Goal: Task Accomplishment & Management: Manage account settings

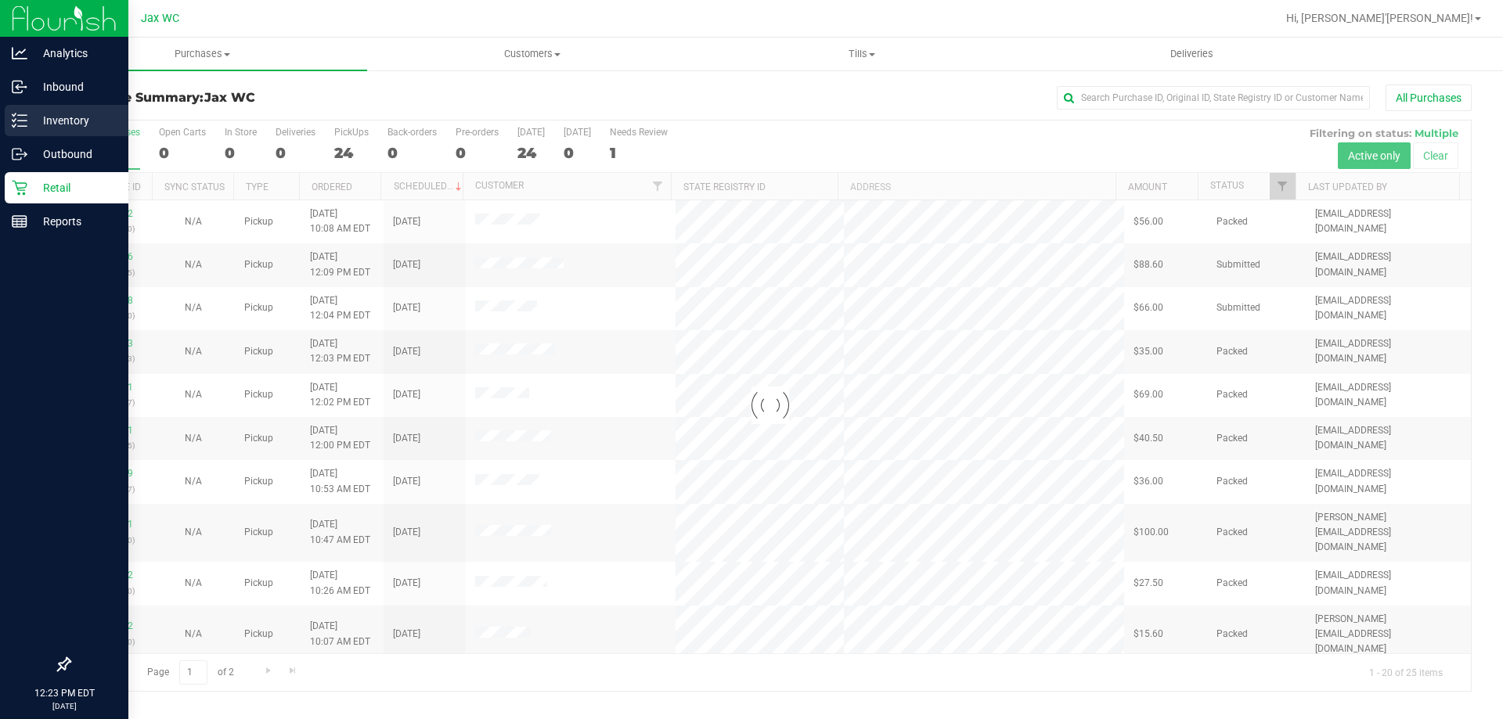
click at [31, 120] on p "Inventory" at bounding box center [74, 120] width 94 height 19
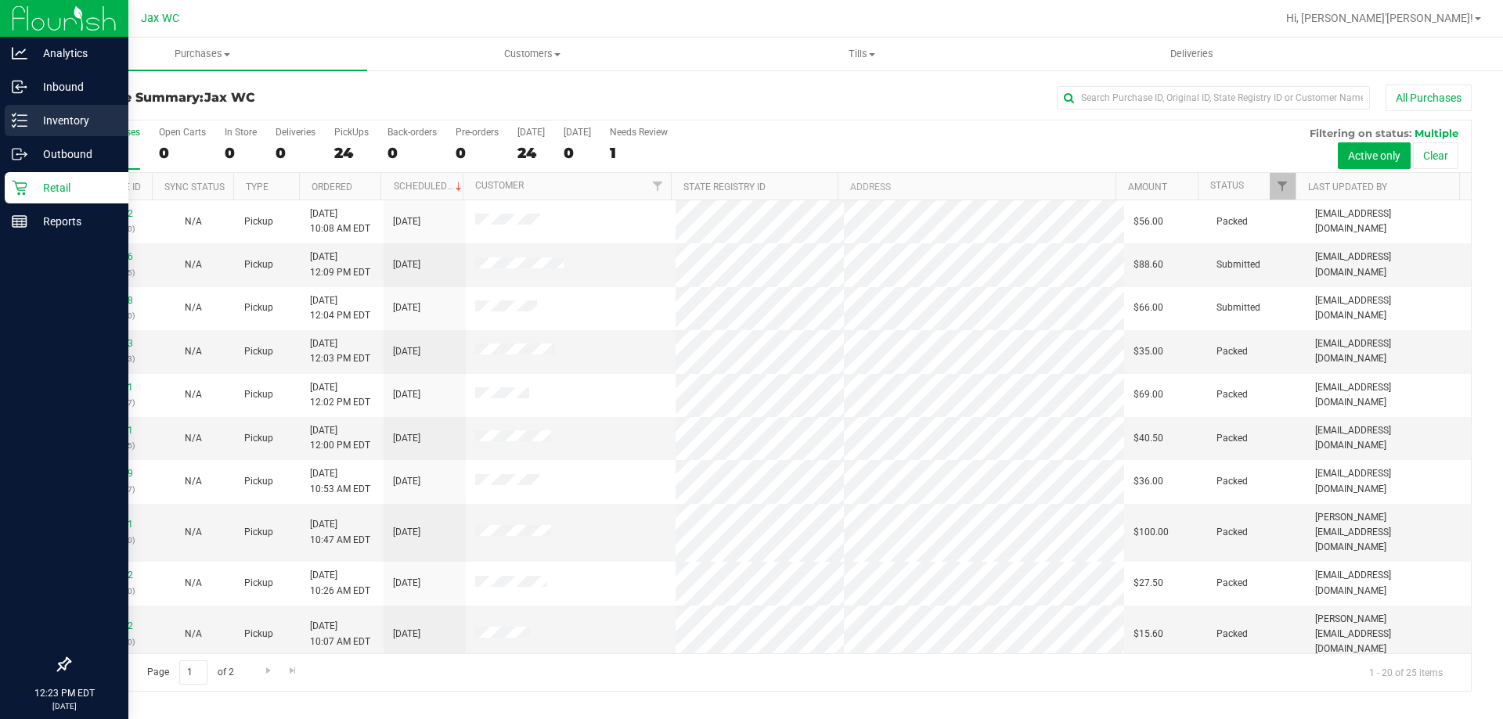
click at [20, 119] on icon at bounding box center [20, 121] width 16 height 16
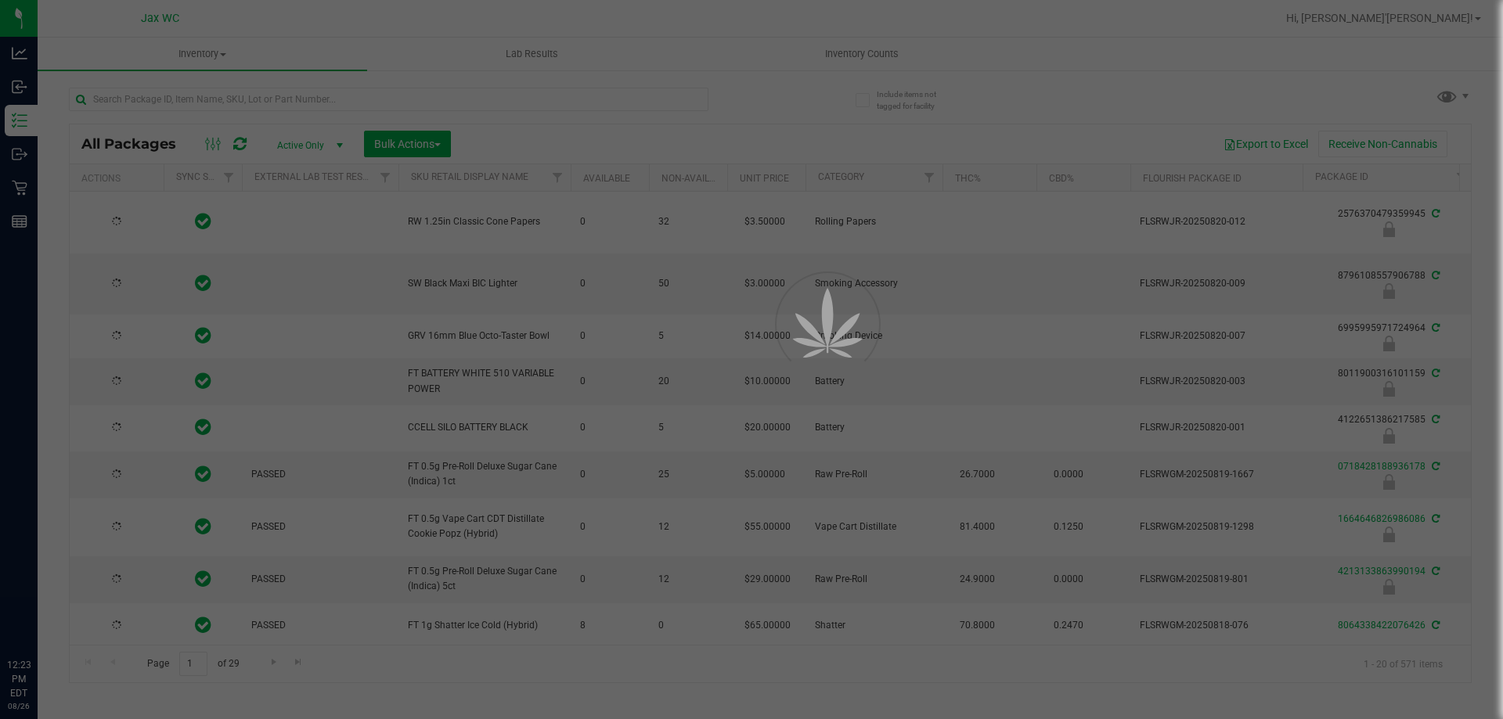
click at [221, 103] on div at bounding box center [751, 359] width 1503 height 719
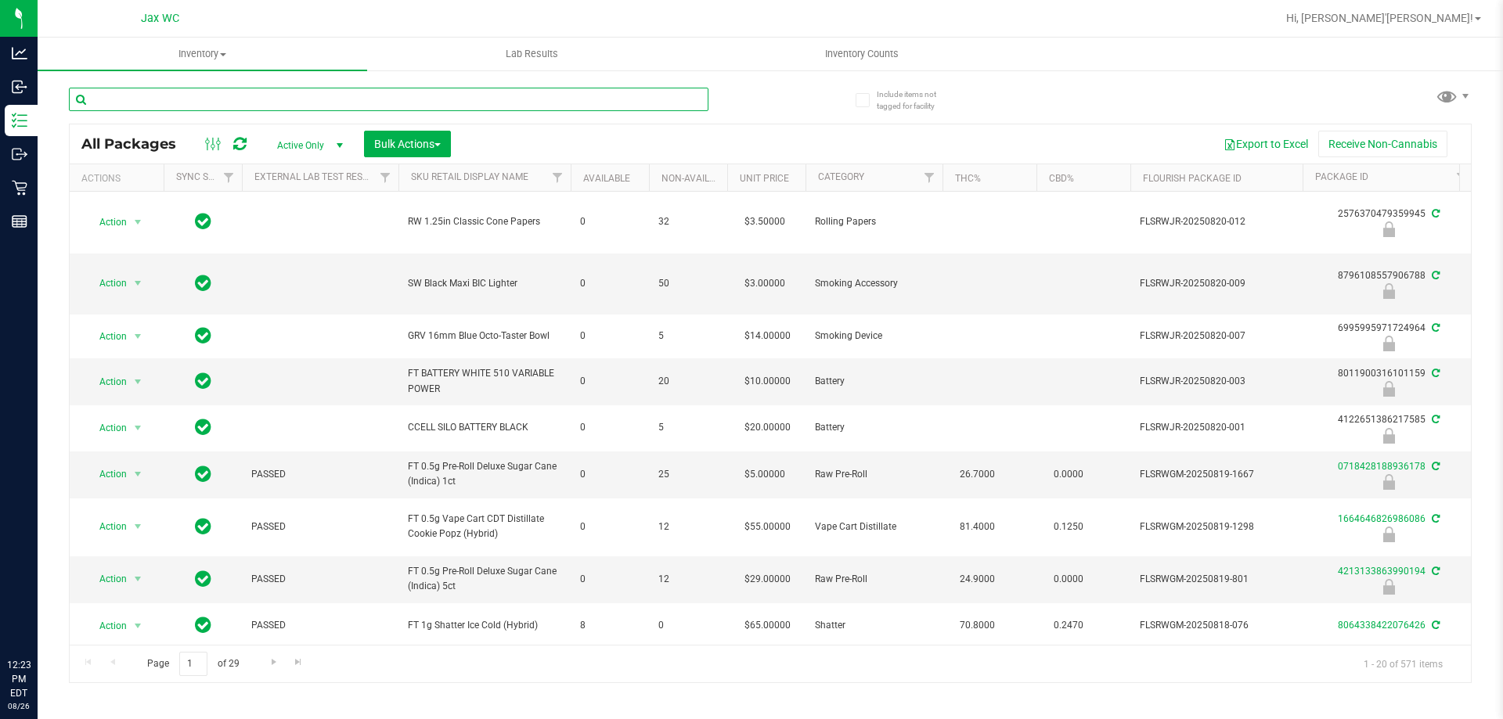
click at [221, 103] on input "text" at bounding box center [388, 99] width 639 height 23
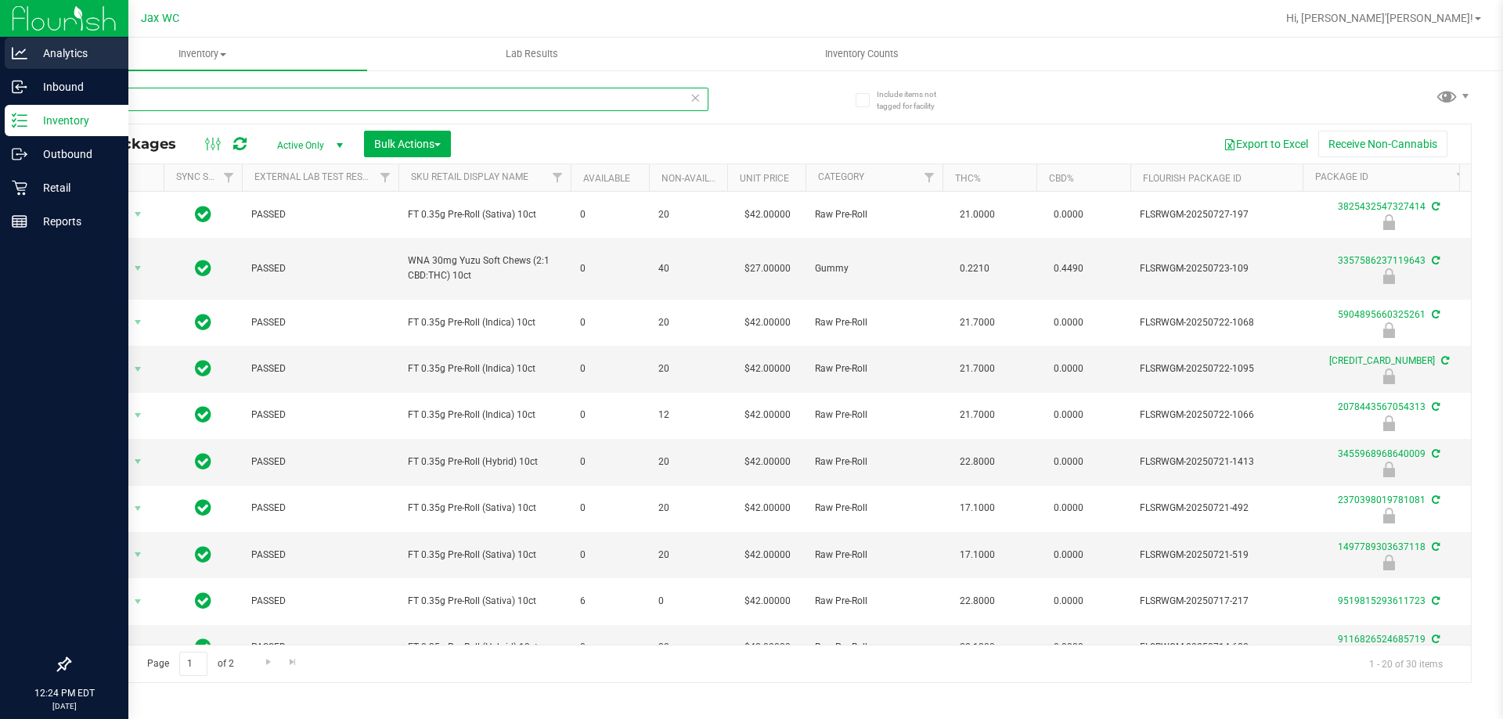
drag, startPoint x: 147, startPoint y: 99, endPoint x: 0, endPoint y: 67, distance: 150.8
click at [0, 62] on div "Analytics Inbound Inventory Outbound Retail Reports 12:24 PM EDT 08/26/2025 08/…" at bounding box center [751, 359] width 1503 height 719
type input "5904895660325261"
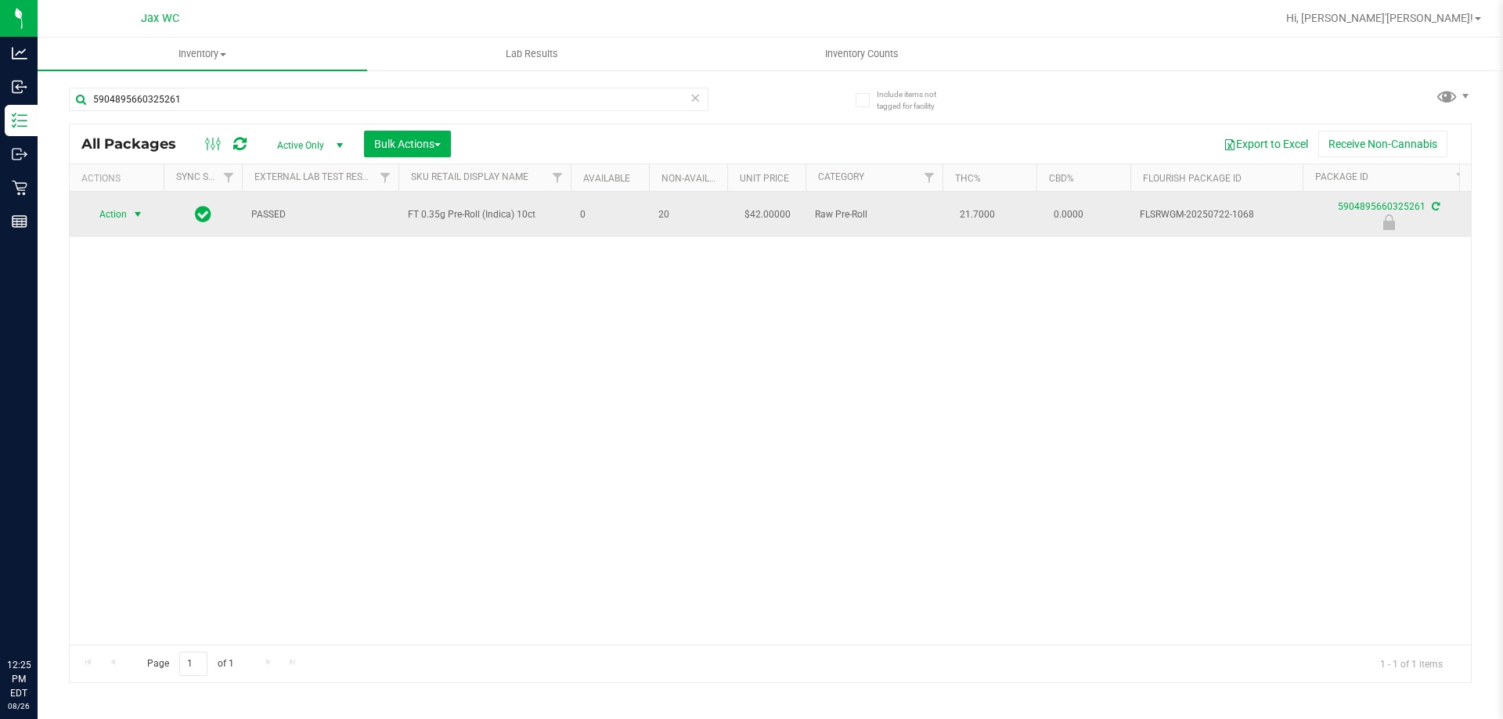
click at [103, 218] on span "Action" at bounding box center [106, 214] width 42 height 22
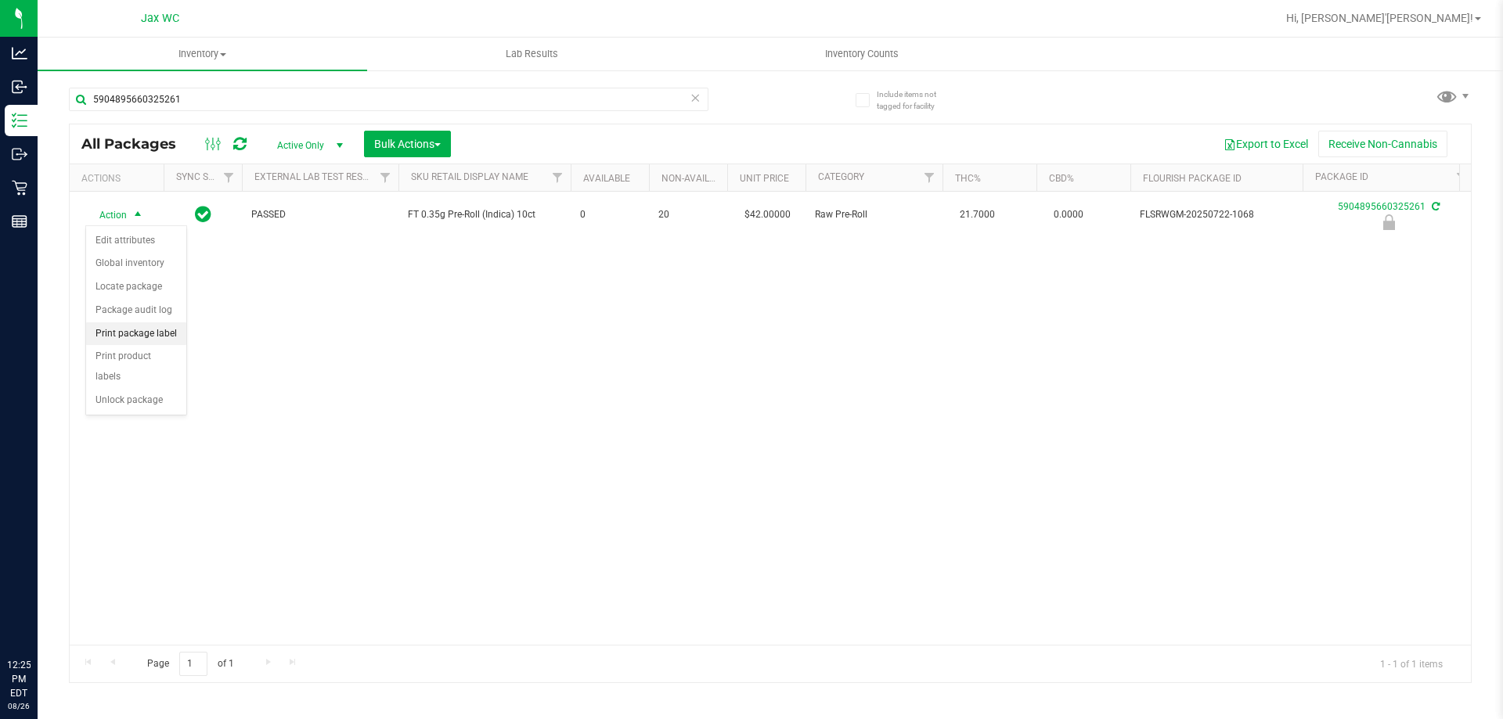
click at [167, 337] on li "Print package label" at bounding box center [136, 333] width 100 height 23
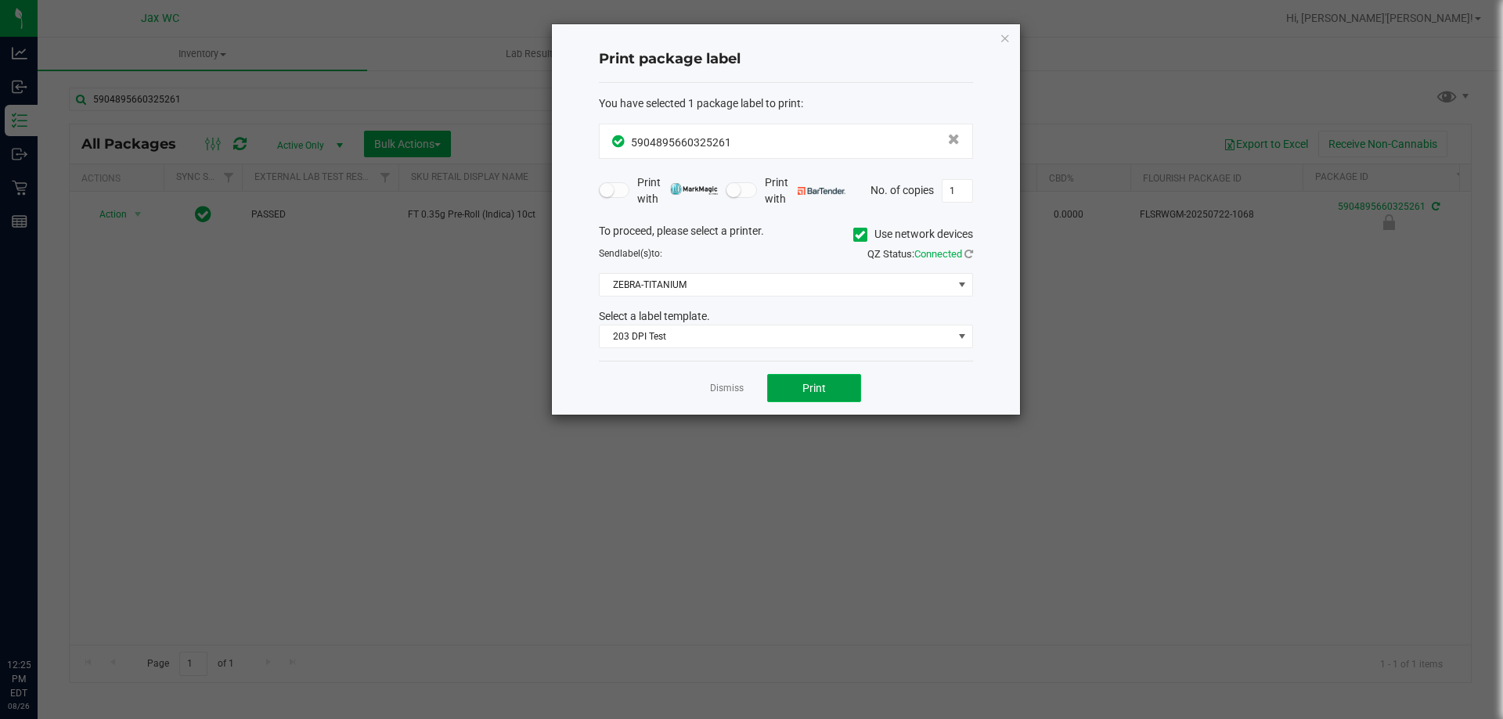
drag, startPoint x: 850, startPoint y: 386, endPoint x: 840, endPoint y: 390, distance: 10.9
click at [840, 390] on button "Print" at bounding box center [814, 388] width 94 height 28
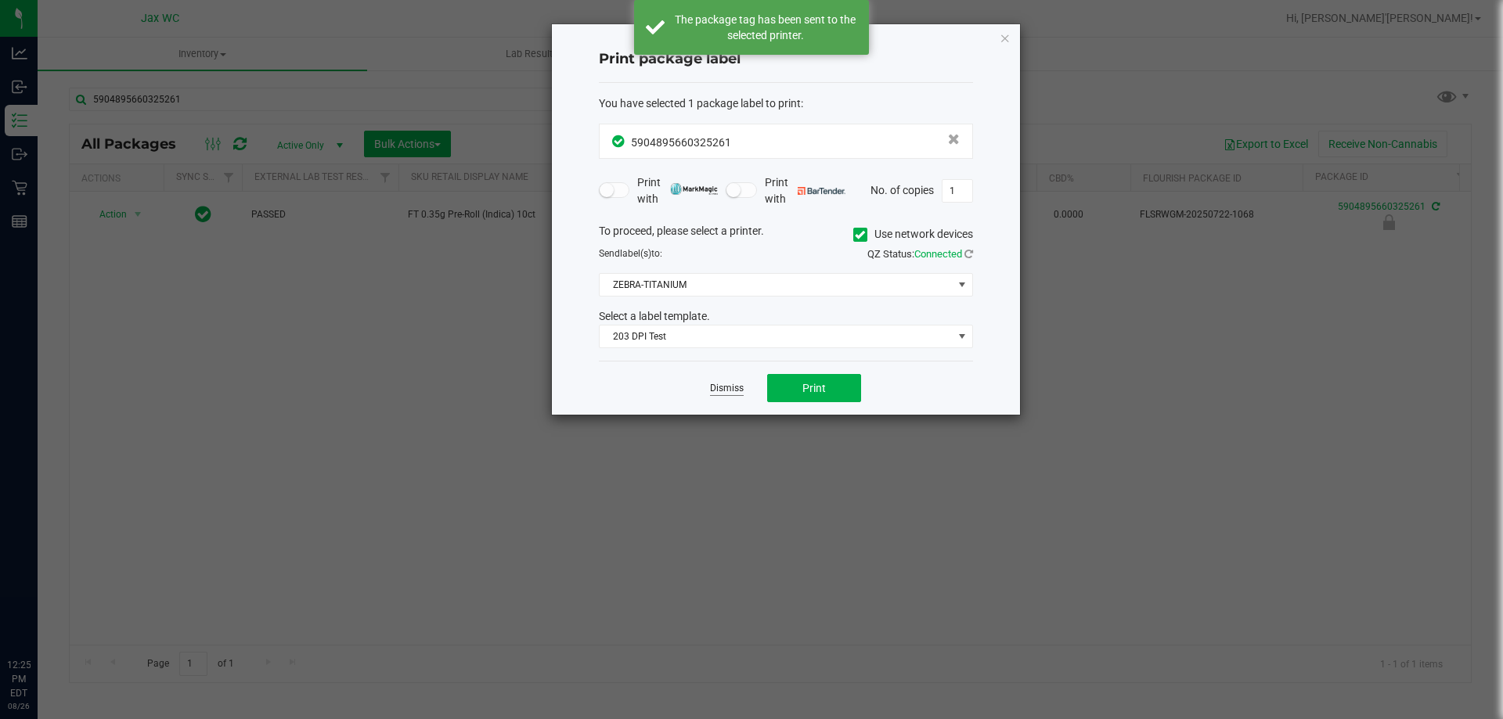
click at [733, 391] on link "Dismiss" at bounding box center [727, 388] width 34 height 13
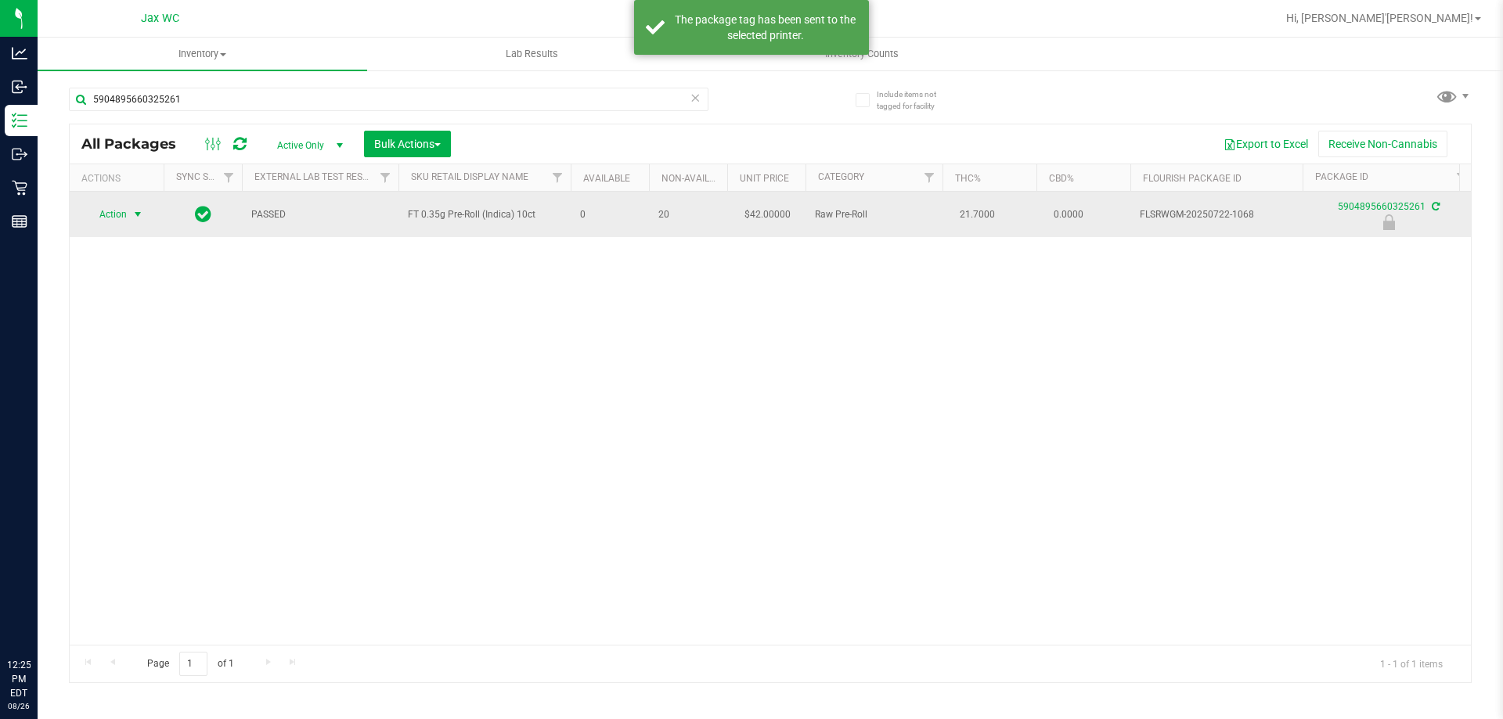
click at [131, 214] on span "select" at bounding box center [138, 214] width 20 height 22
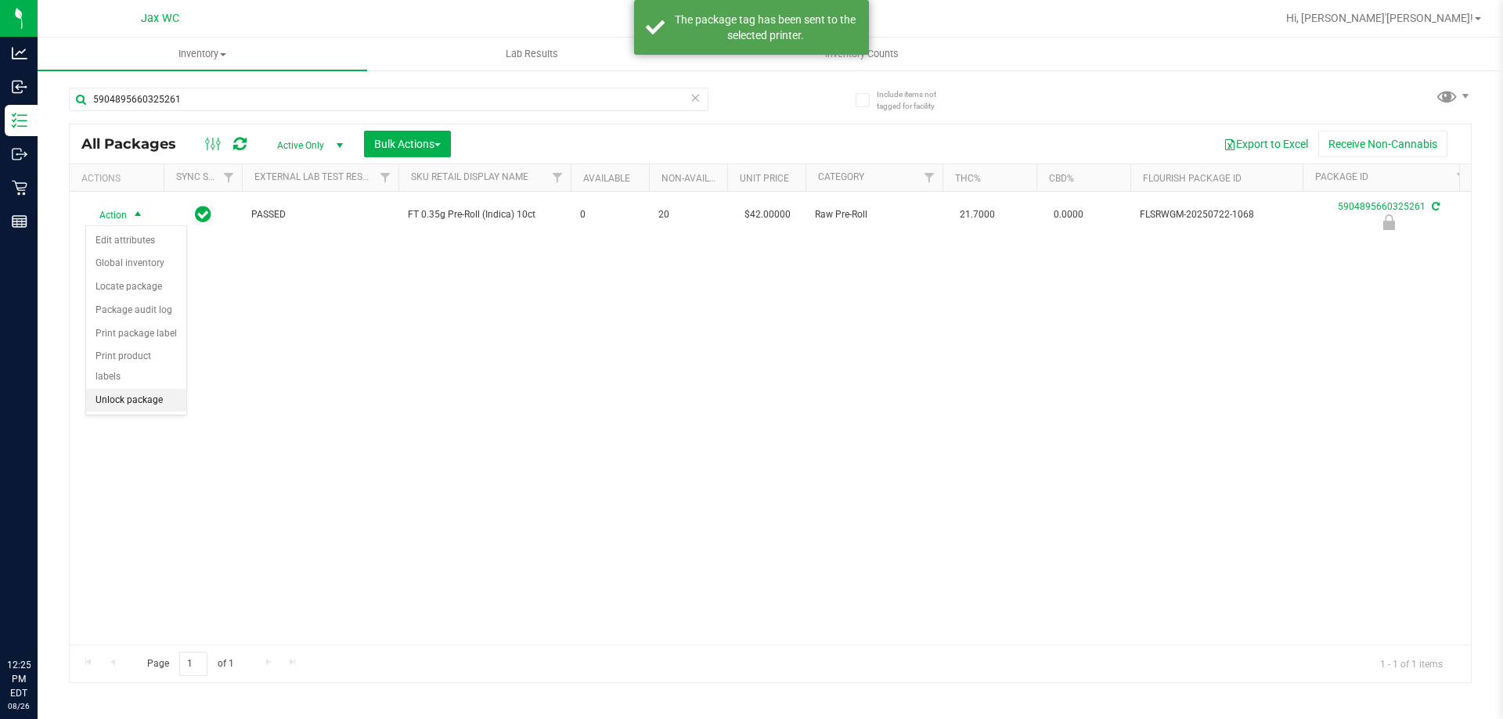
click at [134, 389] on li "Unlock package" at bounding box center [136, 400] width 100 height 23
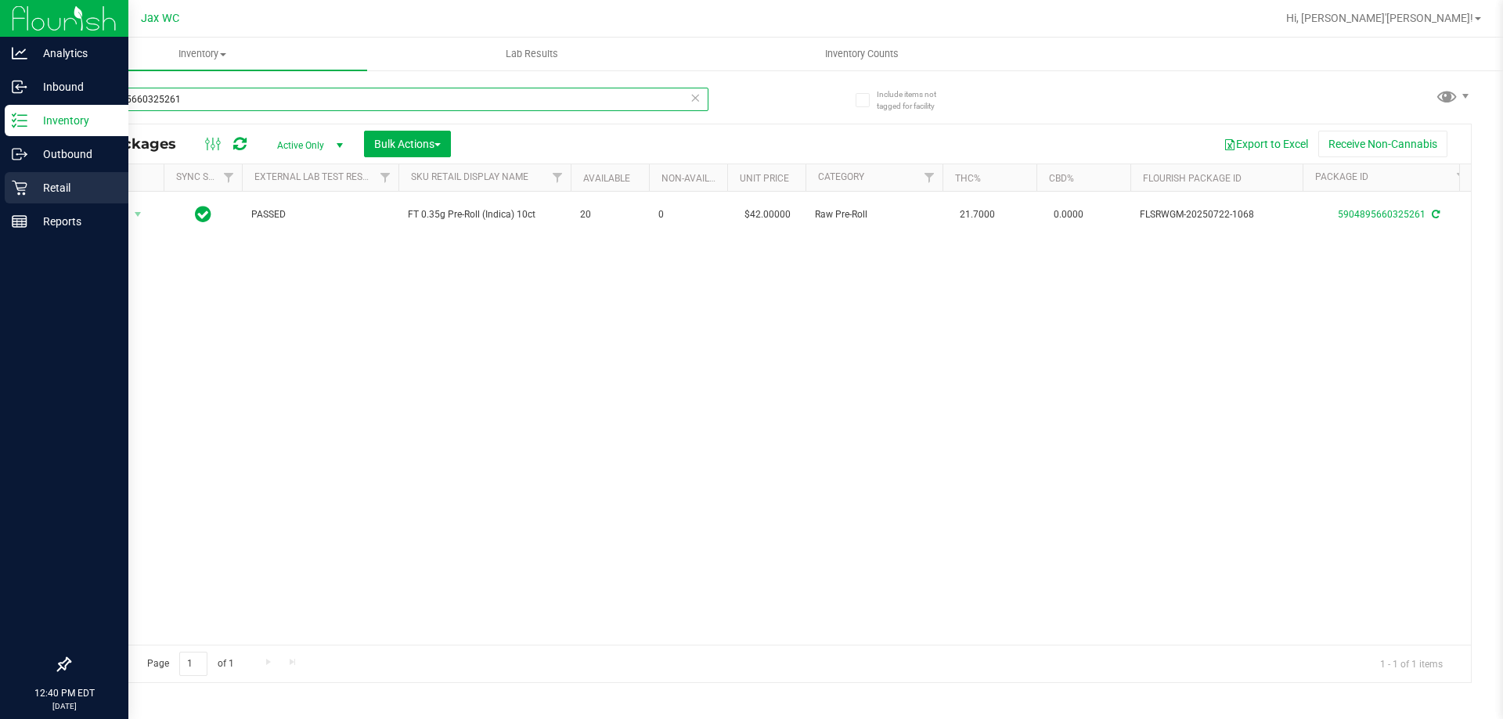
drag, startPoint x: 183, startPoint y: 99, endPoint x: 0, endPoint y: 182, distance: 201.4
click at [0, 164] on div "Analytics Inbound Inventory Outbound Retail Reports 12:40 PM EDT 08/26/2025 08/…" at bounding box center [751, 359] width 1503 height 719
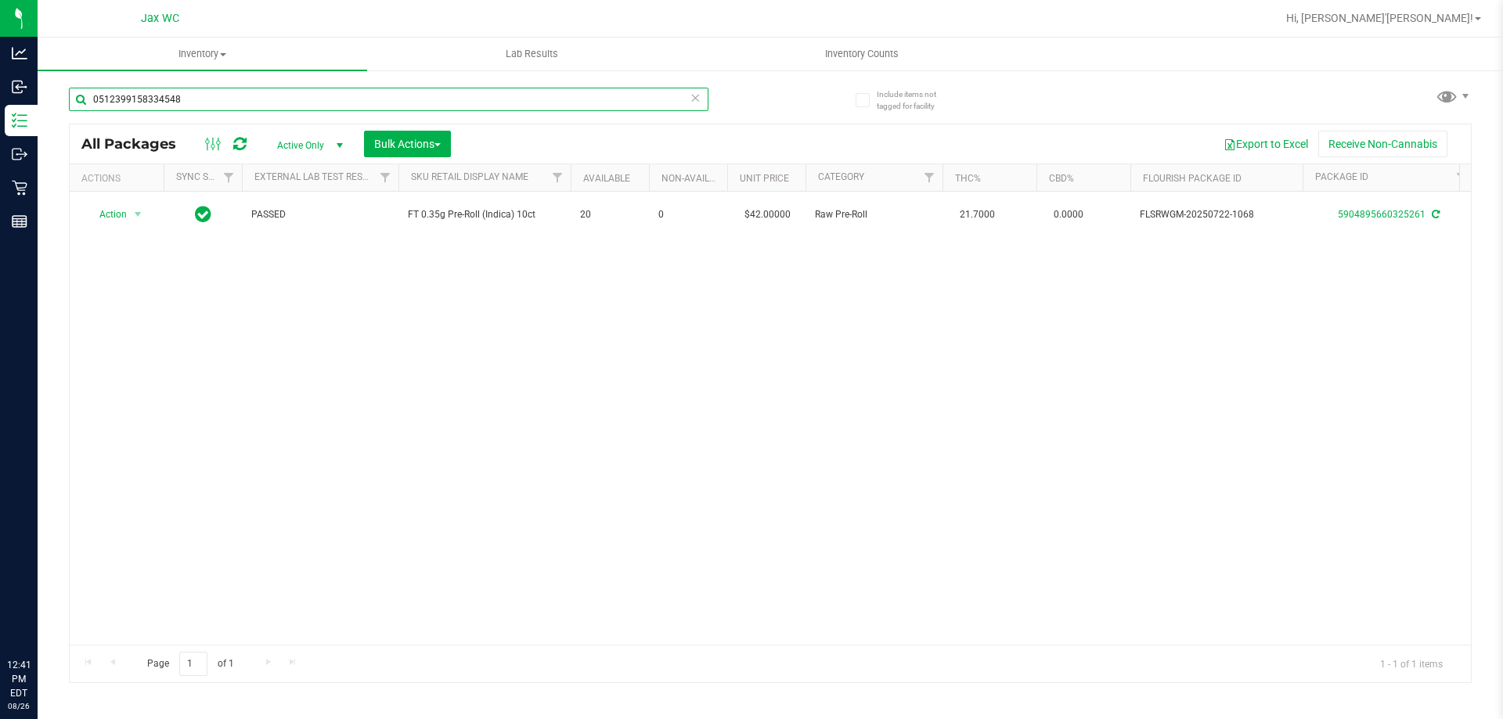
type input "0512399158334548"
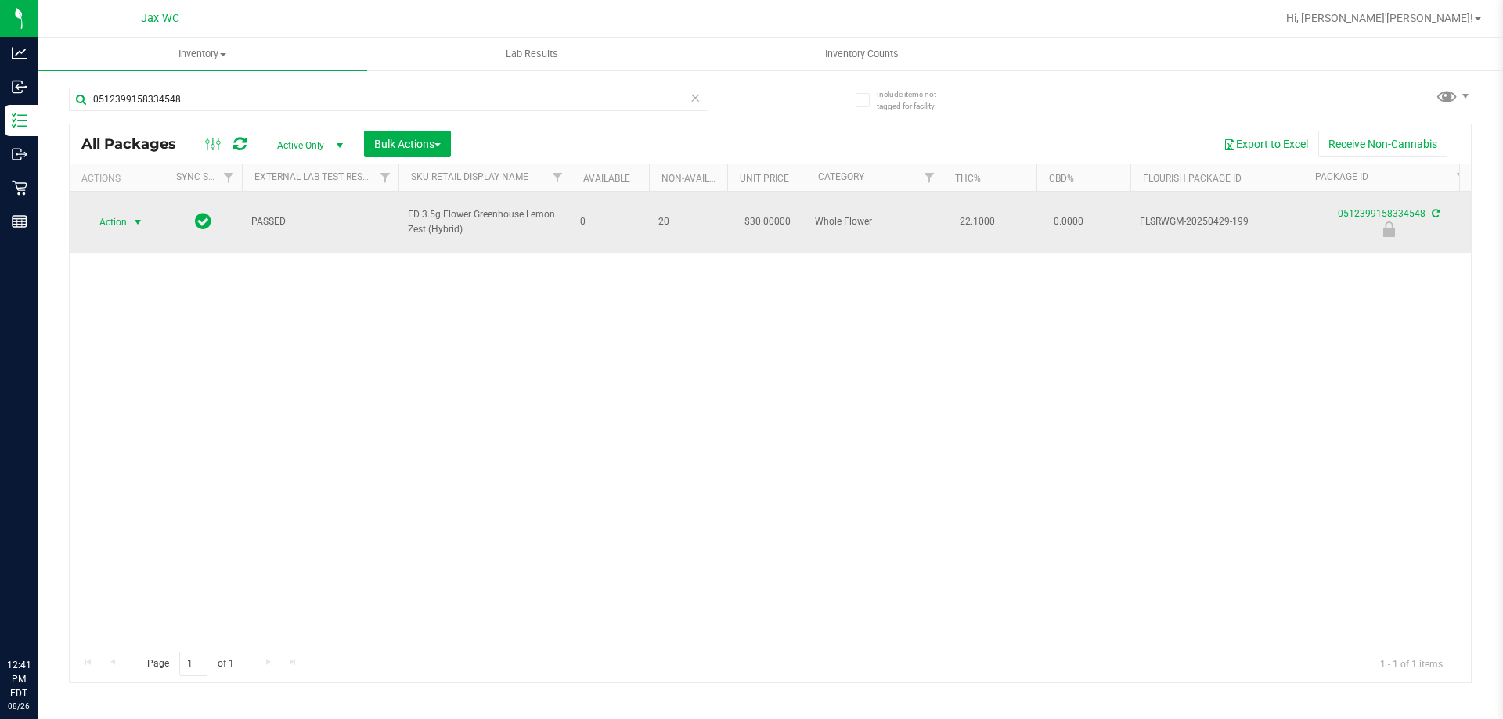
click at [124, 211] on span "Action" at bounding box center [106, 222] width 42 height 22
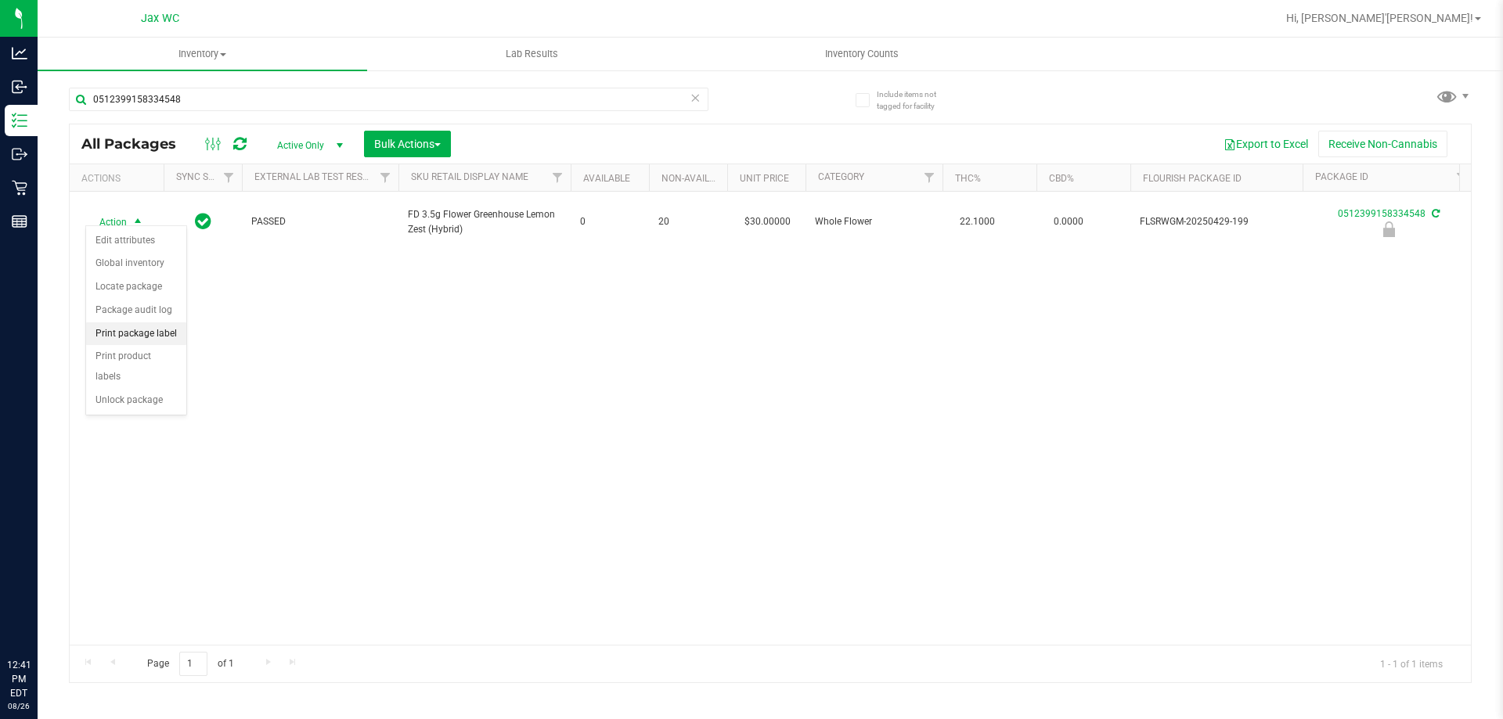
click at [167, 335] on li "Print package label" at bounding box center [136, 333] width 100 height 23
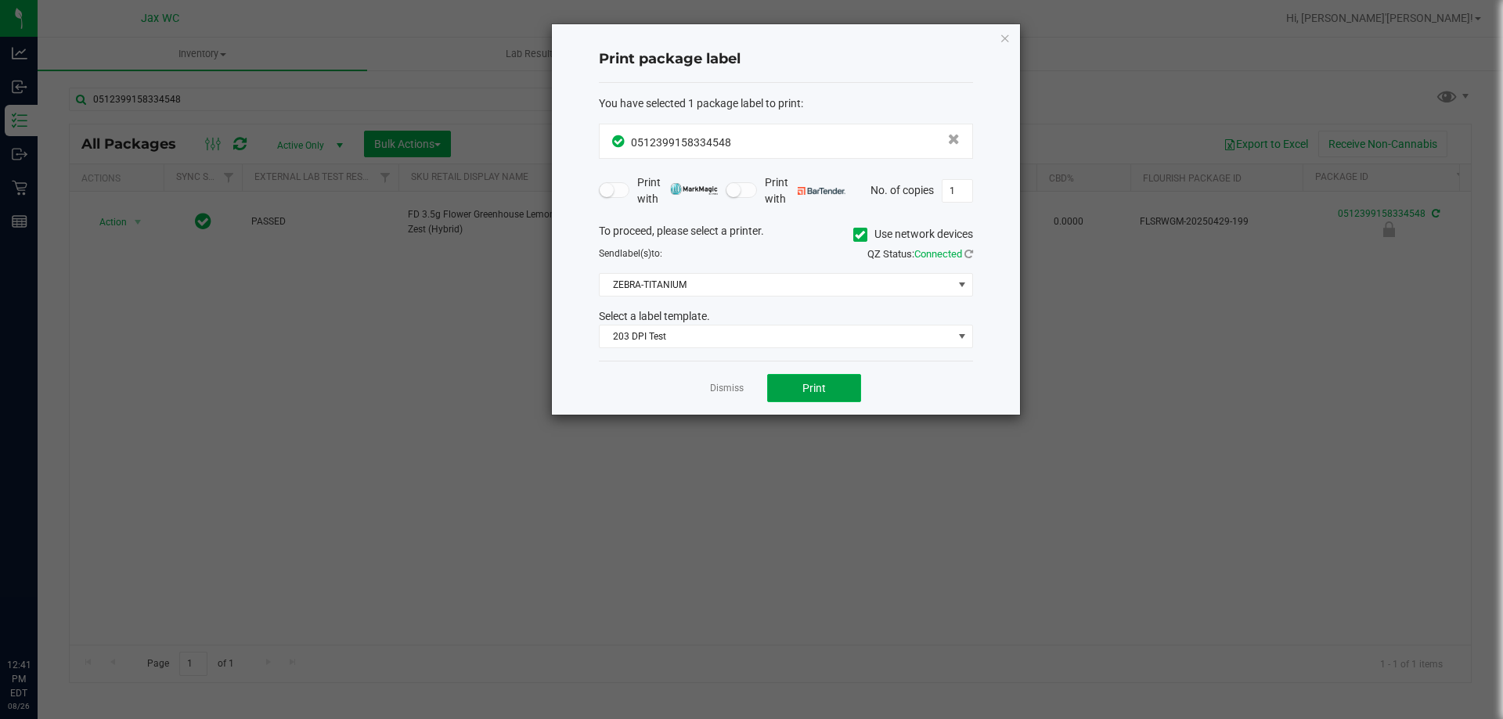
click at [788, 388] on button "Print" at bounding box center [814, 388] width 94 height 28
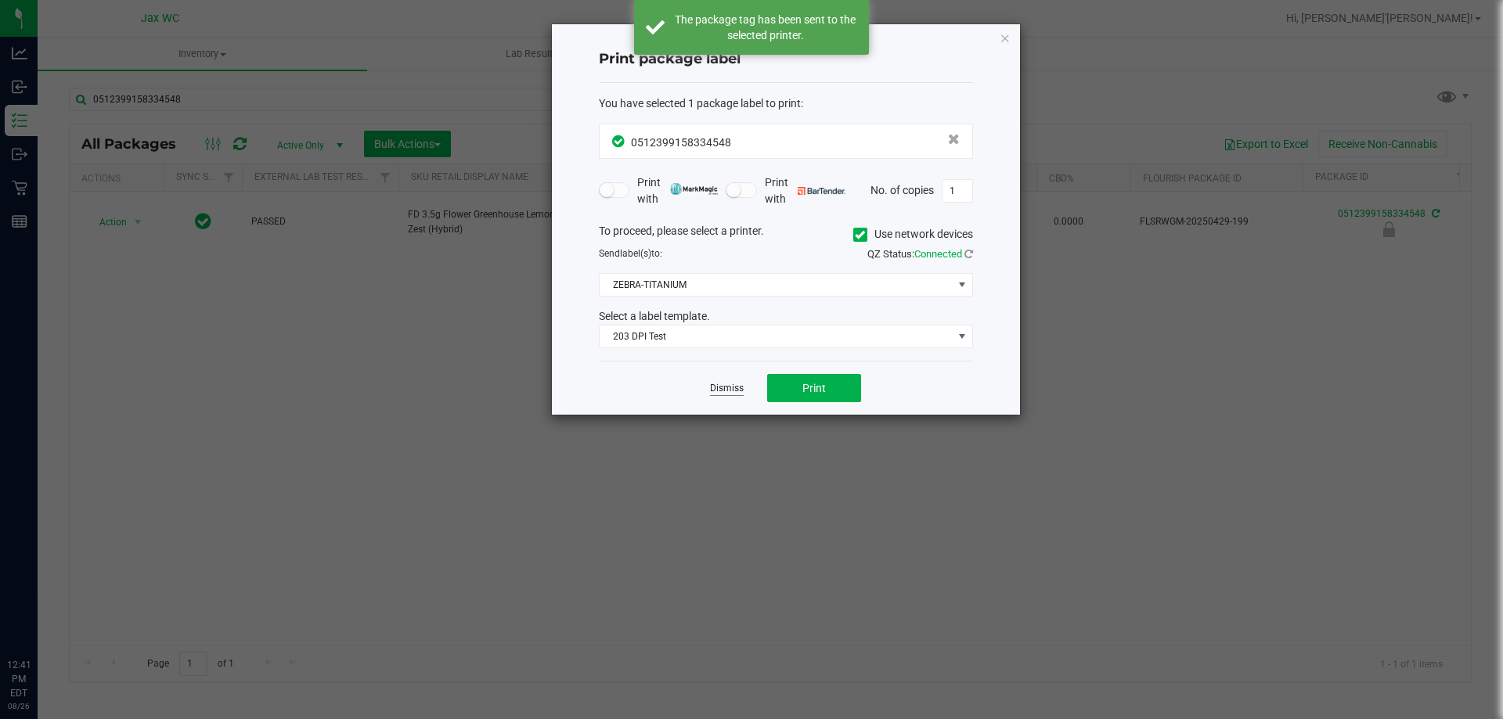
click at [733, 389] on link "Dismiss" at bounding box center [727, 388] width 34 height 13
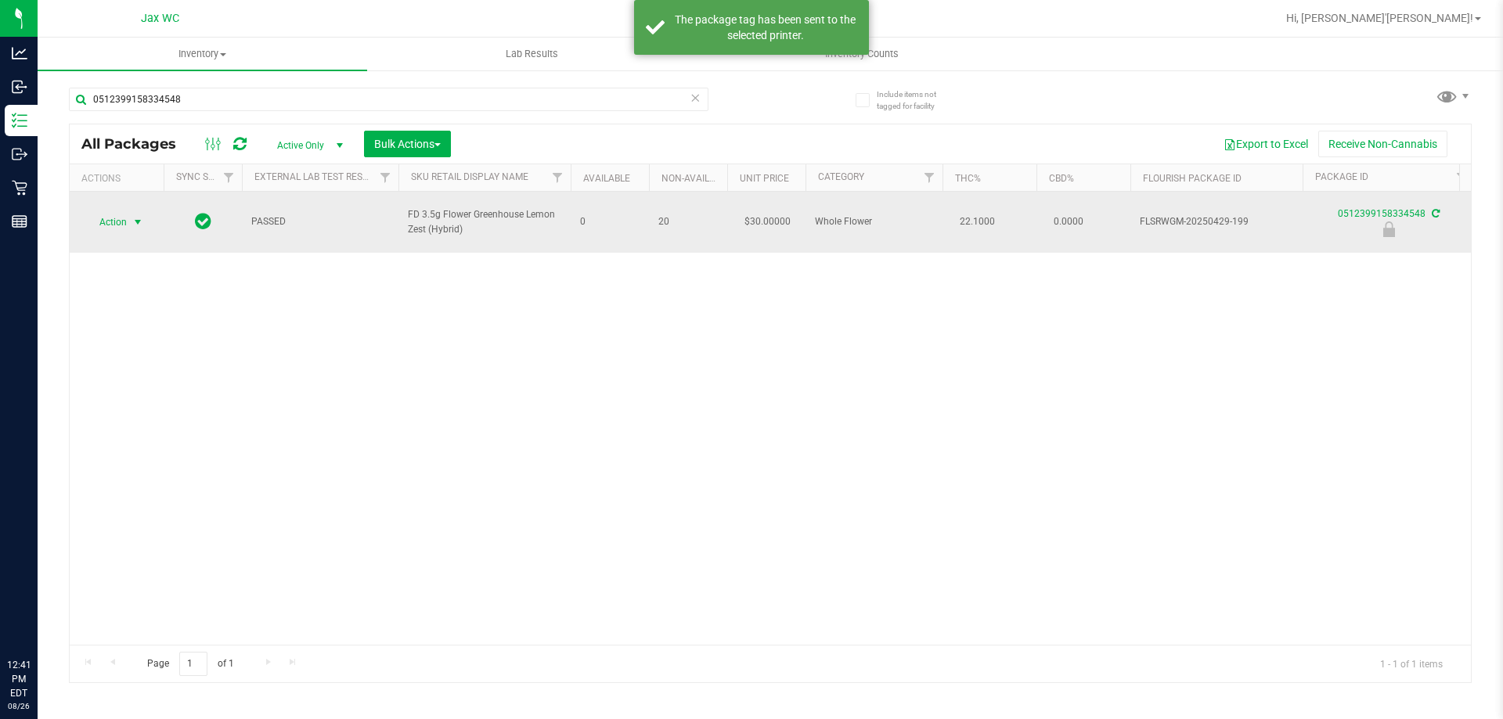
click at [101, 219] on span "Action" at bounding box center [106, 222] width 42 height 22
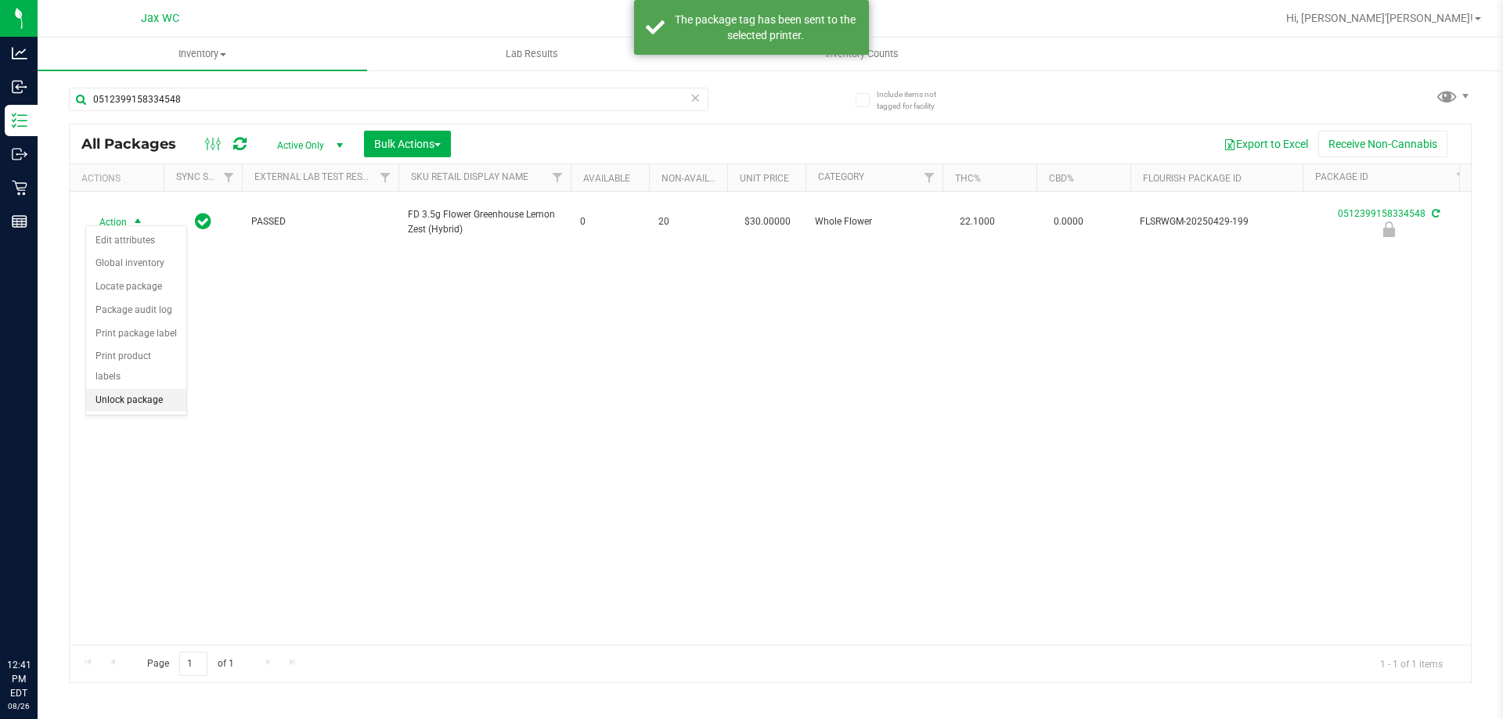
click at [153, 389] on li "Unlock package" at bounding box center [136, 400] width 100 height 23
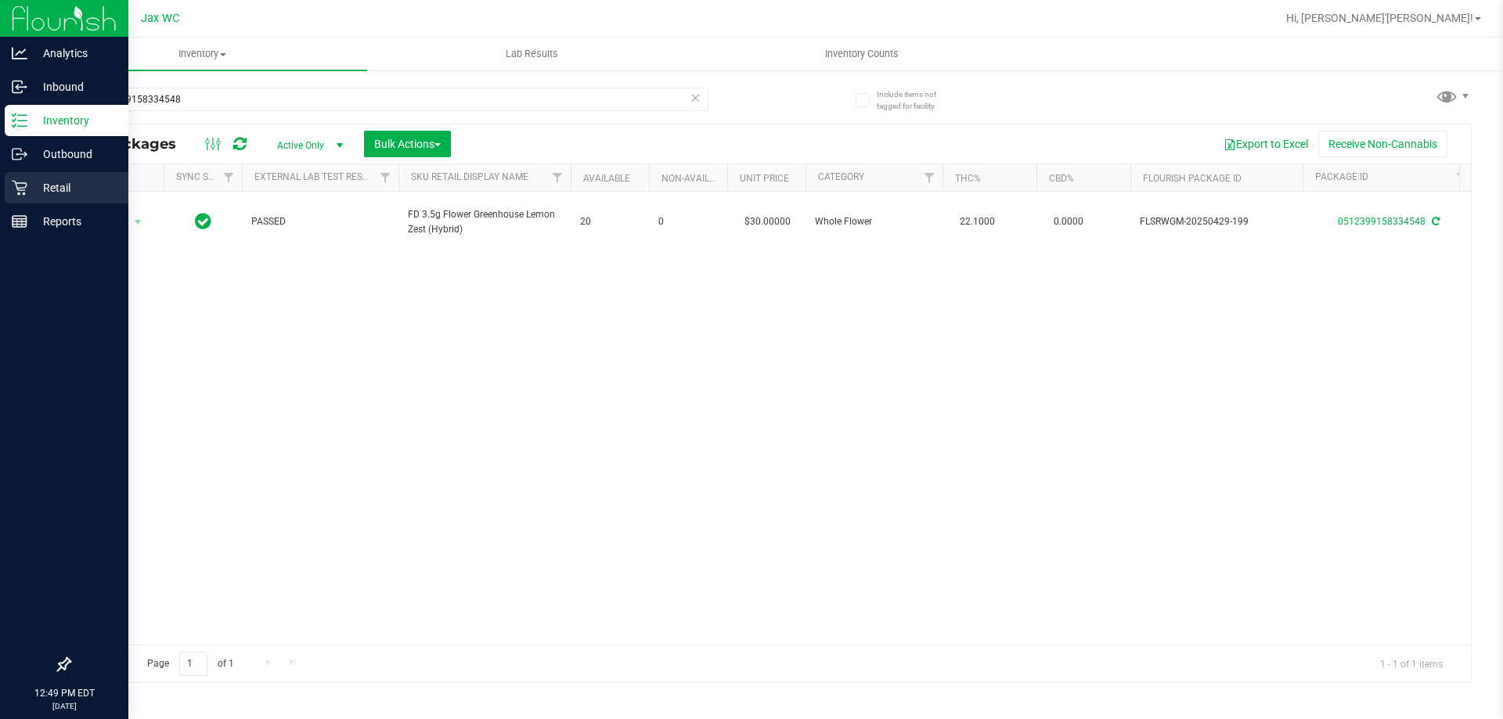
click at [31, 191] on p "Retail" at bounding box center [74, 187] width 94 height 19
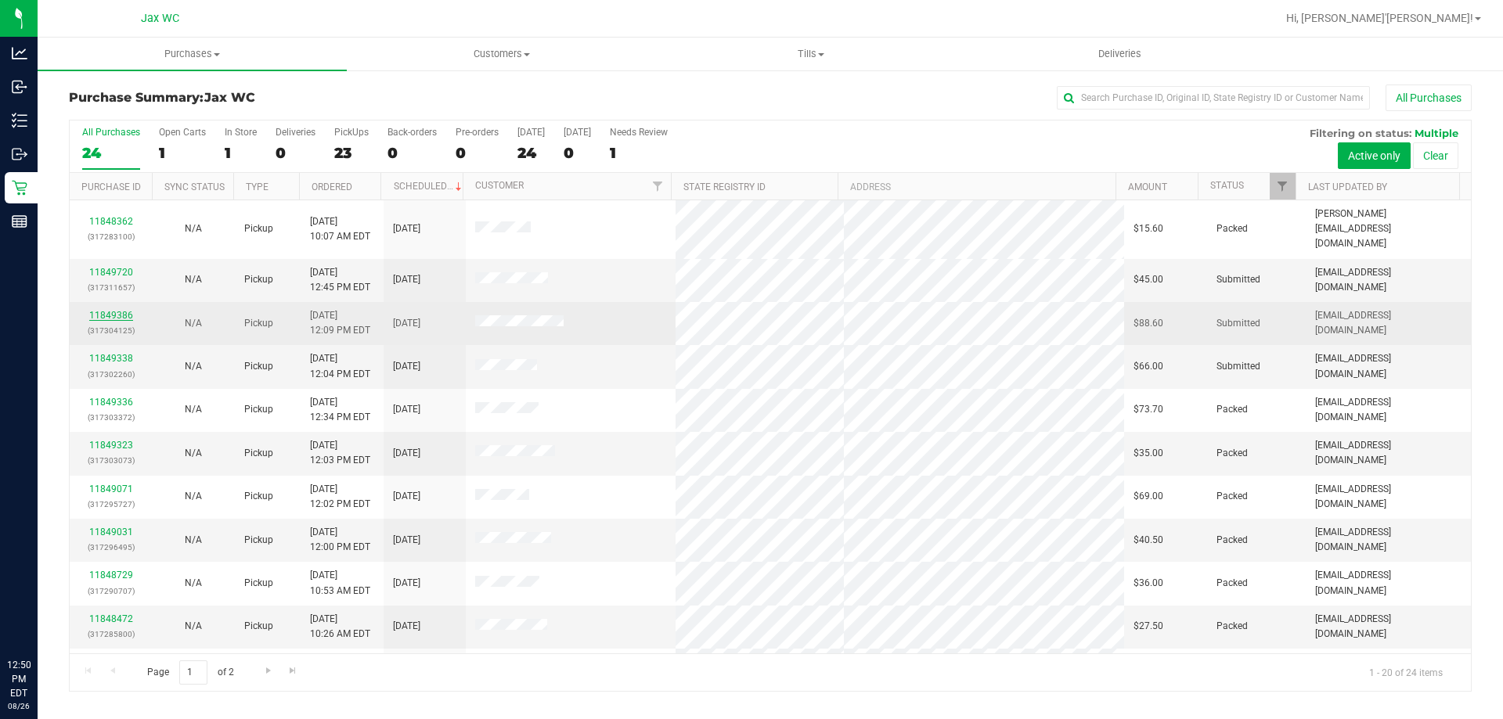
click at [110, 310] on link "11849386" at bounding box center [111, 315] width 44 height 11
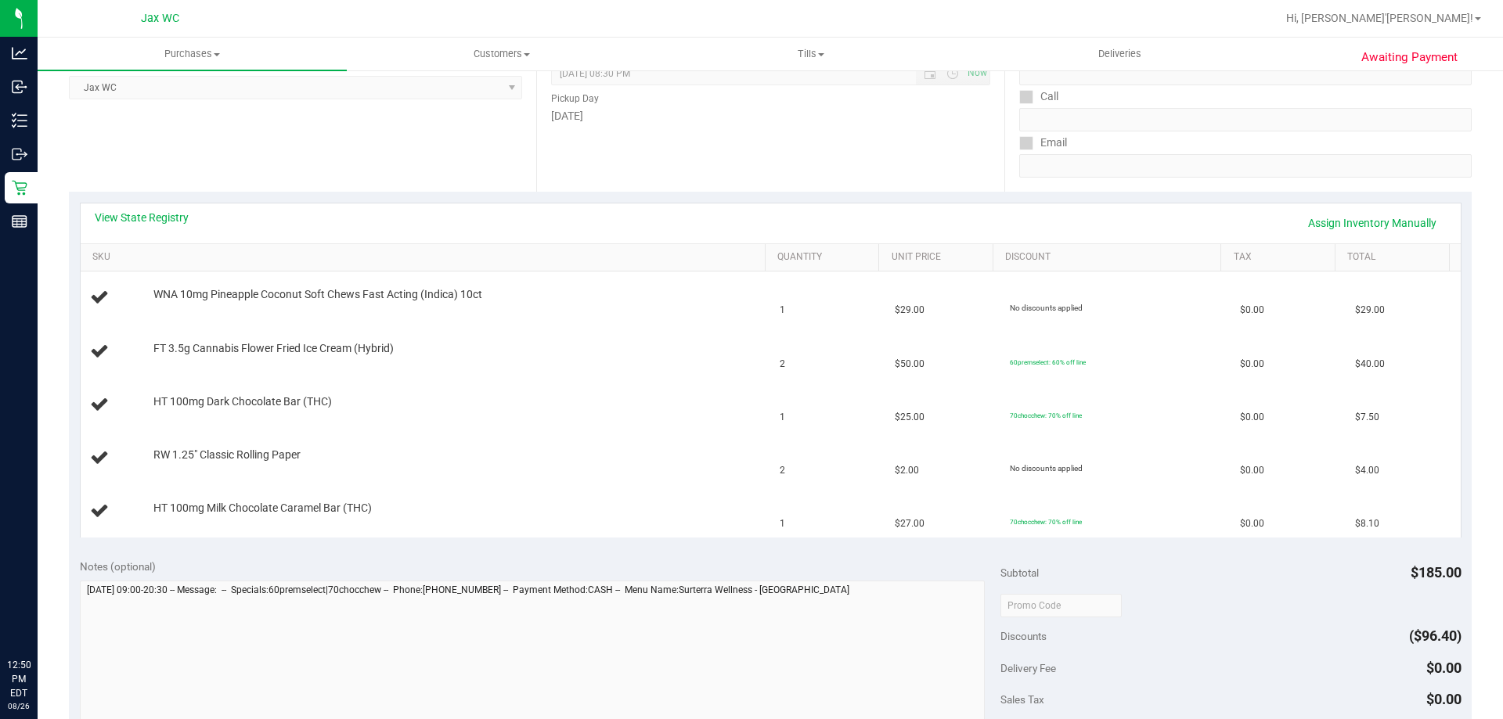
scroll to position [391, 0]
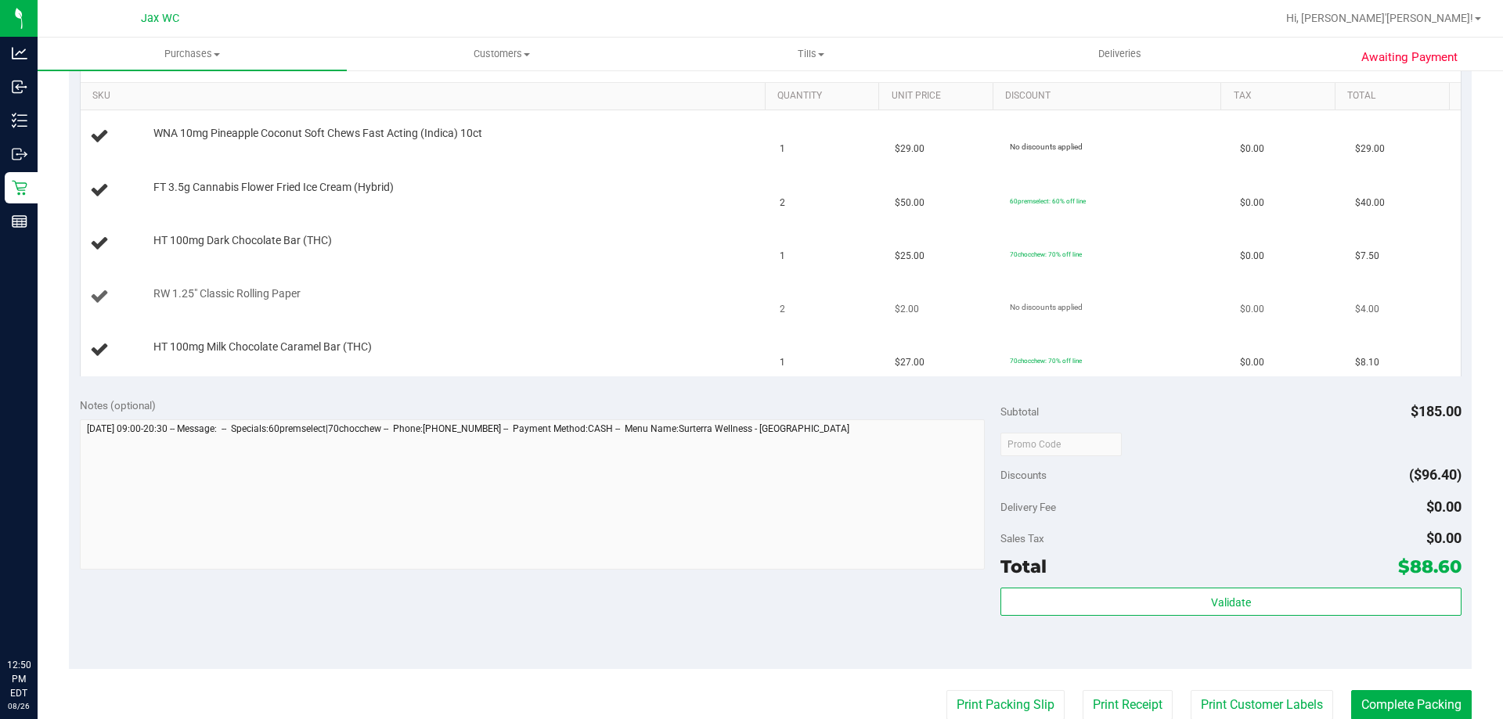
click at [543, 290] on div "RW 1.25" Classic Rolling Paper" at bounding box center [452, 294] width 612 height 16
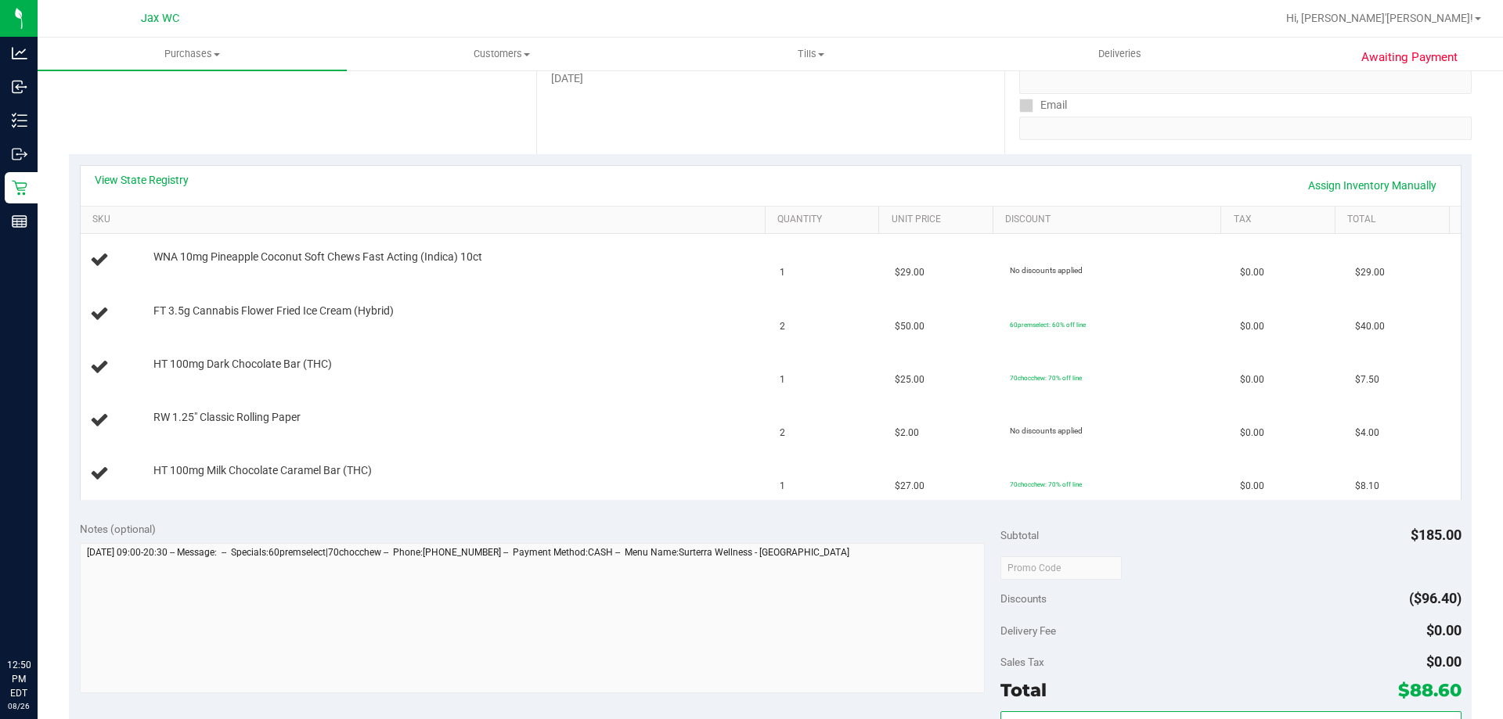
scroll to position [157, 0]
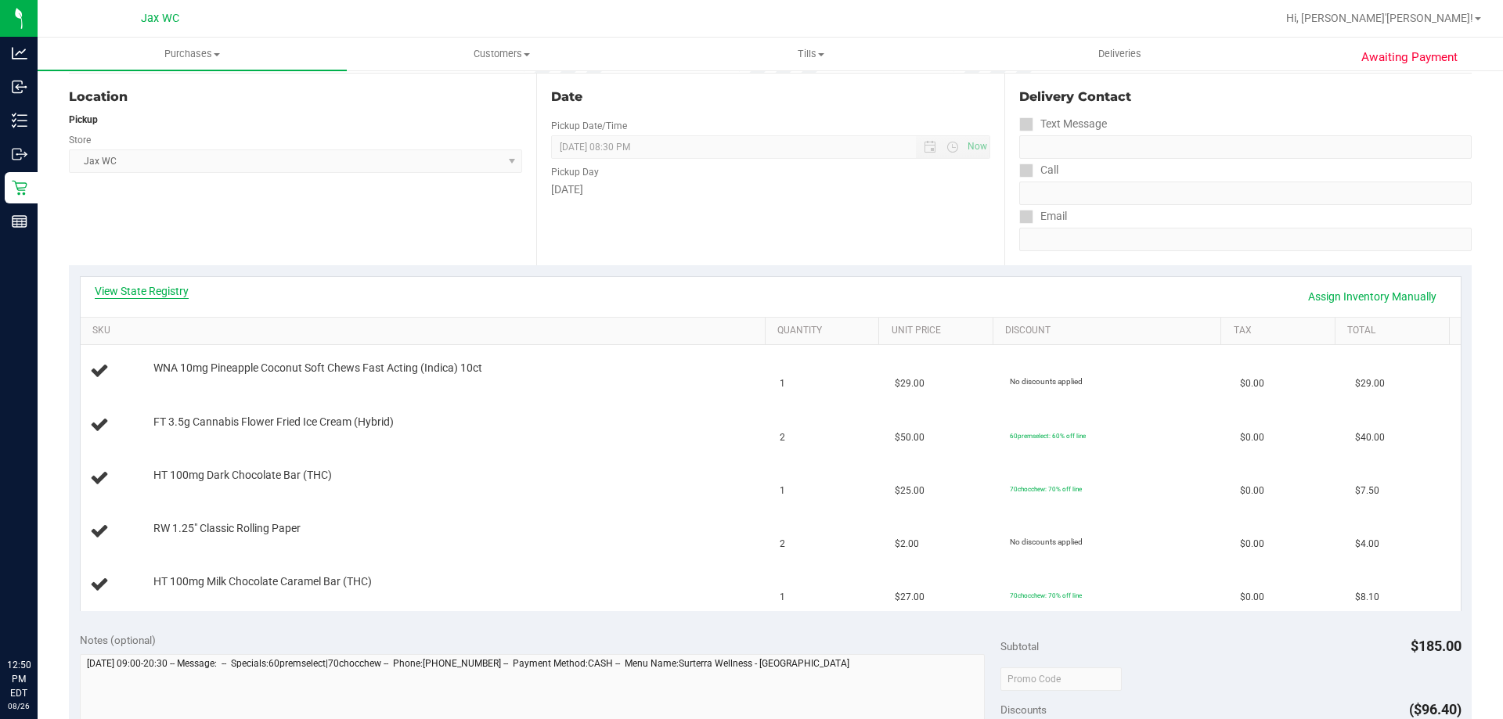
click at [160, 284] on link "View State Registry" at bounding box center [142, 291] width 94 height 16
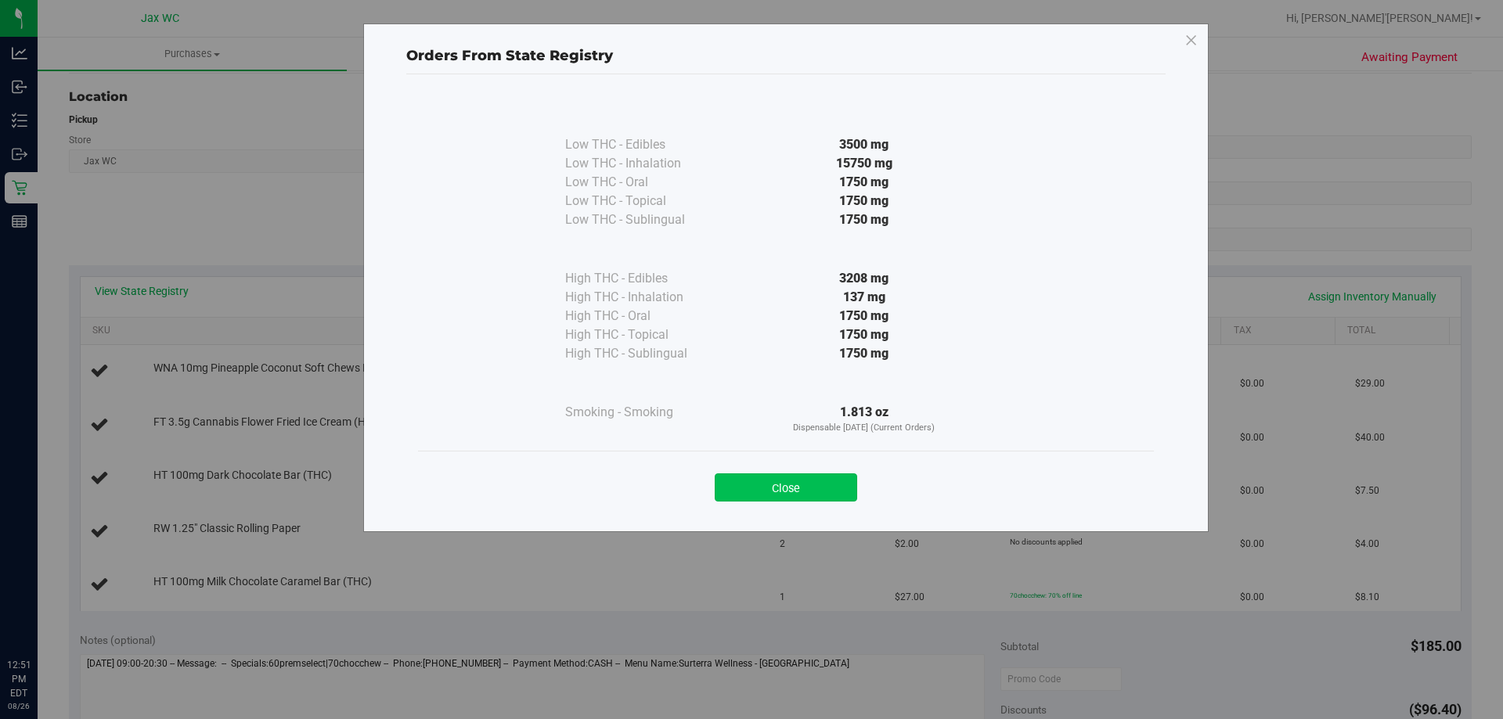
click at [826, 485] on button "Close" at bounding box center [786, 487] width 142 height 28
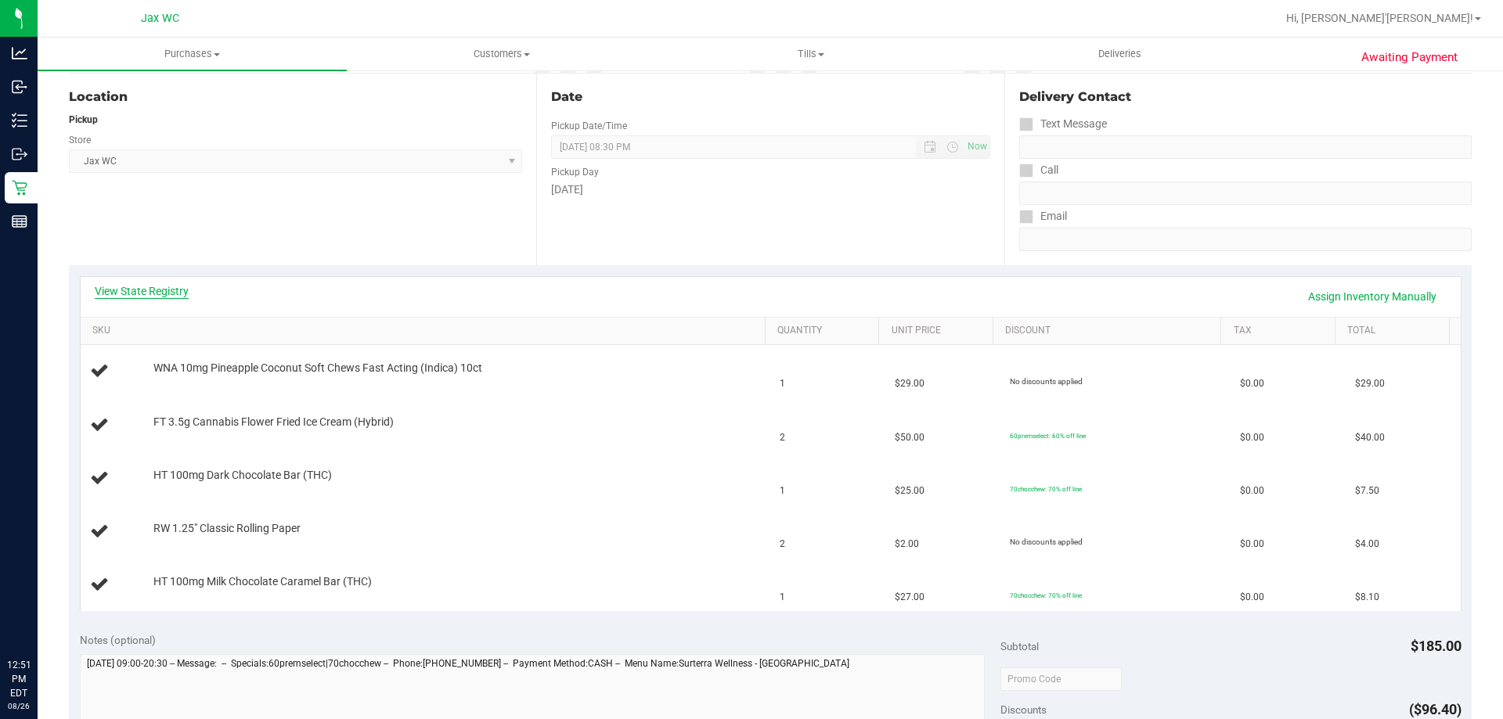
click at [175, 288] on link "View State Registry" at bounding box center [142, 291] width 94 height 16
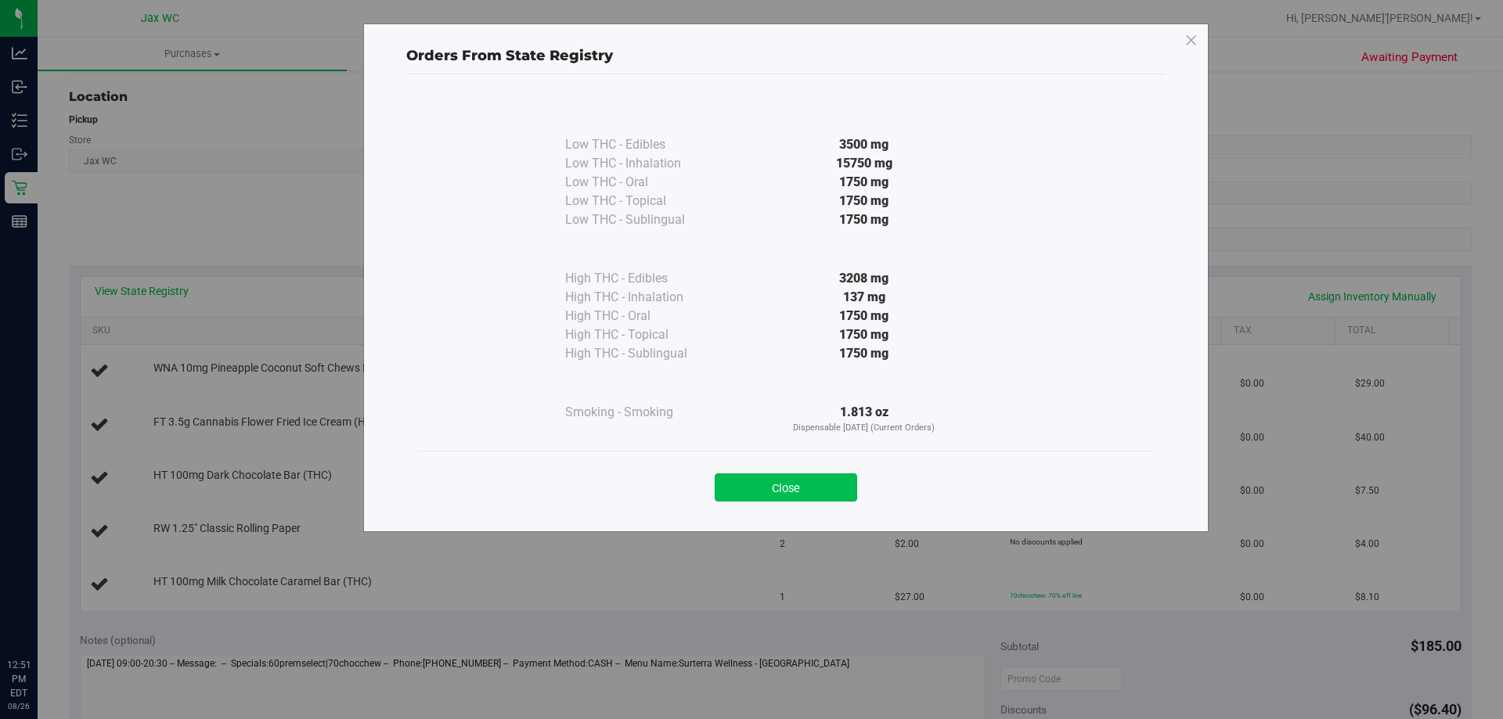
click at [812, 483] on button "Close" at bounding box center [786, 487] width 142 height 28
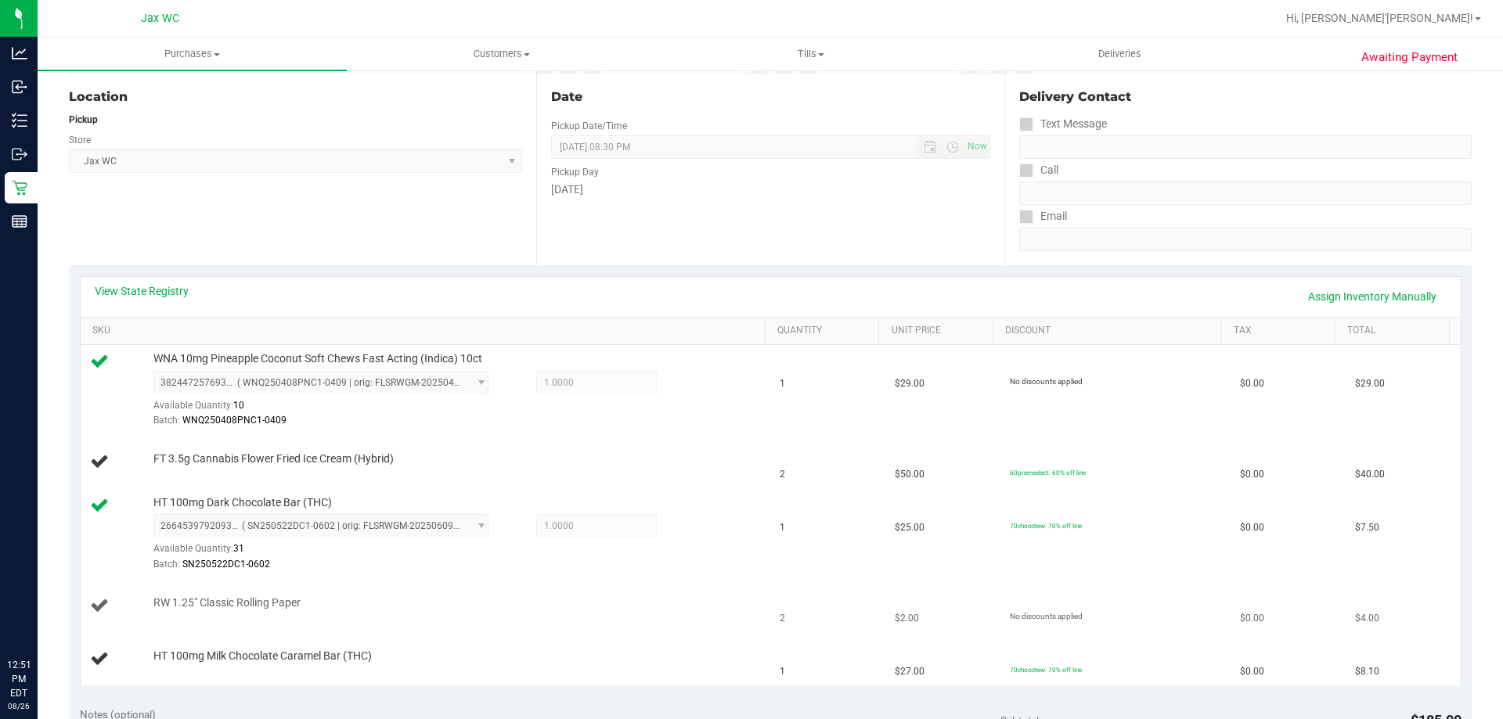
click at [718, 581] on td "RW 1.25" Classic Rolling Paper" at bounding box center [426, 606] width 690 height 53
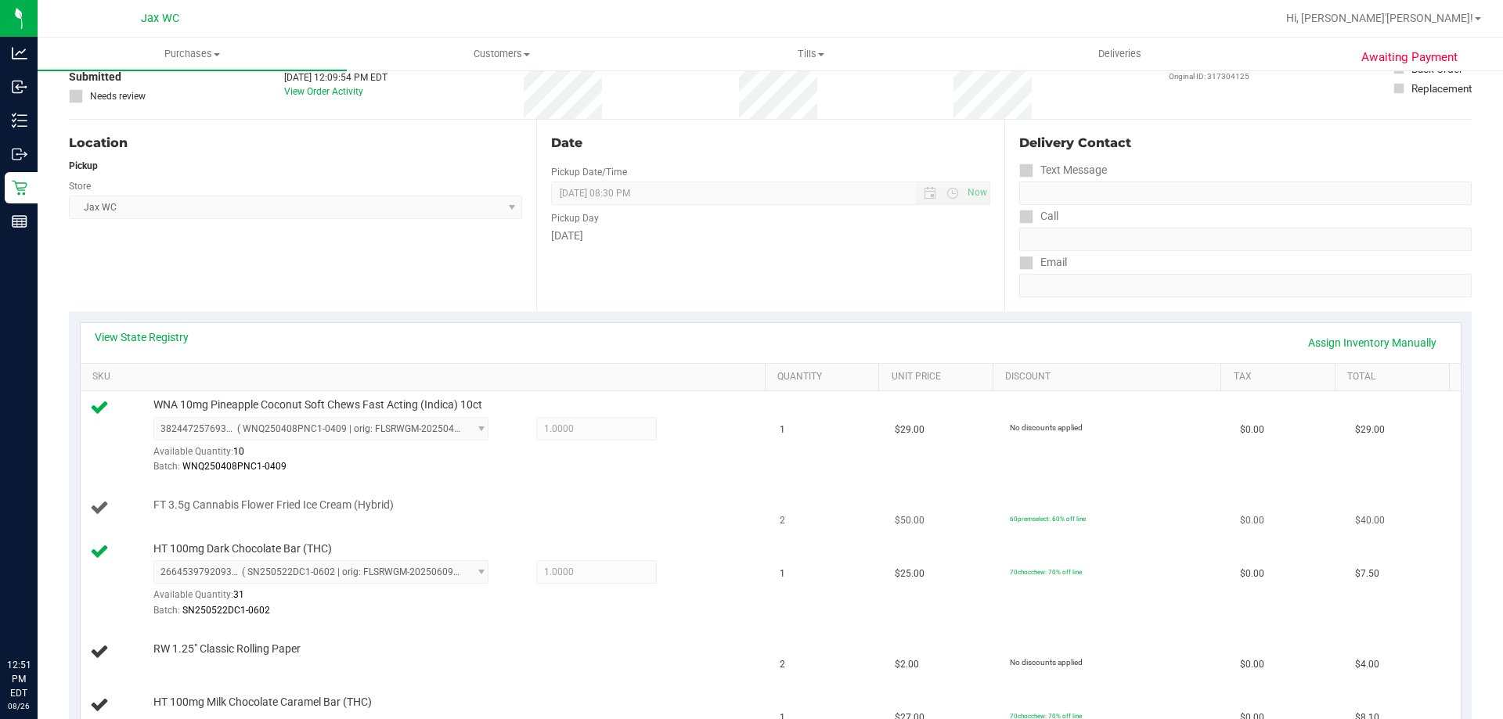
scroll to position [107, 0]
click at [554, 496] on td "FT 3.5g Cannabis Flower Fried Ice Cream (Hybrid)" at bounding box center [426, 511] width 690 height 53
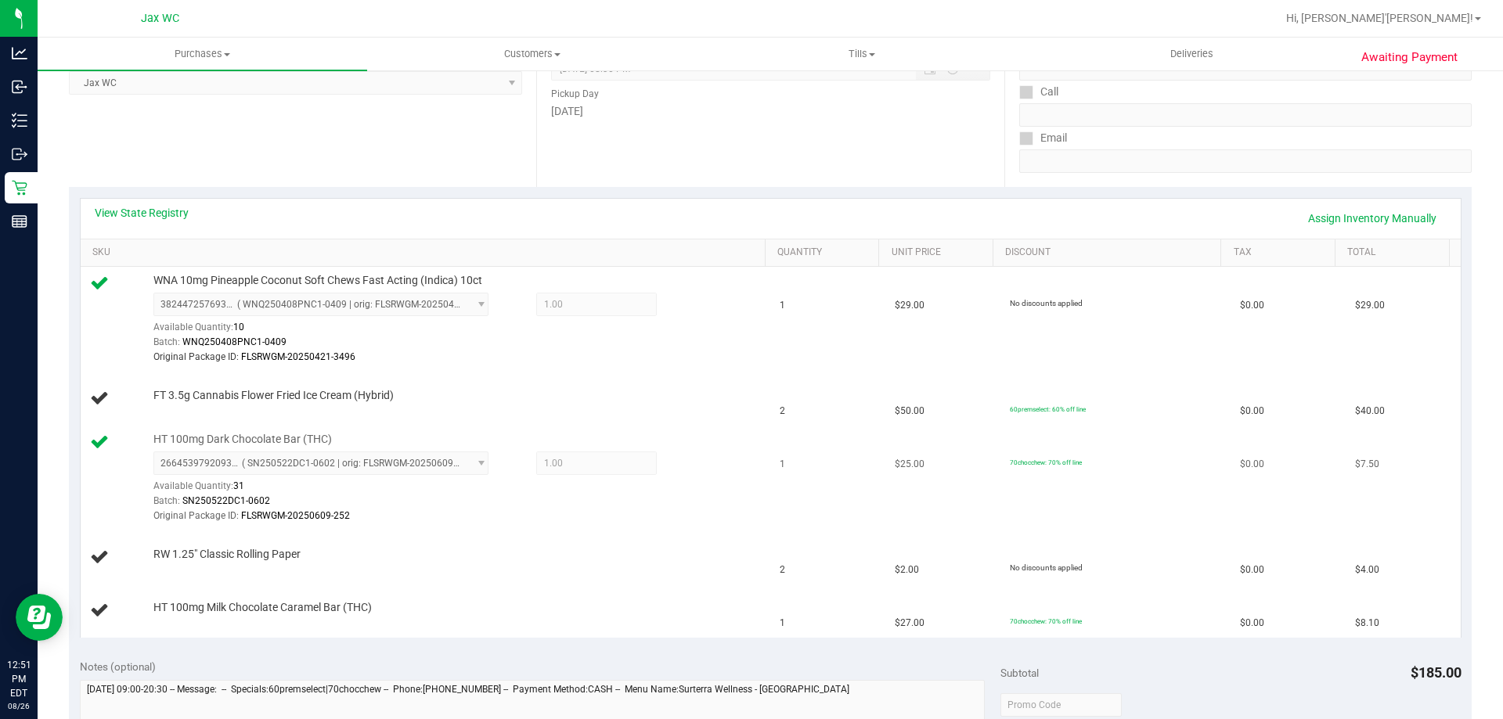
click at [503, 514] on div "Original Package ID: FLSRWGM-20250609-252" at bounding box center [455, 516] width 604 height 15
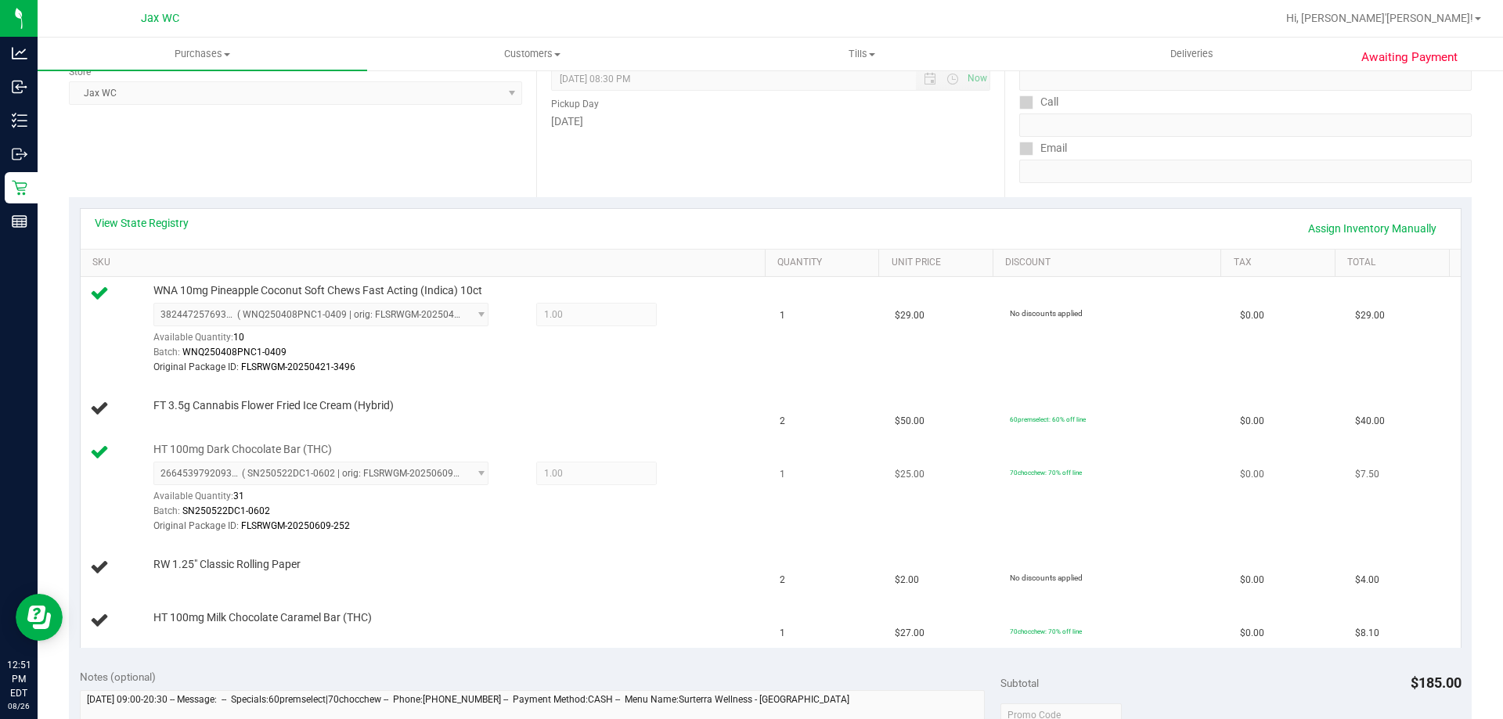
scroll to position [215, 0]
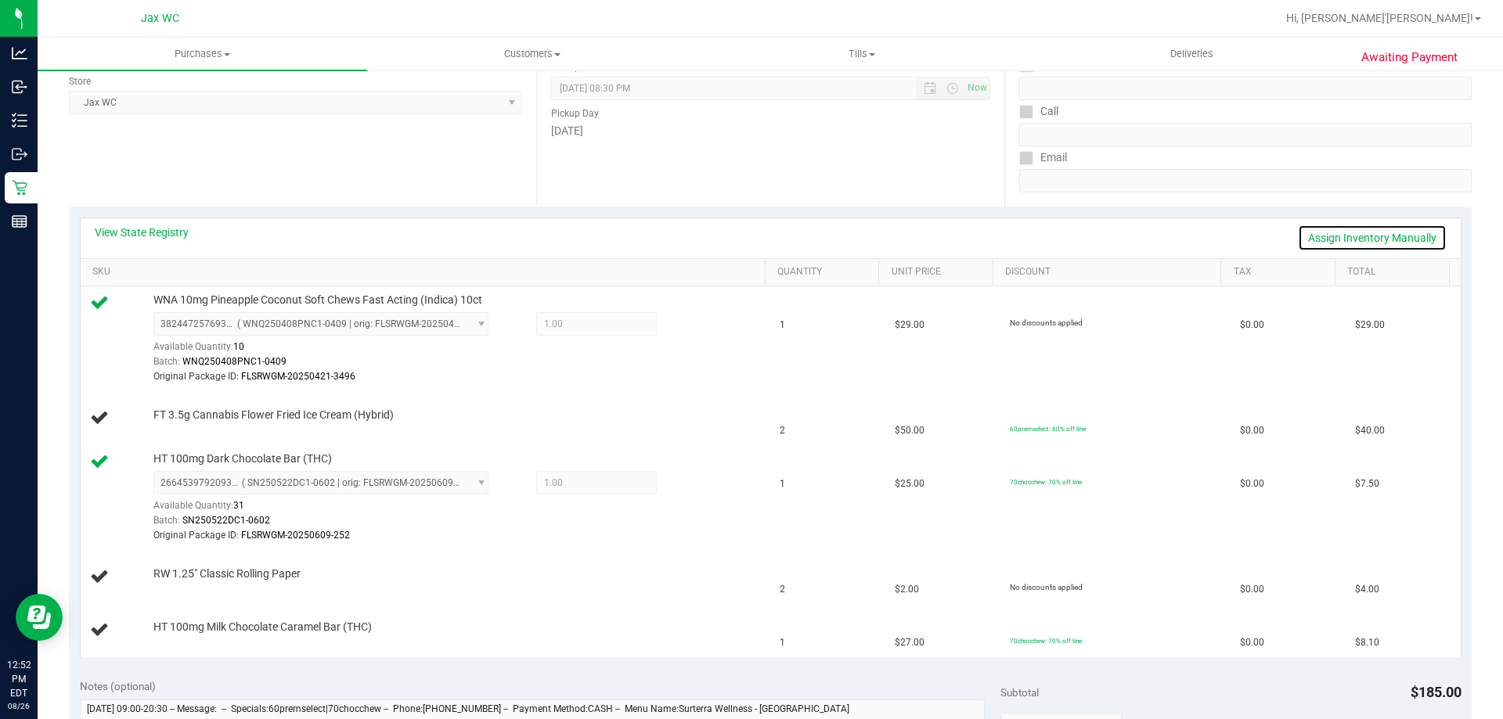
click at [1370, 229] on link "Assign Inventory Manually" at bounding box center [1372, 238] width 149 height 27
click at [165, 428] on link "Add Package" at bounding box center [181, 425] width 56 height 11
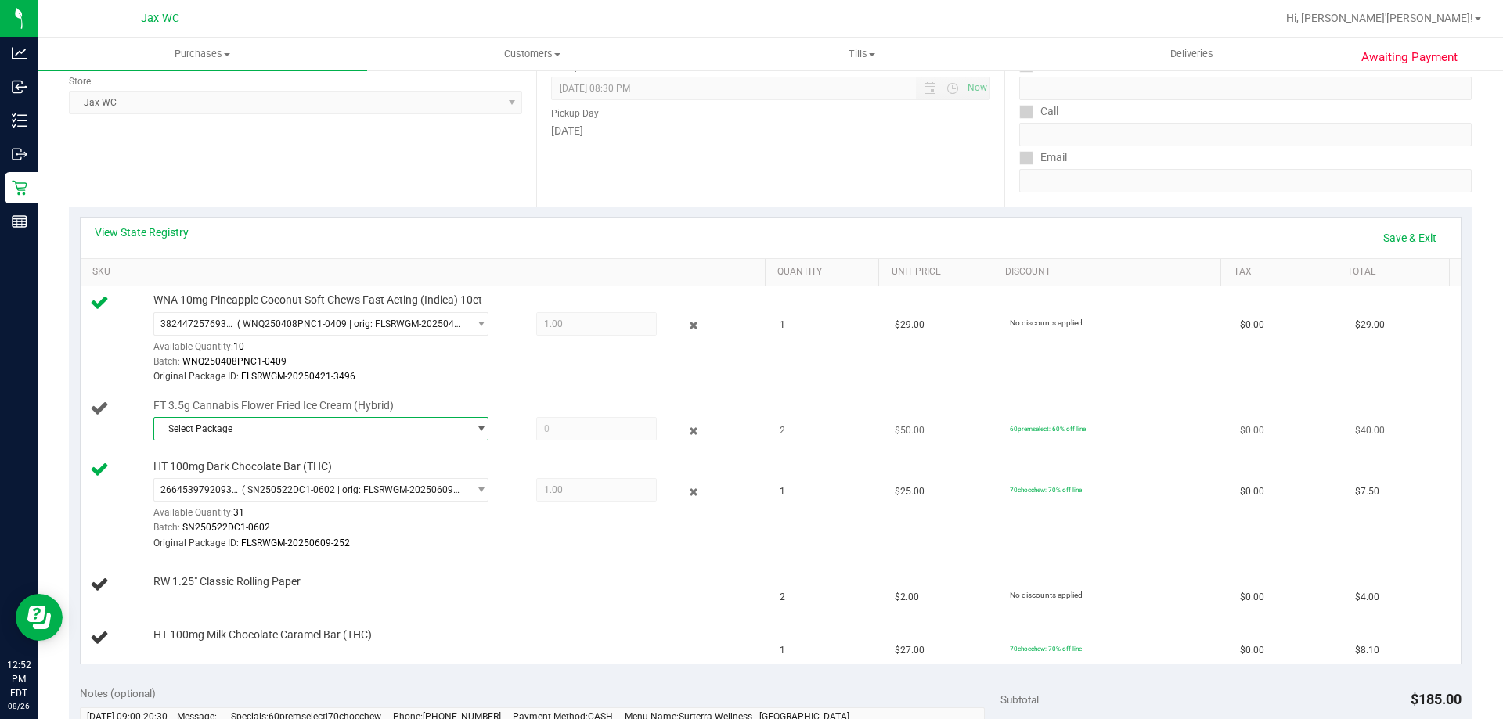
click at [293, 427] on span "Select Package" at bounding box center [311, 429] width 314 height 22
click at [334, 492] on span "( W-JUL25FIC01-0808 | orig: FLSRWGM-20250814-167 )" at bounding box center [371, 493] width 236 height 11
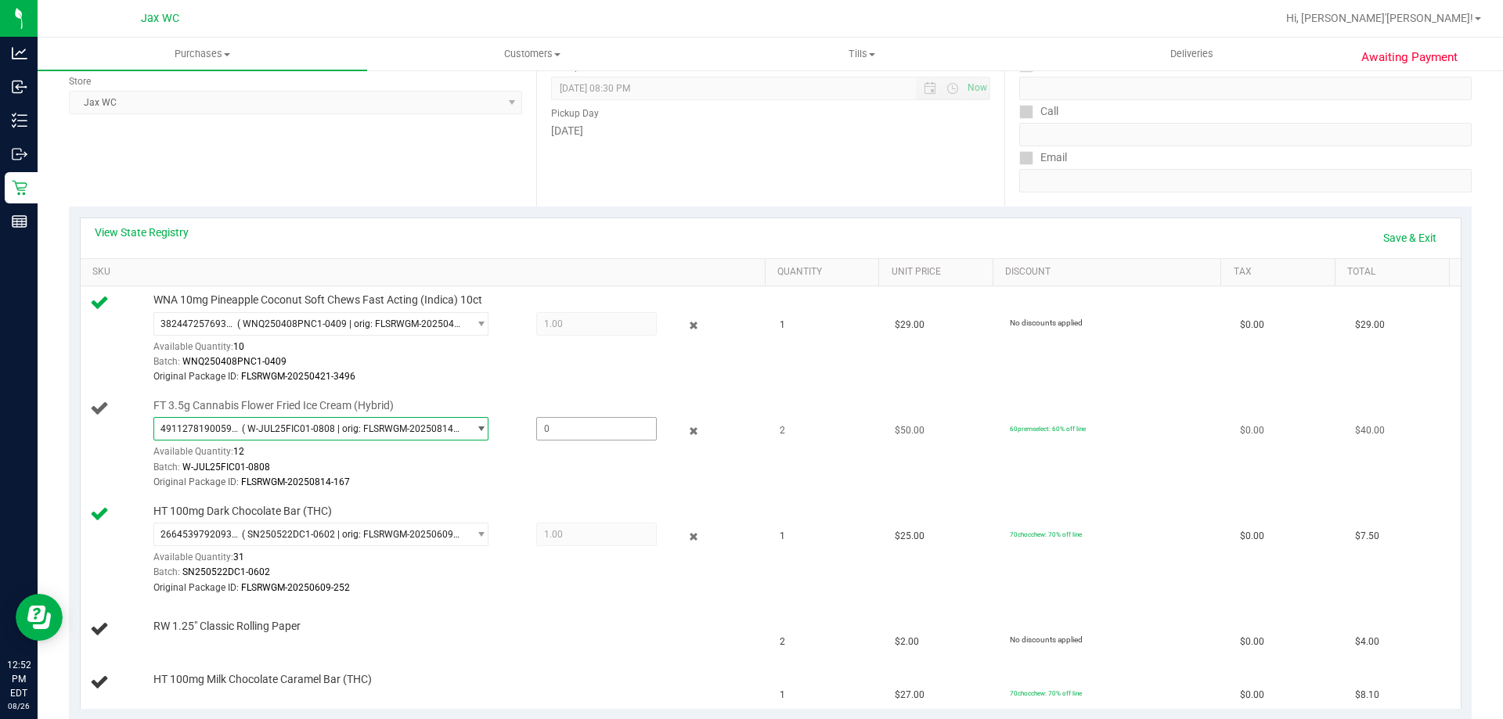
click at [542, 437] on span at bounding box center [596, 428] width 121 height 23
type input "1"
type input "1.0000"
click at [657, 383] on div "Original Package ID: FLSRWGM-20250421-3496" at bounding box center [455, 376] width 604 height 15
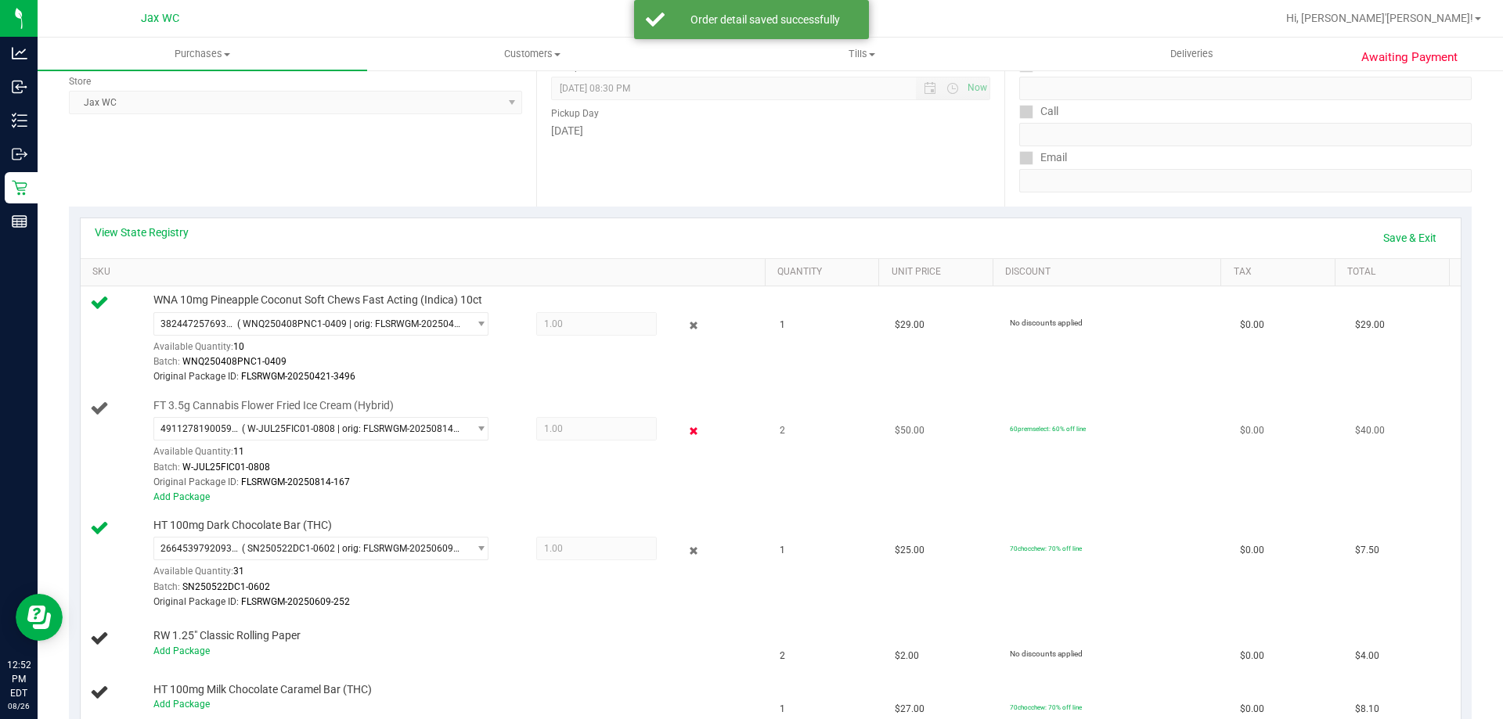
click at [690, 434] on icon at bounding box center [694, 431] width 16 height 18
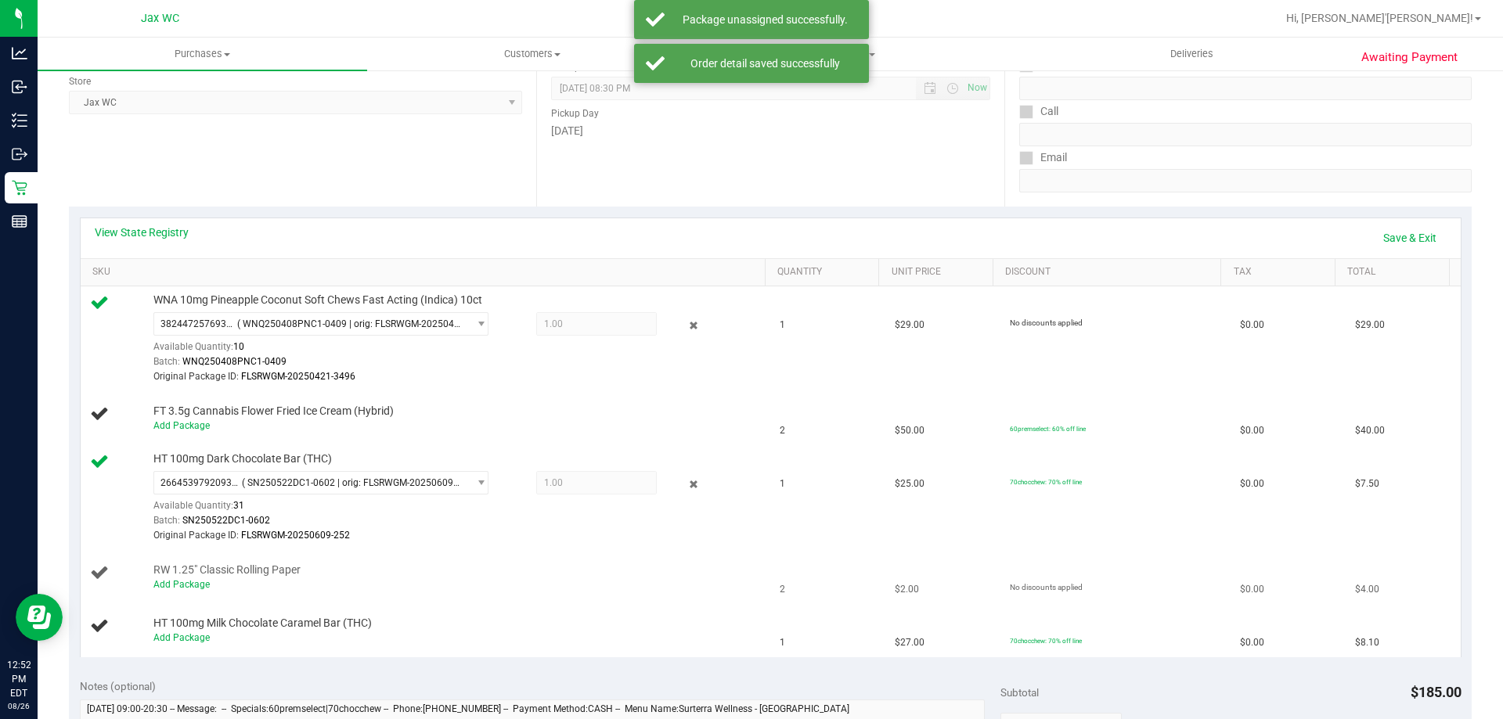
click at [185, 590] on div "Add Package" at bounding box center [455, 585] width 604 height 15
click at [179, 583] on link "Add Package" at bounding box center [181, 584] width 56 height 11
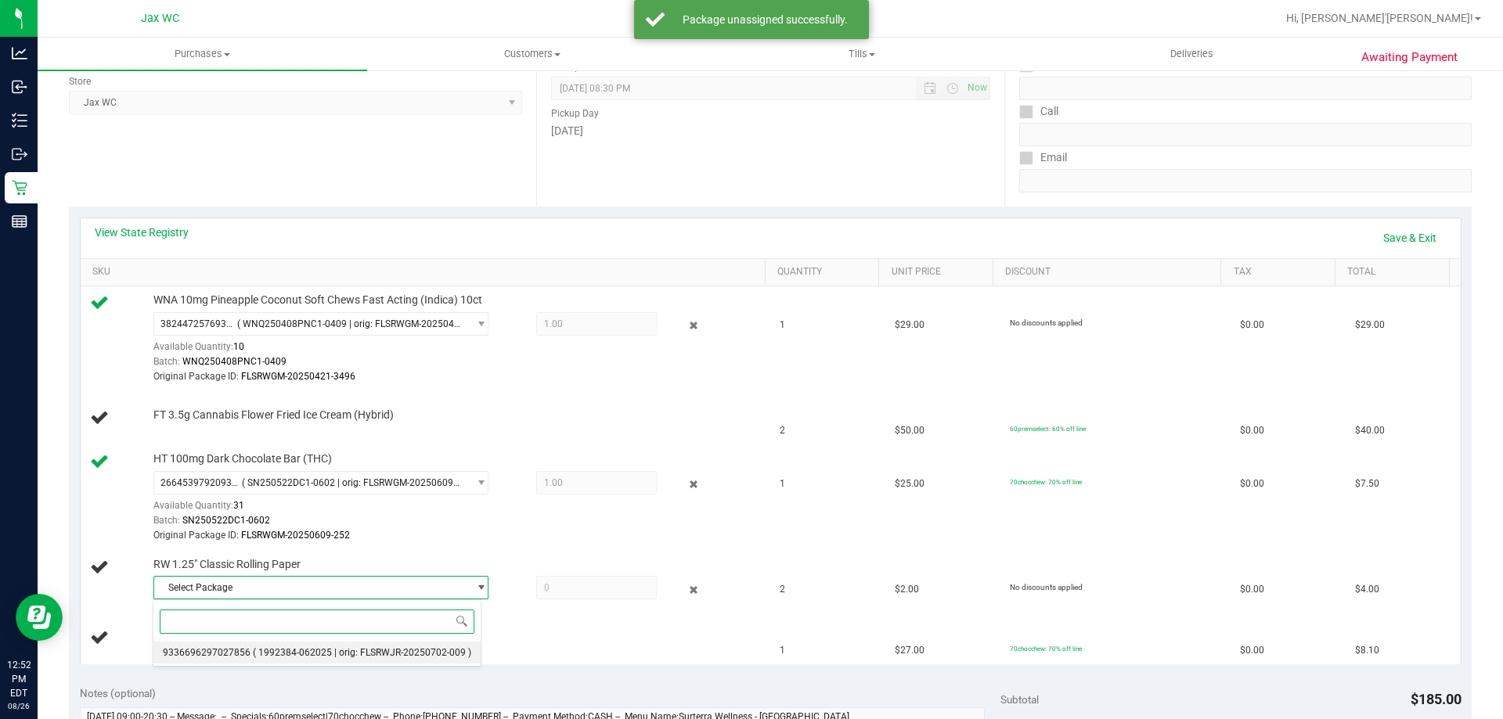
click at [279, 649] on span "( 1992384-062025 | orig: FLSRWJR-20250702-009 )" at bounding box center [362, 652] width 218 height 11
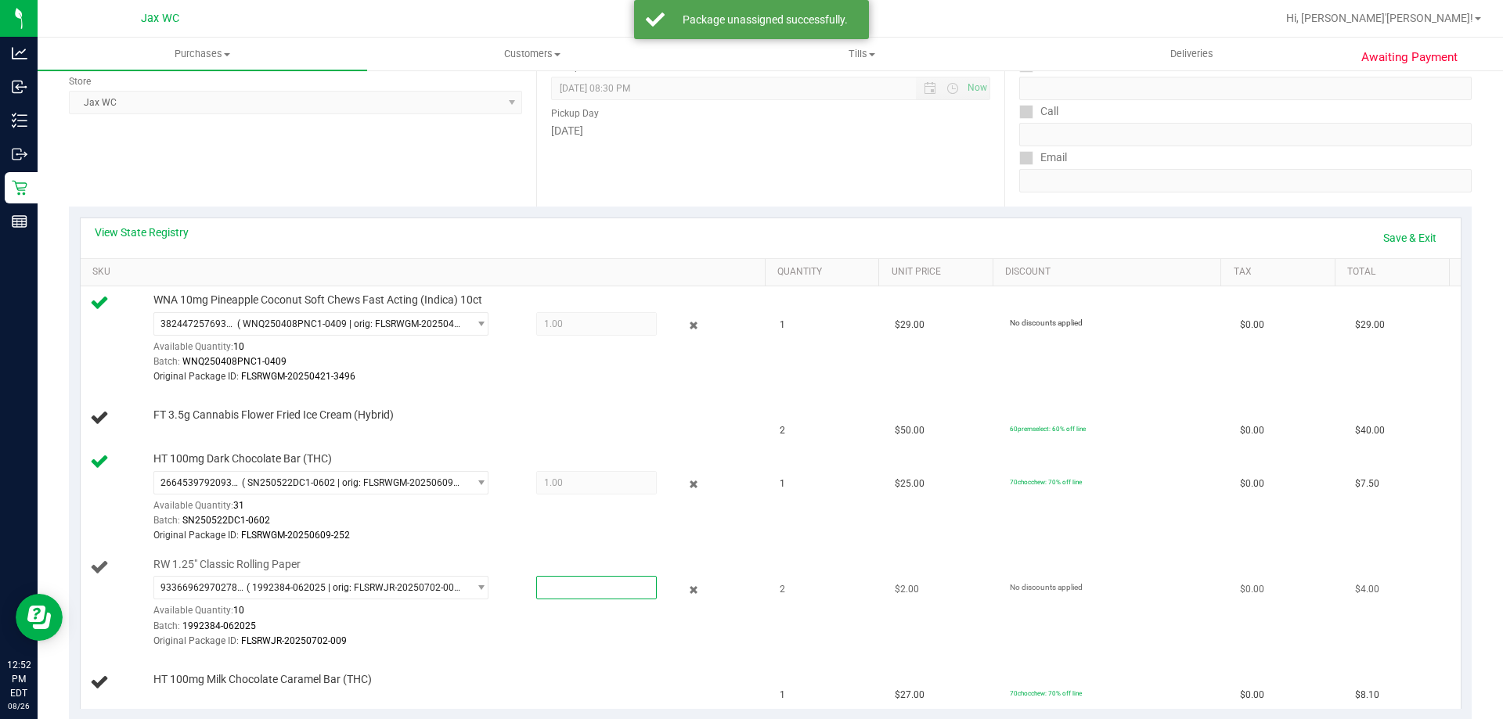
click at [578, 587] on span at bounding box center [596, 587] width 121 height 23
type input "2"
type input "2.0000"
drag, startPoint x: 611, startPoint y: 527, endPoint x: 603, endPoint y: 525, distance: 8.2
click at [611, 526] on div "2664539792093799 ( SN250522DC1-0602 | orig: FLSRWGM-20250609-252 ) 266453979209…" at bounding box center [455, 507] width 604 height 73
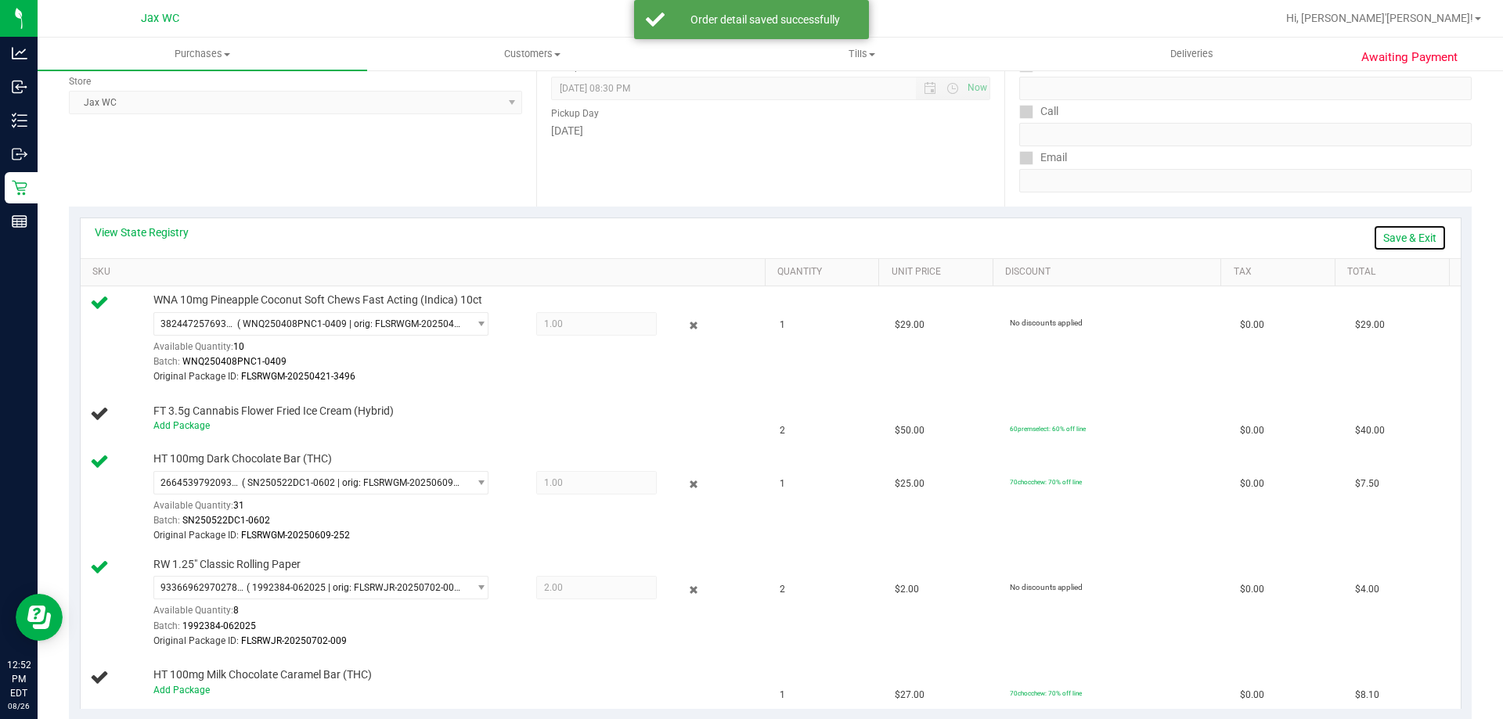
click at [1406, 237] on link "Save & Exit" at bounding box center [1410, 238] width 74 height 27
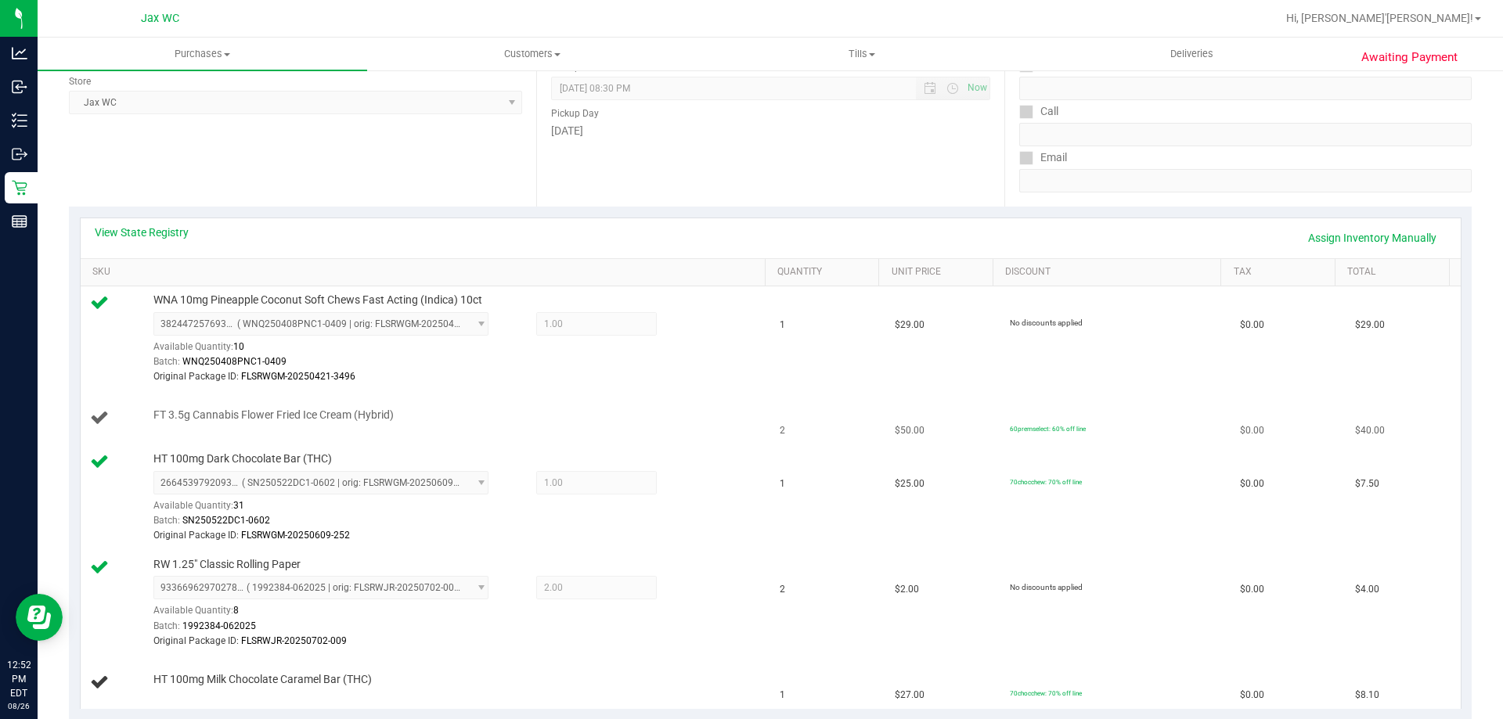
click at [537, 412] on div "FT 3.5g Cannabis Flower Fried Ice Cream (Hybrid)" at bounding box center [452, 416] width 612 height 16
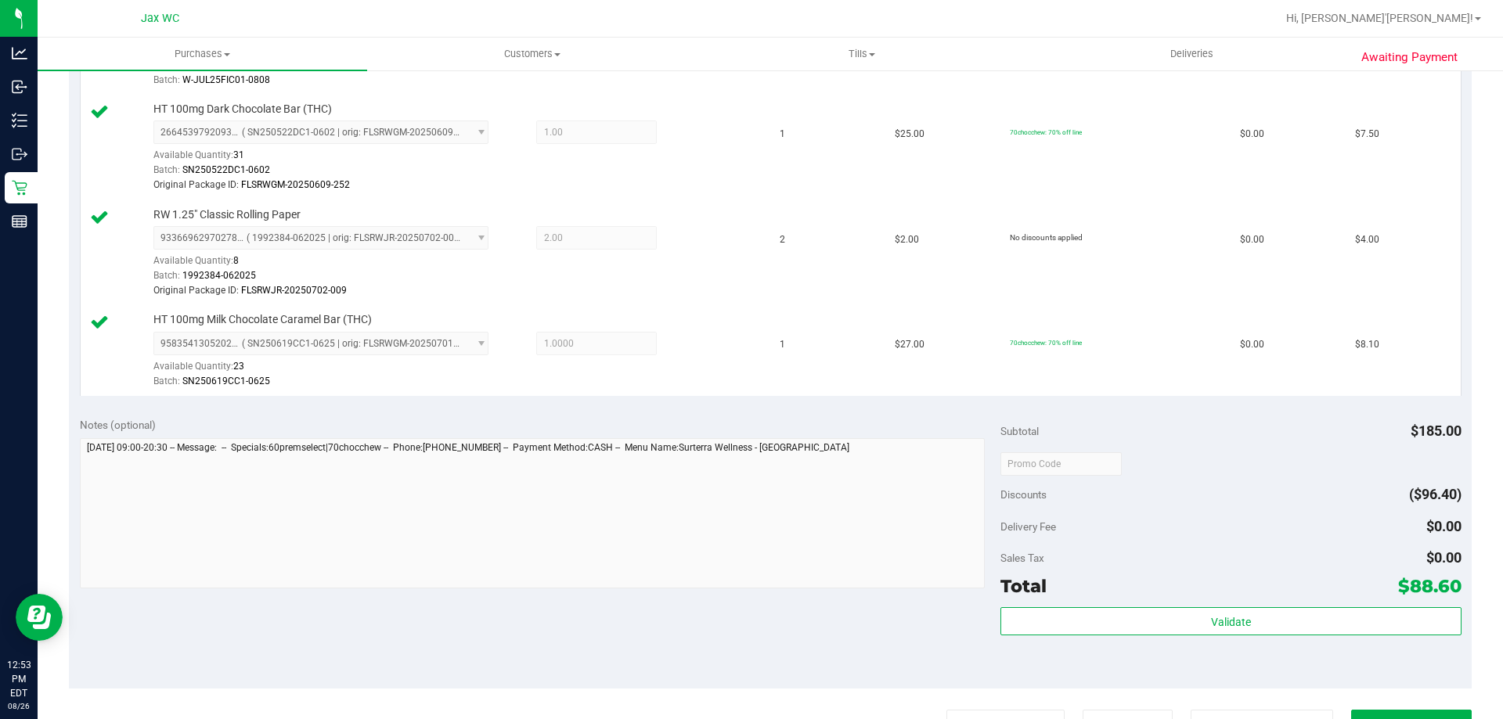
scroll to position [763, 0]
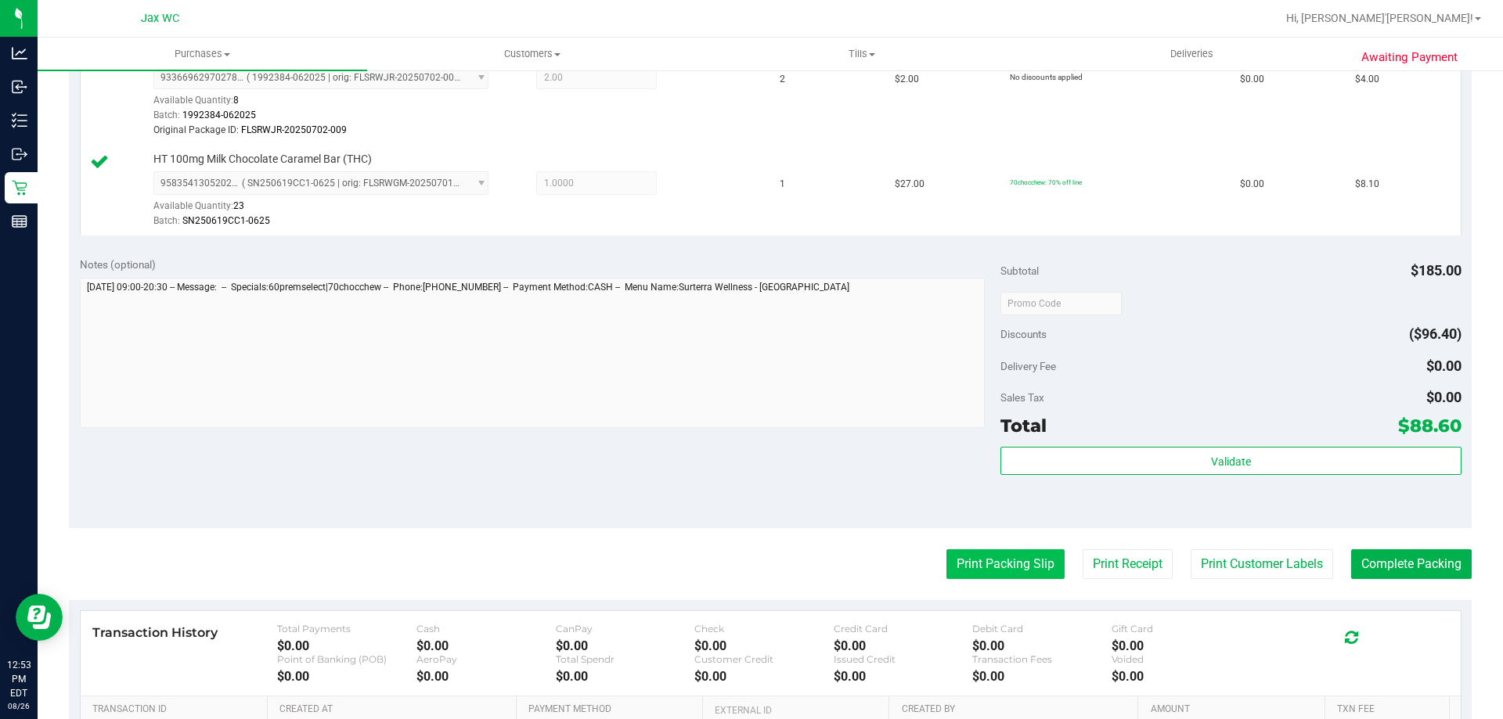
click at [978, 557] on button "Print Packing Slip" at bounding box center [1005, 564] width 118 height 30
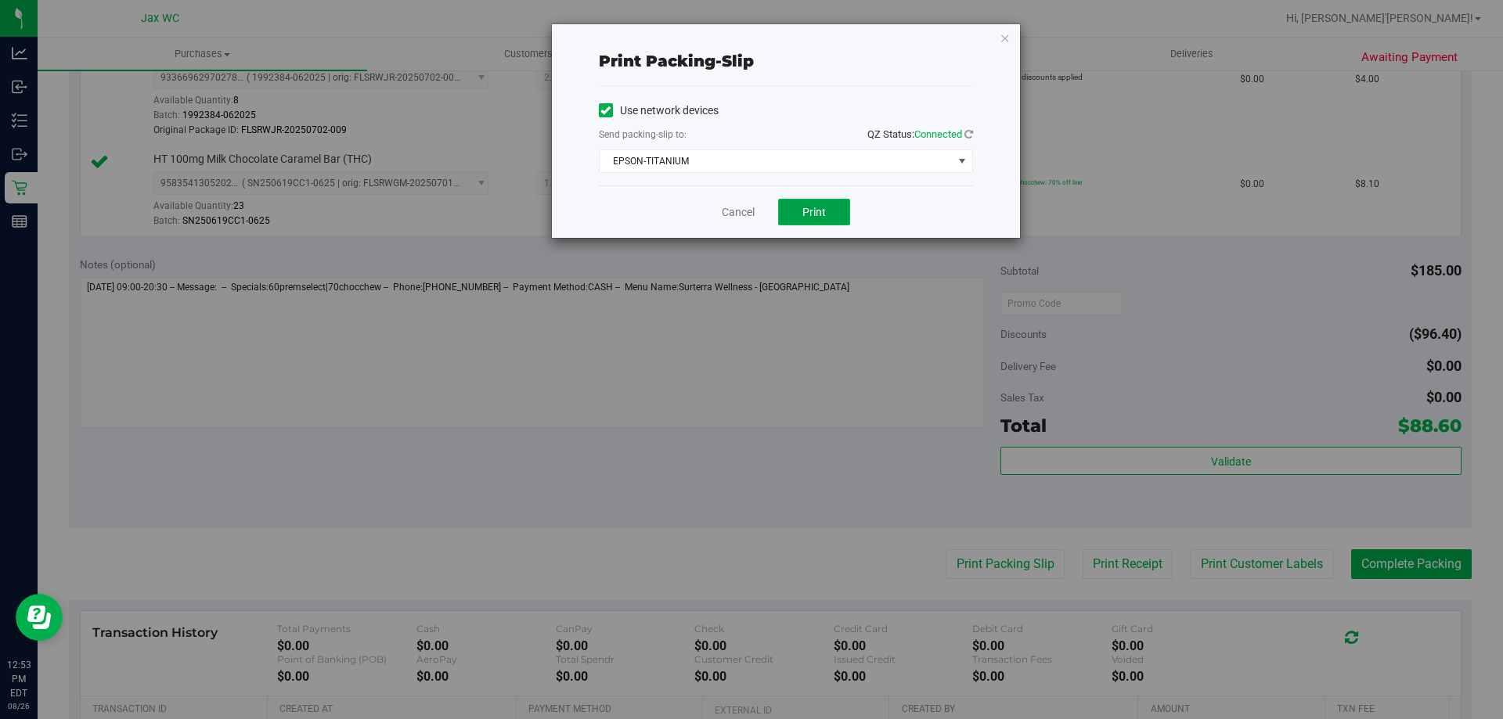
click at [815, 222] on button "Print" at bounding box center [814, 212] width 72 height 27
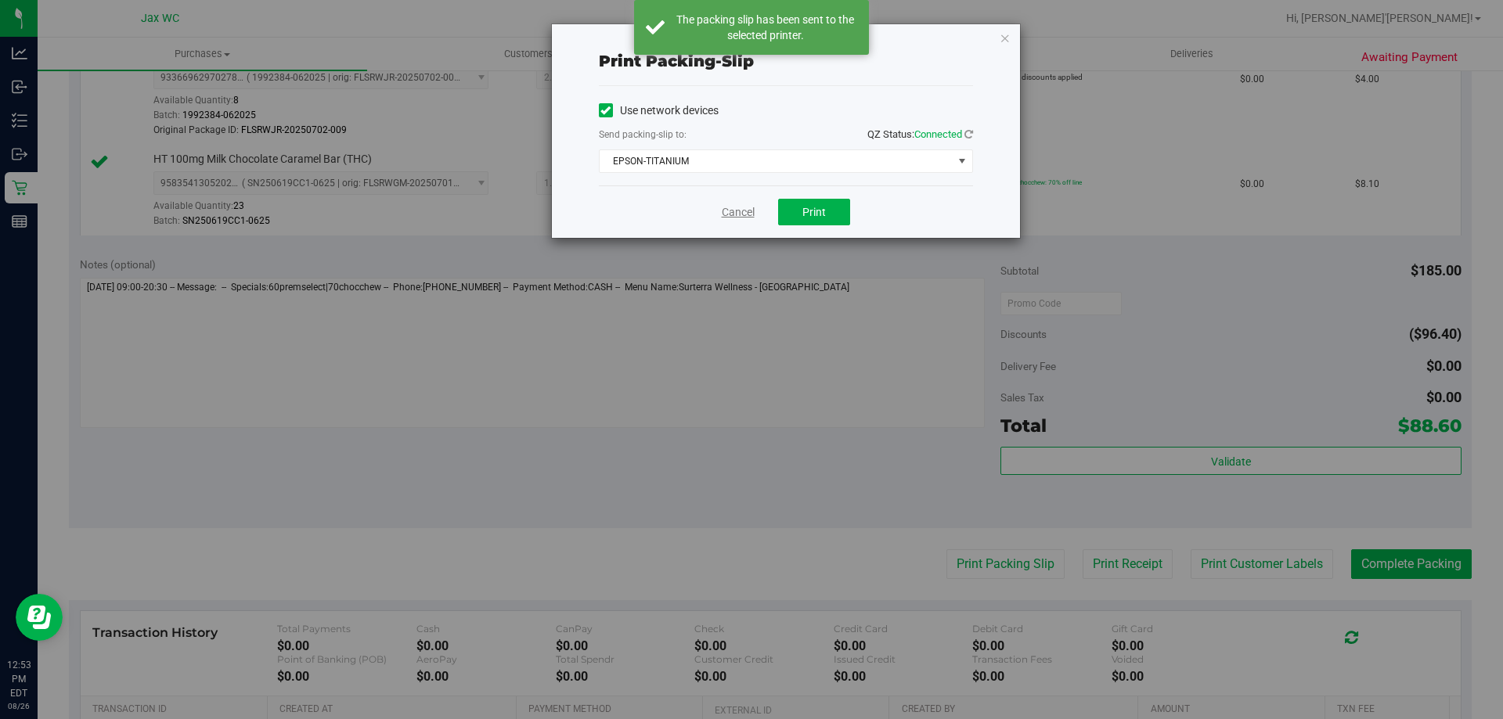
click at [738, 213] on link "Cancel" at bounding box center [738, 212] width 33 height 16
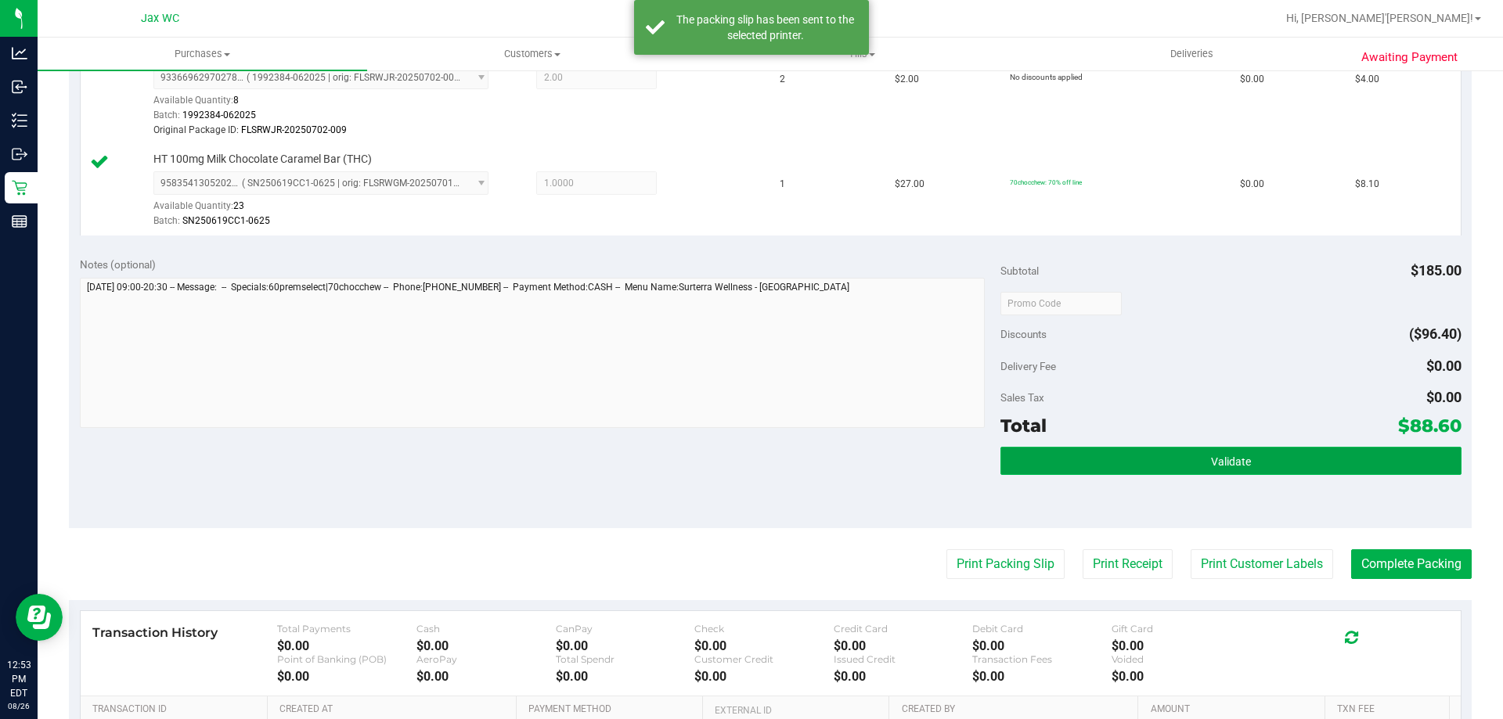
click at [1161, 455] on button "Validate" at bounding box center [1230, 461] width 460 height 28
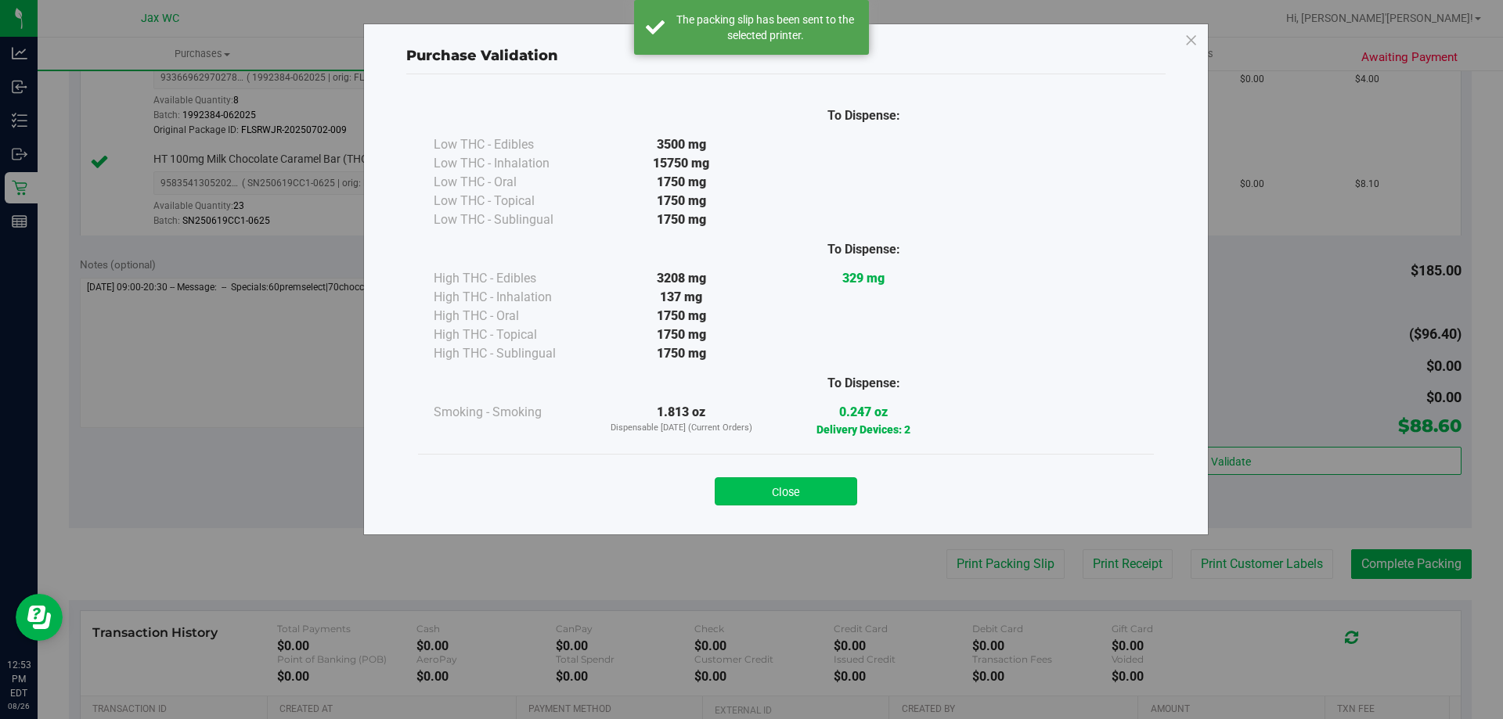
click at [805, 484] on button "Close" at bounding box center [786, 491] width 142 height 28
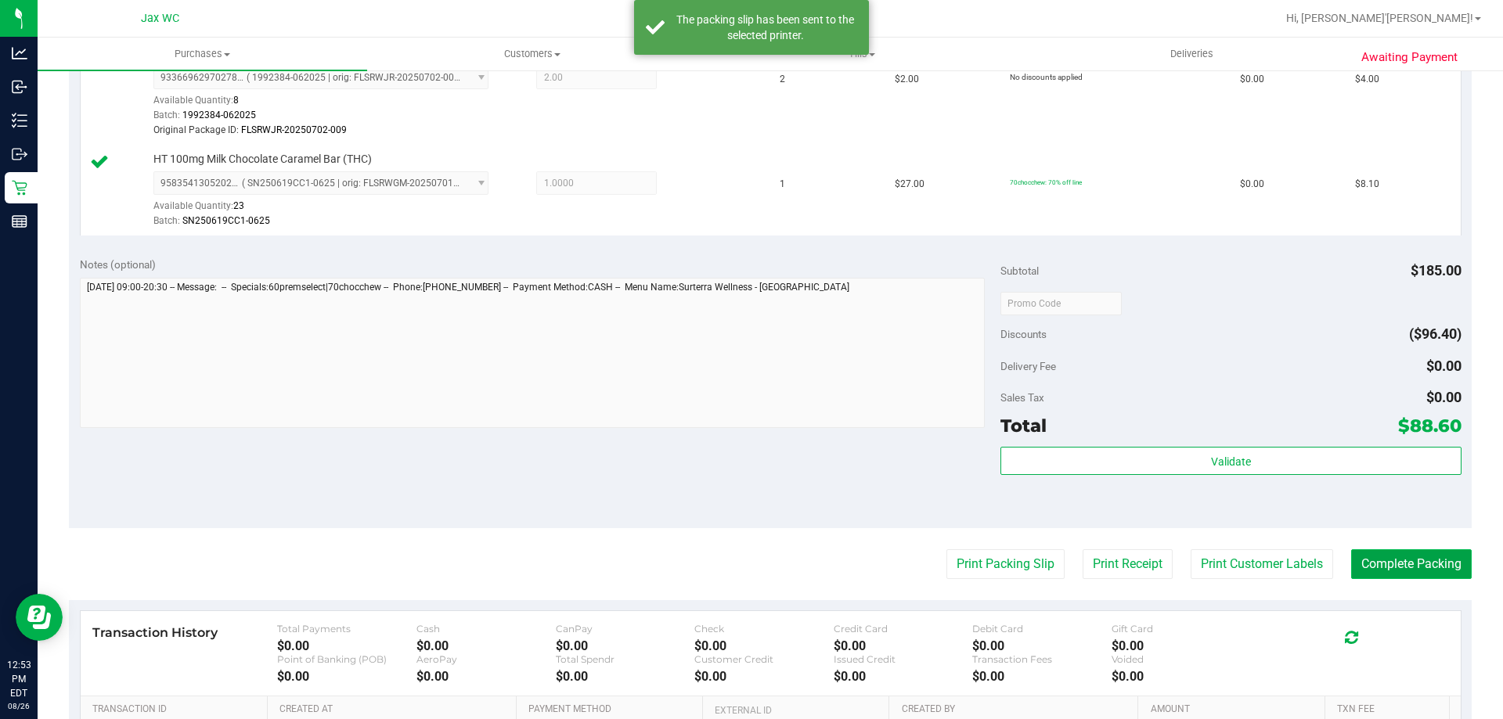
click at [1372, 573] on button "Complete Packing" at bounding box center [1411, 564] width 121 height 30
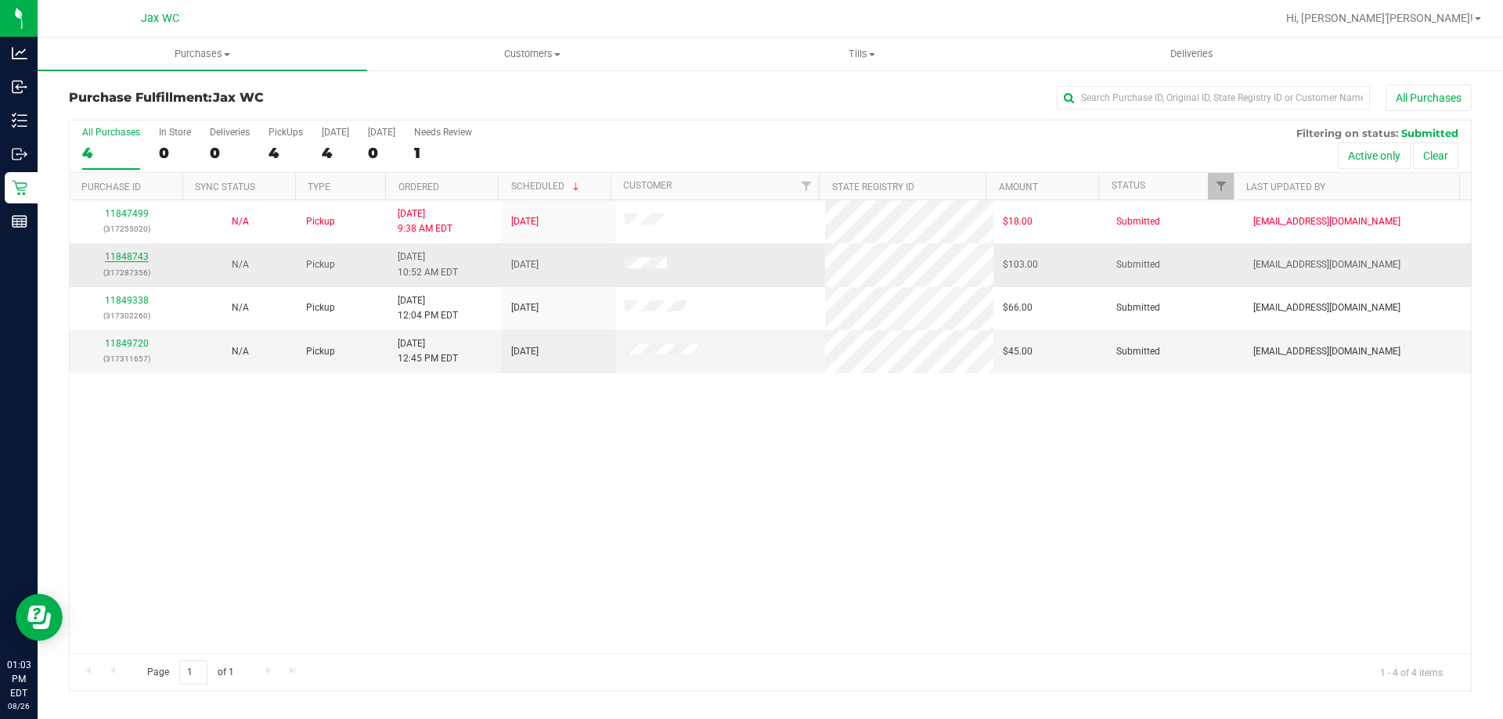
click at [121, 260] on link "11848743" at bounding box center [127, 256] width 44 height 11
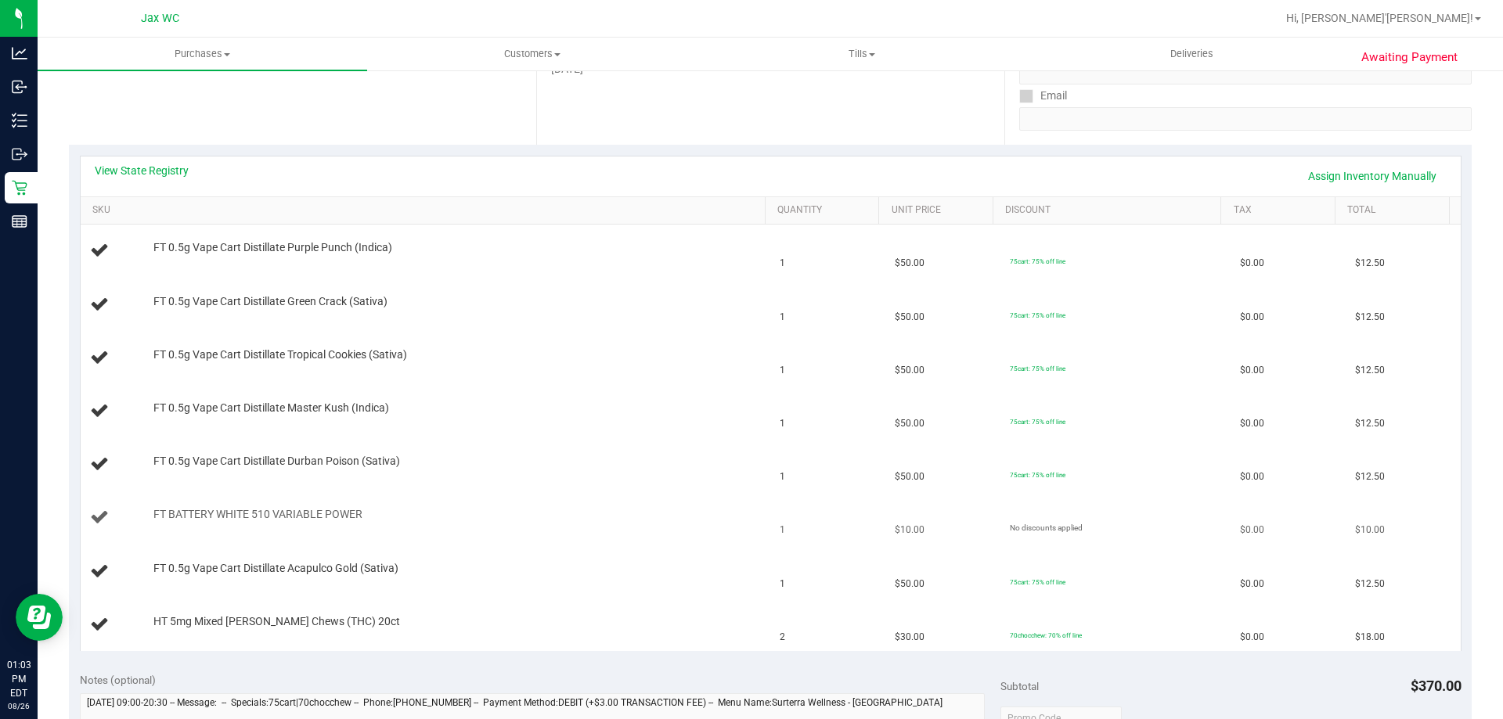
scroll to position [313, 0]
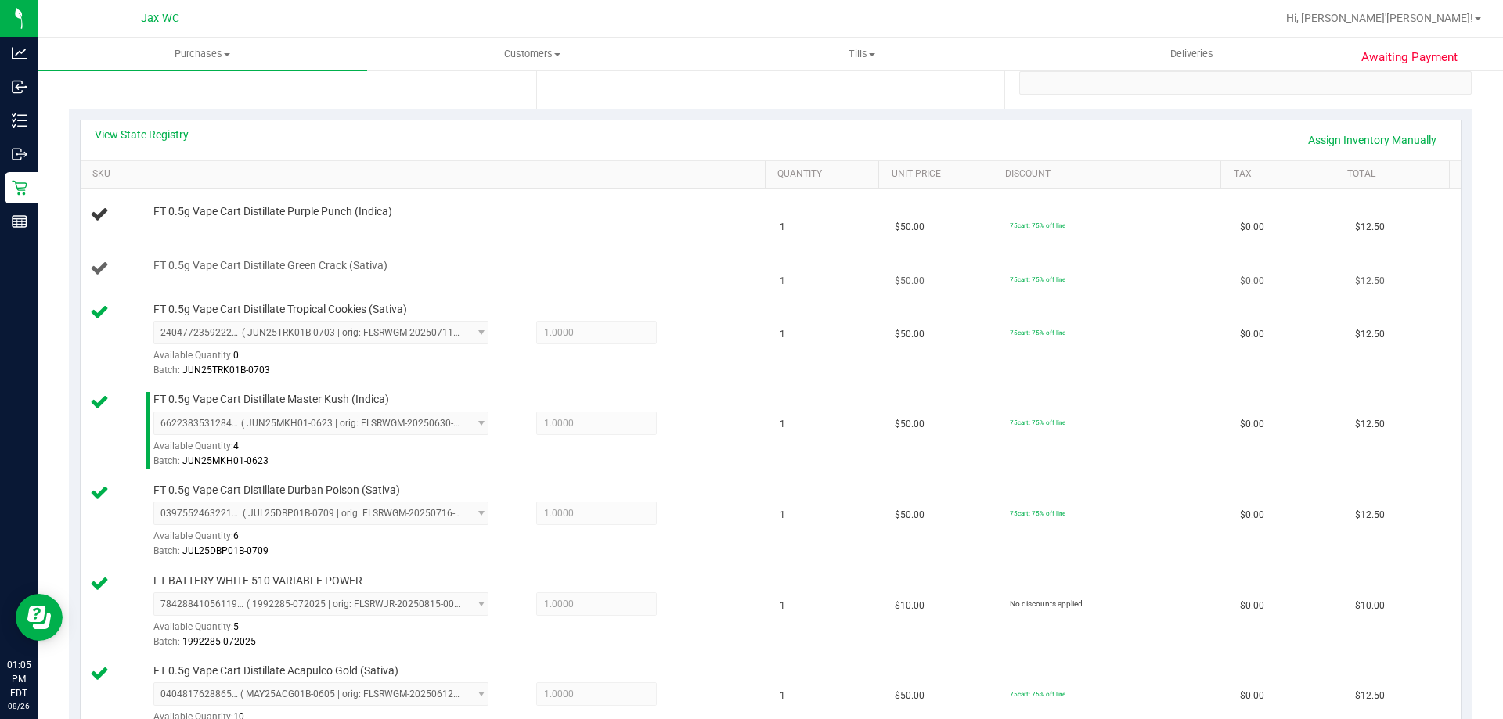
click at [504, 280] on td "FT 0.5g Vape Cart Distillate Green Crack (Sativa)" at bounding box center [426, 269] width 690 height 53
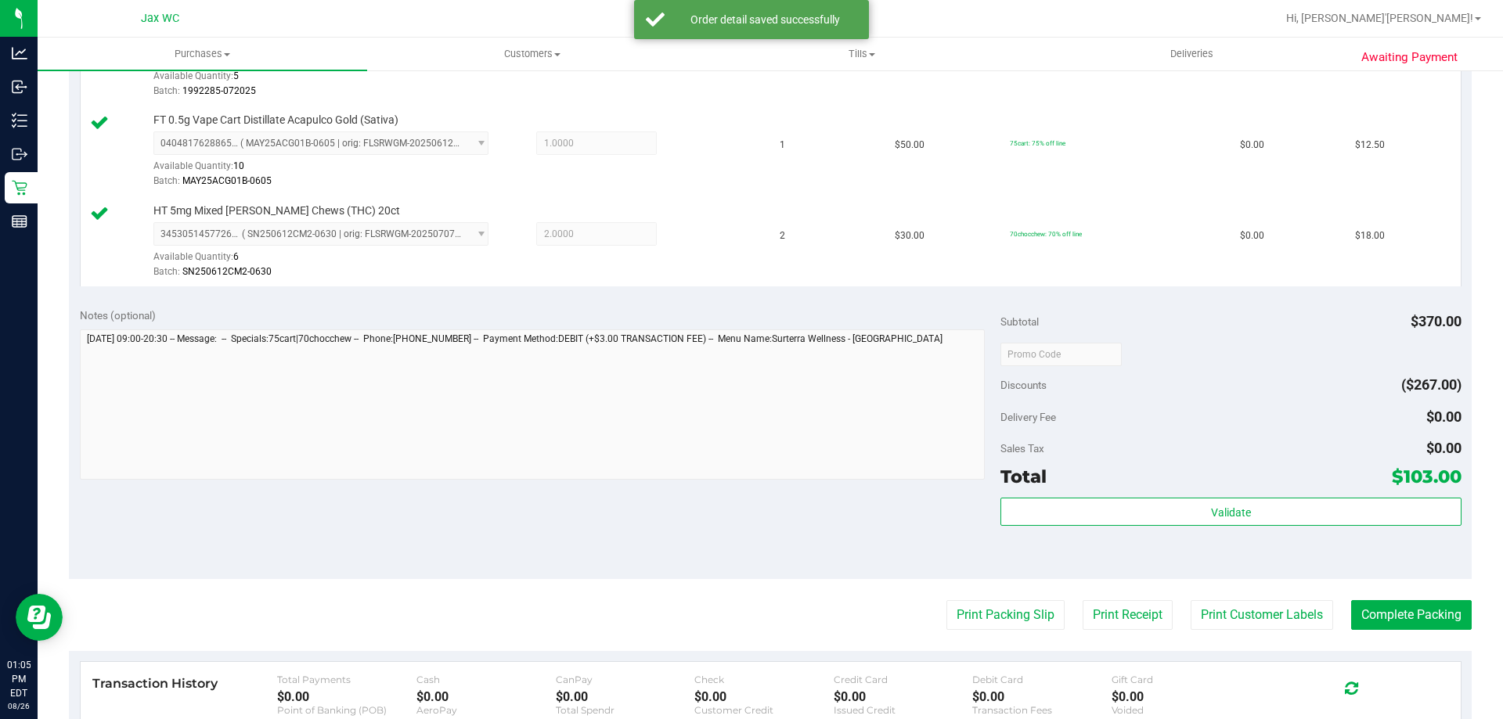
scroll to position [939, 0]
drag, startPoint x: 1007, startPoint y: 603, endPoint x: 1008, endPoint y: 612, distance: 9.4
click at [1008, 612] on button "Print Packing Slip" at bounding box center [1005, 614] width 118 height 30
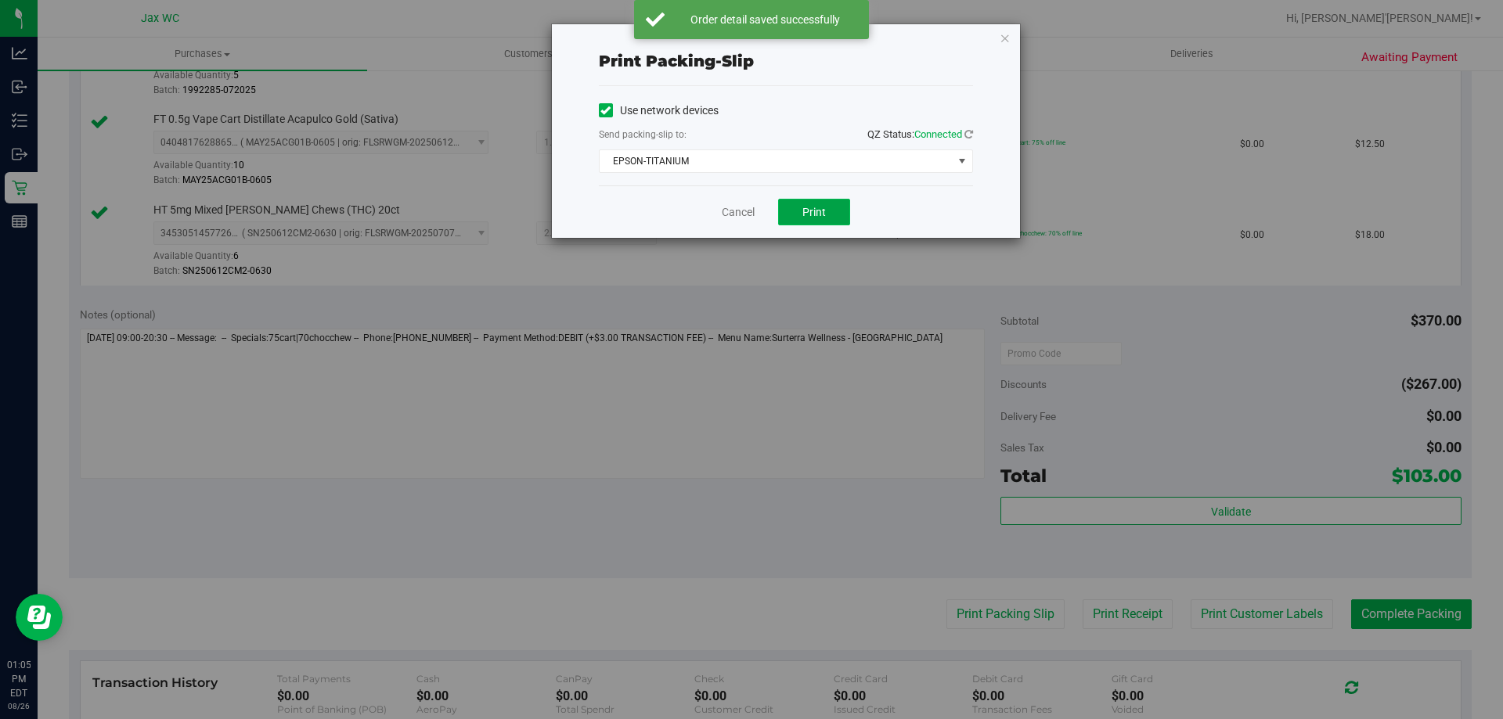
click at [805, 203] on button "Print" at bounding box center [814, 212] width 72 height 27
click at [733, 211] on link "Cancel" at bounding box center [738, 212] width 33 height 16
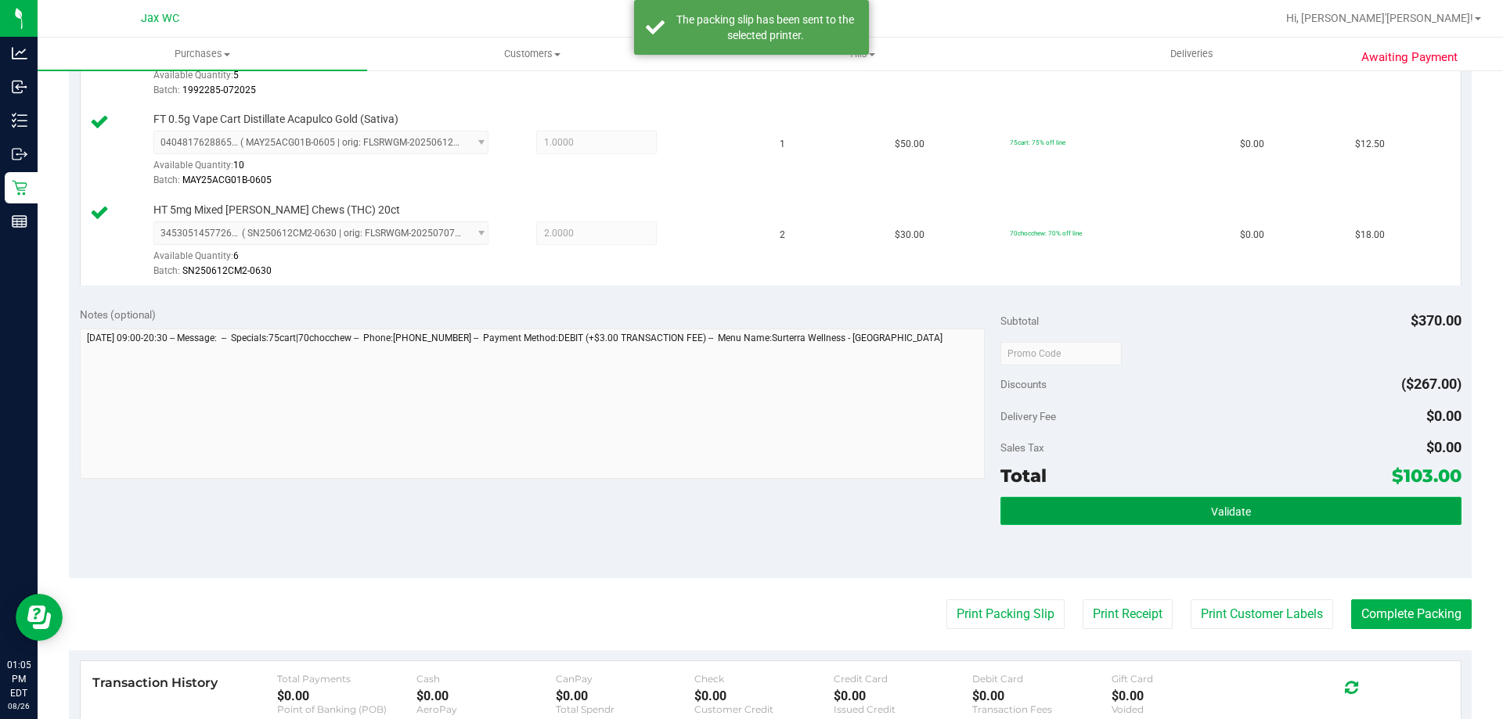
click at [1132, 505] on button "Validate" at bounding box center [1230, 511] width 460 height 28
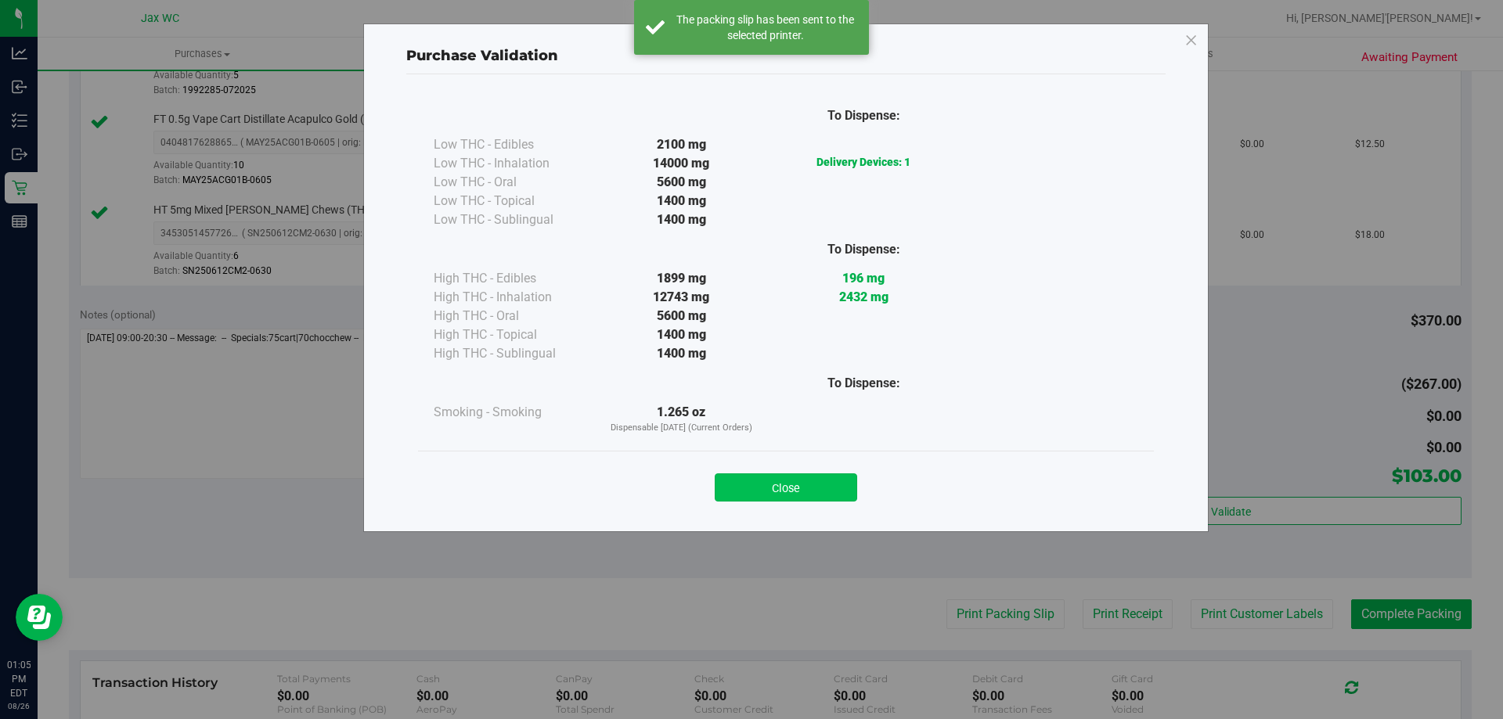
click at [834, 488] on button "Close" at bounding box center [786, 487] width 142 height 28
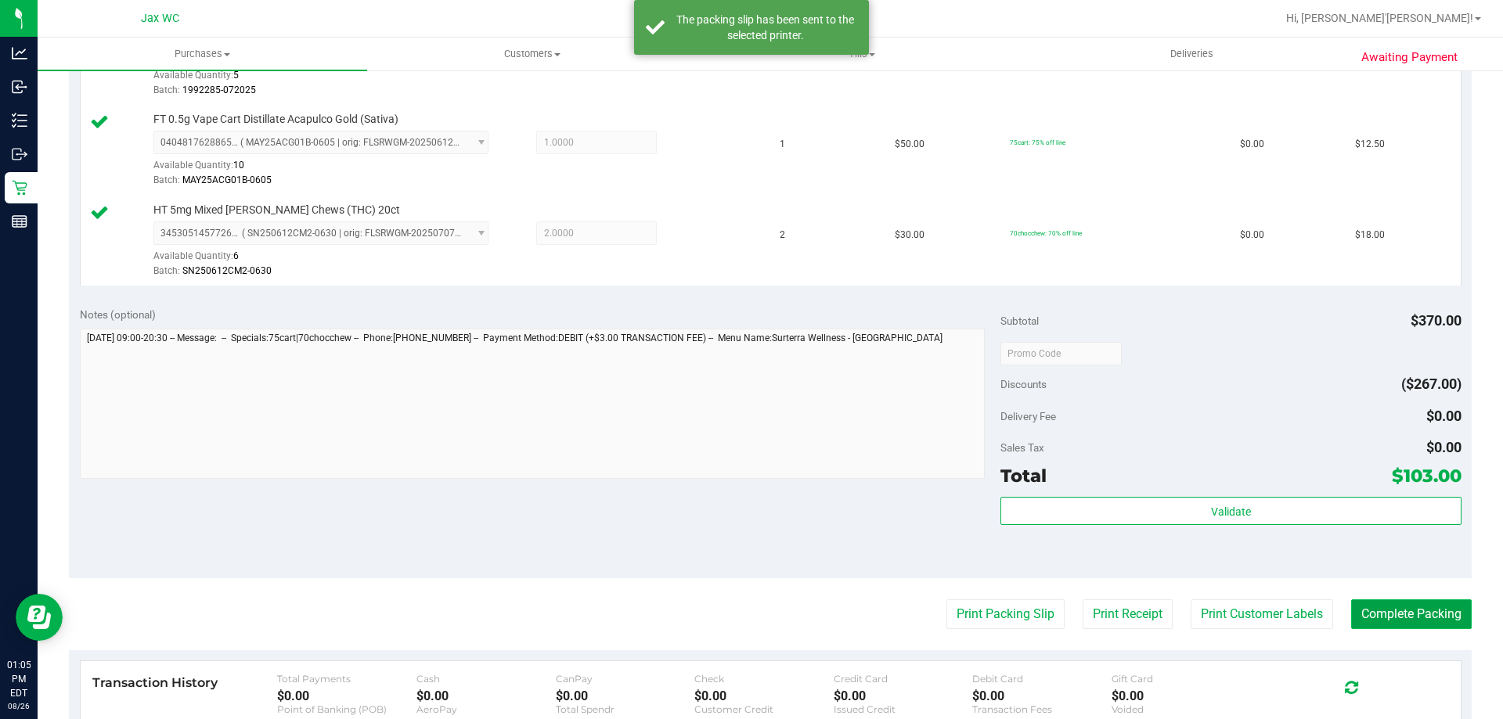
click at [1410, 614] on button "Complete Packing" at bounding box center [1411, 614] width 121 height 30
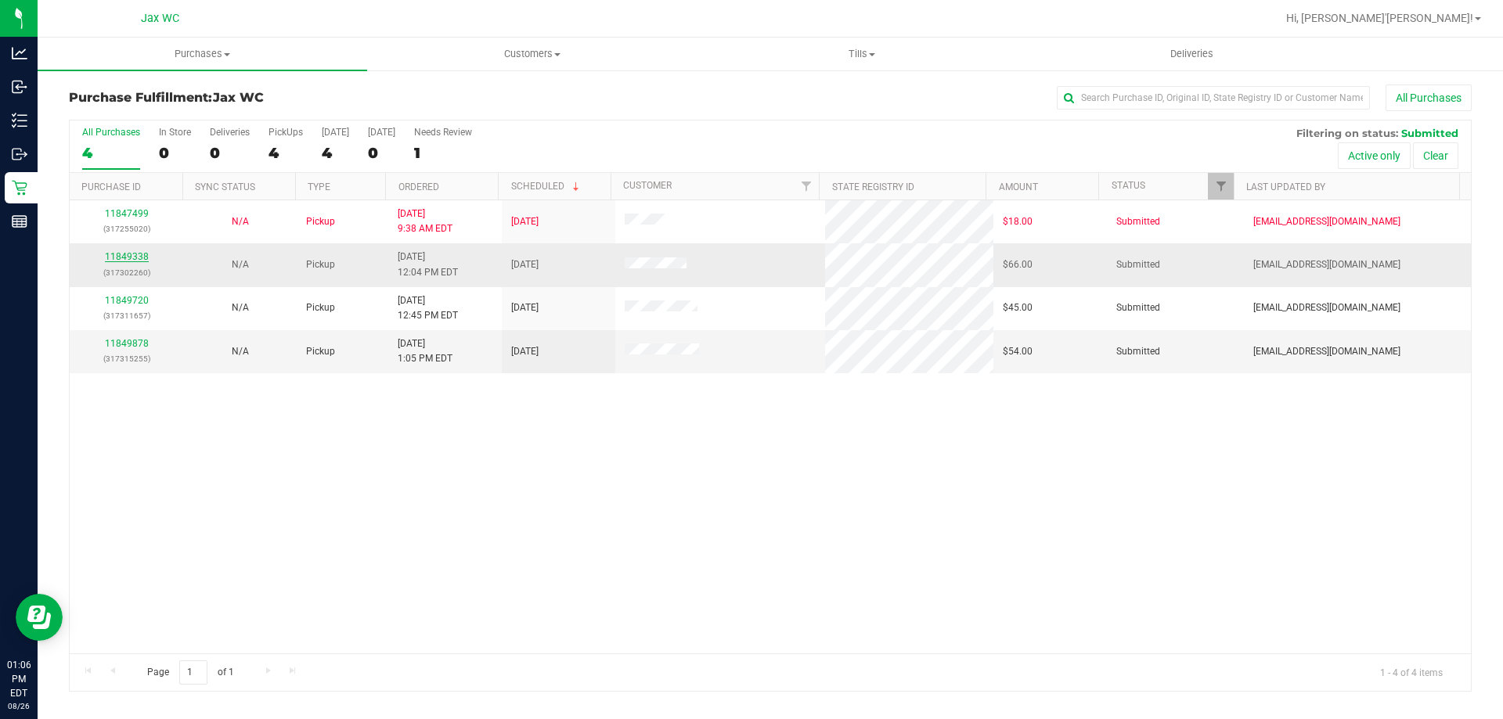
click at [125, 256] on link "11849338" at bounding box center [127, 256] width 44 height 11
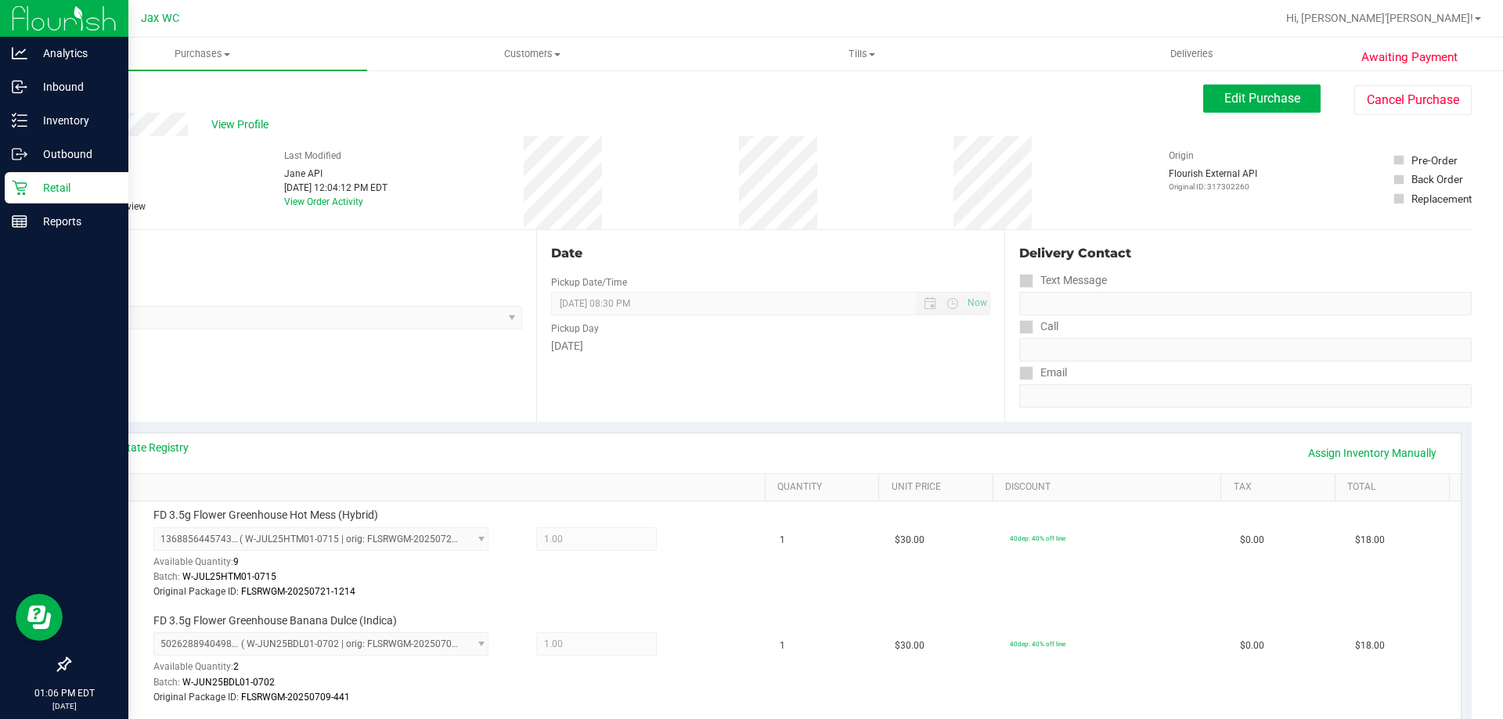
click at [41, 192] on p "Retail" at bounding box center [74, 187] width 94 height 19
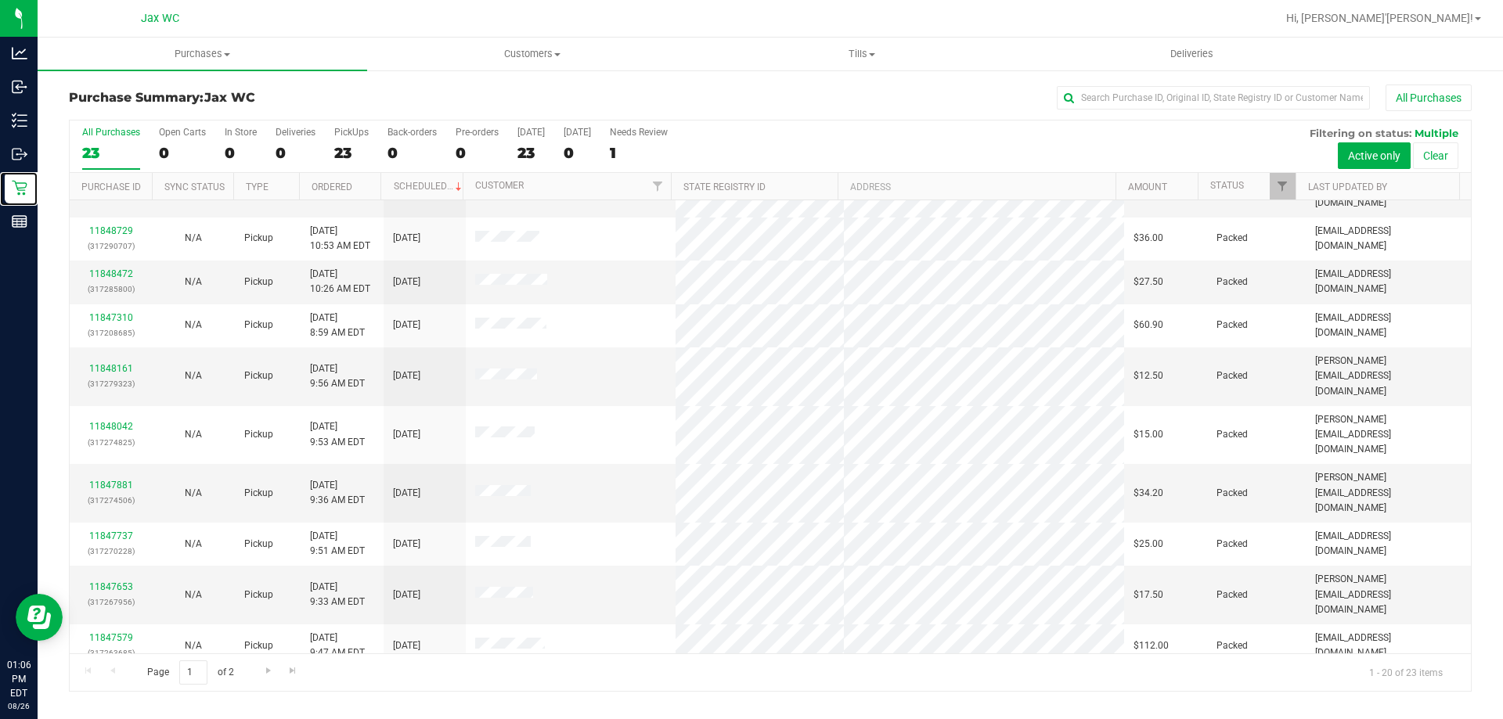
scroll to position [413, 0]
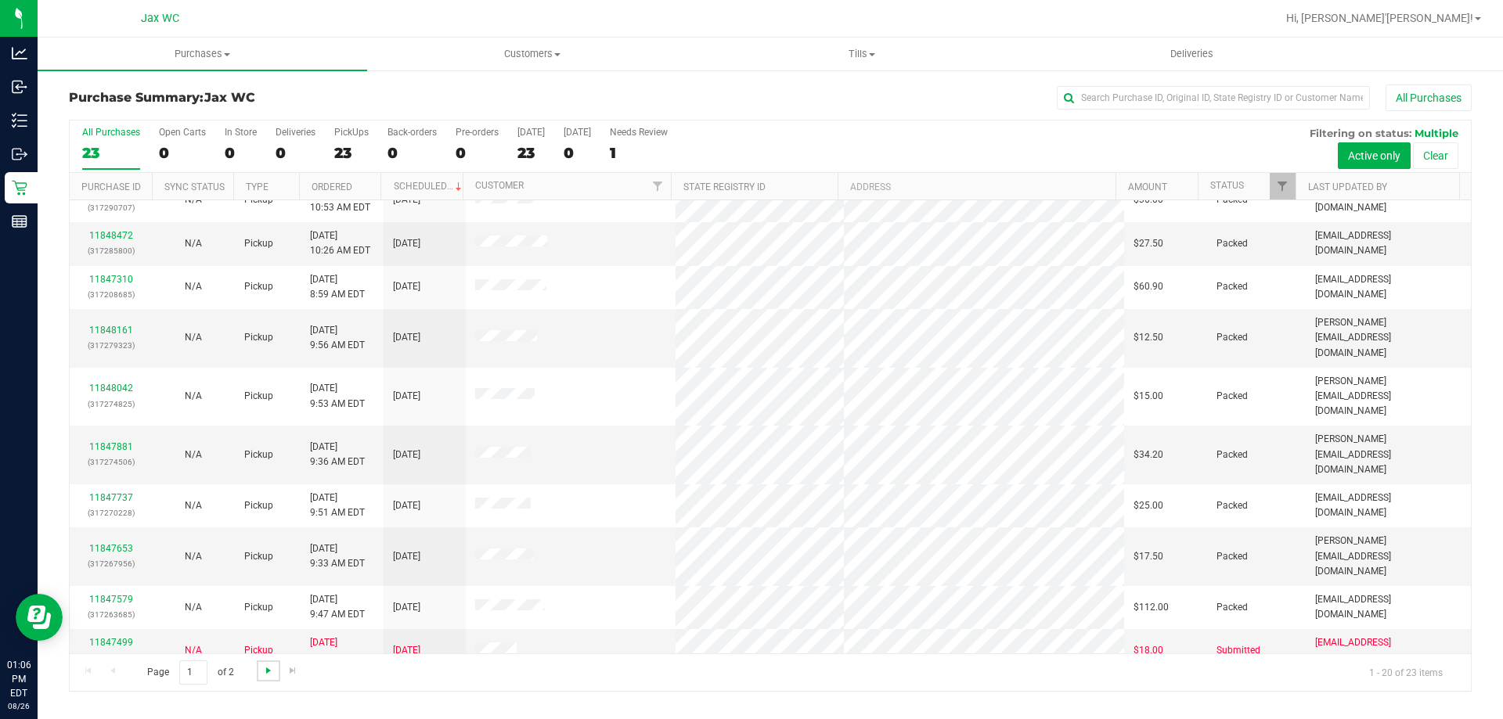
click at [264, 671] on span "Go to the next page" at bounding box center [268, 670] width 13 height 13
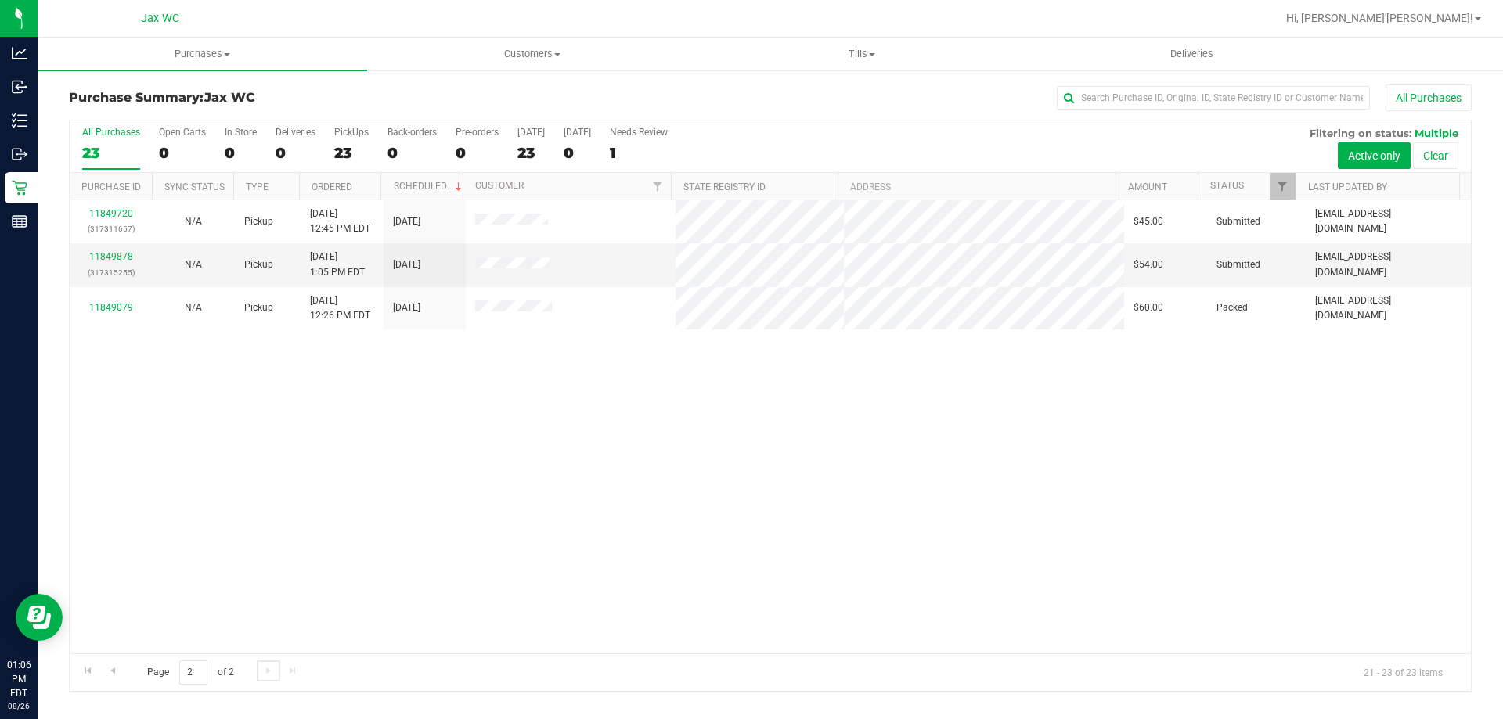
scroll to position [0, 0]
click at [127, 256] on link "11849878" at bounding box center [111, 256] width 44 height 11
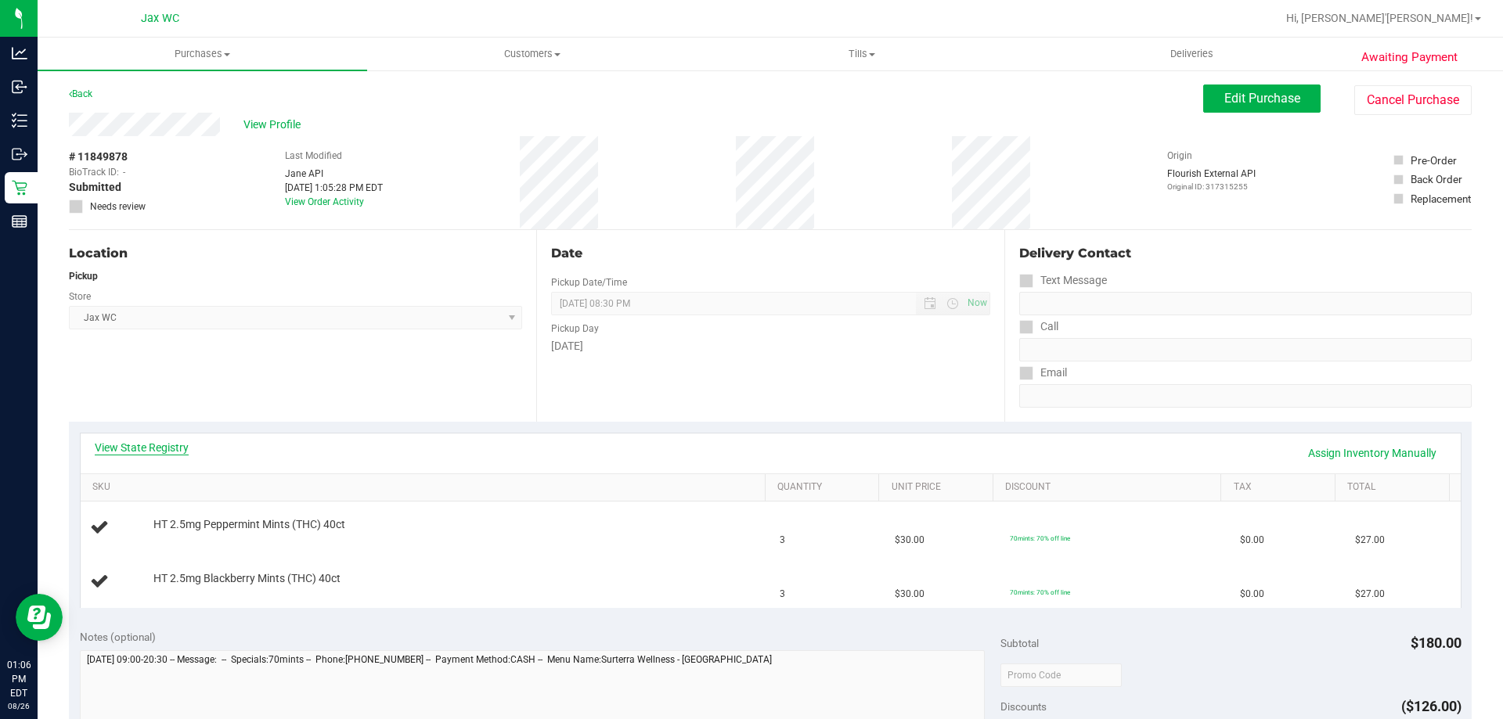
click at [164, 447] on link "View State Registry" at bounding box center [142, 448] width 94 height 16
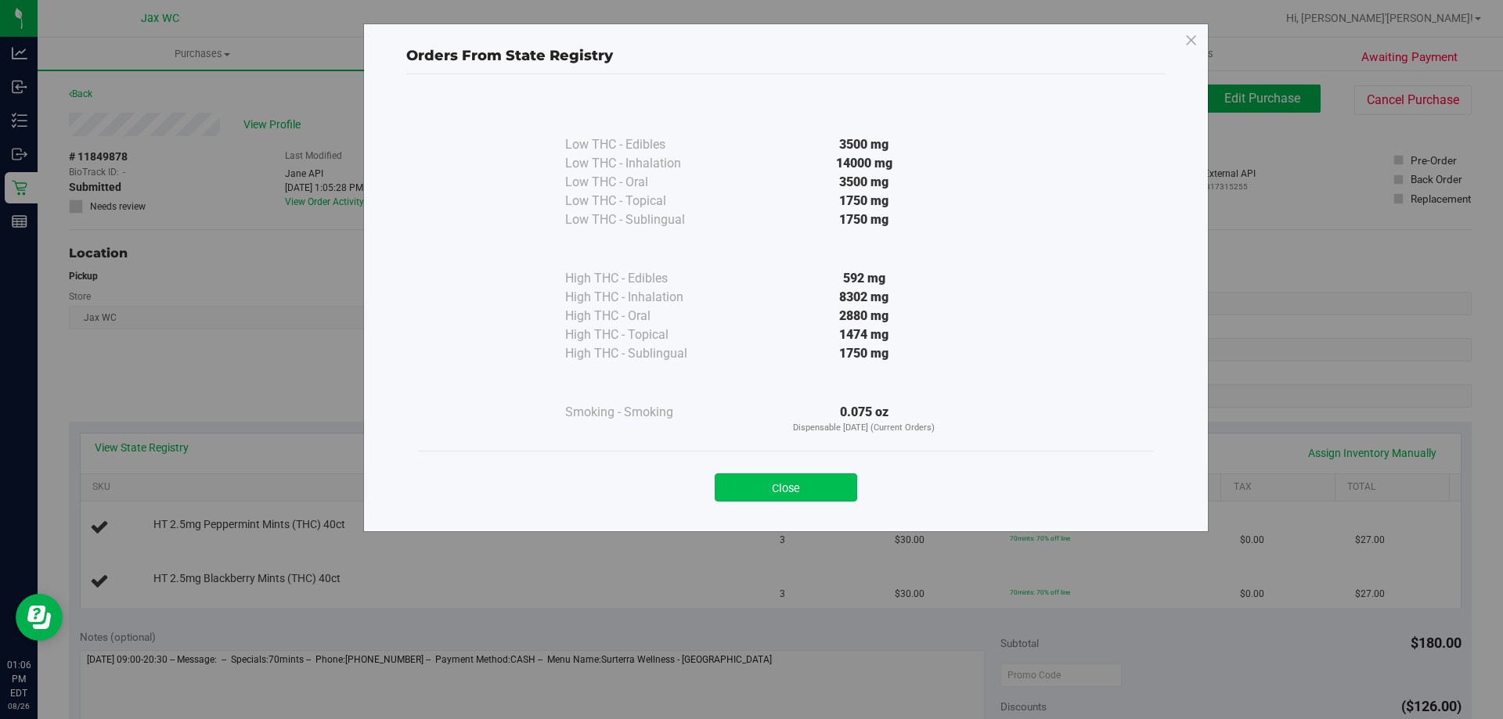
click at [807, 491] on button "Close" at bounding box center [786, 487] width 142 height 28
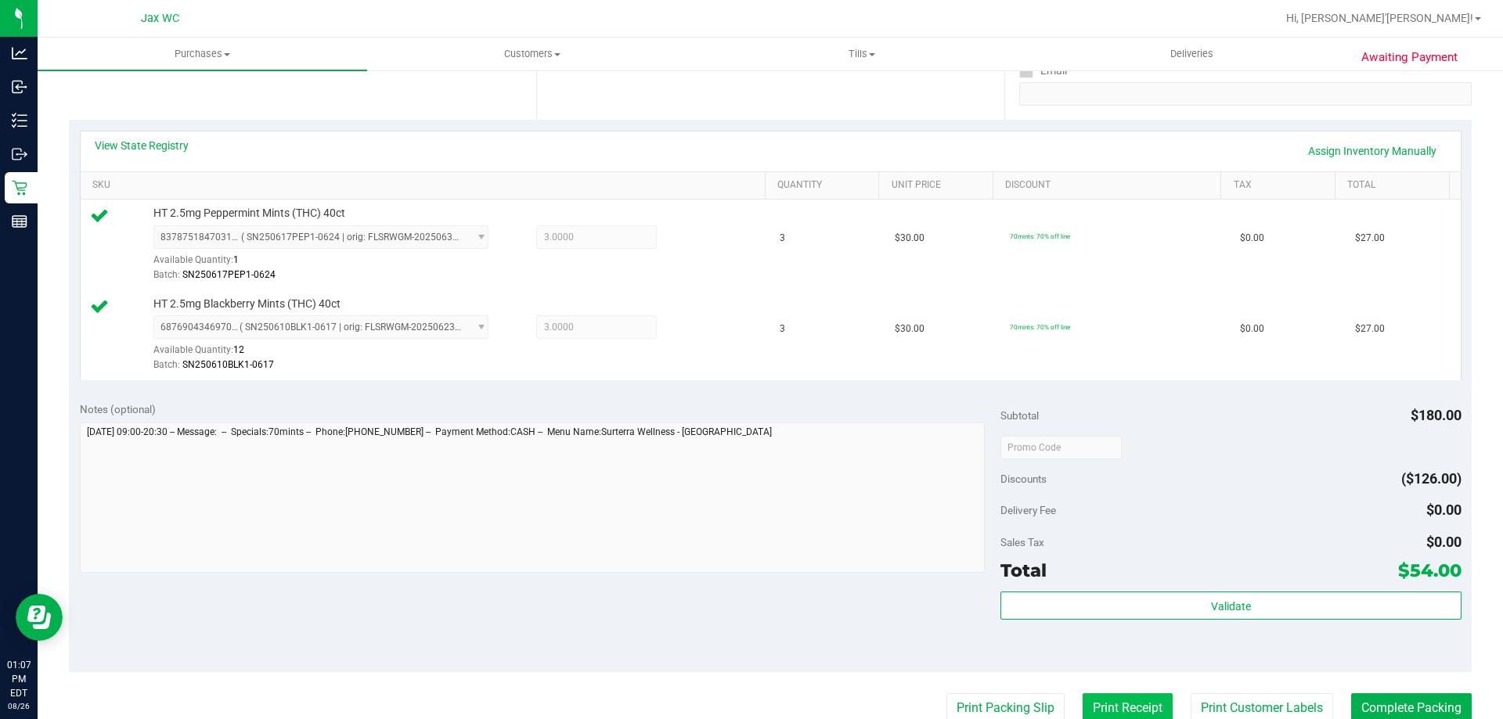
scroll to position [470, 0]
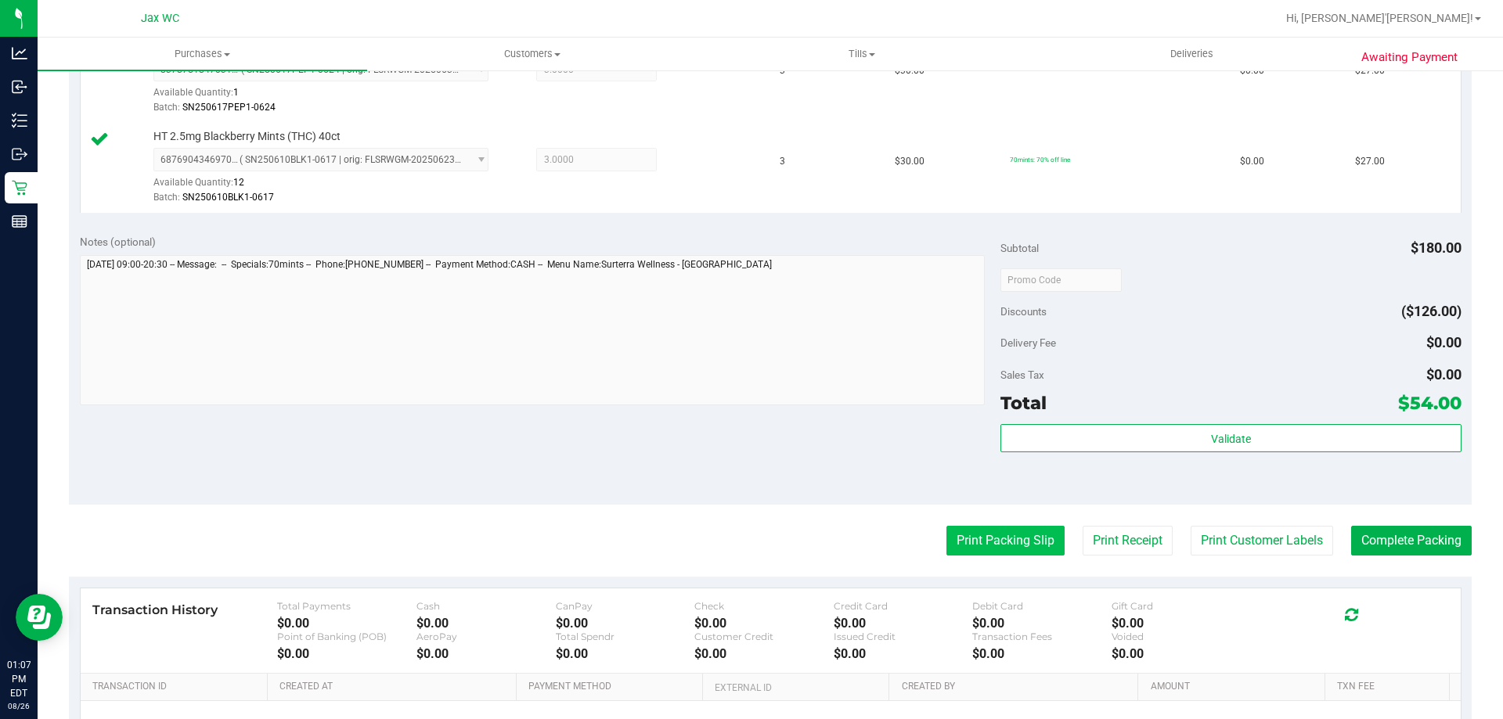
click at [1028, 540] on button "Print Packing Slip" at bounding box center [1005, 541] width 118 height 30
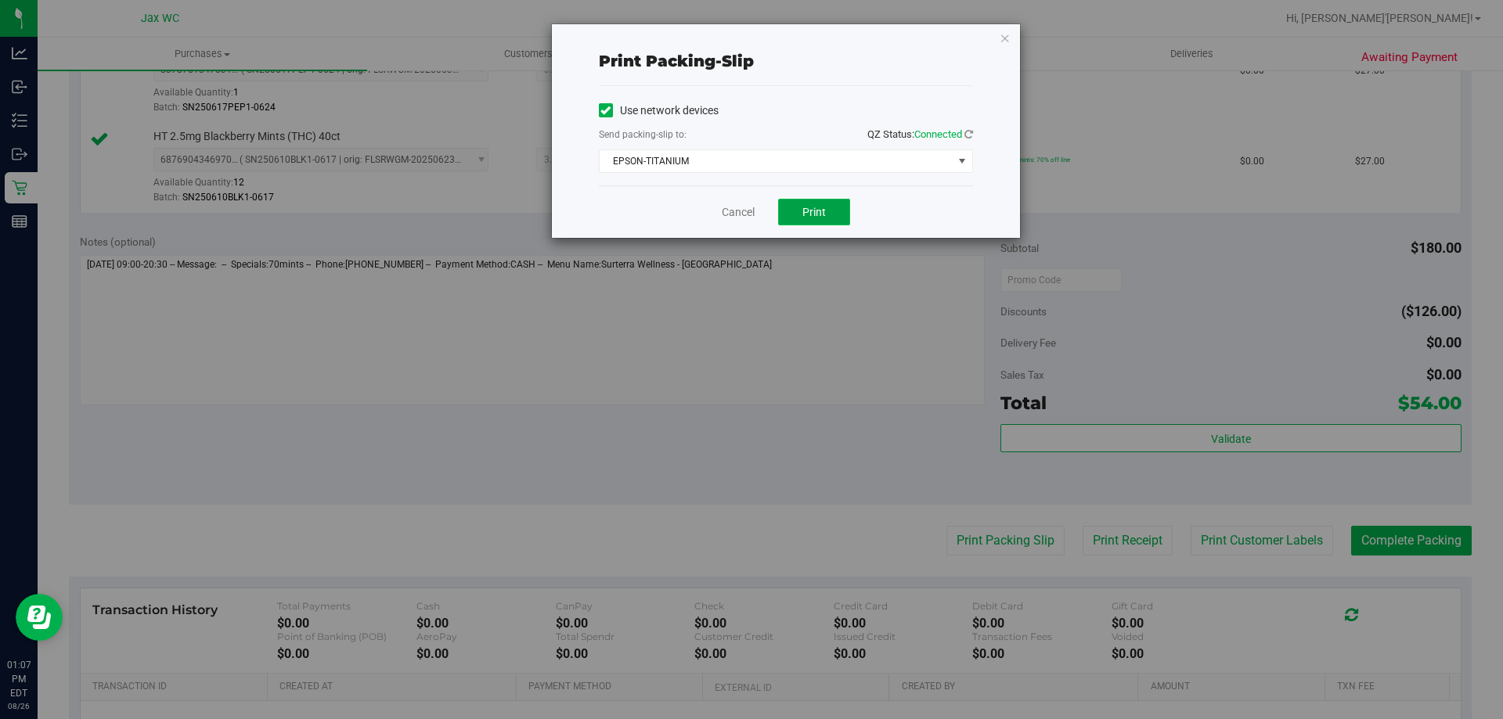
click at [825, 211] on span "Print" at bounding box center [813, 212] width 23 height 13
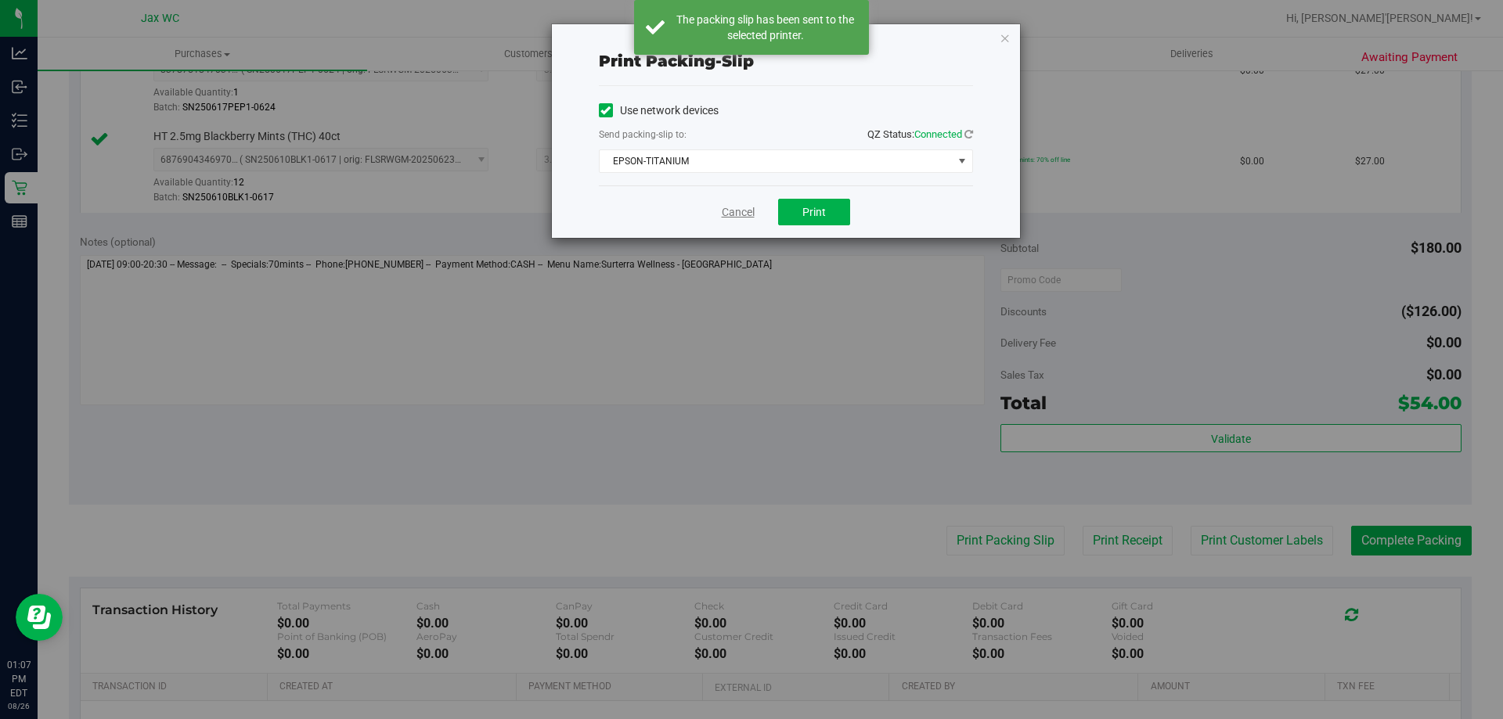
click at [747, 214] on link "Cancel" at bounding box center [738, 212] width 33 height 16
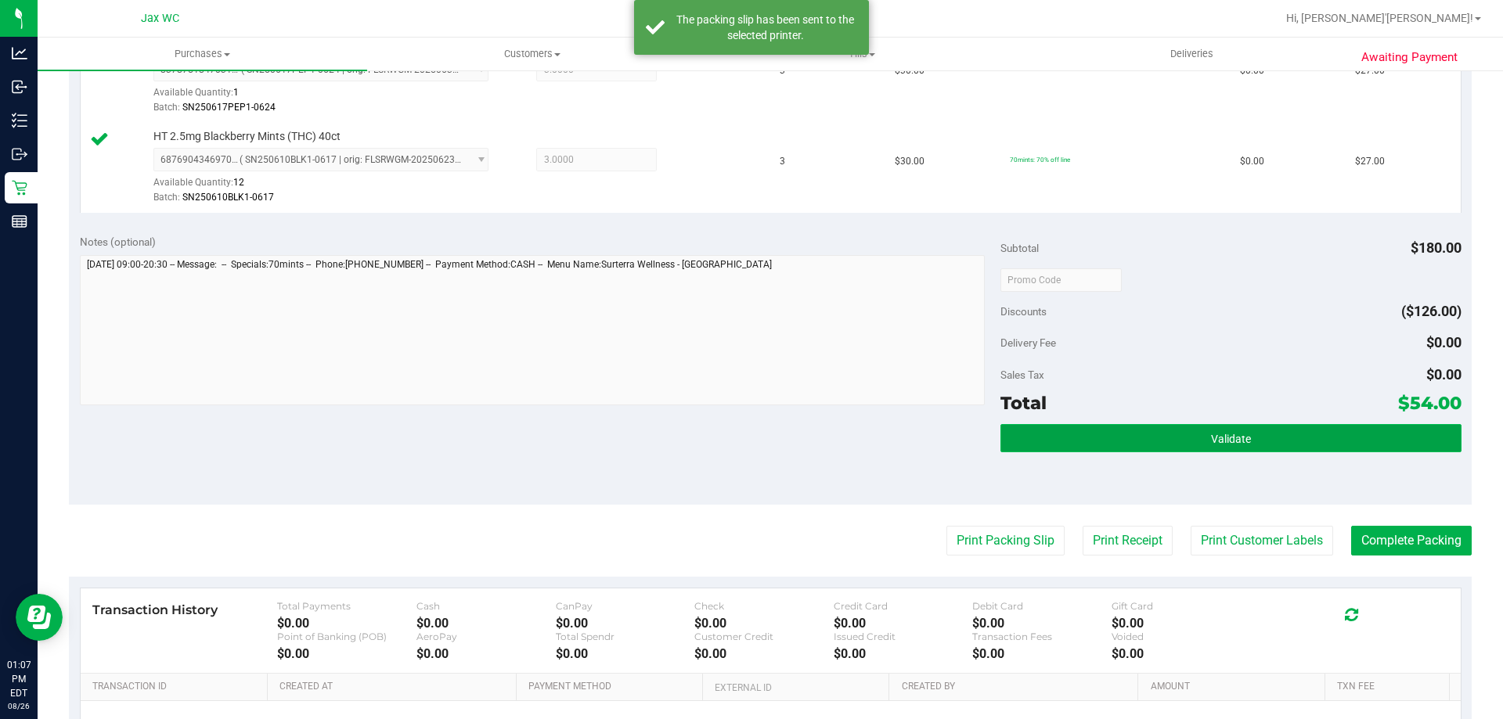
click at [1131, 444] on button "Validate" at bounding box center [1230, 438] width 460 height 28
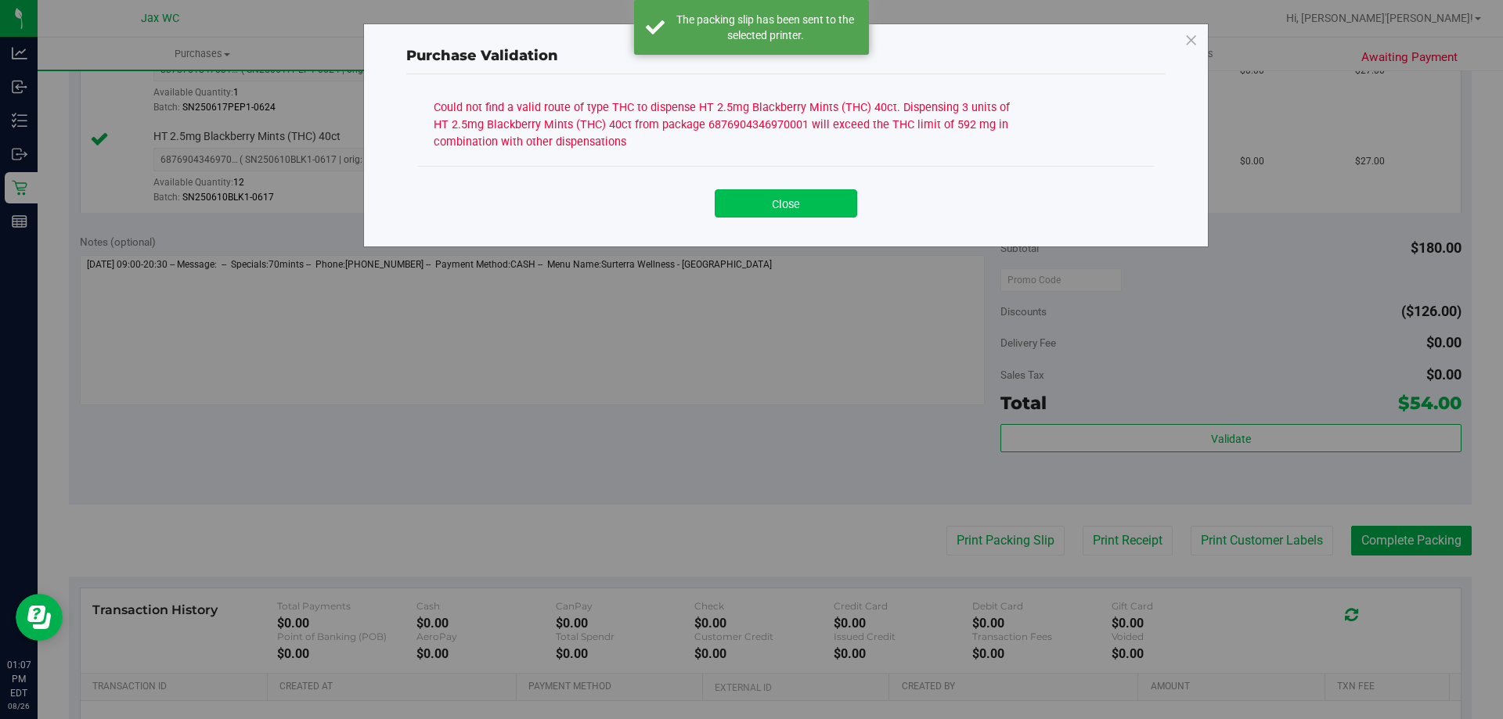
click at [790, 203] on button "Close" at bounding box center [786, 203] width 142 height 28
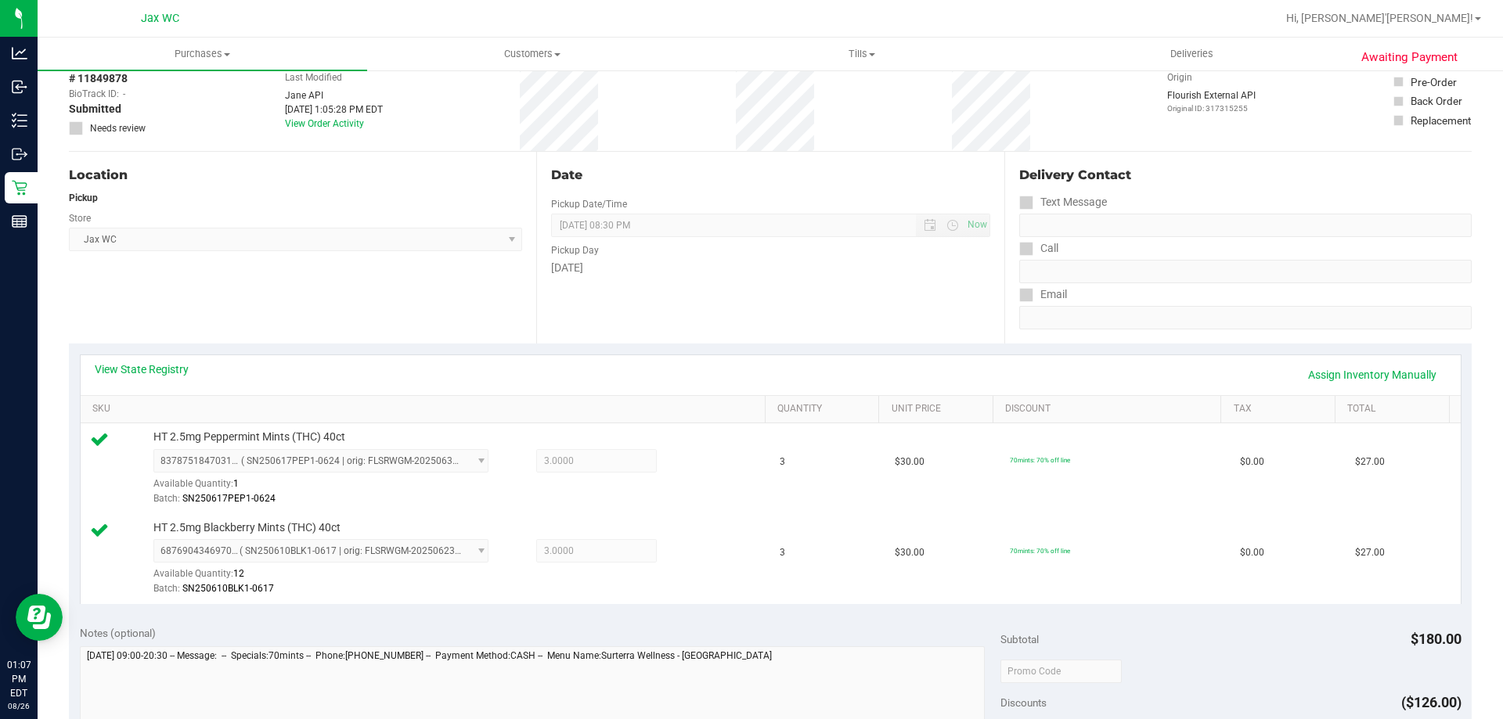
scroll to position [0, 0]
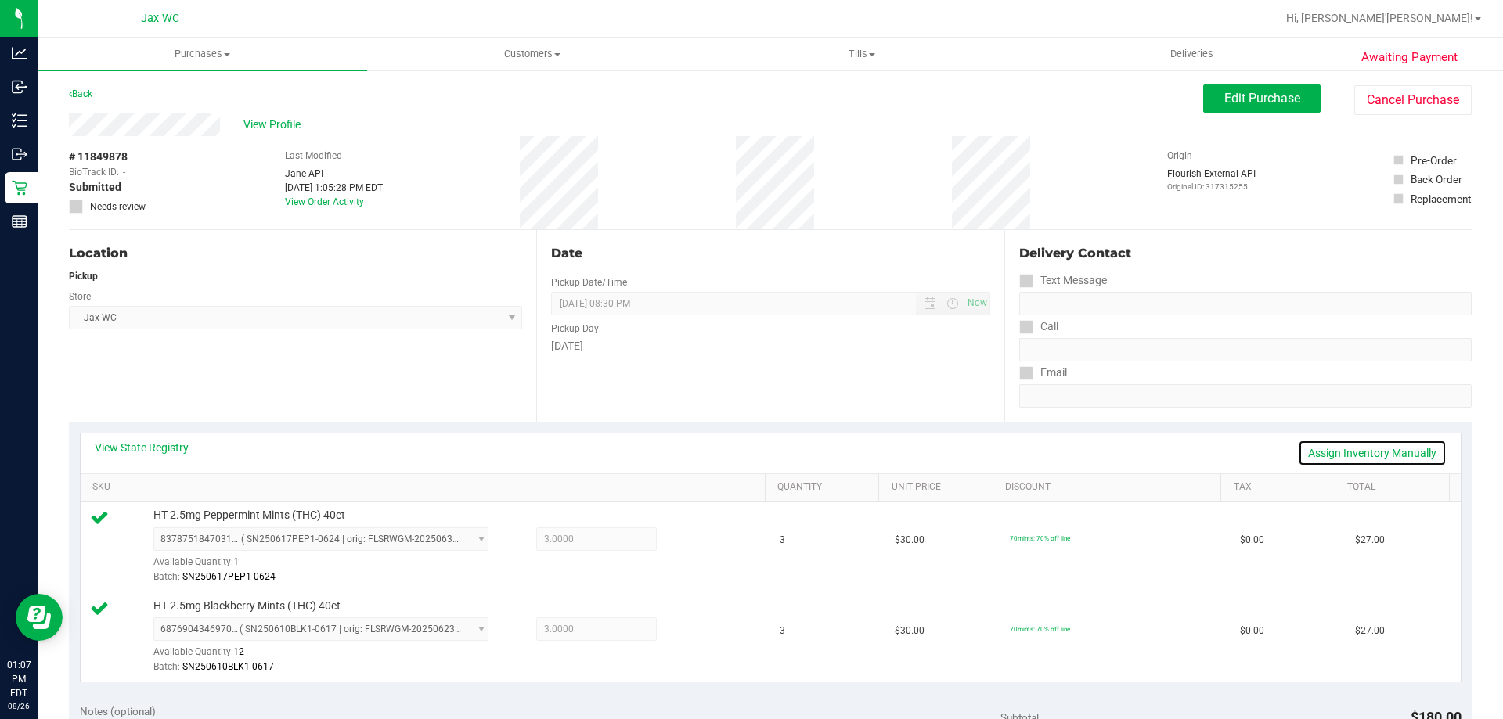
click at [1359, 451] on link "Assign Inventory Manually" at bounding box center [1372, 453] width 149 height 27
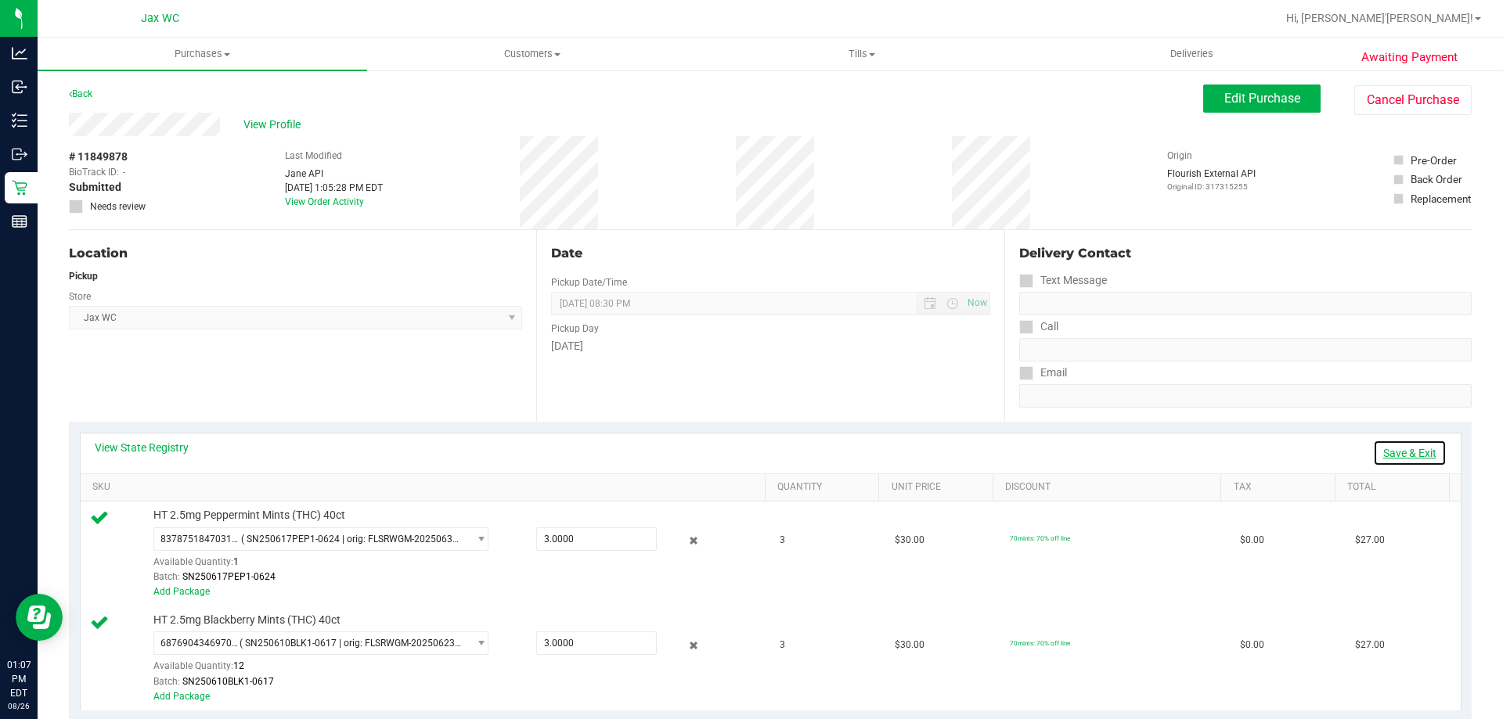
drag, startPoint x: 1388, startPoint y: 452, endPoint x: 1371, endPoint y: 382, distance: 72.3
click at [1388, 452] on link "Save & Exit" at bounding box center [1410, 453] width 74 height 27
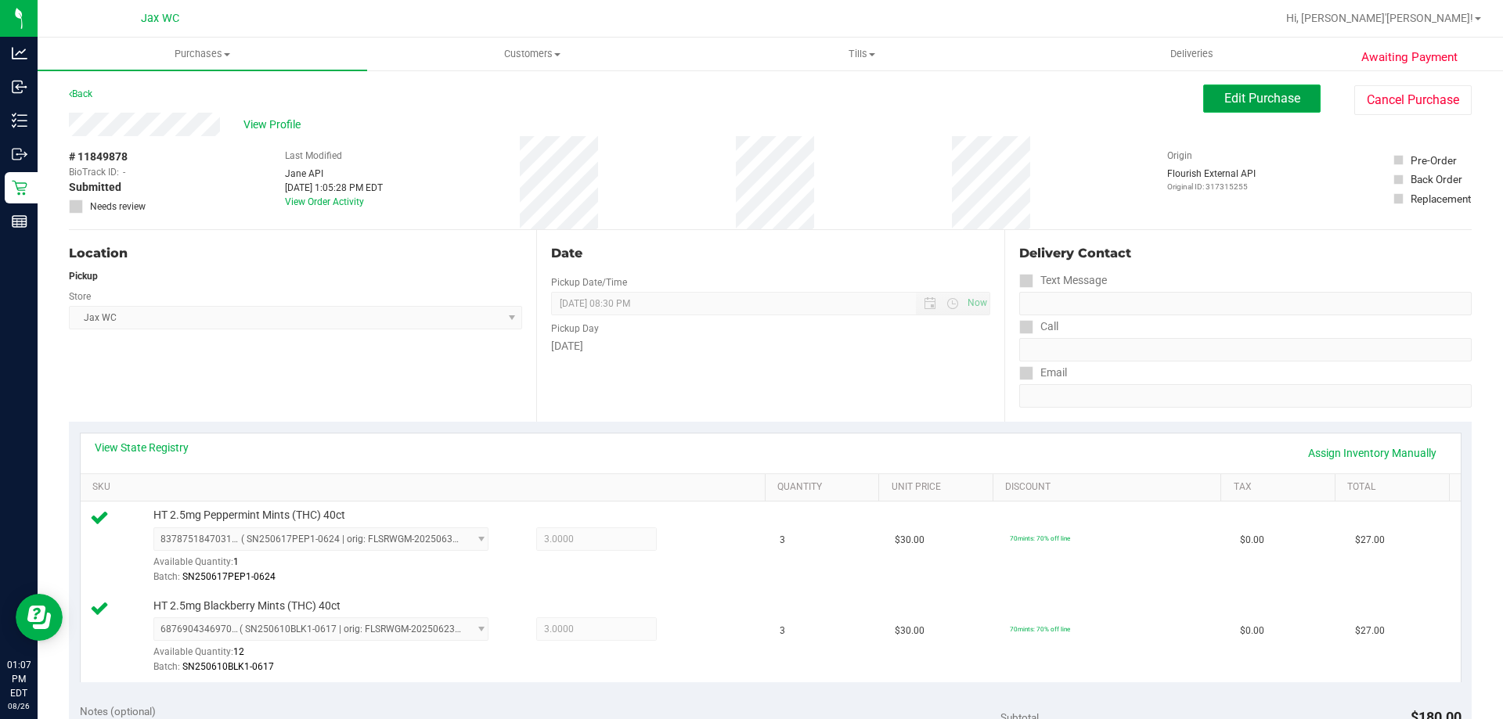
click at [1270, 96] on span "Edit Purchase" at bounding box center [1262, 98] width 76 height 15
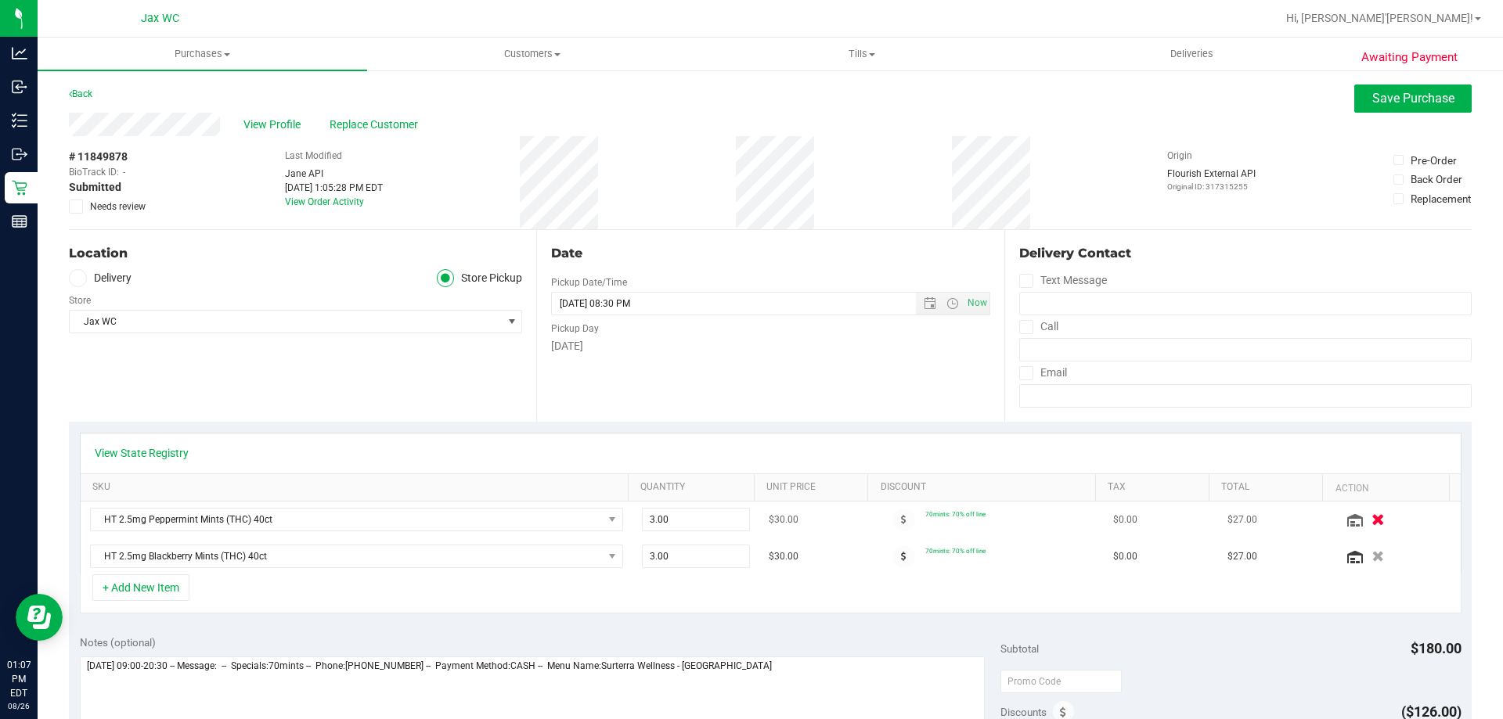
click at [1371, 523] on icon "button" at bounding box center [1377, 520] width 13 height 12
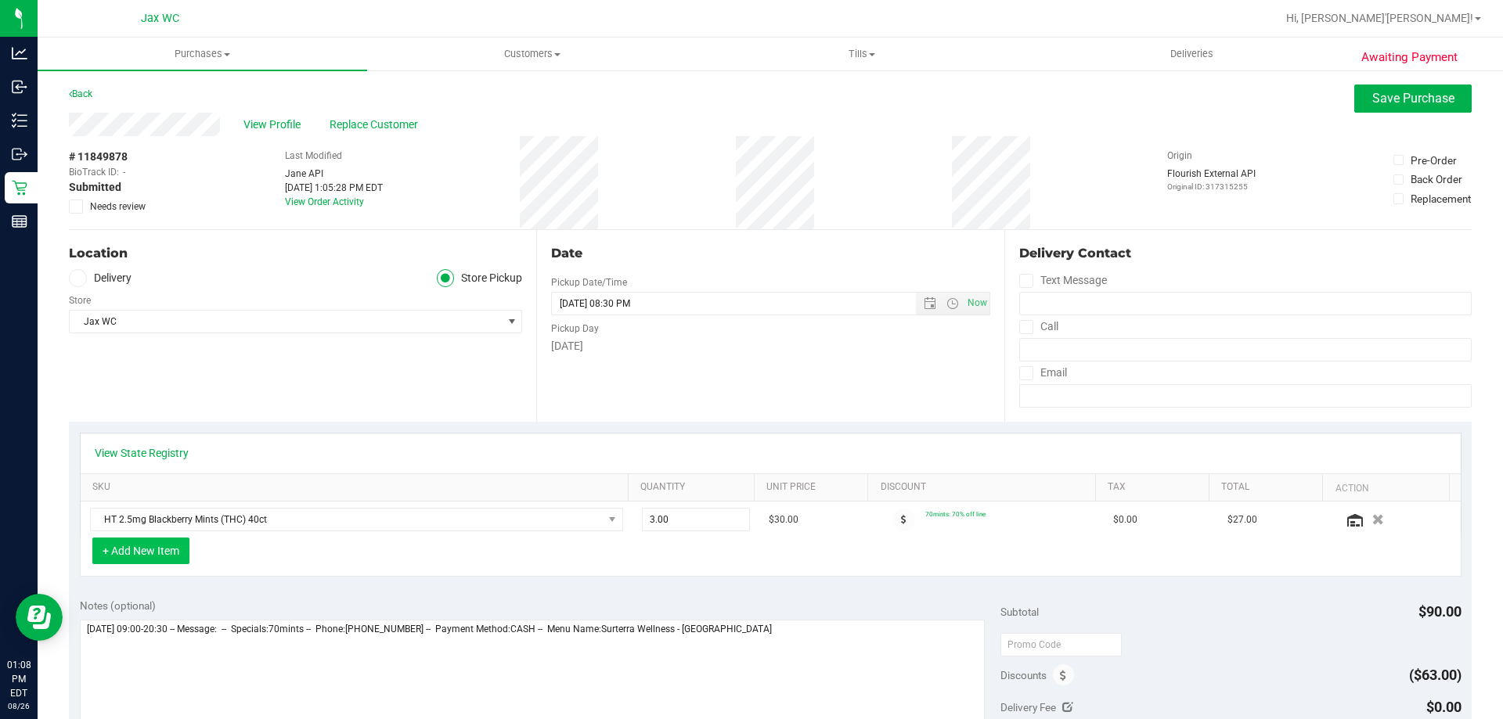
click at [145, 545] on button "+ Add New Item" at bounding box center [140, 551] width 97 height 27
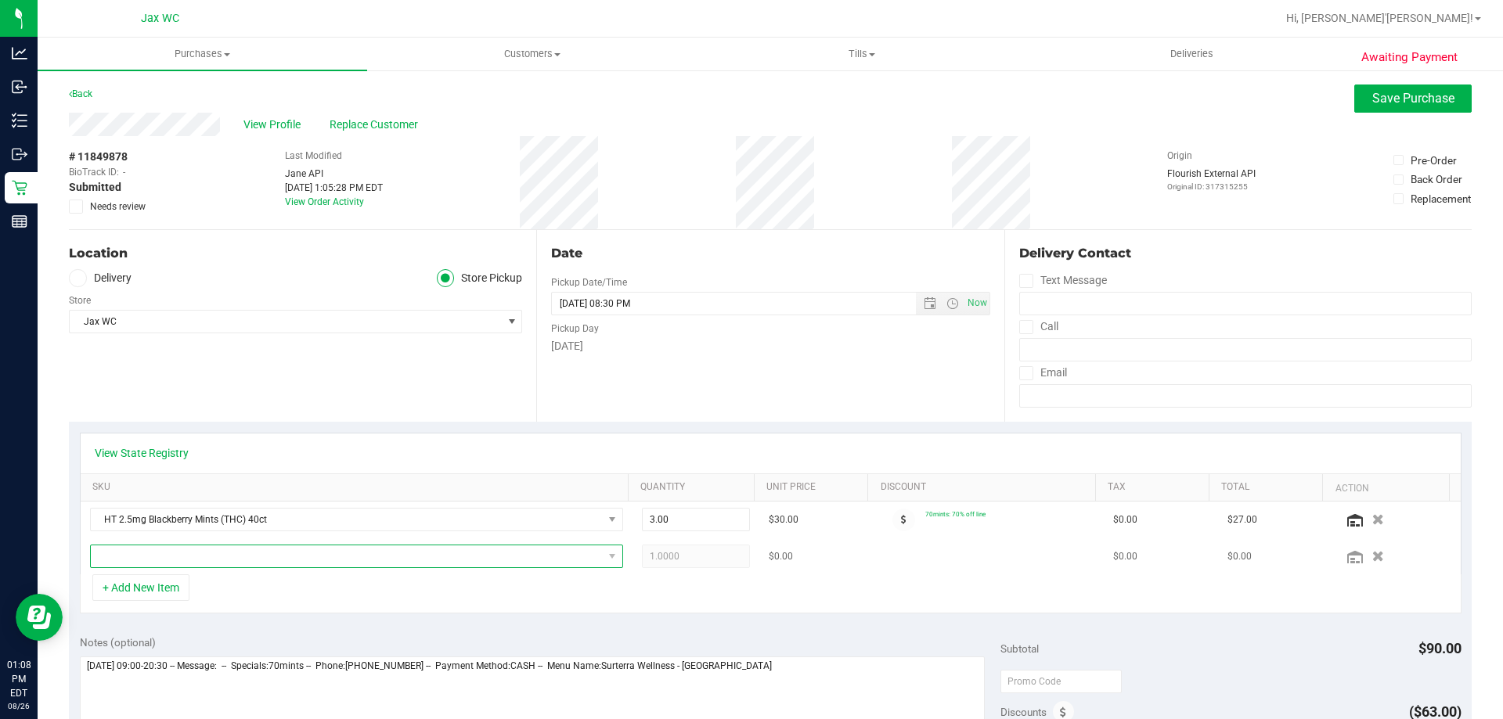
click at [244, 549] on span "NO DATA FOUND" at bounding box center [347, 556] width 512 height 22
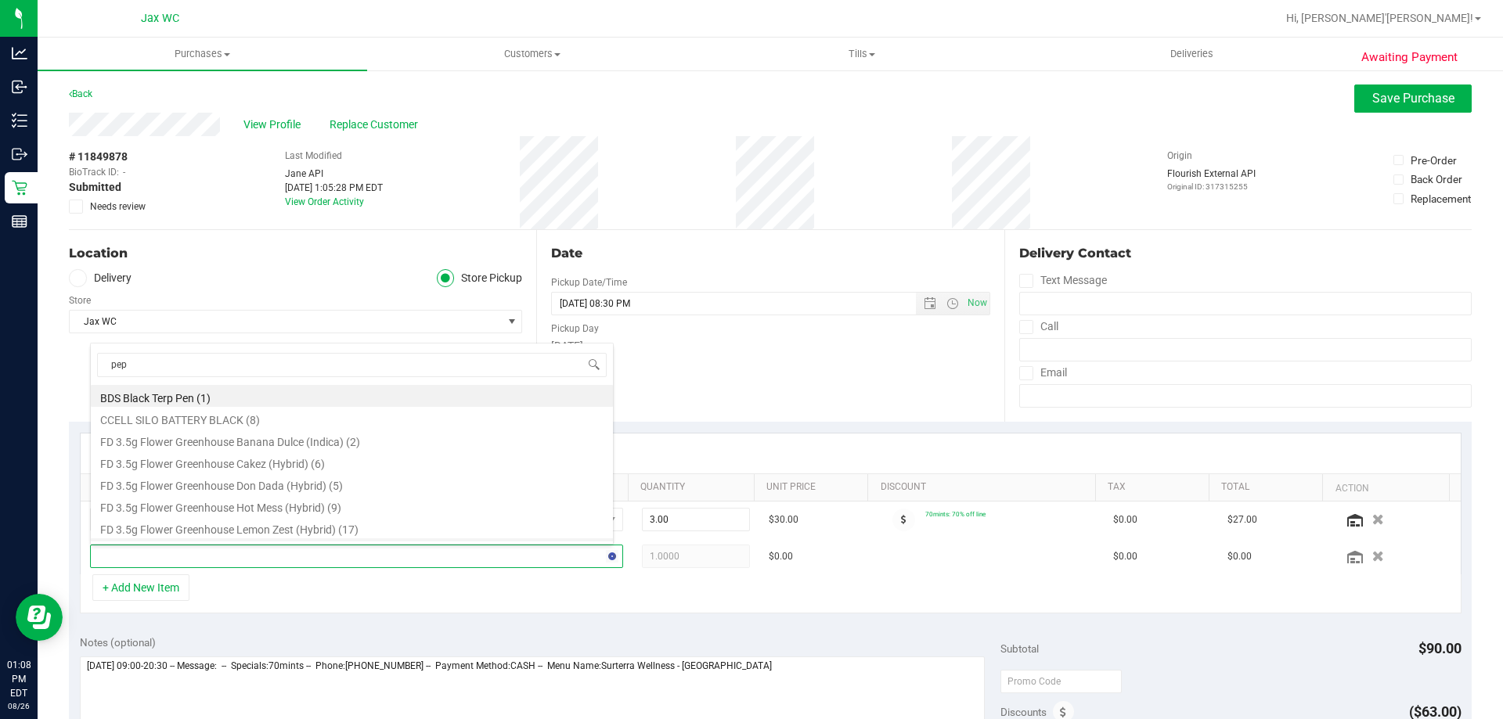
type input "pepp"
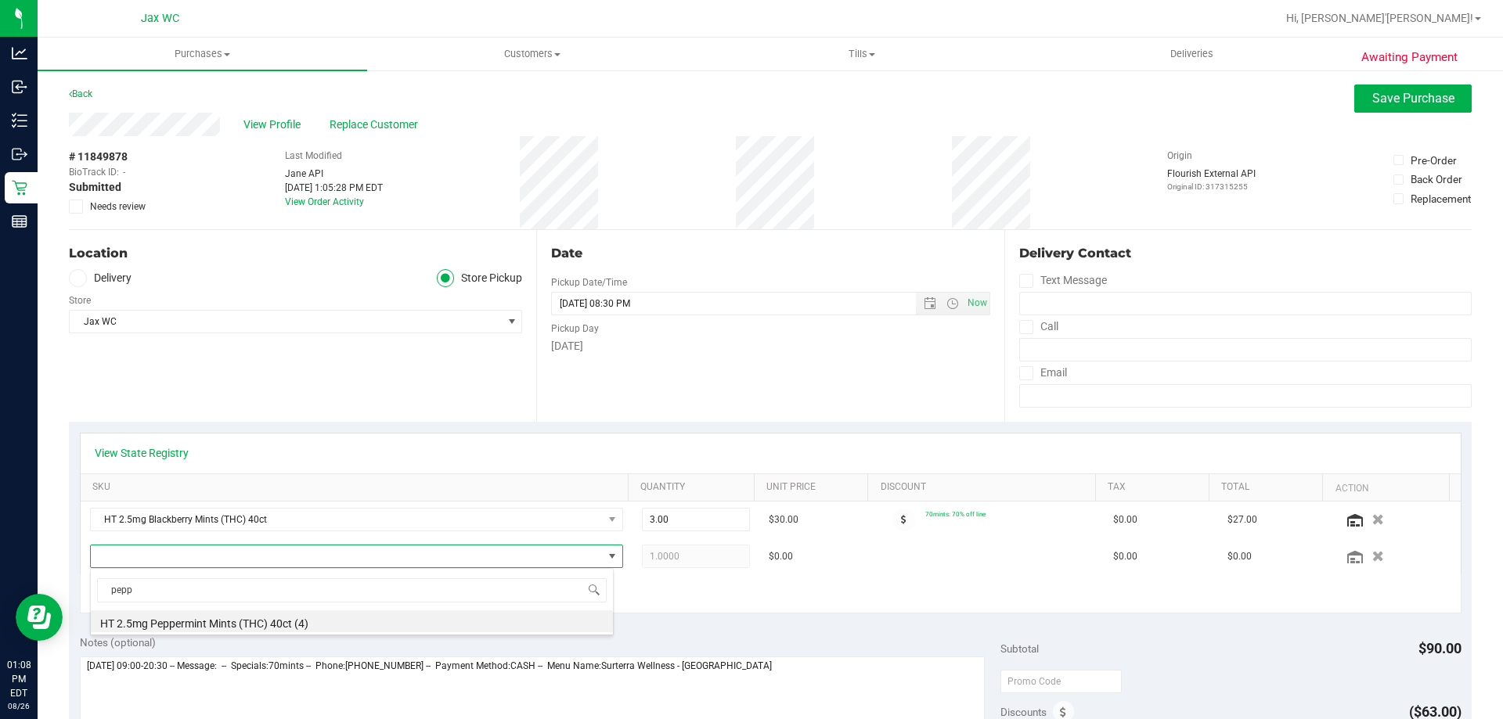
click at [331, 617] on li "HT 2.5mg Peppermint Mints (THC) 40ct (4)" at bounding box center [352, 621] width 522 height 22
drag, startPoint x: 674, startPoint y: 556, endPoint x: 592, endPoint y: 553, distance: 82.2
click at [597, 553] on tr "HT 2.5mg Peppermint Mints (THC) 40ct 1.00 1 $30.00 70mints: 70% off line $0.00 …" at bounding box center [771, 556] width 1380 height 36
type input "2"
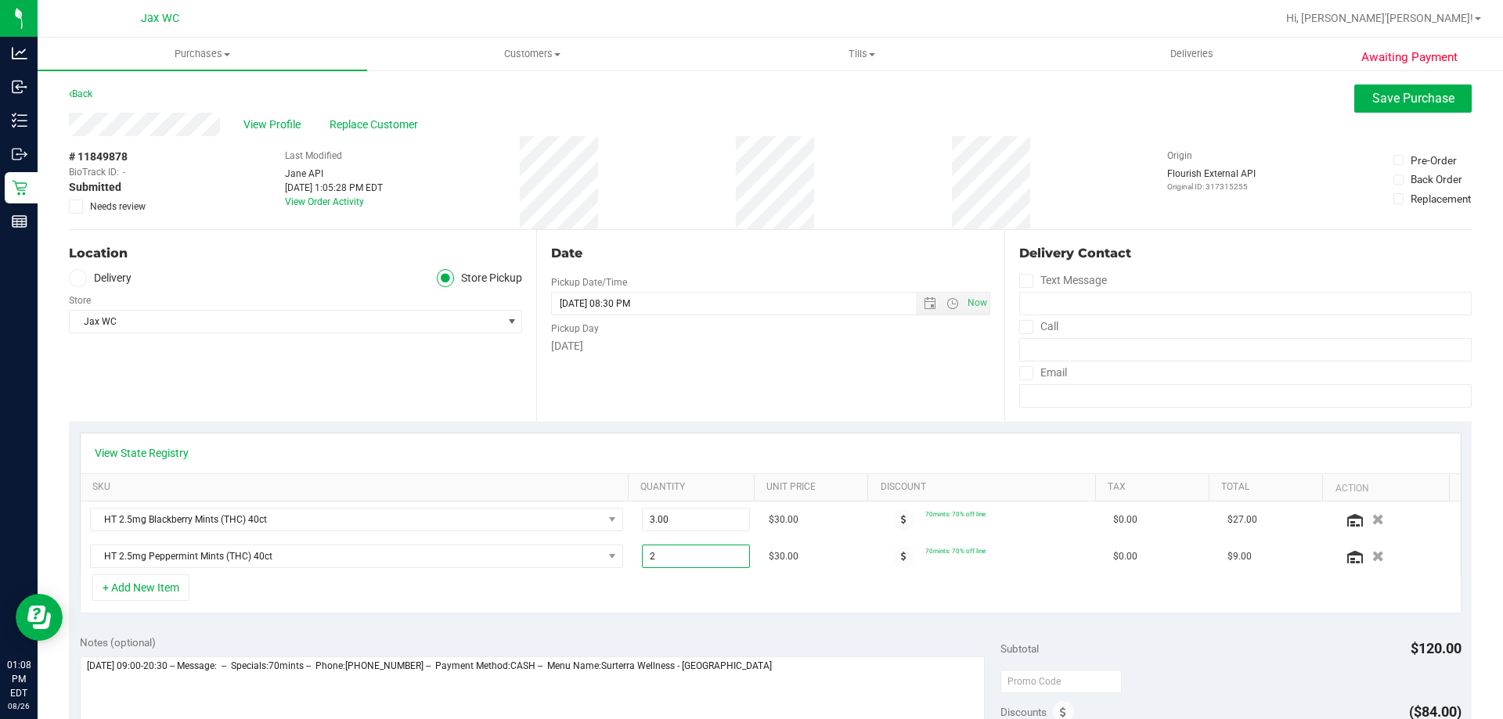
type input "2.00"
click at [632, 593] on div "+ Add New Item" at bounding box center [770, 593] width 1381 height 39
click at [1390, 98] on span "Save Purchase" at bounding box center [1413, 98] width 82 height 15
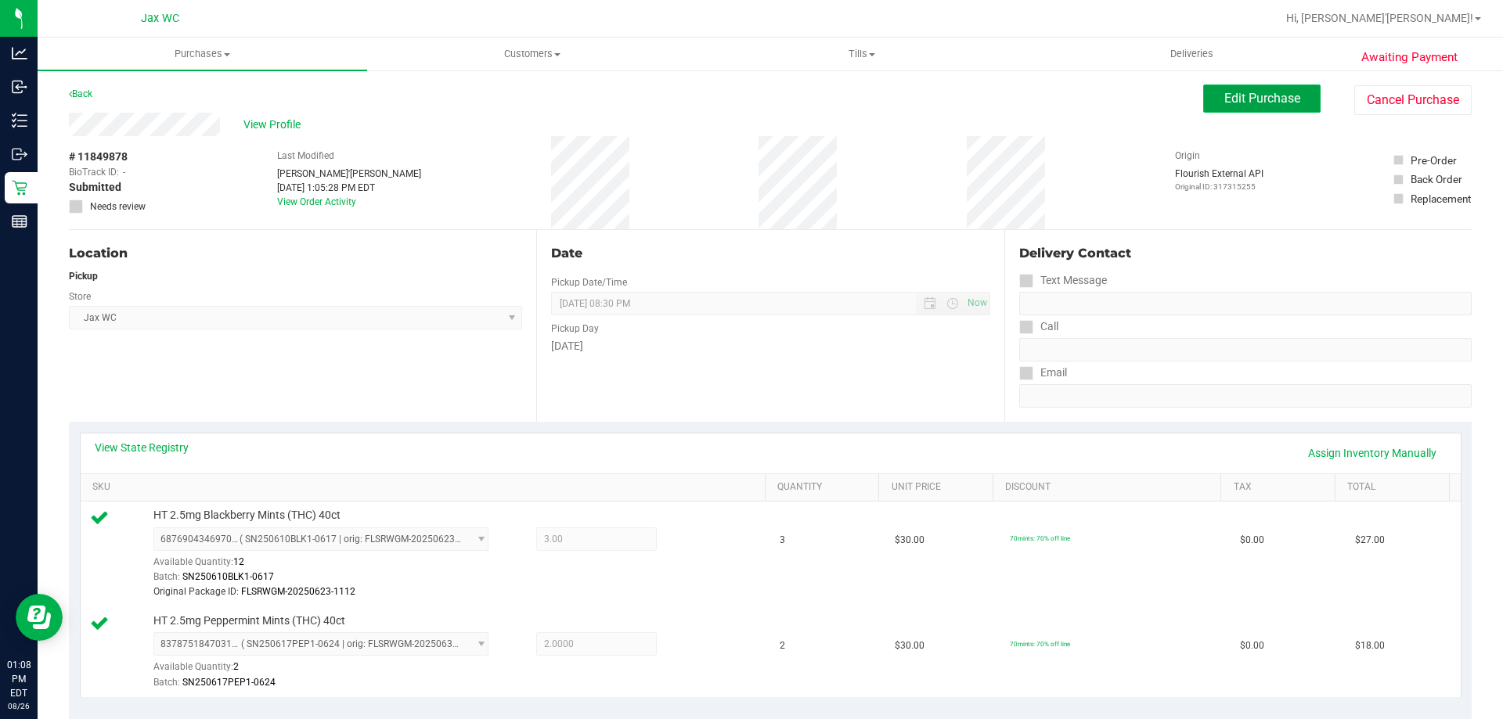
click at [1249, 108] on button "Edit Purchase" at bounding box center [1261, 99] width 117 height 28
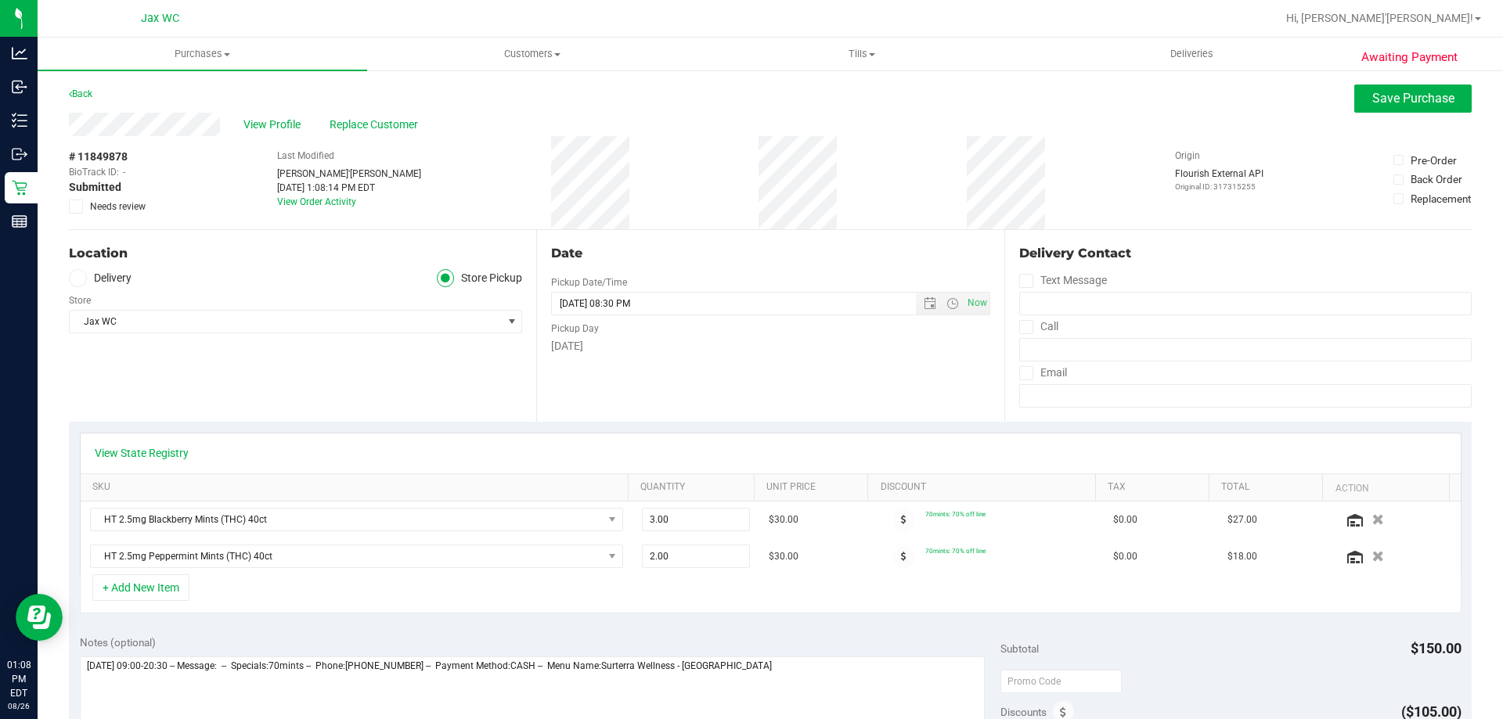
click at [70, 211] on span at bounding box center [76, 207] width 14 height 14
click at [0, 0] on input "Needs review" at bounding box center [0, 0] width 0 height 0
click at [1372, 98] on span "Save Purchase" at bounding box center [1413, 98] width 82 height 15
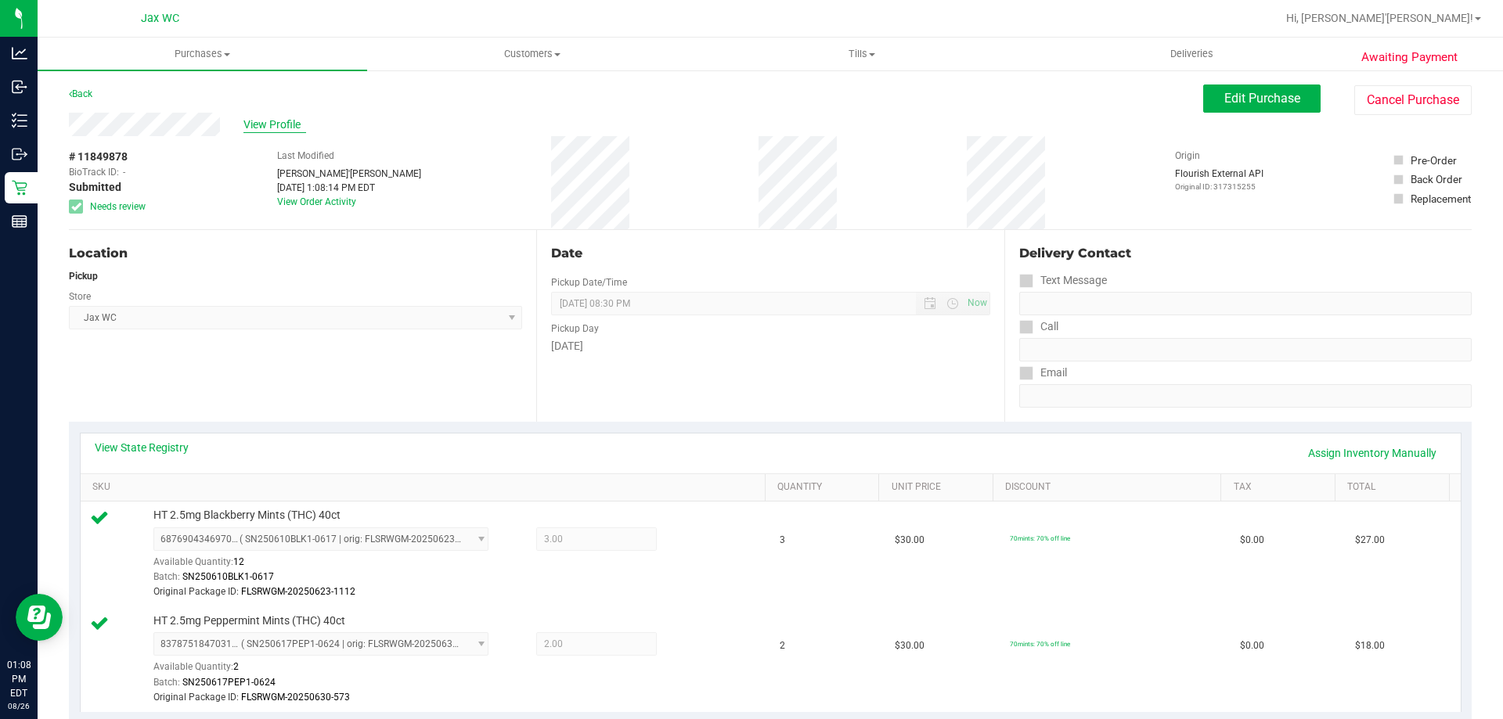
click at [269, 128] on span "View Profile" at bounding box center [274, 125] width 63 height 16
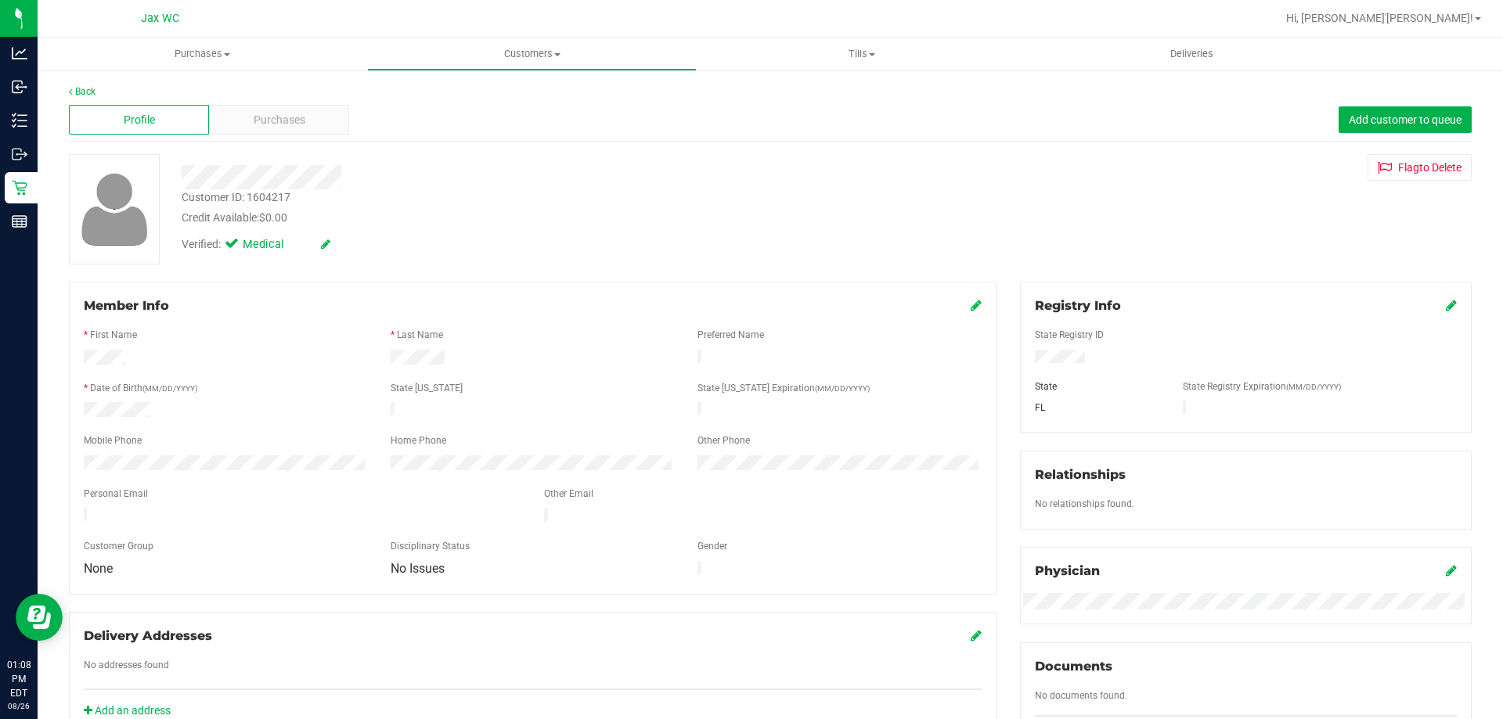
click at [263, 195] on div "Customer ID: 1604217" at bounding box center [236, 197] width 109 height 16
copy div "1604217"
click at [81, 88] on link "Back" at bounding box center [82, 91] width 27 height 11
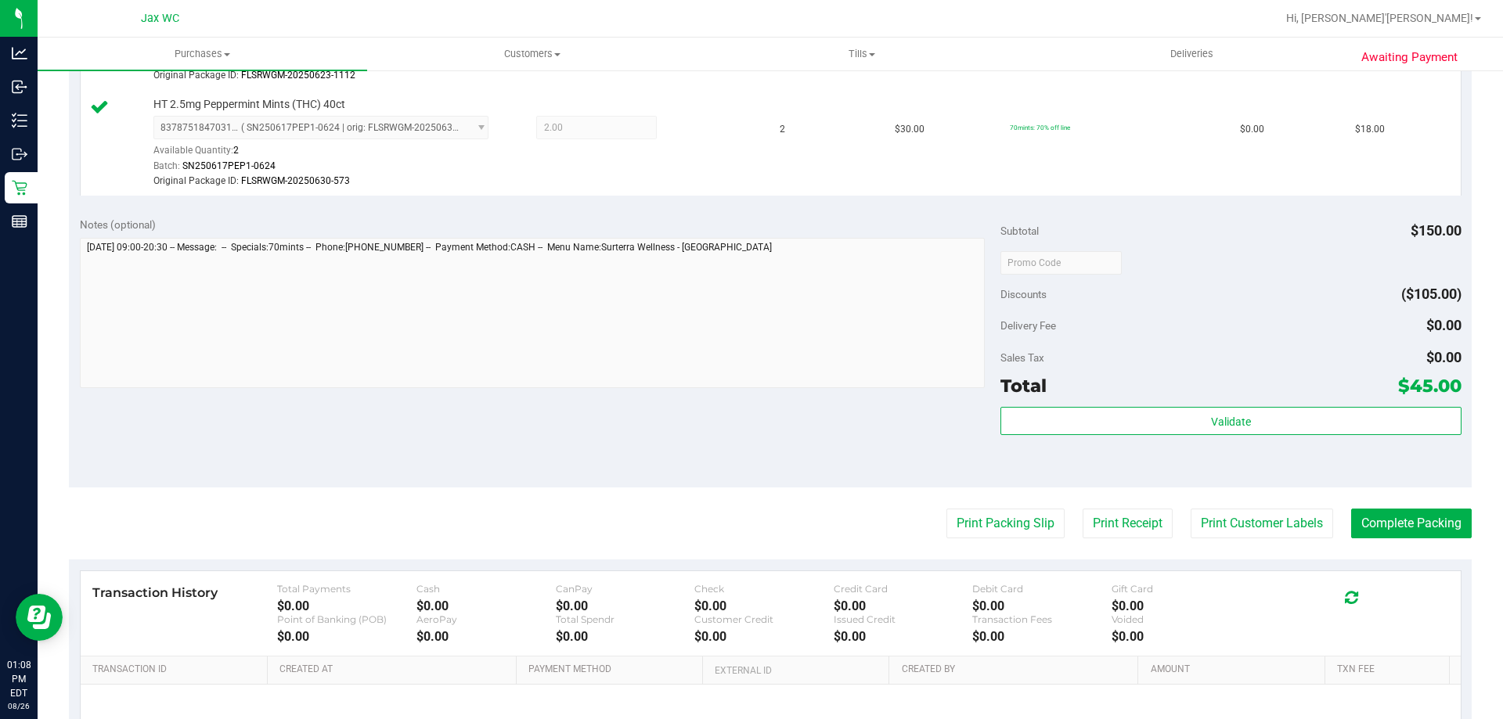
scroll to position [681, 0]
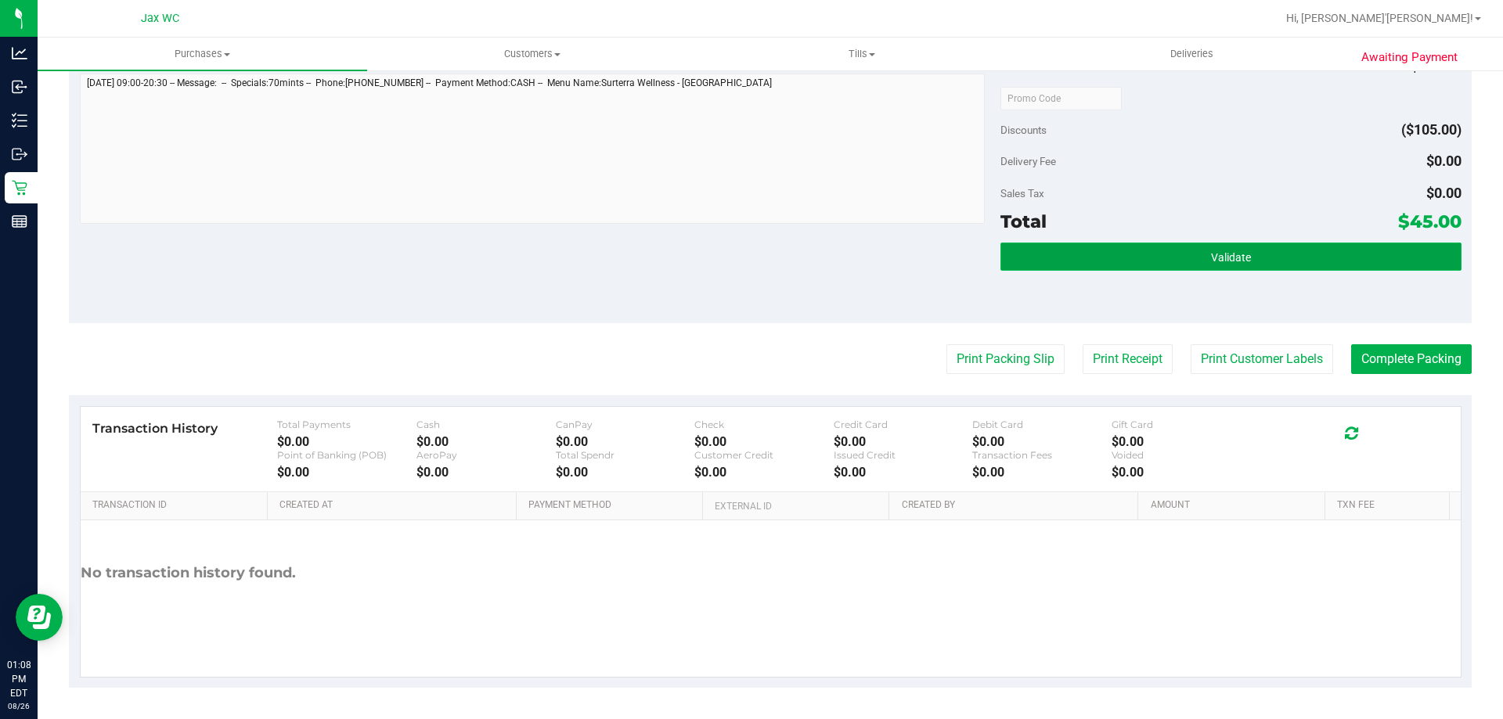
click at [1211, 252] on span "Validate" at bounding box center [1231, 257] width 40 height 13
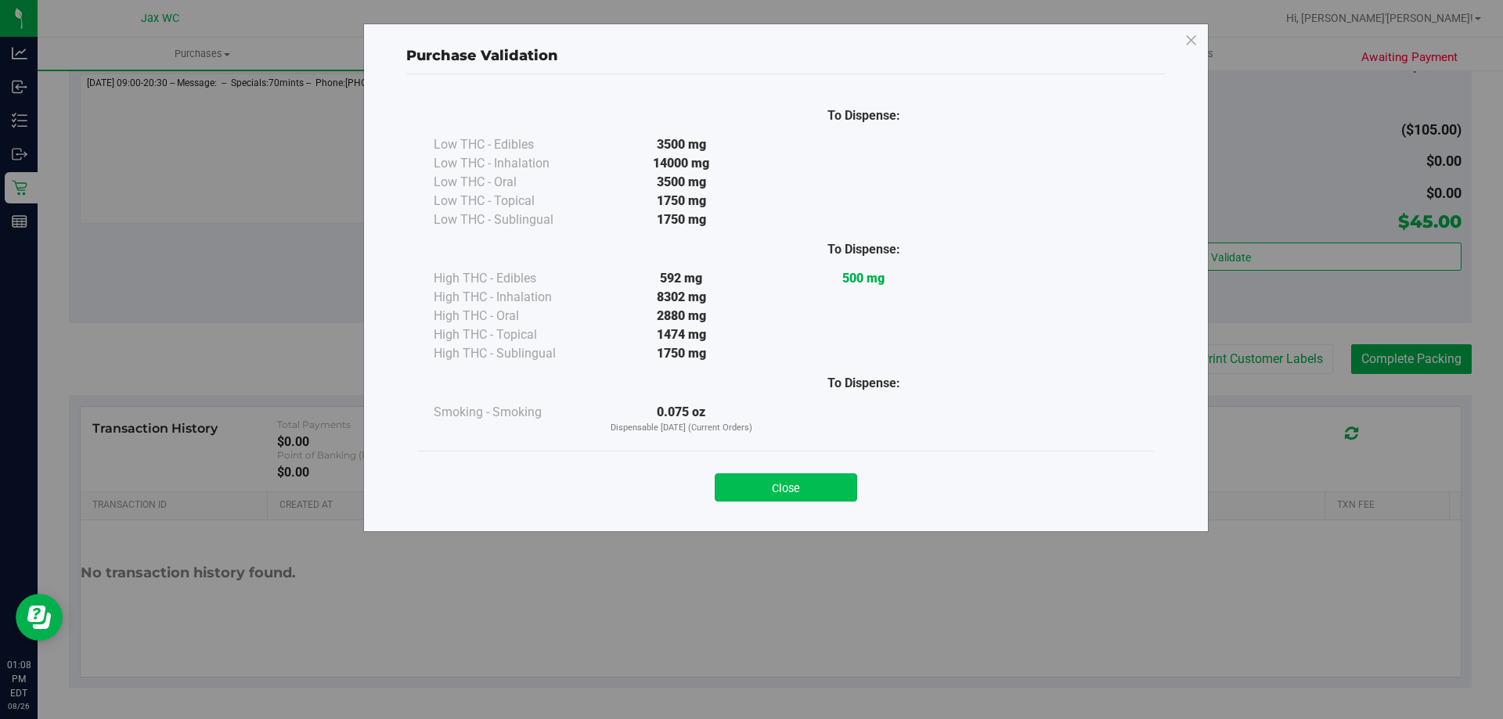
click at [813, 496] on button "Close" at bounding box center [786, 487] width 142 height 28
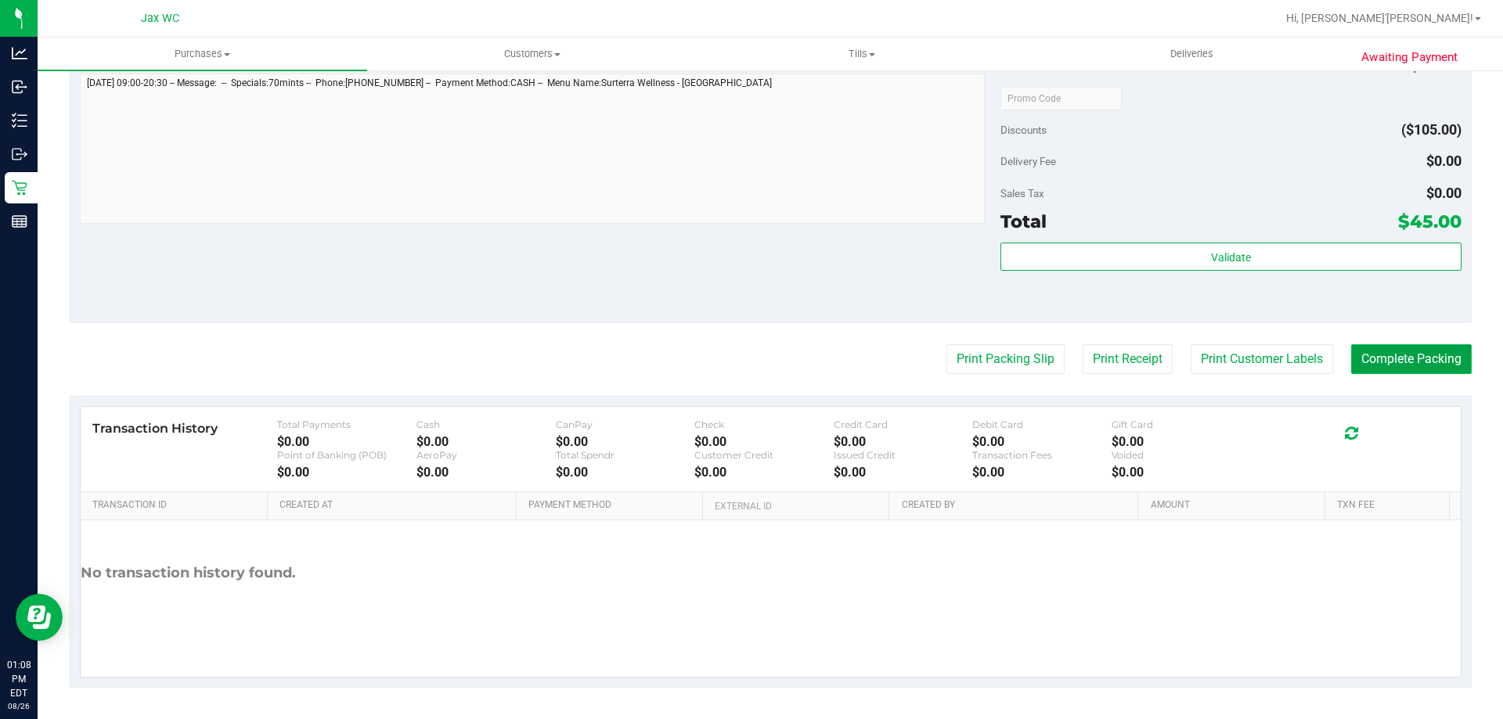
click at [1405, 351] on button "Complete Packing" at bounding box center [1411, 359] width 121 height 30
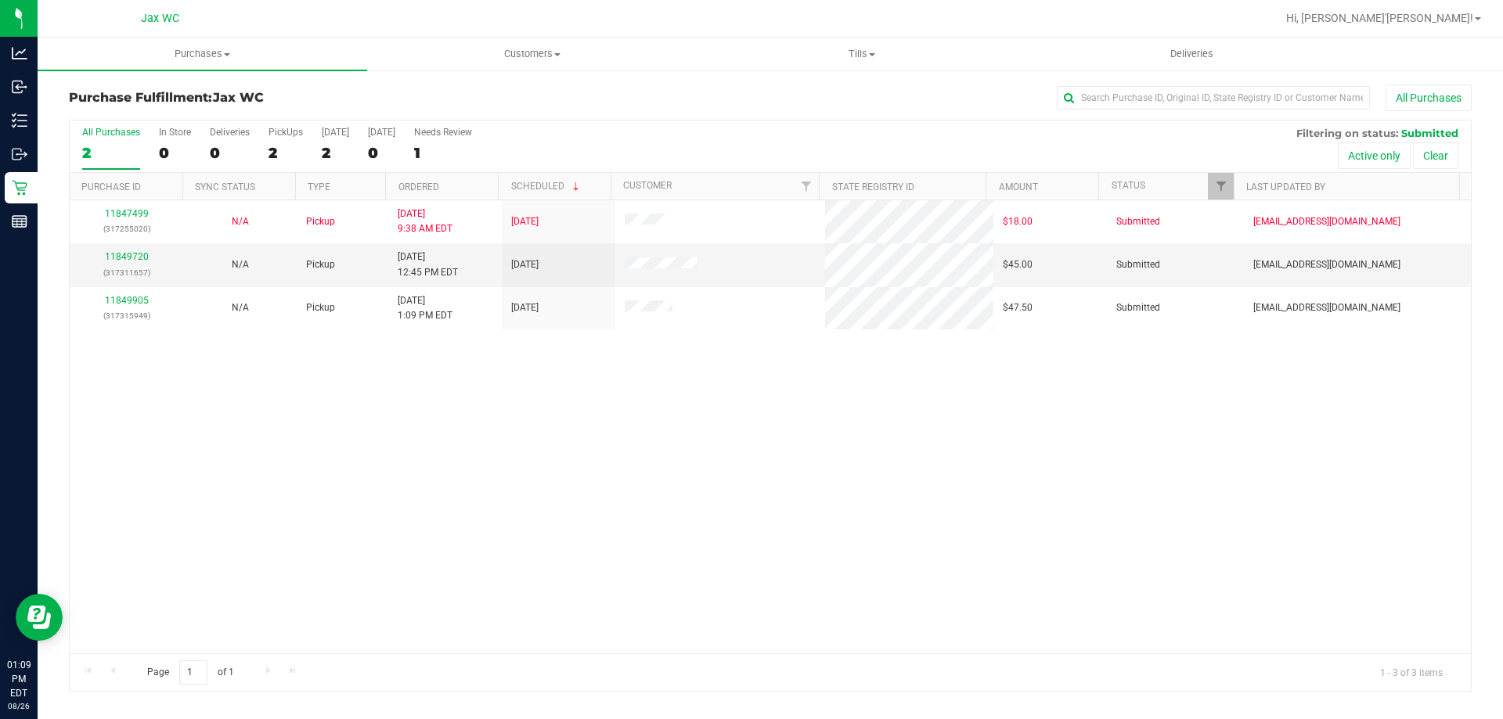
click at [308, 473] on div "11847499 (317255020) N/A Pickup 8/26/2025 9:38 AM EDT 8/26/2025 $18.00 Submitte…" at bounding box center [770, 426] width 1401 height 453
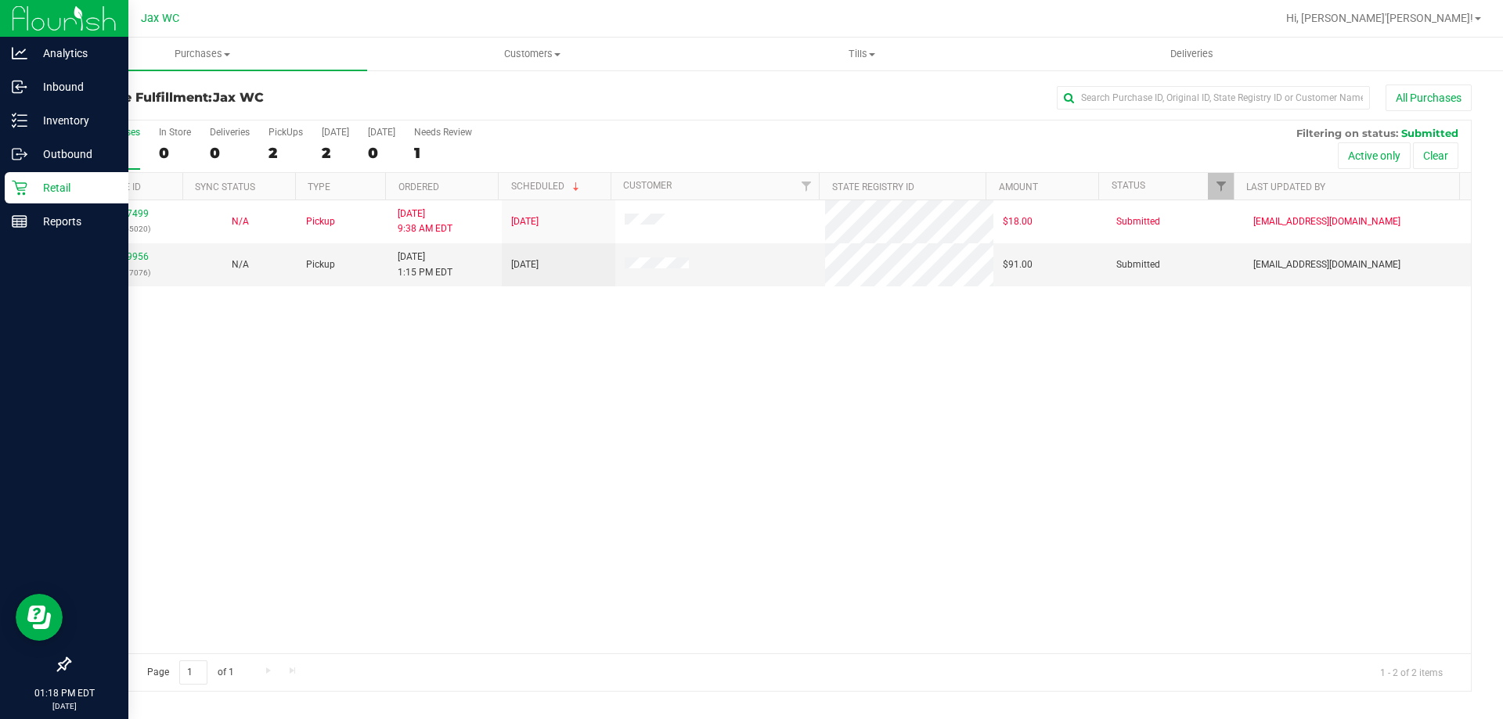
click at [16, 196] on div "Retail" at bounding box center [67, 187] width 124 height 31
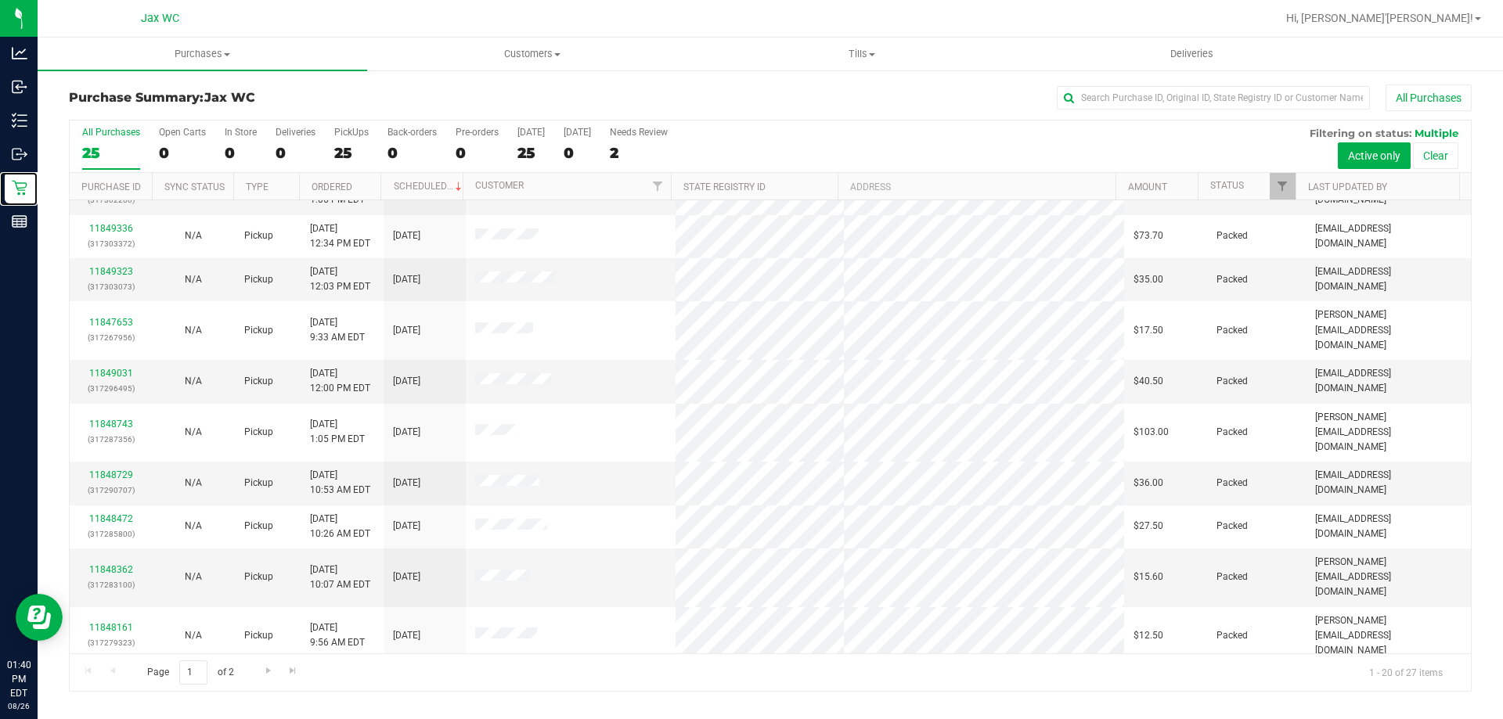
scroll to position [335, 0]
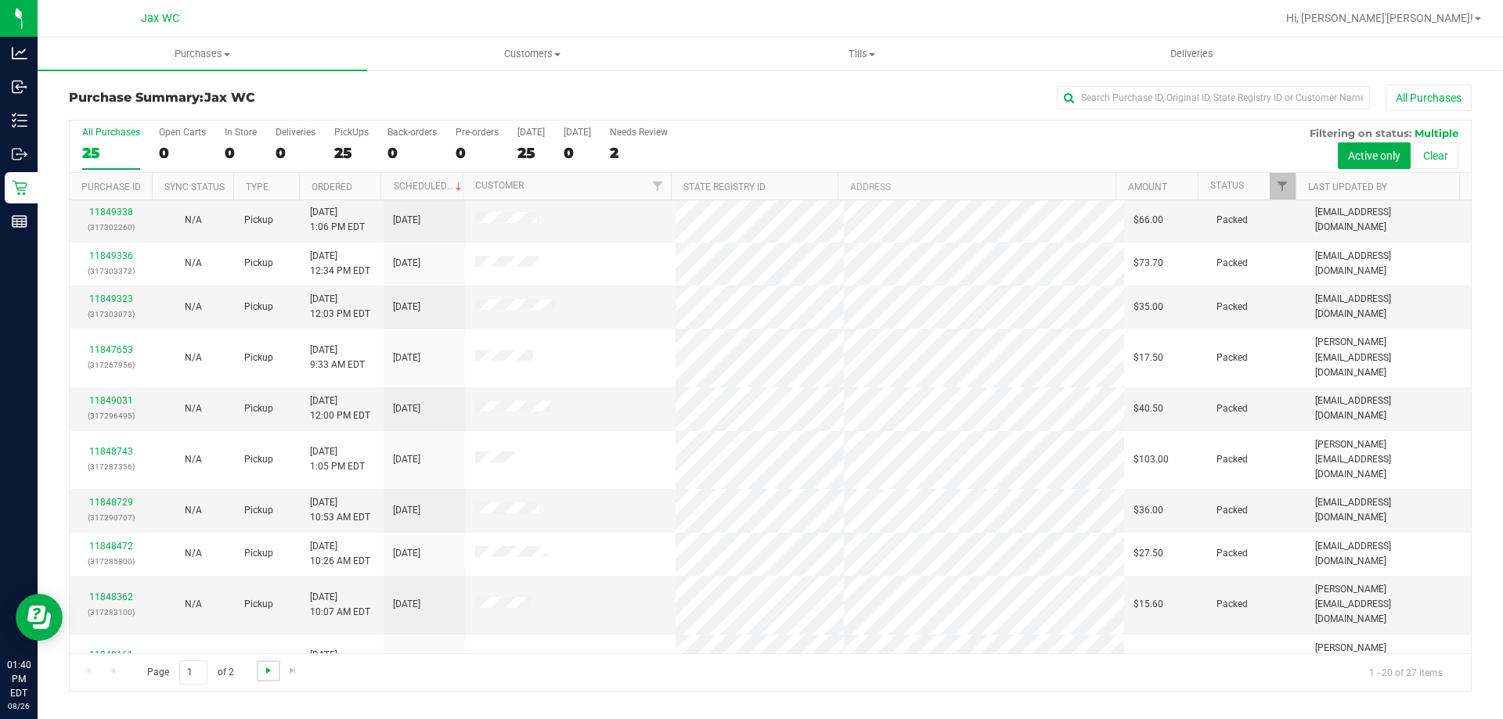
click at [263, 673] on span "Go to the next page" at bounding box center [268, 670] width 13 height 13
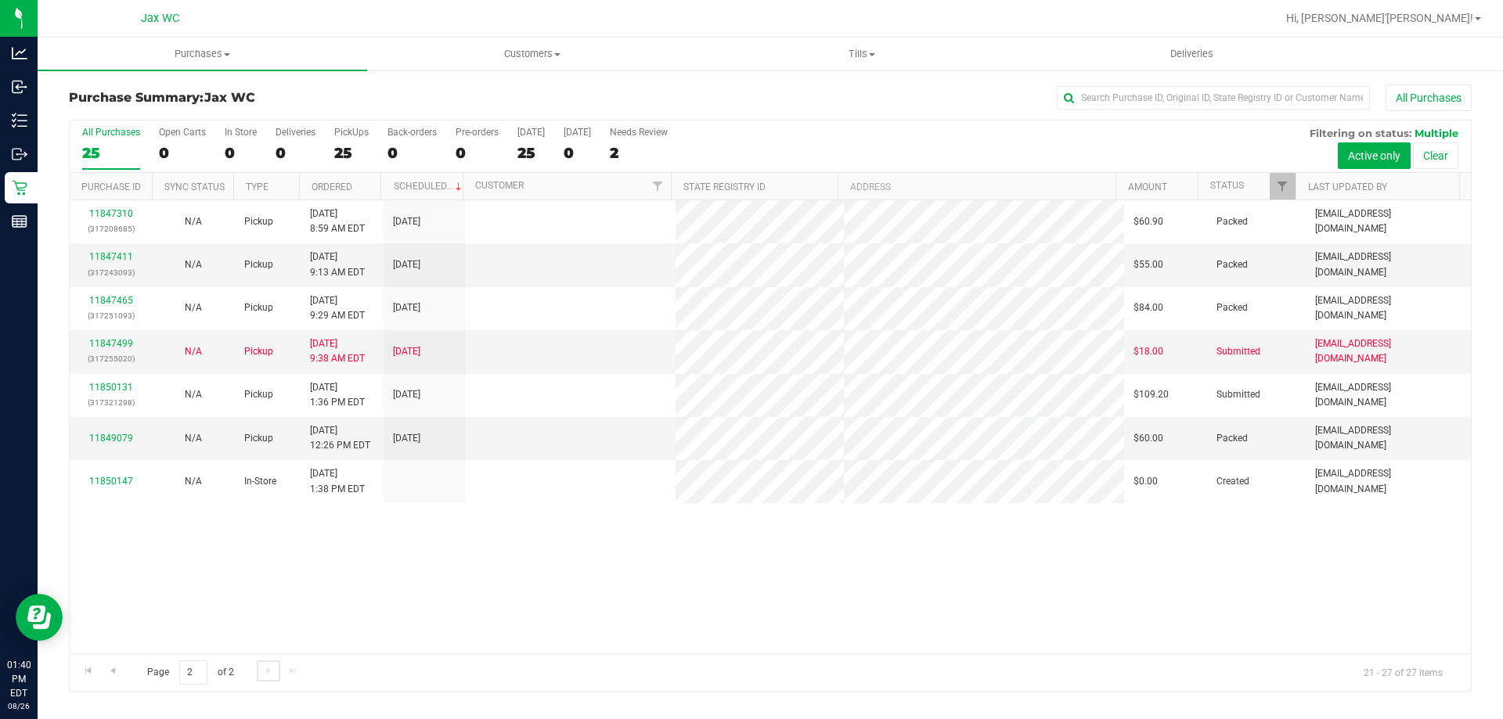
scroll to position [0, 0]
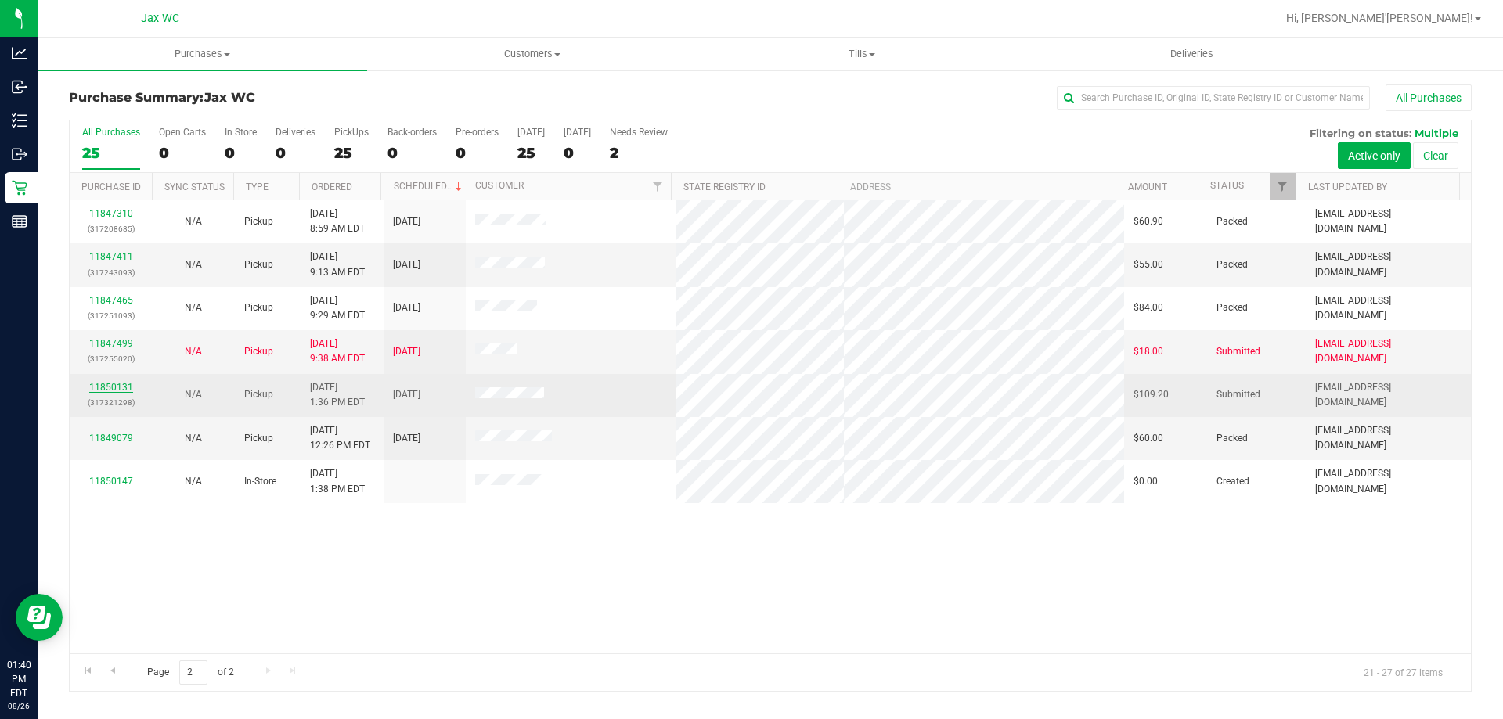
click at [113, 389] on link "11850131" at bounding box center [111, 387] width 44 height 11
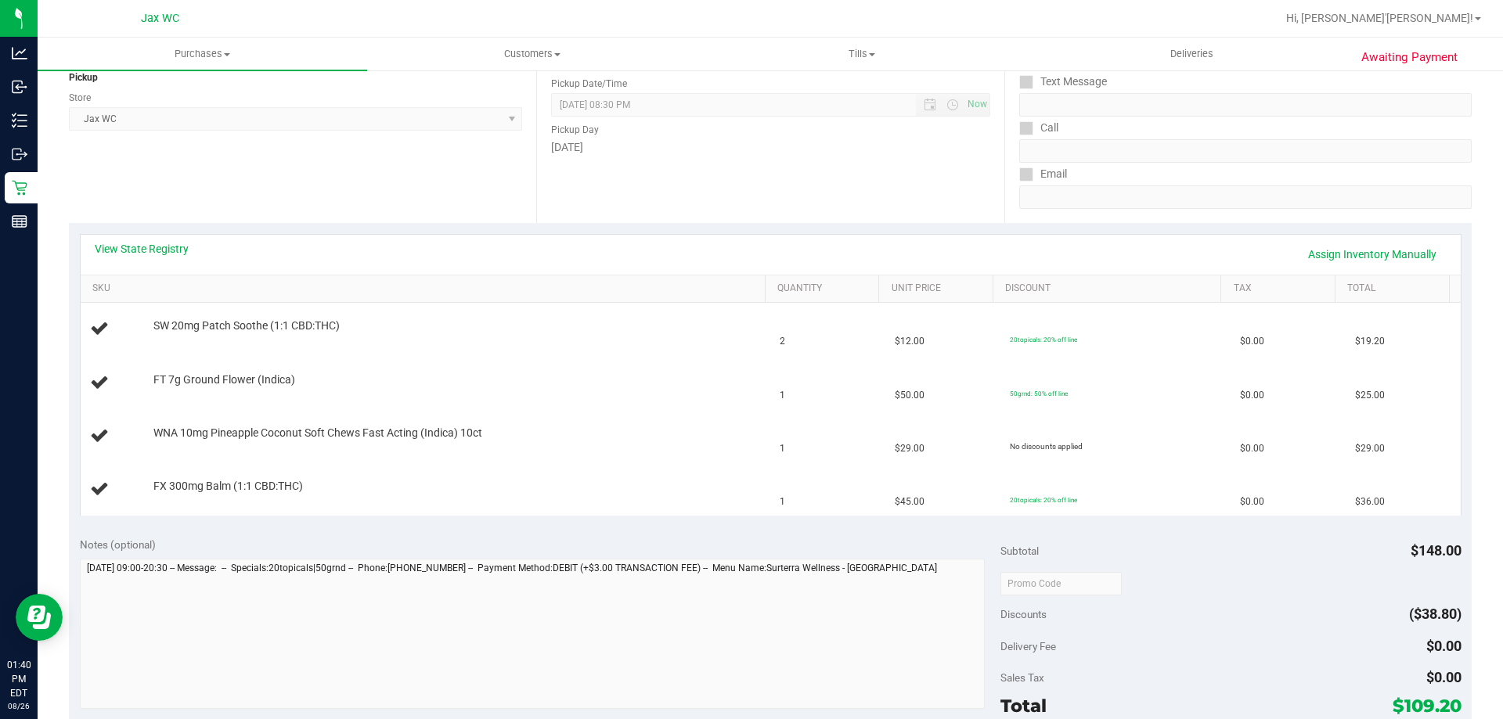
scroll to position [78, 0]
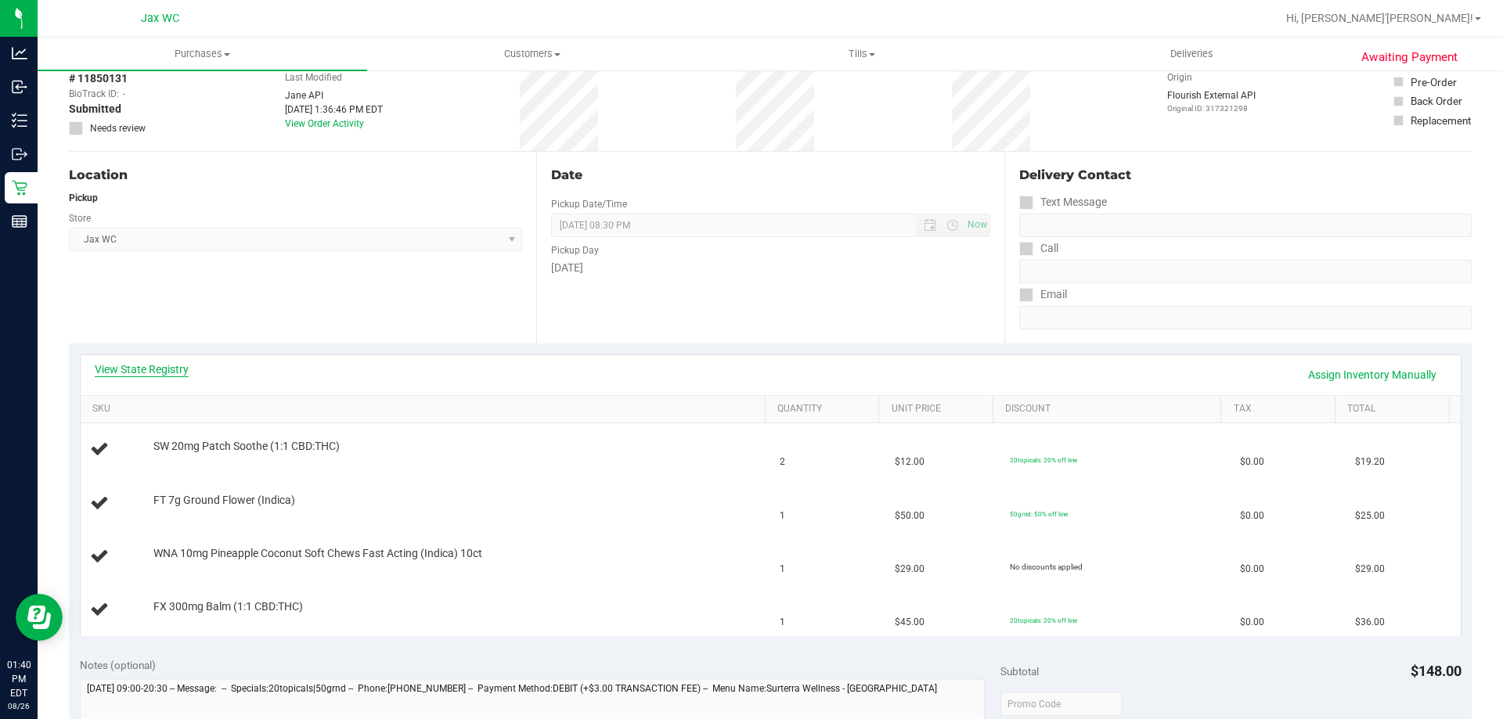
click at [160, 366] on link "View State Registry" at bounding box center [142, 370] width 94 height 16
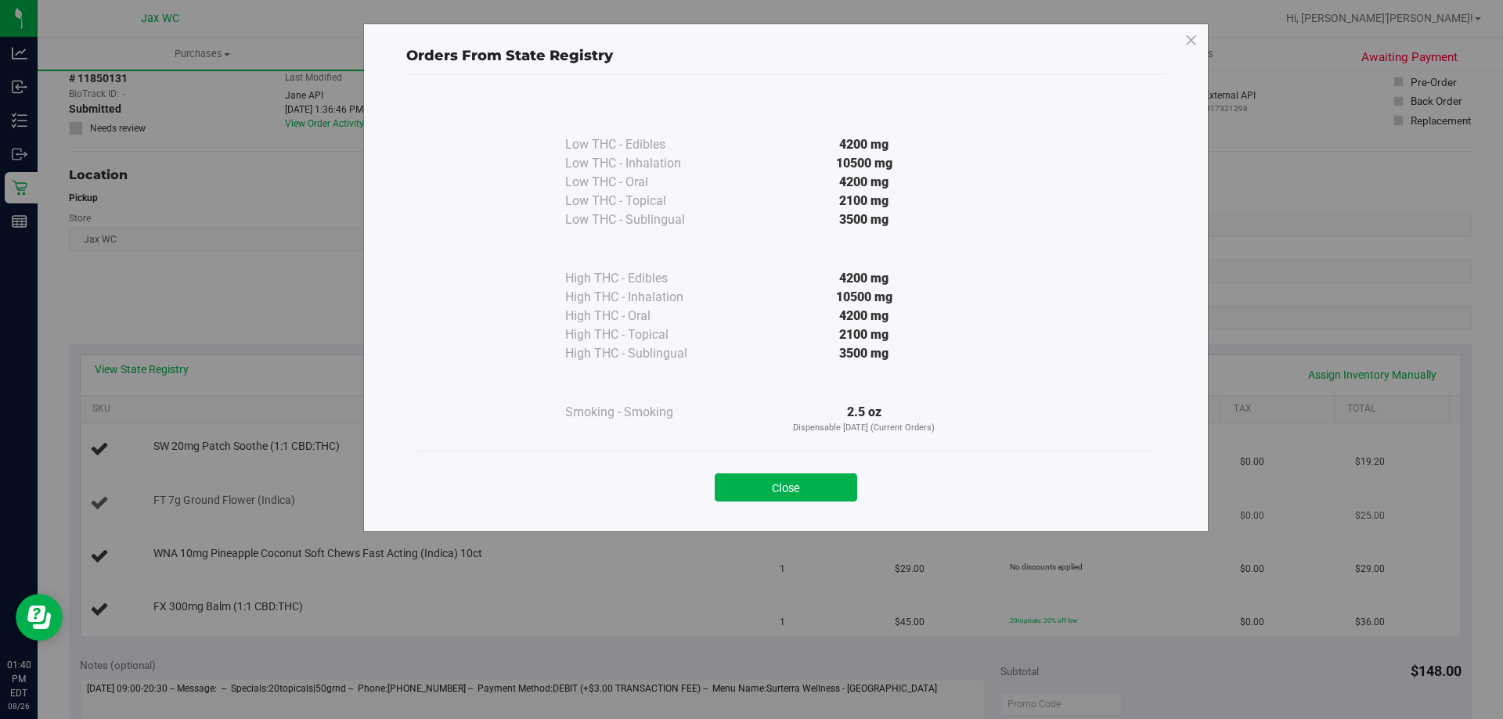
click at [823, 481] on button "Close" at bounding box center [786, 487] width 142 height 28
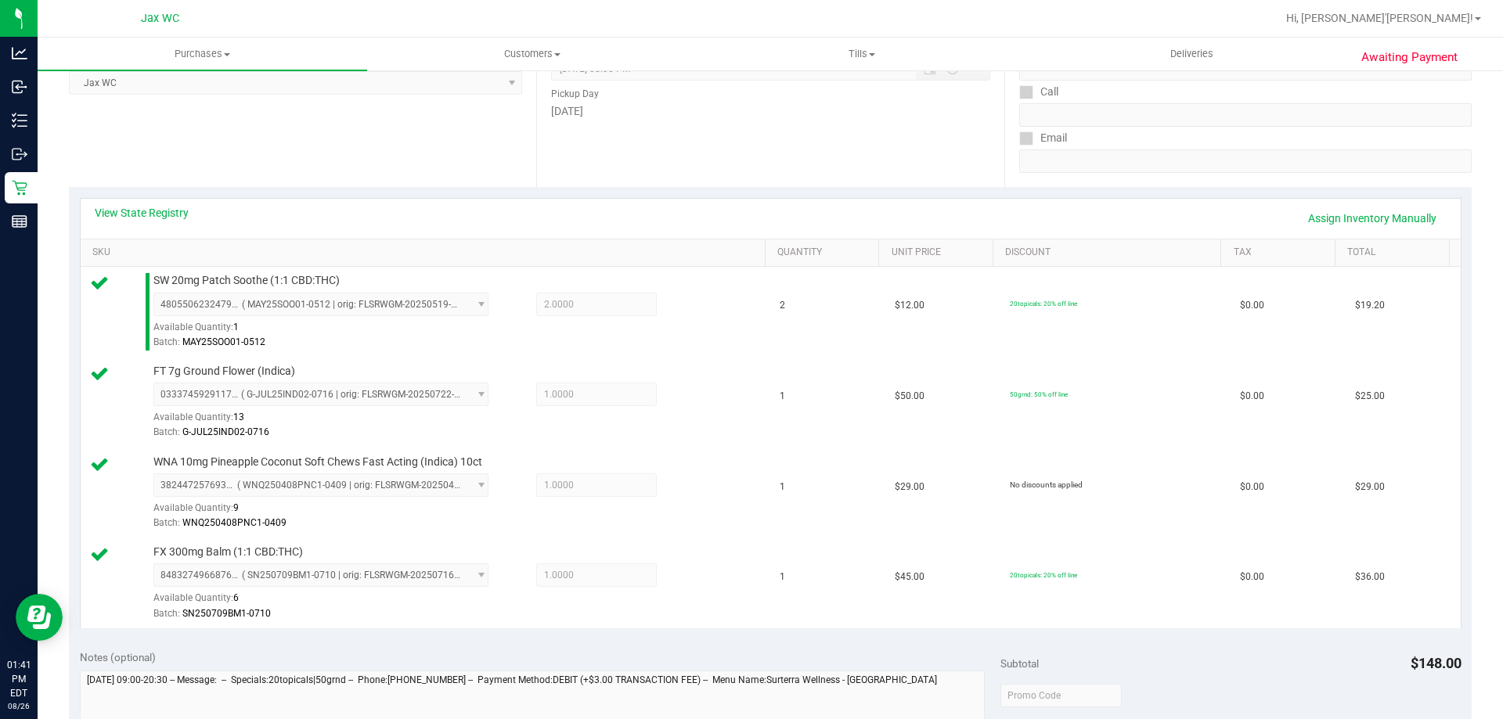
scroll to position [704, 0]
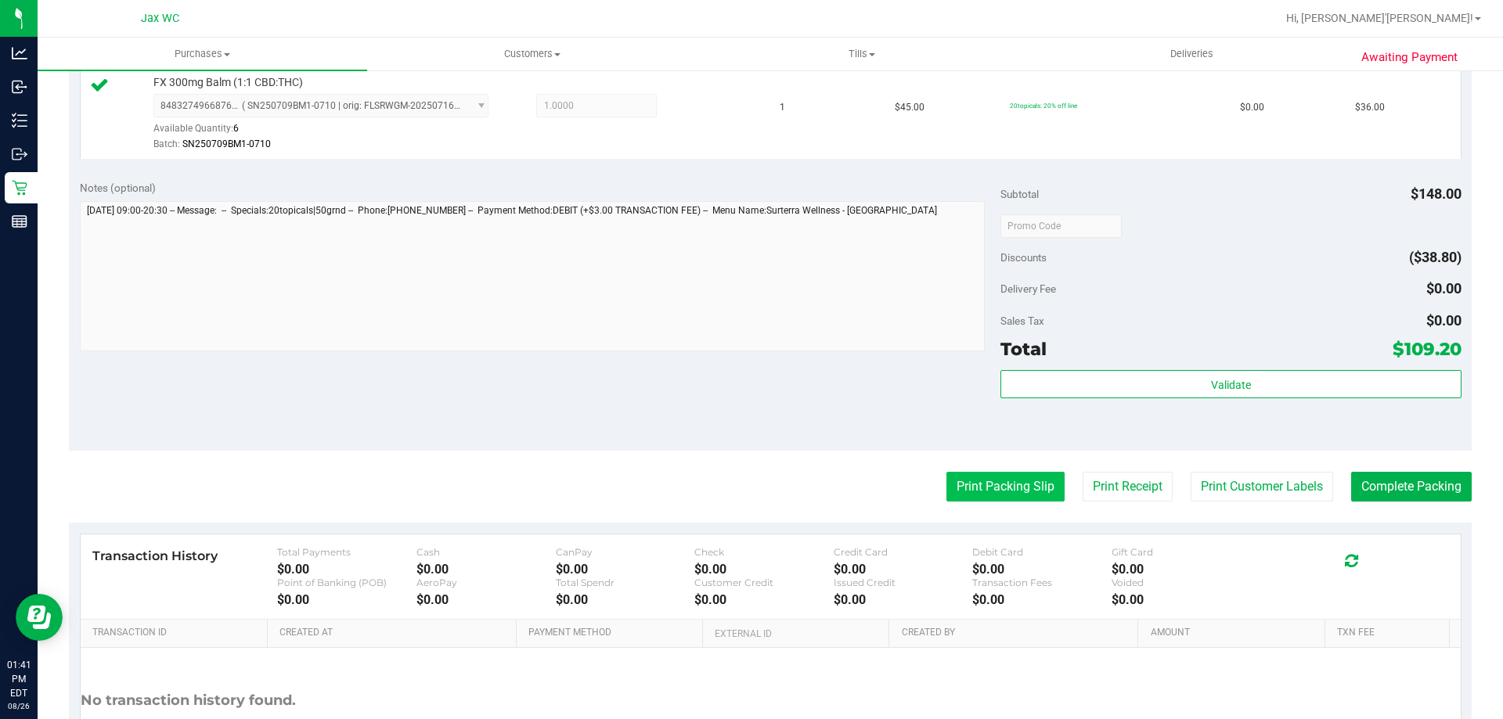
click at [1021, 483] on button "Print Packing Slip" at bounding box center [1005, 487] width 118 height 30
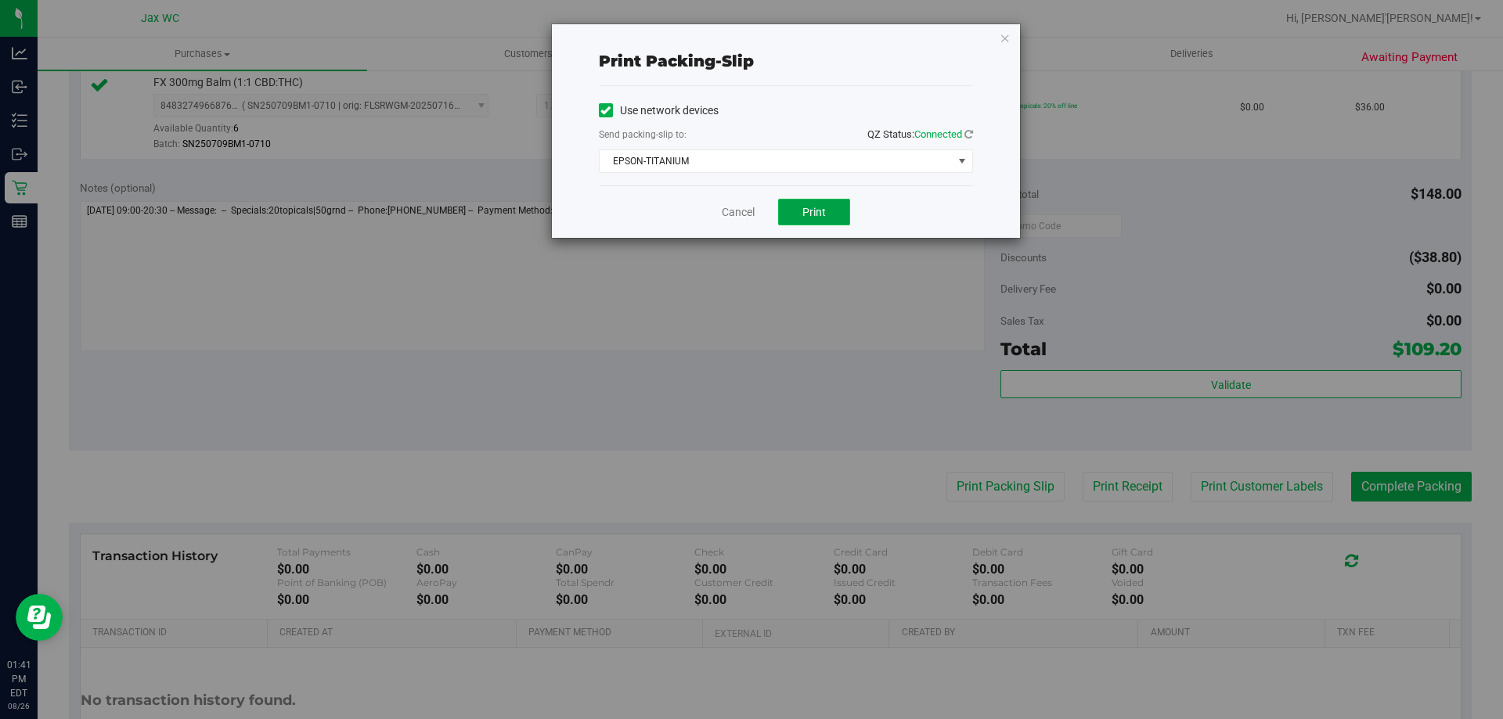
click at [825, 214] on span "Print" at bounding box center [813, 212] width 23 height 13
click at [740, 221] on div "Cancel Print" at bounding box center [786, 211] width 374 height 52
click at [736, 216] on link "Cancel" at bounding box center [738, 212] width 33 height 16
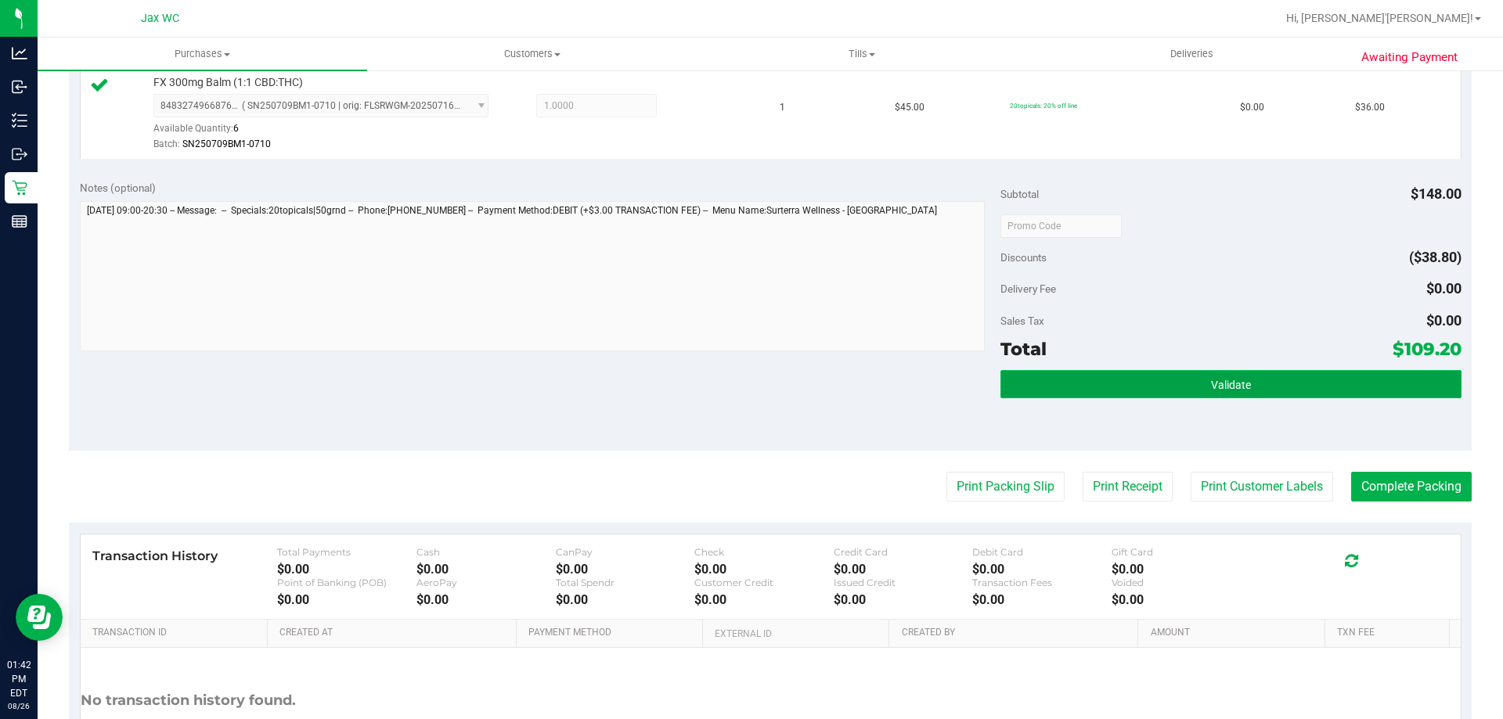
click at [1299, 381] on button "Validate" at bounding box center [1230, 384] width 460 height 28
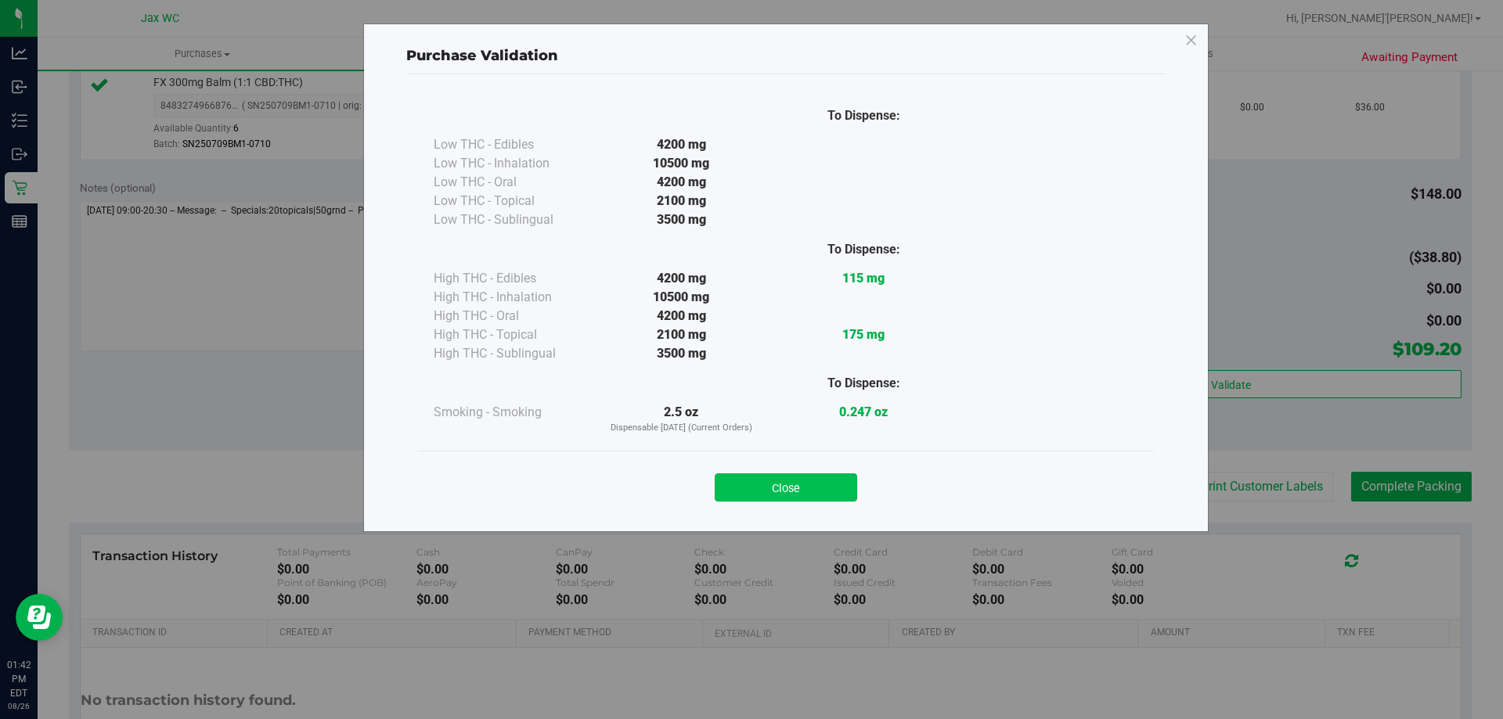
click at [801, 491] on button "Close" at bounding box center [786, 487] width 142 height 28
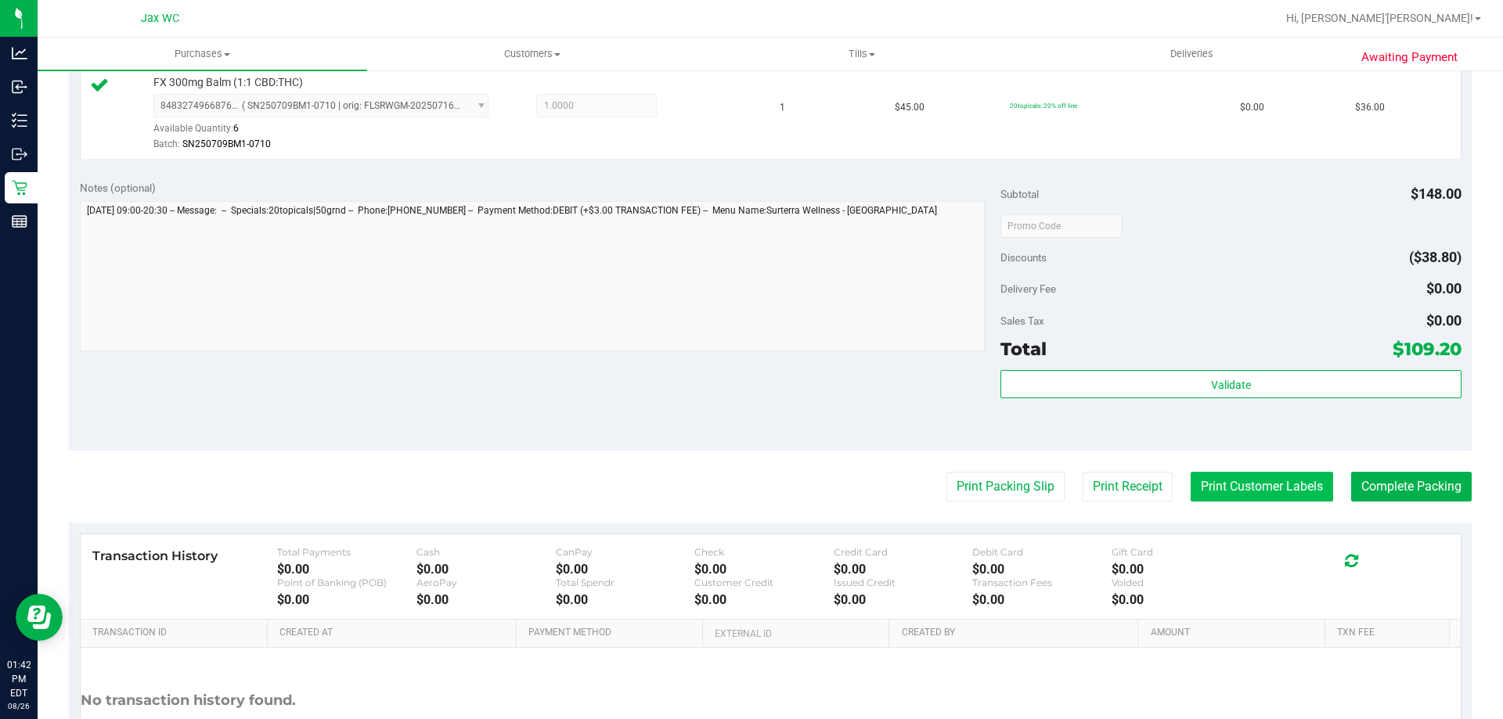
click at [1259, 483] on button "Print Customer Labels" at bounding box center [1261, 487] width 142 height 30
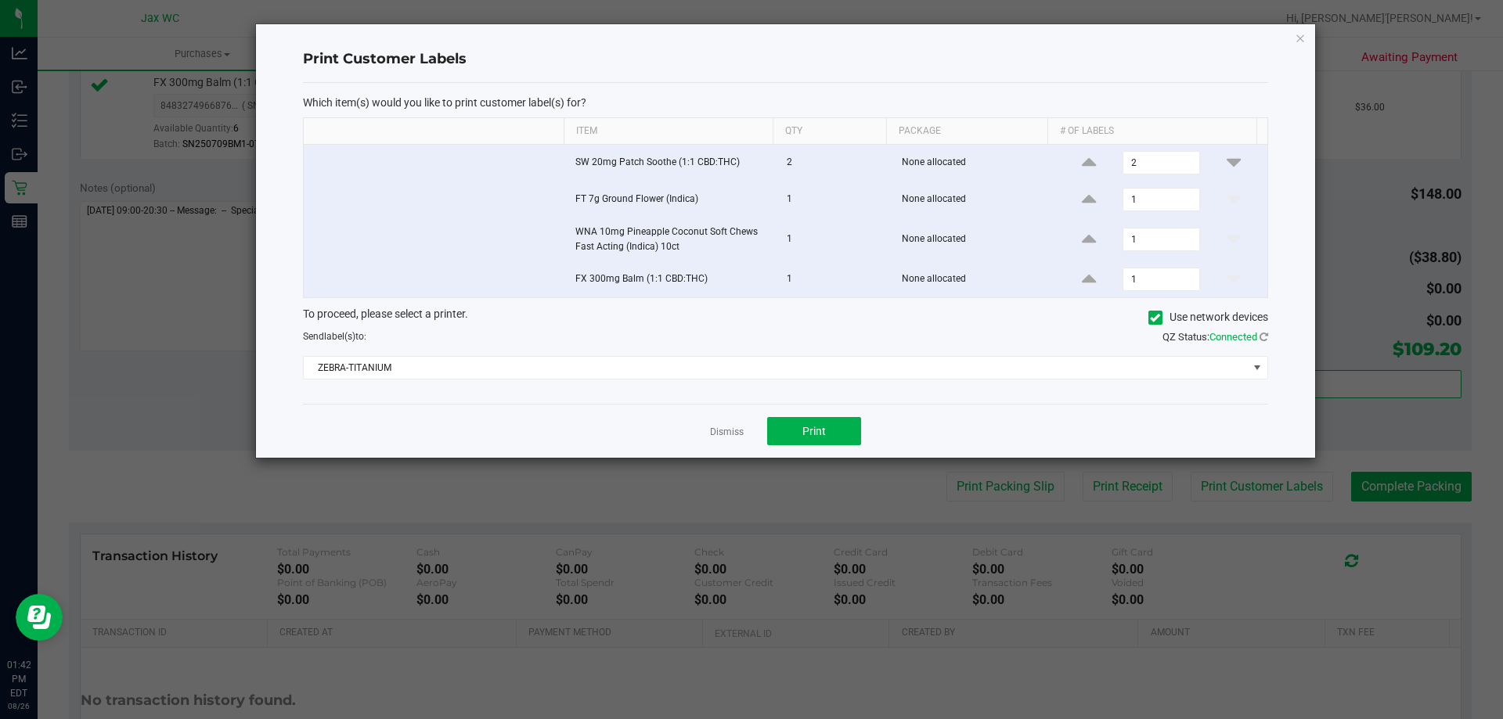
click at [721, 432] on link "Dismiss" at bounding box center [727, 432] width 34 height 13
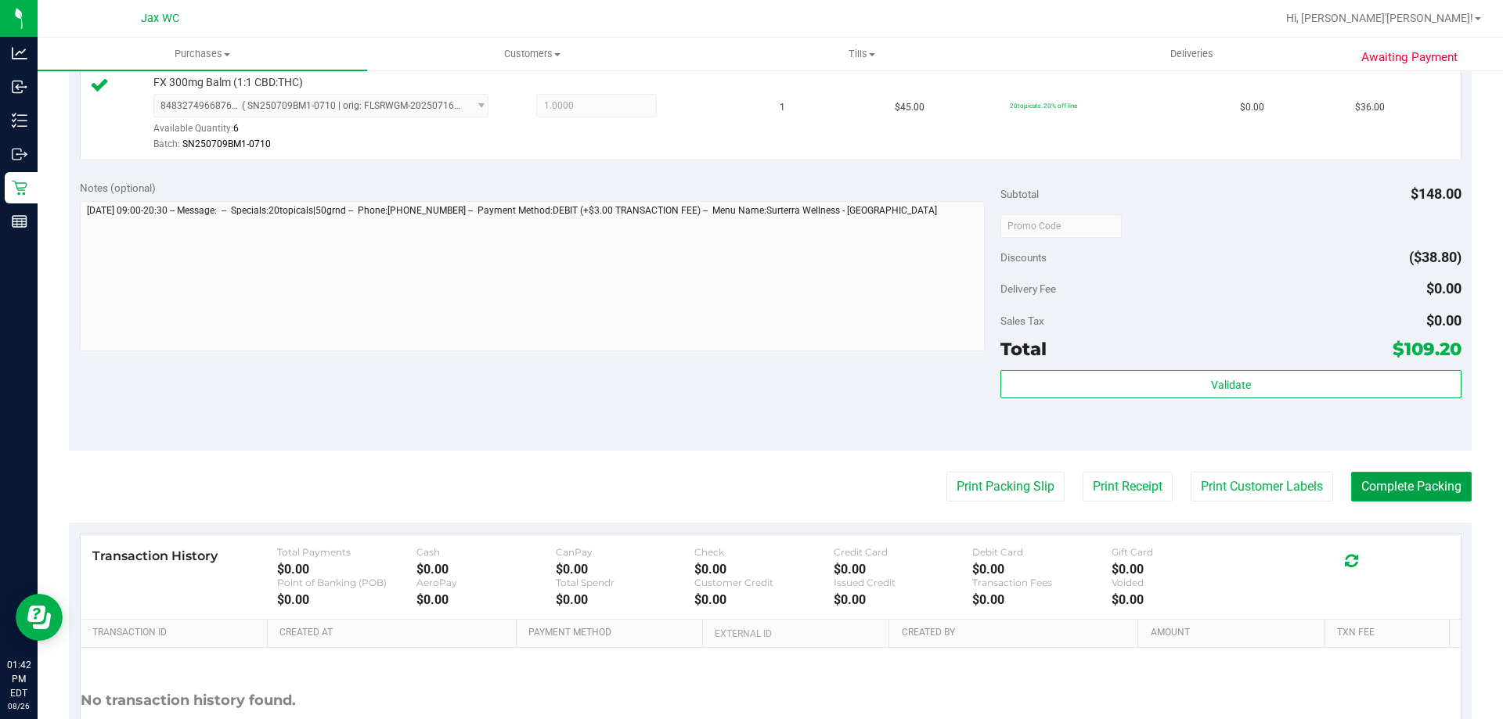
click at [1410, 492] on button "Complete Packing" at bounding box center [1411, 487] width 121 height 30
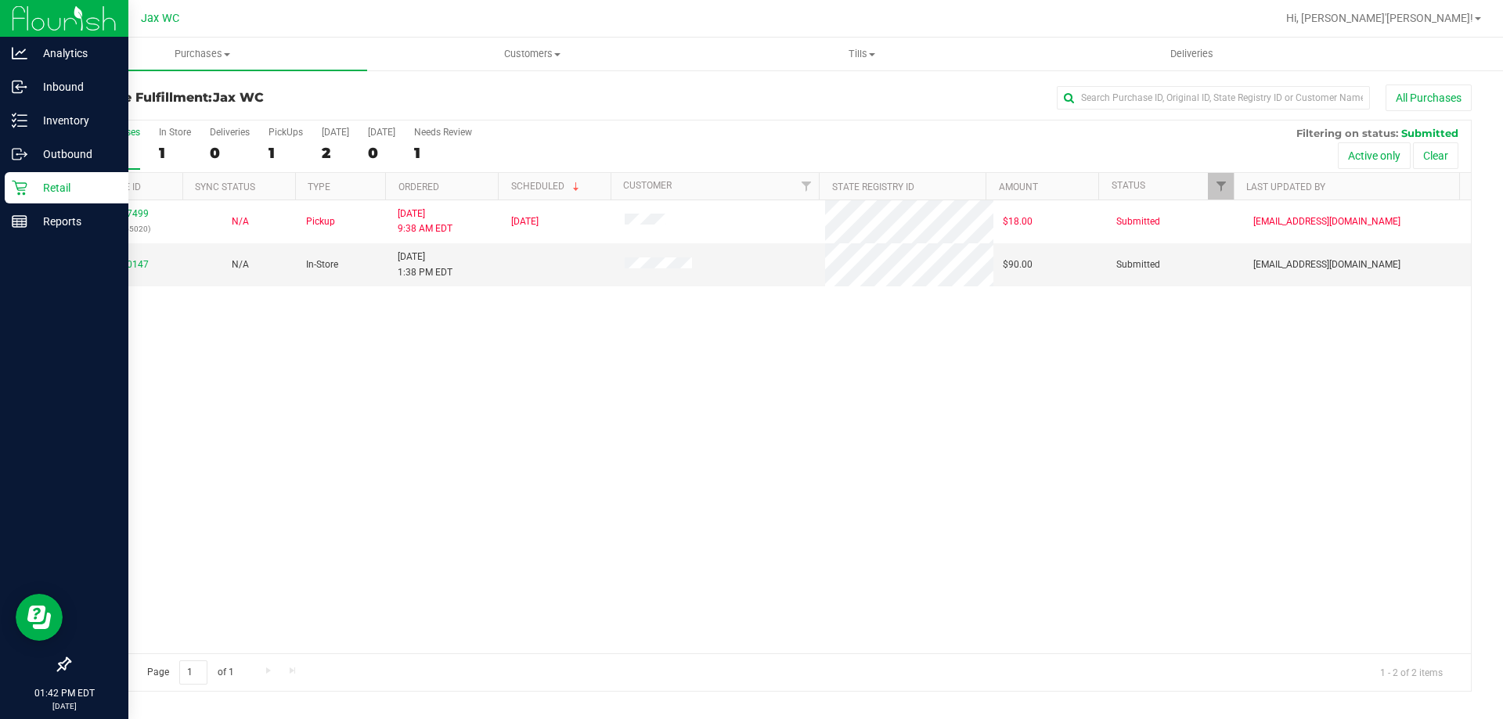
click at [50, 182] on p "Retail" at bounding box center [74, 187] width 94 height 19
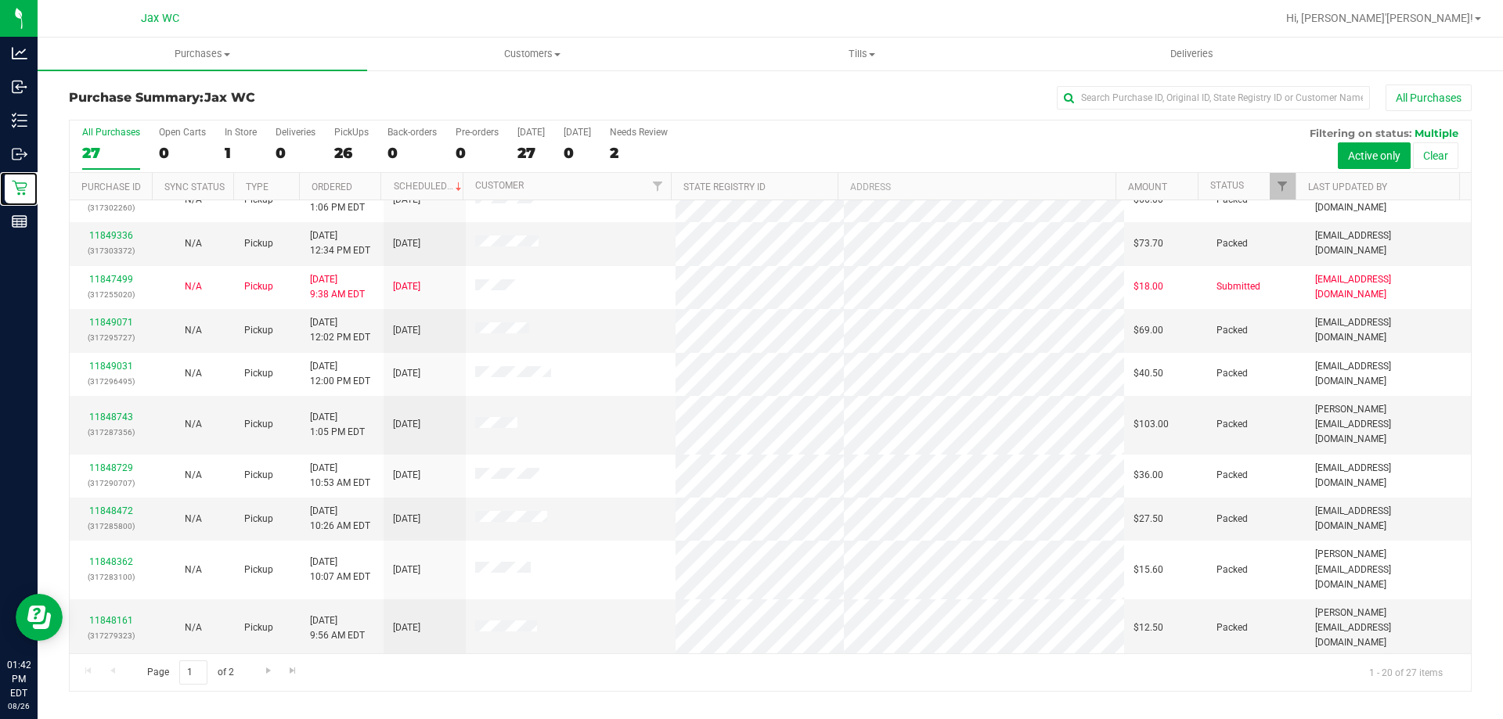
scroll to position [413, 0]
click at [263, 679] on link "Go to the next page" at bounding box center [268, 671] width 23 height 21
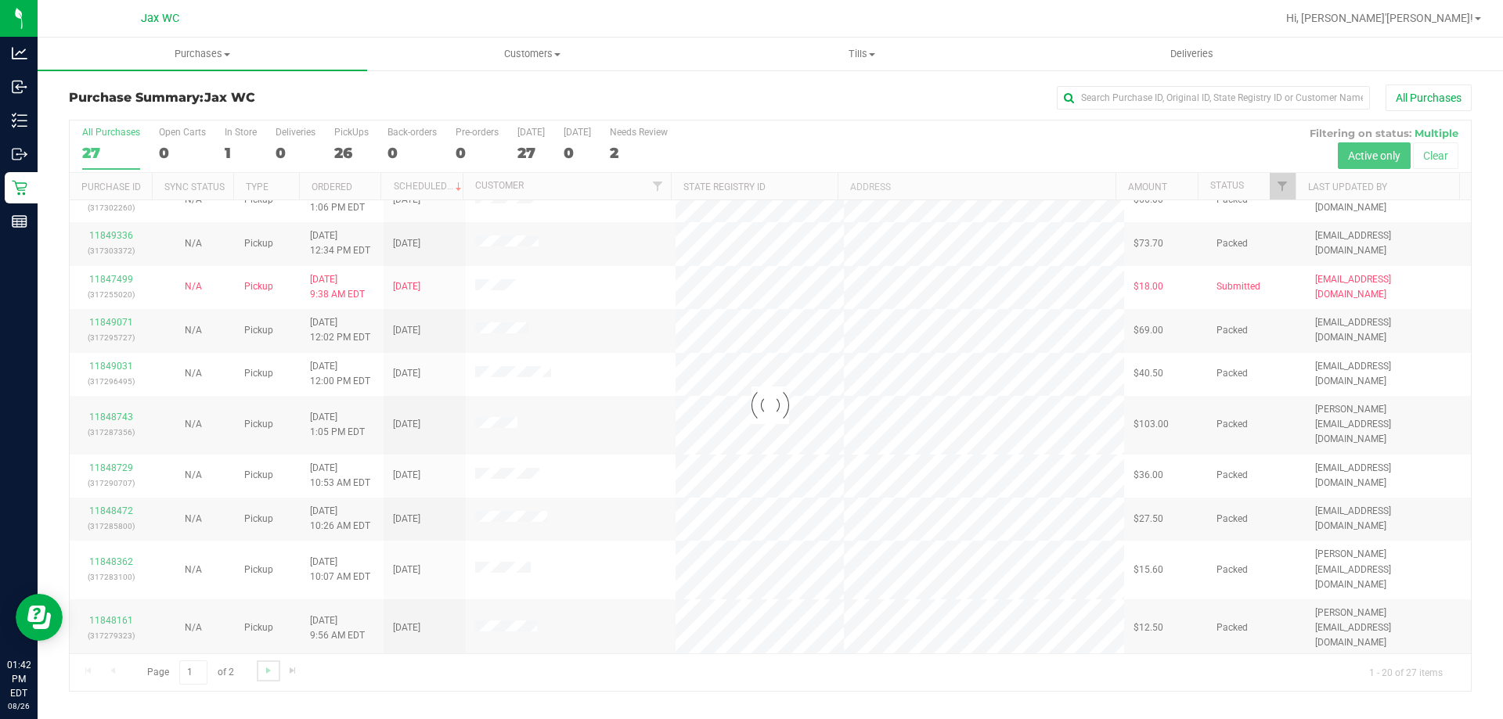
scroll to position [0, 0]
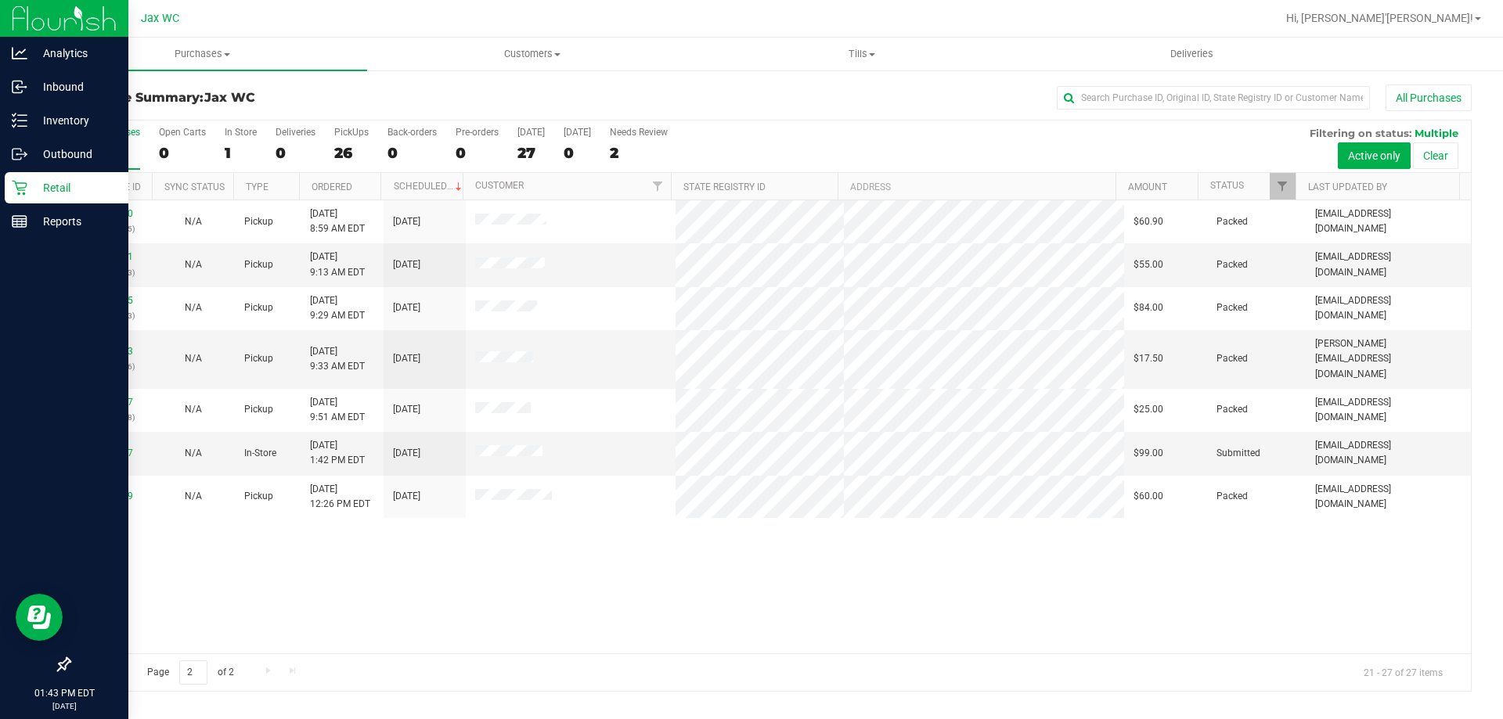
click at [46, 191] on p "Retail" at bounding box center [74, 187] width 94 height 19
click at [107, 189] on p "Retail" at bounding box center [74, 187] width 94 height 19
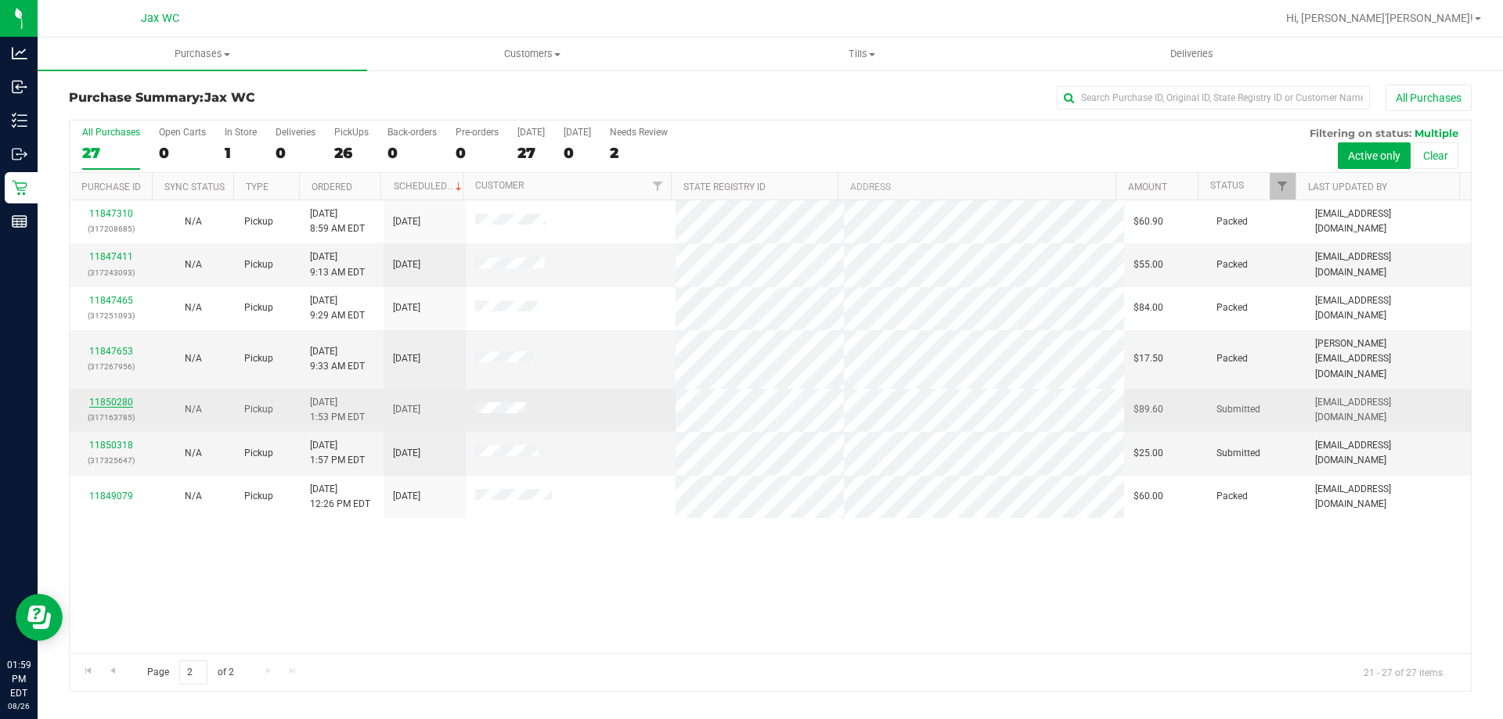
click at [127, 397] on link "11850280" at bounding box center [111, 402] width 44 height 11
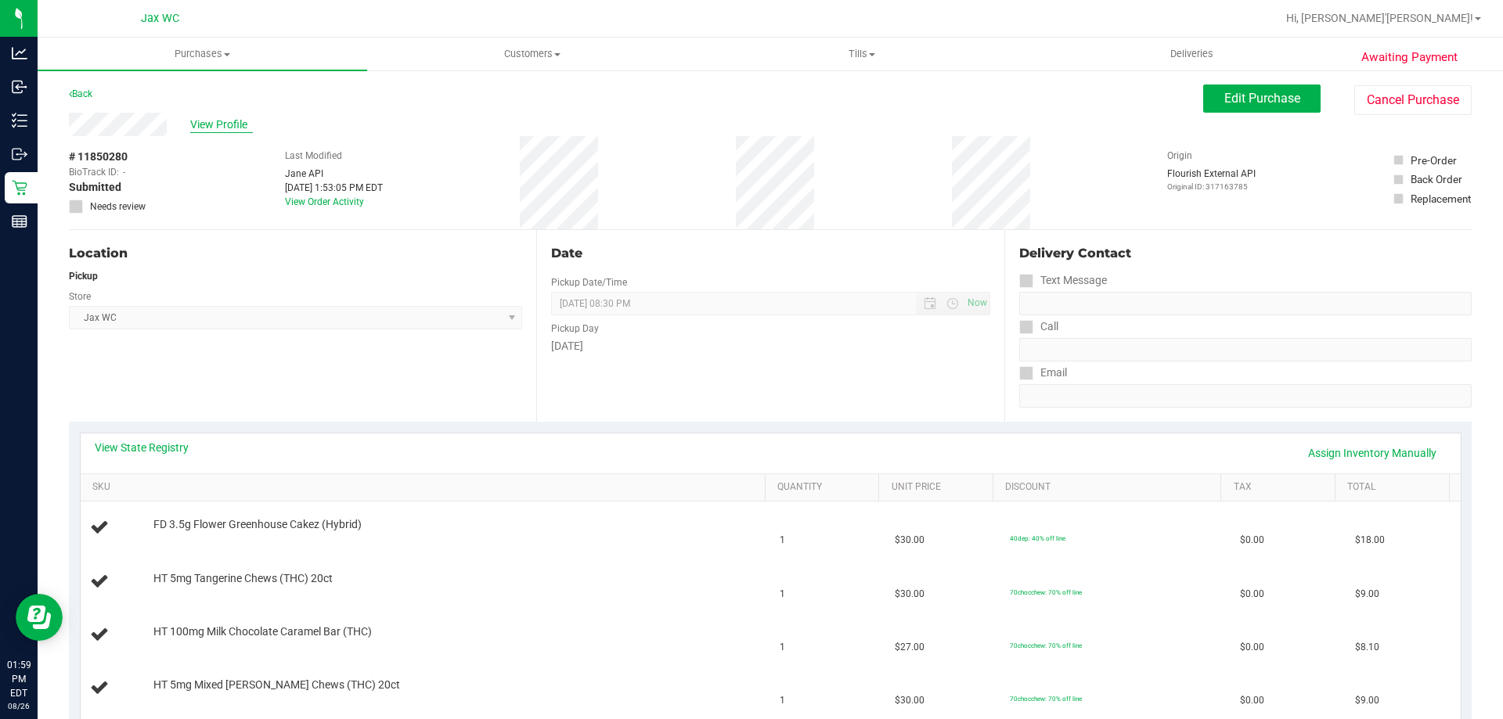
click at [229, 123] on span "View Profile" at bounding box center [221, 125] width 63 height 16
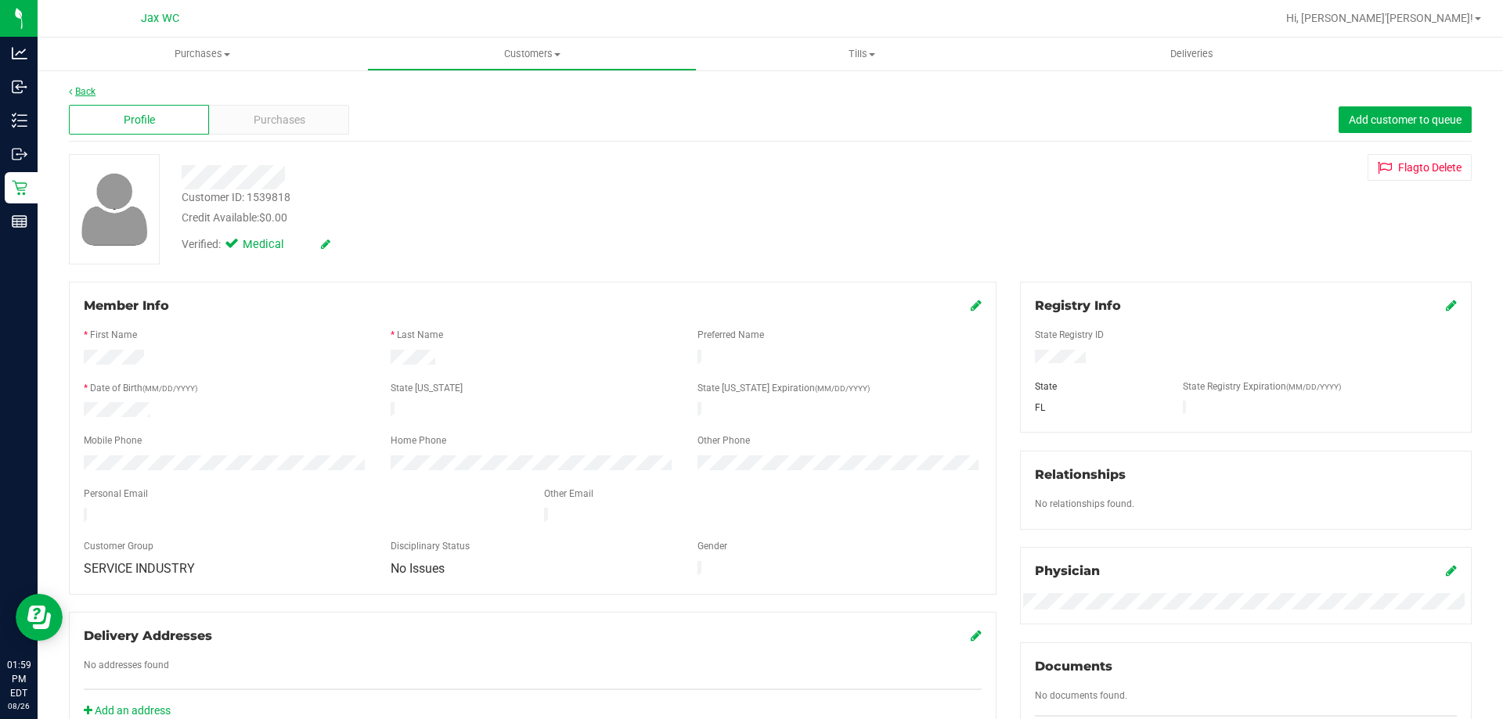
click at [91, 95] on link "Back" at bounding box center [82, 91] width 27 height 11
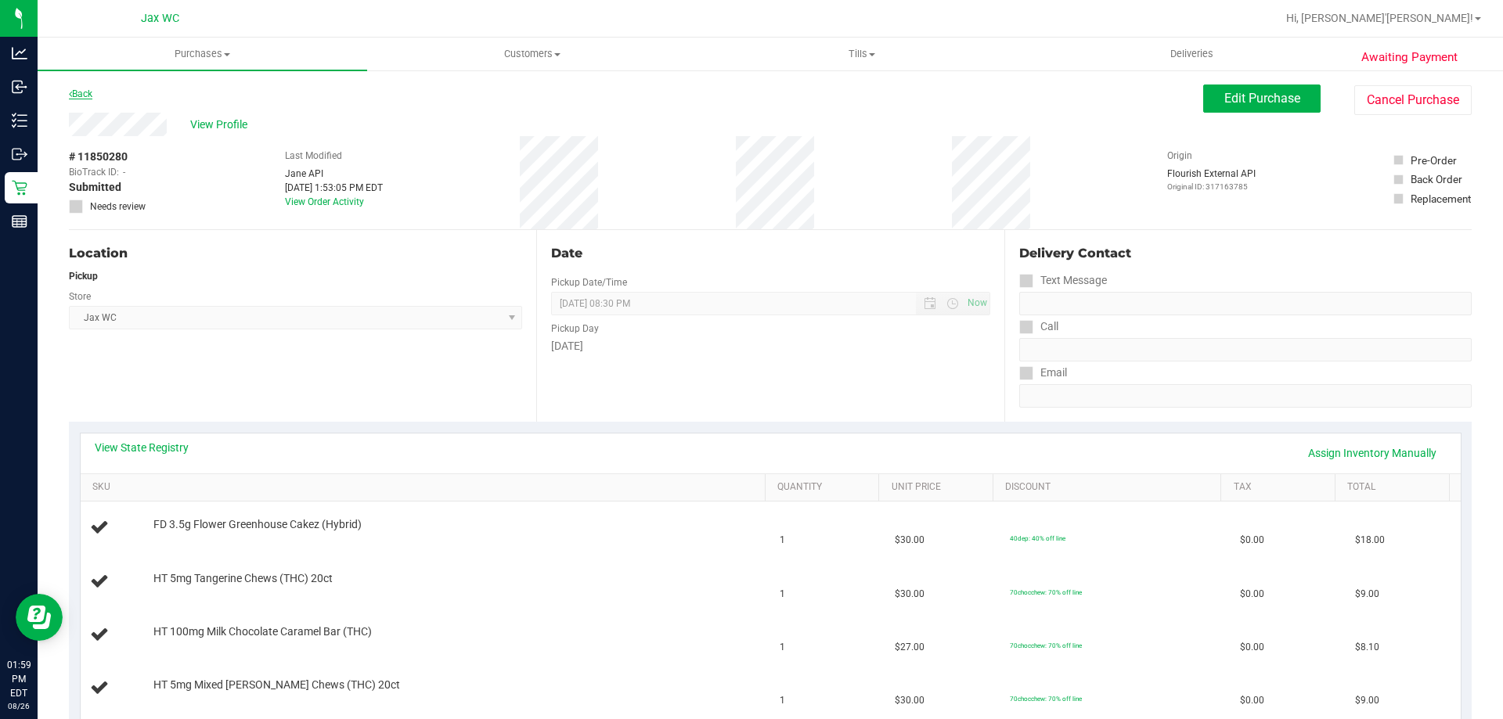
click at [89, 95] on link "Back" at bounding box center [80, 93] width 23 height 11
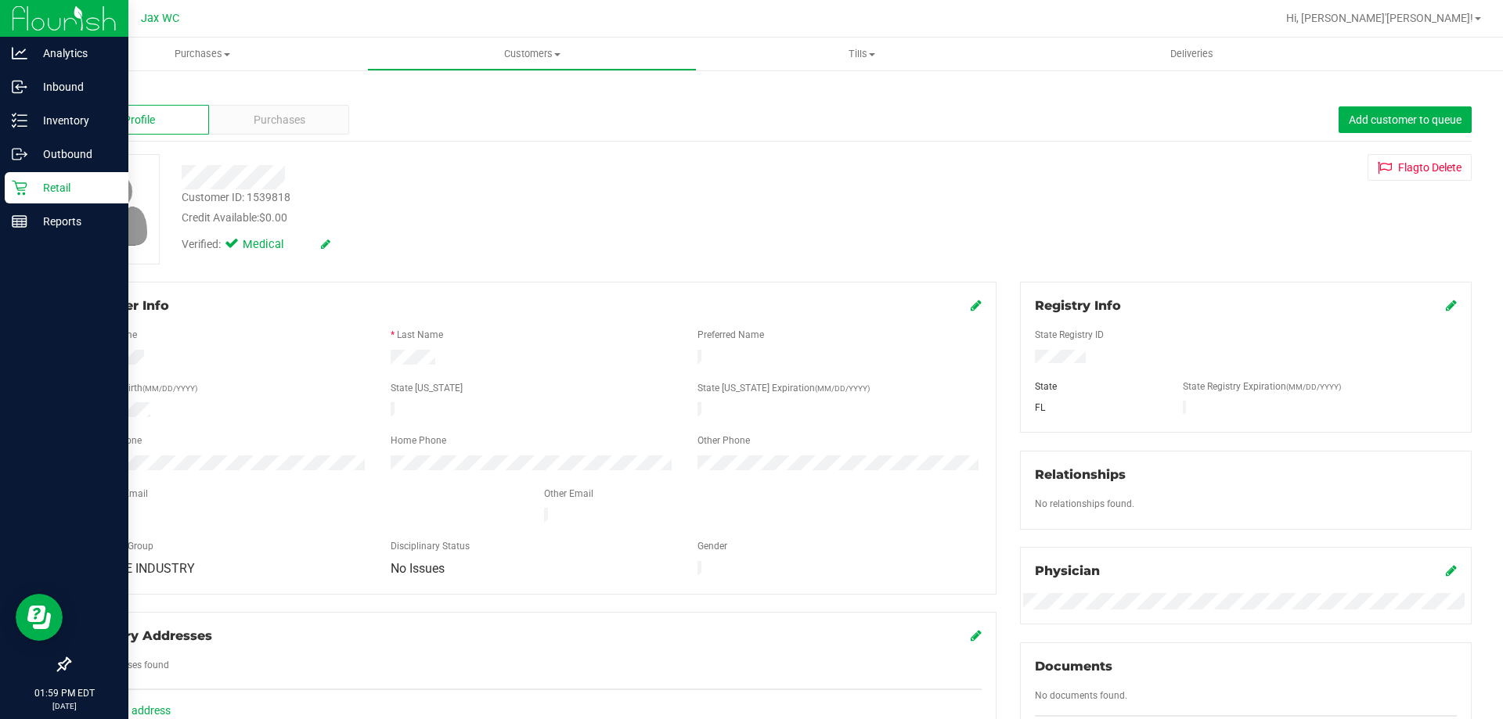
click at [43, 175] on div "Retail" at bounding box center [67, 187] width 124 height 31
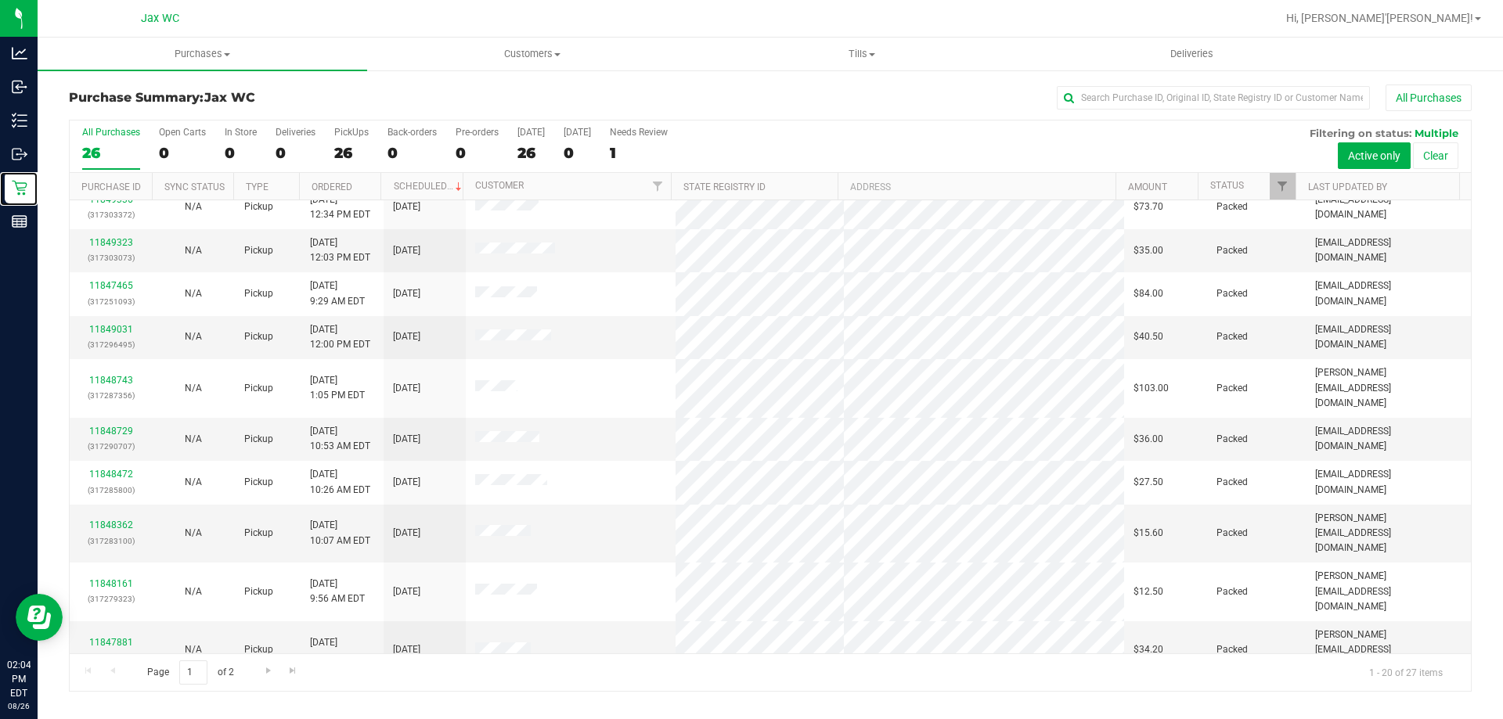
scroll to position [413, 0]
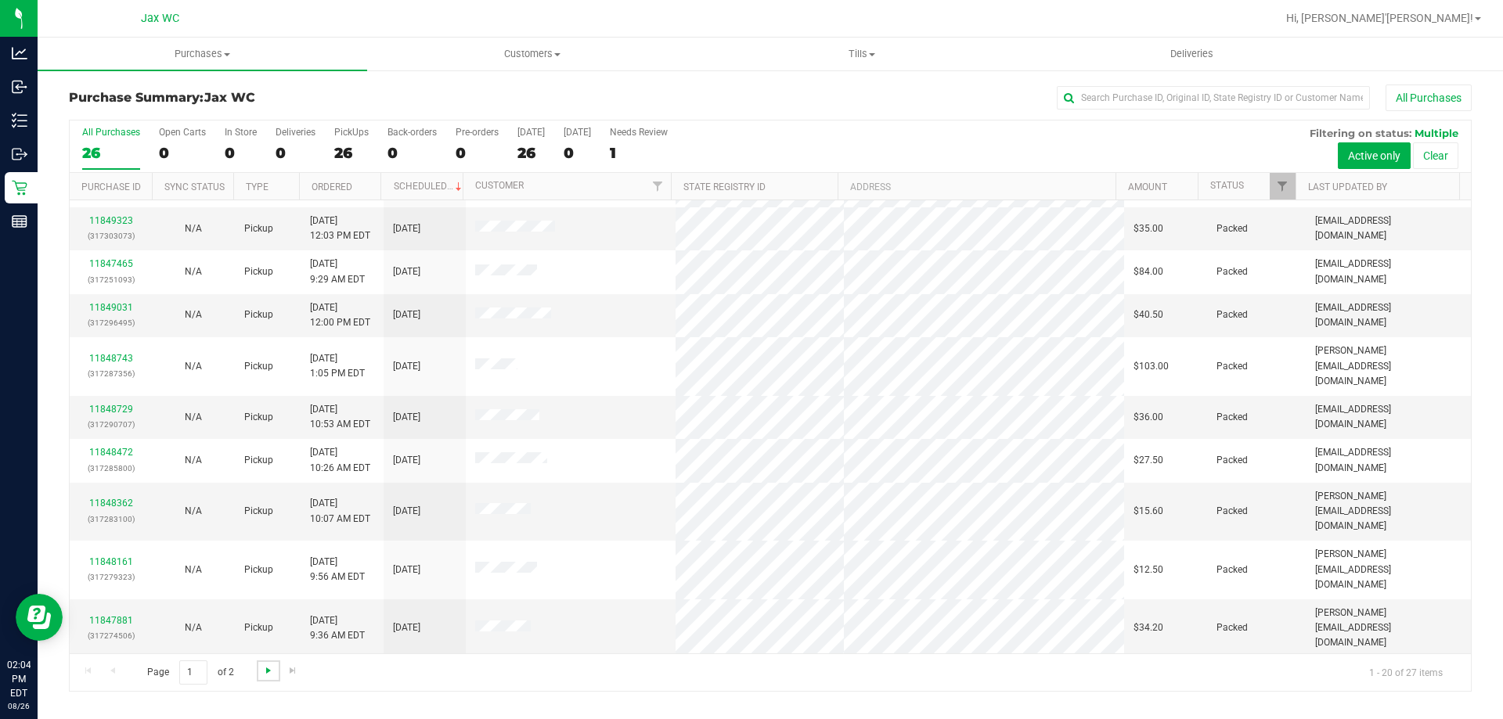
click at [262, 665] on span "Go to the next page" at bounding box center [268, 670] width 13 height 13
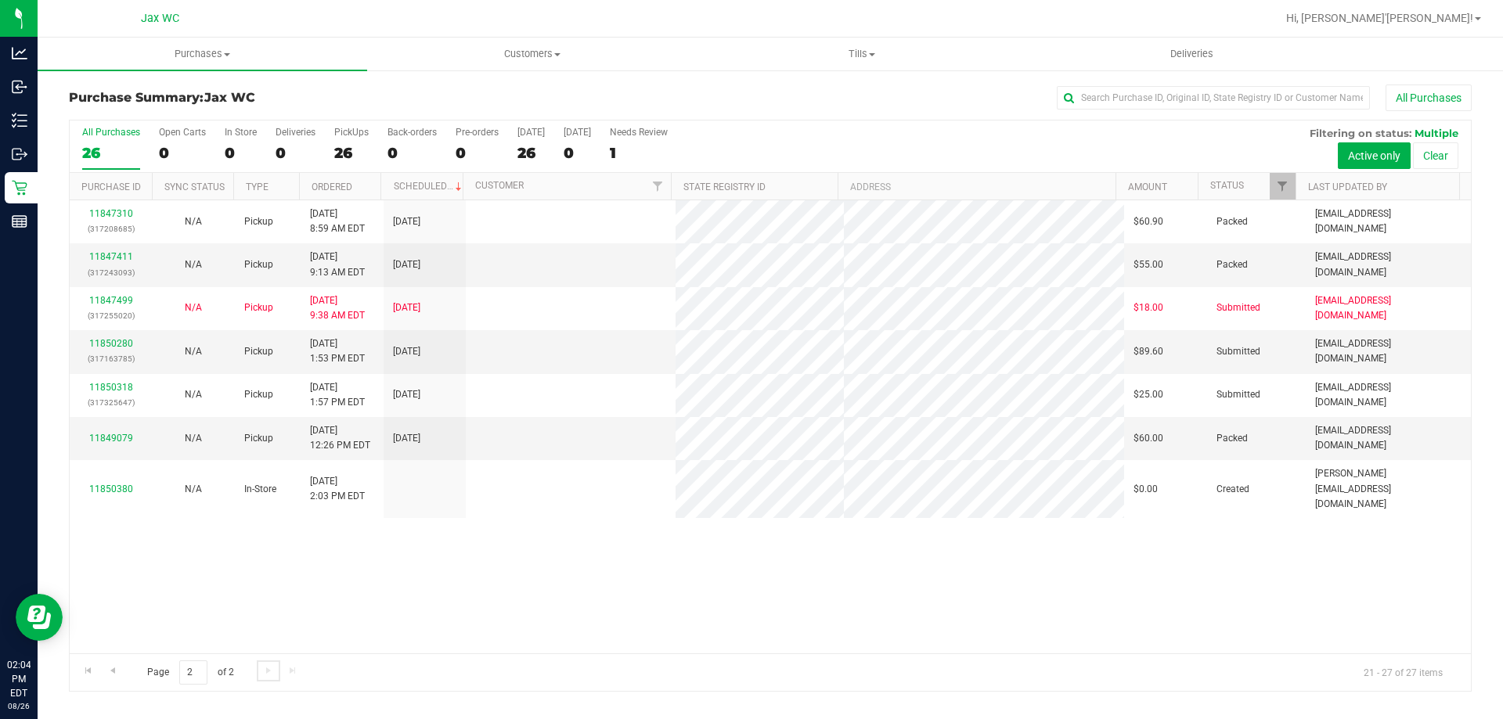
scroll to position [0, 0]
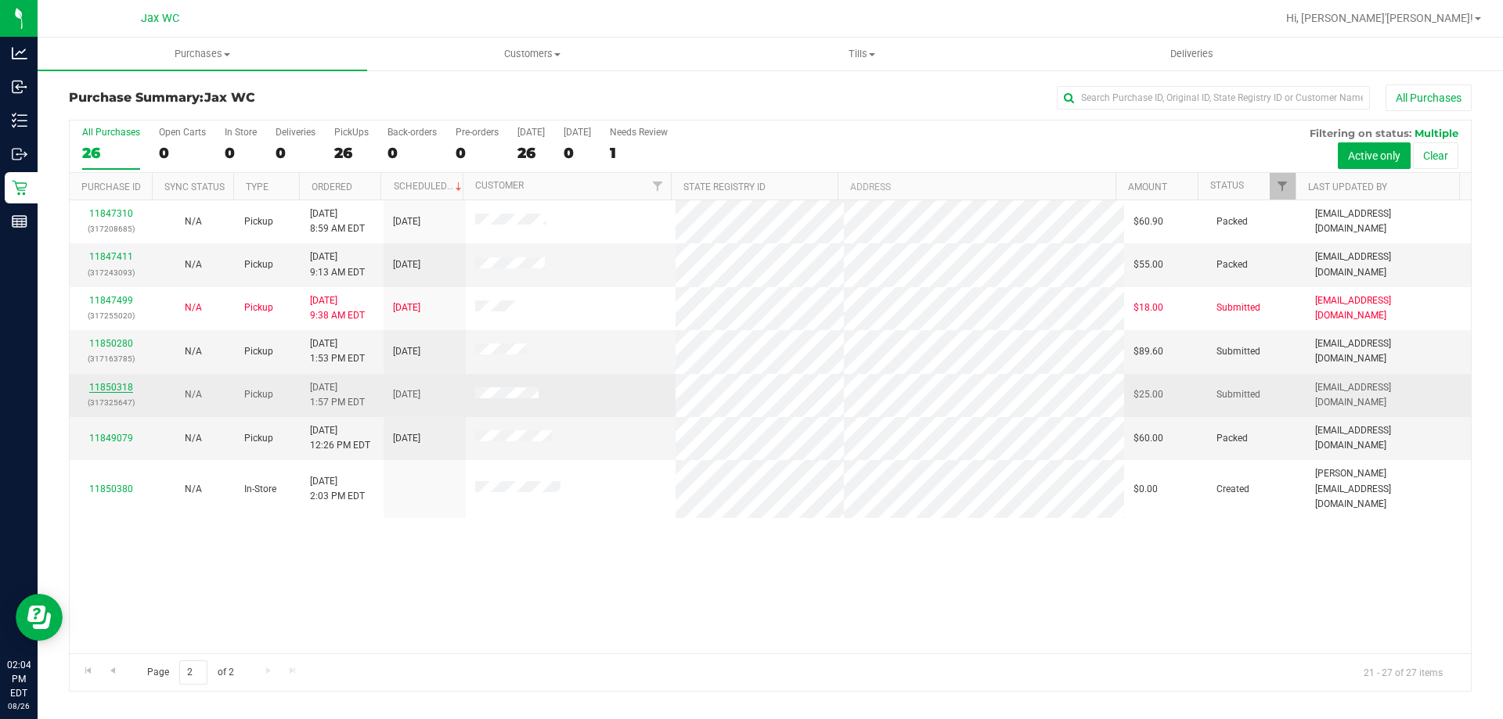
click at [120, 382] on link "11850318" at bounding box center [111, 387] width 44 height 11
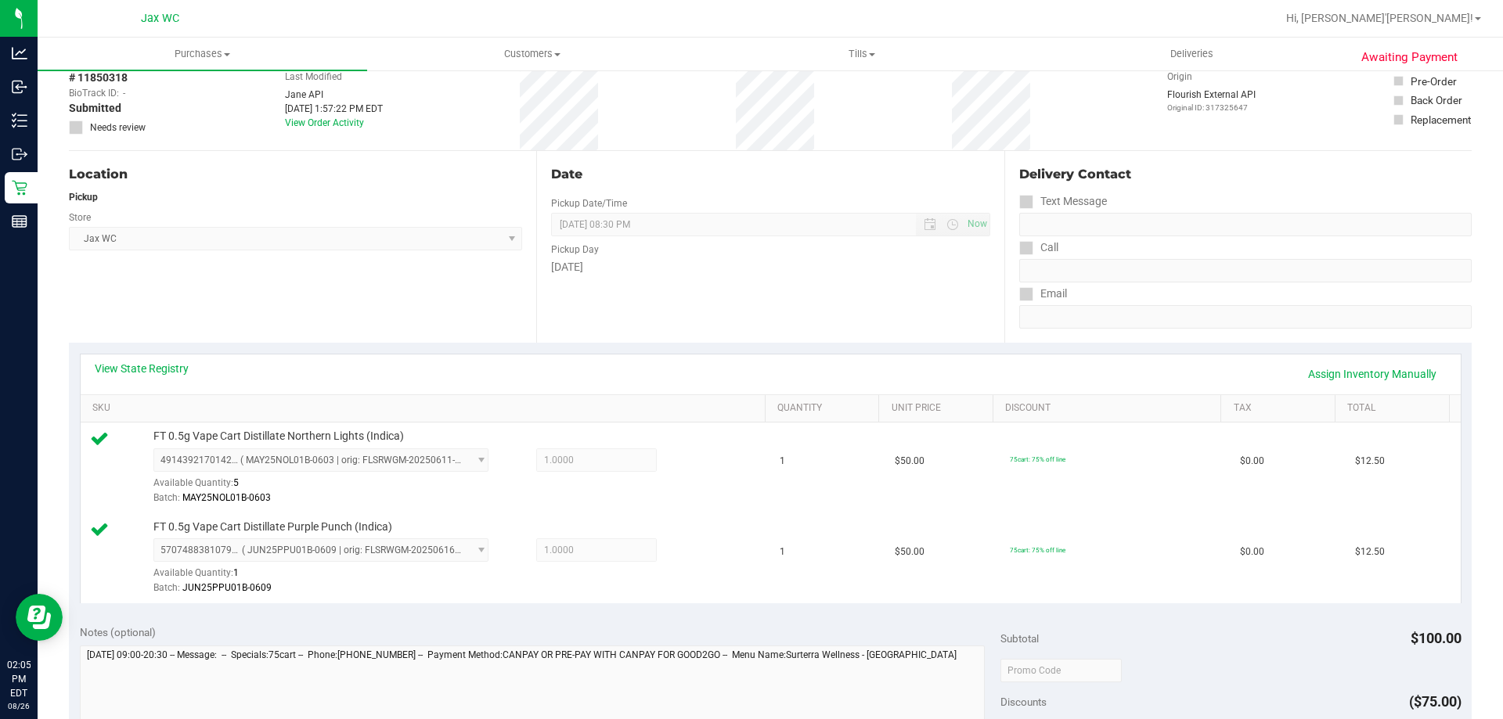
scroll to position [470, 0]
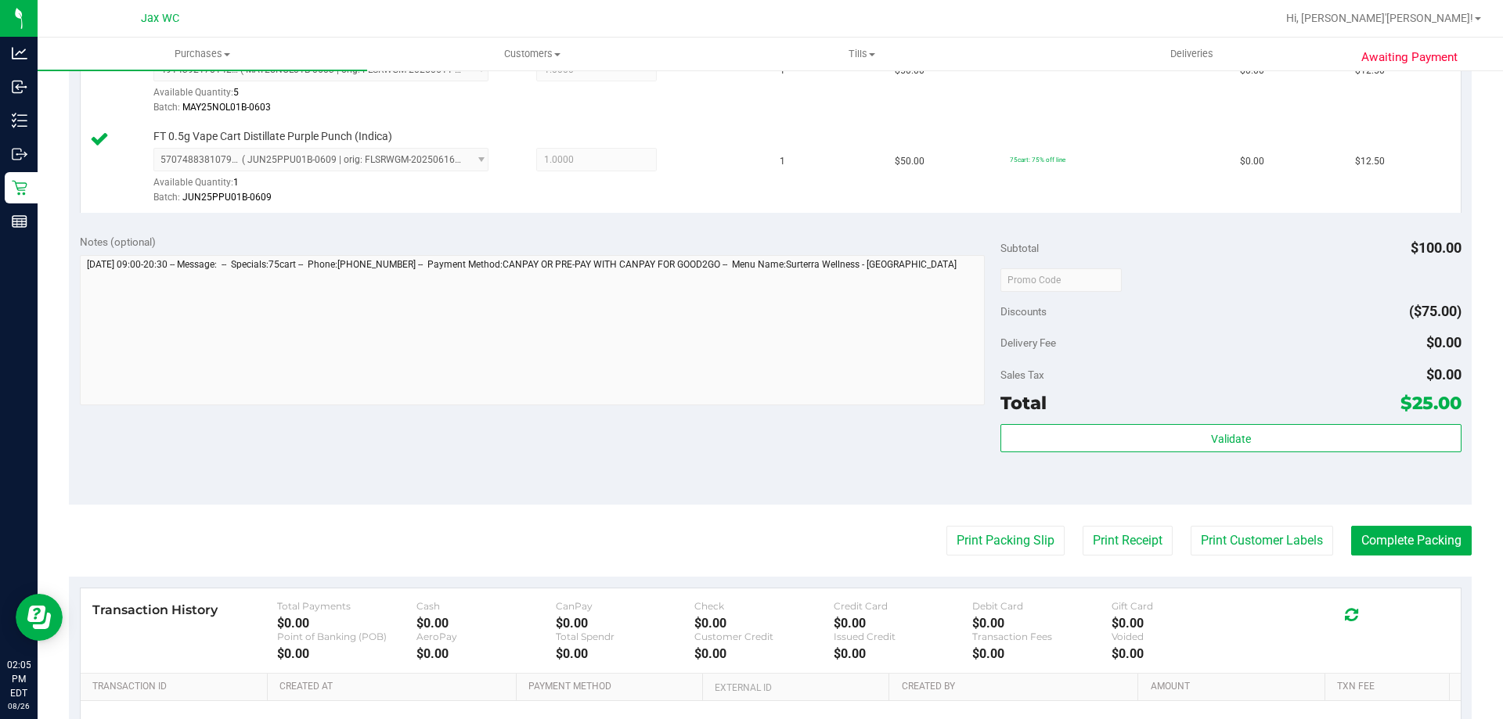
click at [1108, 455] on div "Validate" at bounding box center [1230, 459] width 460 height 70
click at [1112, 452] on div "Validate" at bounding box center [1230, 439] width 460 height 30
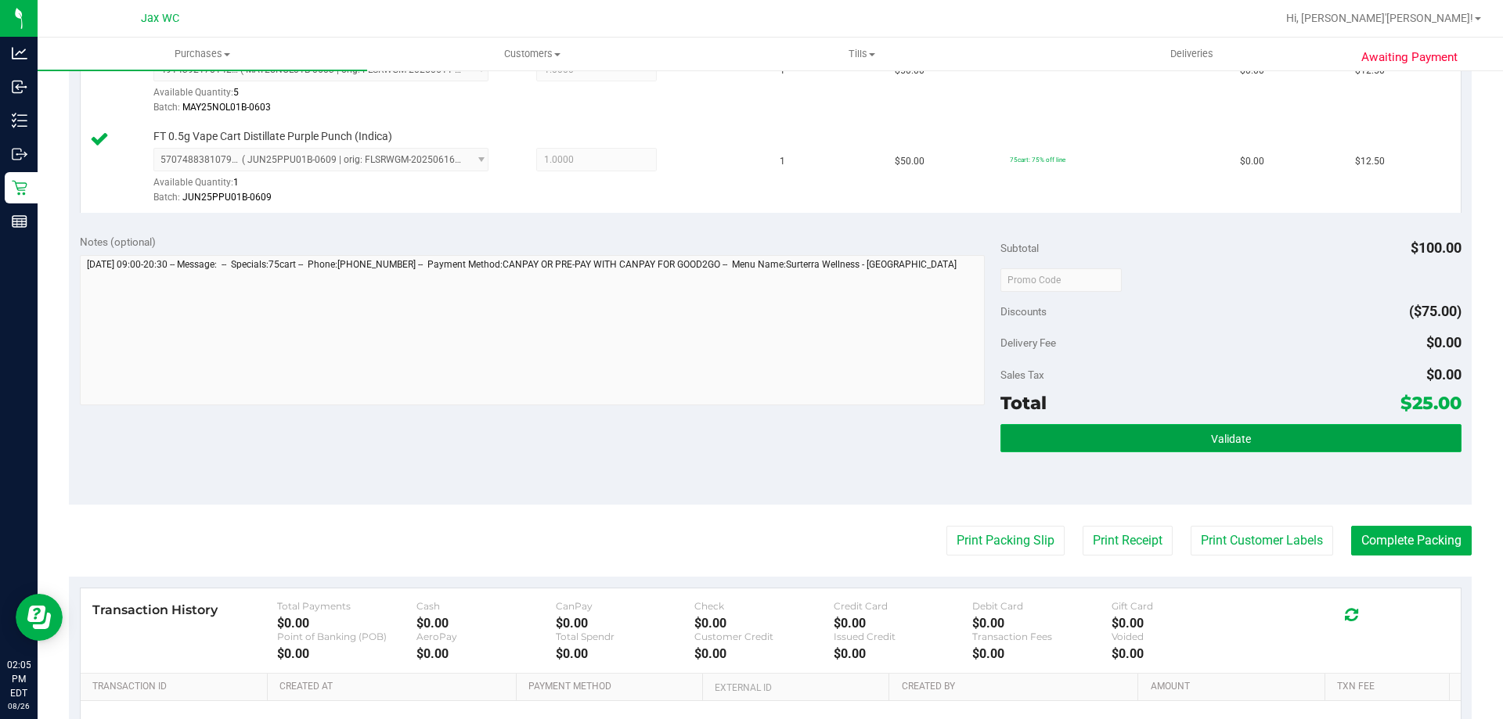
click at [1114, 444] on button "Validate" at bounding box center [1230, 438] width 460 height 28
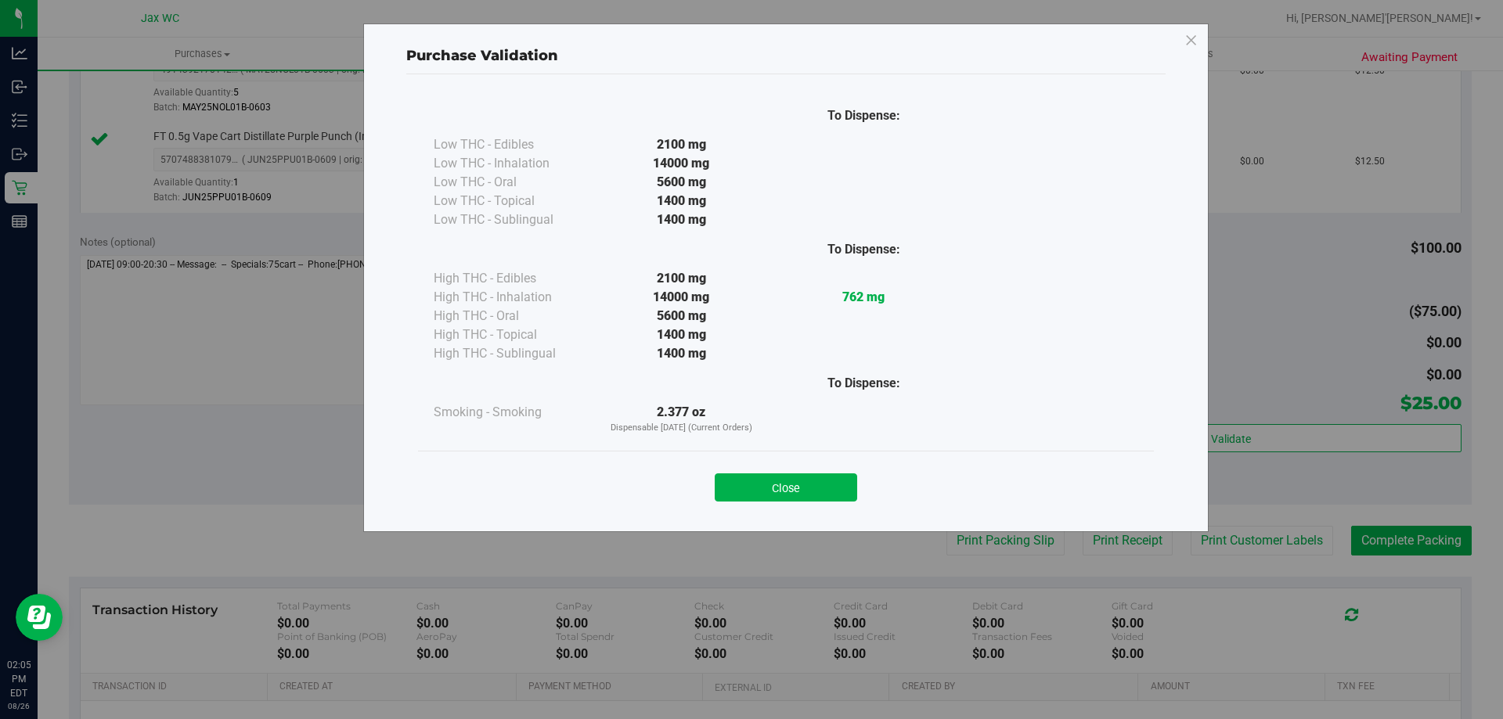
click at [806, 497] on button "Close" at bounding box center [786, 487] width 142 height 28
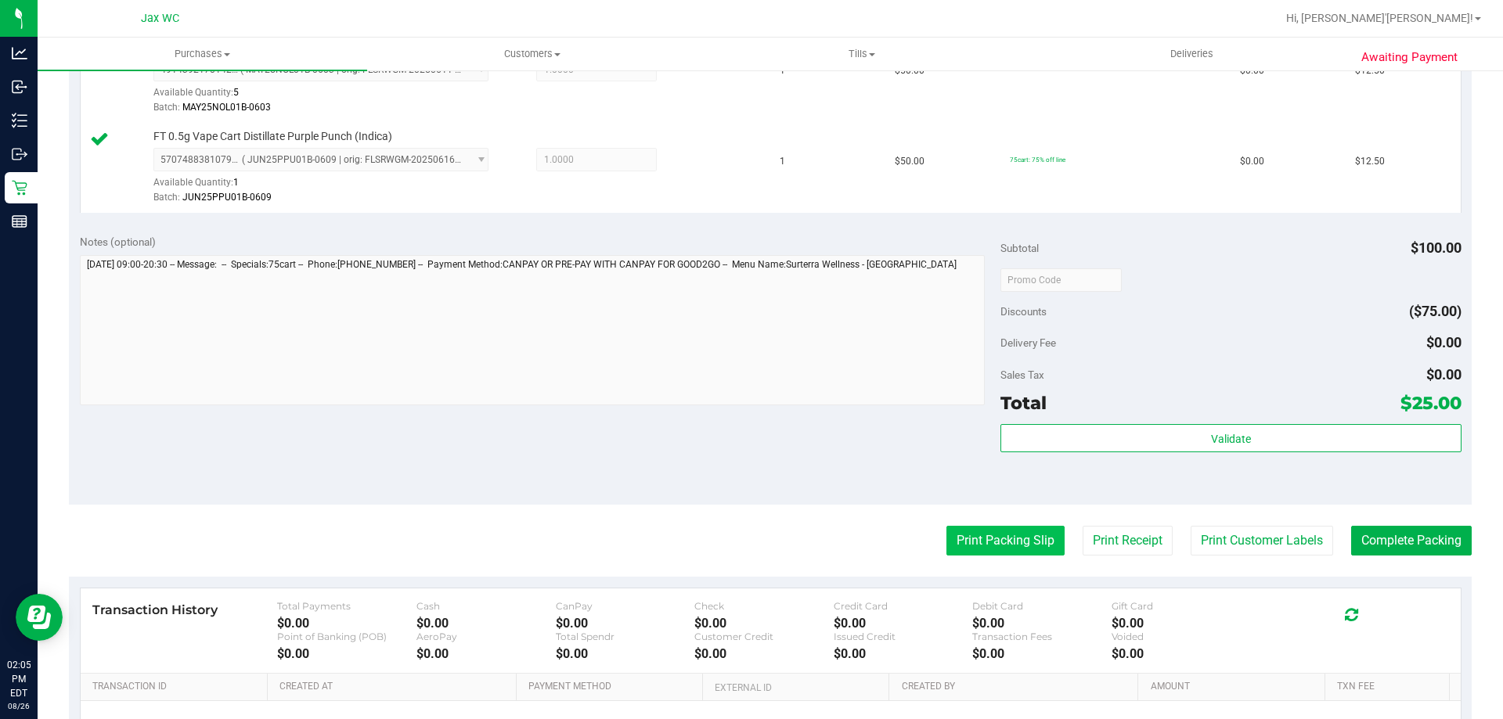
click at [946, 535] on button "Print Packing Slip" at bounding box center [1005, 541] width 118 height 30
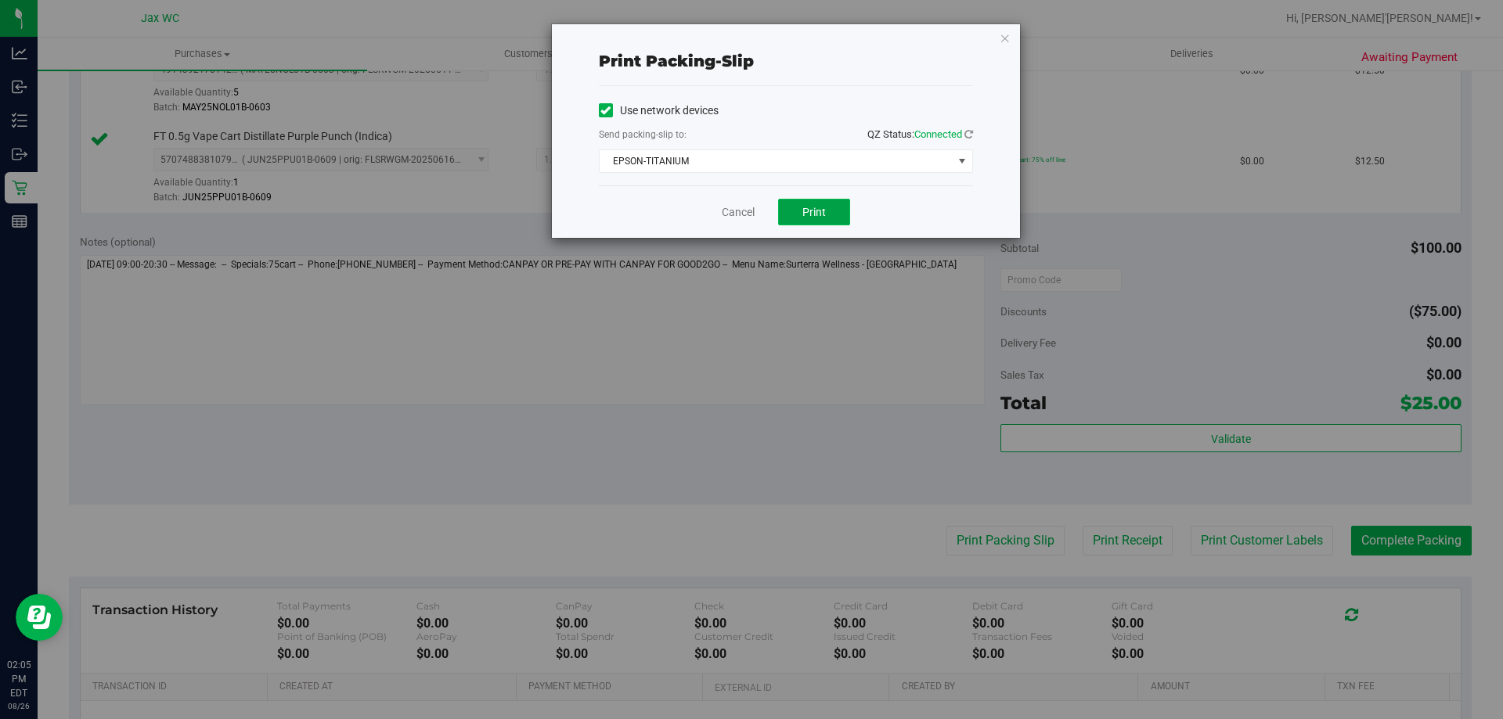
click at [794, 204] on button "Print" at bounding box center [814, 212] width 72 height 27
click at [1012, 34] on div "Print packing-slip Use network devices Send packing-slip to: QZ Status: Connect…" at bounding box center [786, 131] width 468 height 214
click at [1007, 35] on icon "button" at bounding box center [1004, 37] width 11 height 19
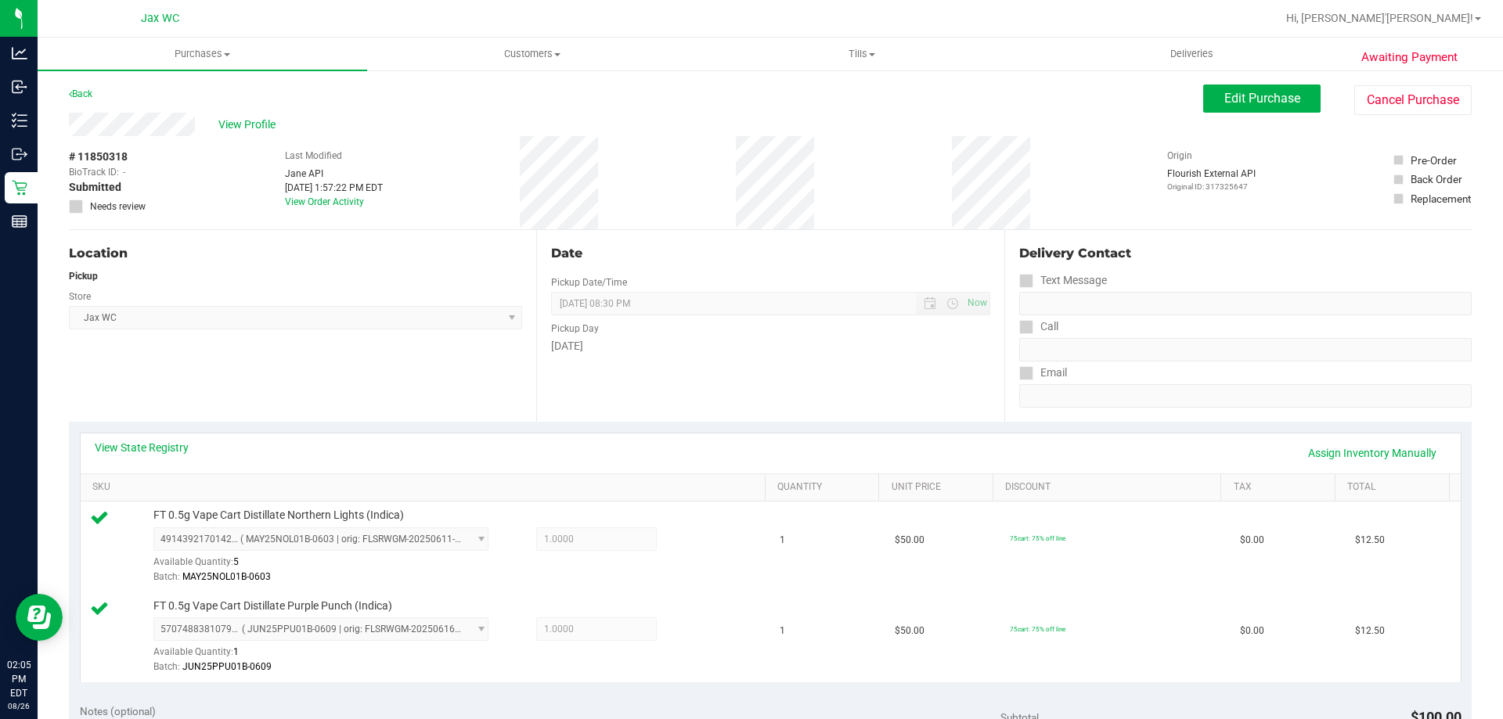
scroll to position [391, 0]
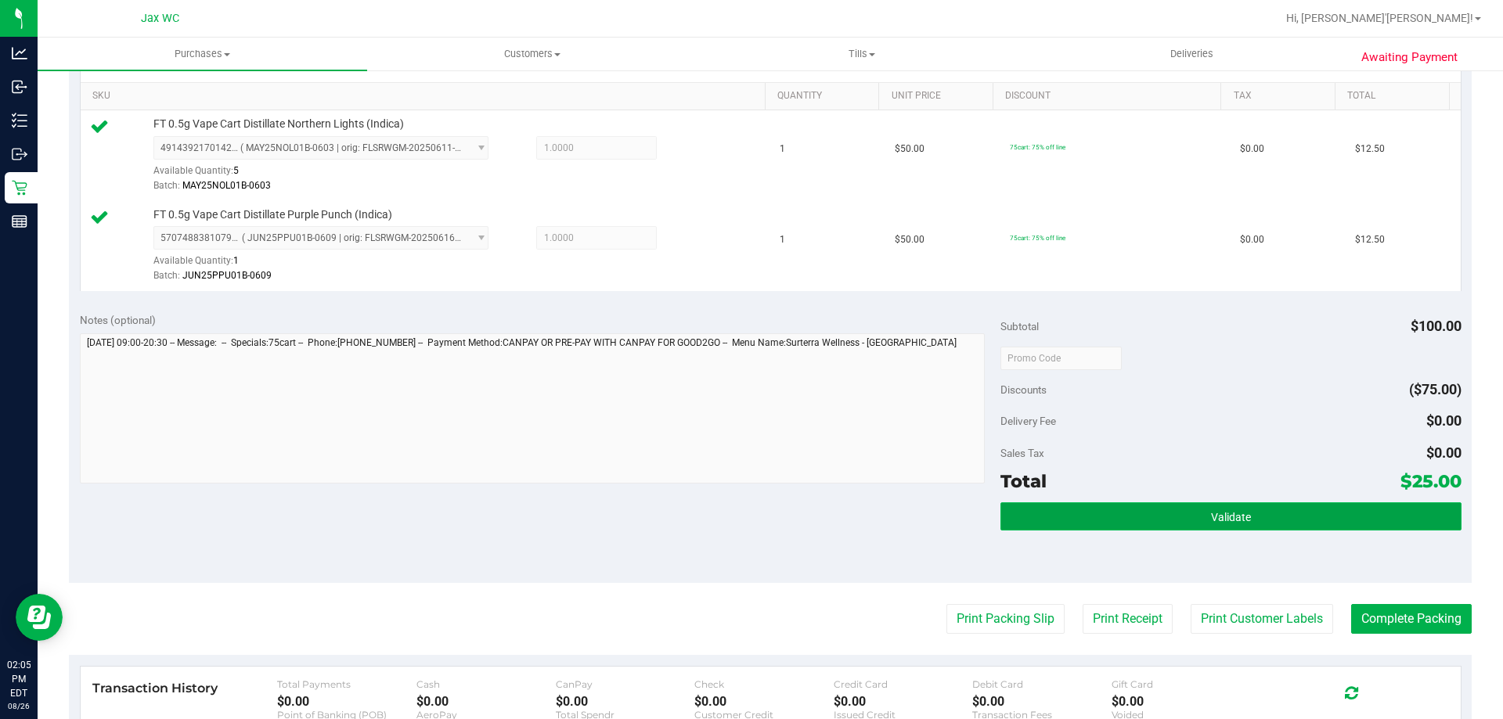
click at [1211, 513] on span "Validate" at bounding box center [1231, 517] width 40 height 13
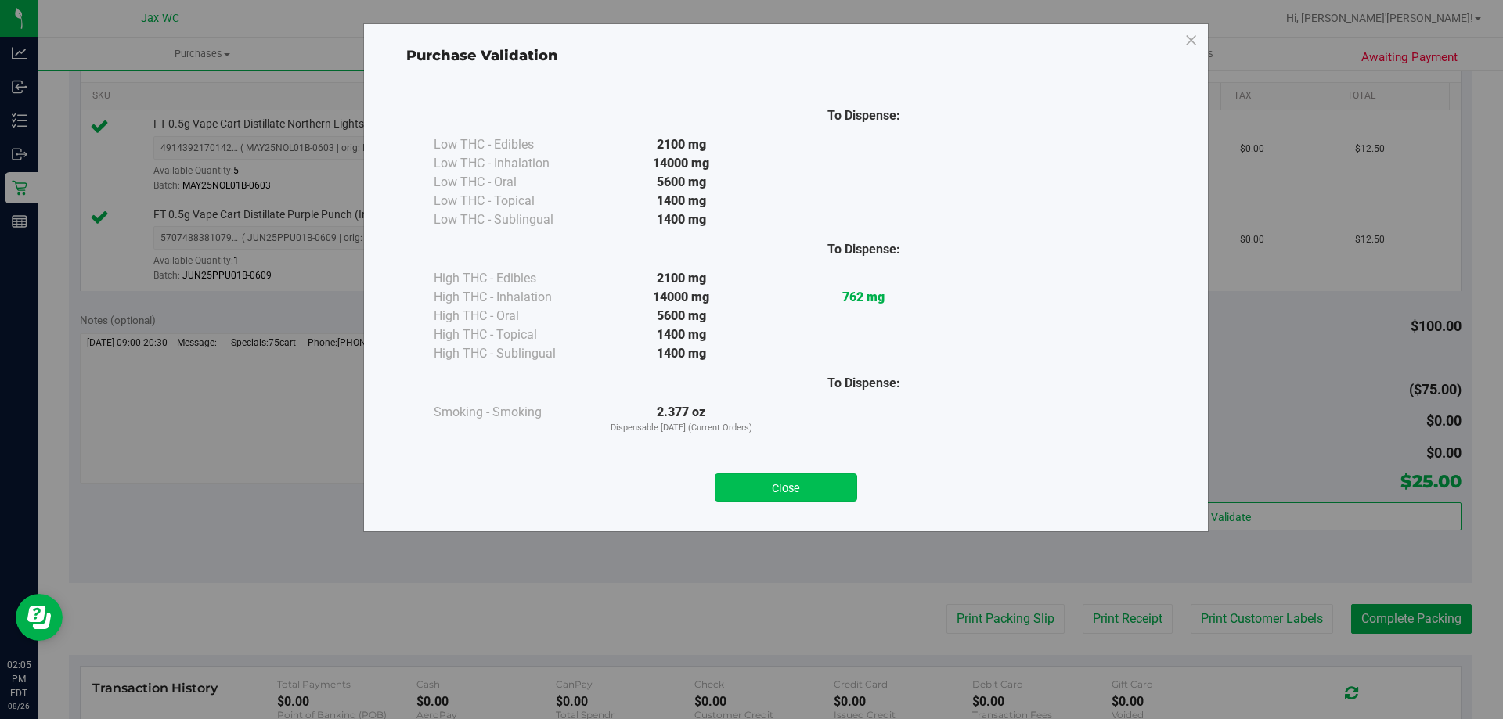
click at [811, 491] on button "Close" at bounding box center [786, 487] width 142 height 28
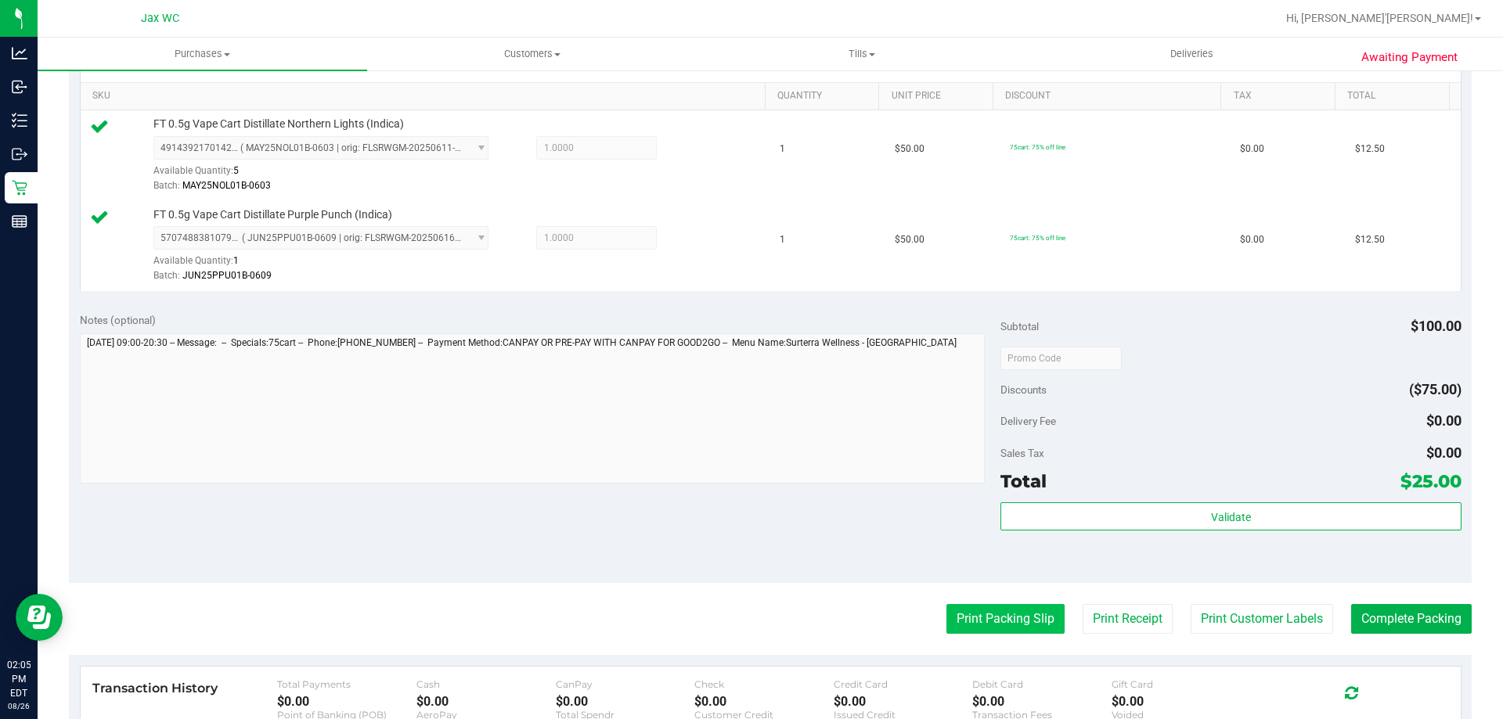
click at [985, 612] on button "Print Packing Slip" at bounding box center [1005, 619] width 118 height 30
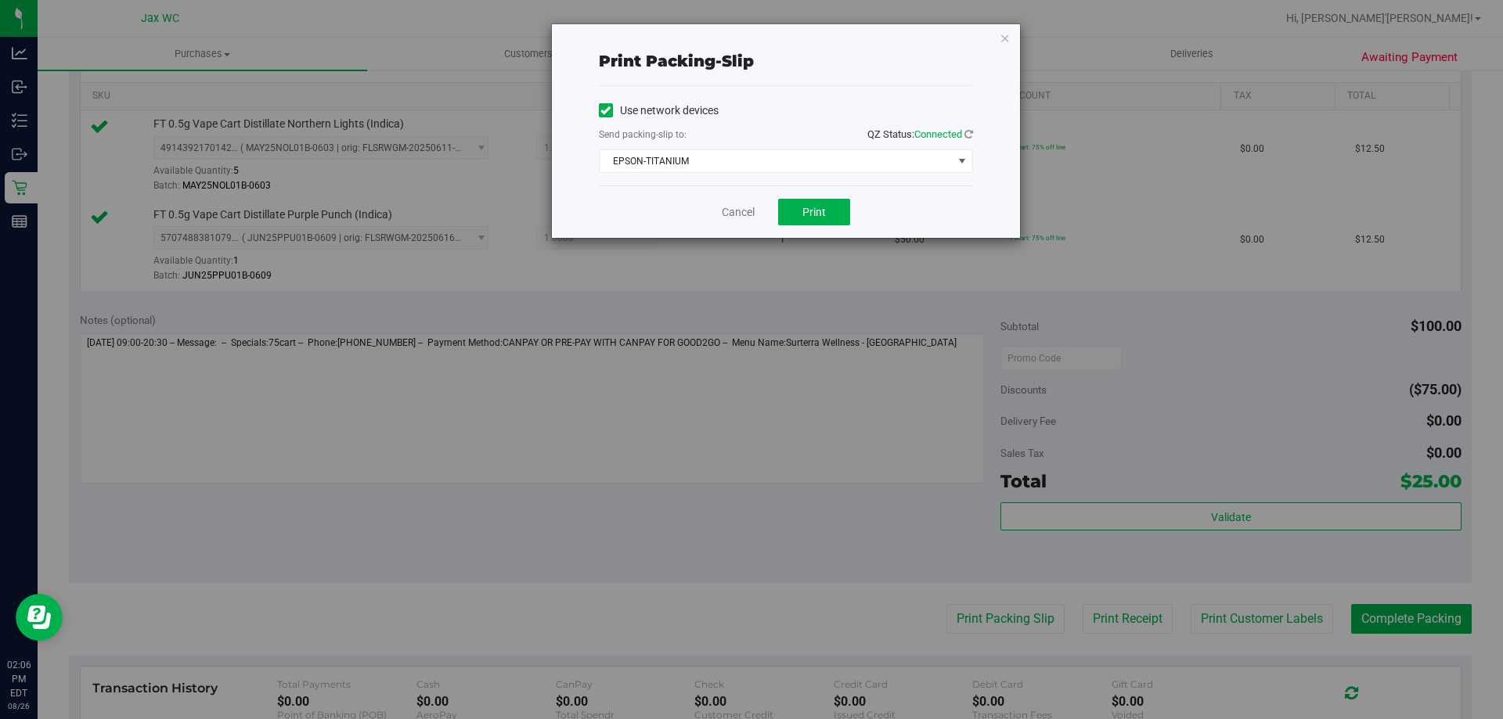
click at [992, 39] on div "Print packing-slip Use network devices Send packing-slip to: QZ Status: Connect…" at bounding box center [786, 131] width 468 height 214
click at [1001, 38] on icon "button" at bounding box center [1004, 37] width 11 height 19
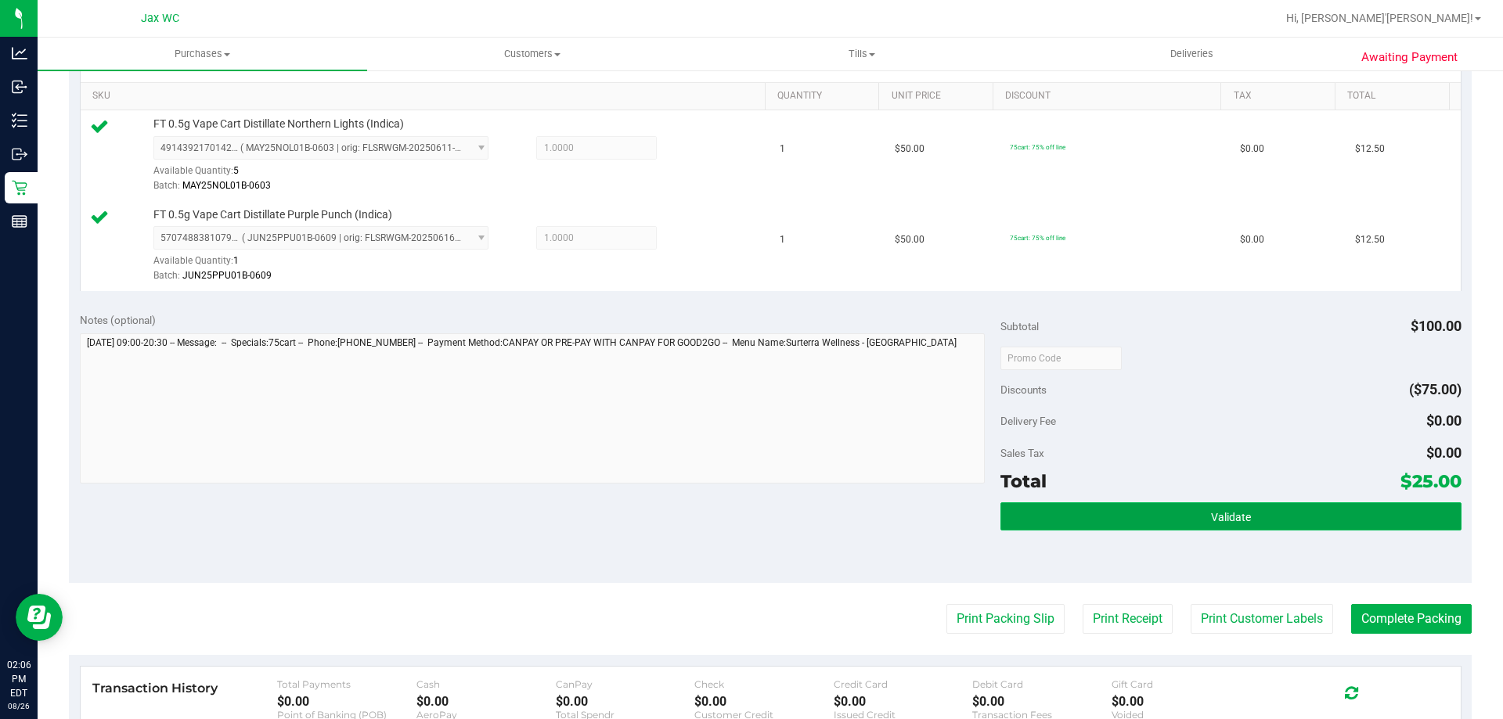
click at [1224, 511] on span "Validate" at bounding box center [1231, 517] width 40 height 13
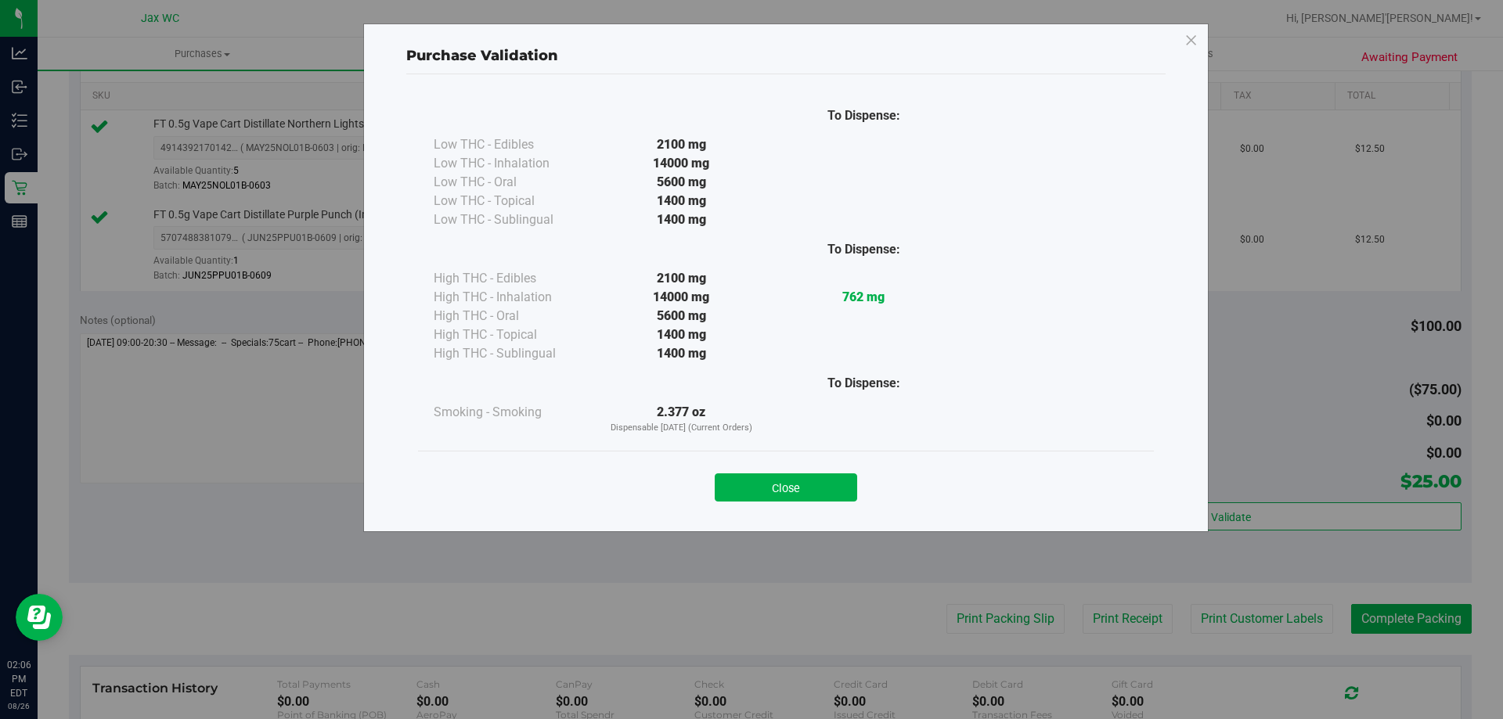
click at [823, 466] on div "Close" at bounding box center [786, 482] width 712 height 39
click at [822, 477] on button "Close" at bounding box center [786, 487] width 142 height 28
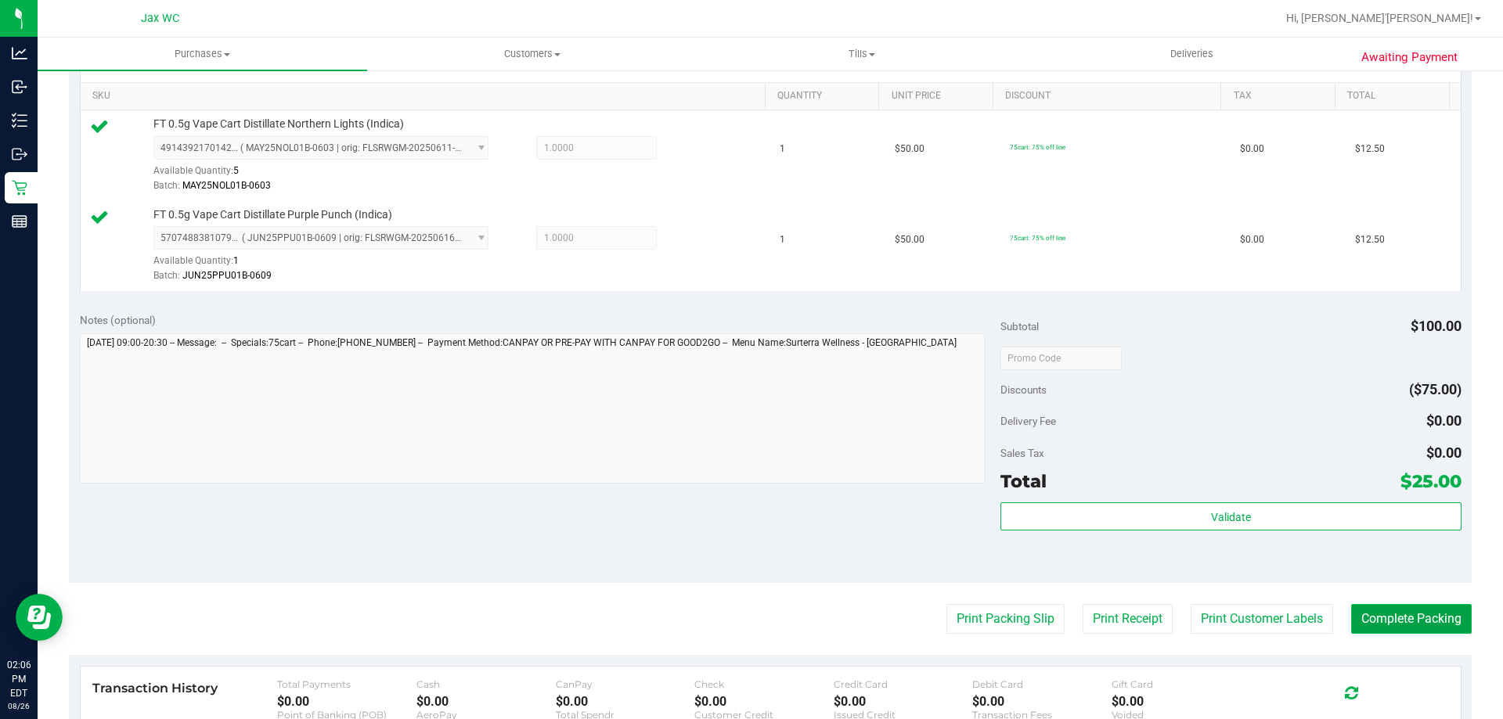
click at [1399, 618] on button "Complete Packing" at bounding box center [1411, 619] width 121 height 30
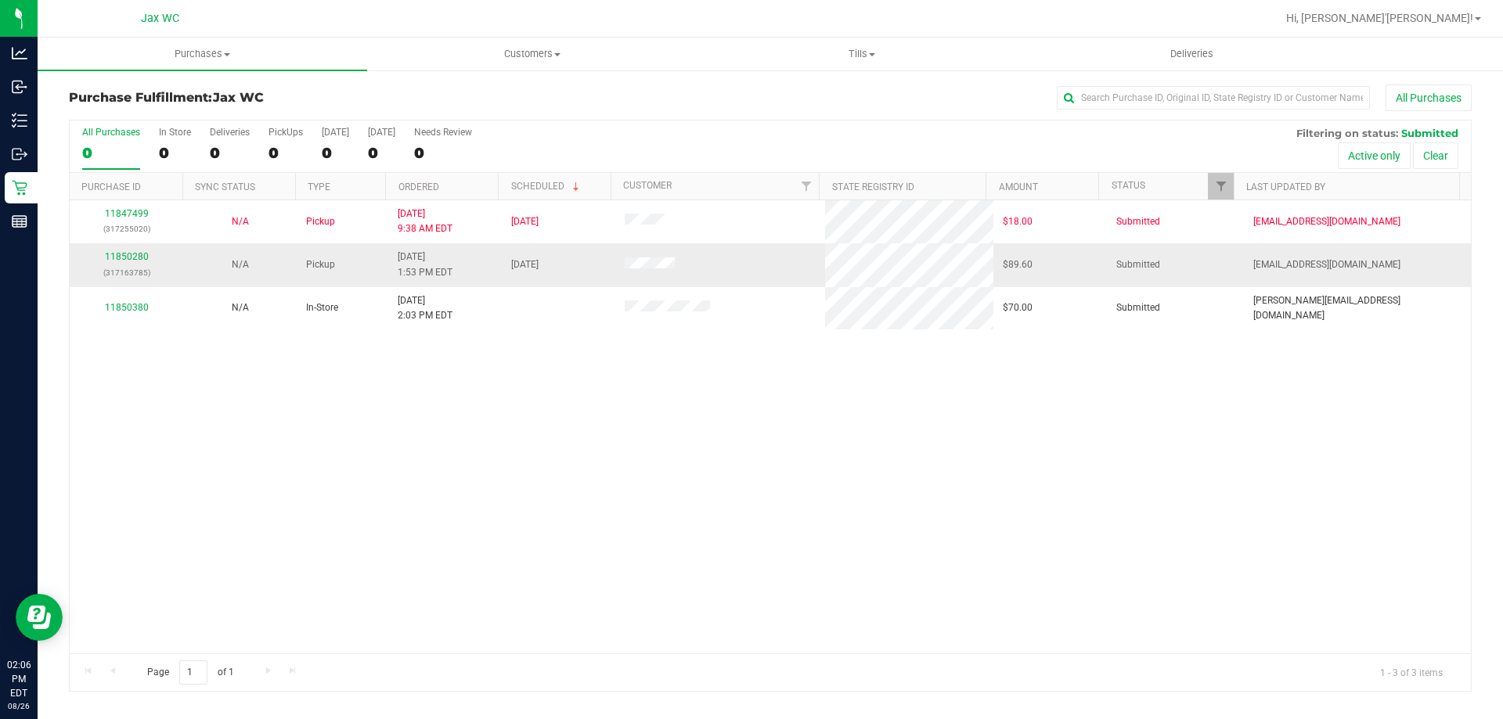
click at [120, 263] on div "11850280 (317163785)" at bounding box center [126, 265] width 95 height 30
click at [124, 255] on link "11850280" at bounding box center [127, 256] width 44 height 11
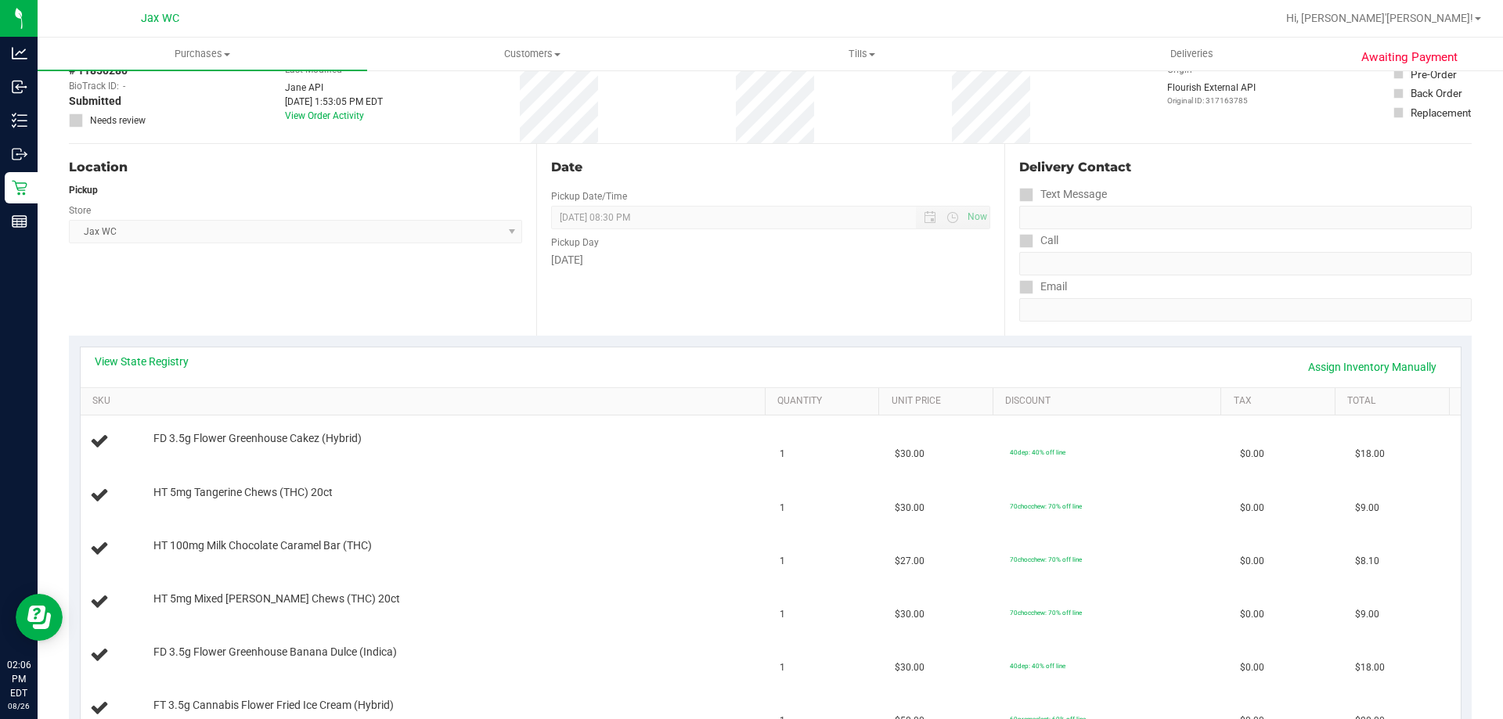
scroll to position [157, 0]
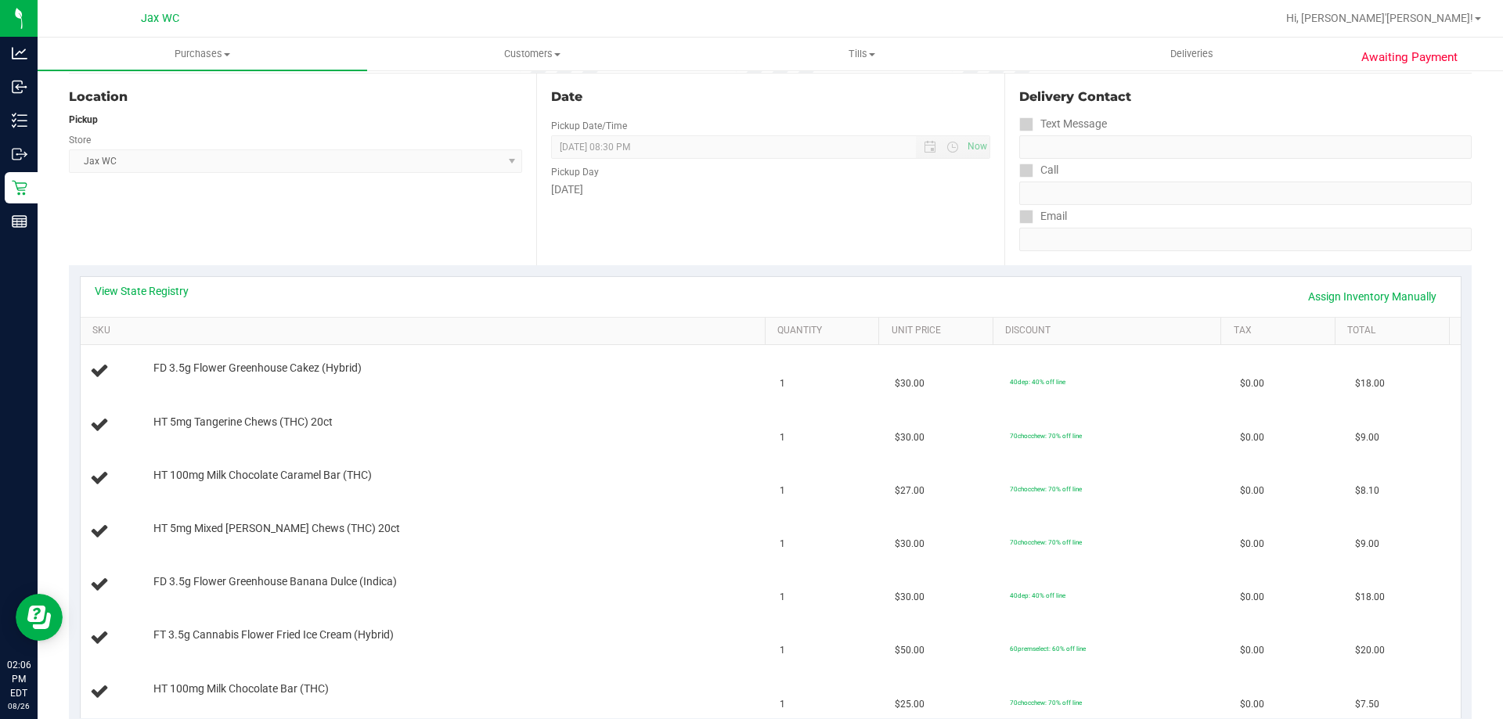
click at [141, 311] on div "View State Registry Assign Inventory Manually" at bounding box center [771, 297] width 1380 height 40
click at [144, 301] on div "View State Registry Assign Inventory Manually" at bounding box center [771, 296] width 1352 height 27
click at [146, 293] on link "View State Registry" at bounding box center [142, 291] width 94 height 16
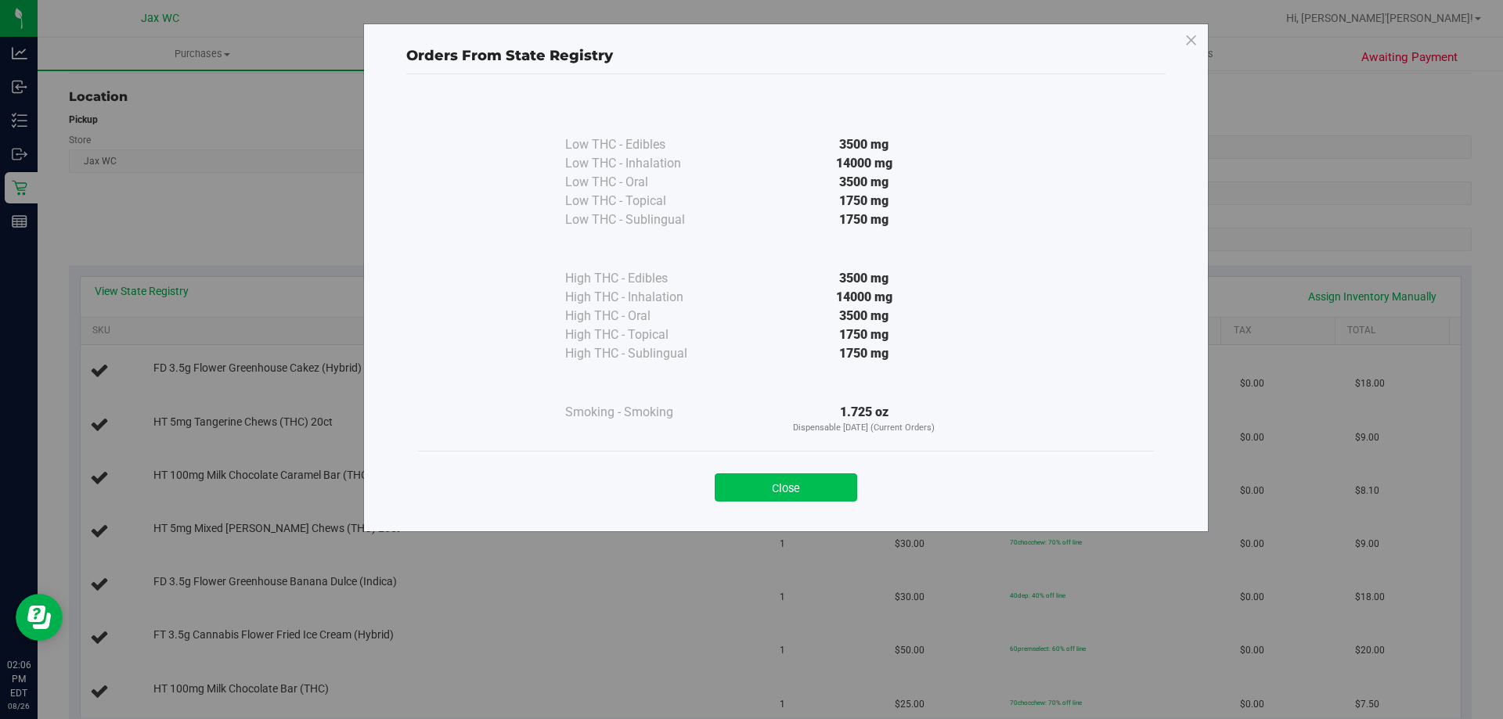
click at [815, 487] on button "Close" at bounding box center [786, 487] width 142 height 28
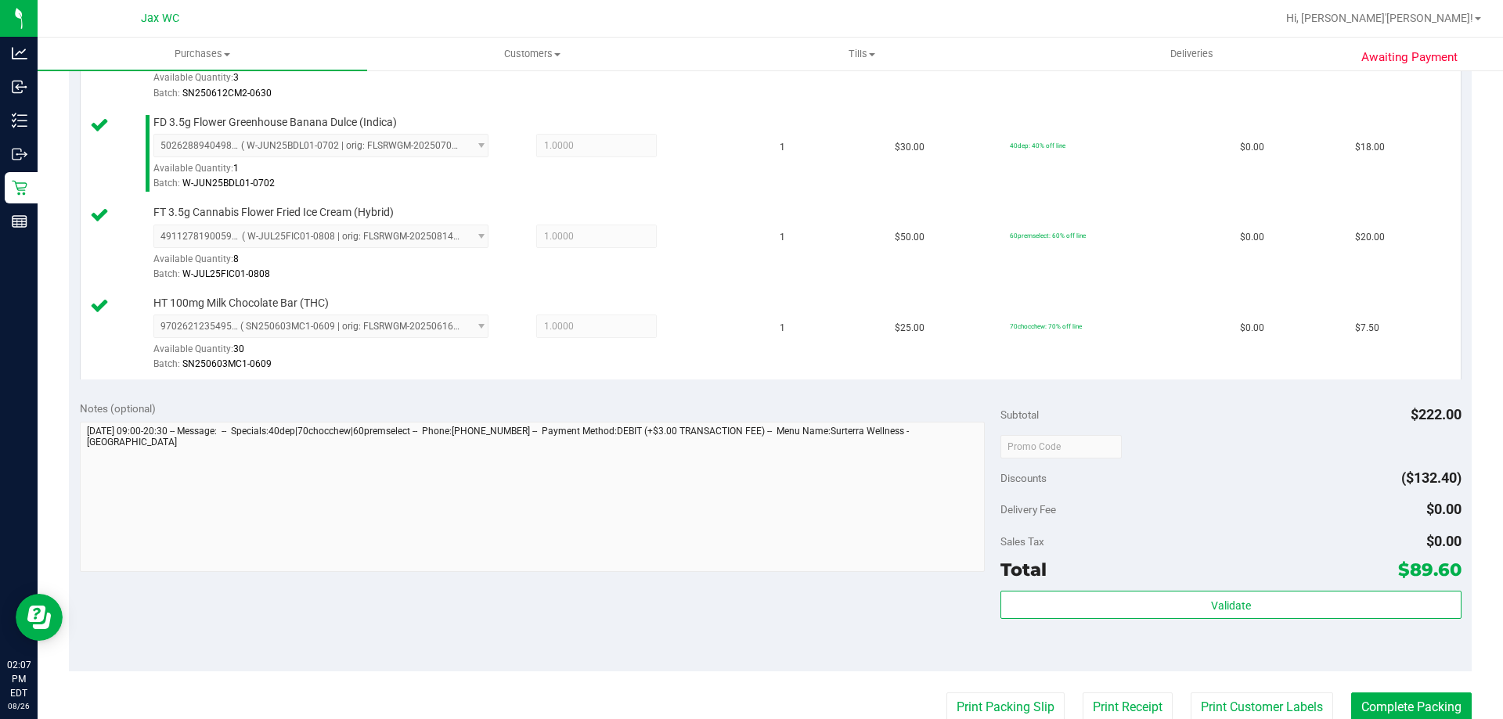
scroll to position [783, 0]
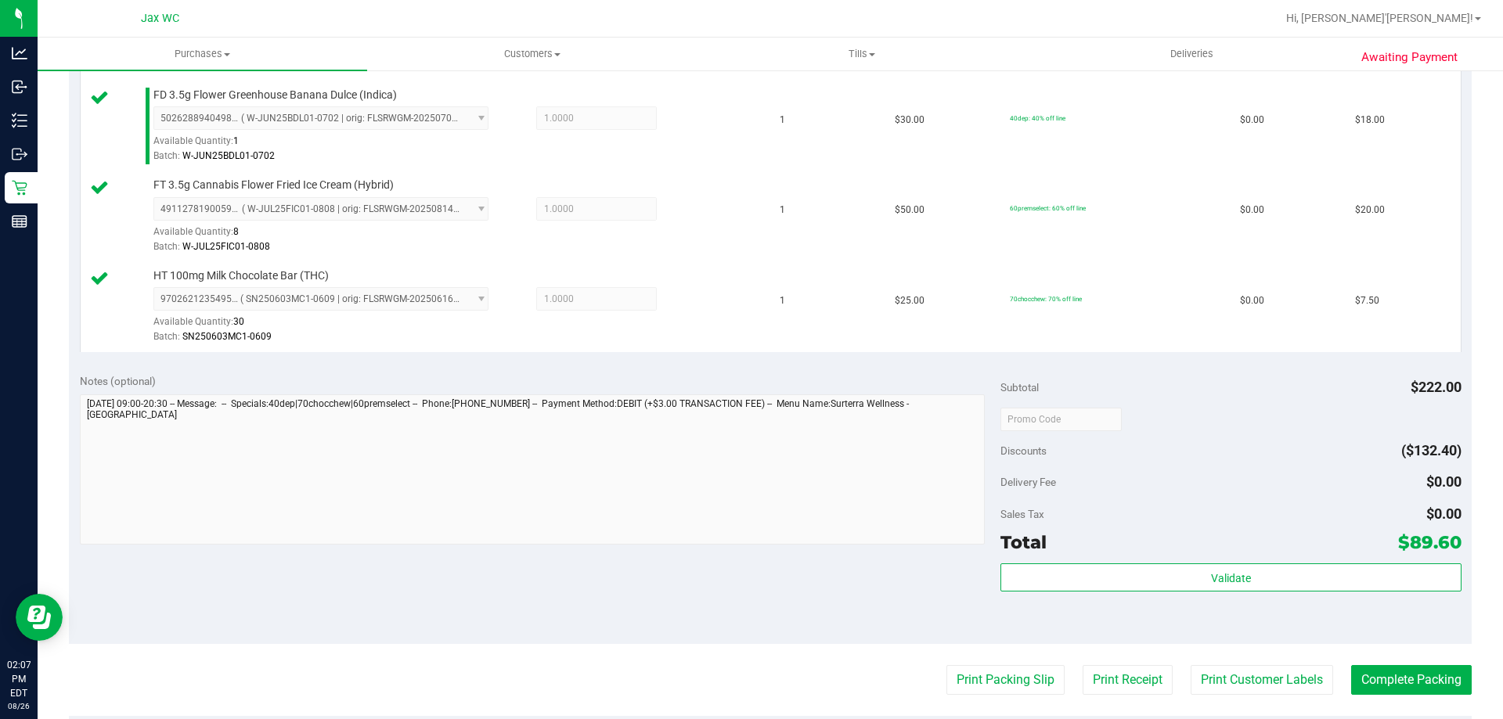
click at [1217, 593] on div "Validate" at bounding box center [1230, 598] width 460 height 70
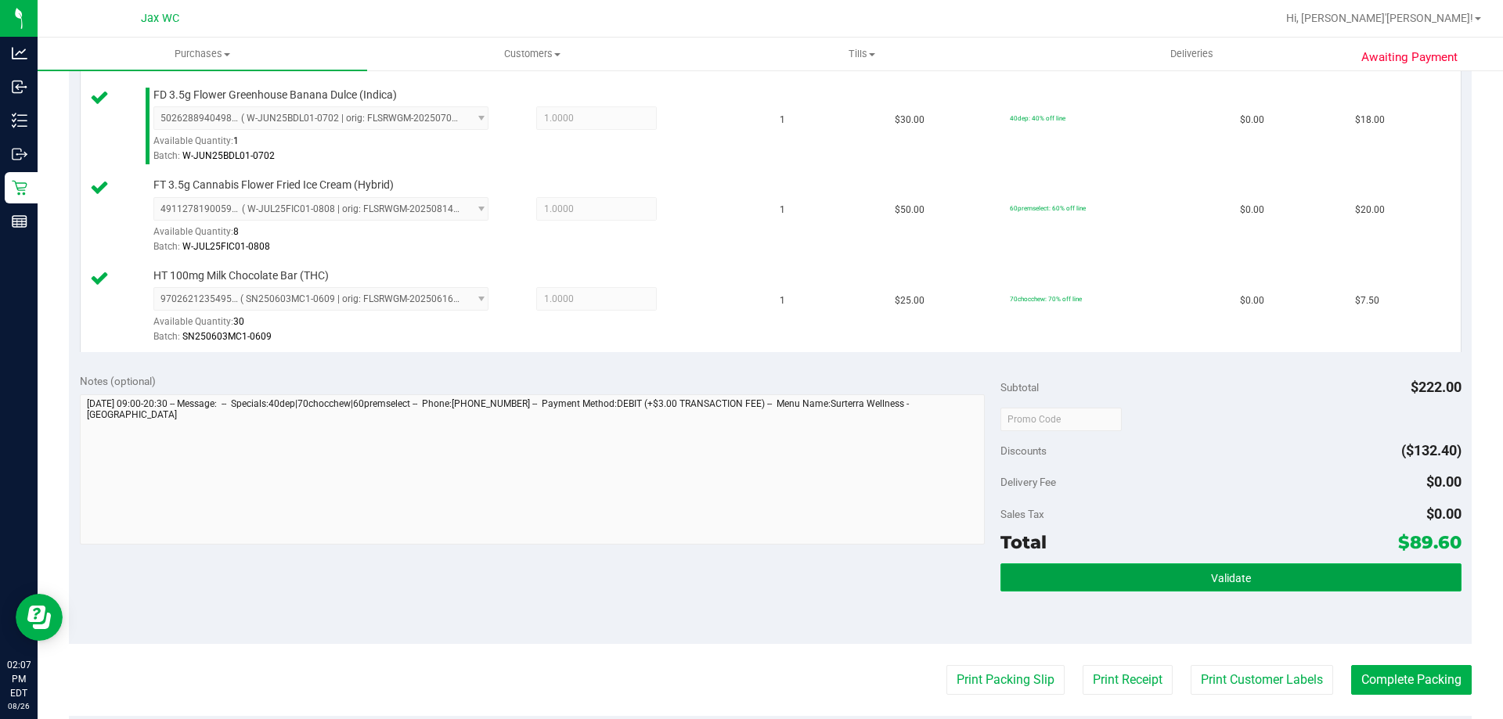
click at [1218, 582] on span "Validate" at bounding box center [1231, 578] width 40 height 13
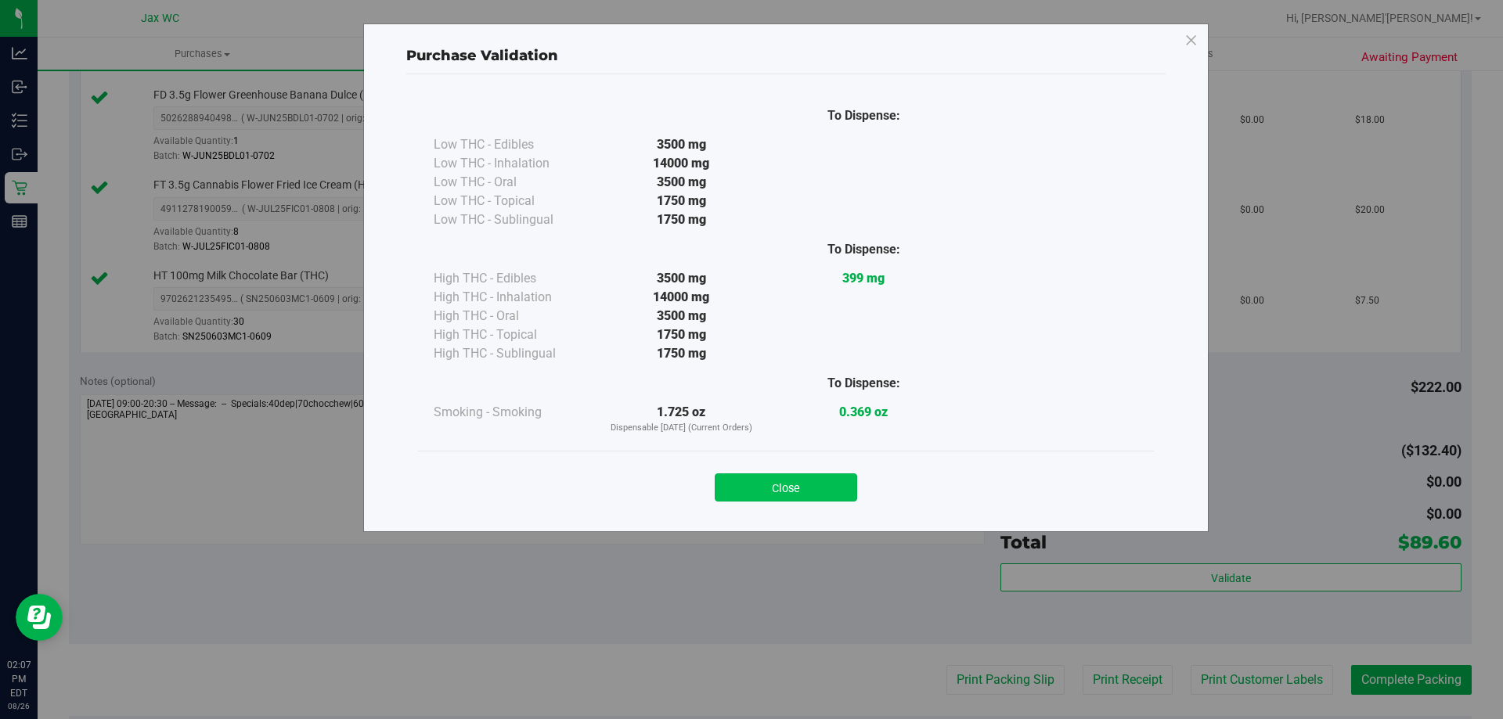
click at [826, 488] on button "Close" at bounding box center [786, 487] width 142 height 28
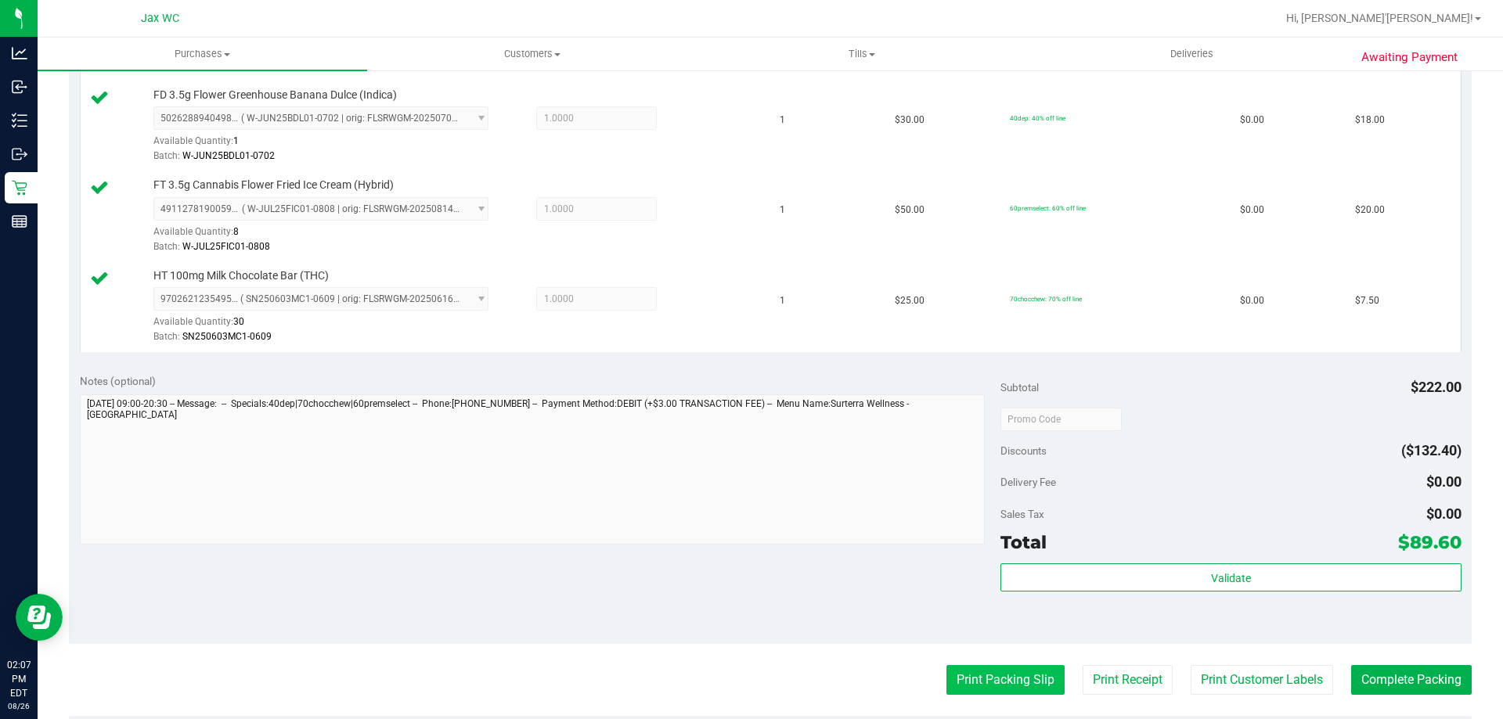
click at [1004, 667] on button "Print Packing Slip" at bounding box center [1005, 680] width 118 height 30
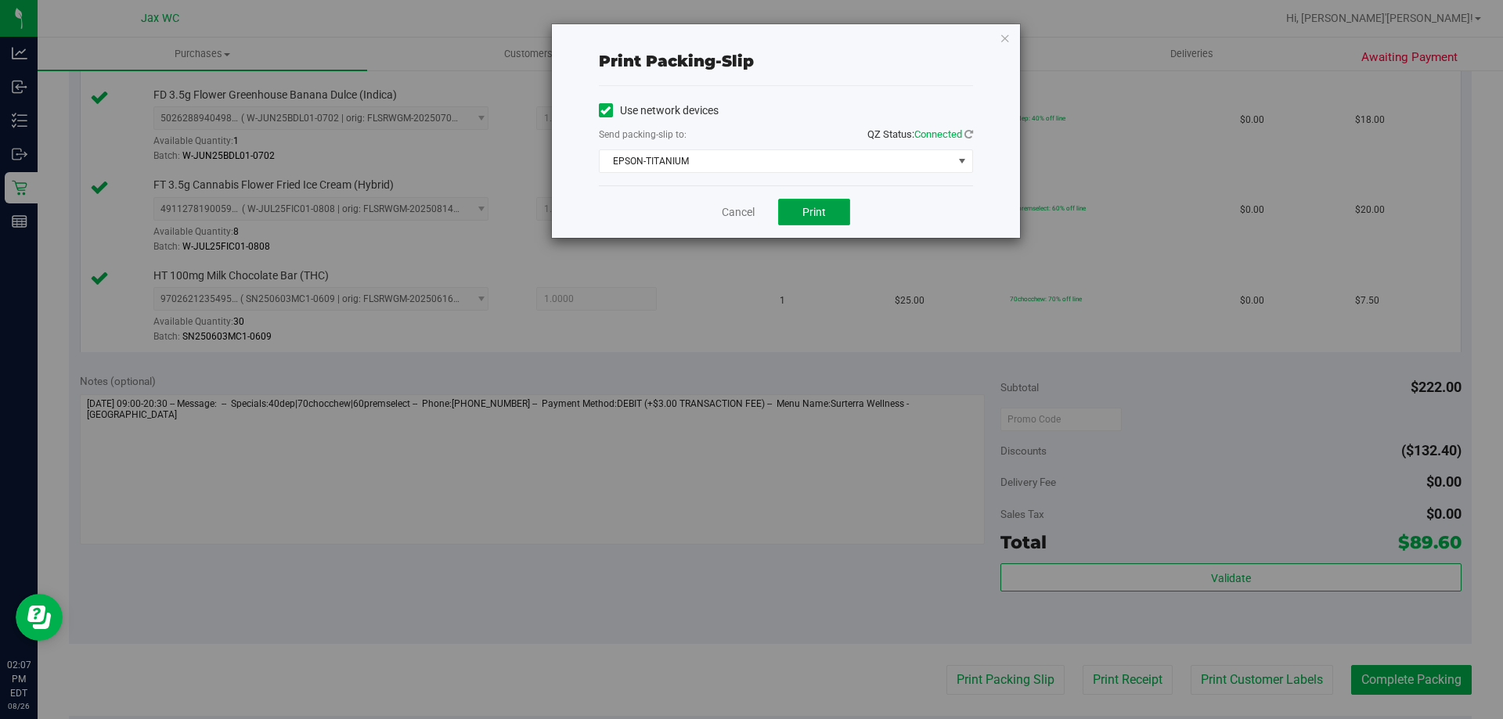
click at [815, 221] on button "Print" at bounding box center [814, 212] width 72 height 27
drag, startPoint x: 1010, startPoint y: 56, endPoint x: 984, endPoint y: 166, distance: 113.3
click at [1004, 50] on div "Print packing-slip Use network devices Send packing-slip to: QZ Status: Connect…" at bounding box center [786, 131] width 468 height 214
drag, startPoint x: 1007, startPoint y: 41, endPoint x: 1256, endPoint y: 261, distance: 332.1
click at [1043, 56] on div "Print packing-slip Use network devices Send packing-slip to: QZ Status: Connect…" at bounding box center [757, 359] width 1514 height 719
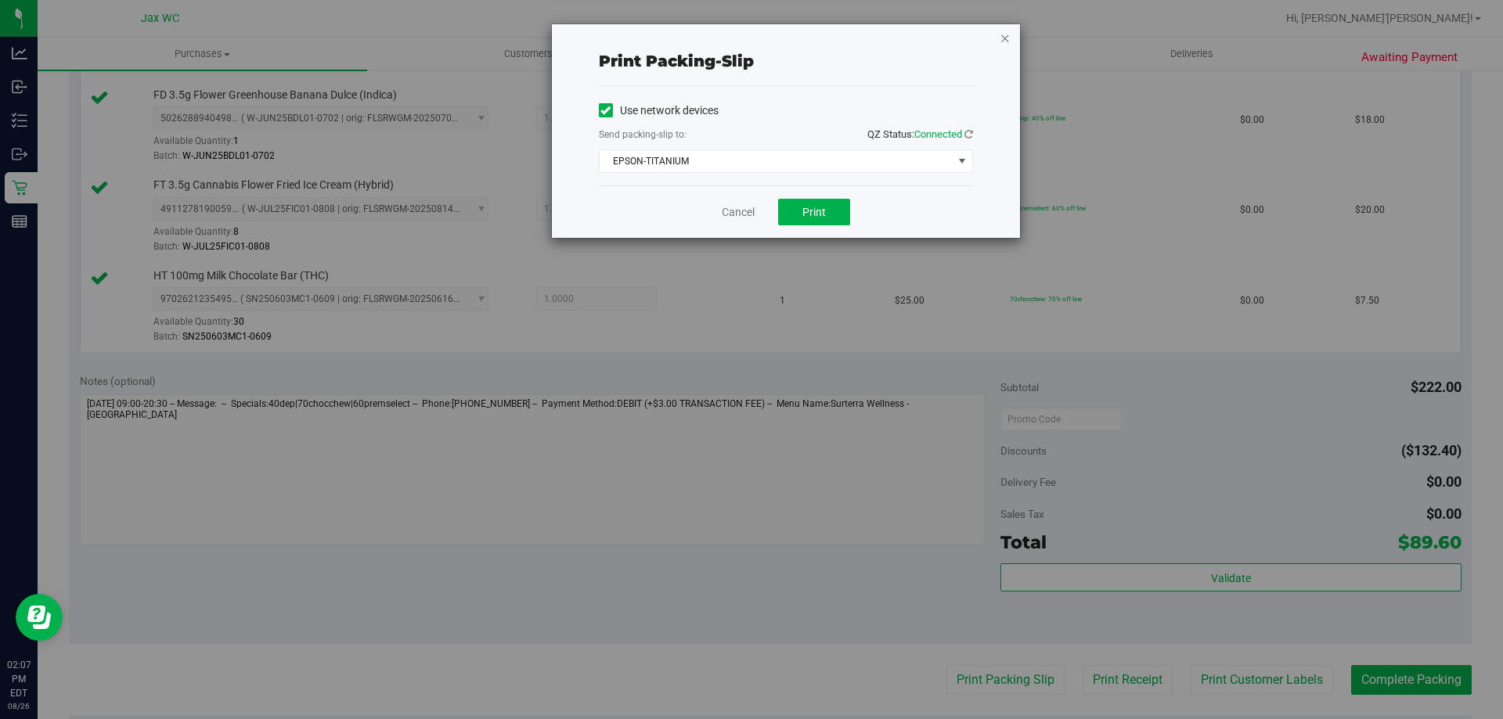
click at [1001, 41] on icon "button" at bounding box center [1004, 37] width 11 height 19
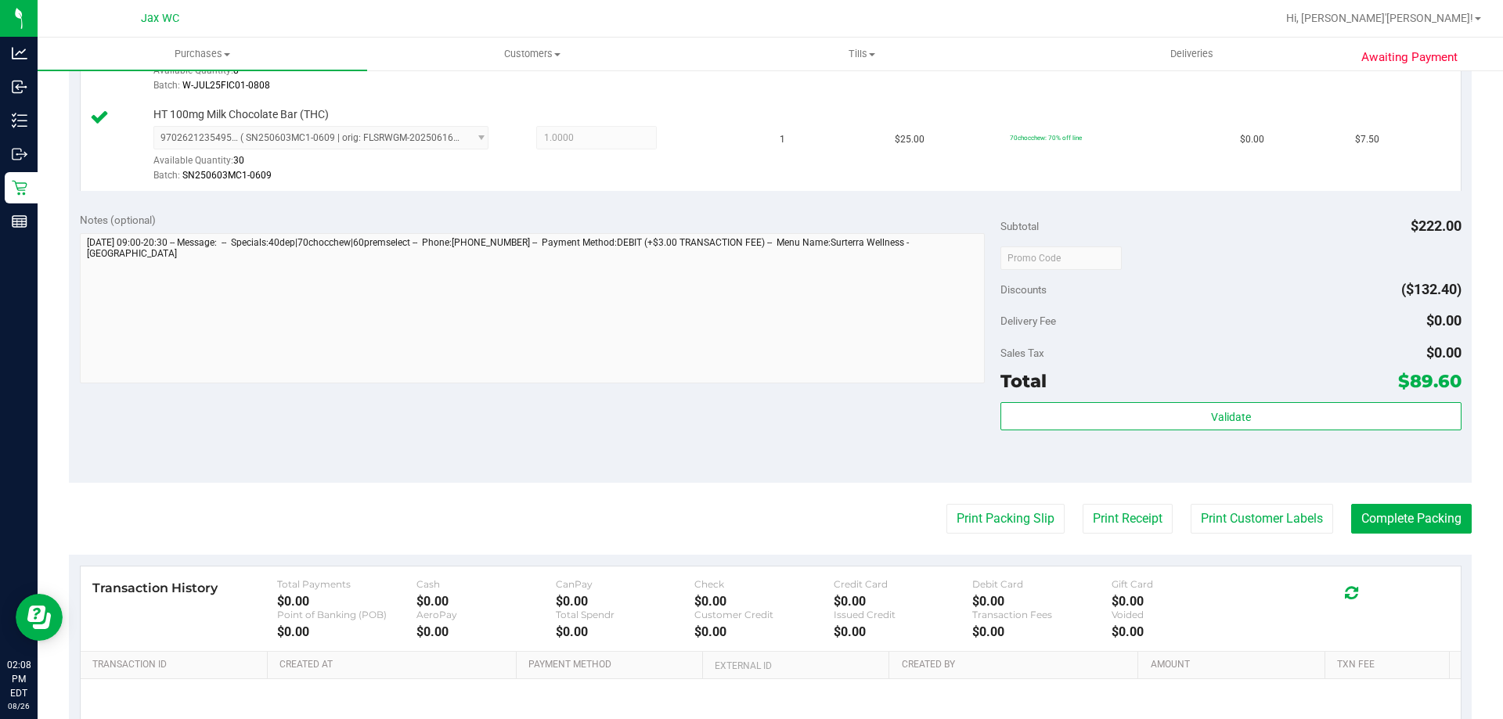
scroll to position [1017, 0]
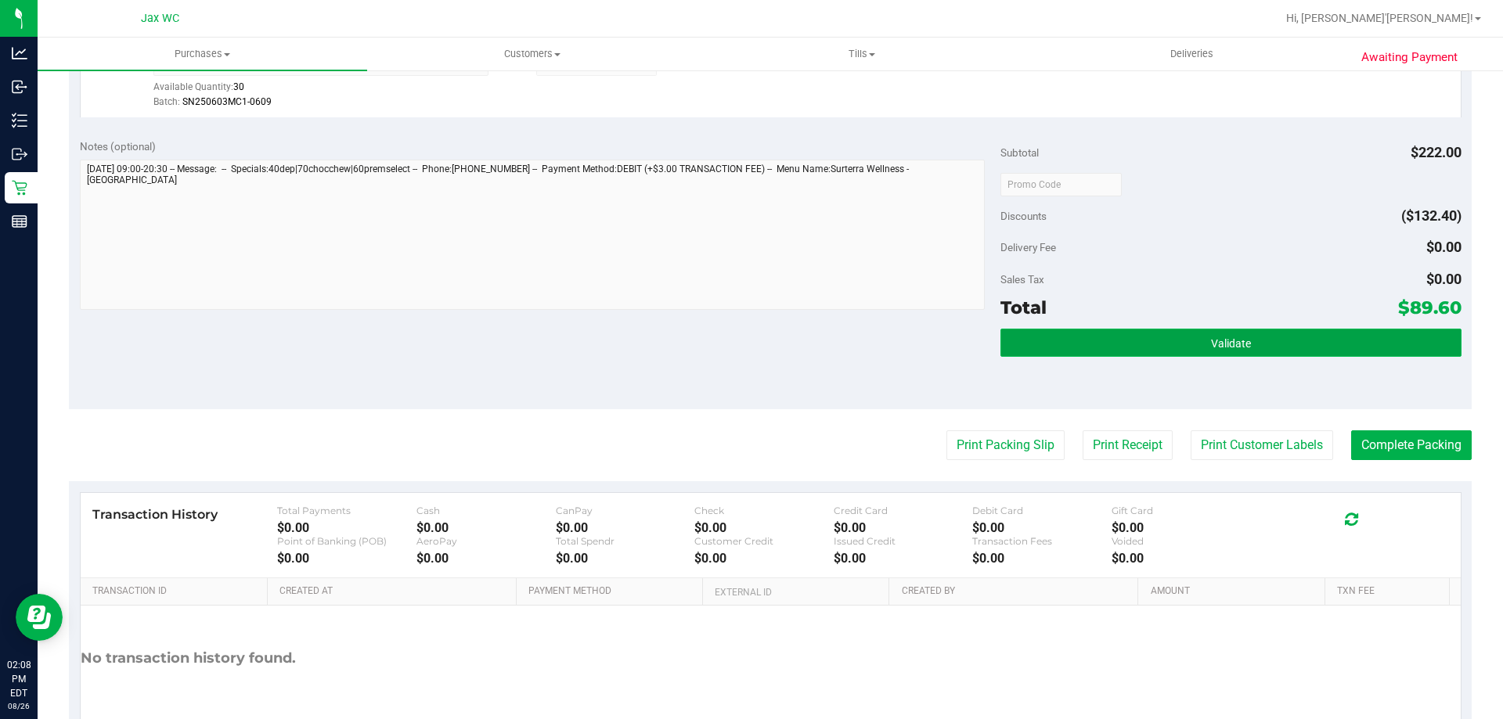
click at [1237, 329] on button "Validate" at bounding box center [1230, 343] width 460 height 28
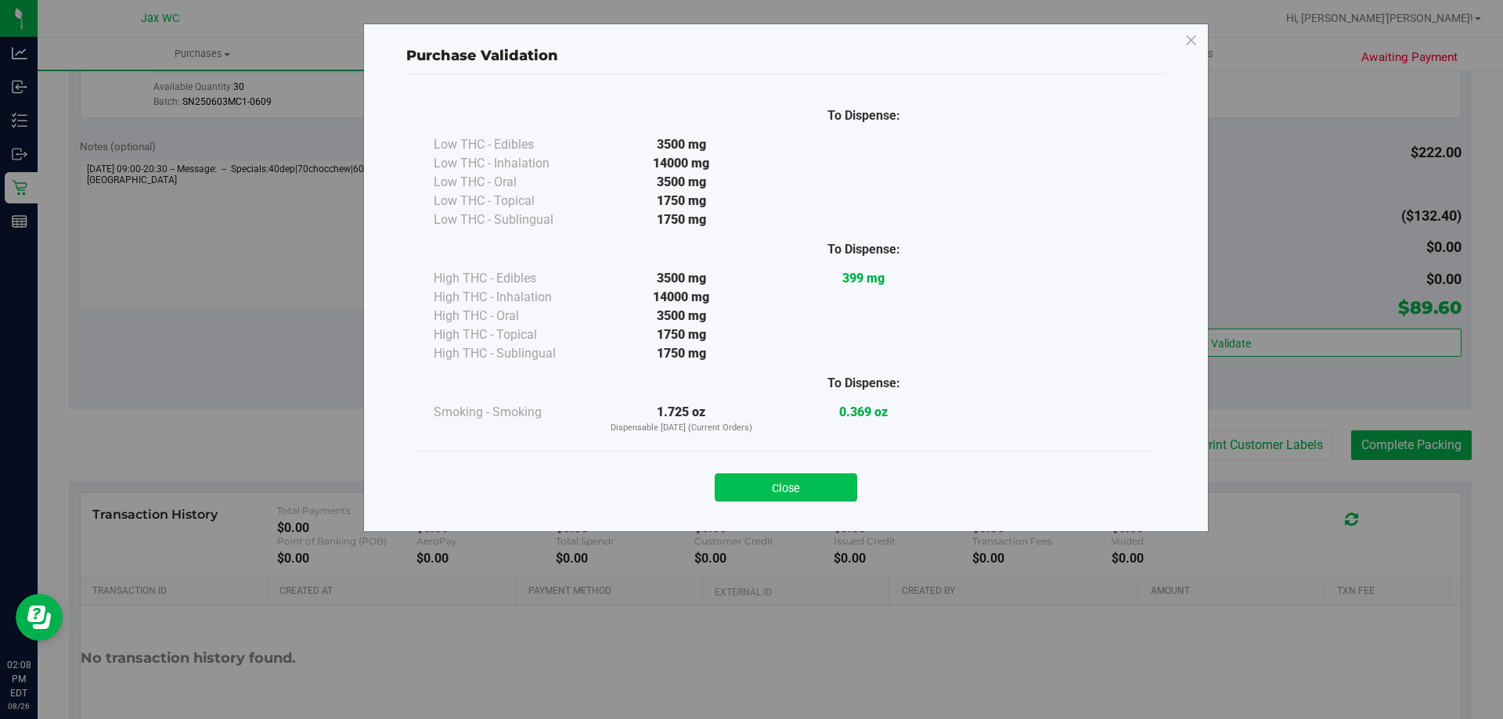
click at [797, 477] on button "Close" at bounding box center [786, 487] width 142 height 28
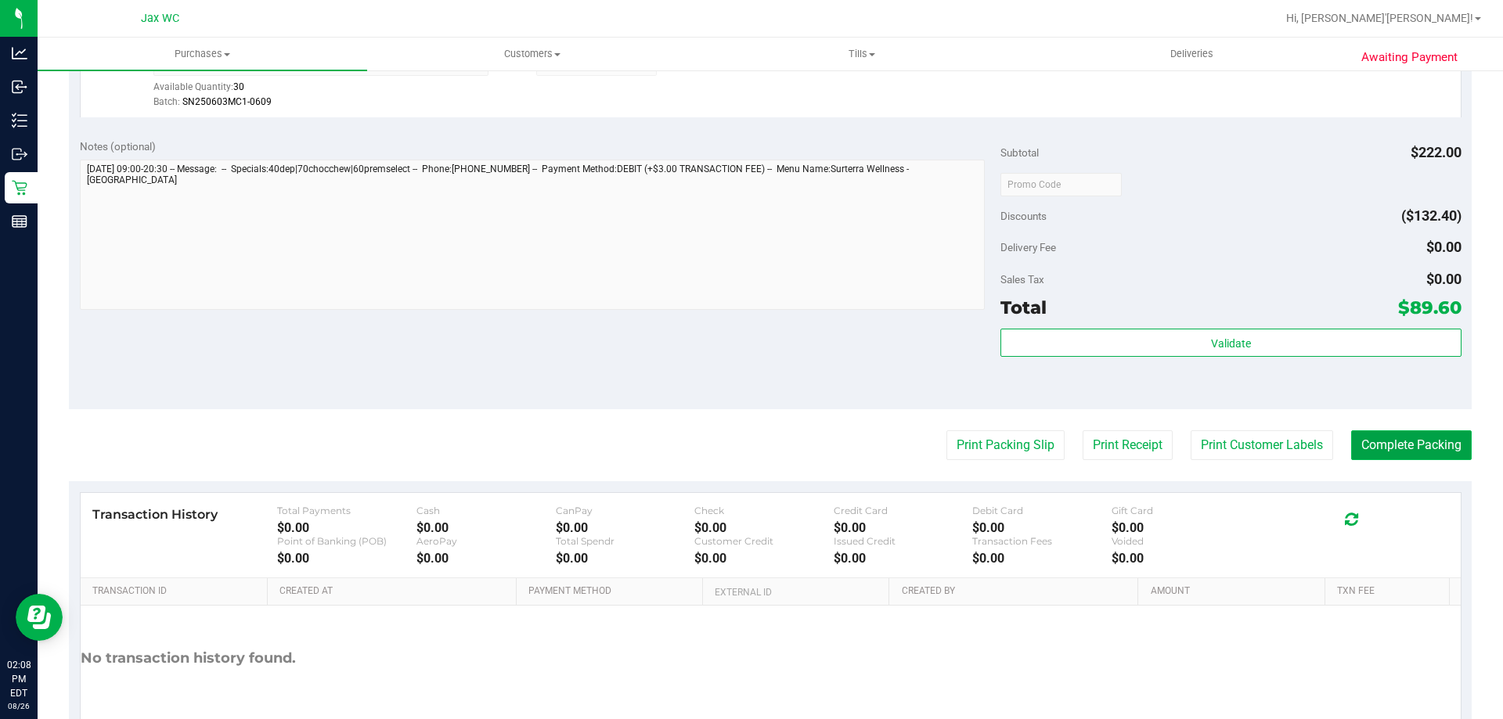
click at [1366, 457] on button "Complete Packing" at bounding box center [1411, 445] width 121 height 30
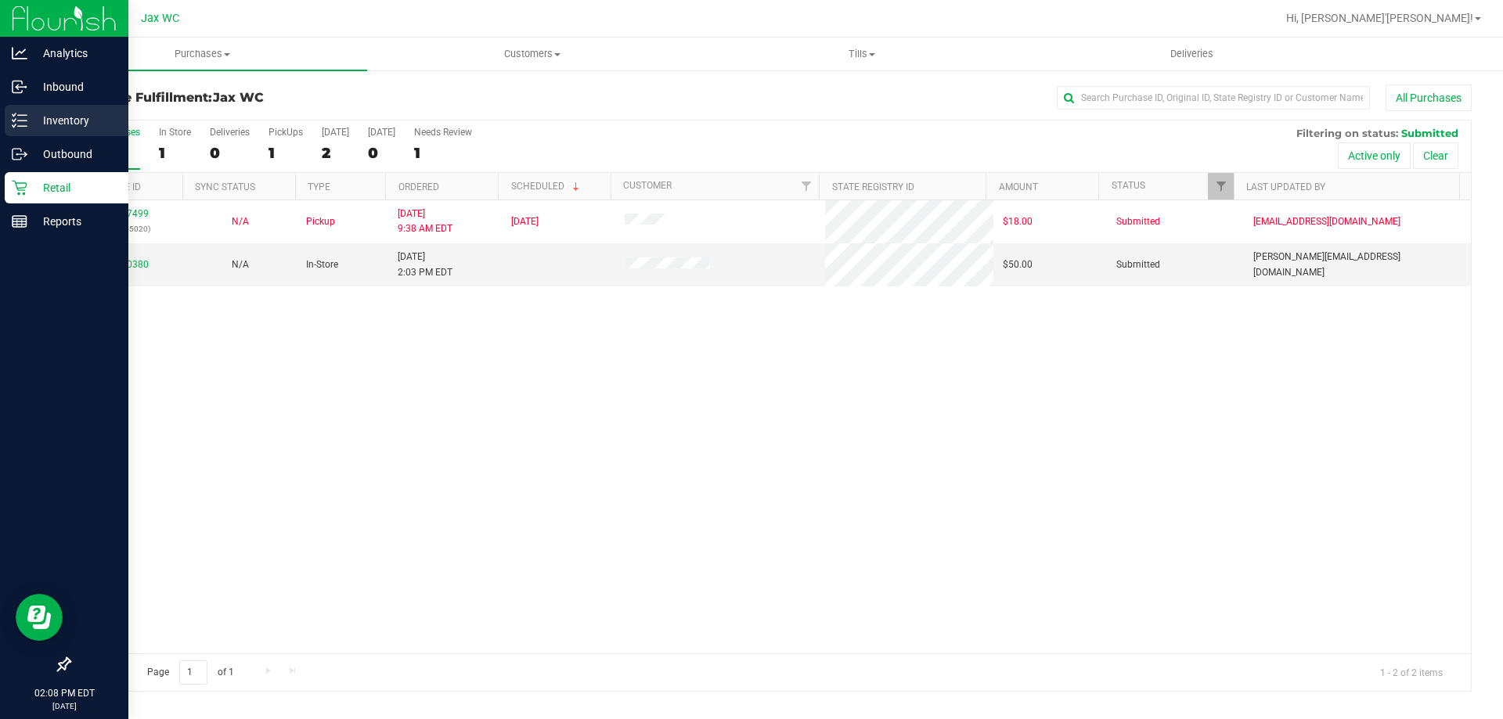
click at [58, 122] on p "Inventory" at bounding box center [74, 120] width 94 height 19
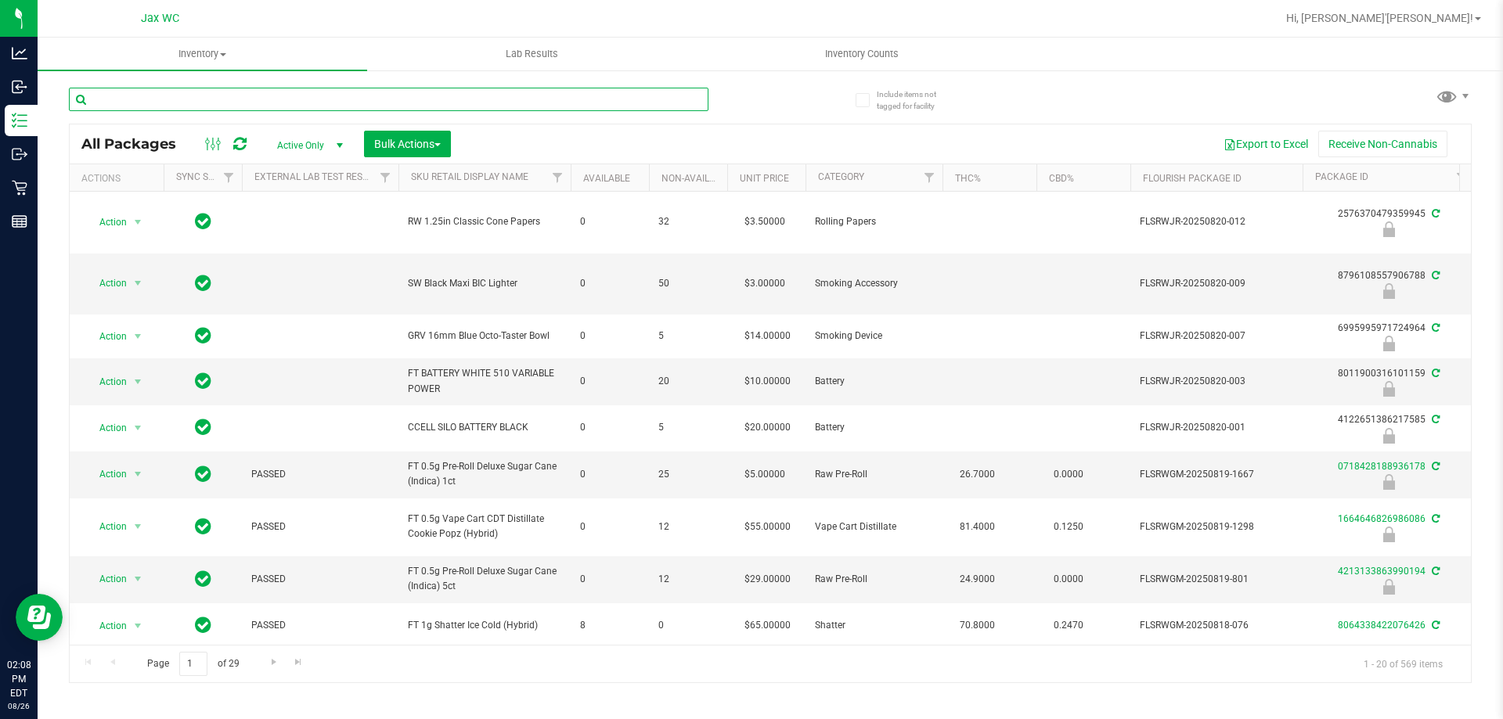
click at [317, 103] on input "text" at bounding box center [388, 99] width 639 height 23
type input "8992191306377002"
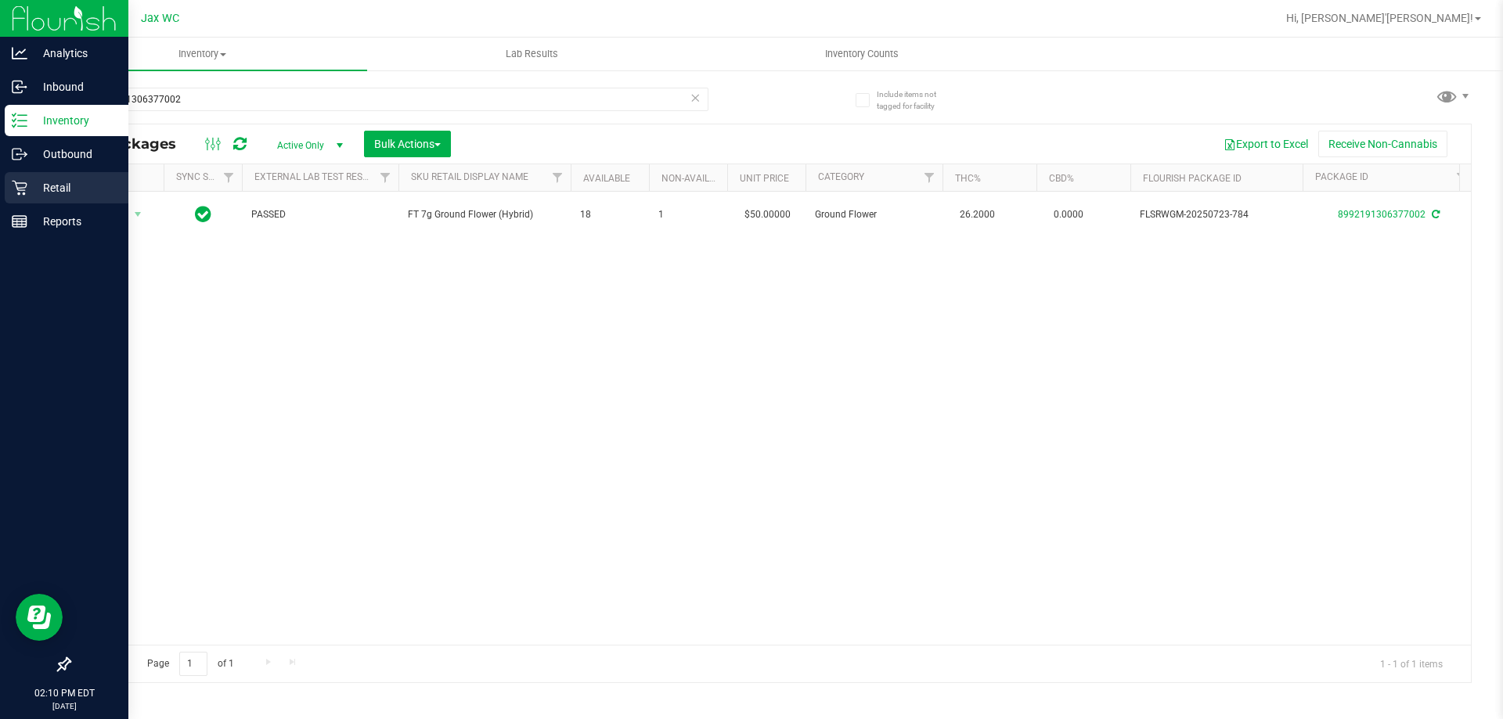
click at [75, 203] on div "Retail" at bounding box center [67, 187] width 124 height 31
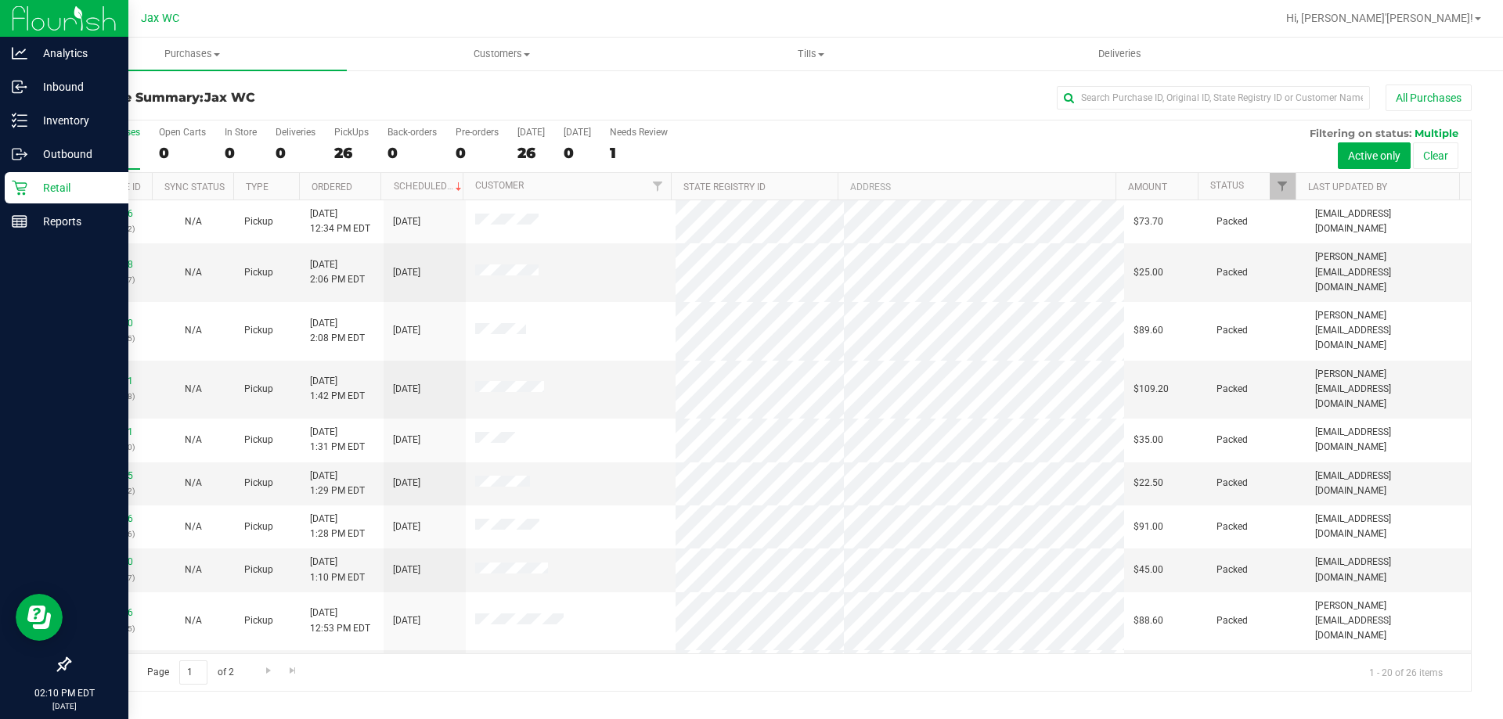
scroll to position [413, 0]
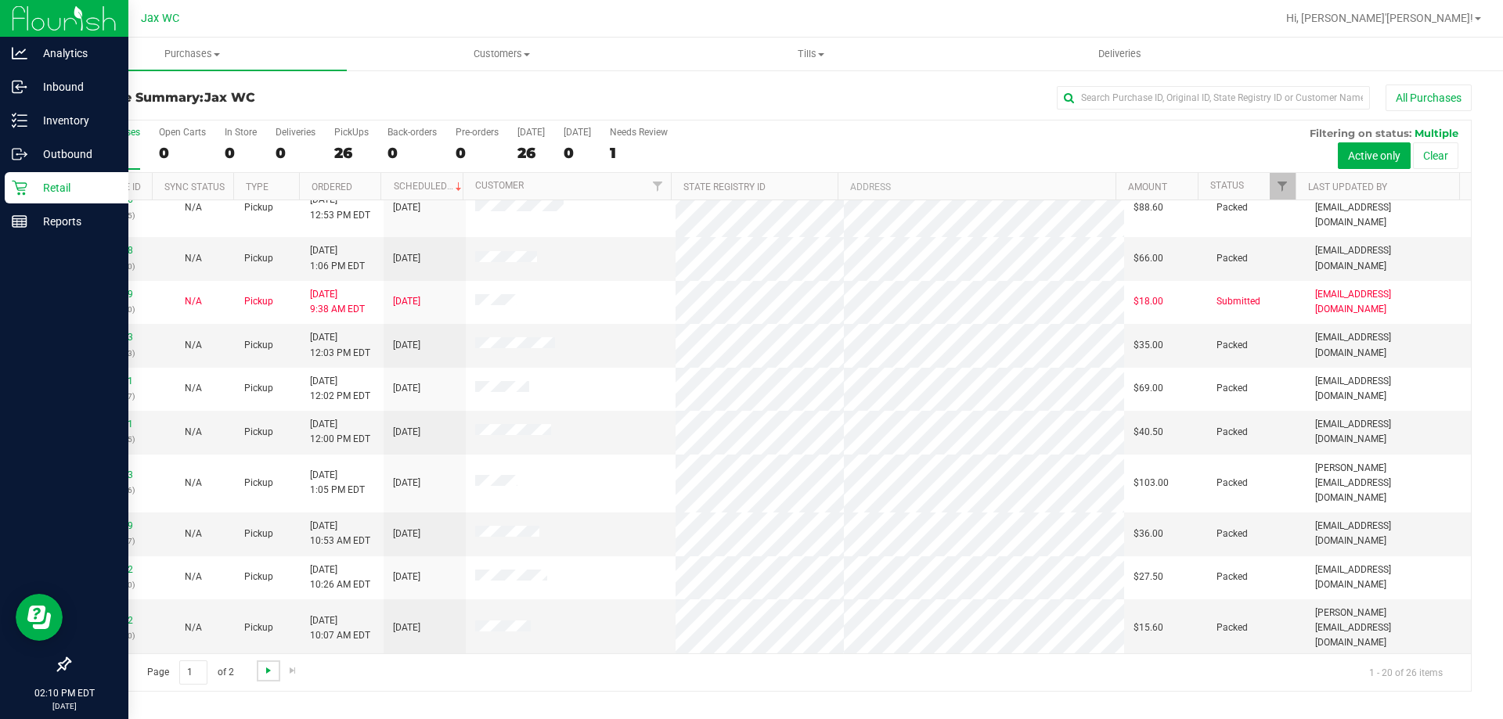
click at [264, 670] on span "Go to the next page" at bounding box center [268, 670] width 13 height 13
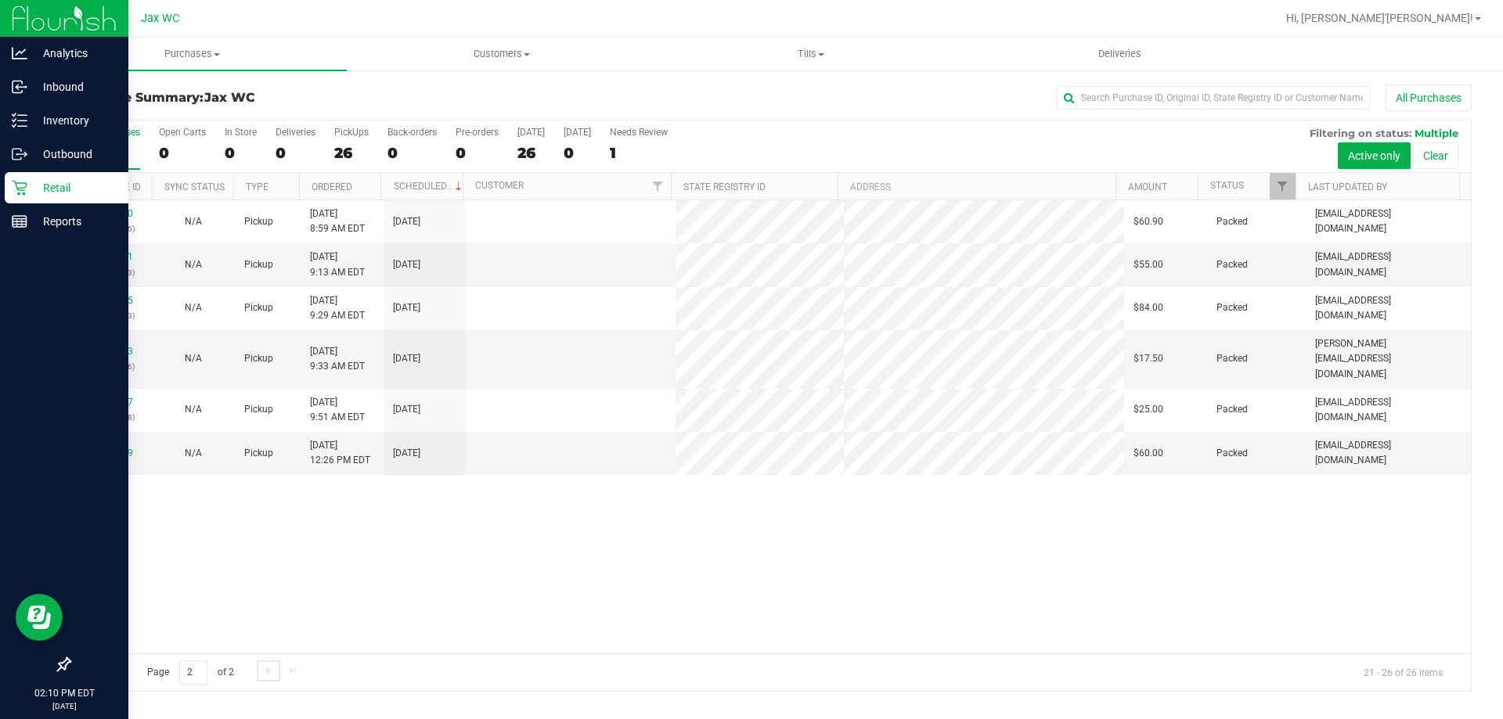
scroll to position [0, 0]
click at [103, 440] on link "11850447" at bounding box center [111, 445] width 44 height 11
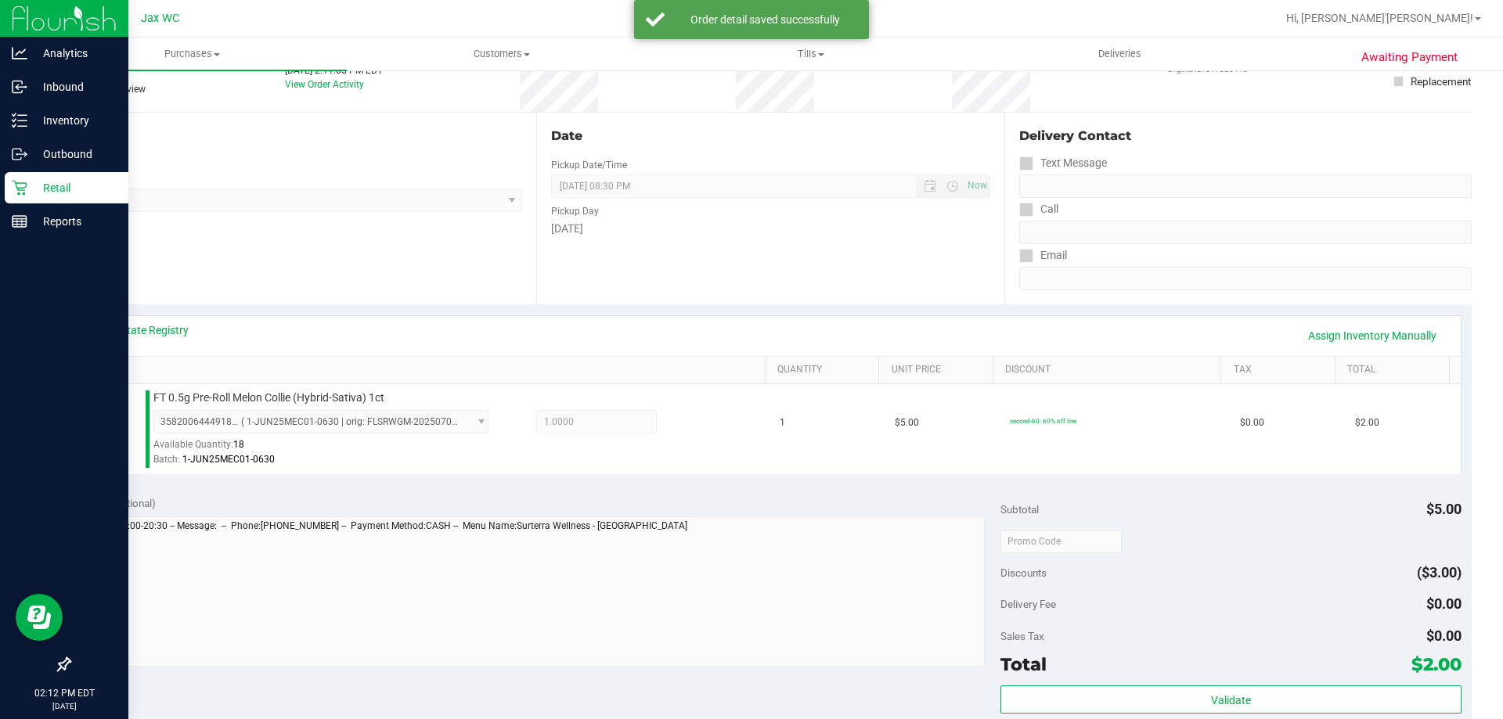
scroll to position [313, 0]
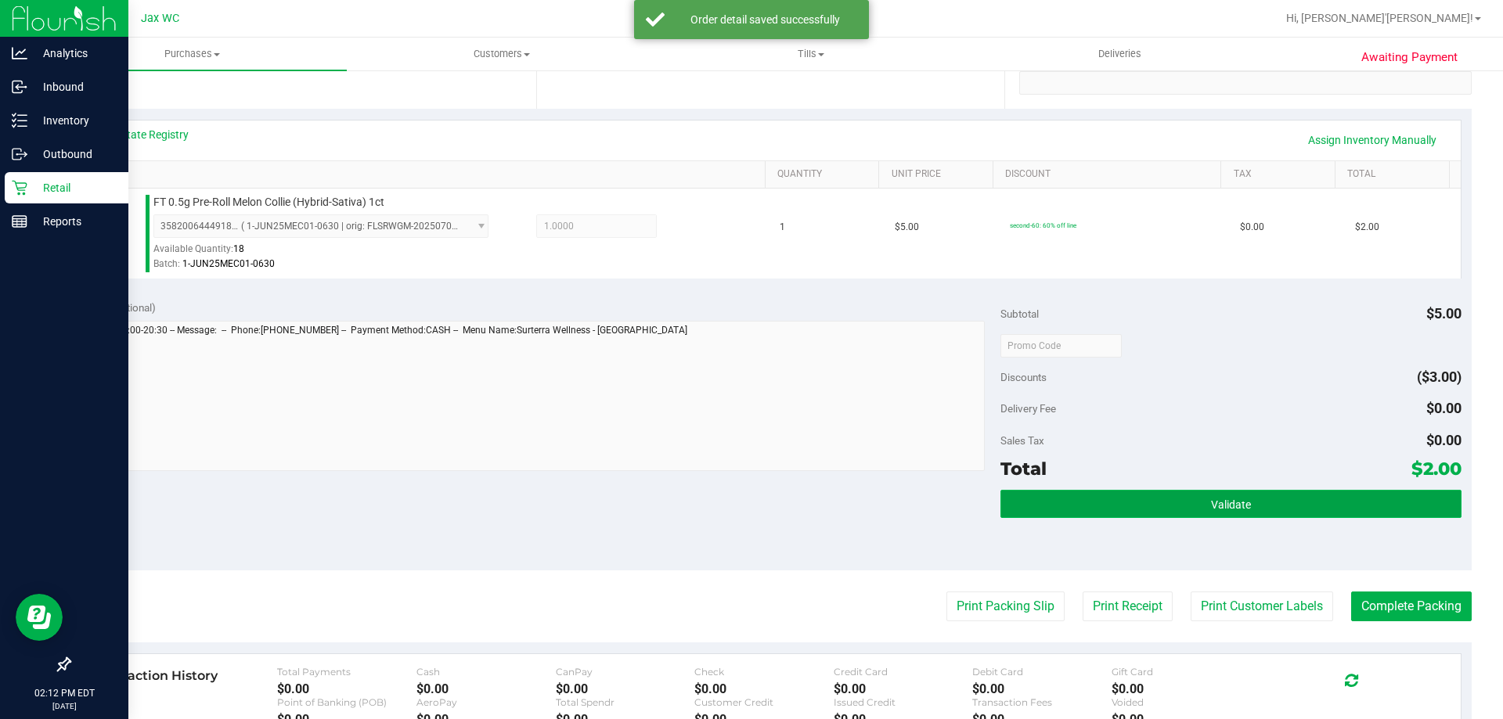
click at [1175, 501] on button "Validate" at bounding box center [1230, 504] width 460 height 28
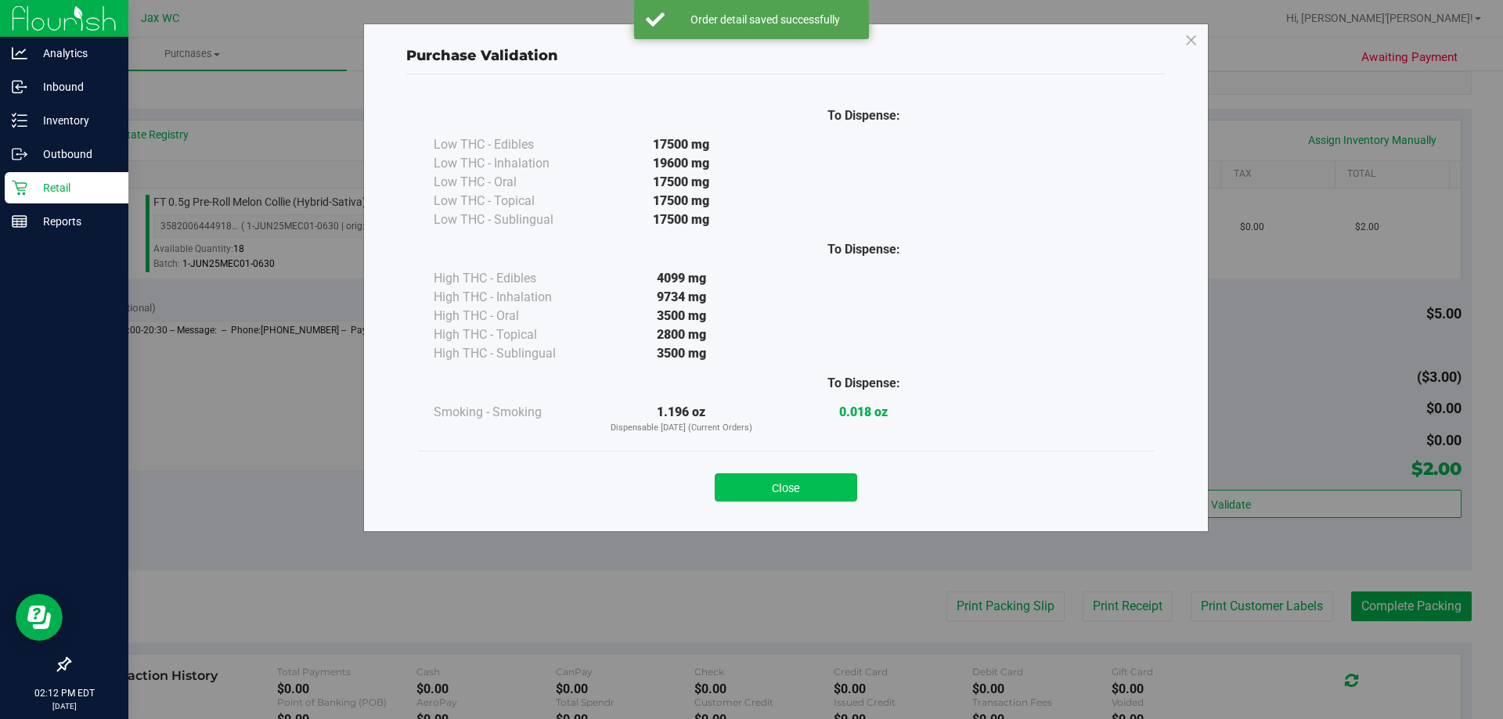
click at [791, 491] on button "Close" at bounding box center [786, 487] width 142 height 28
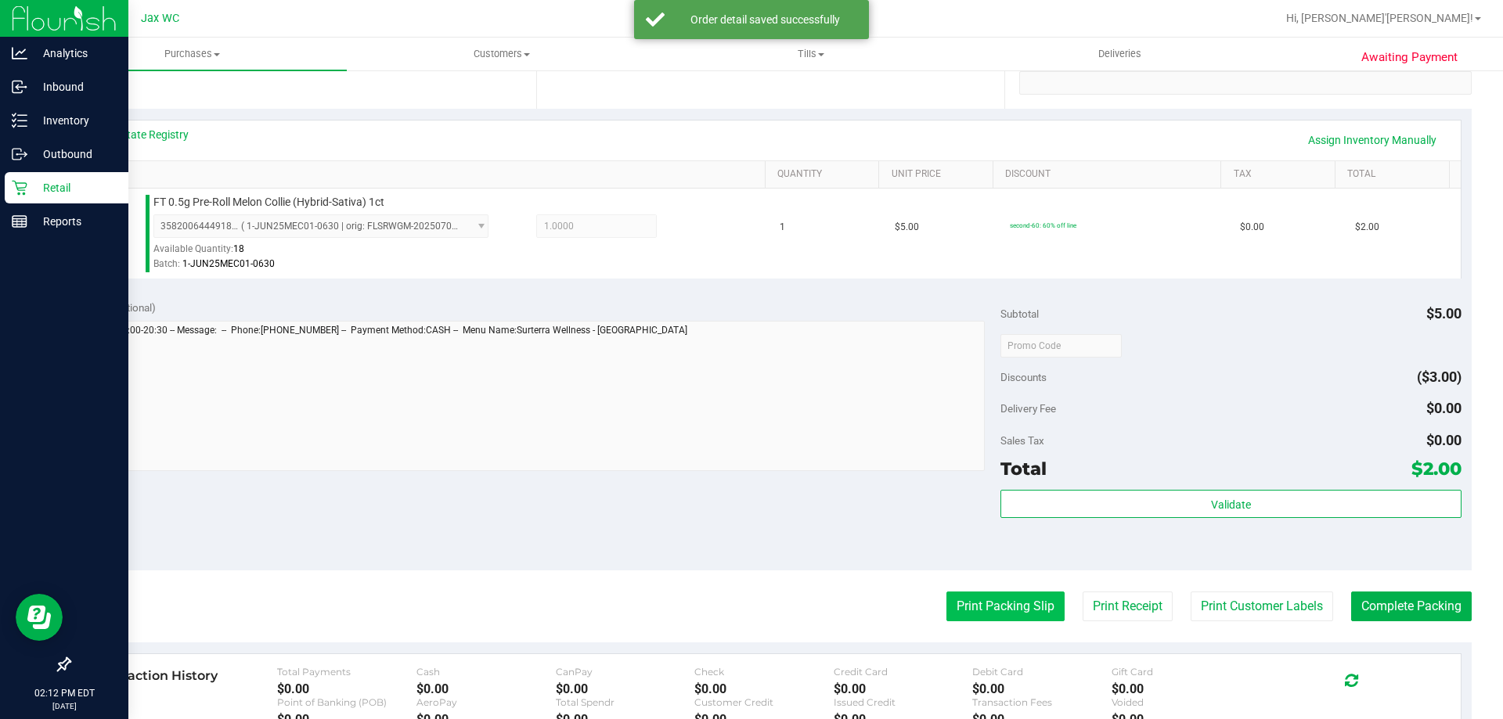
click at [956, 604] on button "Print Packing Slip" at bounding box center [1005, 607] width 118 height 30
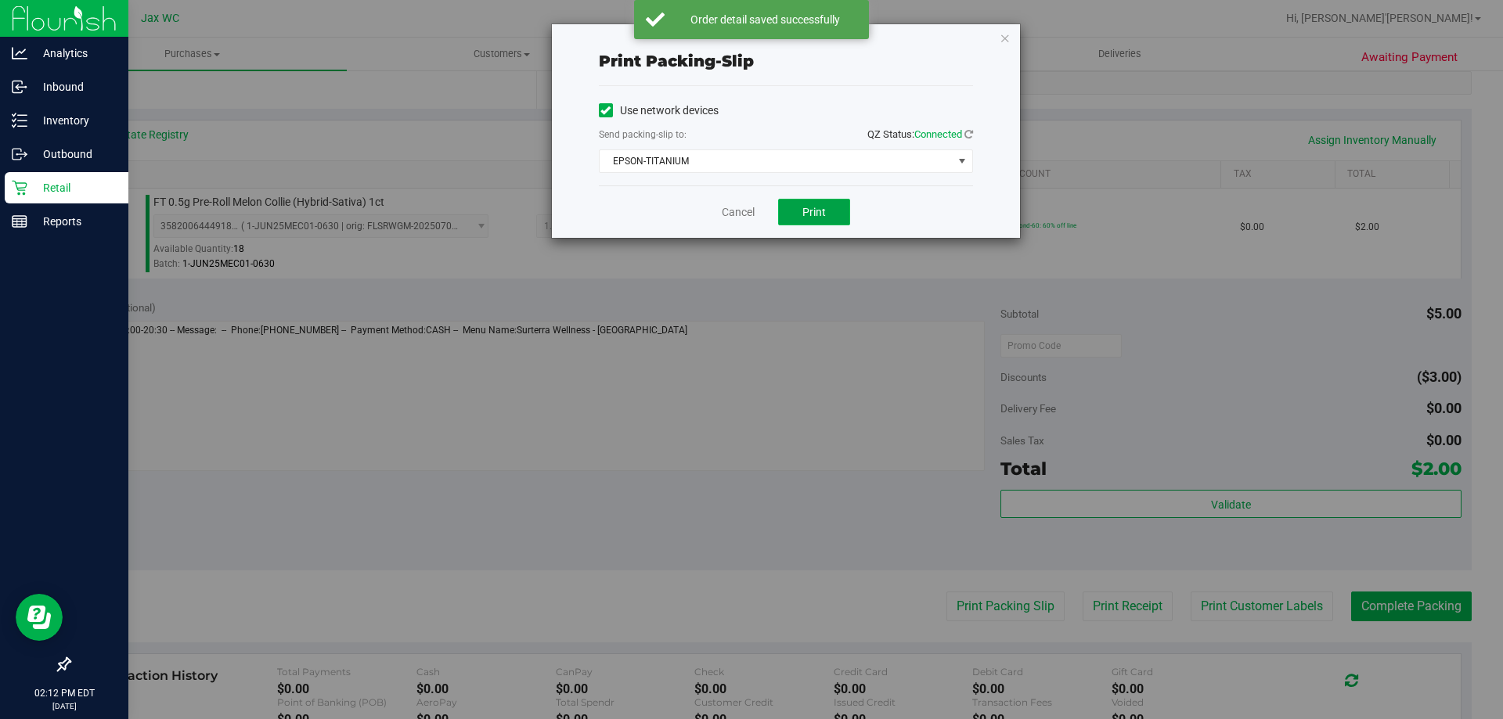
click at [799, 220] on button "Print" at bounding box center [814, 212] width 72 height 27
click at [999, 50] on div "Print packing-slip Use network devices Send packing-slip to: QZ Status: Connect…" at bounding box center [786, 131] width 468 height 214
click at [1000, 46] on icon "button" at bounding box center [1004, 37] width 11 height 19
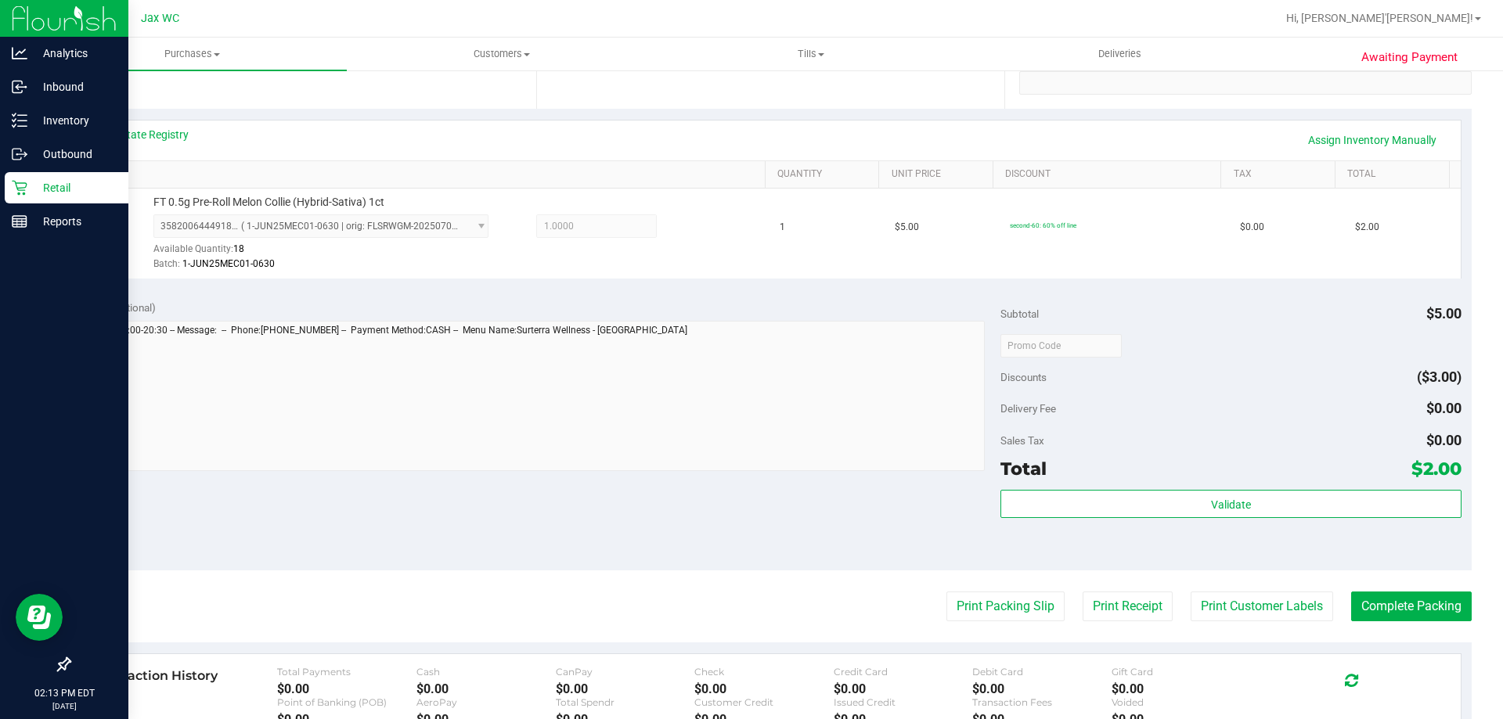
click at [1171, 538] on div "Validate" at bounding box center [1230, 525] width 460 height 70
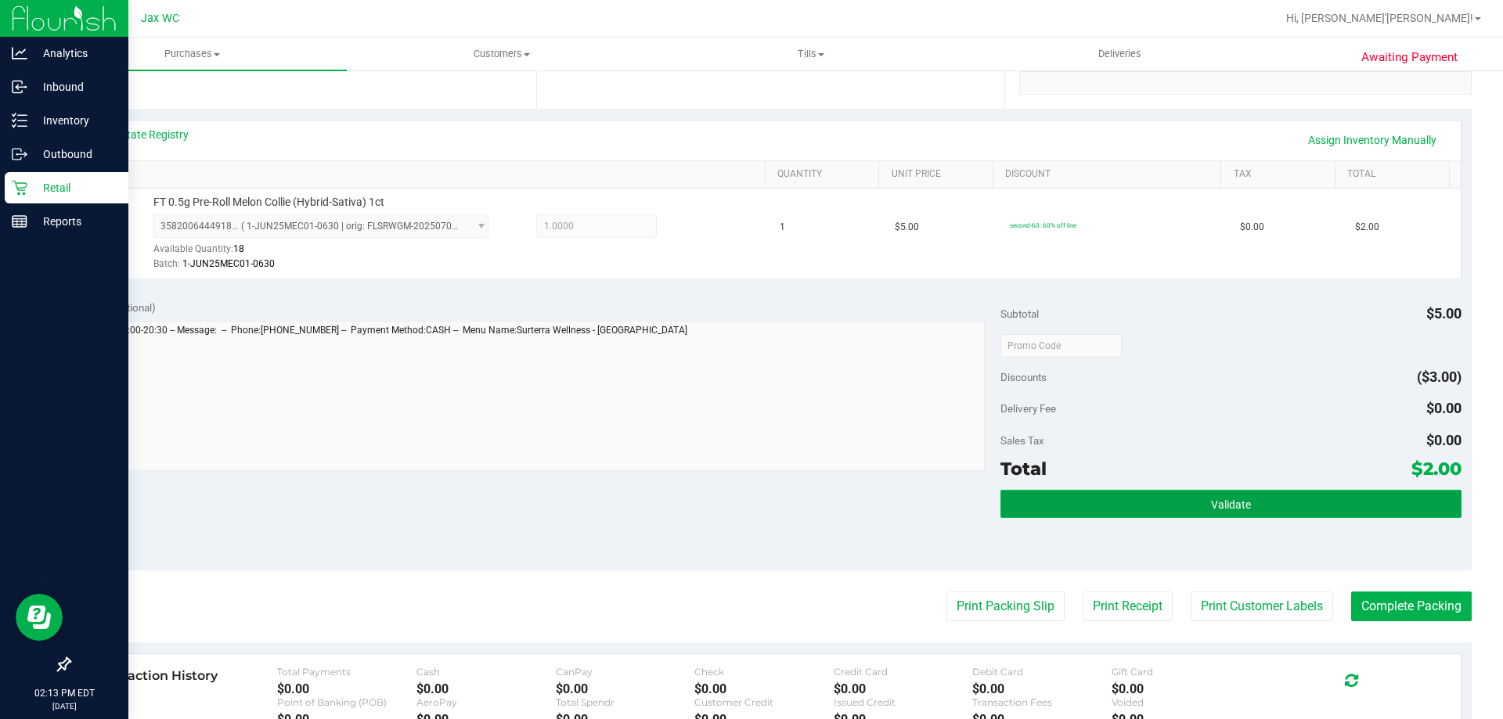
click at [1173, 517] on button "Validate" at bounding box center [1230, 504] width 460 height 28
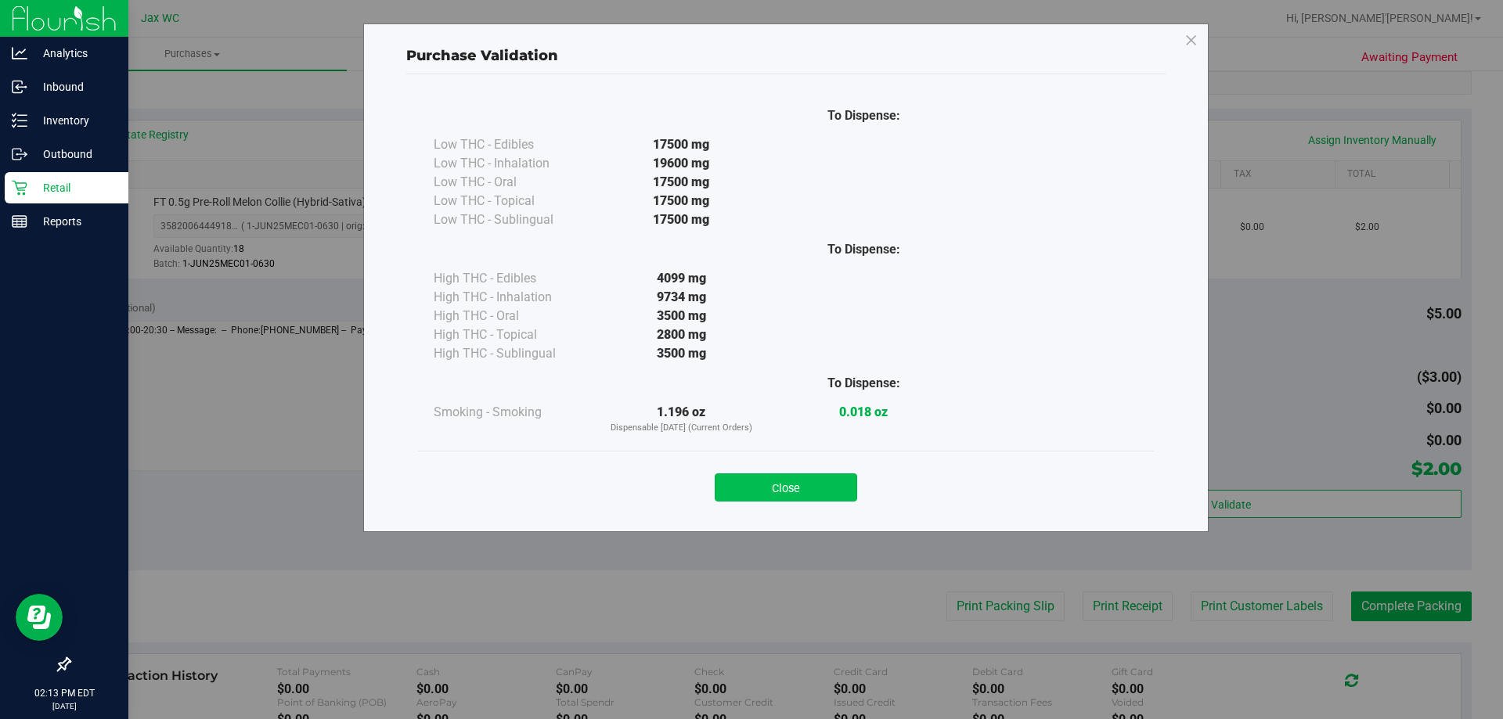
click at [825, 481] on button "Close" at bounding box center [786, 487] width 142 height 28
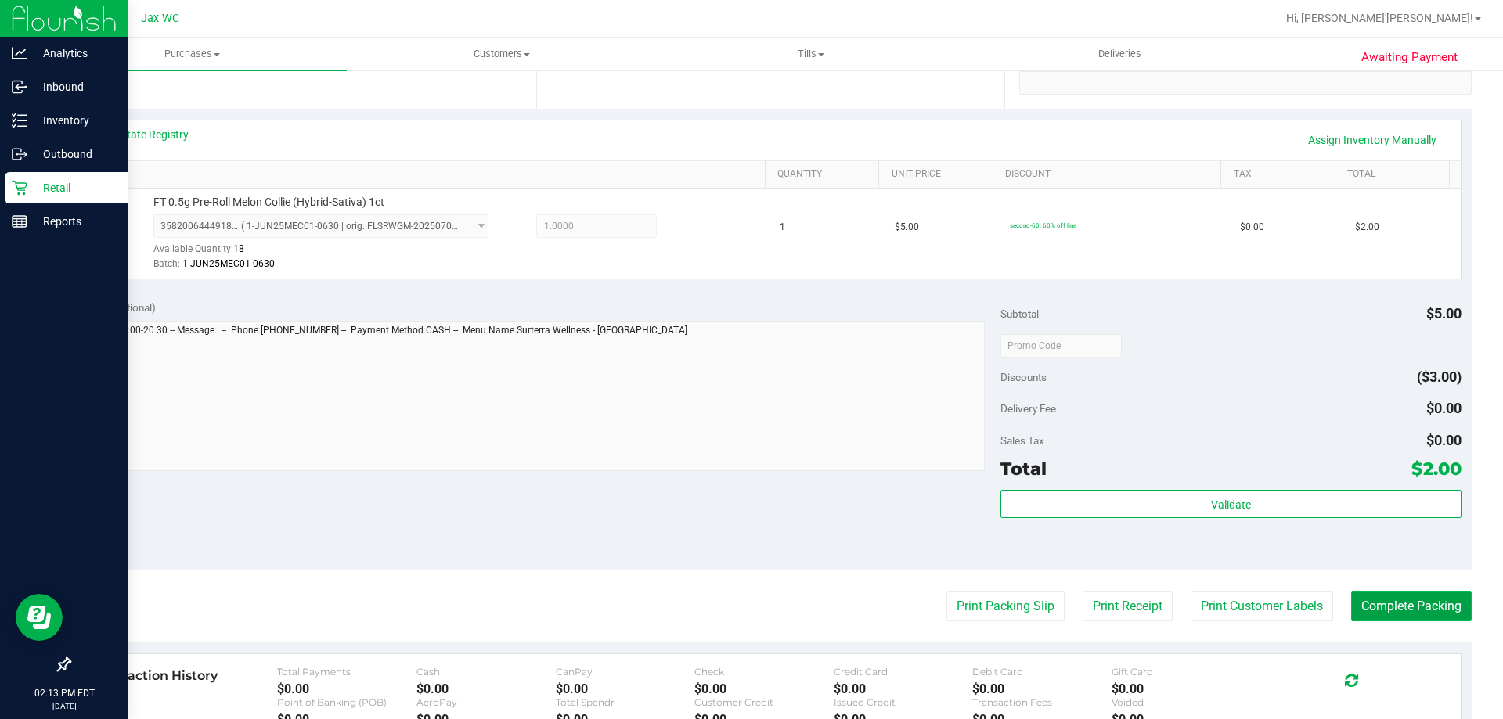
click at [1399, 605] on button "Complete Packing" at bounding box center [1411, 607] width 121 height 30
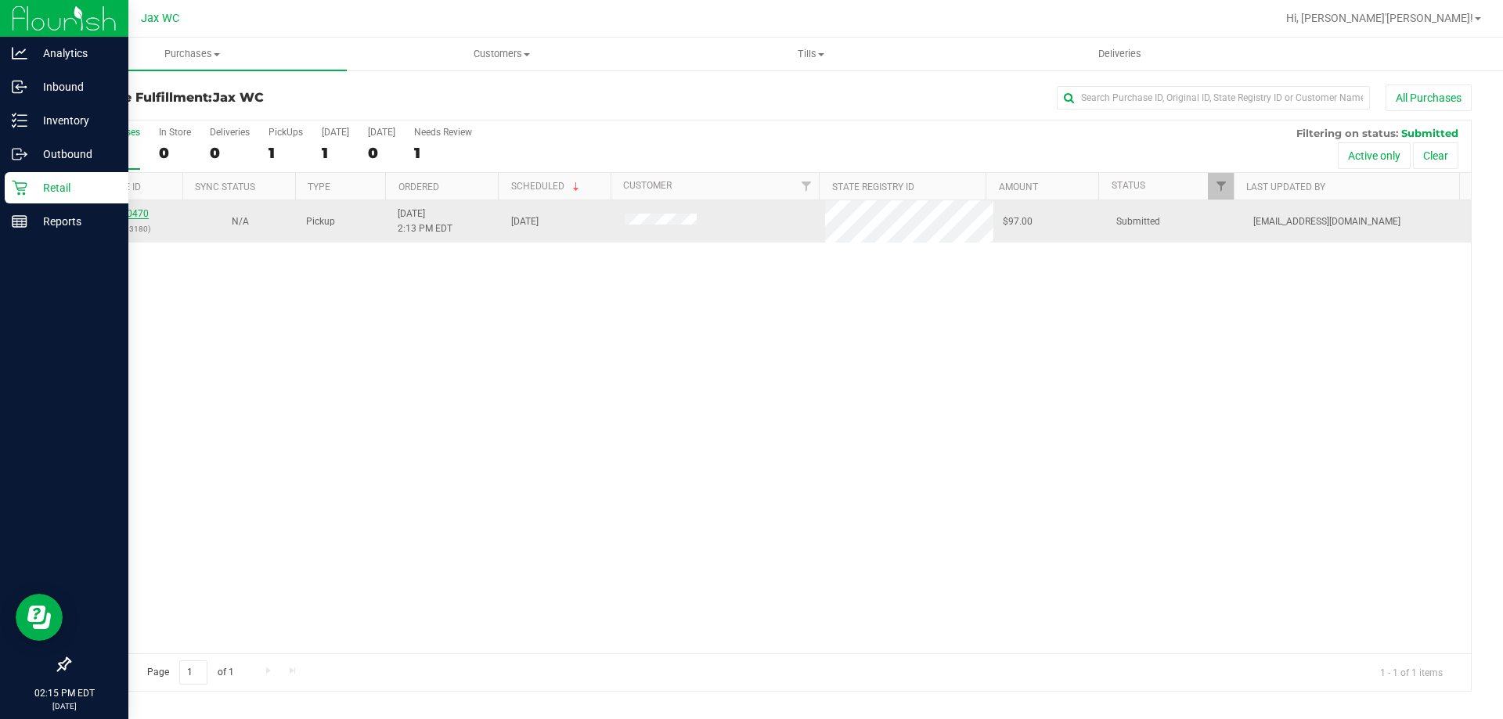
click at [138, 214] on link "11850470" at bounding box center [127, 213] width 44 height 11
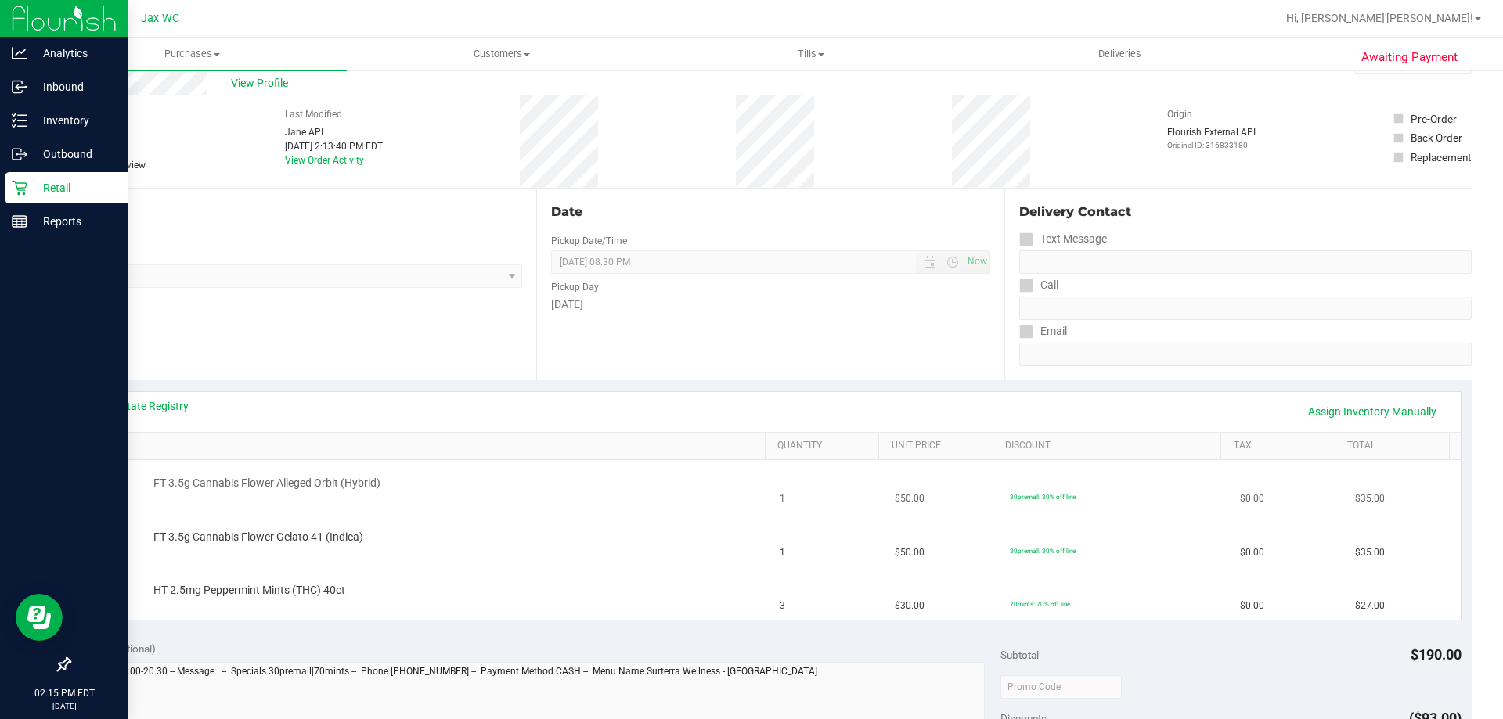
scroll to position [78, 0]
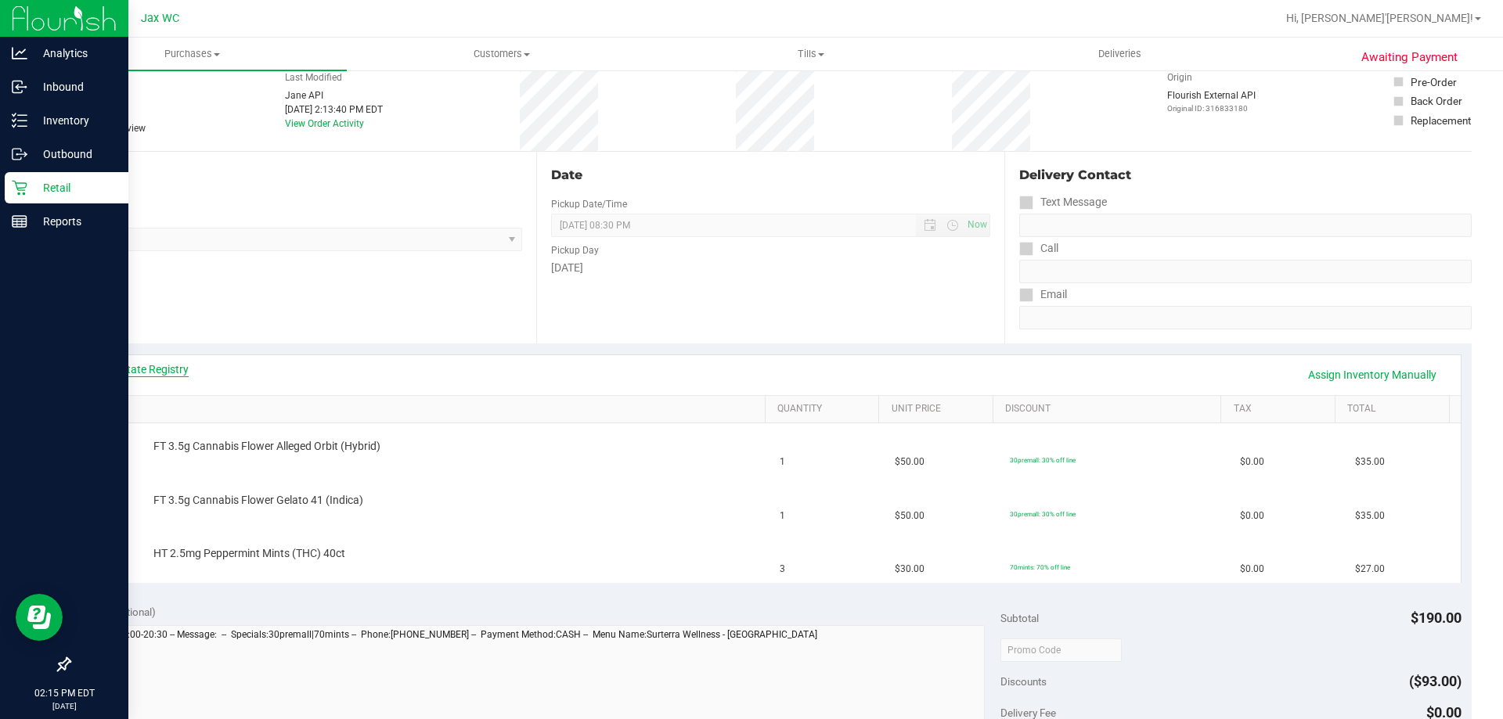
click at [142, 370] on link "View State Registry" at bounding box center [142, 370] width 94 height 16
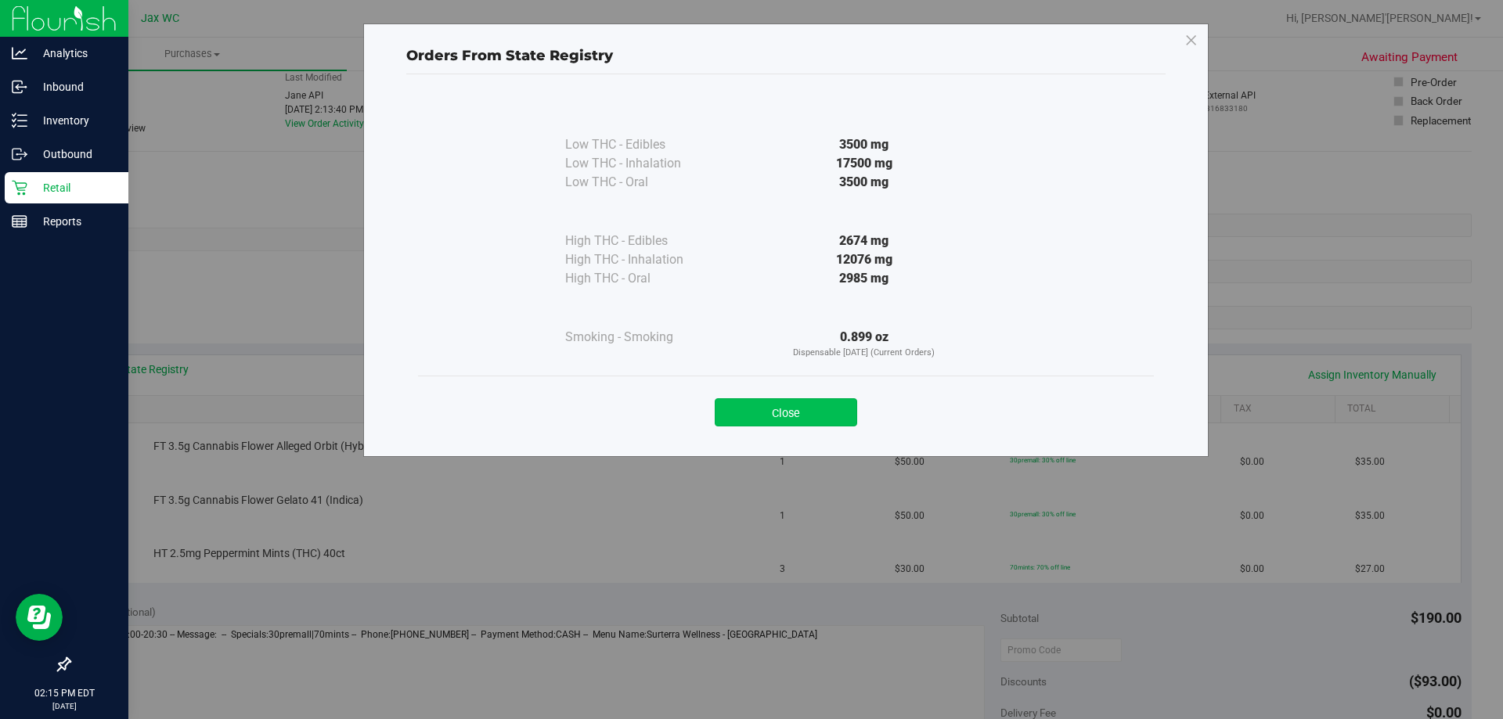
click at [768, 423] on button "Close" at bounding box center [786, 412] width 142 height 28
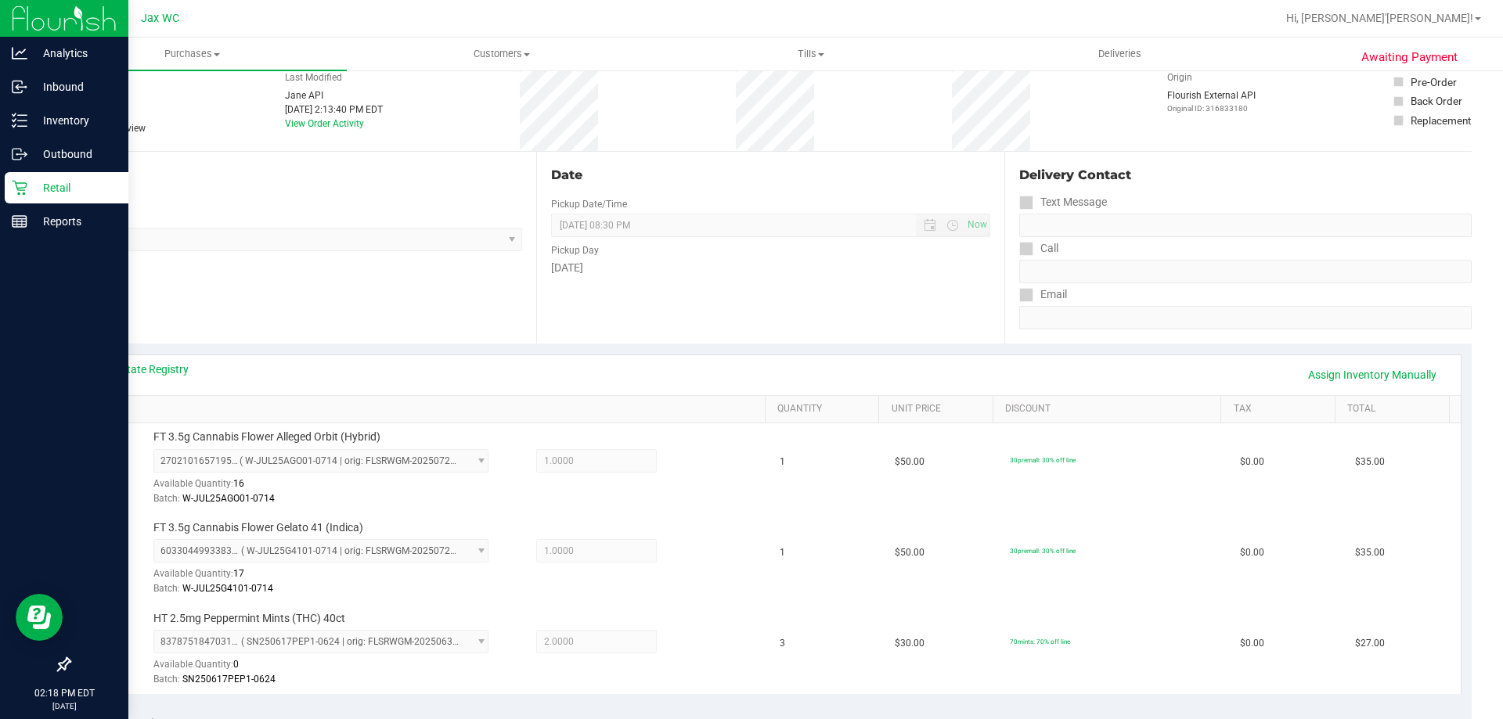
click at [743, 343] on div "Date Pickup Date/Time 08/26/2025 Now 08/26/2025 08:30 PM Now Pickup Day Tuesday" at bounding box center [769, 248] width 467 height 192
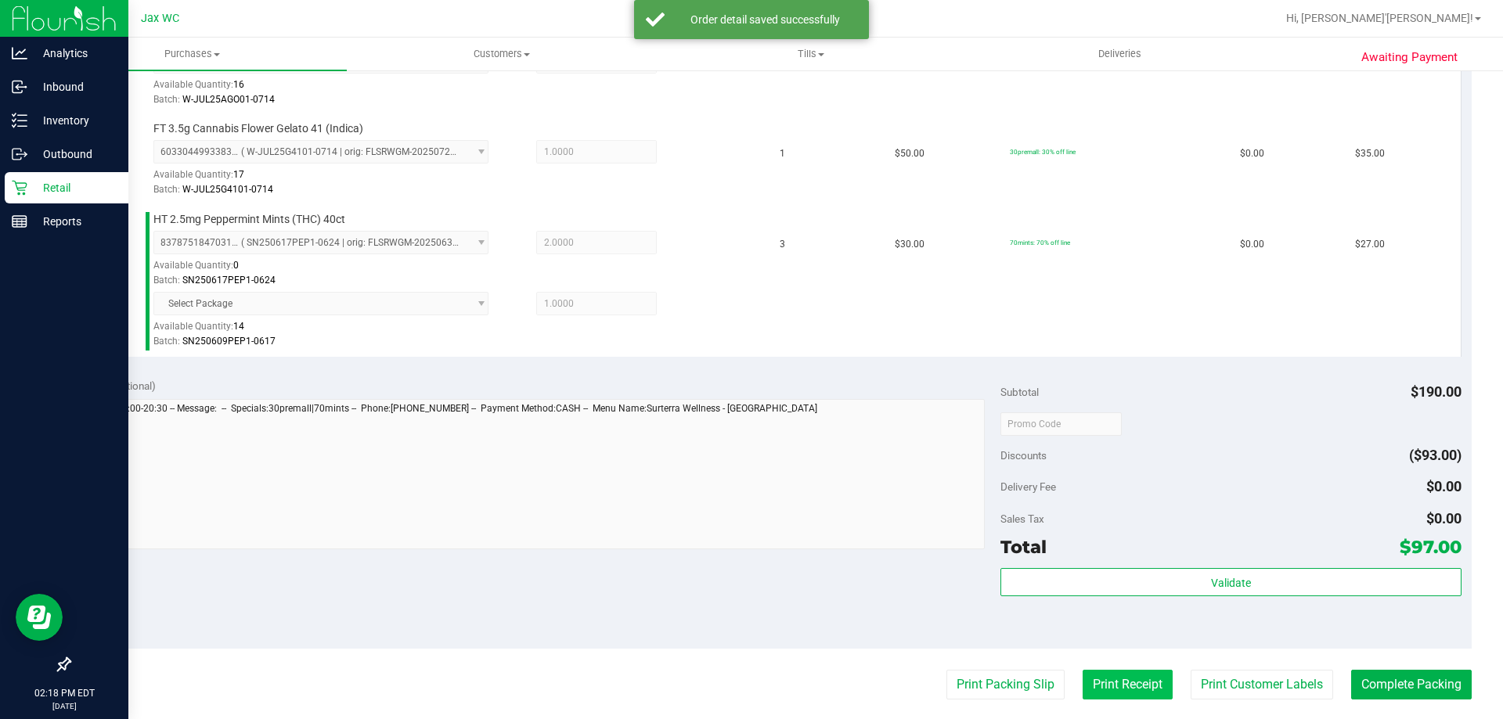
scroll to position [704, 0]
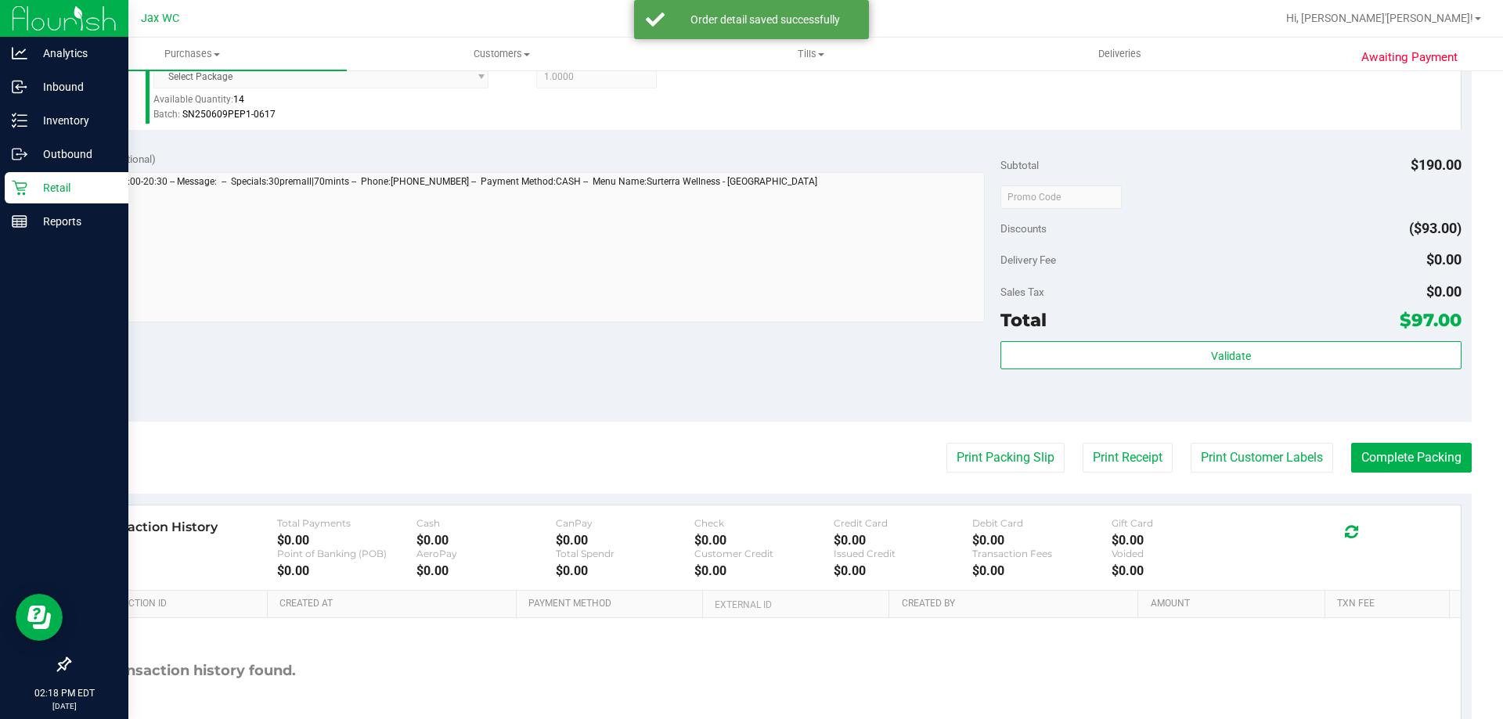
click at [1226, 306] on div "Total $97.00" at bounding box center [1230, 320] width 460 height 28
click at [1222, 333] on div "Total $97.00" at bounding box center [1230, 320] width 460 height 28
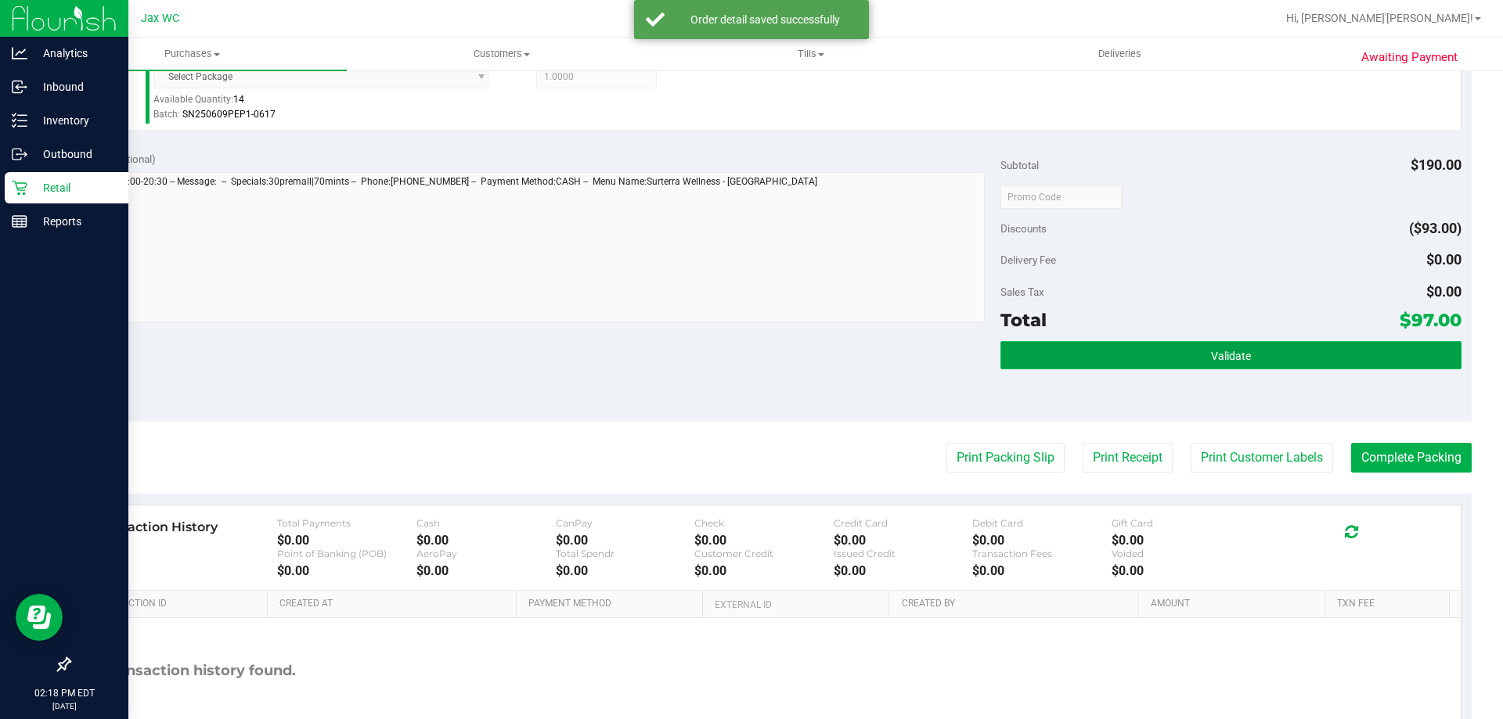
click at [1211, 361] on span "Validate" at bounding box center [1231, 356] width 40 height 13
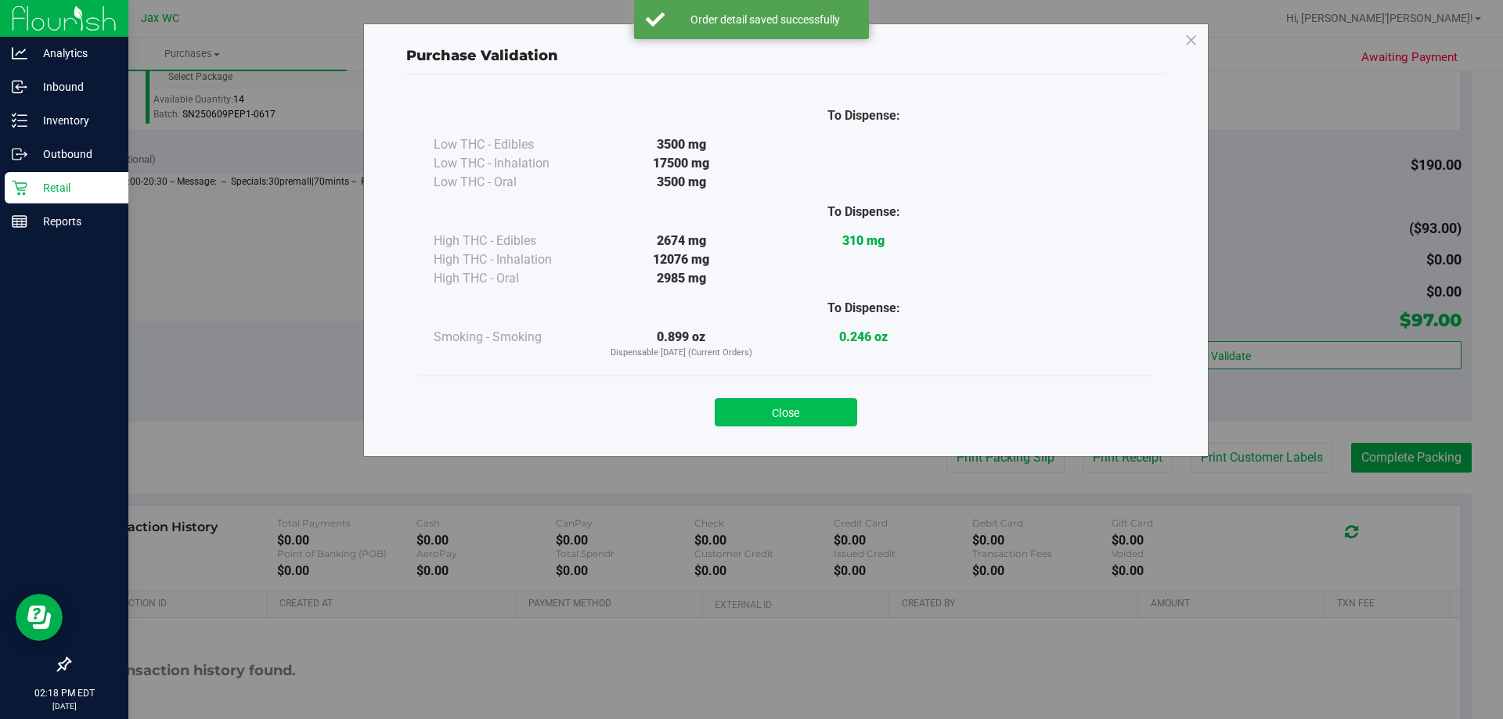
click at [822, 398] on button "Close" at bounding box center [786, 412] width 142 height 28
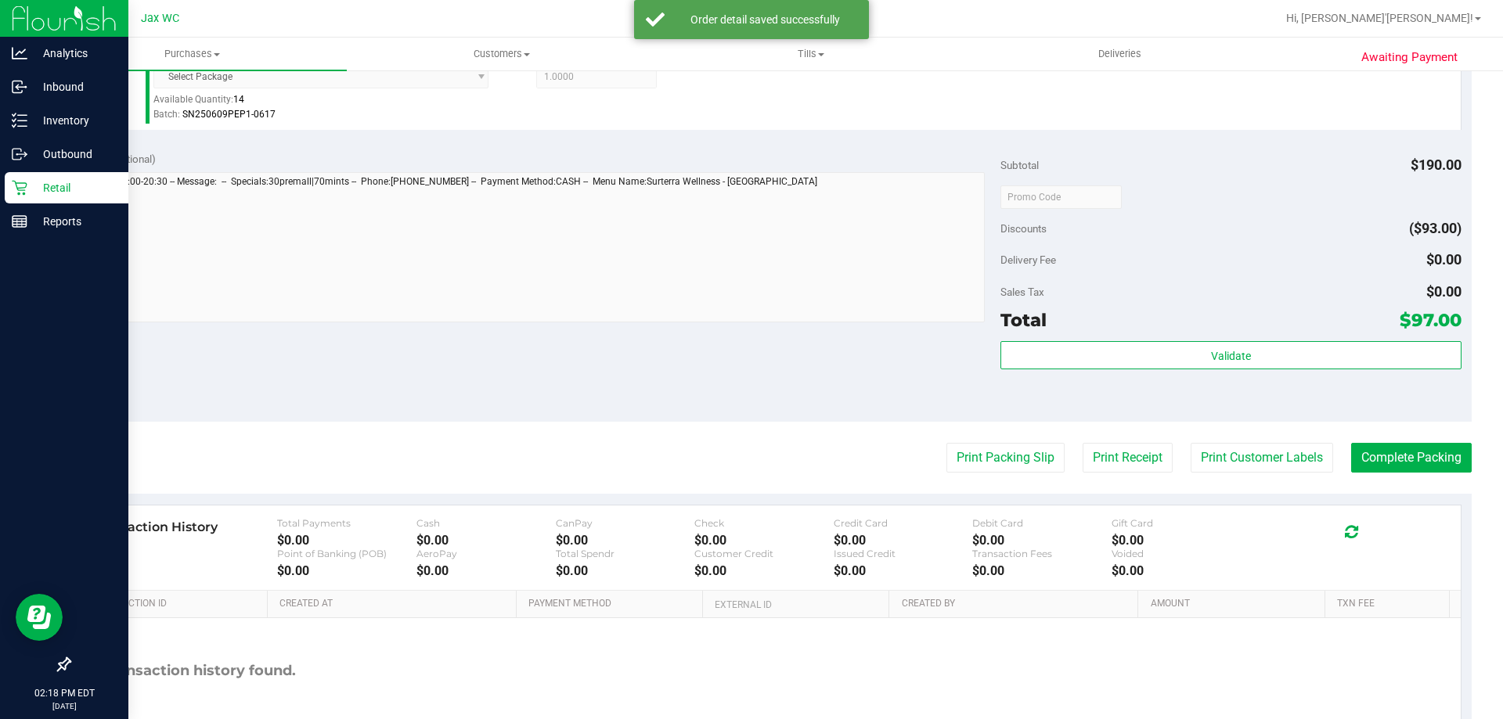
click at [959, 437] on purchase-details "Back Edit Purchase Cancel Purchase View Profile # 11850470 BioTrack ID: - Submi…" at bounding box center [770, 83] width 1402 height 1406
click at [959, 456] on button "Print Packing Slip" at bounding box center [1005, 458] width 118 height 30
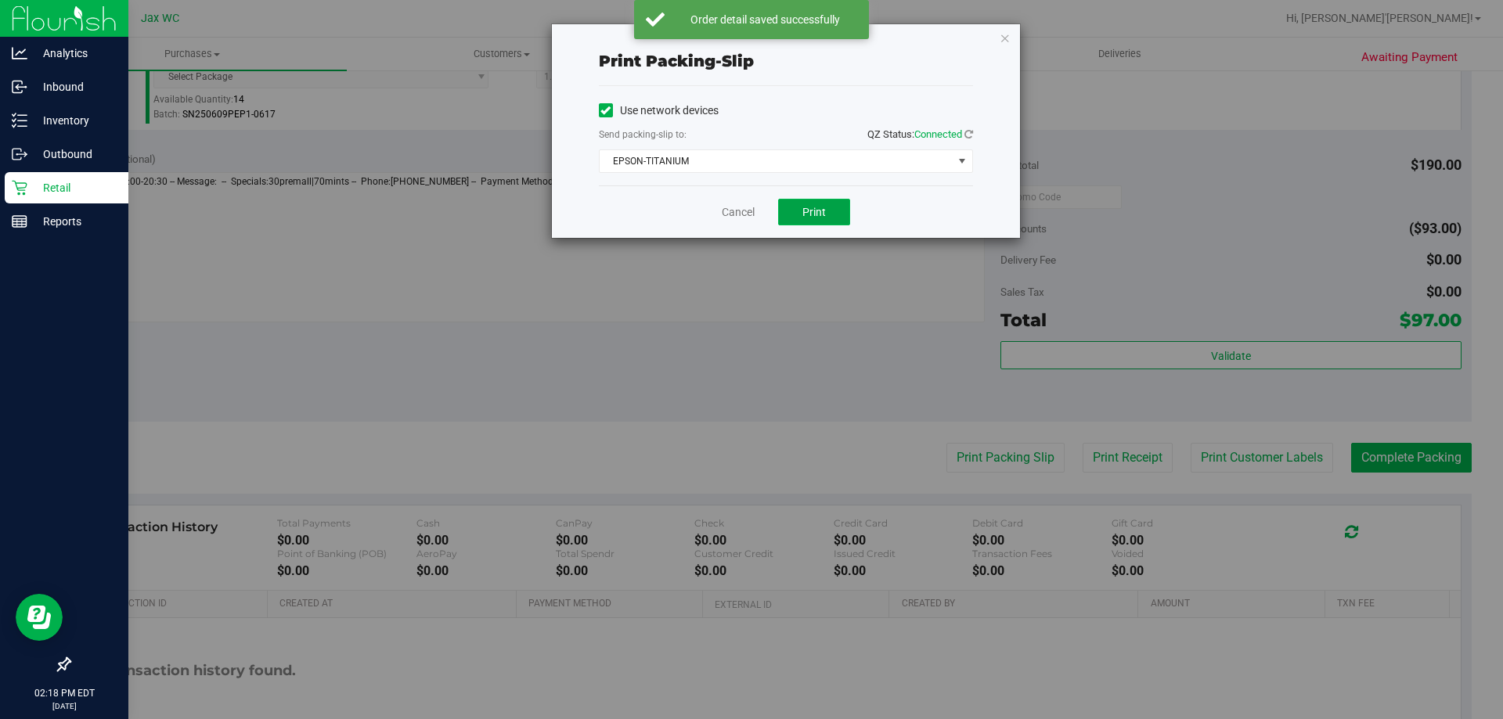
click at [801, 203] on button "Print" at bounding box center [814, 212] width 72 height 27
click at [998, 31] on div "Print packing-slip Use network devices Send packing-slip to: QZ Status: Connect…" at bounding box center [786, 131] width 468 height 214
click at [1002, 33] on icon "button" at bounding box center [1004, 37] width 11 height 19
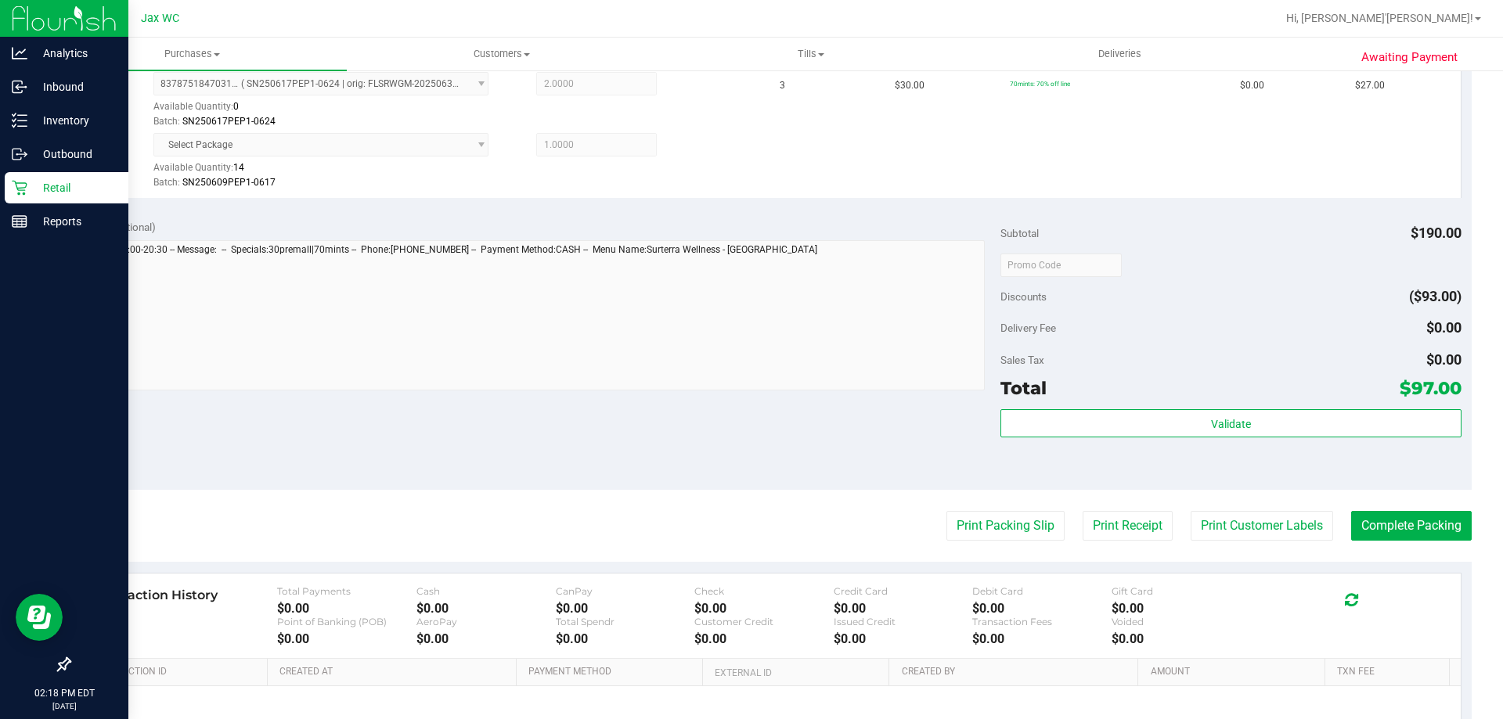
scroll to position [803, 0]
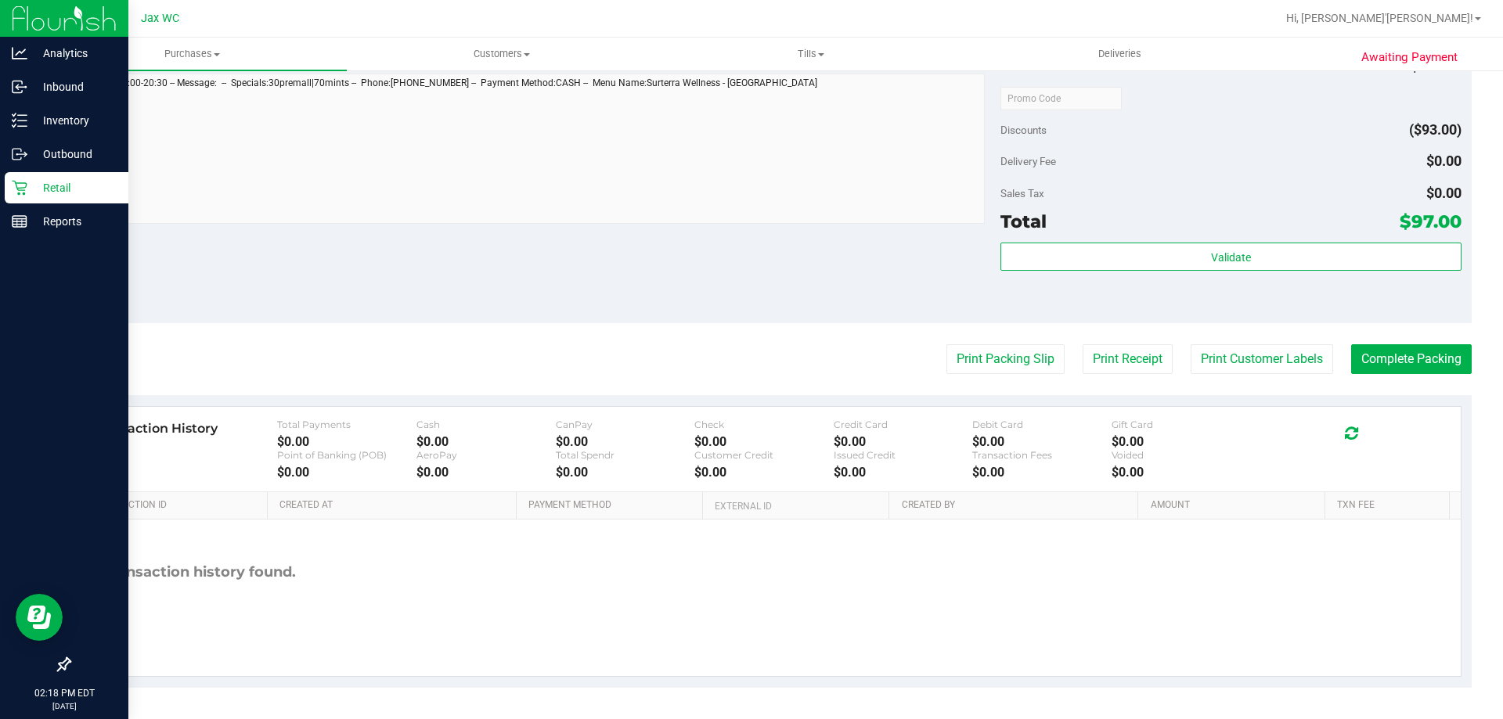
click at [1192, 233] on div "Total $97.00" at bounding box center [1230, 221] width 460 height 28
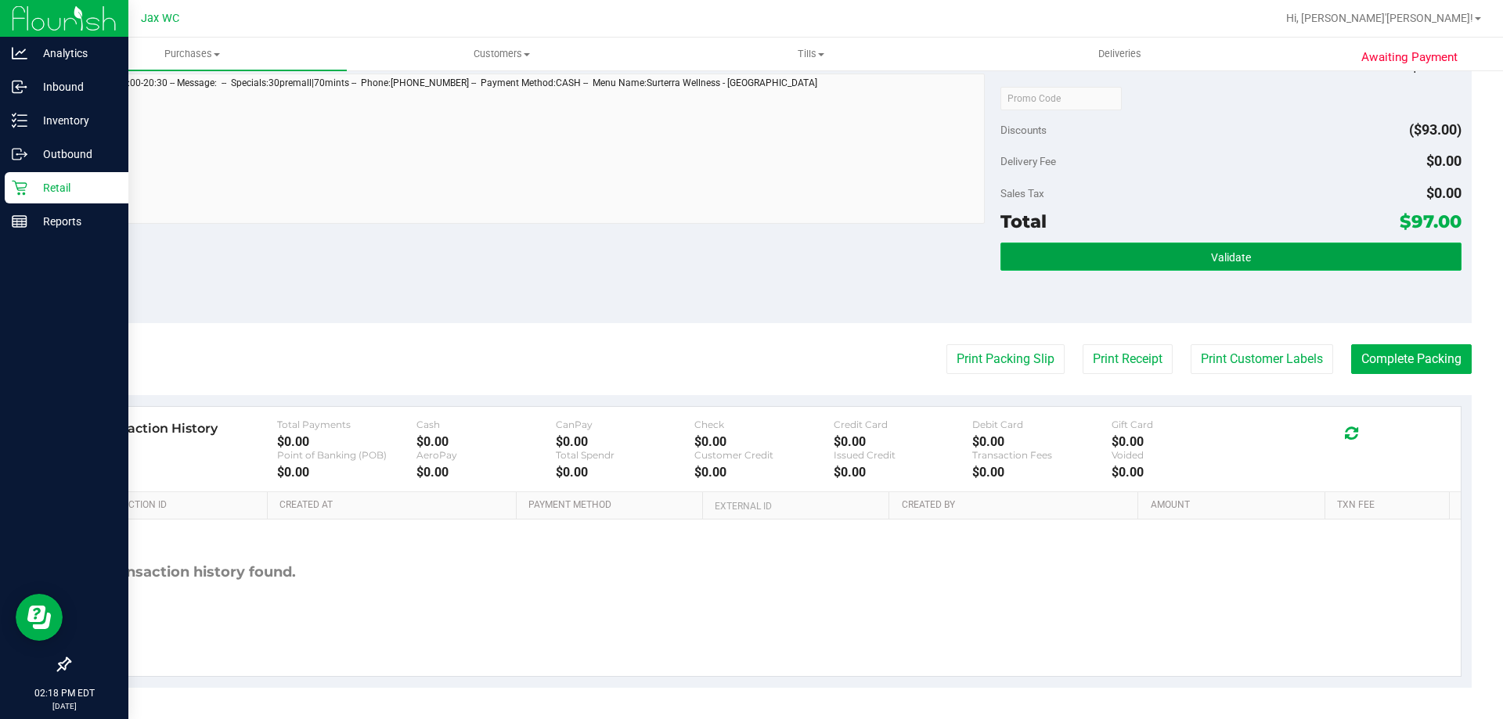
click at [1196, 248] on button "Validate" at bounding box center [1230, 257] width 460 height 28
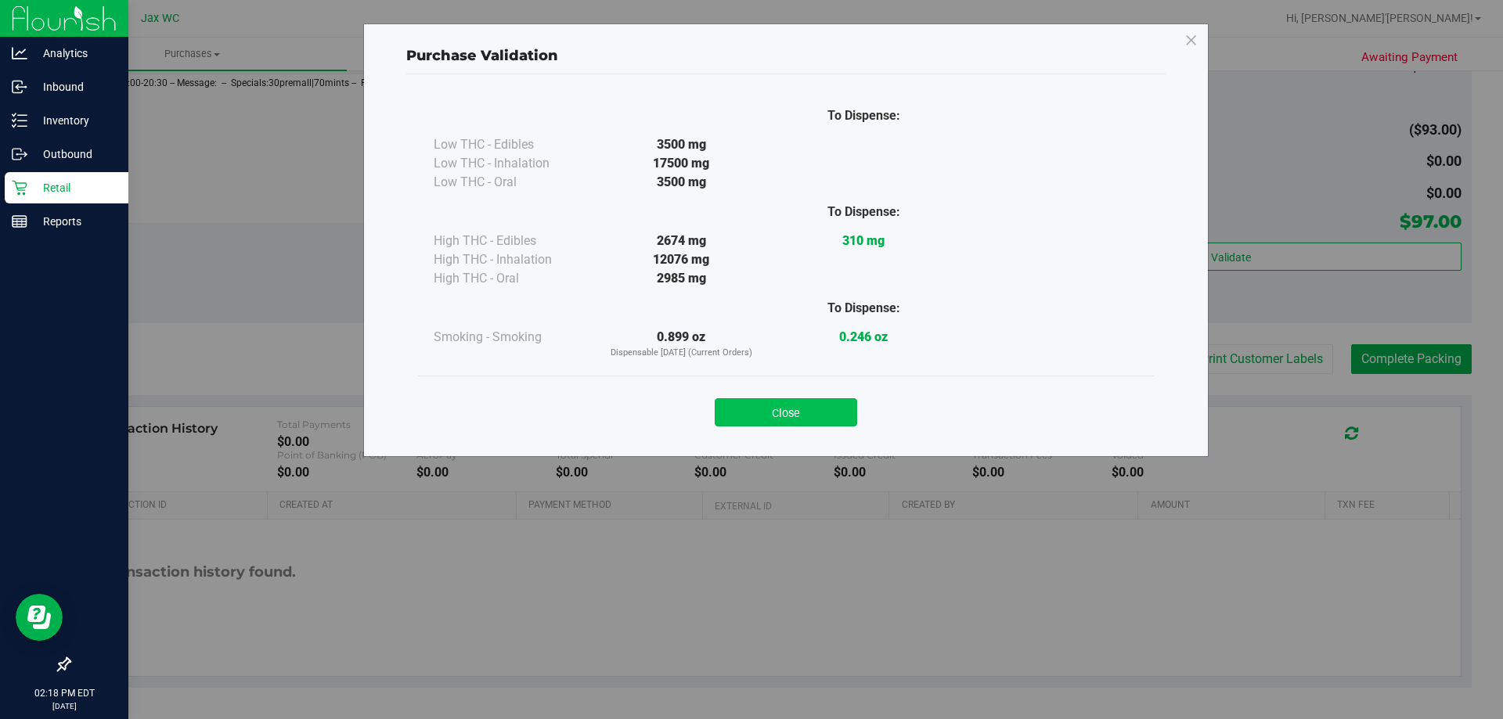
click at [806, 401] on button "Close" at bounding box center [786, 412] width 142 height 28
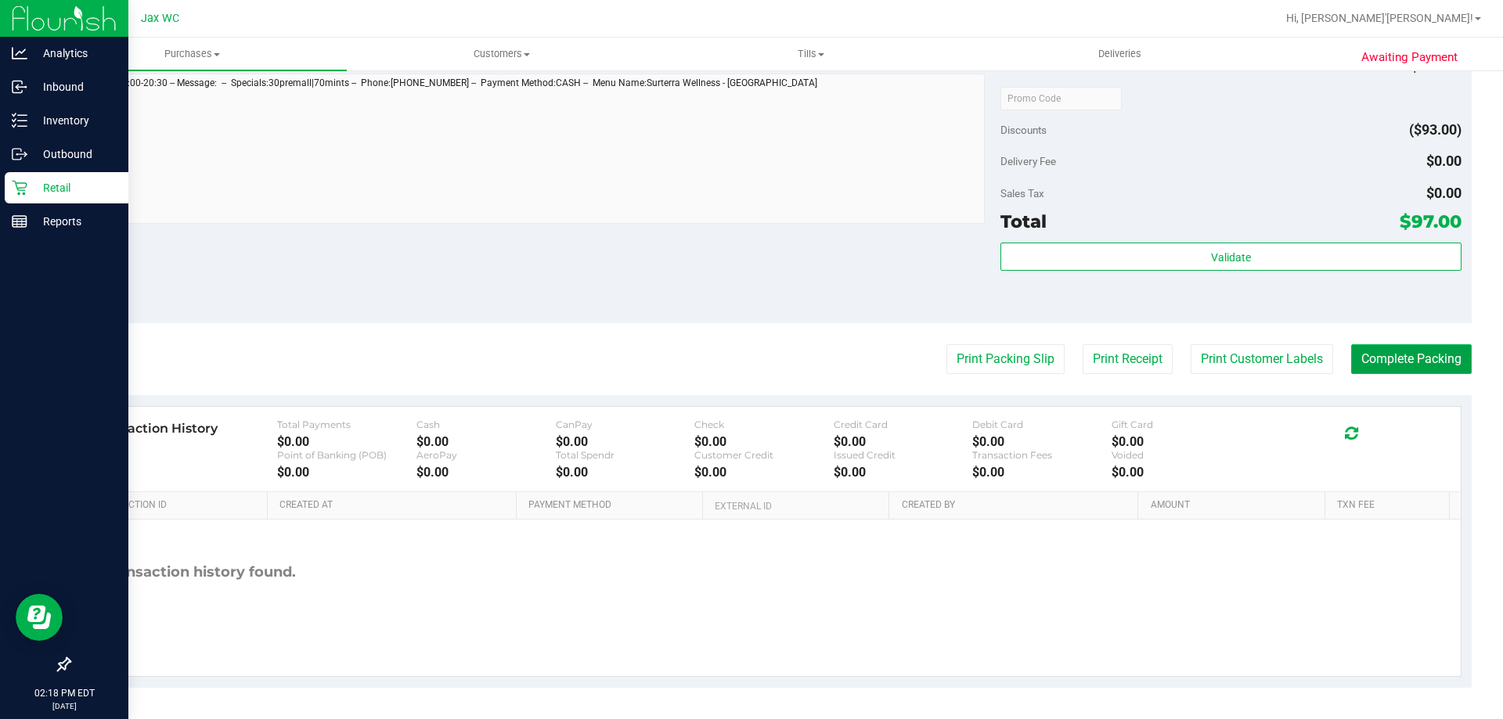
click at [1385, 355] on button "Complete Packing" at bounding box center [1411, 359] width 121 height 30
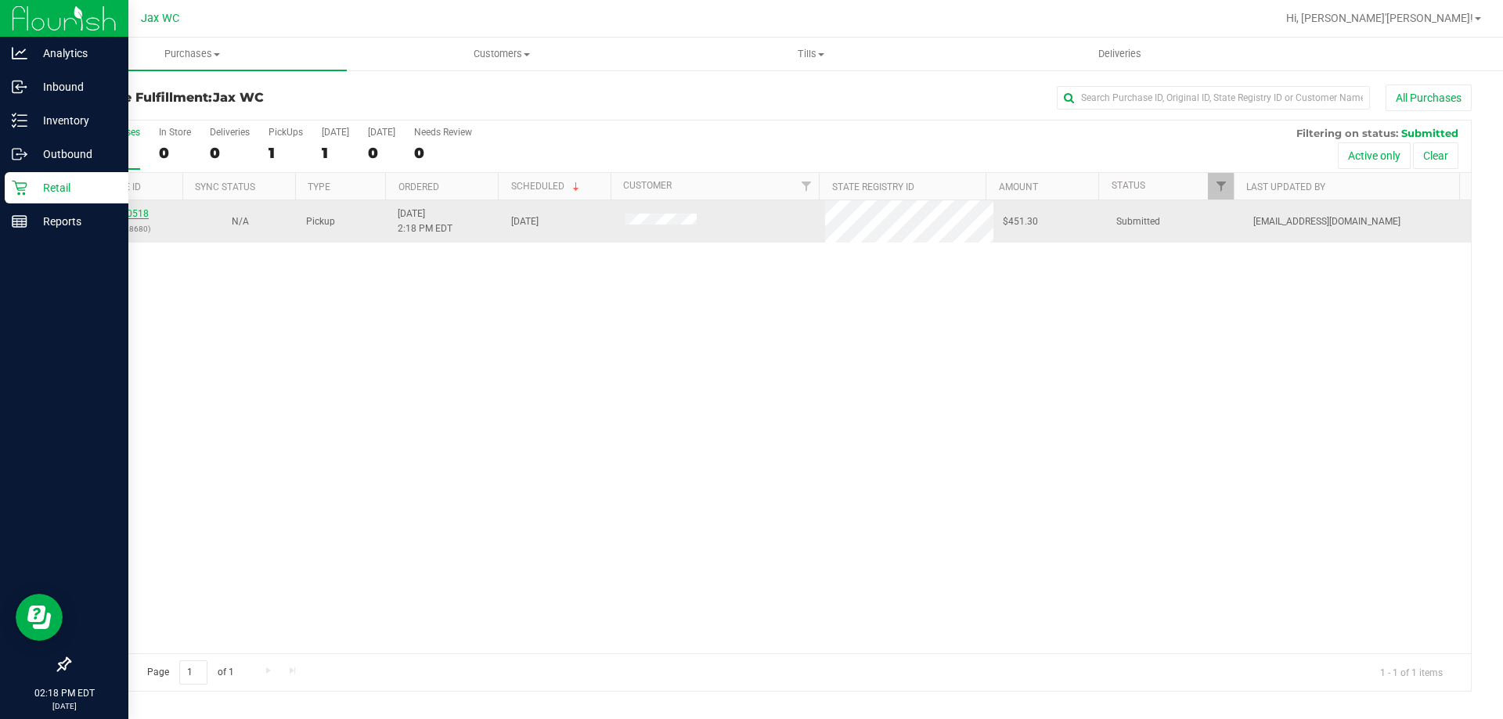
click at [140, 212] on link "11850518" at bounding box center [127, 213] width 44 height 11
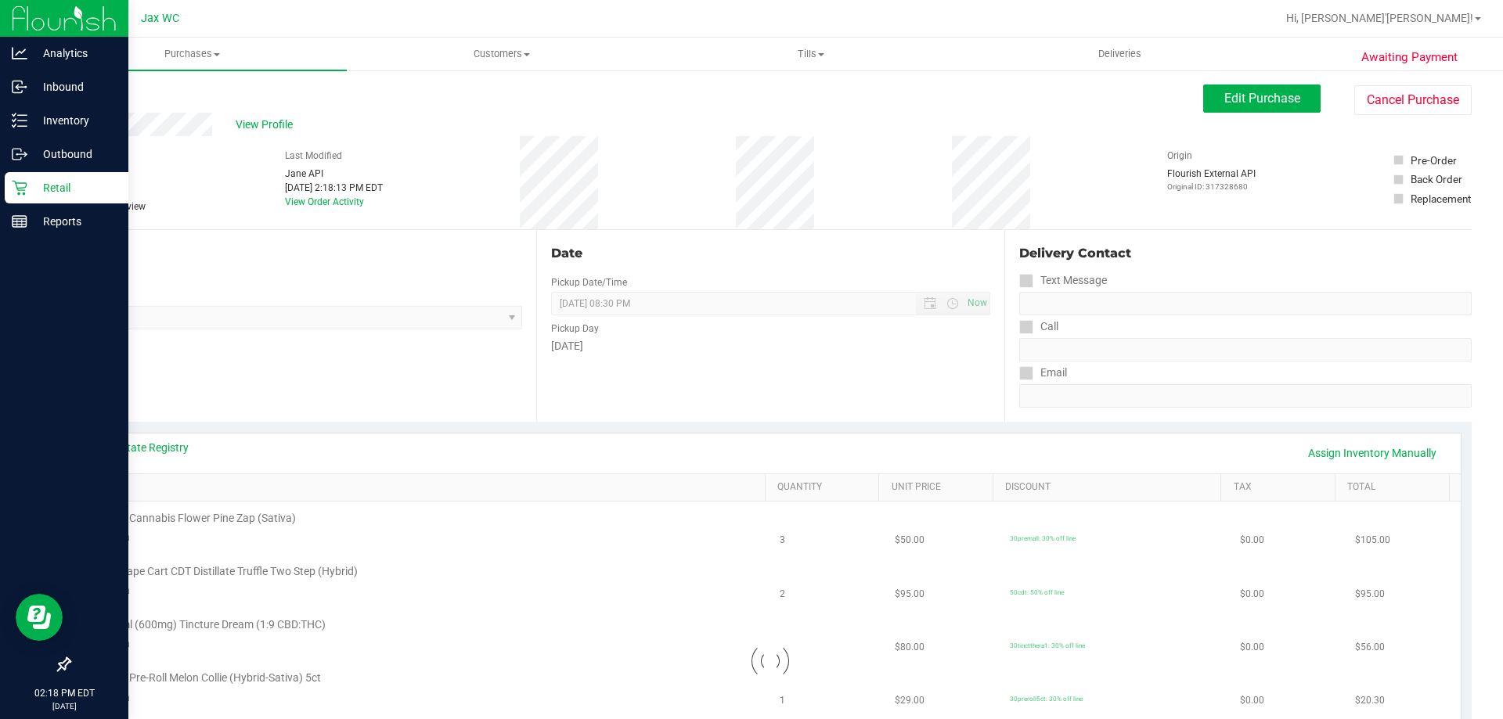
scroll to position [235, 0]
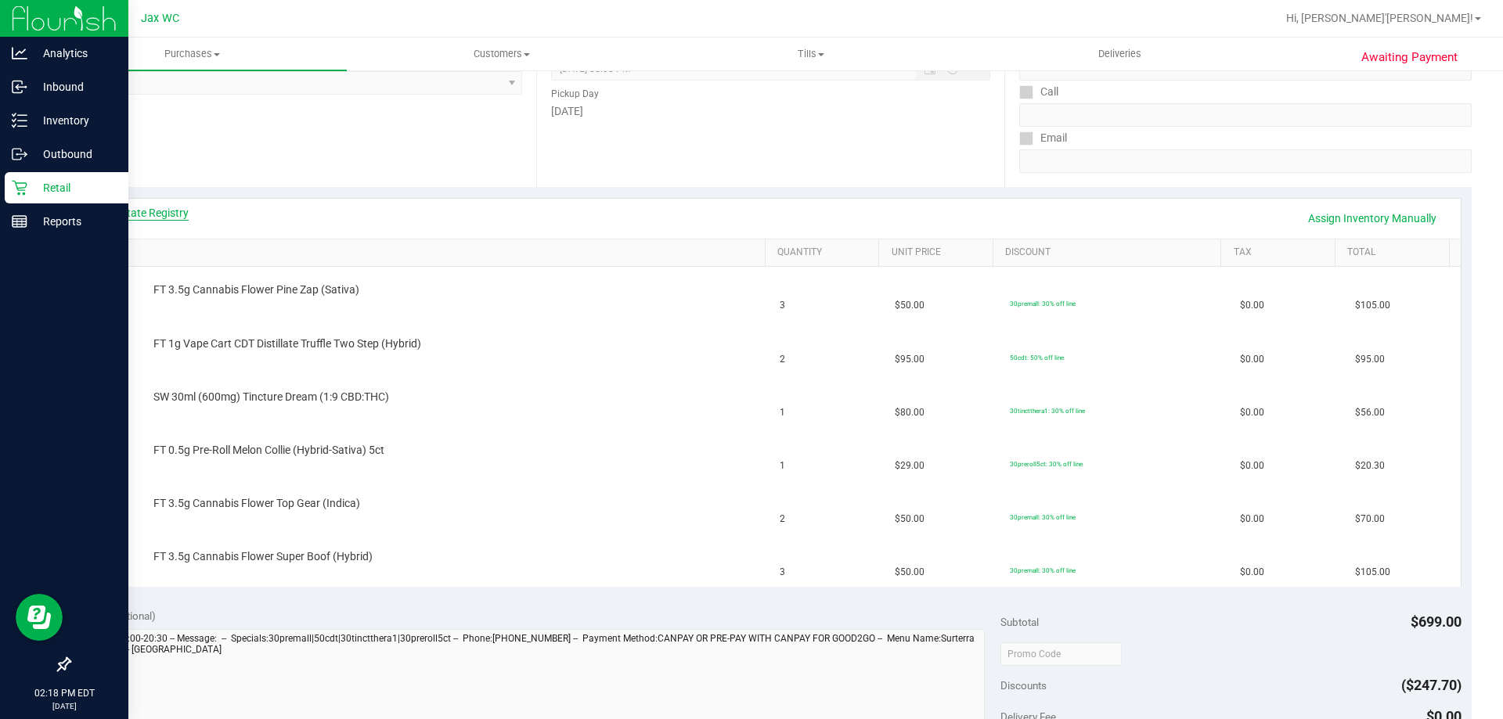
click at [171, 217] on link "View State Registry" at bounding box center [142, 213] width 94 height 16
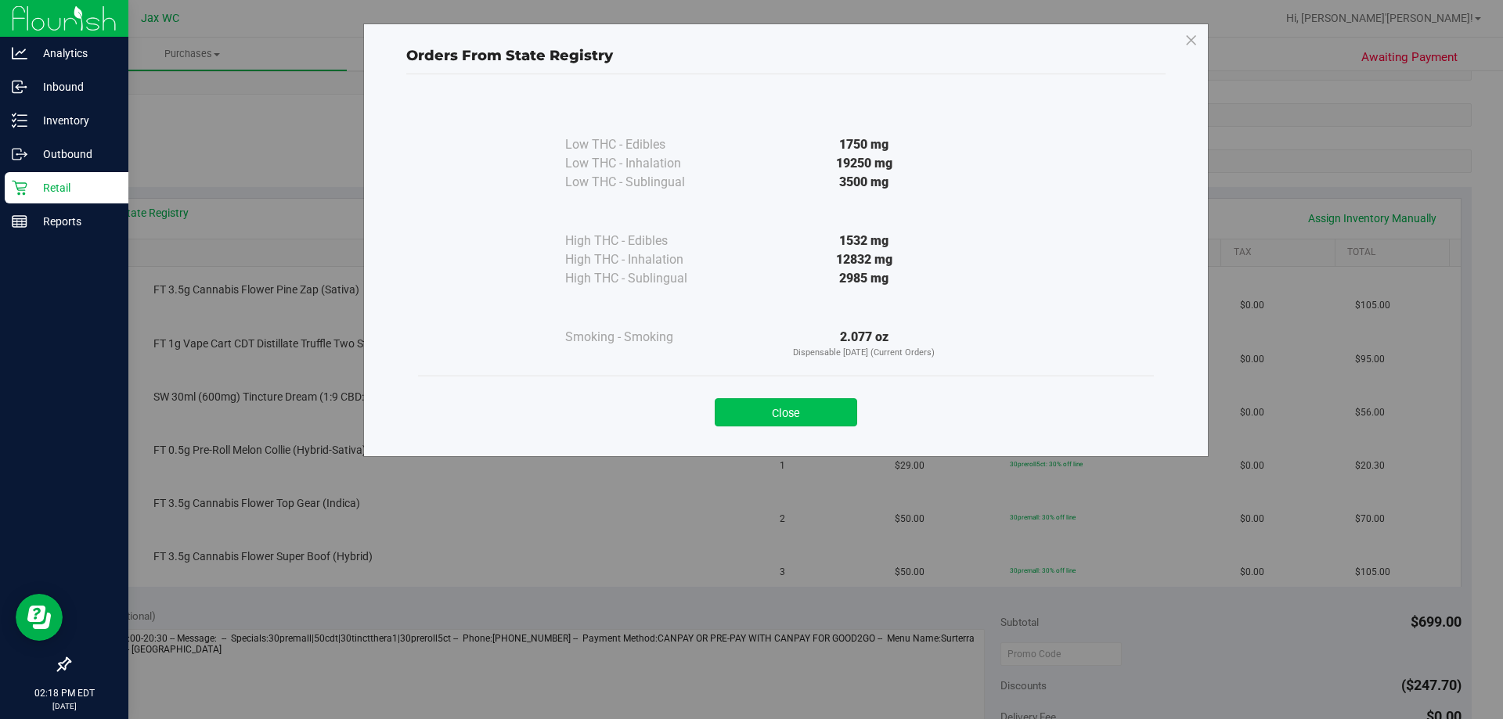
click at [781, 416] on button "Close" at bounding box center [786, 412] width 142 height 28
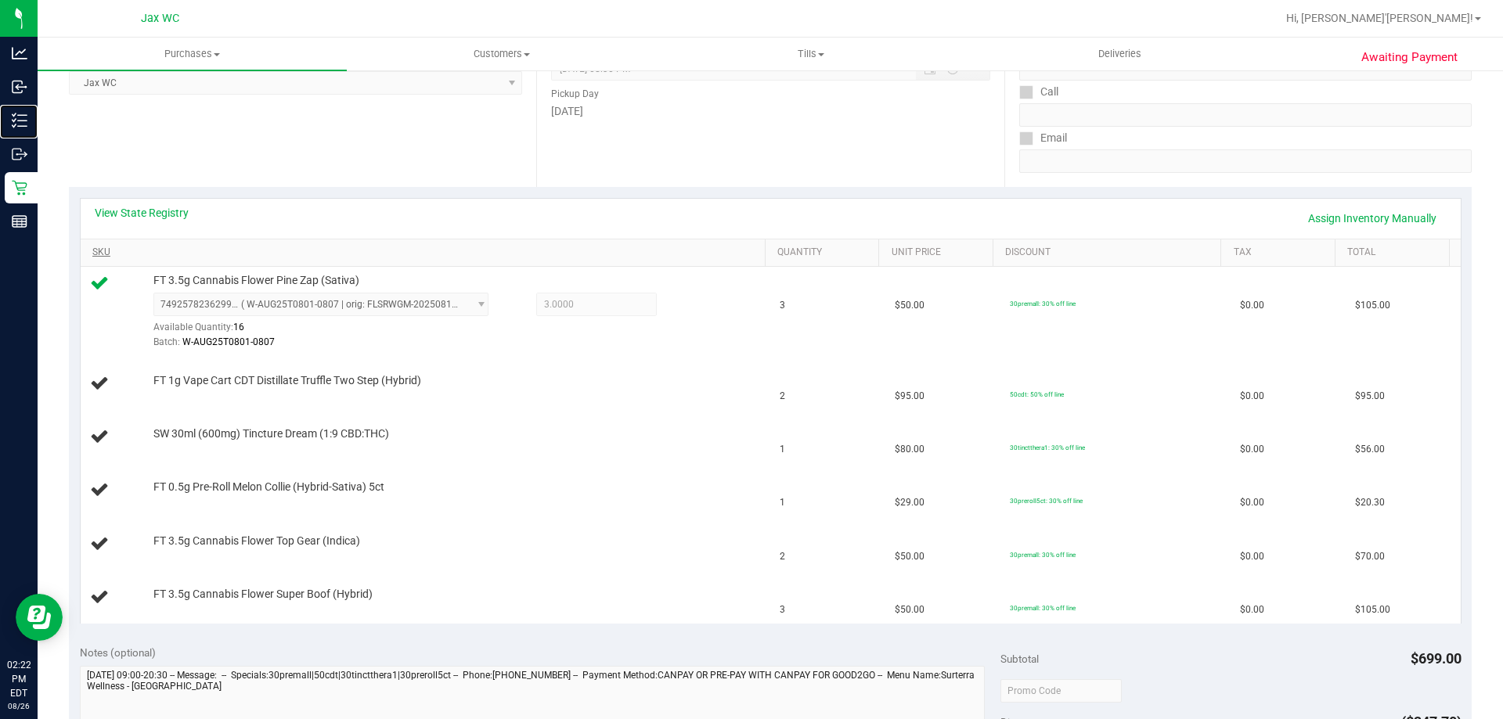
click at [0, 105] on link "Inventory" at bounding box center [19, 122] width 38 height 34
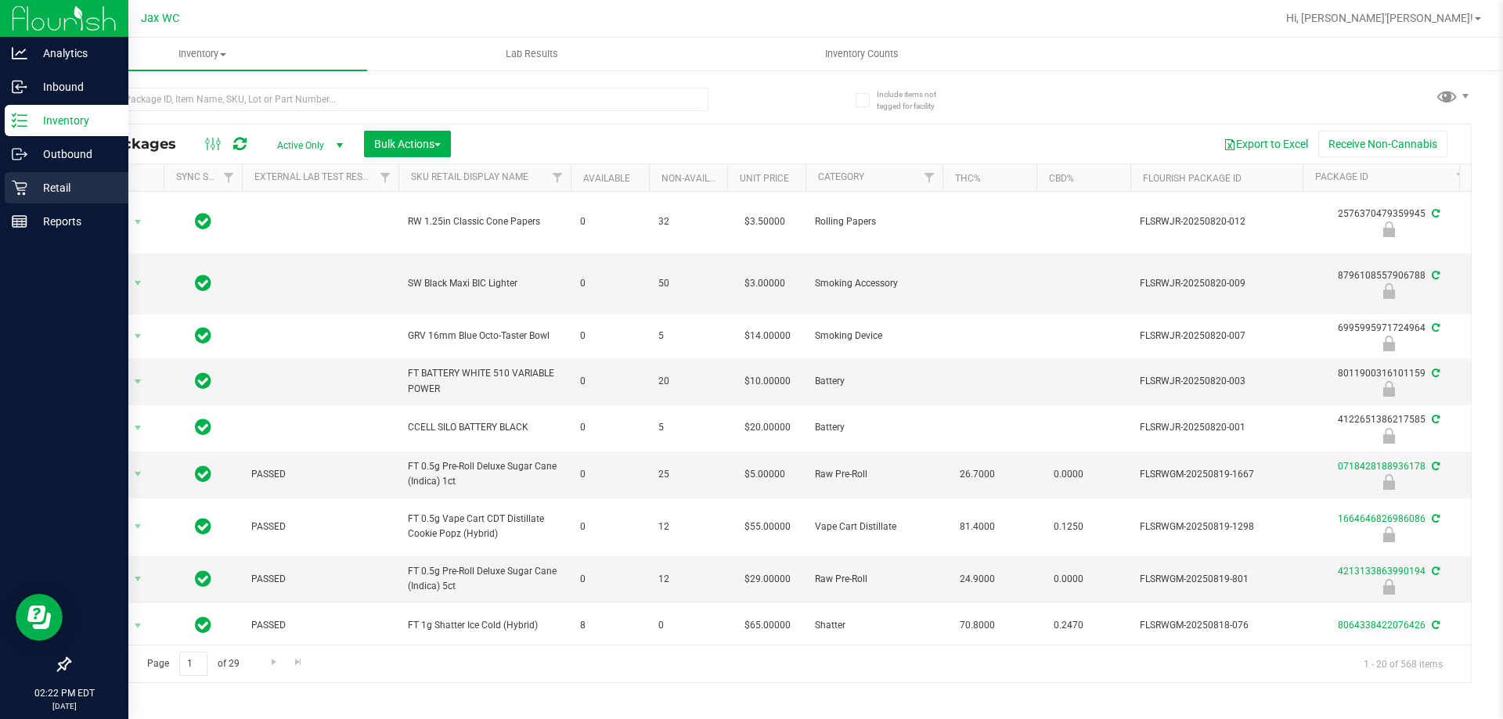
click at [59, 185] on p "Retail" at bounding box center [74, 187] width 94 height 19
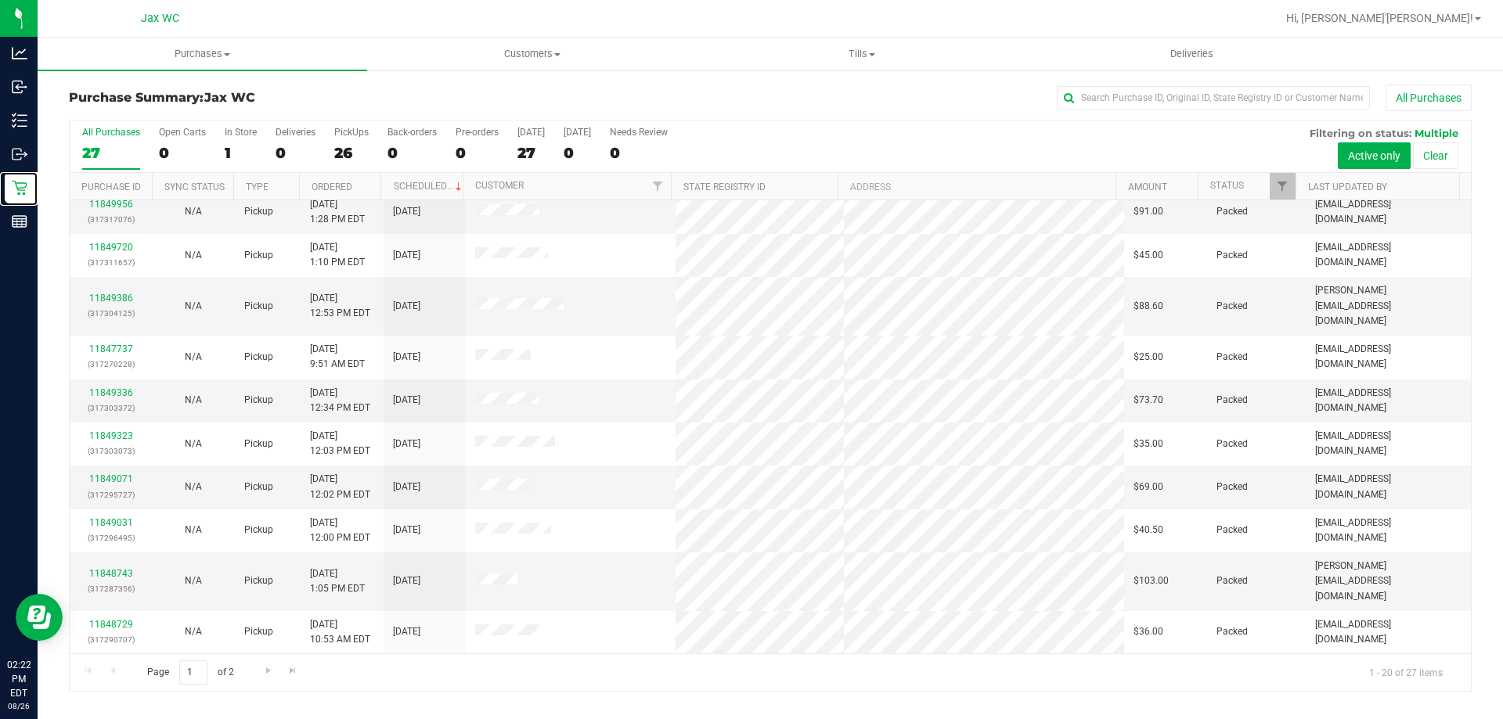
scroll to position [413, 0]
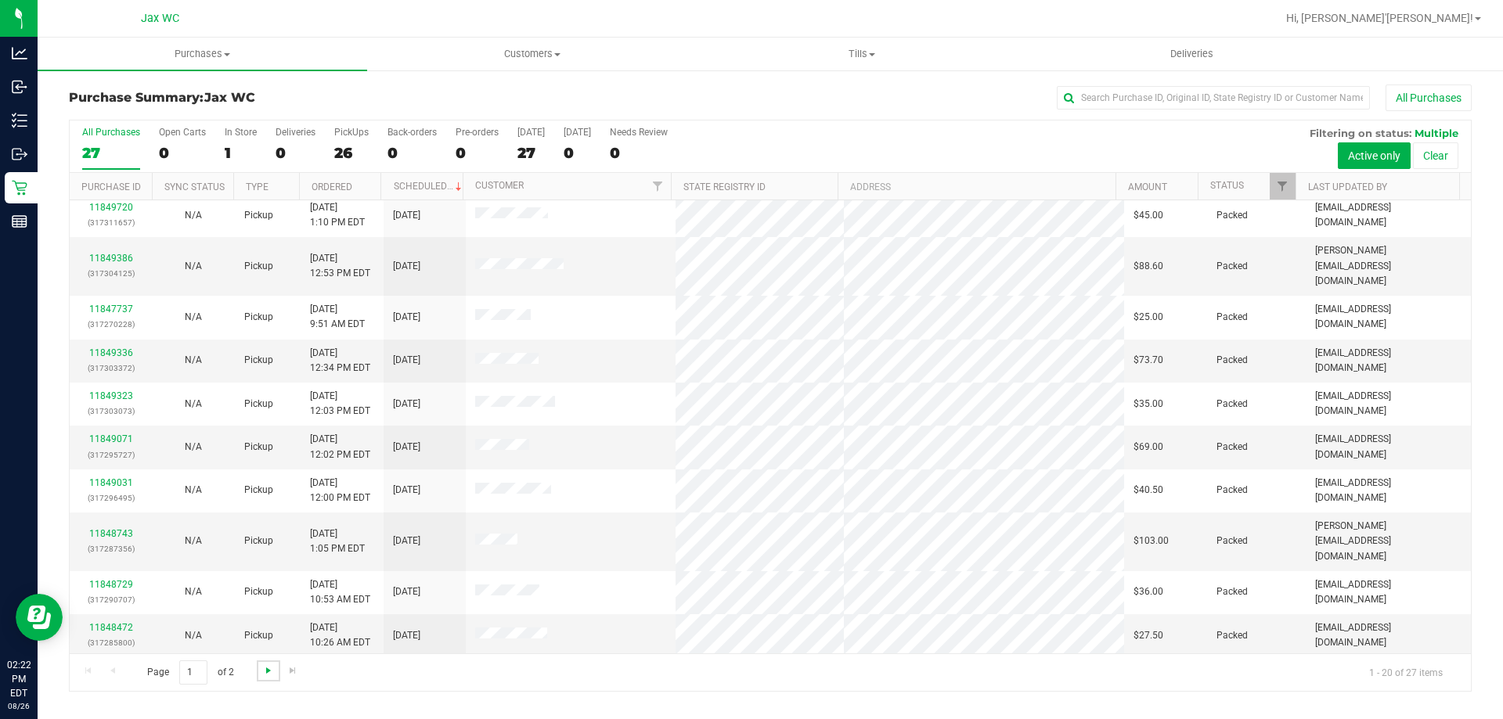
click at [267, 667] on span "Go to the next page" at bounding box center [268, 670] width 13 height 13
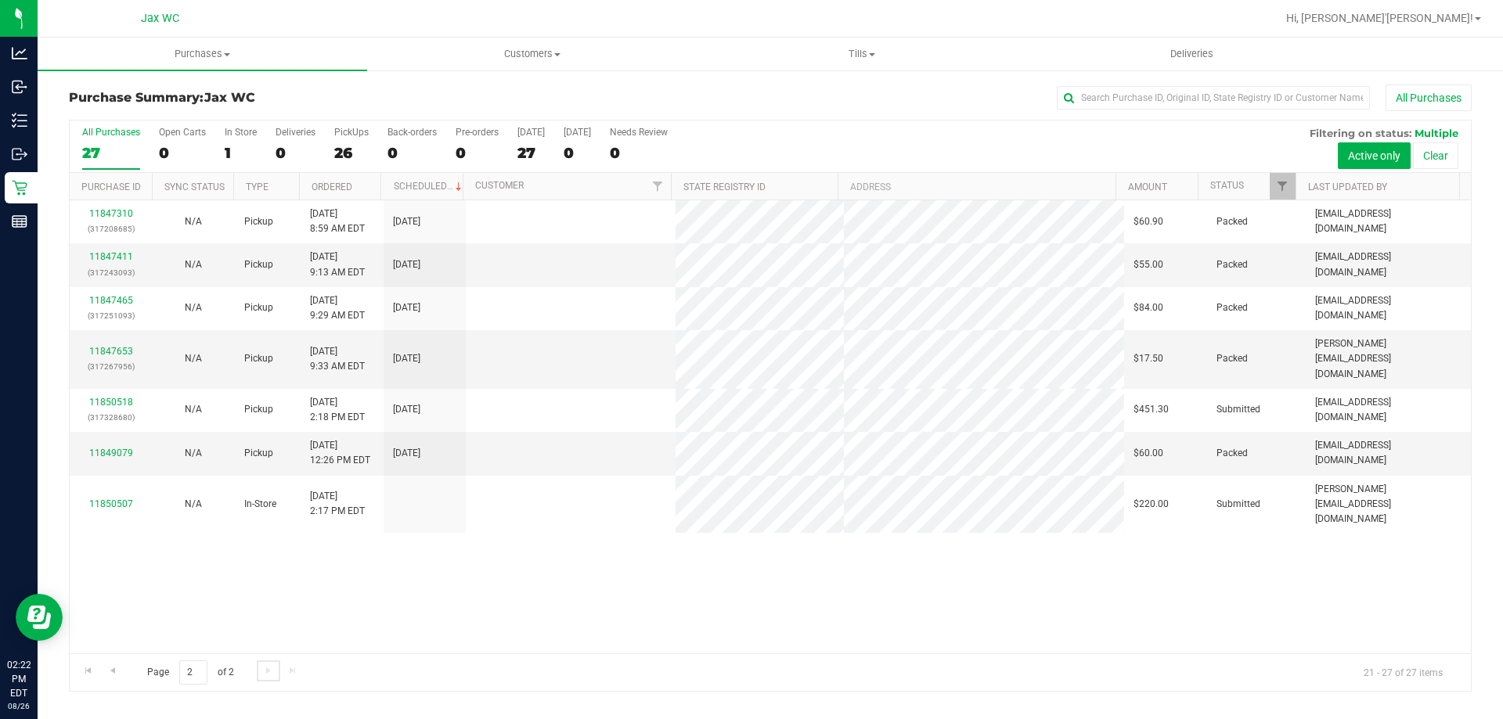
scroll to position [0, 0]
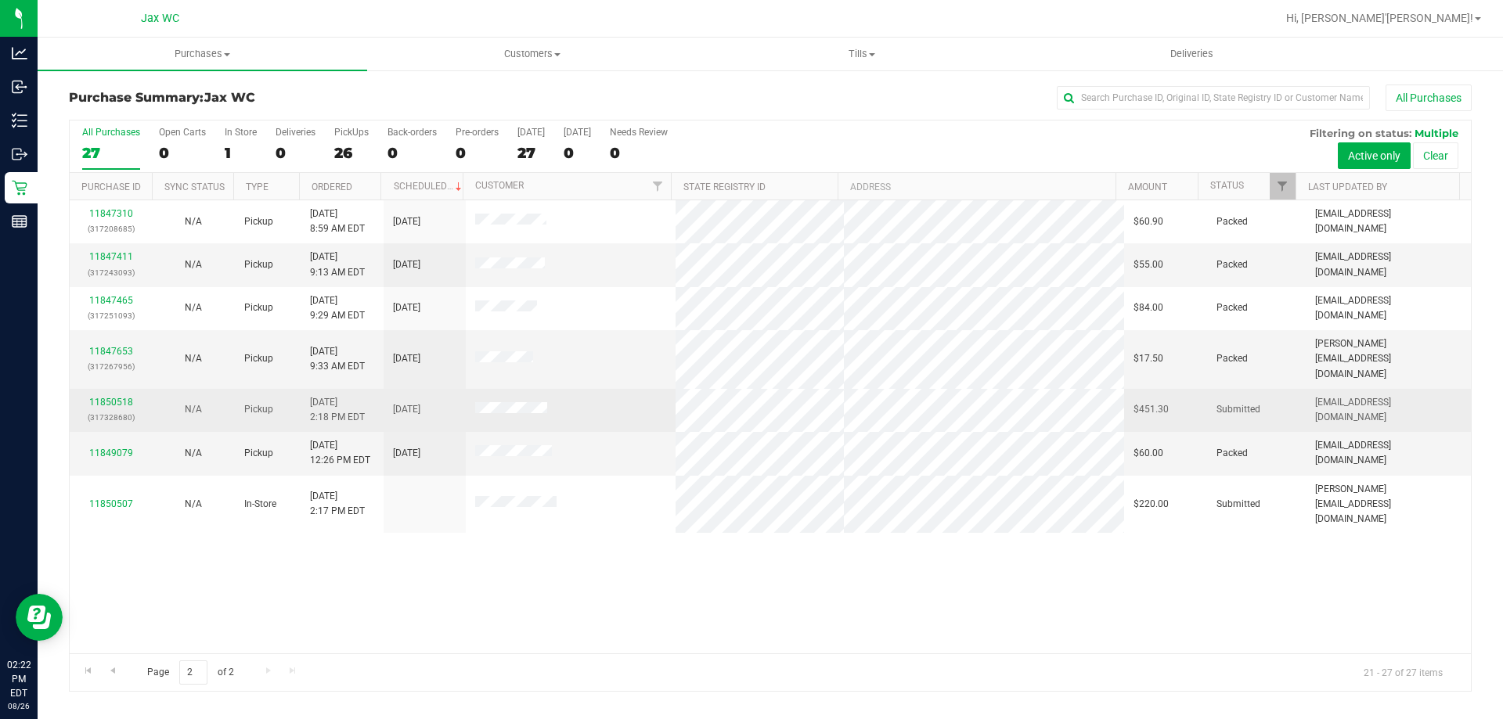
click at [121, 410] on p "(317328680)" at bounding box center [110, 417] width 63 height 15
click at [121, 397] on link "11850518" at bounding box center [111, 402] width 44 height 11
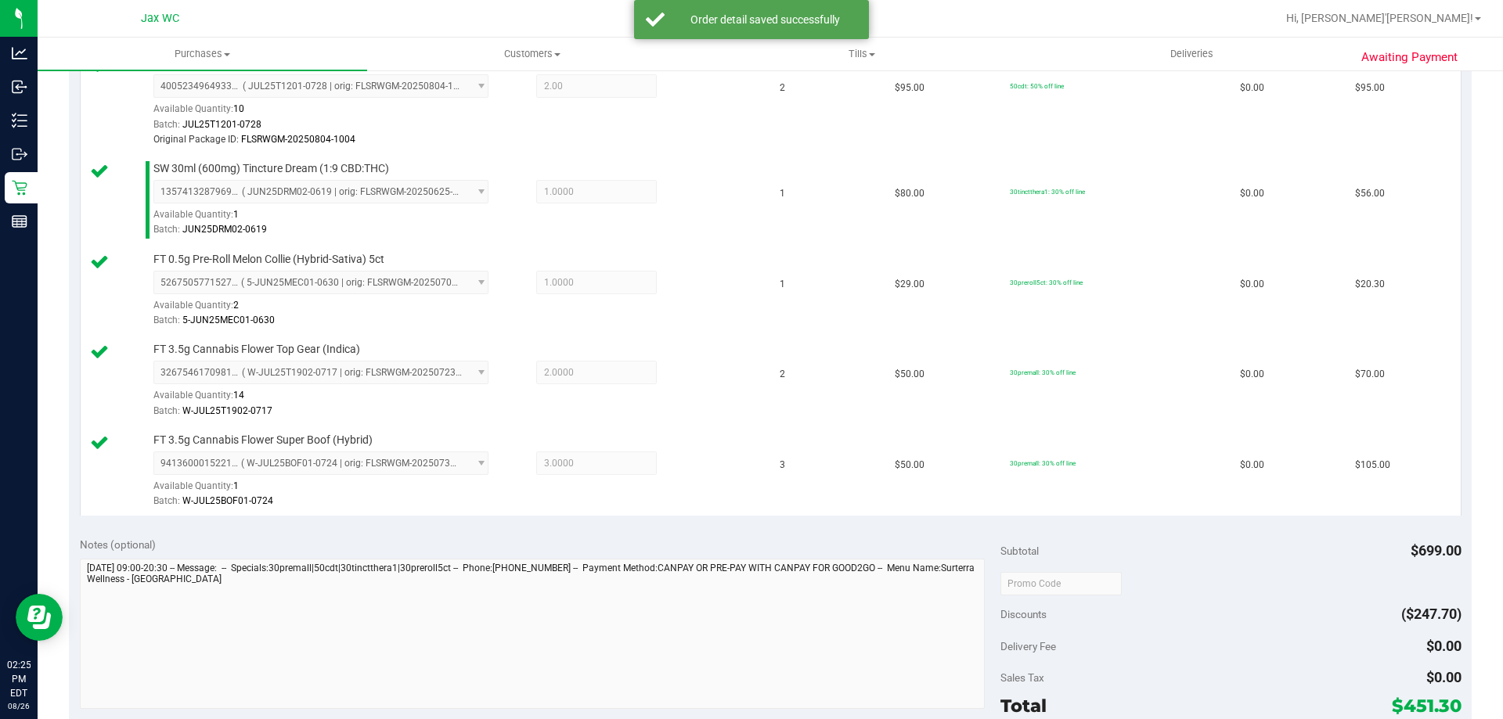
scroll to position [704, 0]
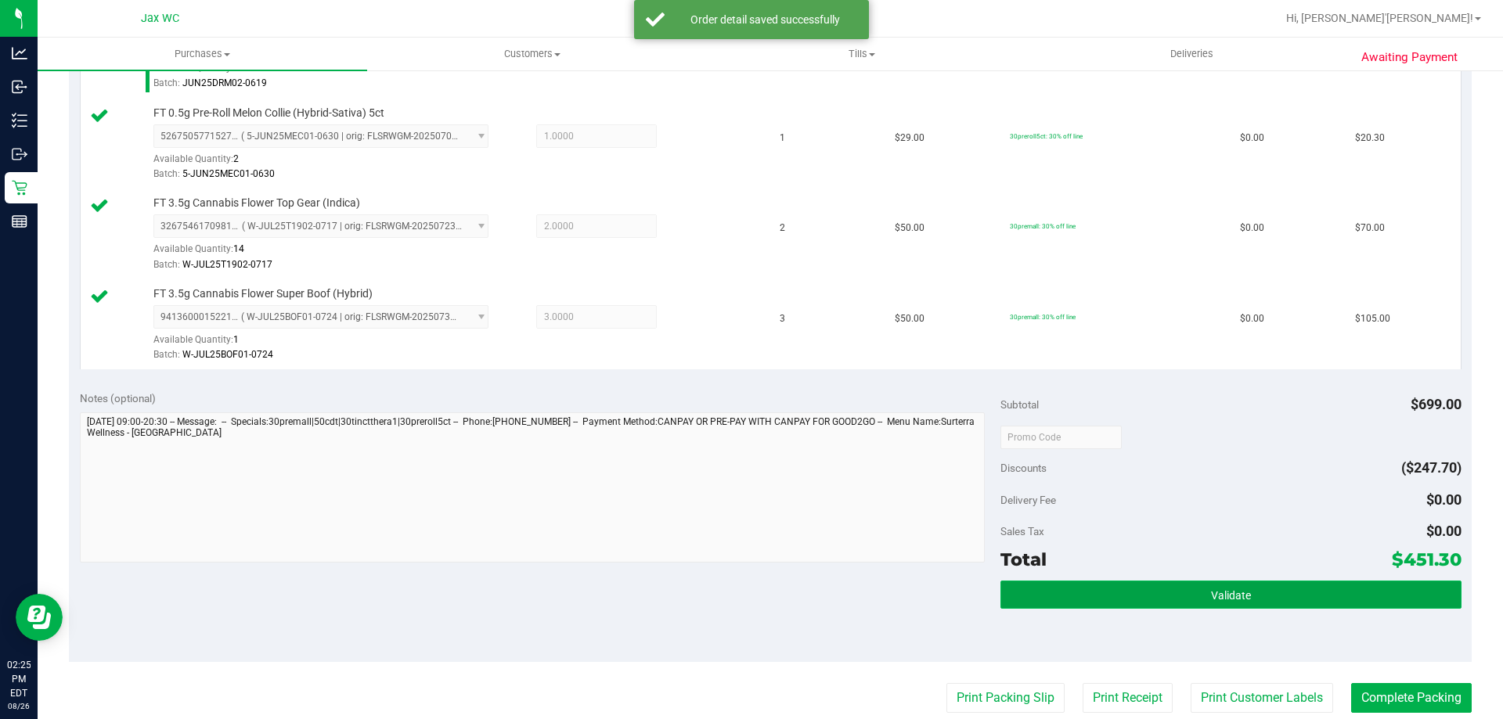
click at [1221, 607] on button "Validate" at bounding box center [1230, 595] width 460 height 28
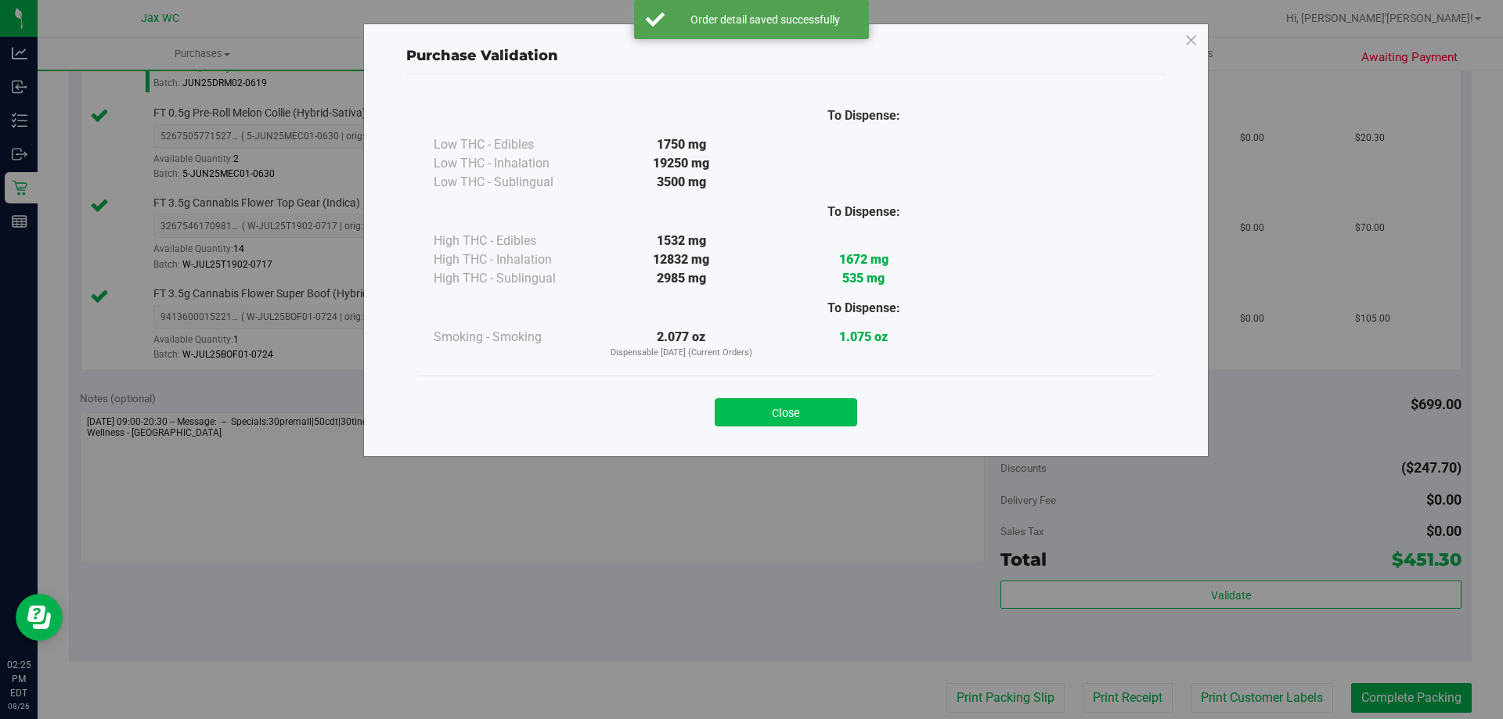
click at [810, 408] on button "Close" at bounding box center [786, 412] width 142 height 28
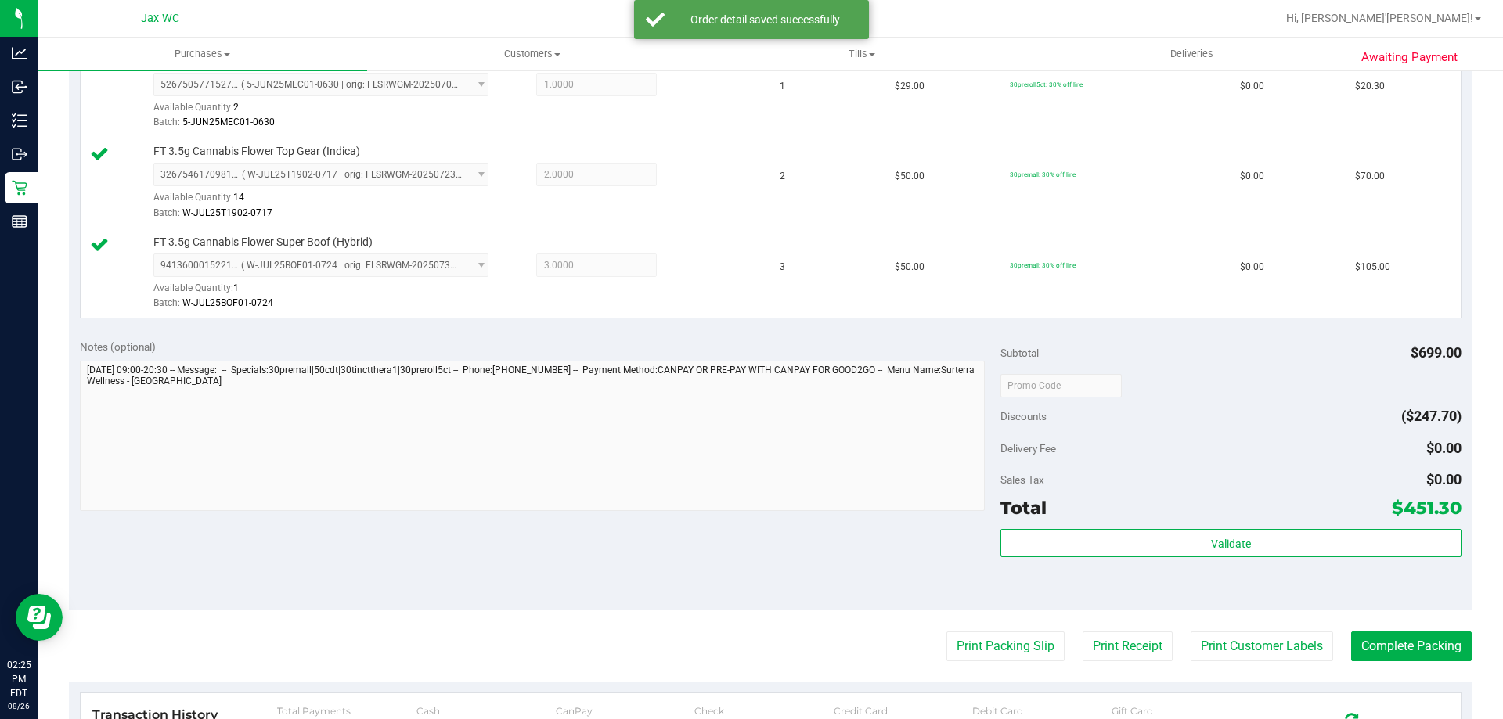
scroll to position [783, 0]
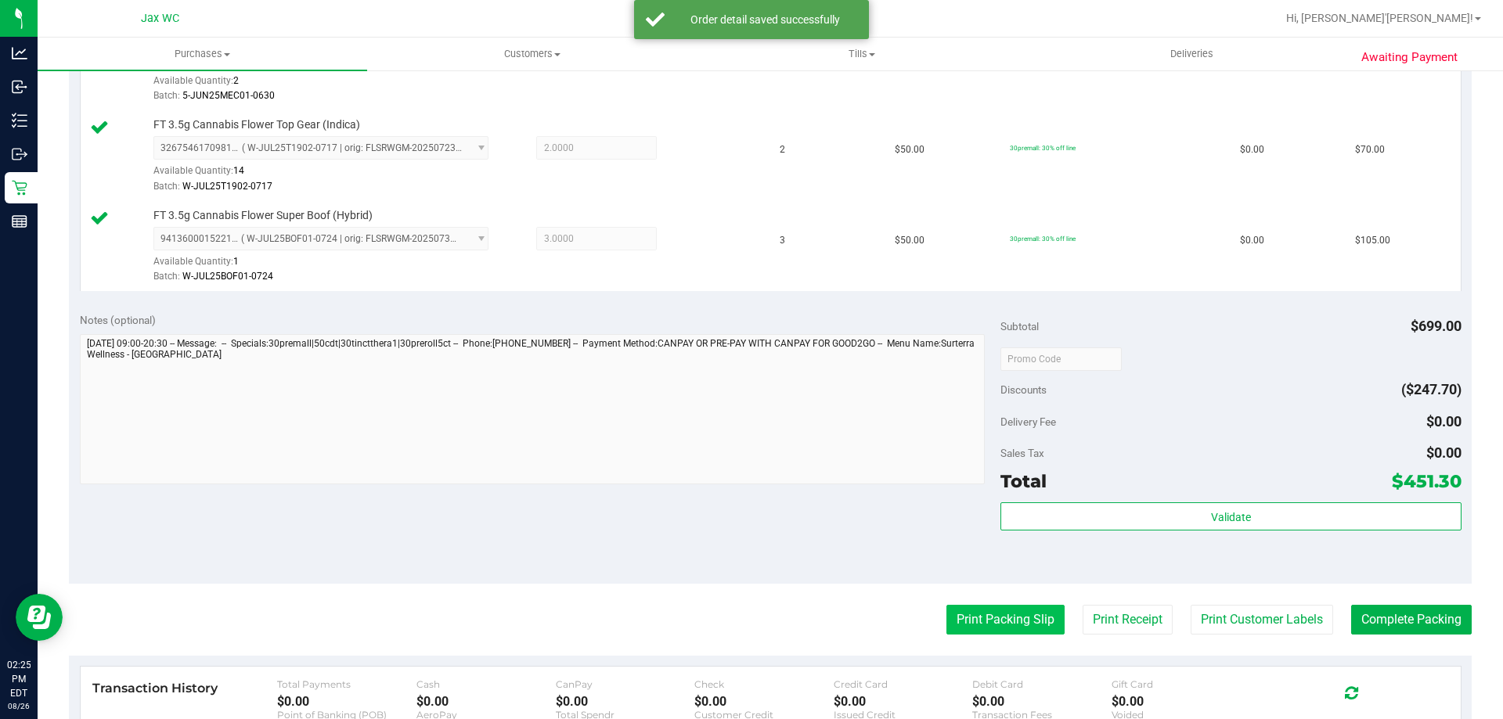
click at [958, 602] on purchase-details "Back Edit Purchase Cancel Purchase View Profile # 11850518 BioTrack ID: - Submi…" at bounding box center [770, 125] width 1402 height 1647
click at [965, 612] on button "Print Packing Slip" at bounding box center [1005, 620] width 118 height 30
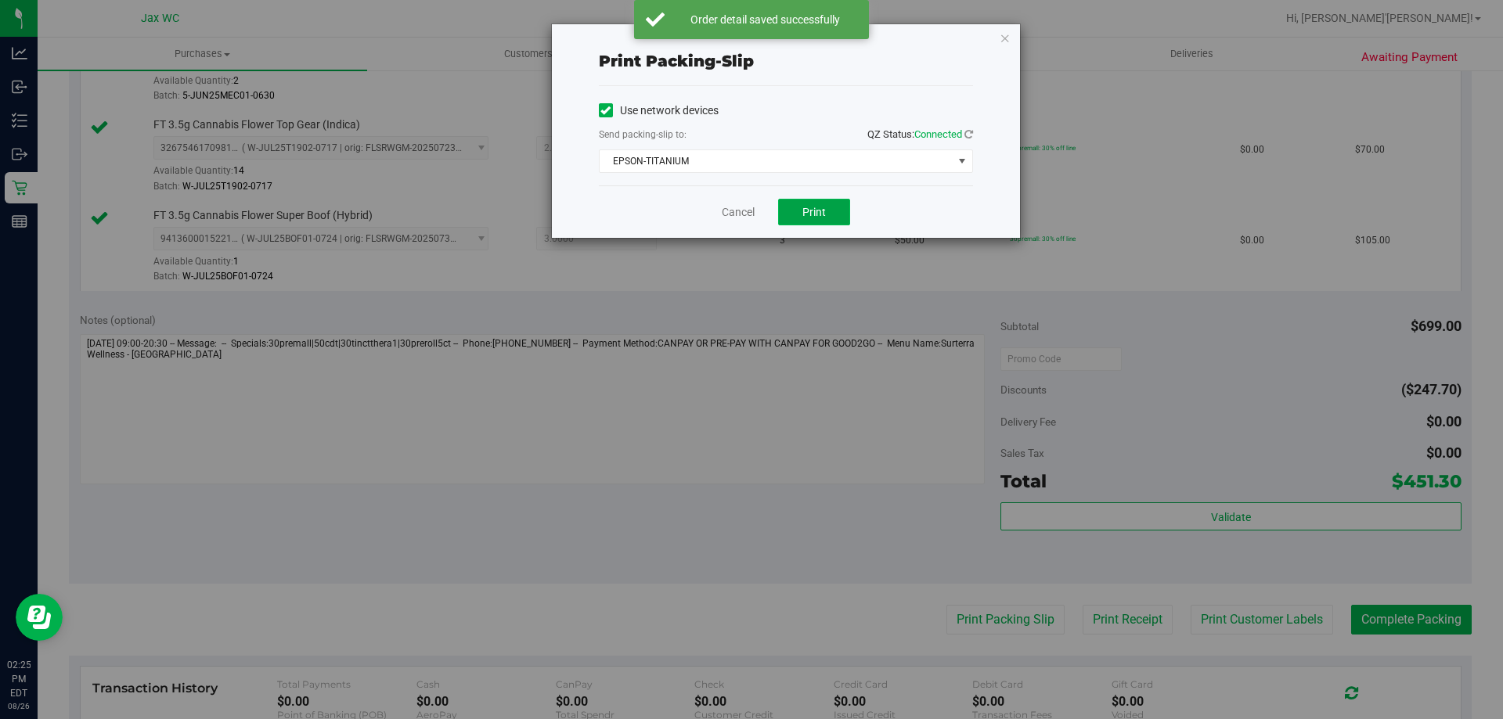
click at [797, 214] on button "Print" at bounding box center [814, 212] width 72 height 27
click at [732, 215] on link "Cancel" at bounding box center [738, 212] width 33 height 16
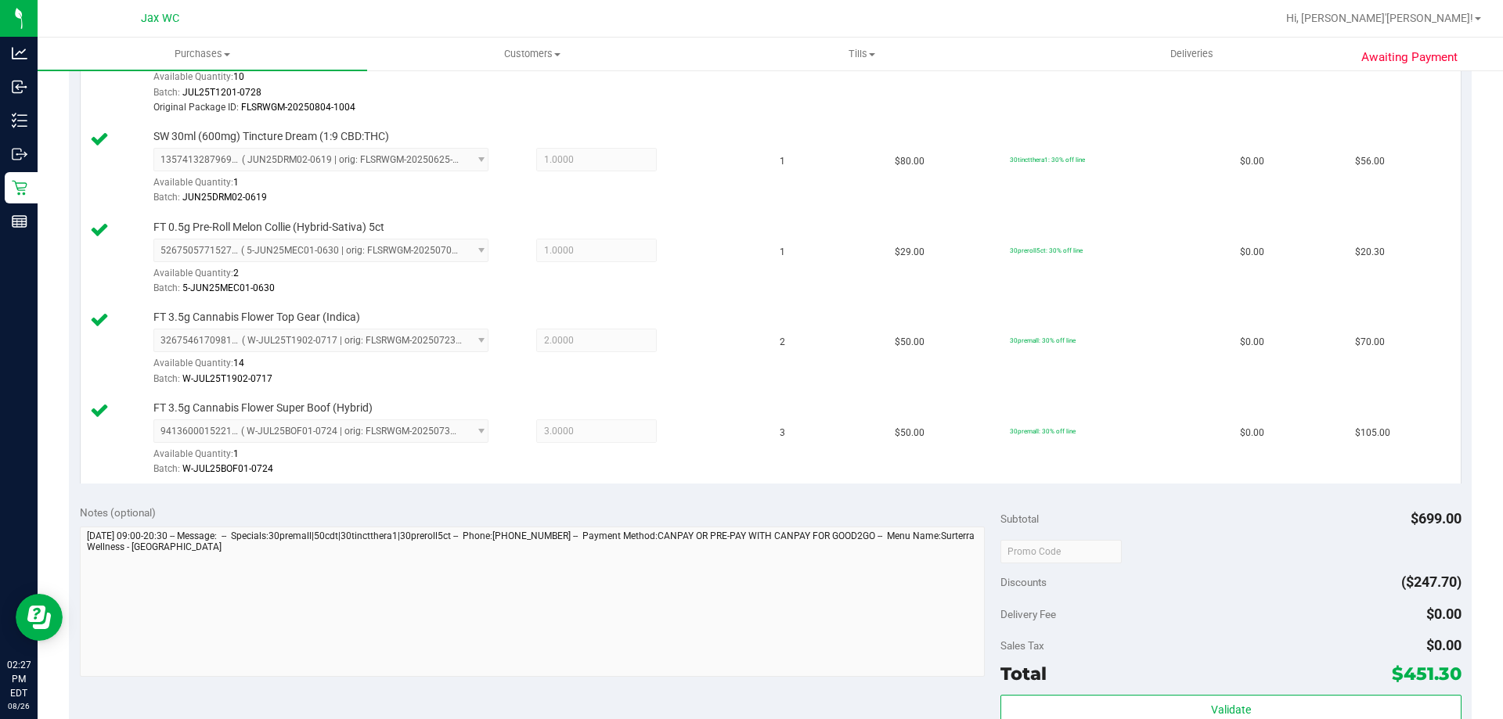
scroll to position [391, 0]
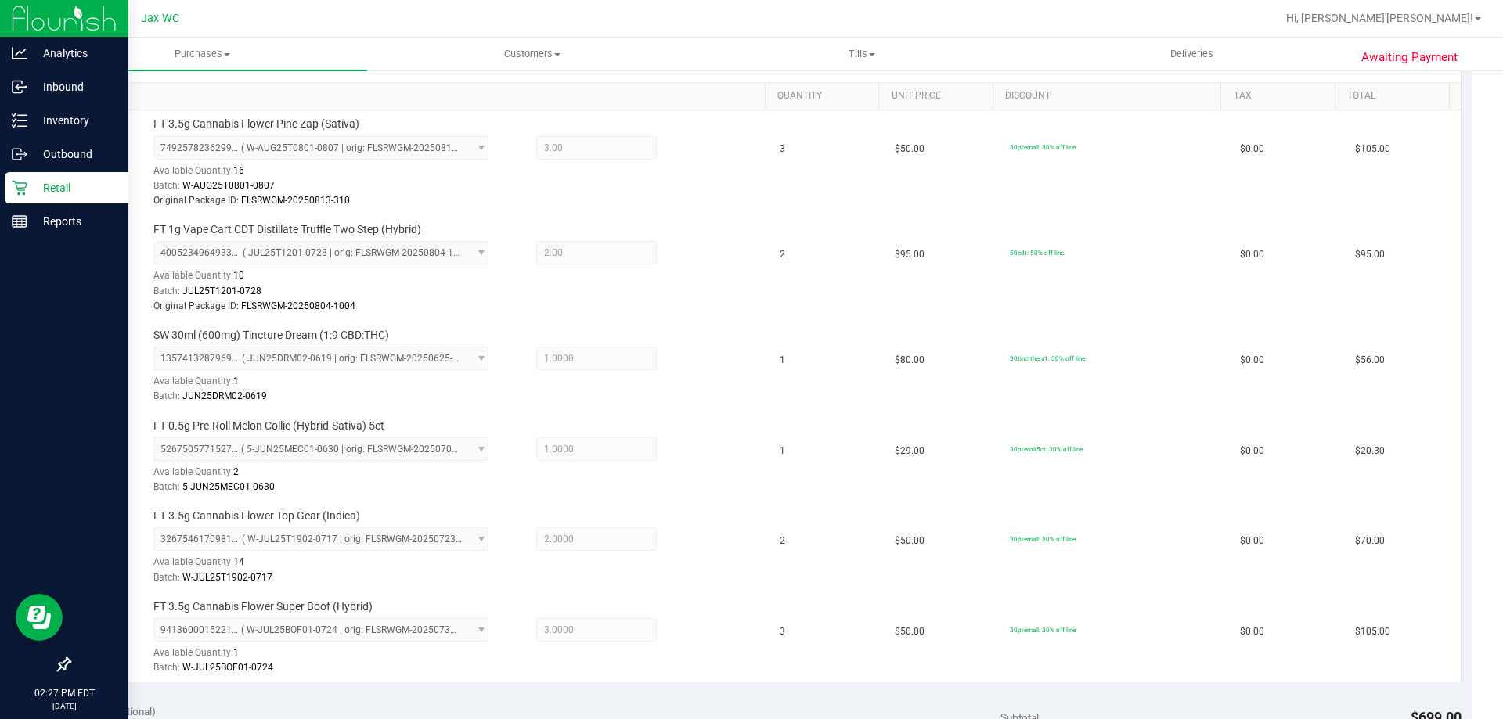
click at [44, 178] on p "Retail" at bounding box center [74, 187] width 94 height 19
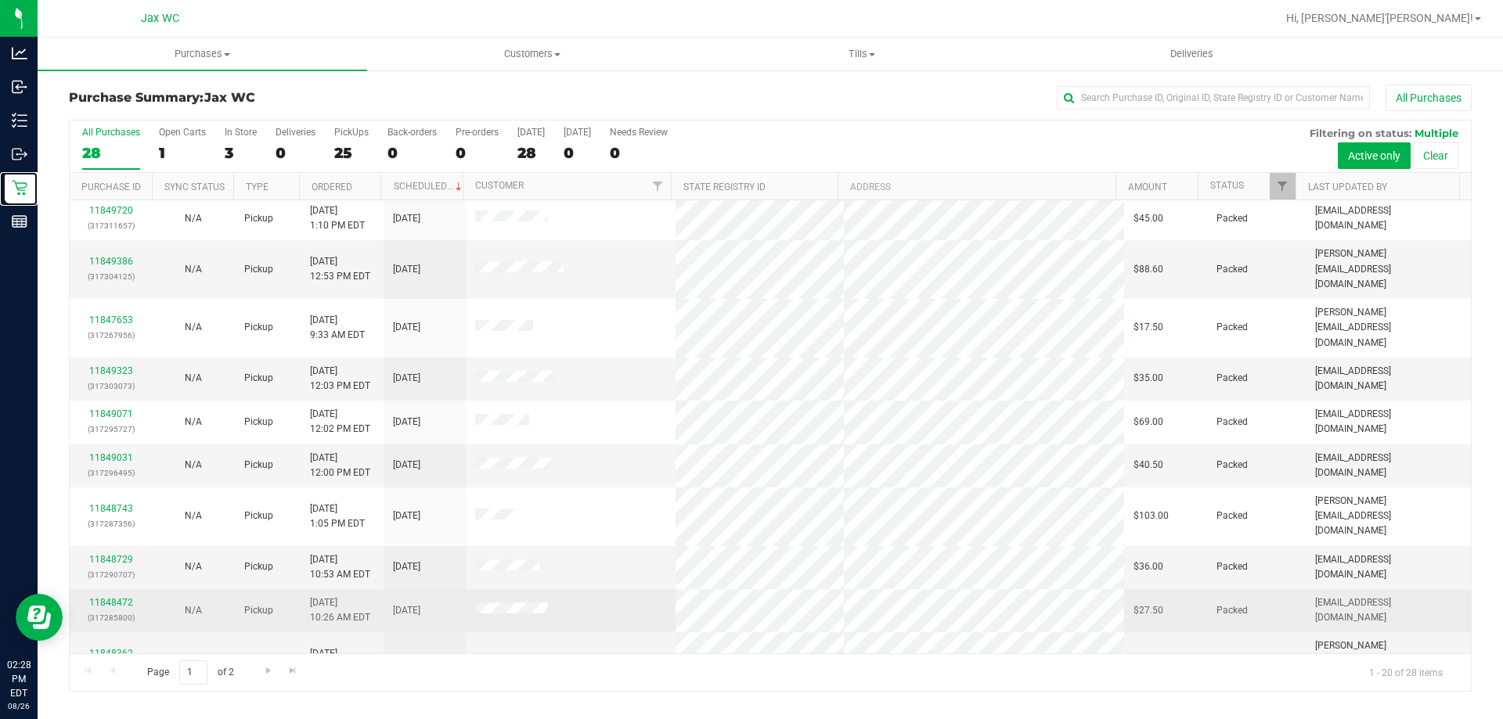
scroll to position [413, 0]
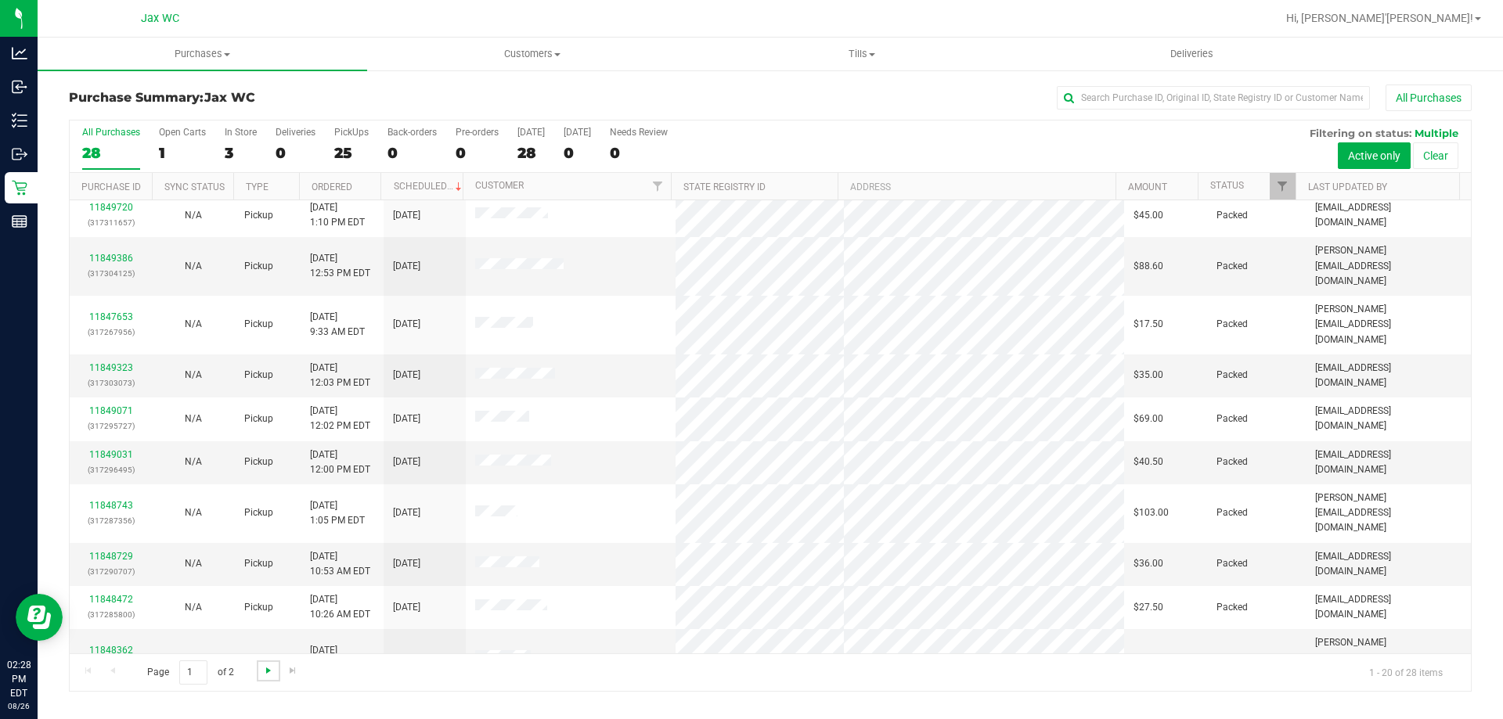
click at [265, 668] on span "Go to the next page" at bounding box center [268, 670] width 13 height 13
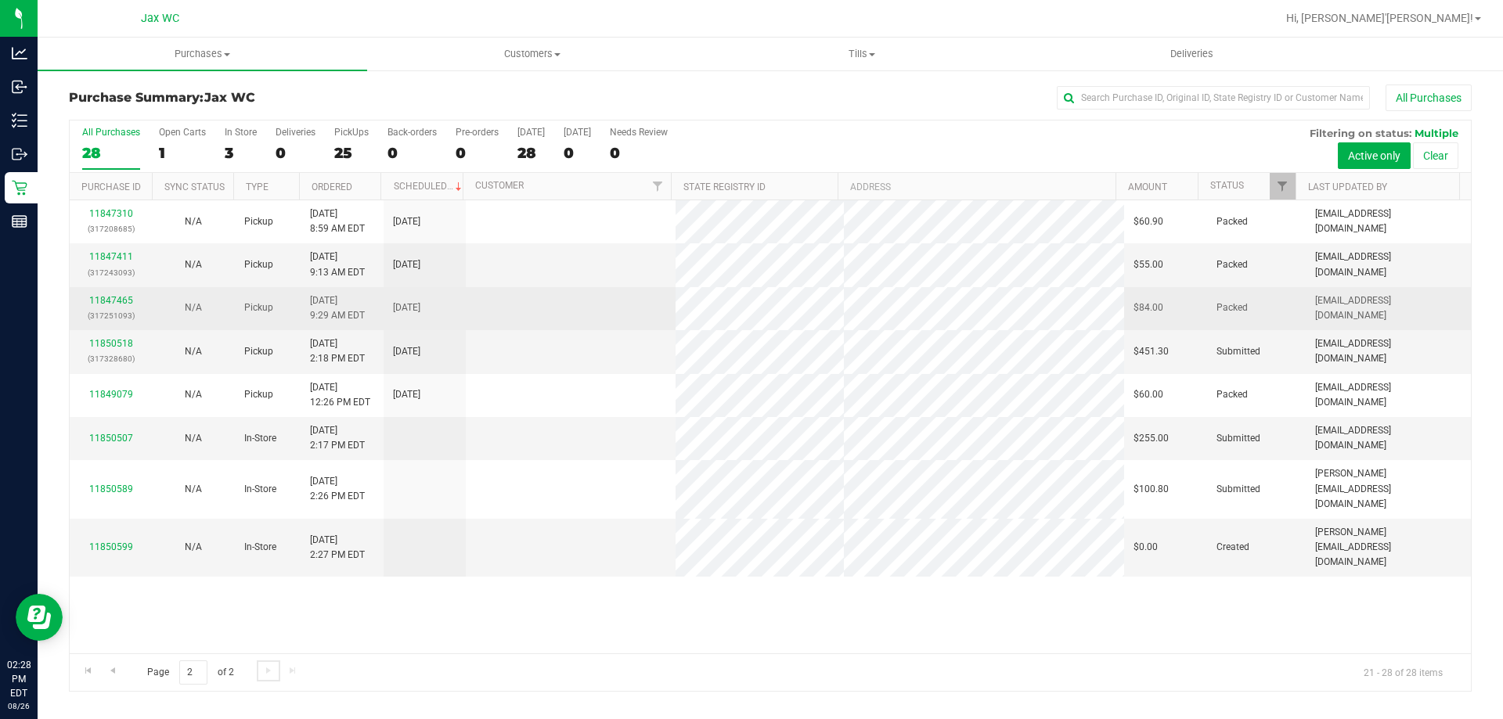
scroll to position [0, 0]
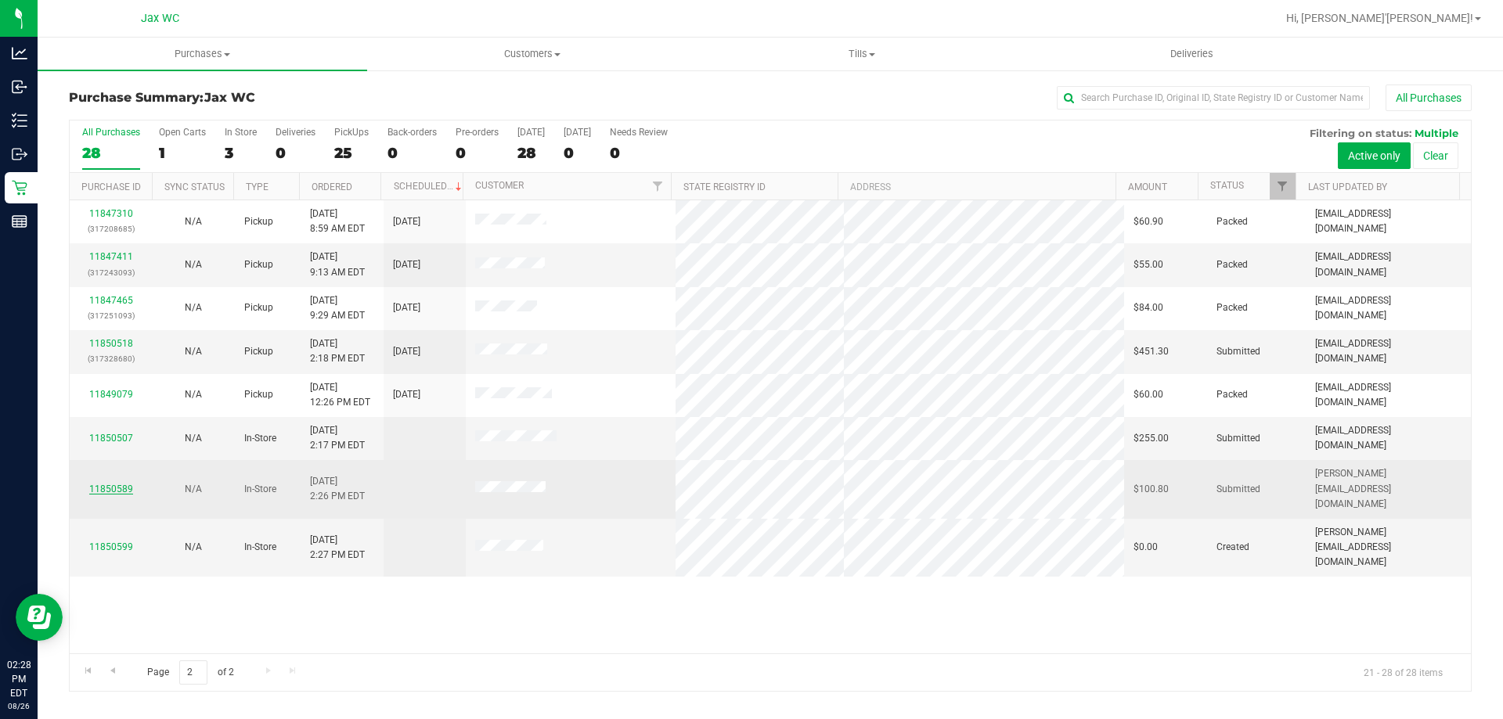
click at [110, 484] on link "11850589" at bounding box center [111, 489] width 44 height 11
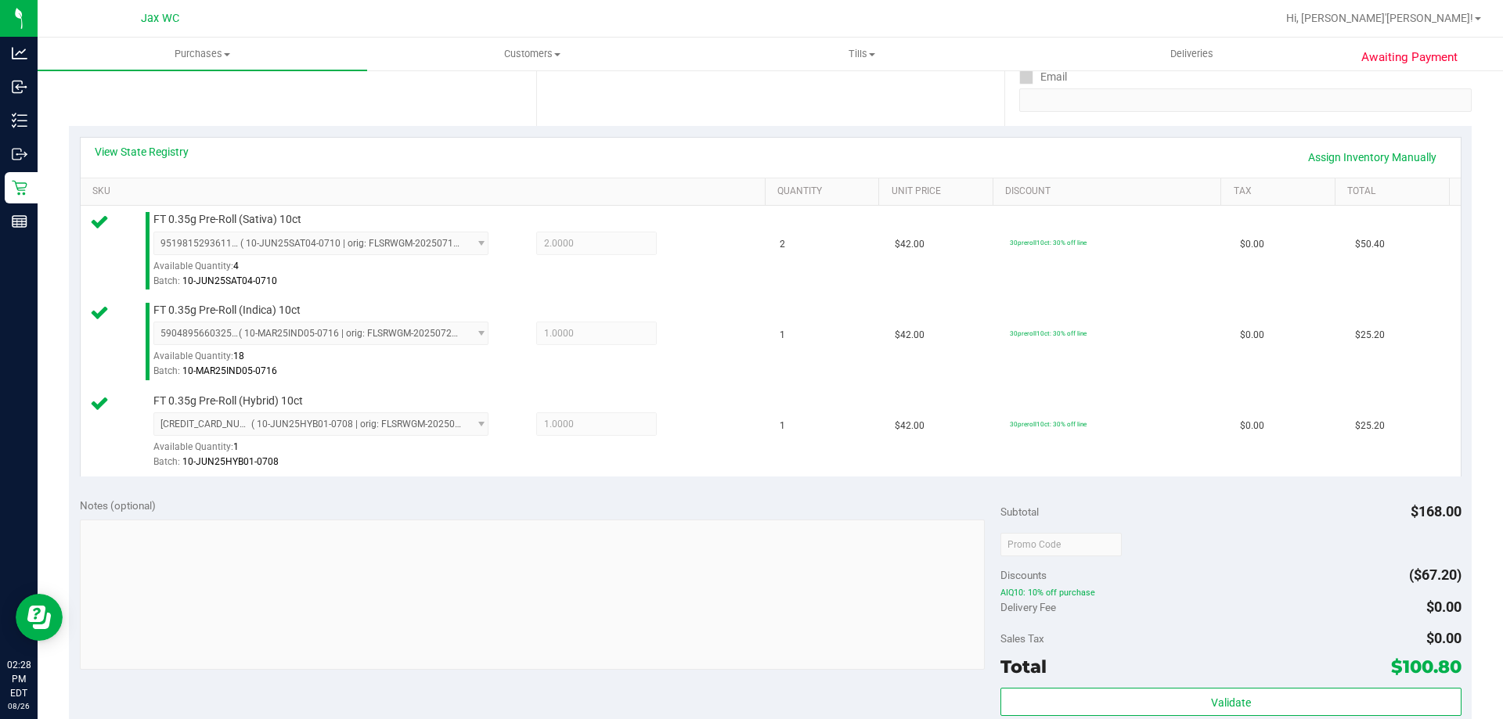
scroll to position [470, 0]
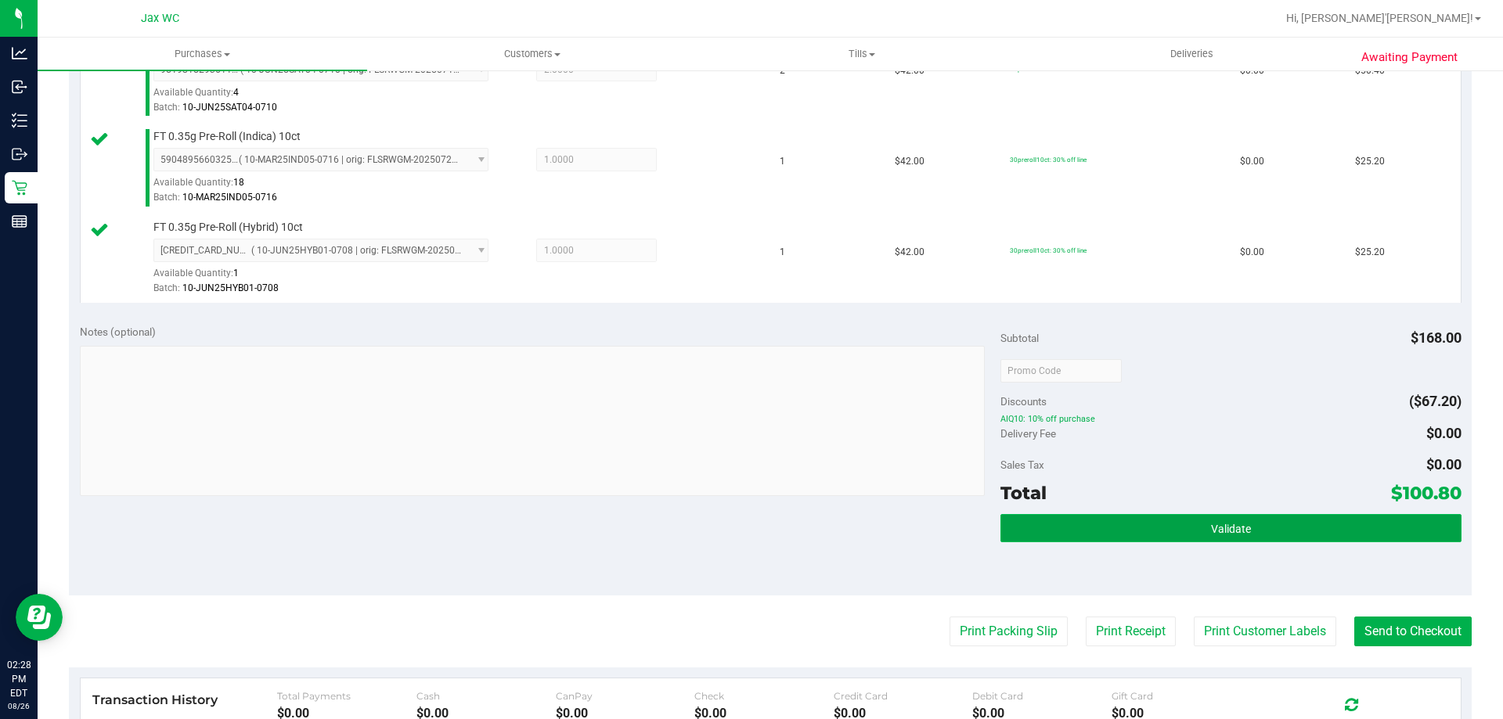
click at [1218, 537] on button "Validate" at bounding box center [1230, 528] width 460 height 28
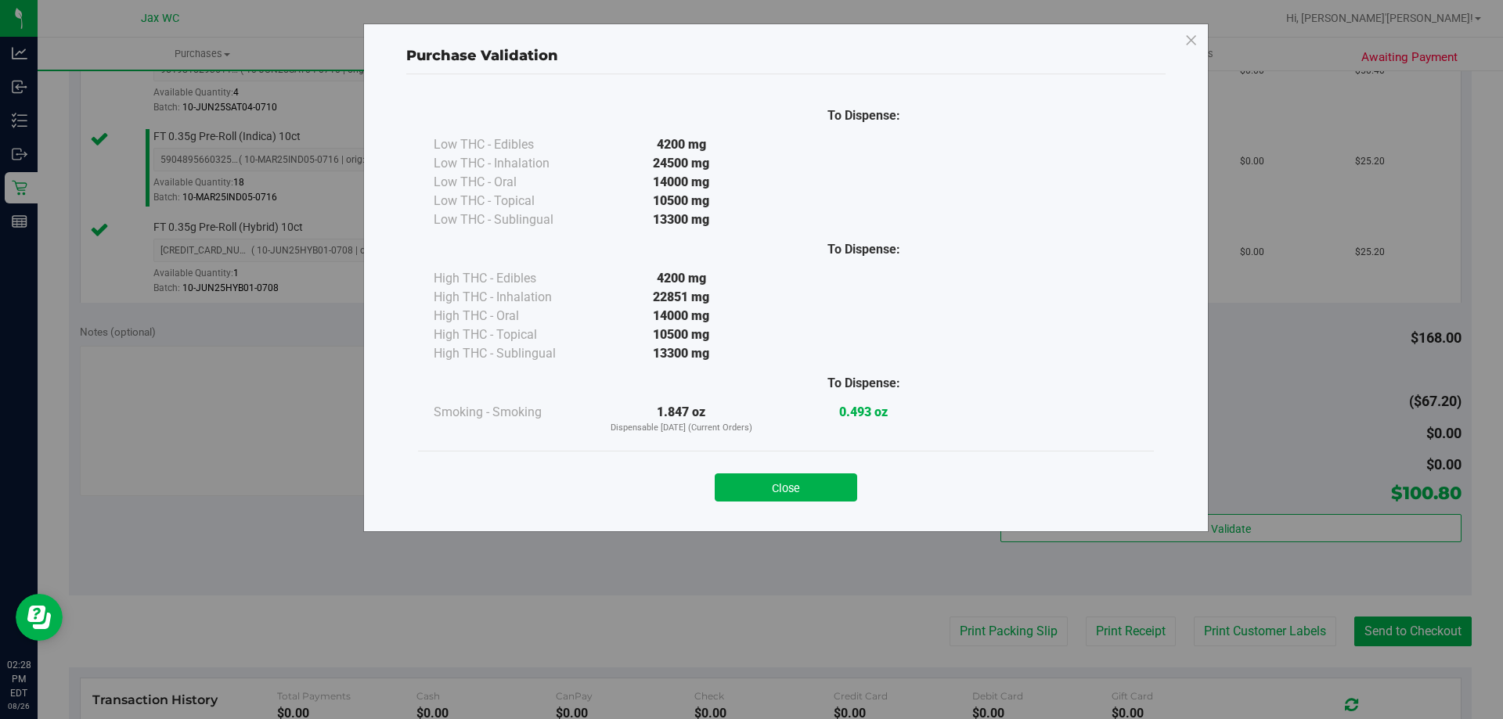
click at [791, 470] on div "Close" at bounding box center [786, 482] width 712 height 39
click at [817, 484] on button "Close" at bounding box center [786, 487] width 142 height 28
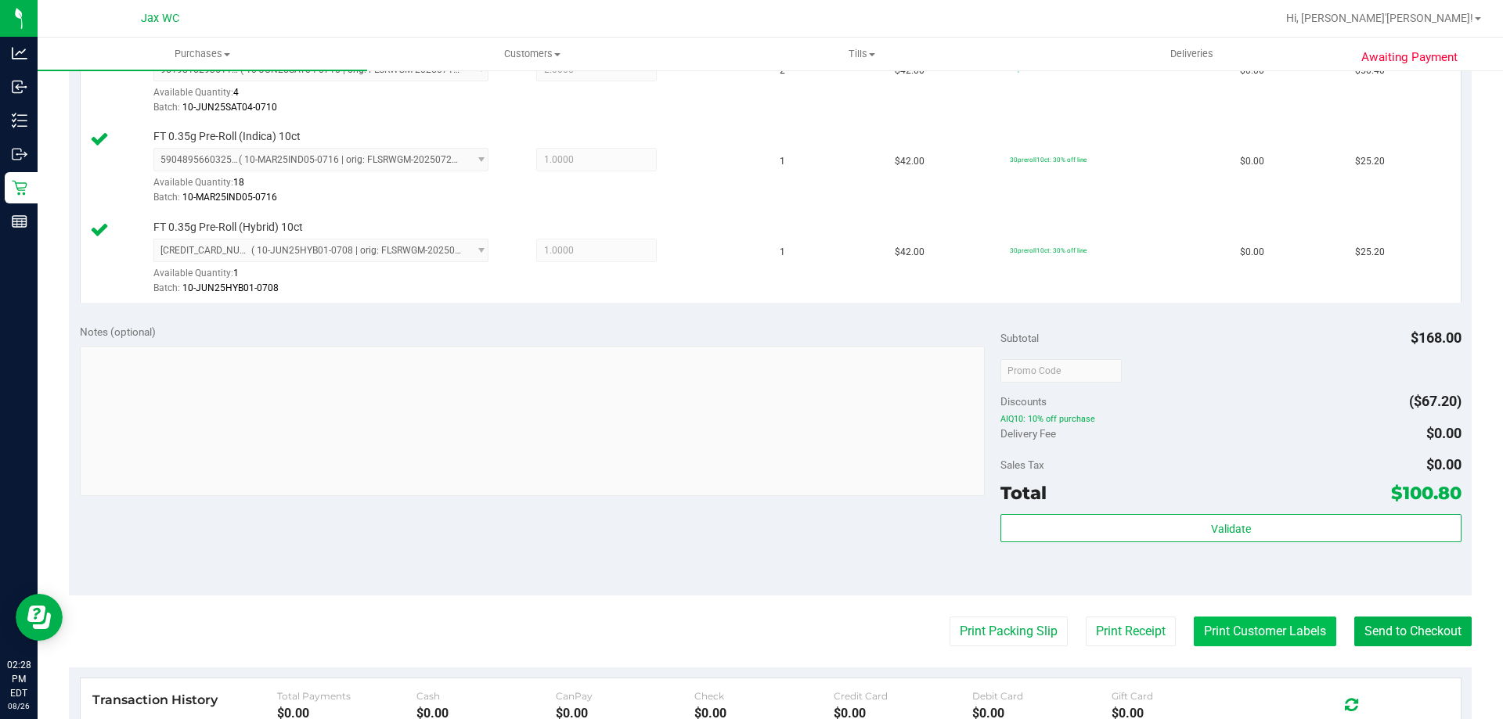
click at [1211, 625] on button "Print Customer Labels" at bounding box center [1264, 632] width 142 height 30
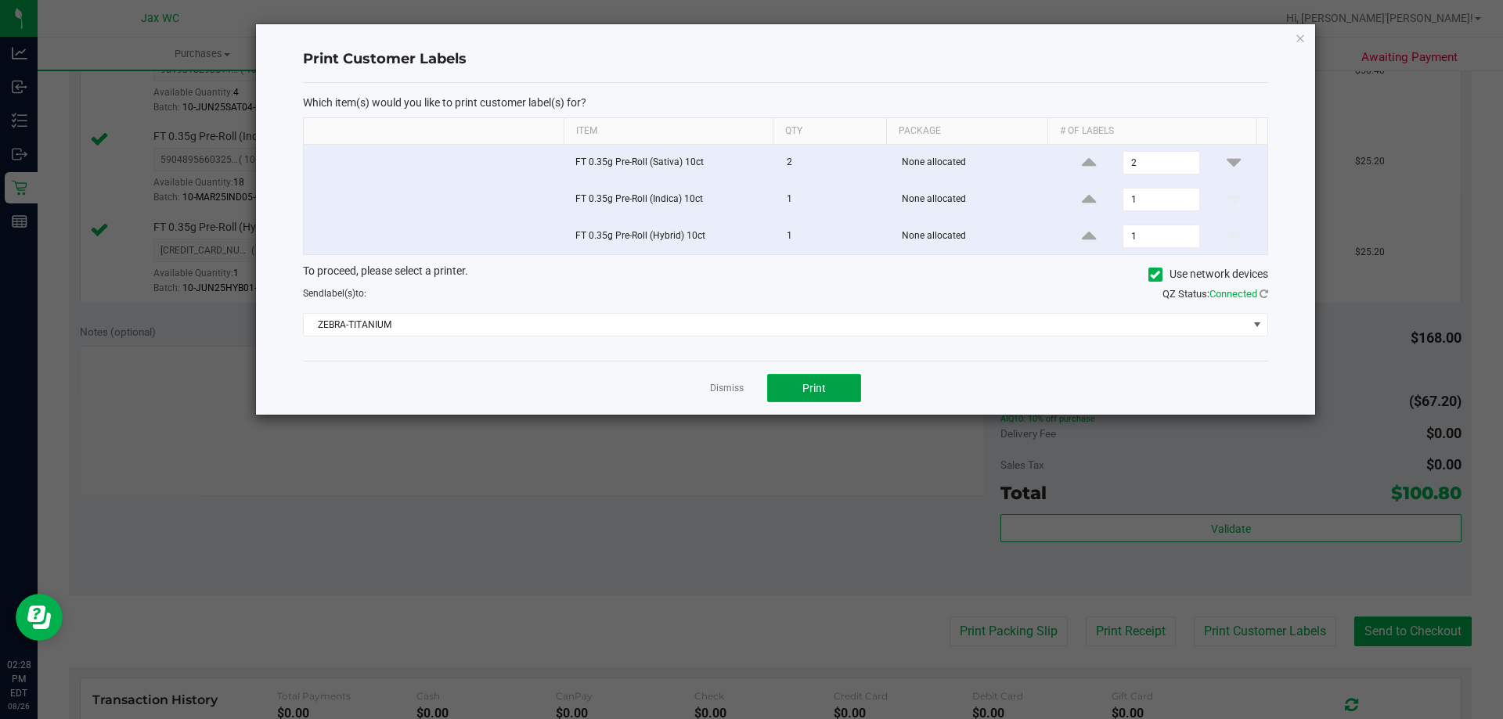
click at [816, 383] on span "Print" at bounding box center [813, 388] width 23 height 13
click at [720, 388] on link "Dismiss" at bounding box center [727, 388] width 34 height 13
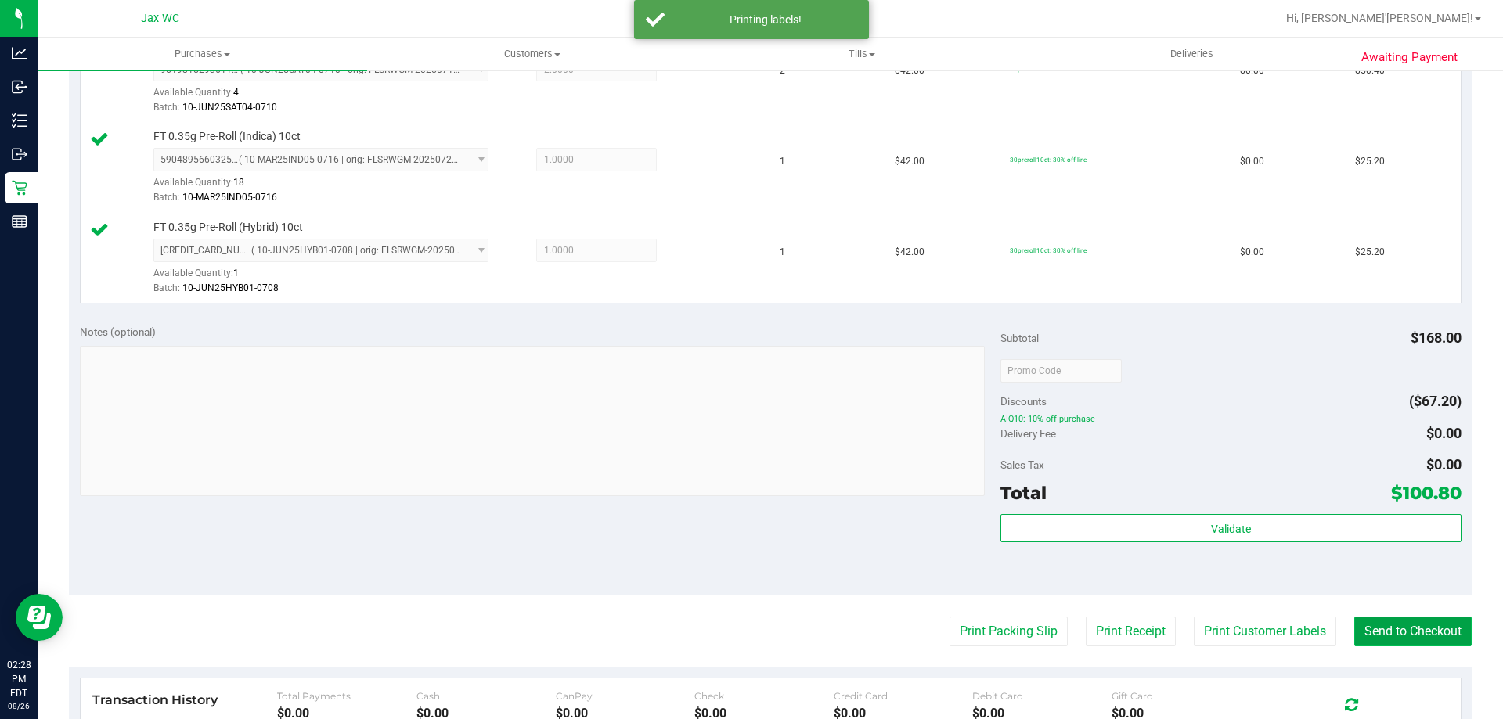
click at [1371, 625] on button "Send to Checkout" at bounding box center [1412, 632] width 117 height 30
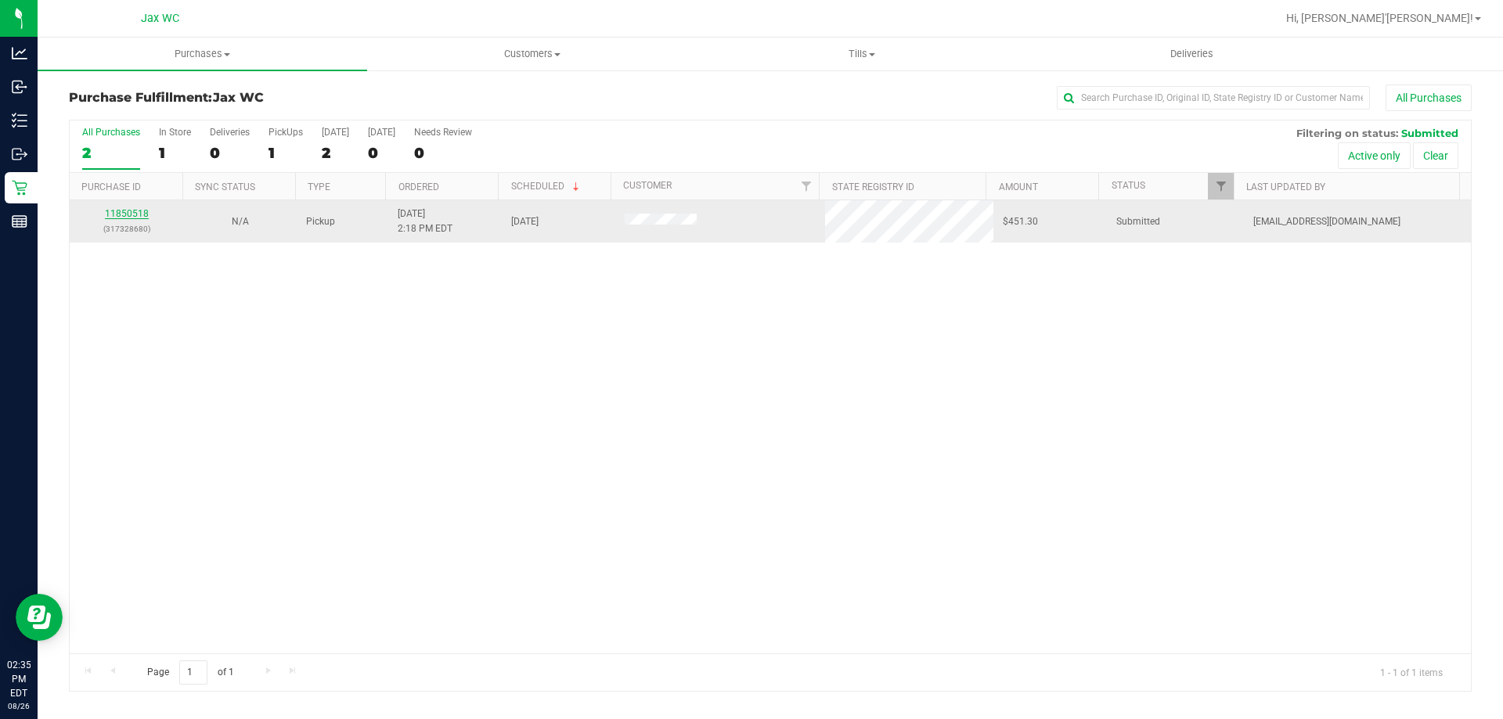
click at [145, 218] on link "11850518" at bounding box center [127, 213] width 44 height 11
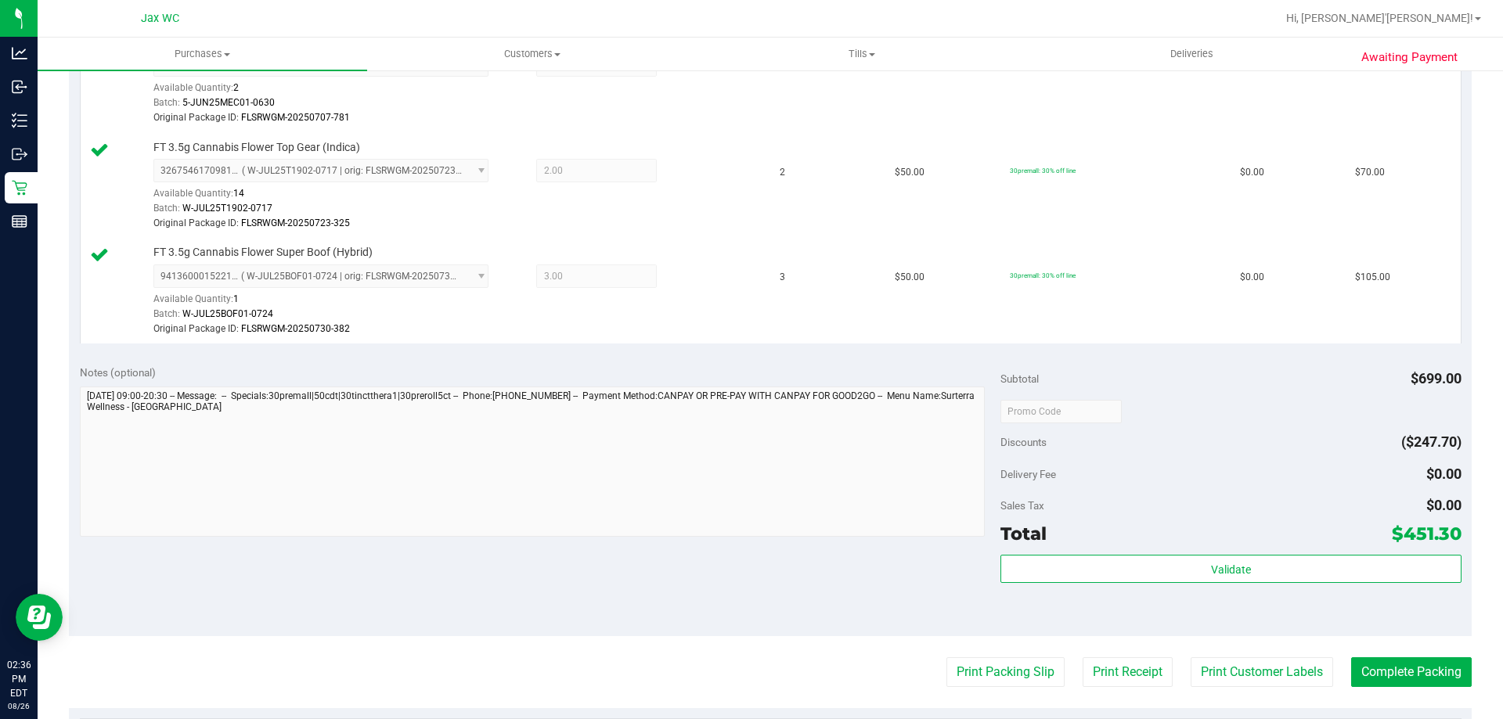
scroll to position [861, 0]
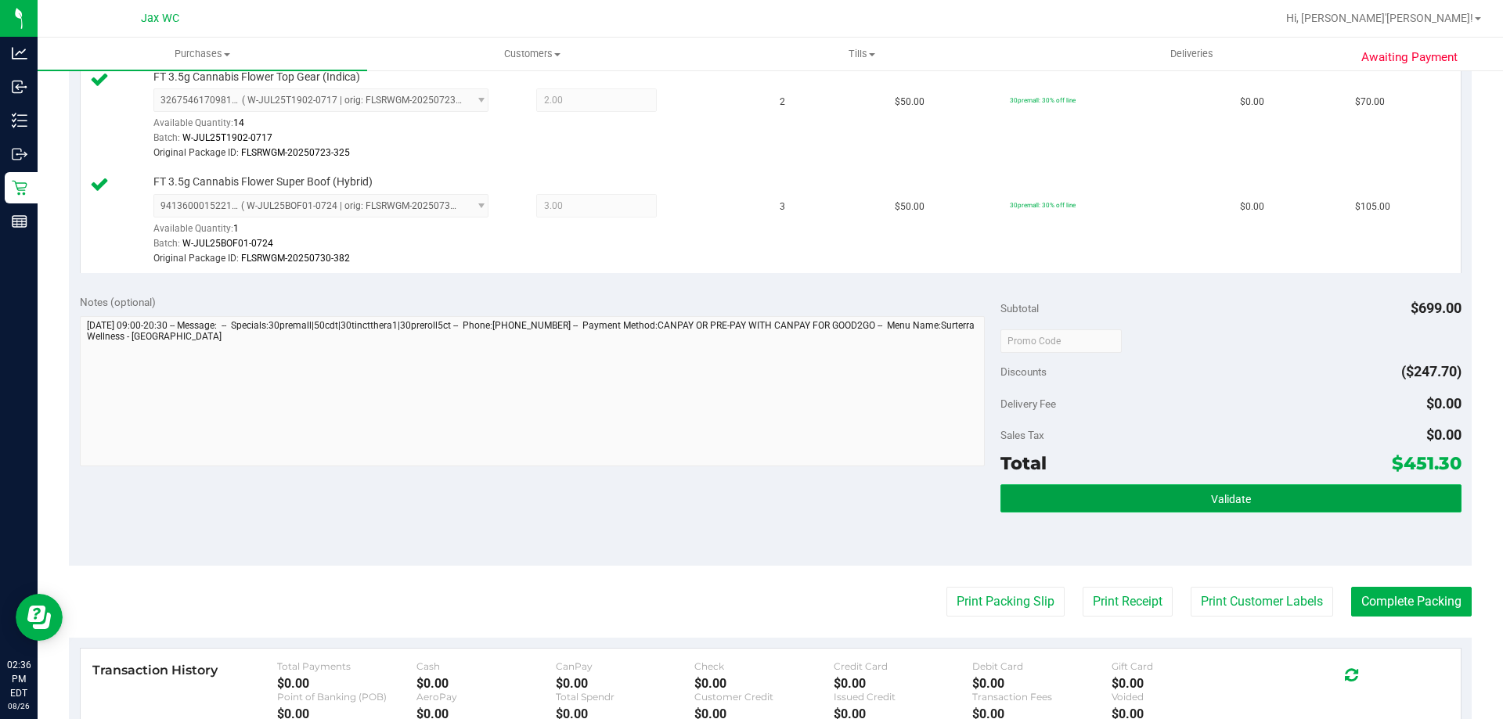
click at [1230, 493] on span "Validate" at bounding box center [1231, 499] width 40 height 13
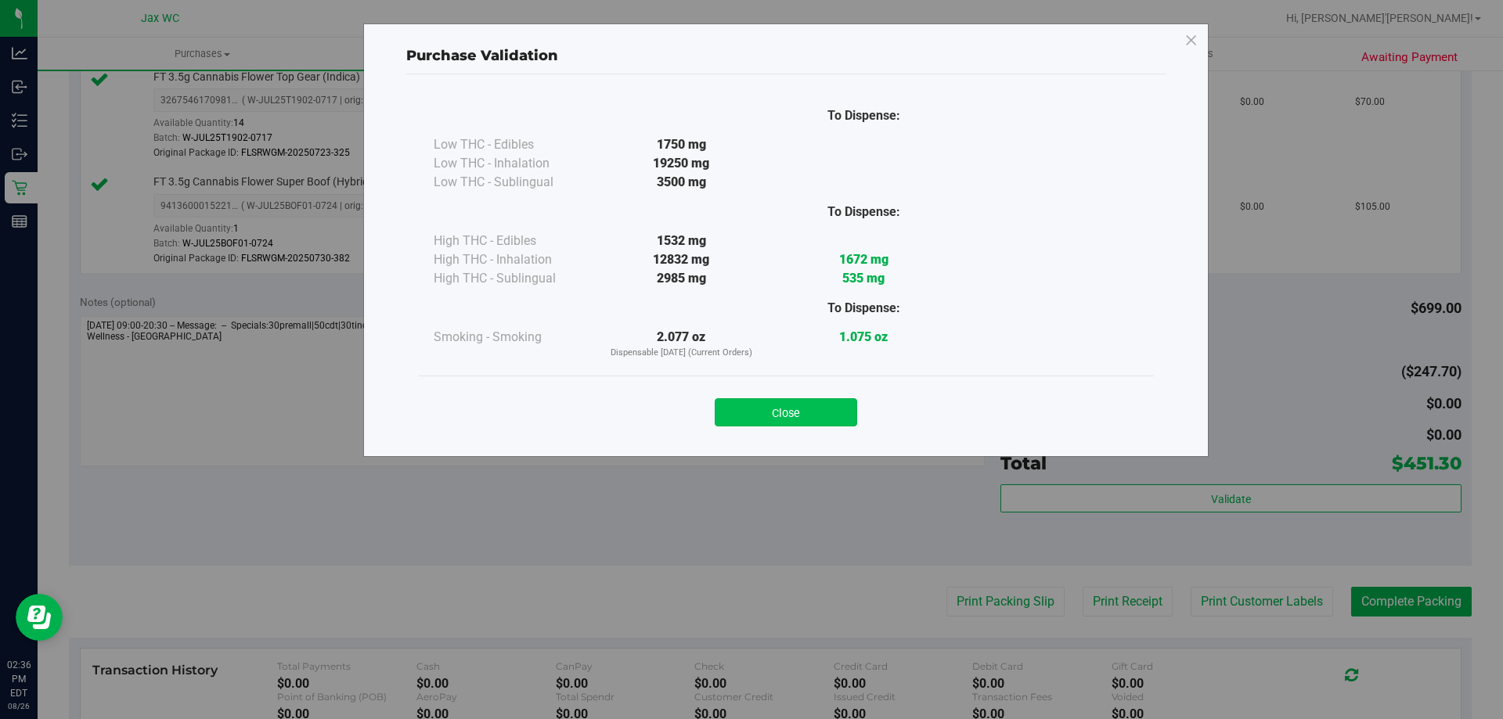
click at [776, 417] on button "Close" at bounding box center [786, 412] width 142 height 28
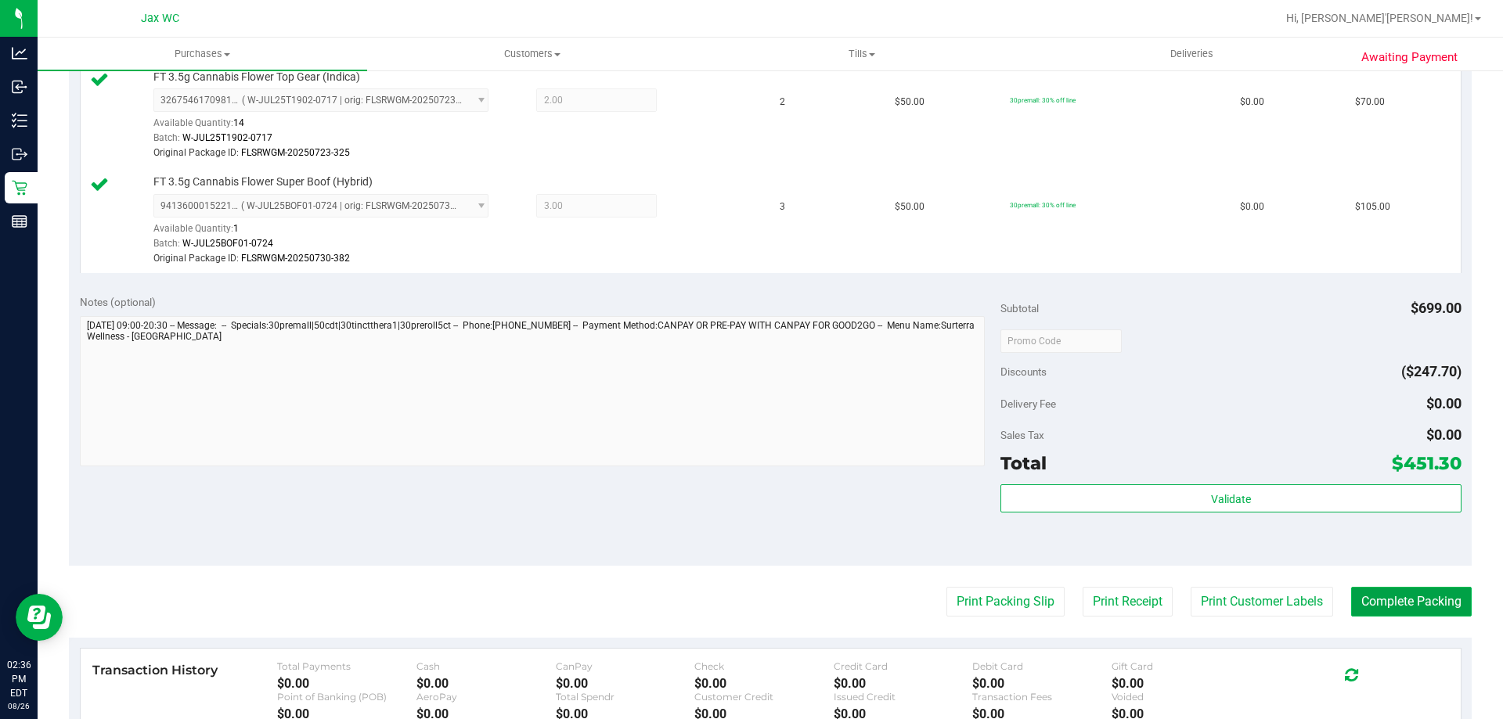
click at [1371, 596] on button "Complete Packing" at bounding box center [1411, 602] width 121 height 30
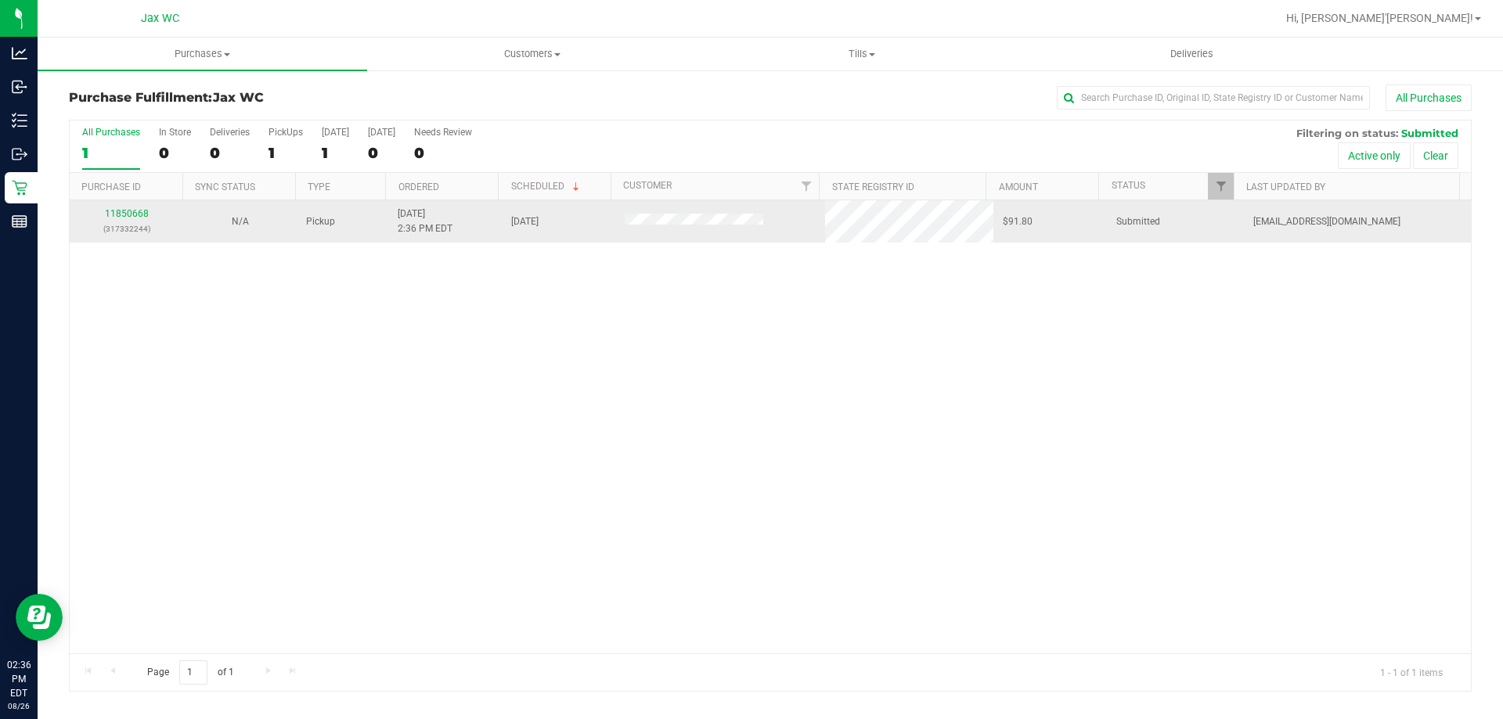
click at [116, 221] on p "(317332244)" at bounding box center [126, 228] width 95 height 15
click at [118, 218] on link "11850668" at bounding box center [127, 213] width 44 height 11
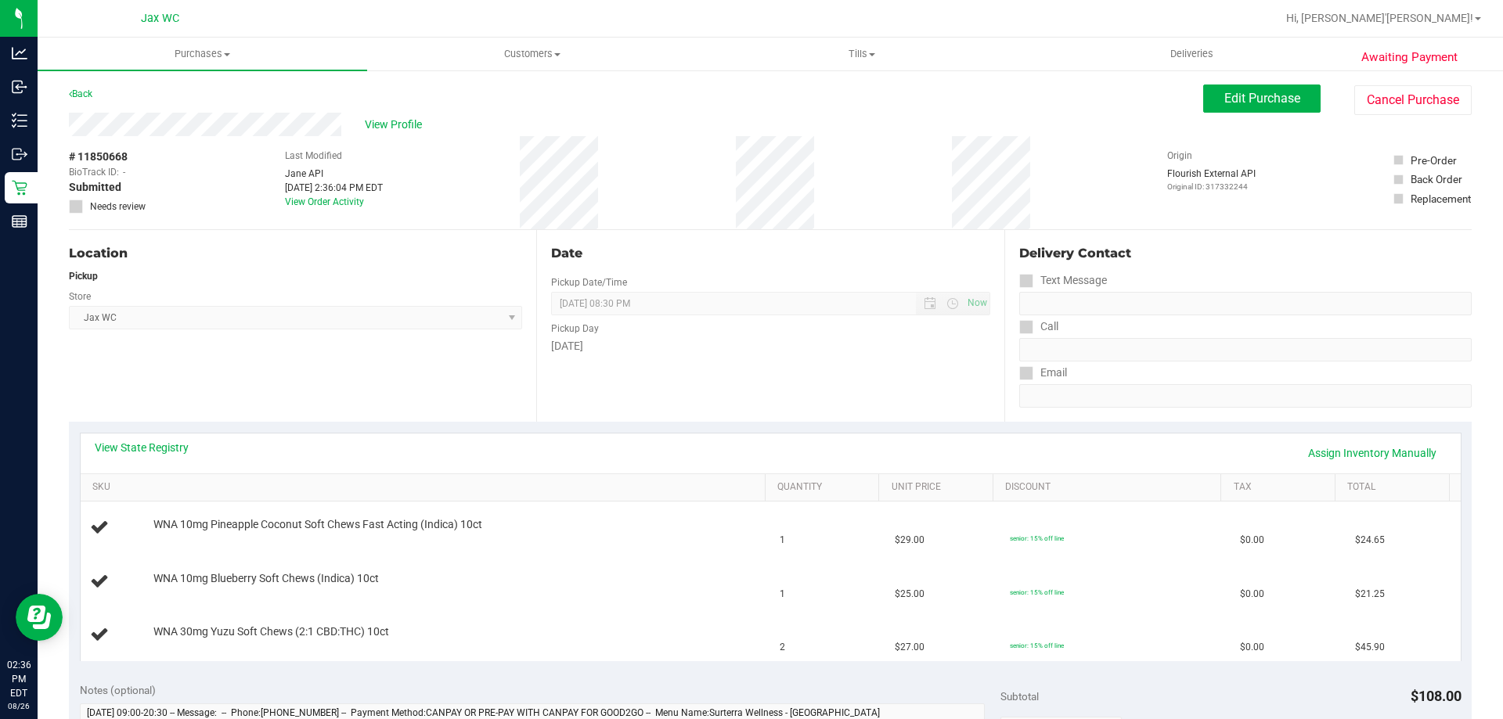
click at [135, 459] on div "View State Registry Assign Inventory Manually" at bounding box center [771, 453] width 1352 height 27
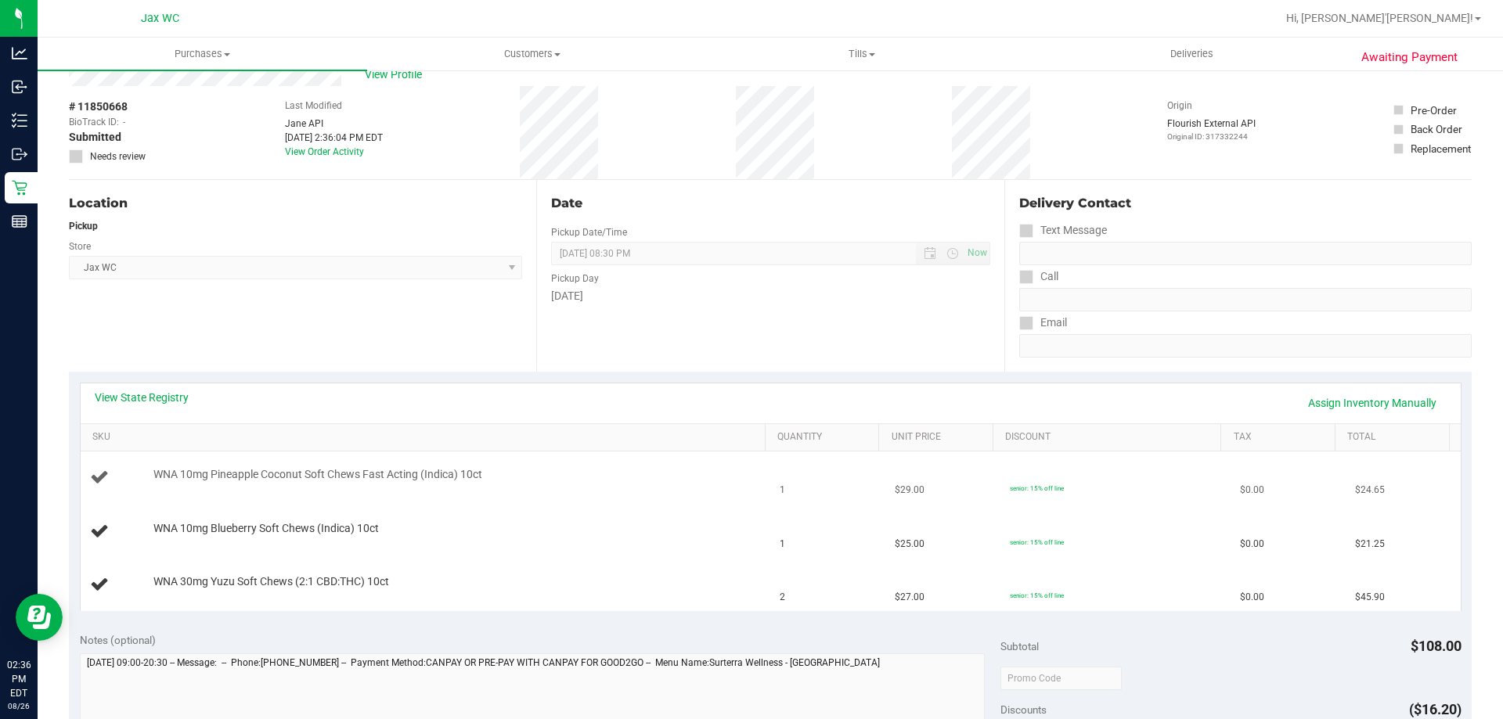
scroll to position [78, 0]
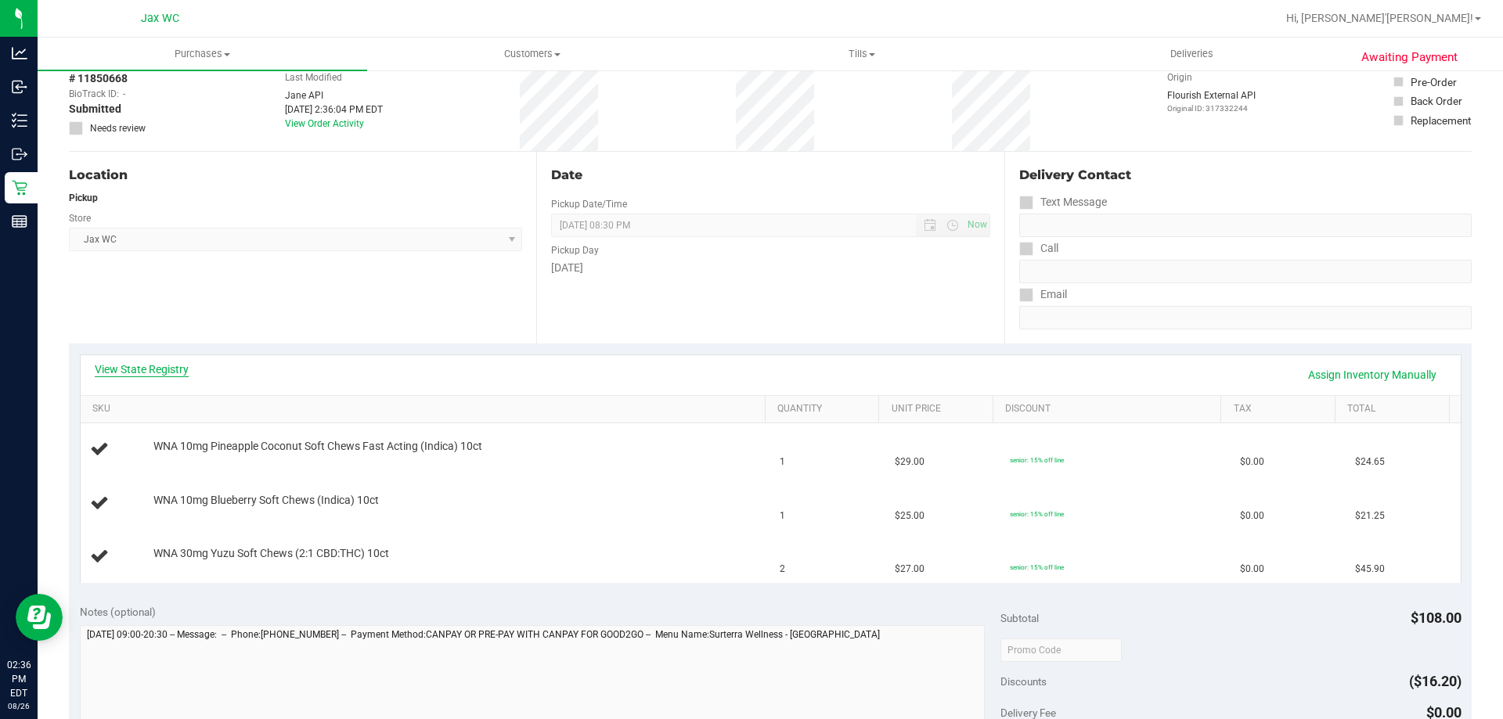
click at [165, 366] on link "View State Registry" at bounding box center [142, 370] width 94 height 16
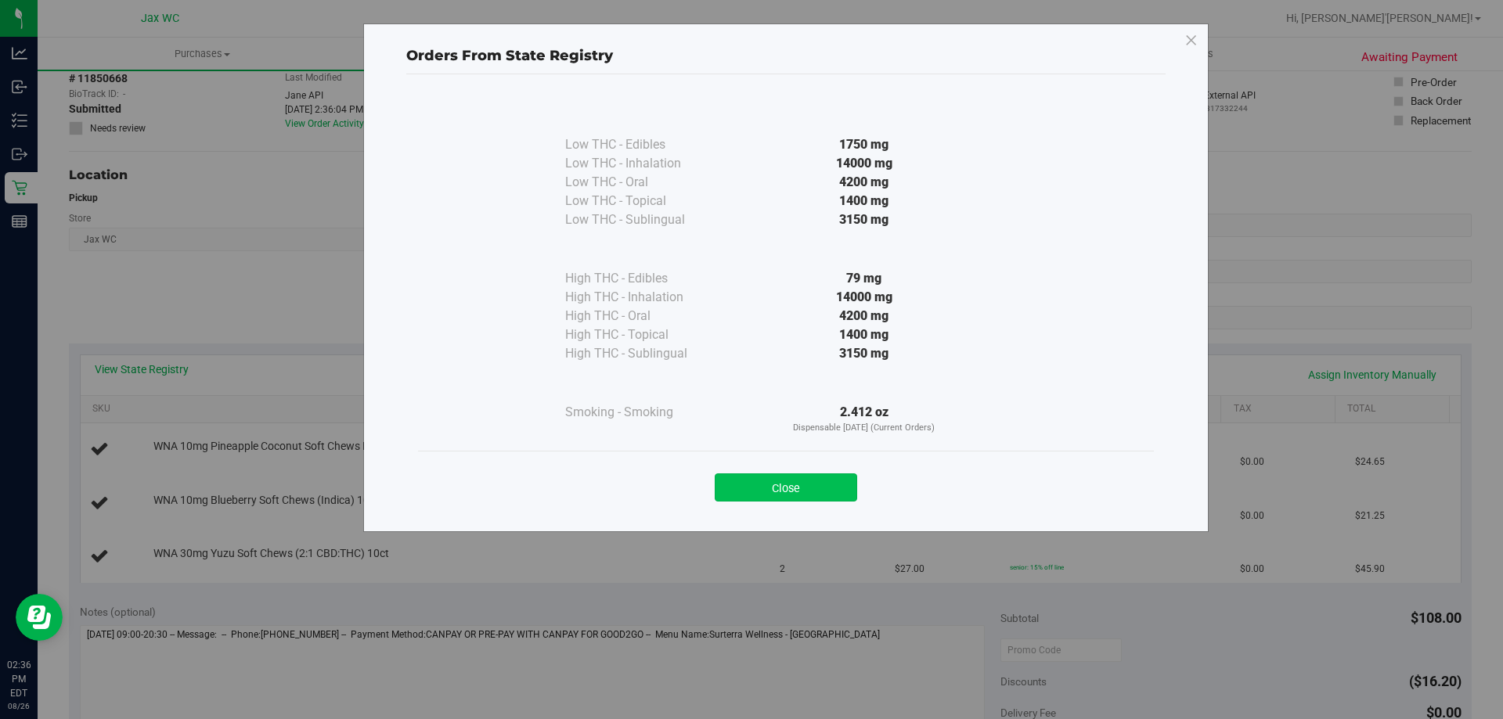
click at [822, 487] on button "Close" at bounding box center [786, 487] width 142 height 28
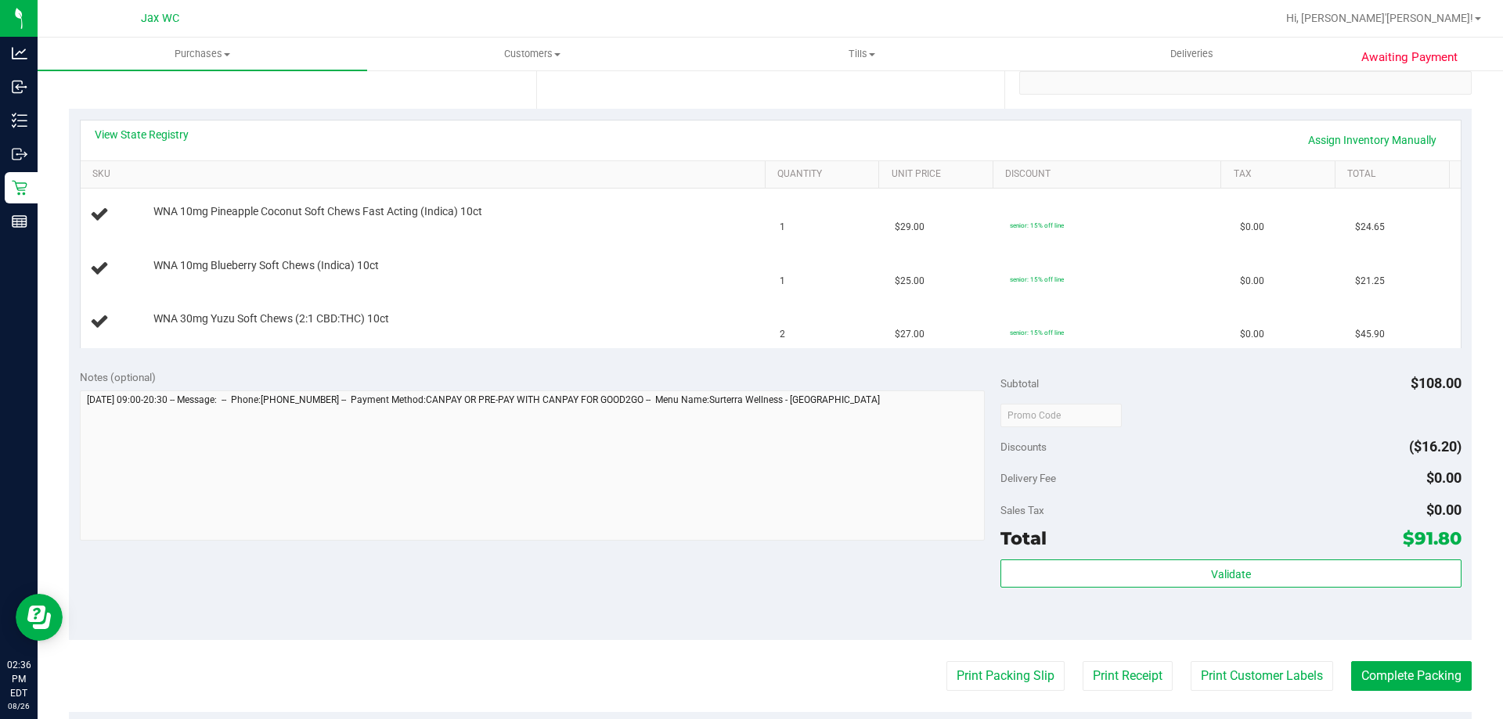
scroll to position [0, 0]
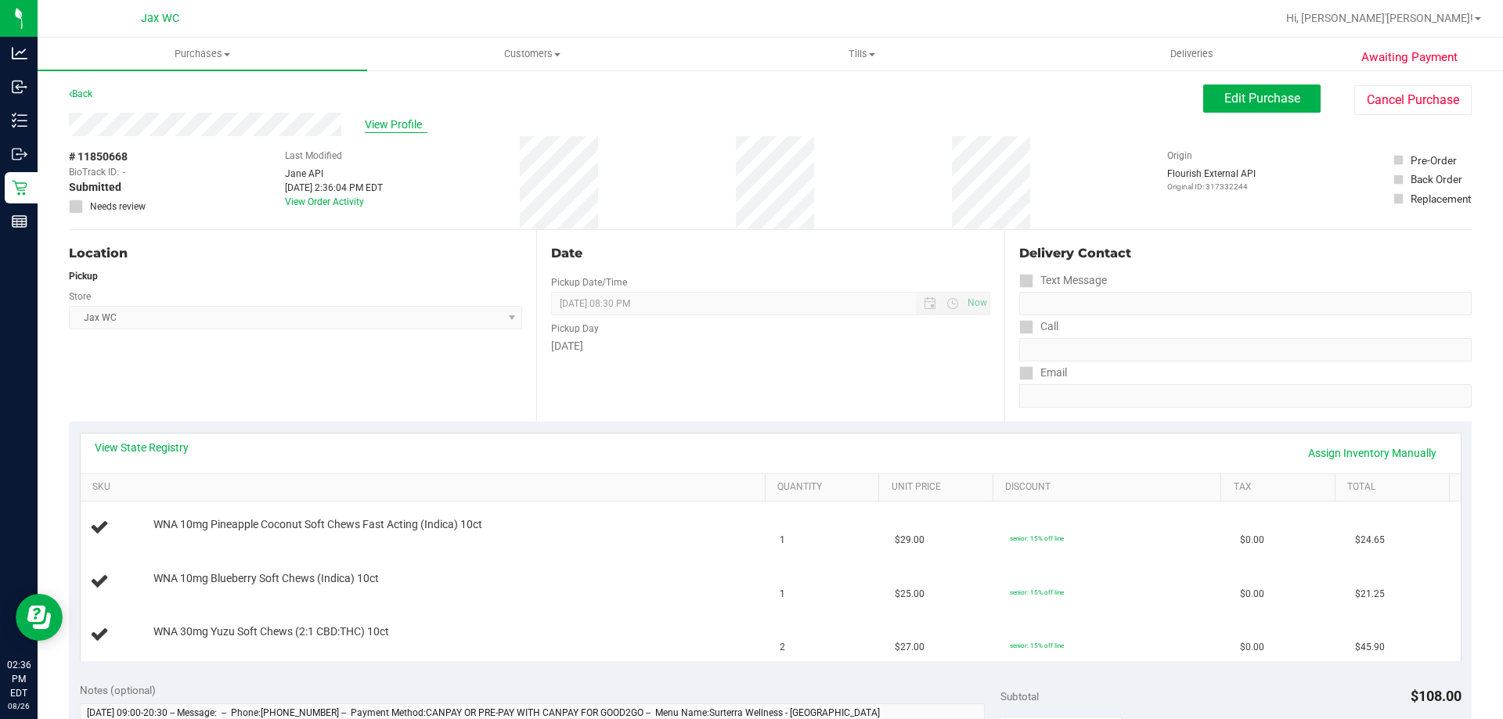
click at [409, 125] on span "View Profile" at bounding box center [396, 125] width 63 height 16
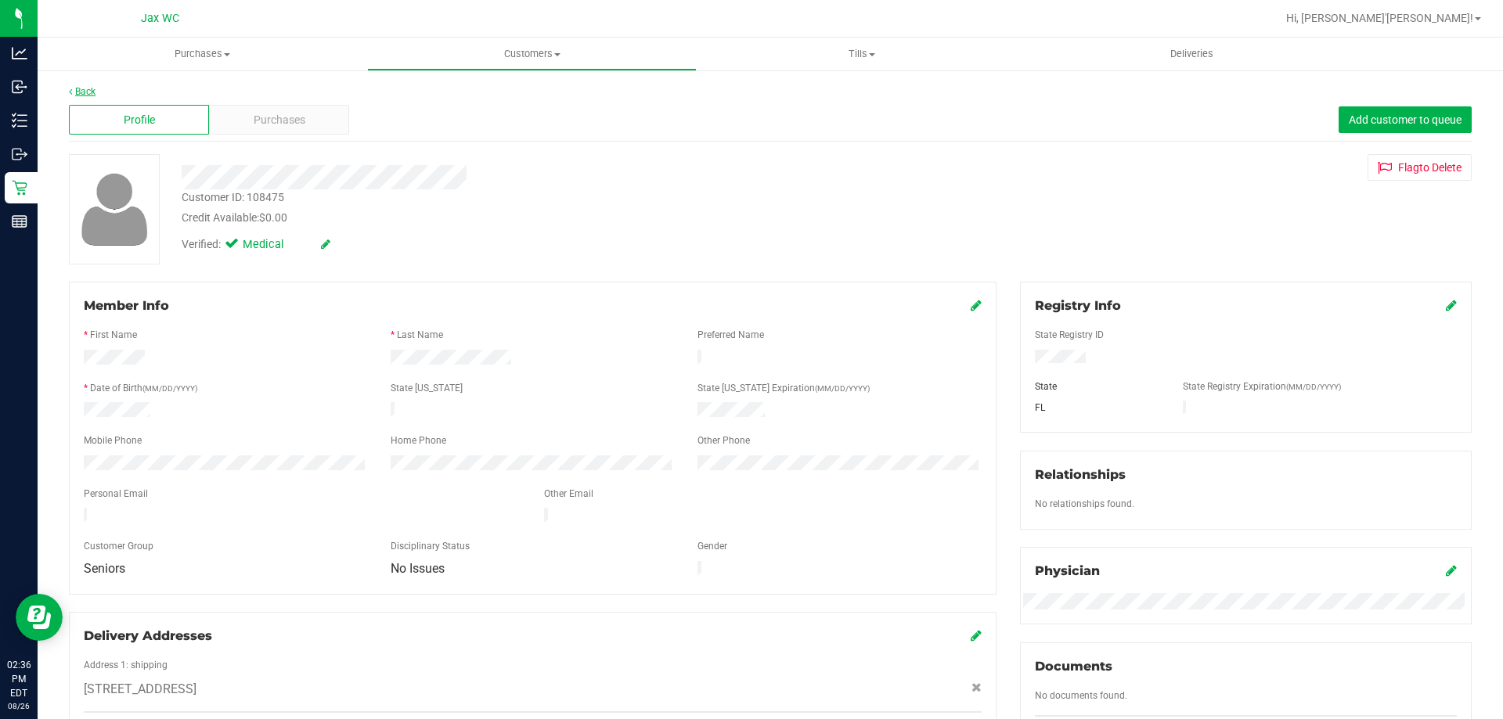
click at [84, 90] on link "Back" at bounding box center [82, 91] width 27 height 11
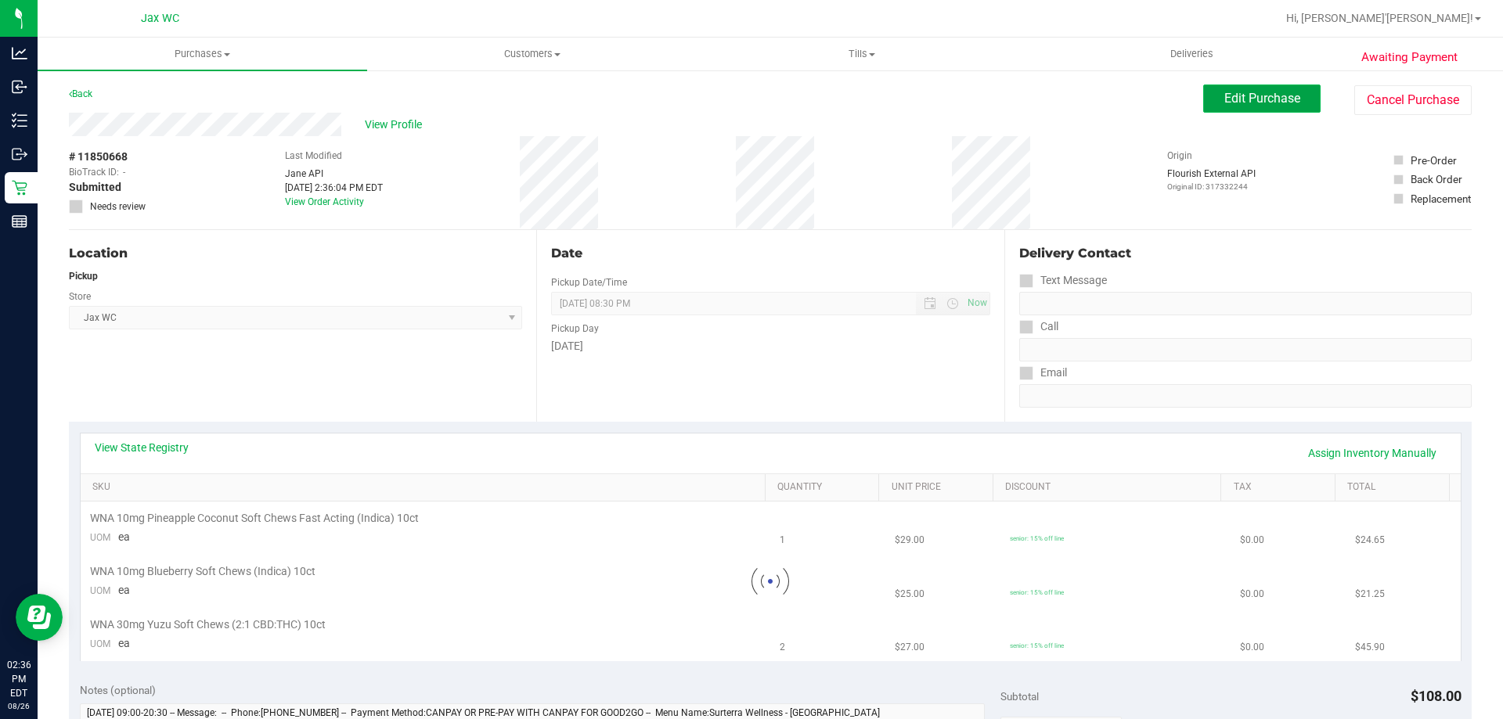
click at [1269, 106] on button "Edit Purchase" at bounding box center [1261, 99] width 117 height 28
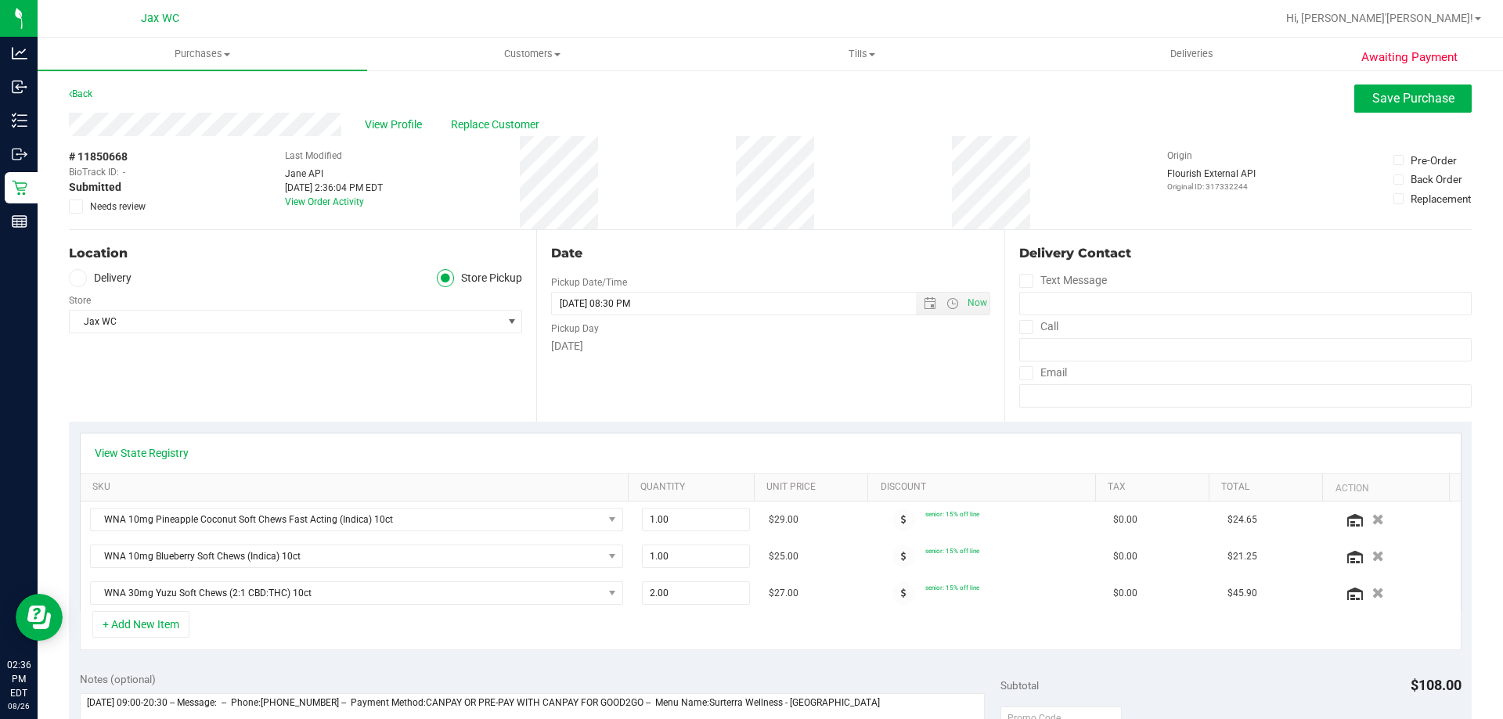
click at [81, 211] on span at bounding box center [76, 207] width 14 height 14
click at [0, 0] on input "Needs review" at bounding box center [0, 0] width 0 height 0
click at [1391, 117] on div "View Profile Replace Customer" at bounding box center [770, 124] width 1402 height 23
click at [1391, 107] on button "Save Purchase" at bounding box center [1412, 99] width 117 height 28
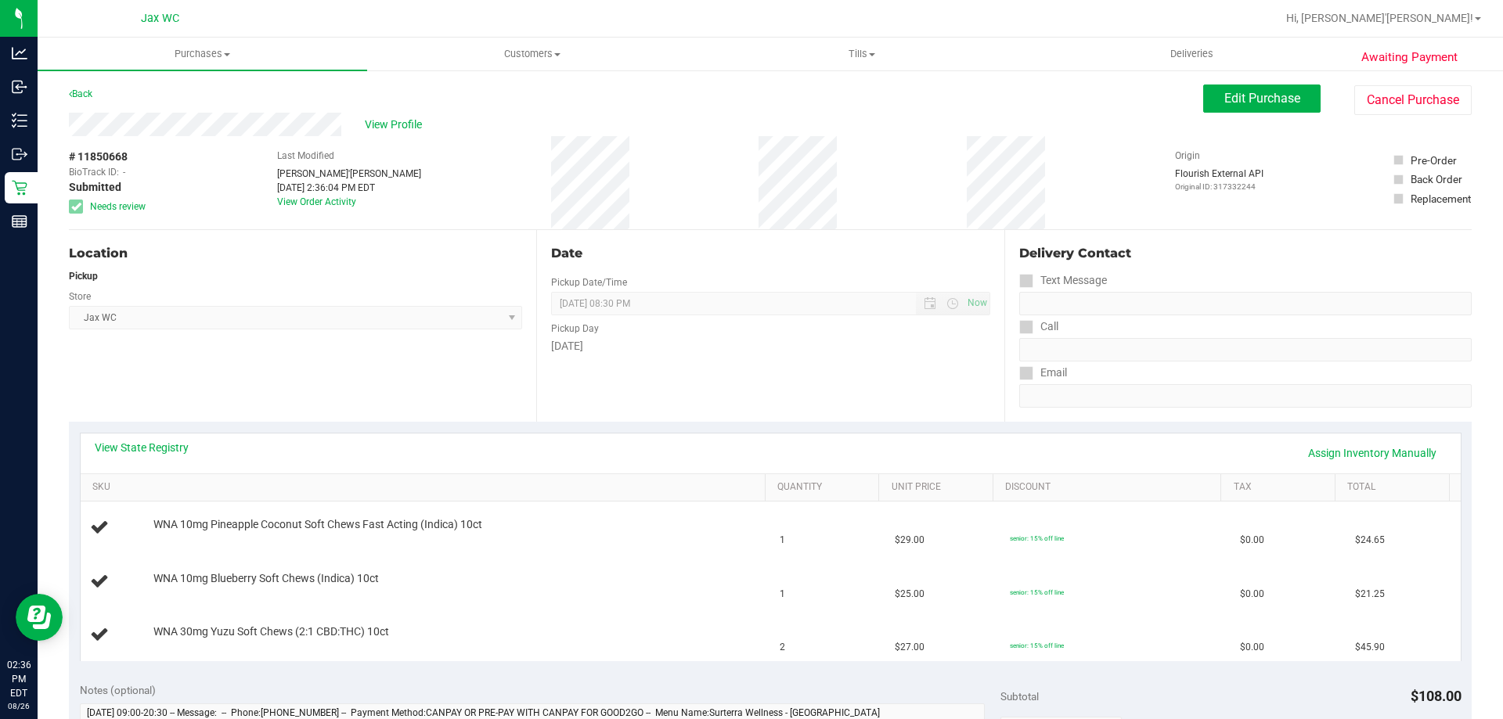
click at [390, 124] on span "View Profile" at bounding box center [396, 125] width 63 height 16
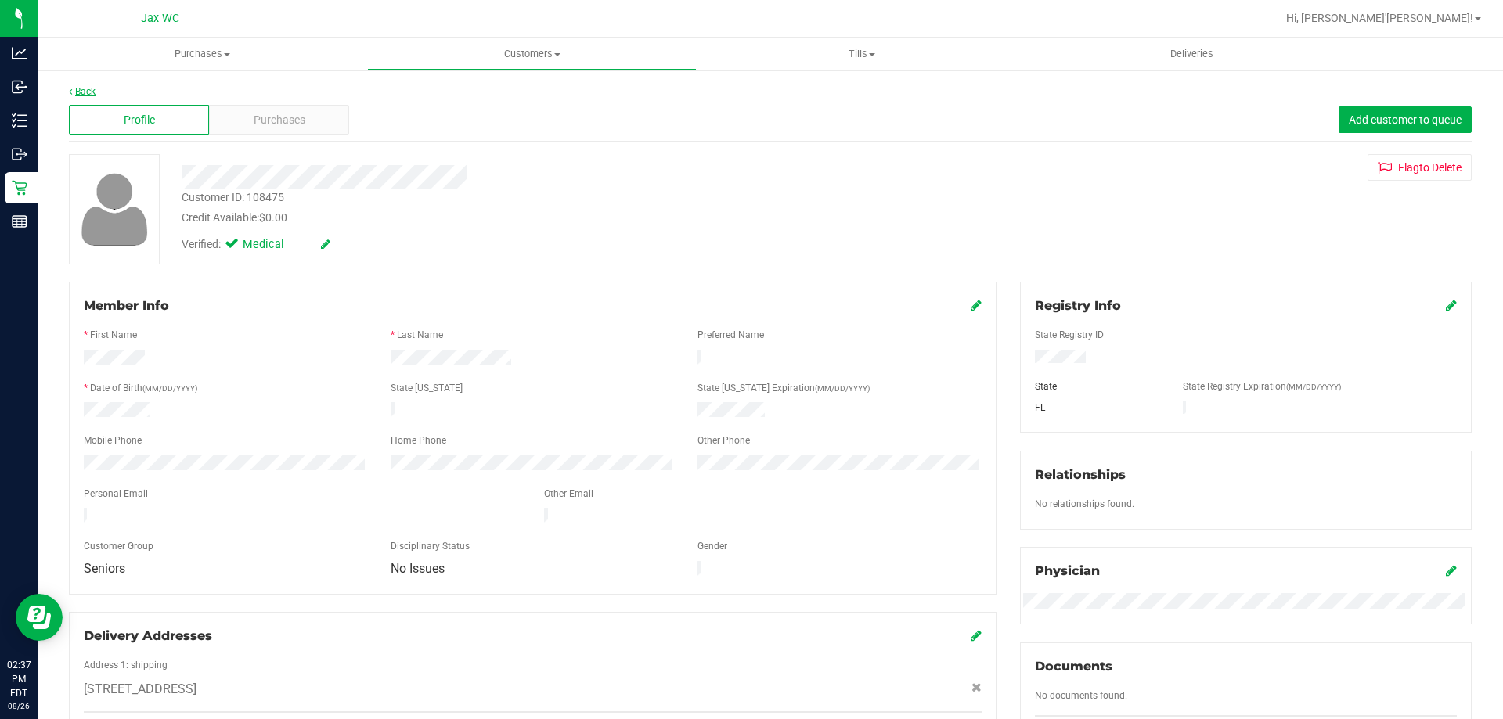
click at [93, 85] on div "Back Profile Purchases Add customer to queue Customer ID: 108475 Credit Availab…" at bounding box center [770, 646] width 1465 height 1155
click at [90, 87] on link "Back" at bounding box center [82, 91] width 27 height 11
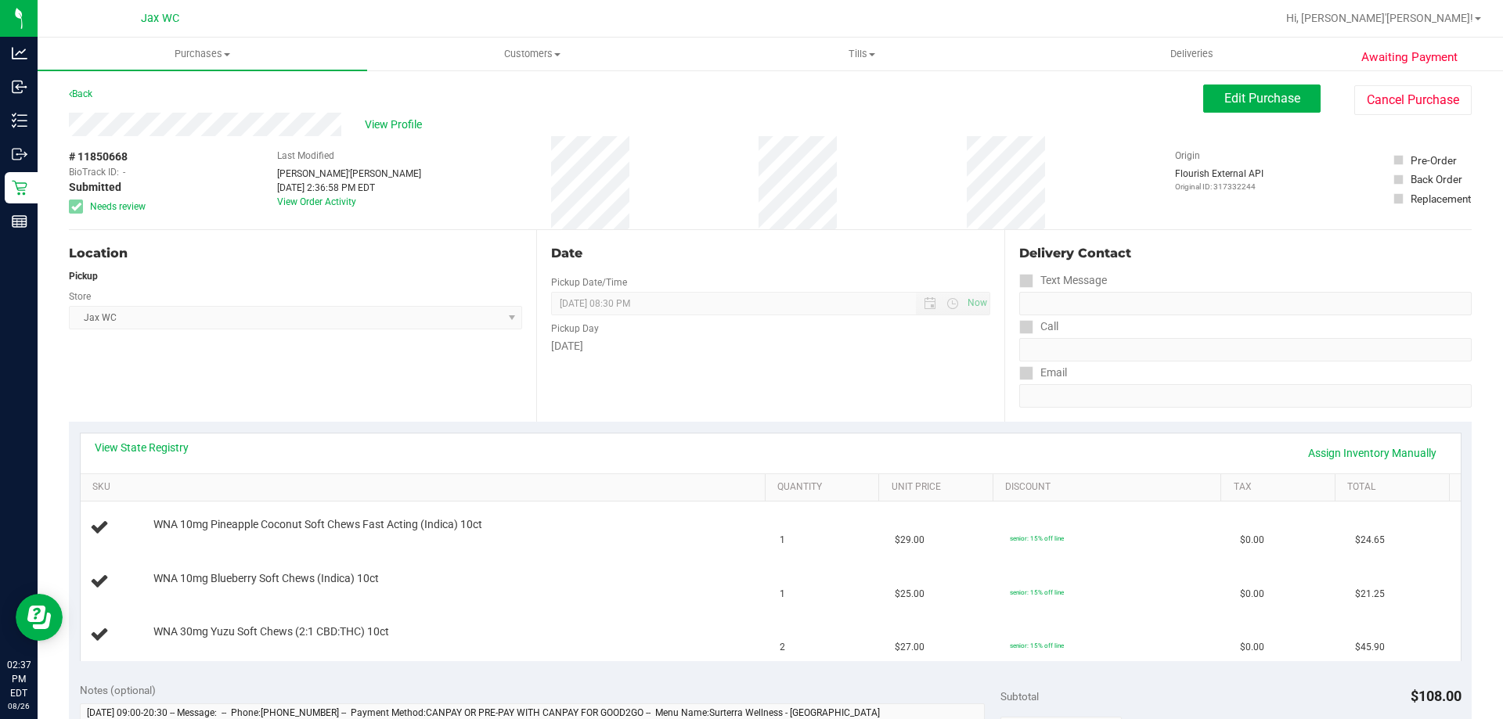
click at [142, 459] on div "View State Registry Assign Inventory Manually" at bounding box center [771, 453] width 1352 height 27
click at [148, 448] on link "View State Registry" at bounding box center [142, 448] width 94 height 16
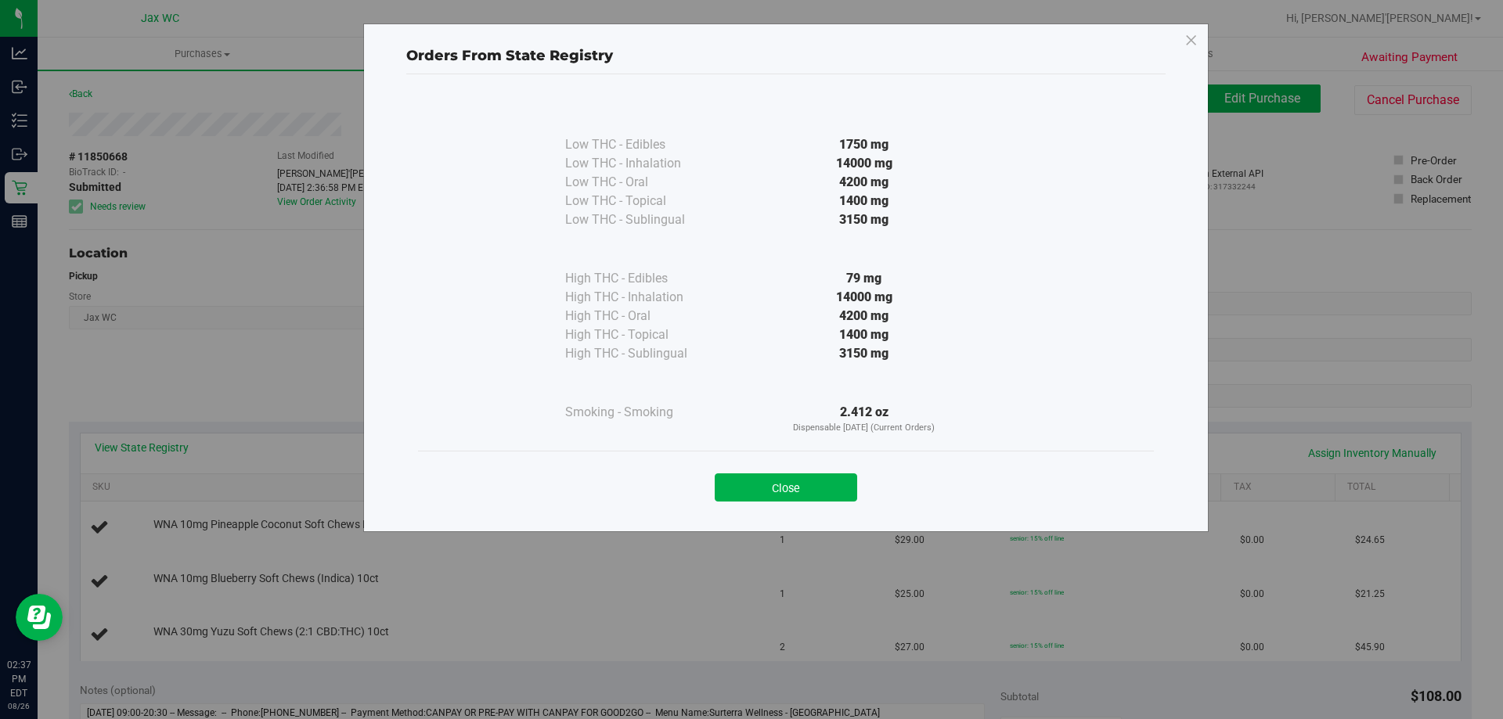
click at [416, 414] on div "Low THC - Edibles 1750 mg Low THC - Inhalation" at bounding box center [785, 295] width 759 height 443
click at [791, 480] on button "Close" at bounding box center [786, 487] width 142 height 28
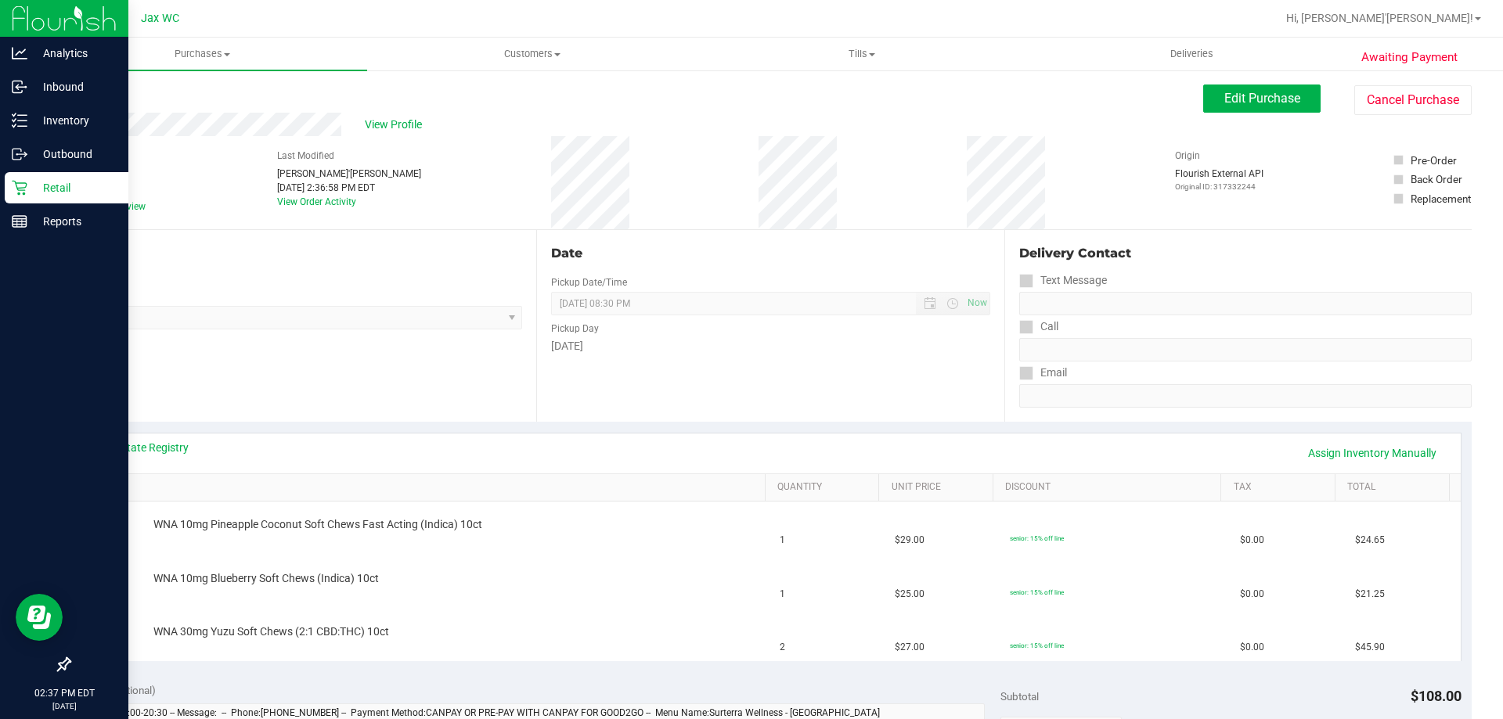
click at [13, 181] on icon at bounding box center [19, 188] width 15 height 15
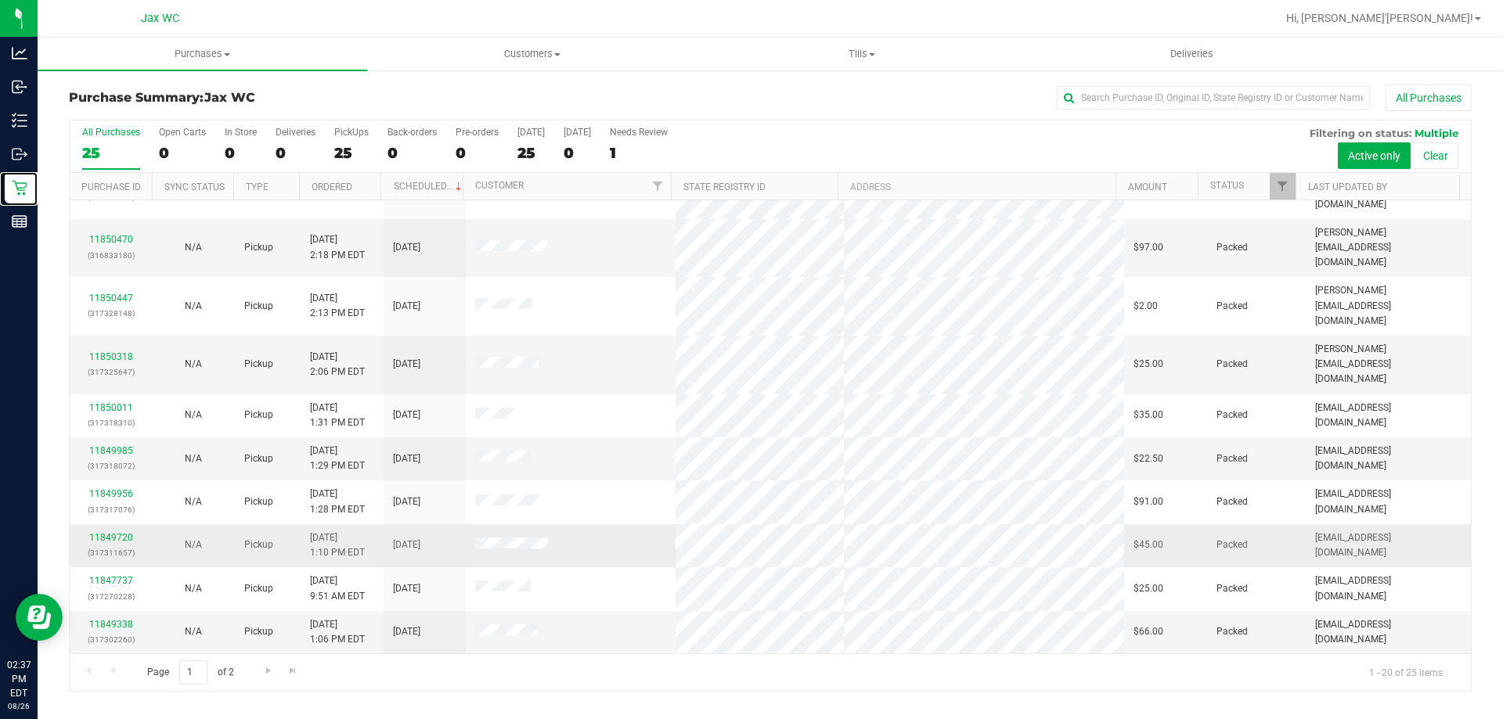
scroll to position [413, 0]
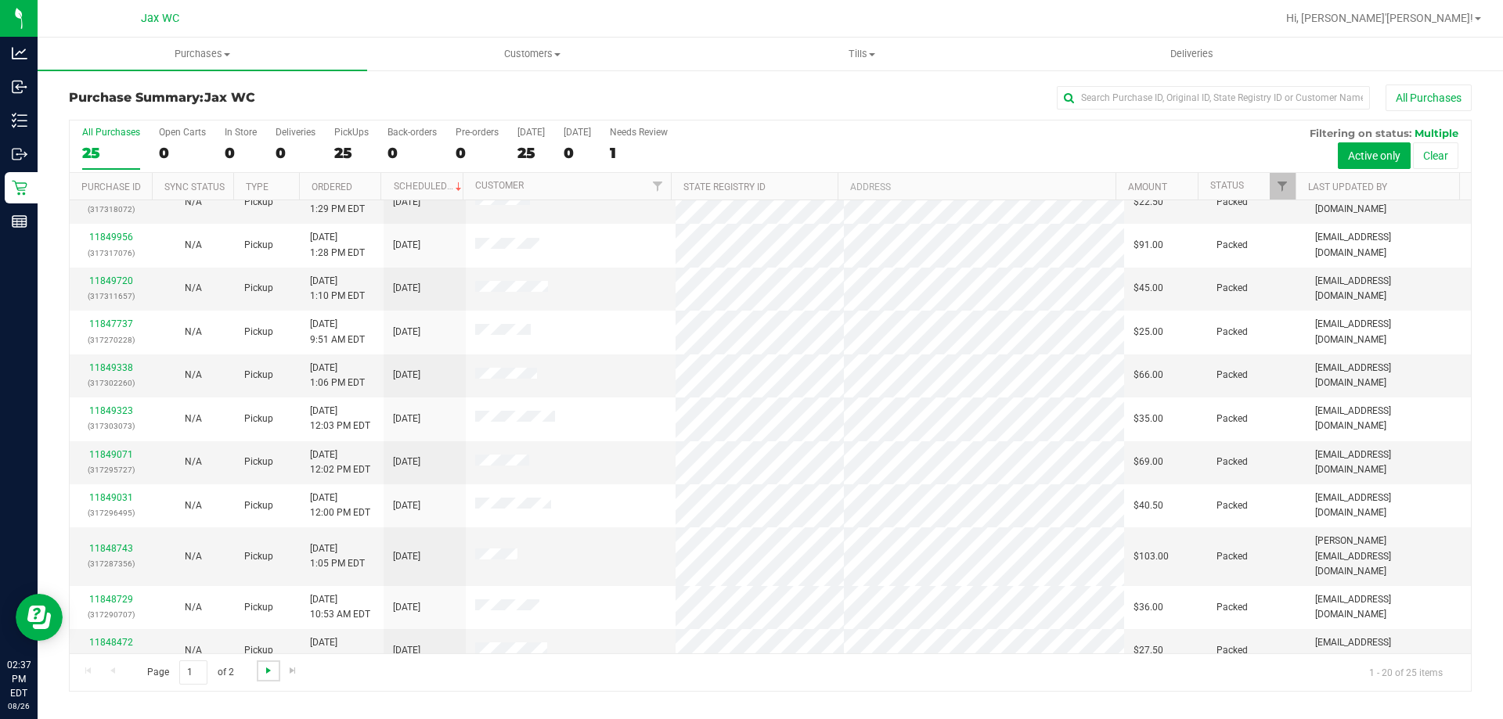
click at [267, 669] on span "Go to the next page" at bounding box center [268, 670] width 13 height 13
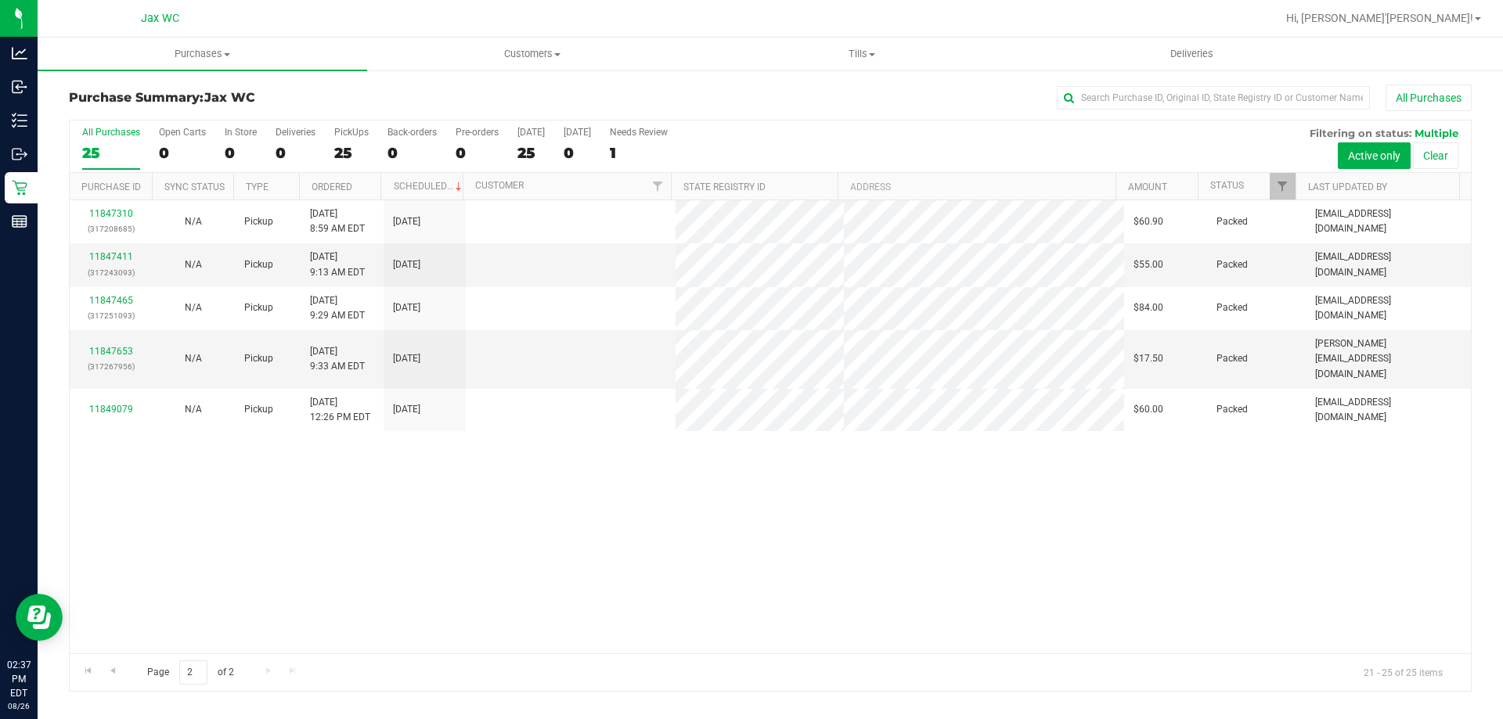
scroll to position [0, 0]
click at [355, 92] on h3 "Purchase Summary: Jax WC" at bounding box center [302, 98] width 467 height 14
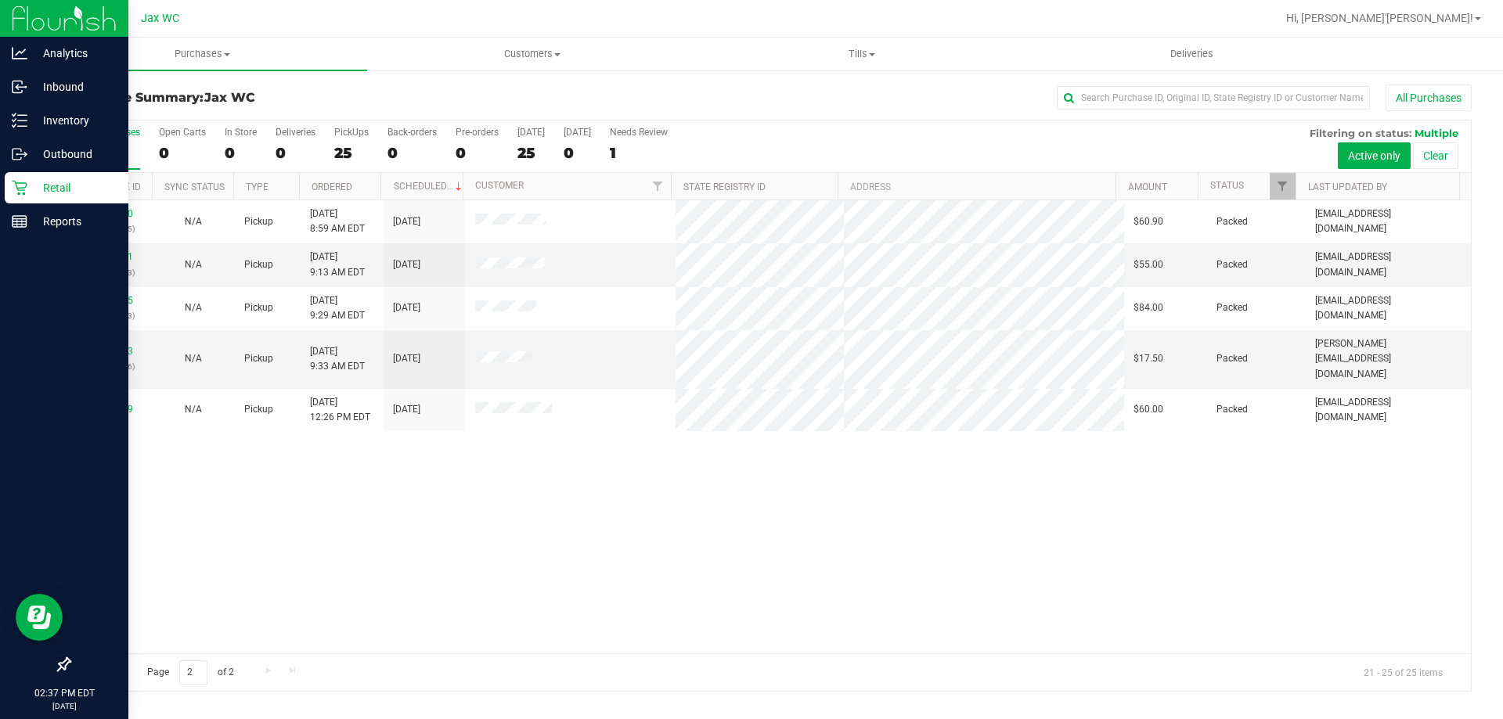
click at [15, 195] on icon at bounding box center [20, 188] width 16 height 16
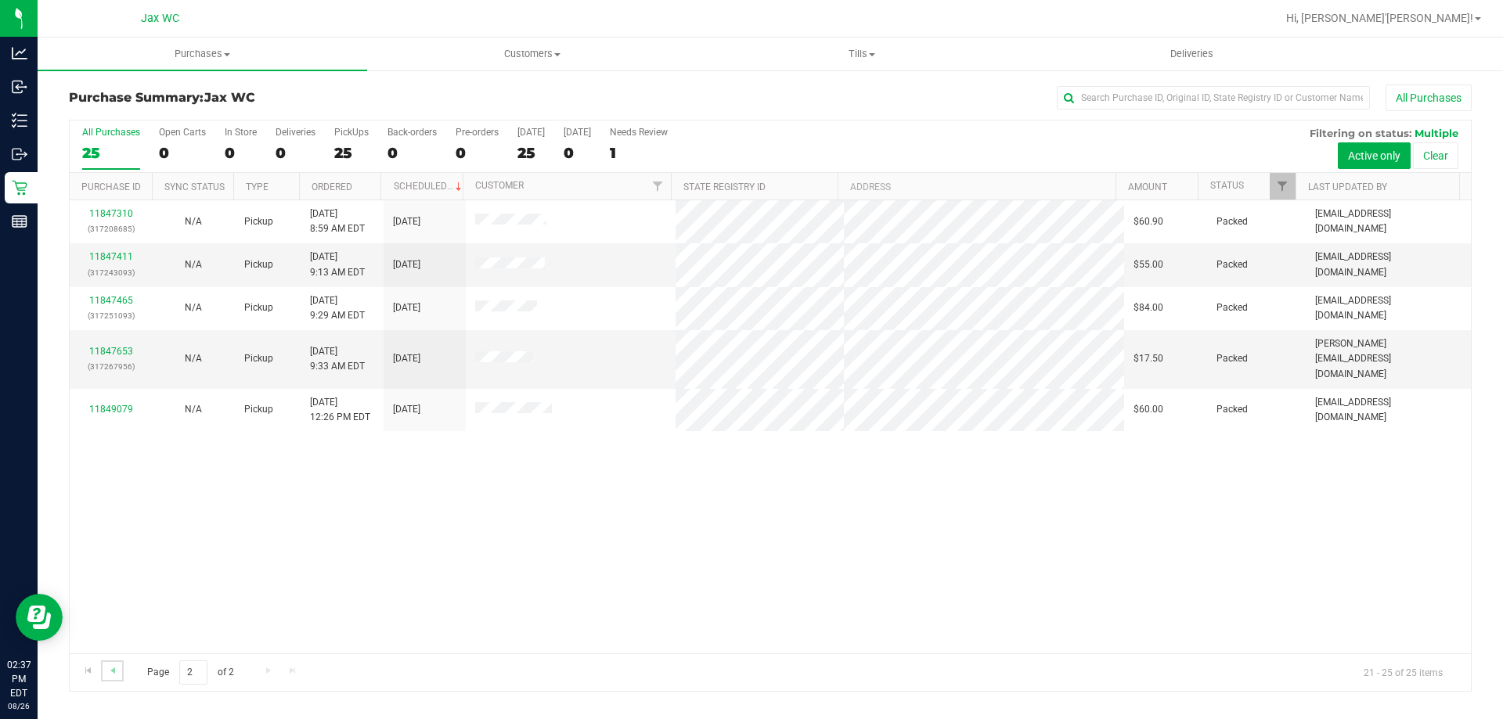
click at [112, 677] on link "Go to the previous page" at bounding box center [112, 671] width 23 height 21
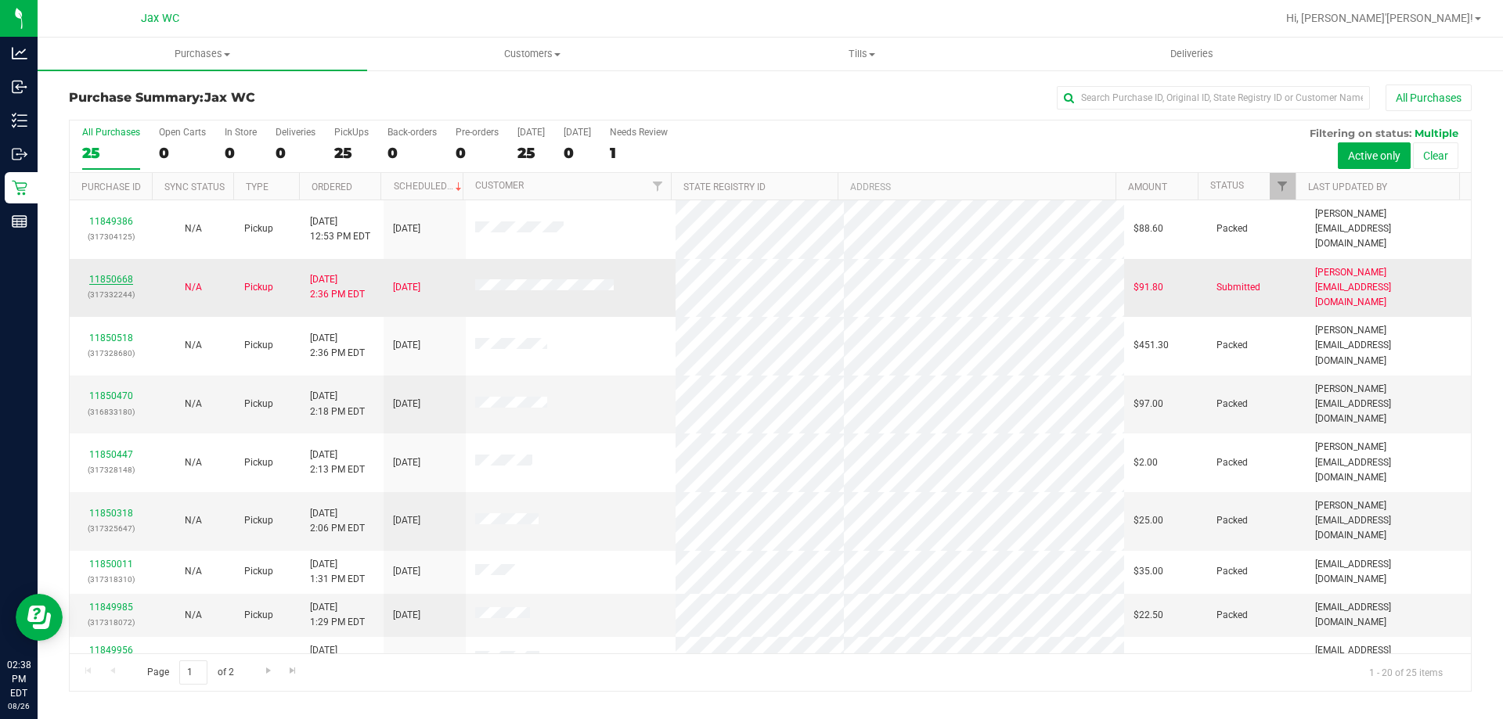
click at [117, 274] on link "11850668" at bounding box center [111, 279] width 44 height 11
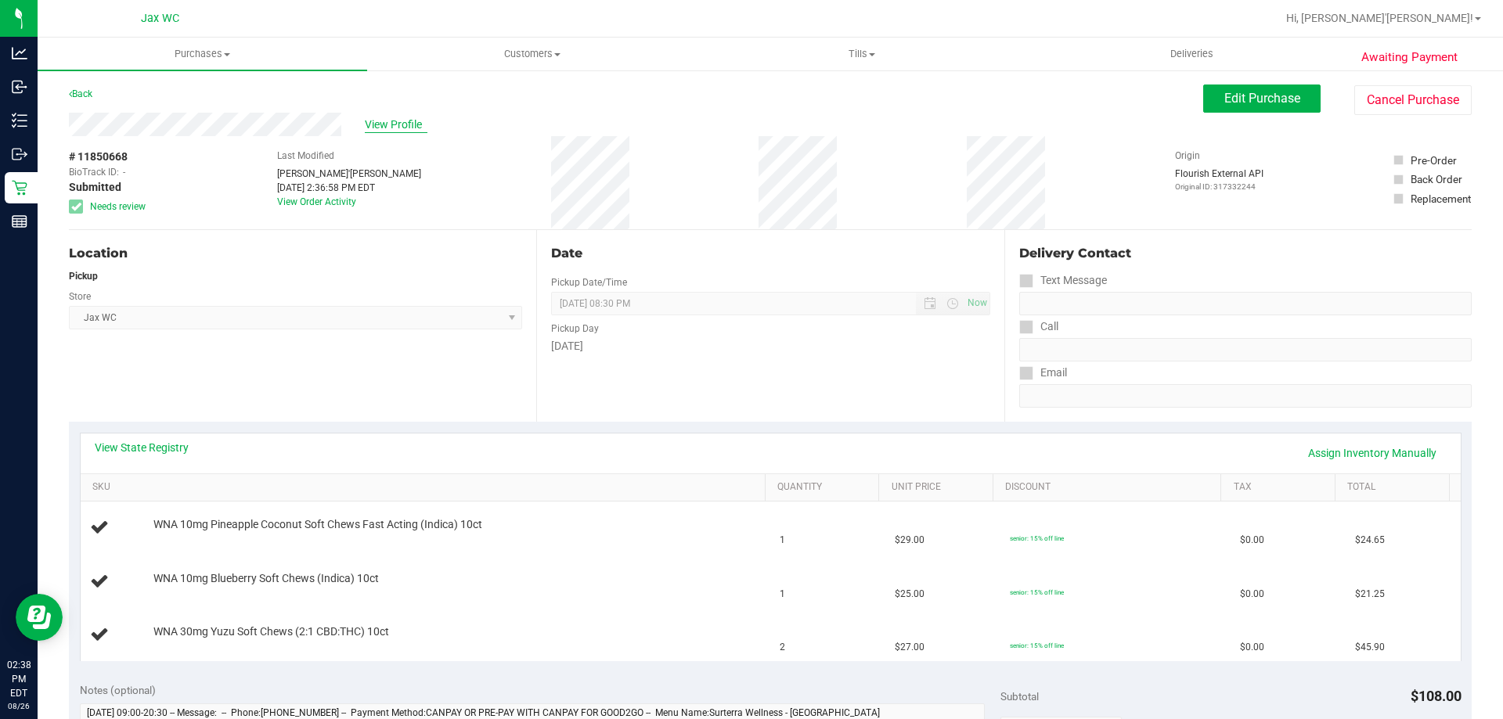
click at [392, 124] on span "View Profile" at bounding box center [396, 125] width 63 height 16
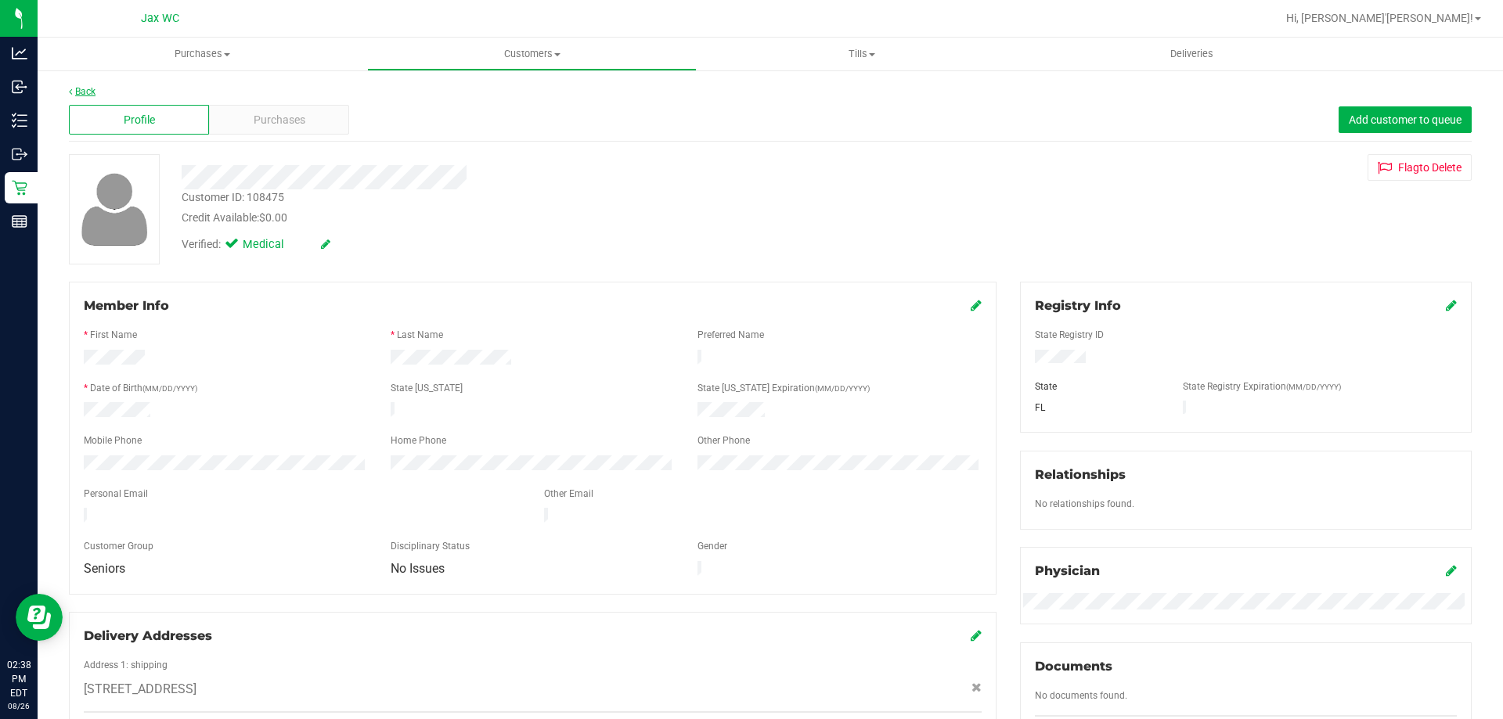
click at [88, 95] on link "Back" at bounding box center [82, 91] width 27 height 11
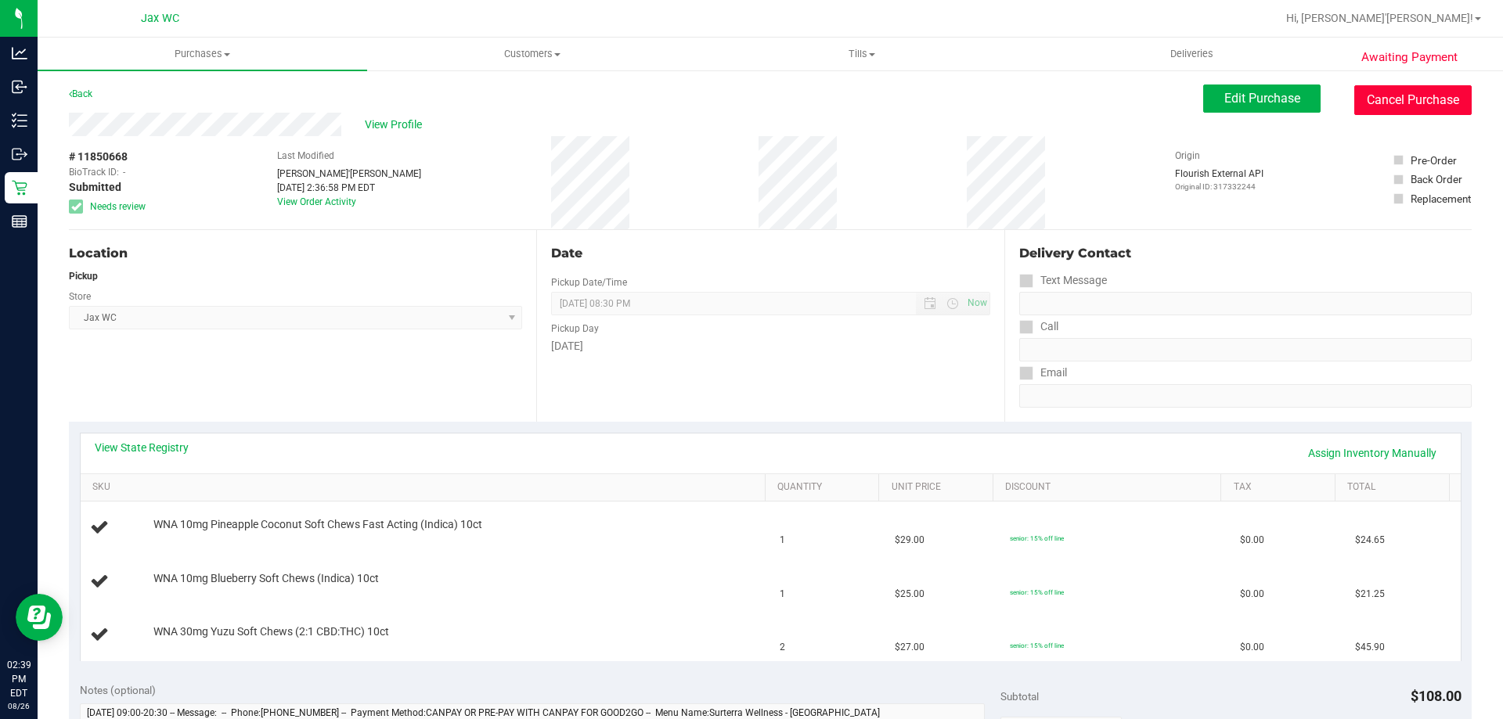
click at [1411, 103] on button "Cancel Purchase" at bounding box center [1412, 100] width 117 height 30
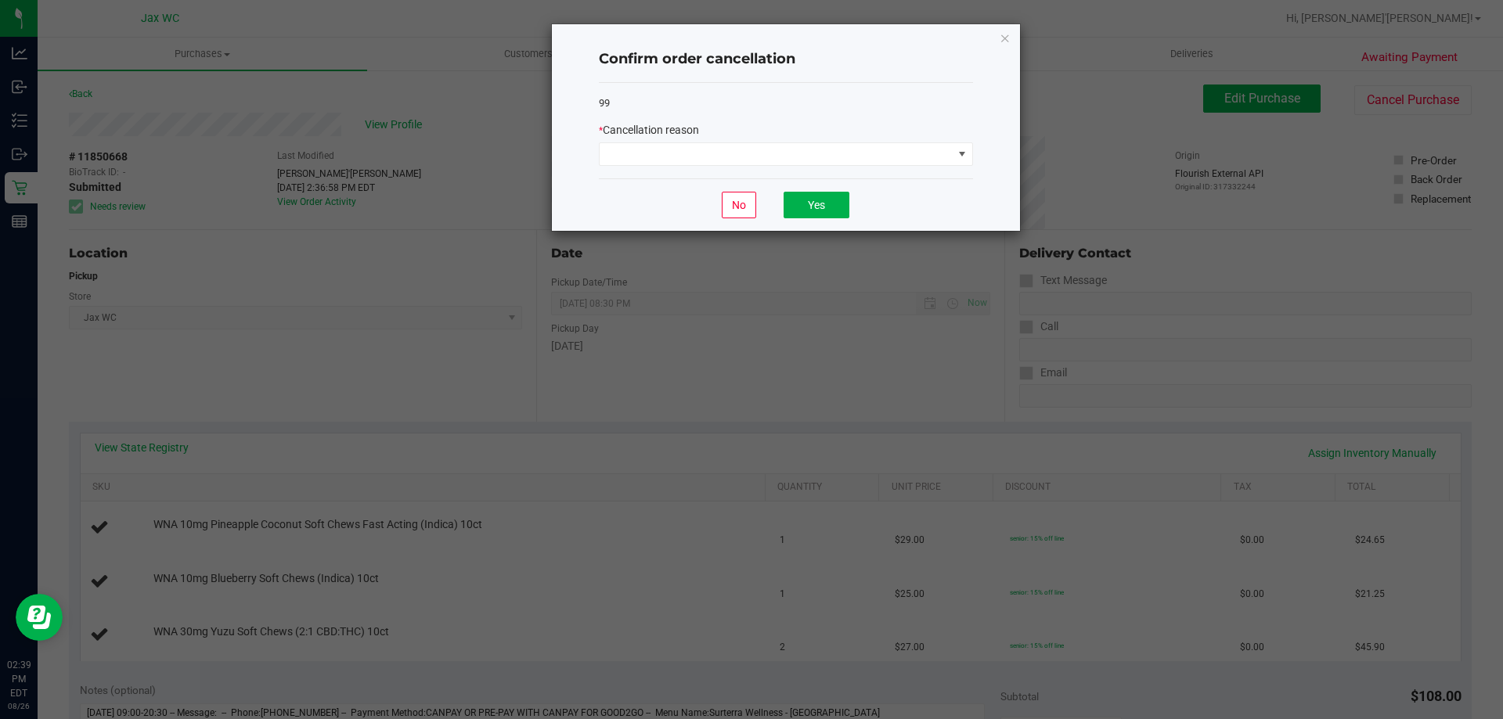
click at [858, 178] on div "99 * Cancellation reason" at bounding box center [786, 131] width 374 height 96
click at [848, 160] on span at bounding box center [775, 154] width 353 height 22
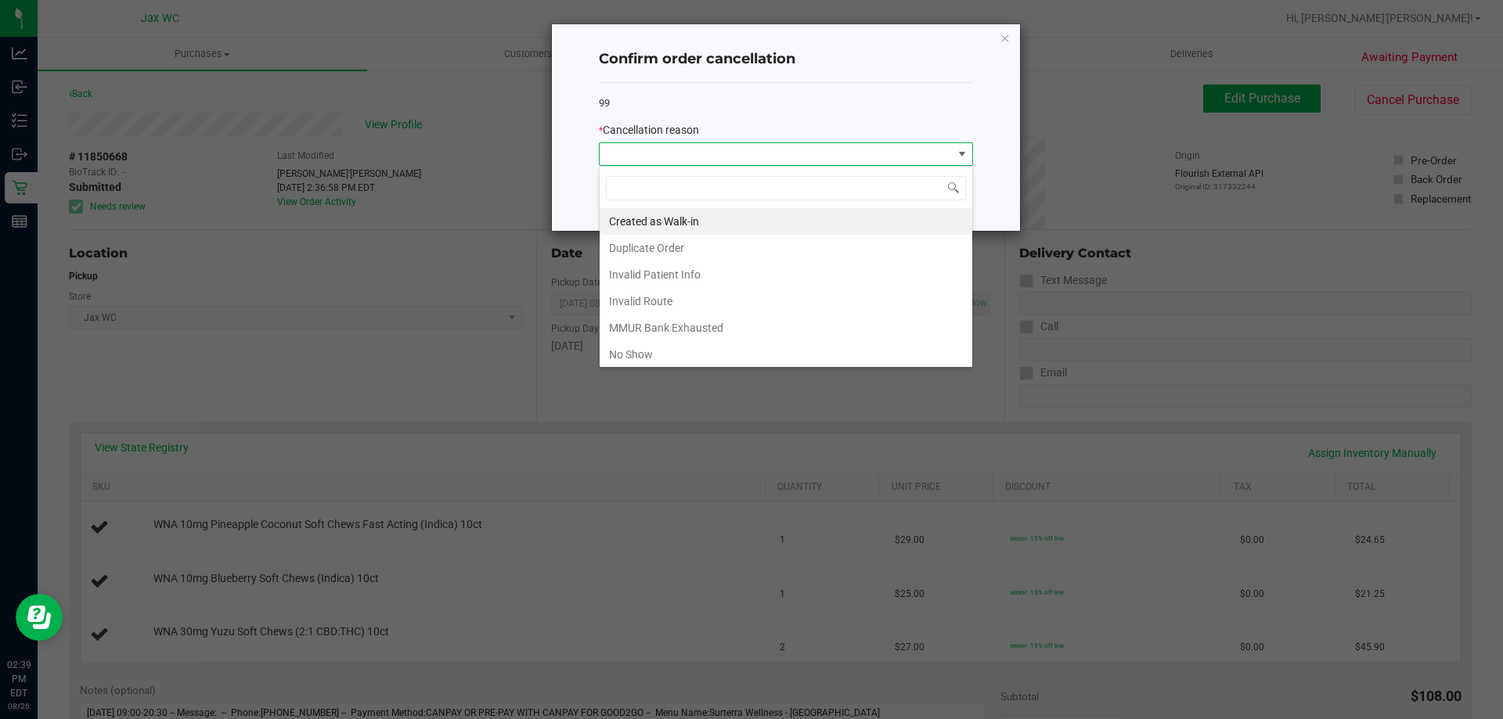
scroll to position [83, 0]
click at [722, 243] on li "MMUR Bank Exhausted" at bounding box center [785, 245] width 373 height 27
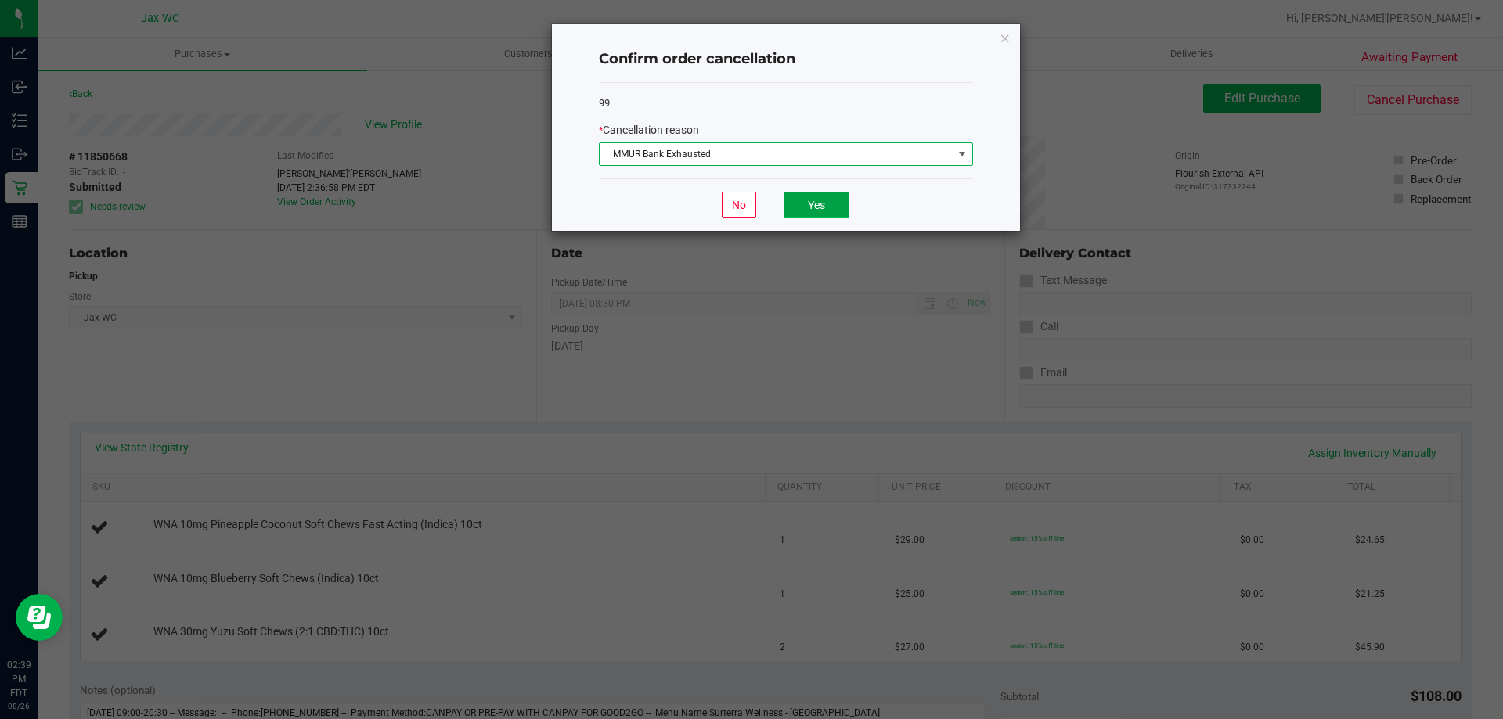
click at [831, 195] on button "Yes" at bounding box center [816, 205] width 66 height 27
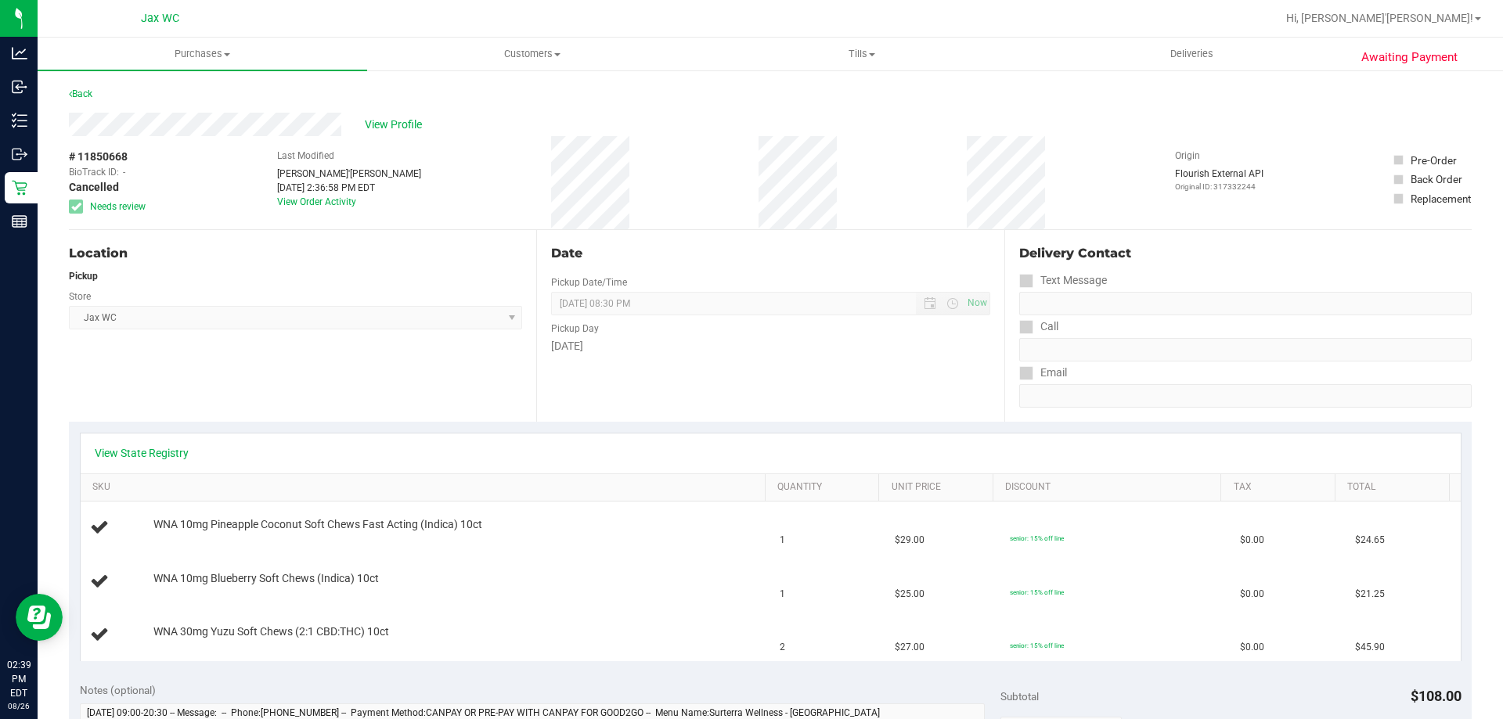
click at [364, 385] on div "Location Pickup Store Jax WC Select Store Bonita Springs WC Boynton Beach WC Br…" at bounding box center [302, 326] width 467 height 192
click at [141, 470] on div "View State Registry" at bounding box center [771, 454] width 1380 height 40
click at [143, 456] on link "View State Registry" at bounding box center [142, 453] width 94 height 16
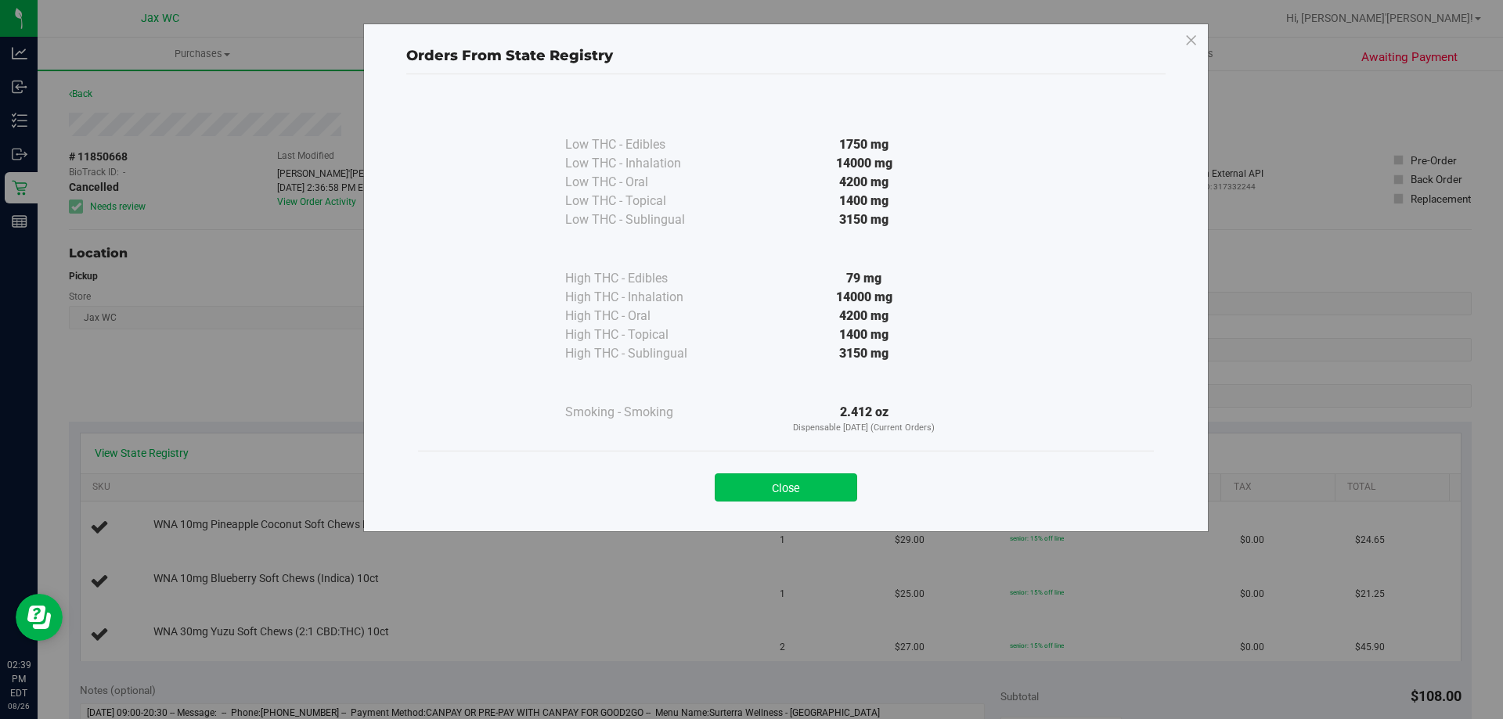
click at [816, 490] on button "Close" at bounding box center [786, 487] width 142 height 28
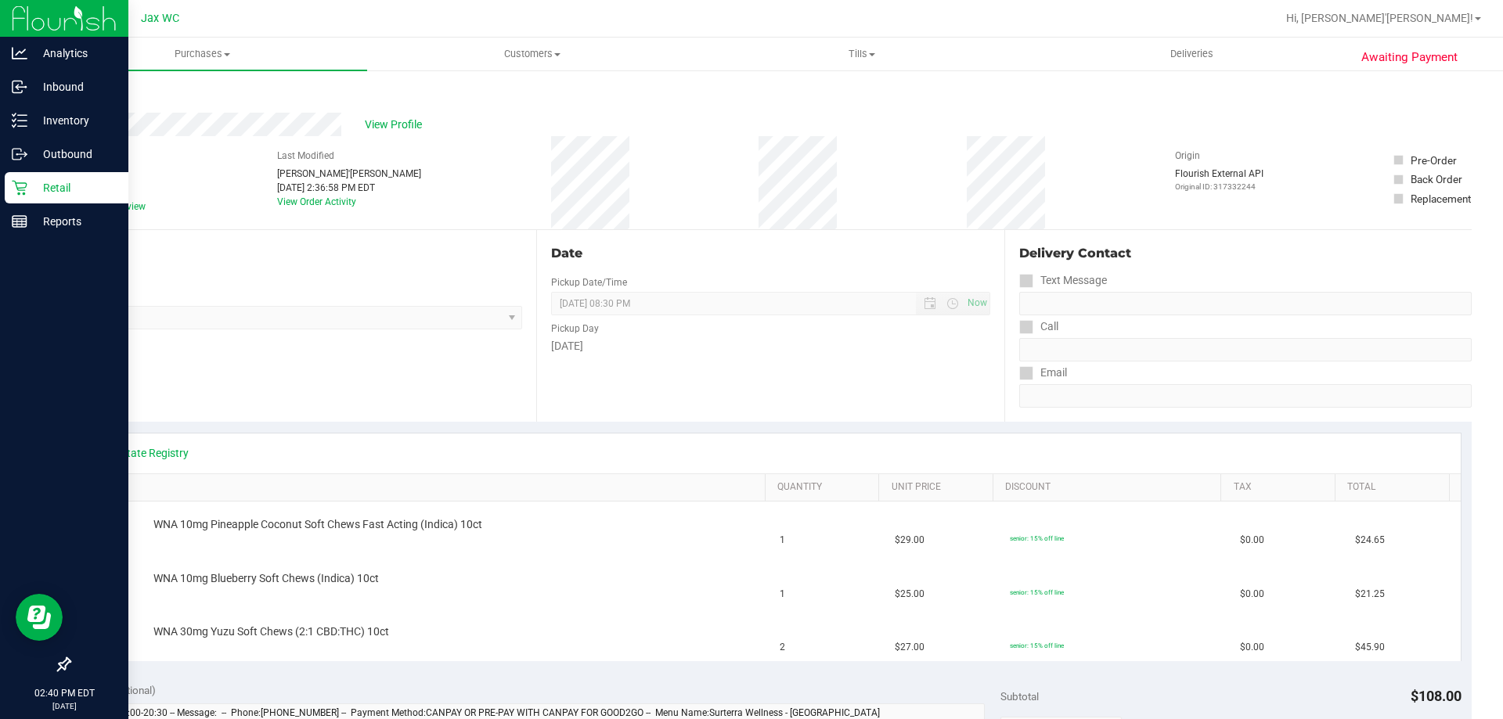
click at [34, 182] on p "Retail" at bounding box center [74, 187] width 94 height 19
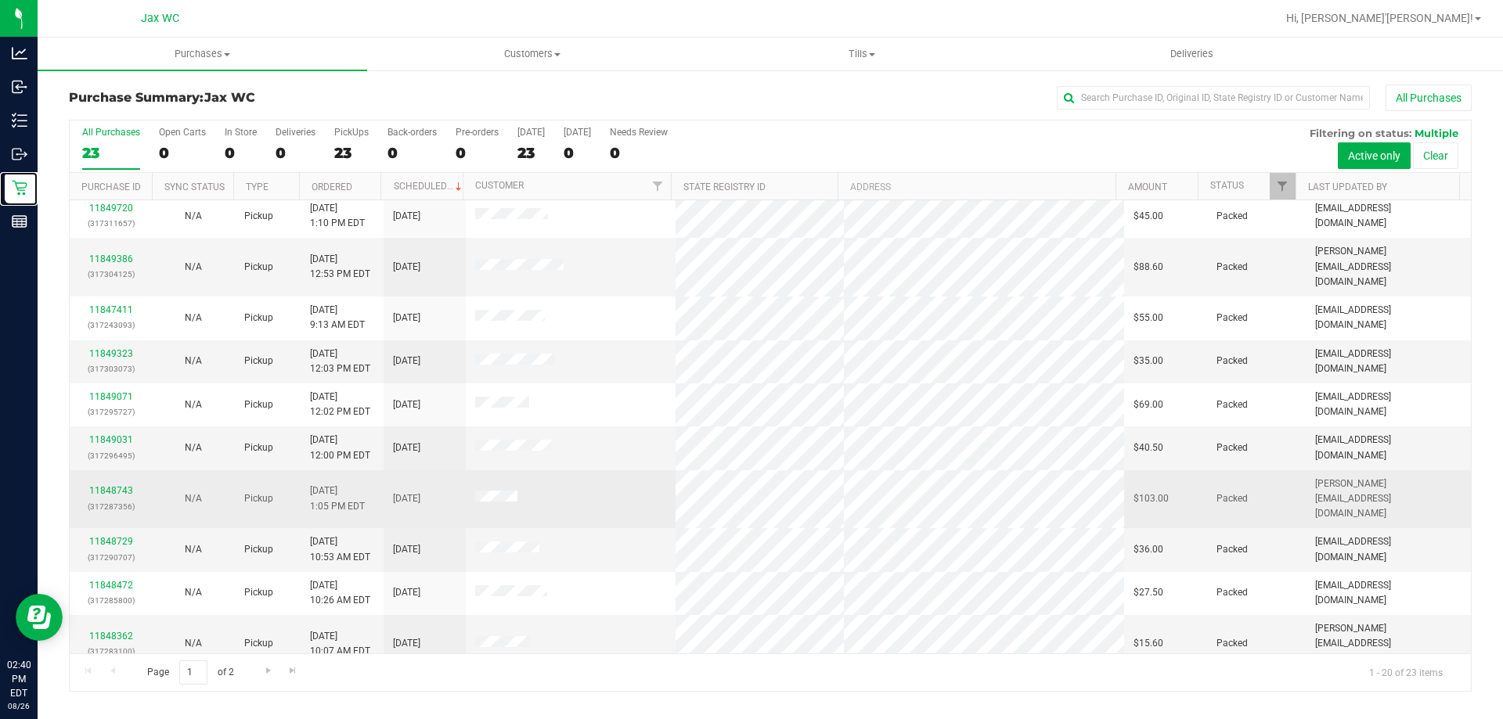
scroll to position [413, 0]
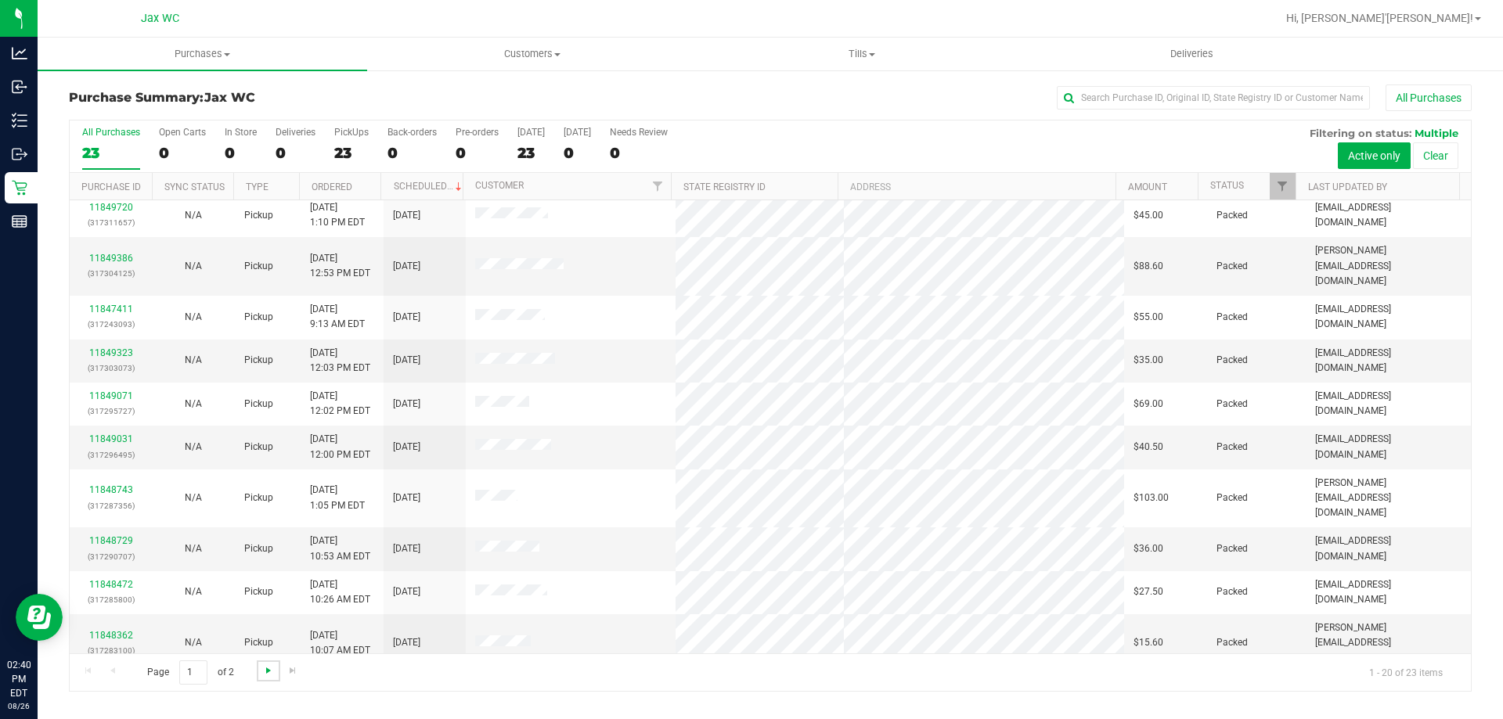
click at [268, 675] on span "Go to the next page" at bounding box center [268, 670] width 13 height 13
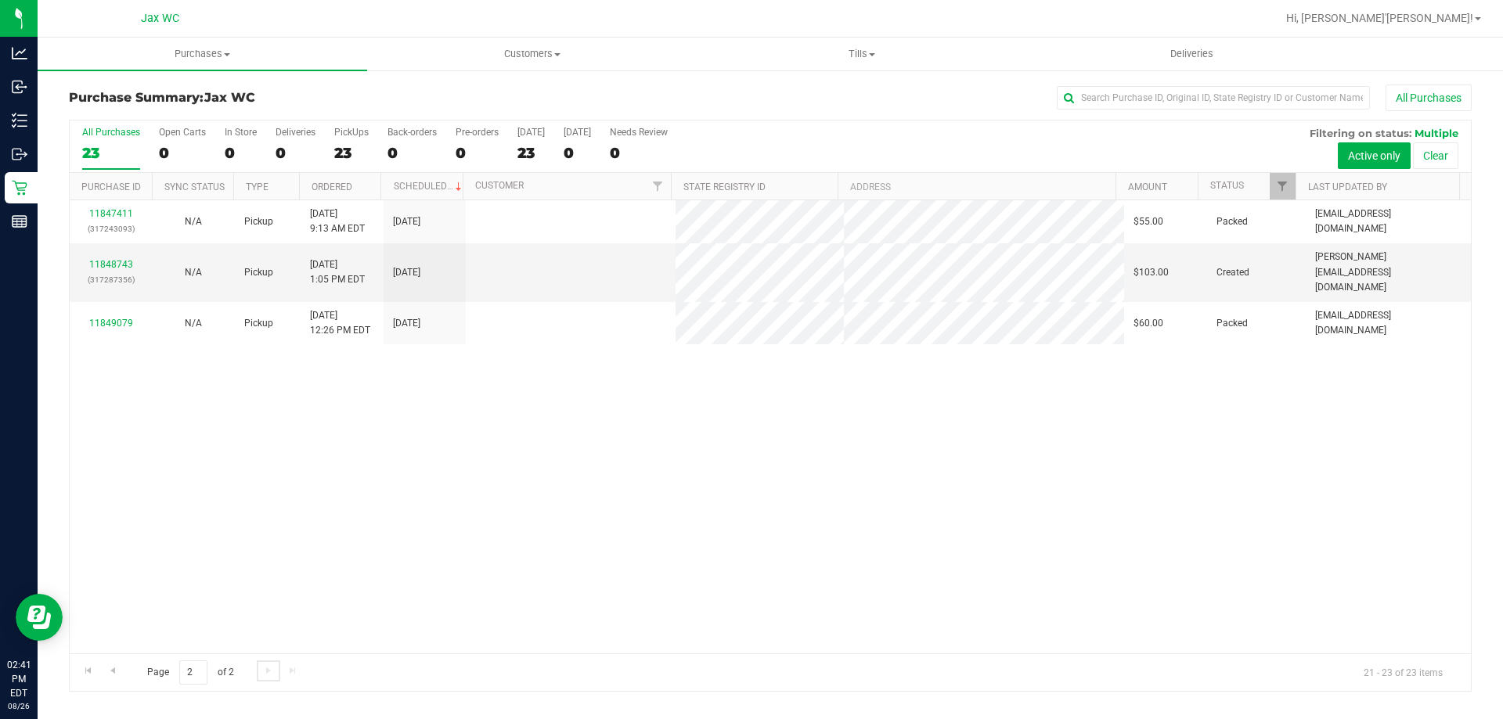
scroll to position [0, 0]
click at [115, 259] on link "11848743" at bounding box center [111, 264] width 44 height 11
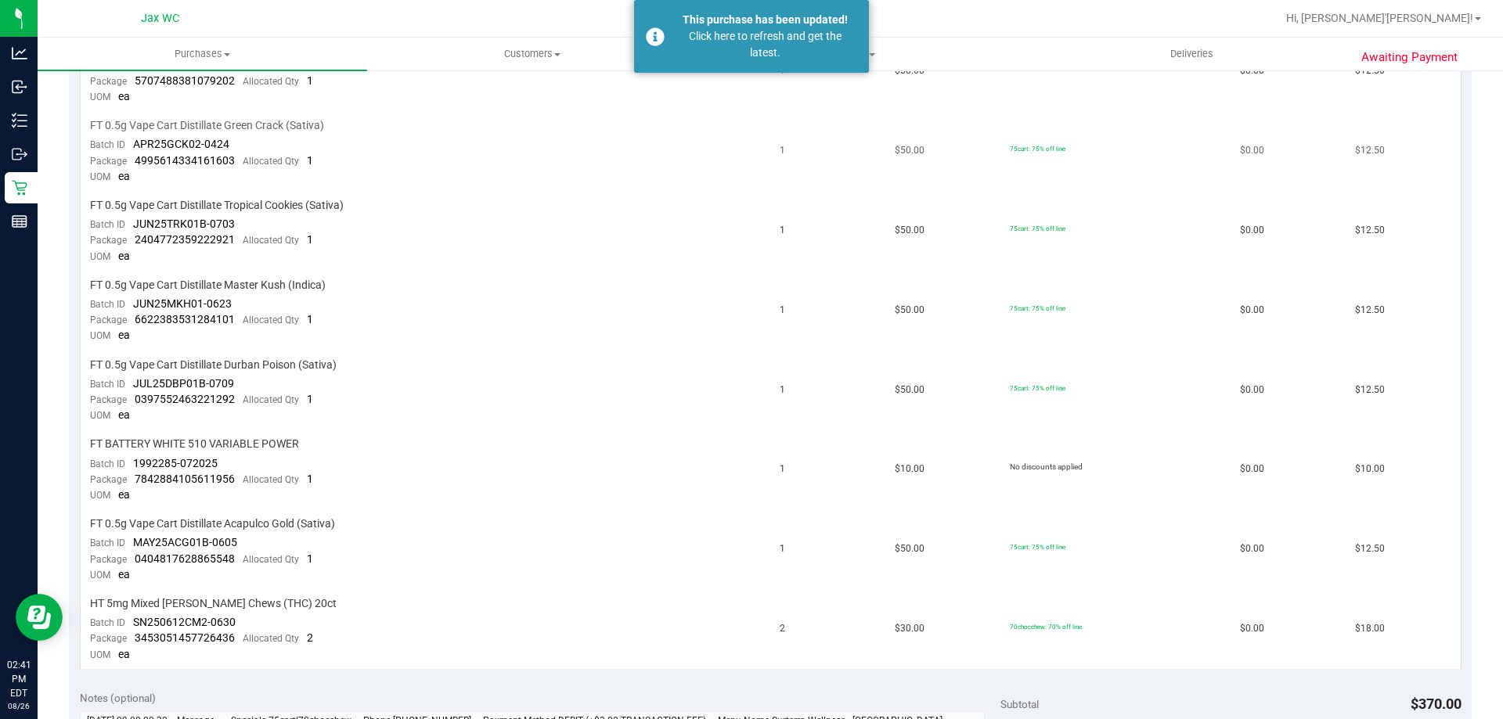
scroll to position [548, 0]
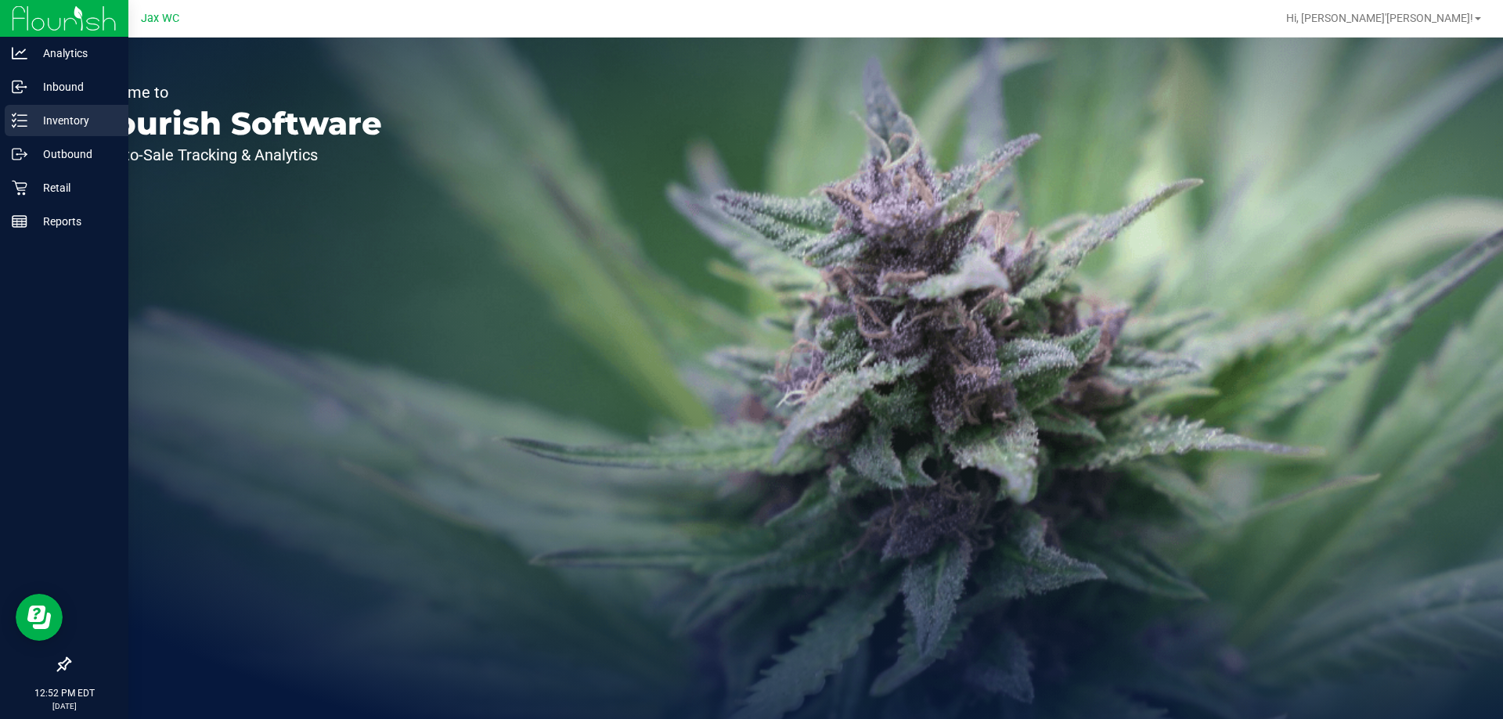
click at [70, 126] on p "Inventory" at bounding box center [74, 120] width 94 height 19
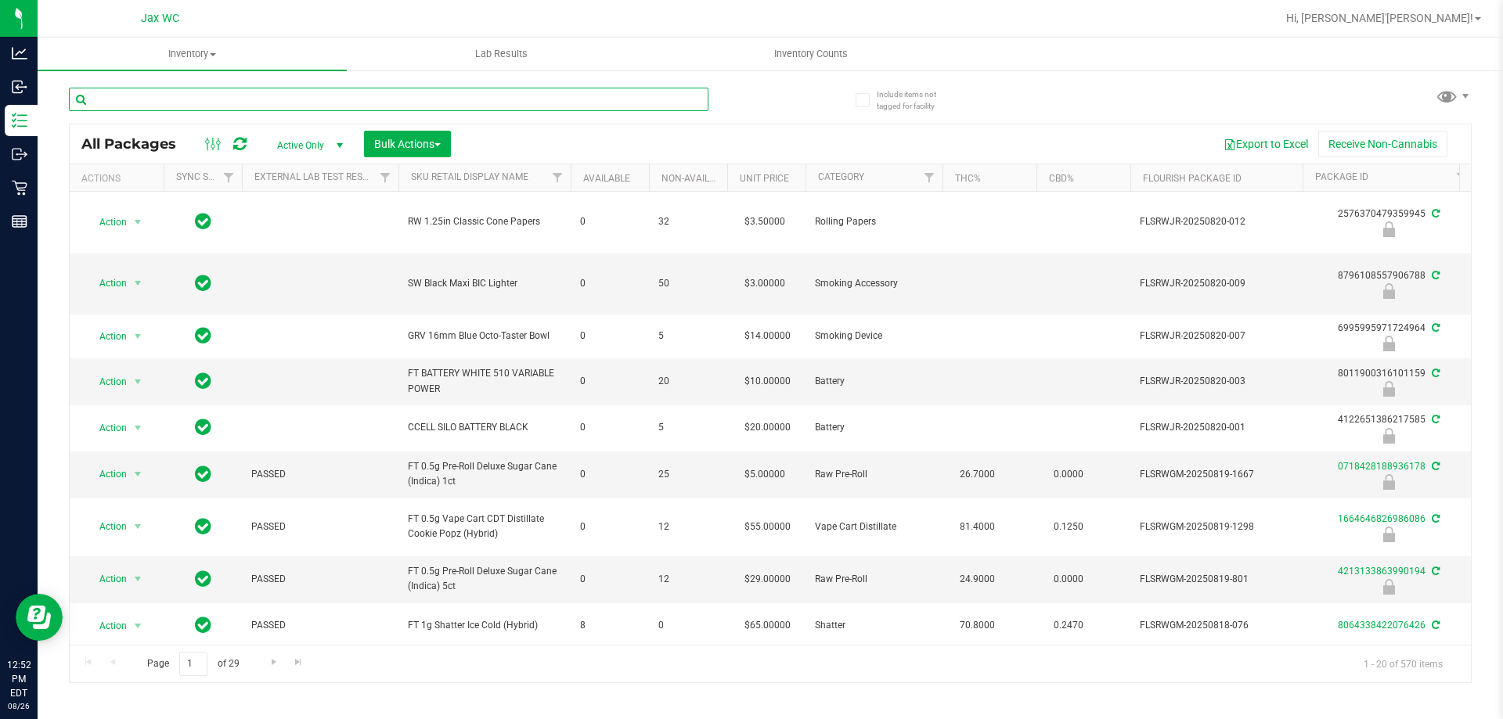
click at [202, 100] on input "text" at bounding box center [388, 99] width 639 height 23
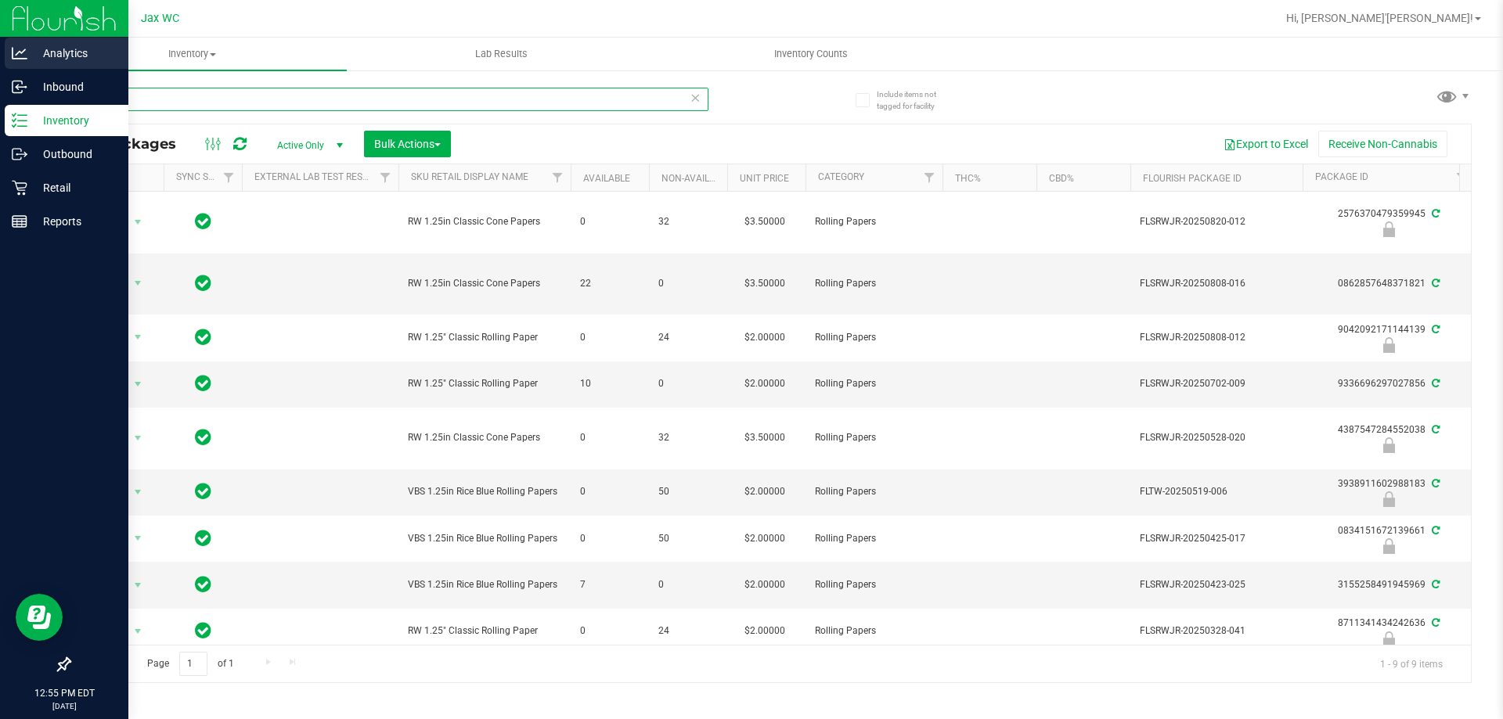
drag, startPoint x: 144, startPoint y: 105, endPoint x: 0, endPoint y: 52, distance: 153.2
click at [0, 56] on div "Analytics Inbound Inventory Outbound Retail Reports 12:55 PM EDT 08/26/2025 08/…" at bounding box center [751, 359] width 1503 height 719
type input "6876904346970001"
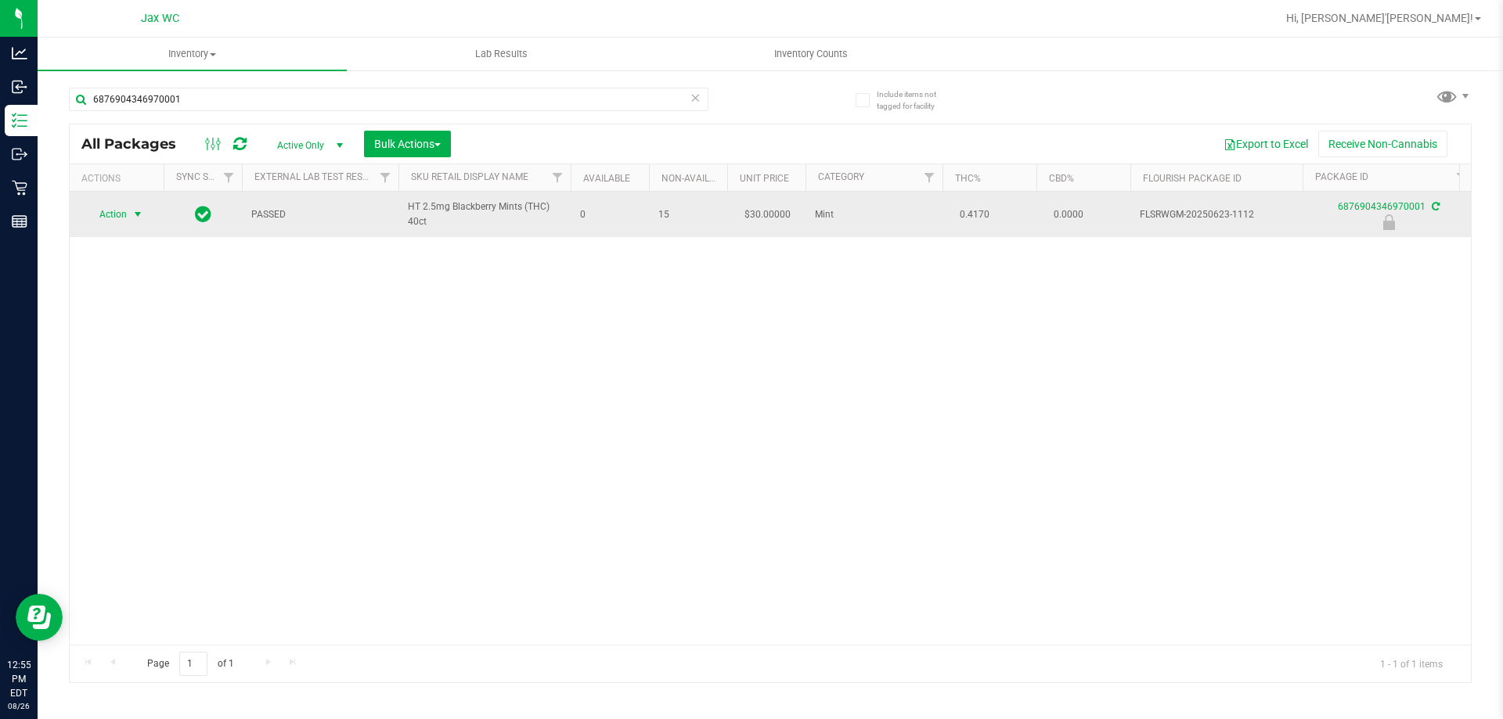
click at [112, 216] on span "Action" at bounding box center [106, 214] width 42 height 22
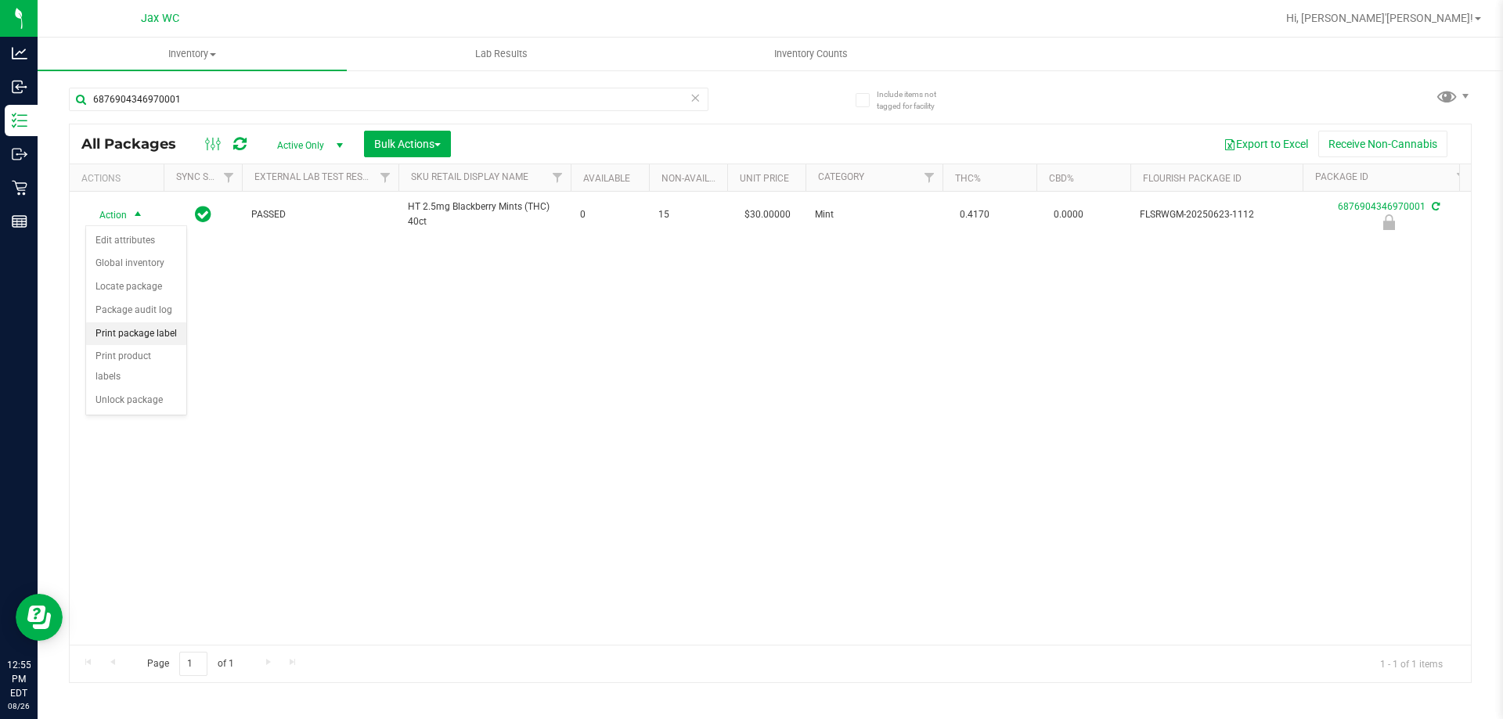
click at [157, 334] on li "Print package label" at bounding box center [136, 333] width 100 height 23
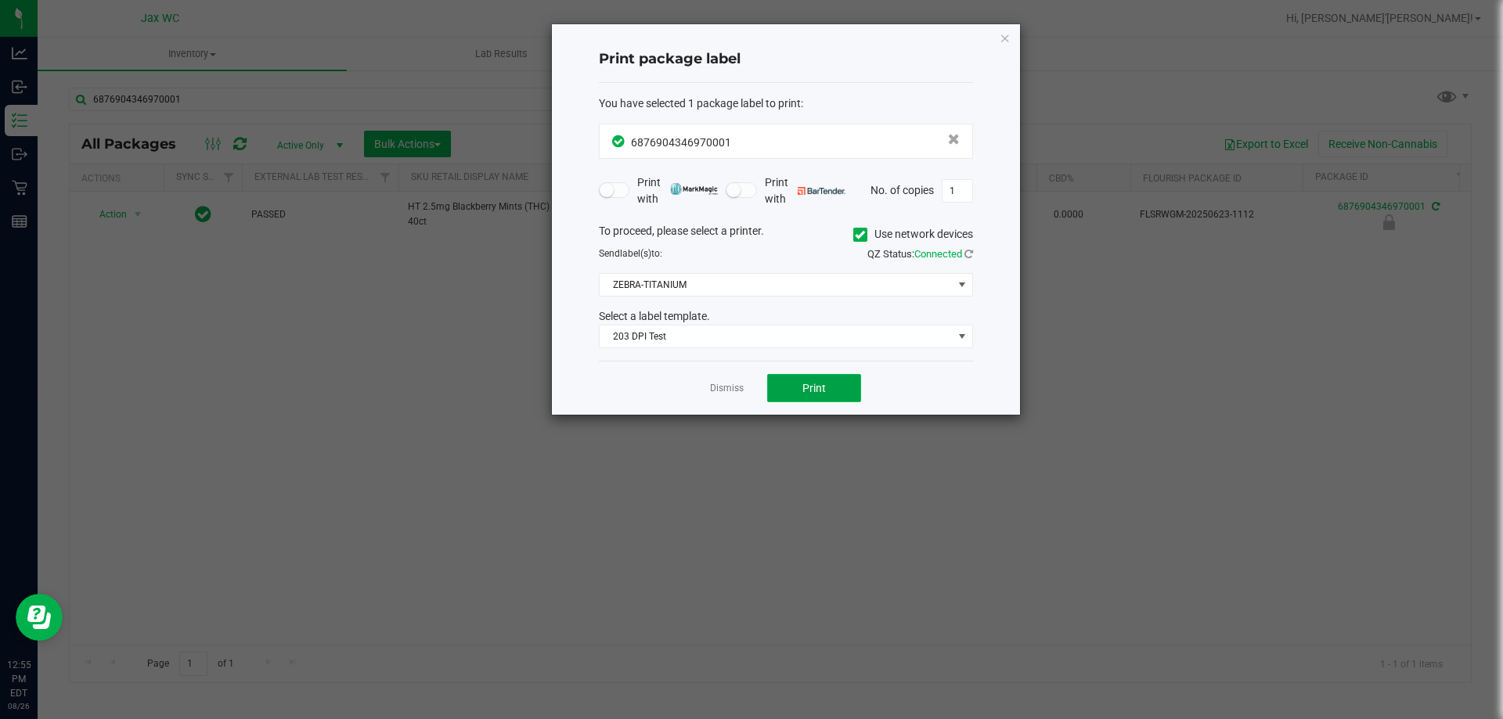
click at [832, 386] on button "Print" at bounding box center [814, 388] width 94 height 28
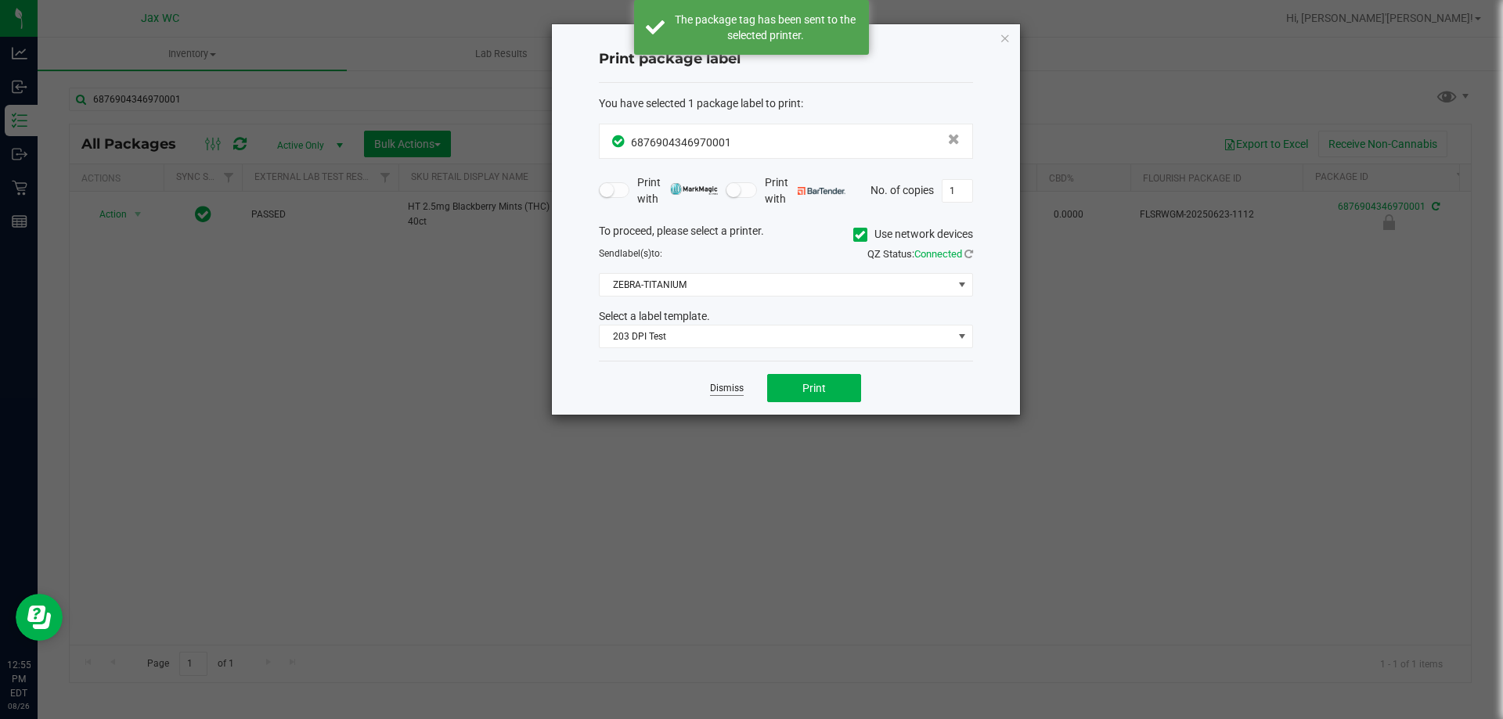
click at [729, 388] on link "Dismiss" at bounding box center [727, 388] width 34 height 13
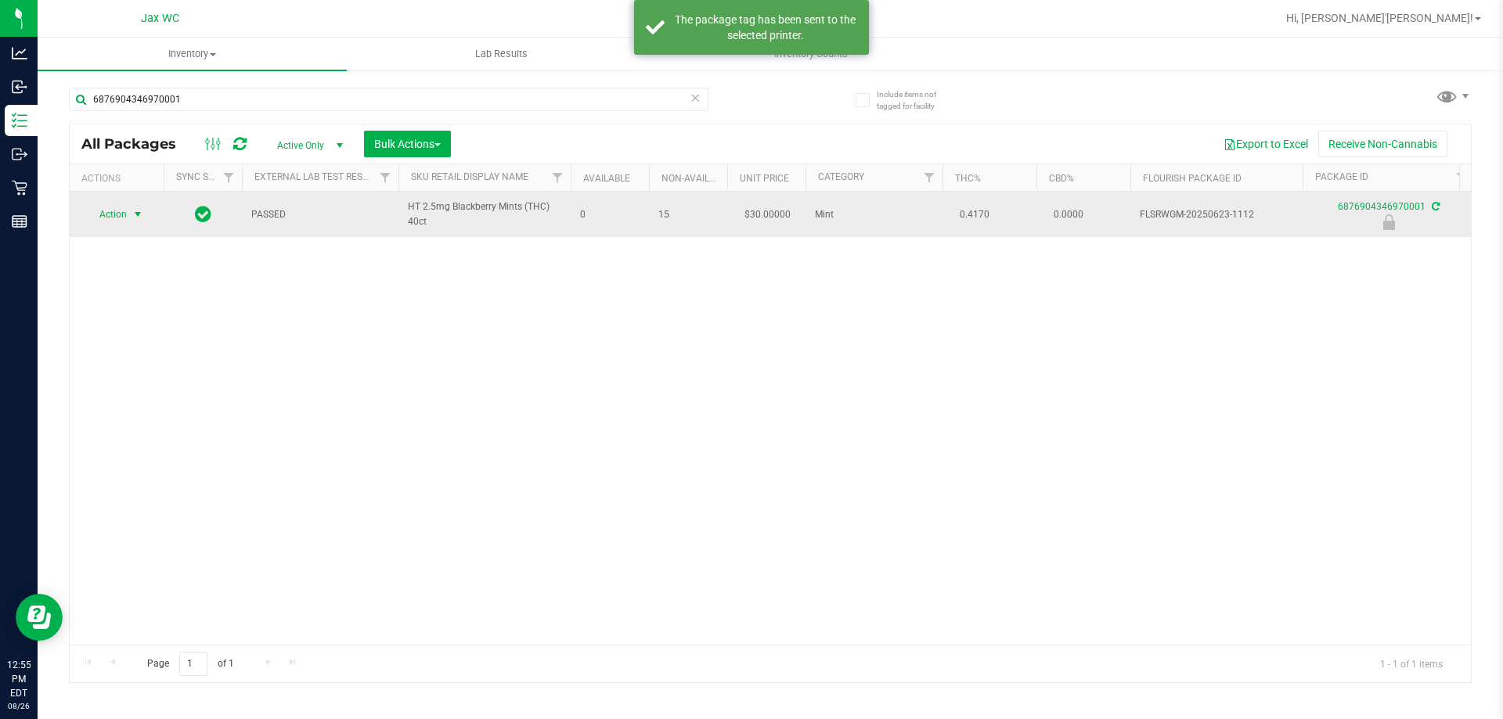
click at [132, 214] on span "select" at bounding box center [137, 214] width 13 height 13
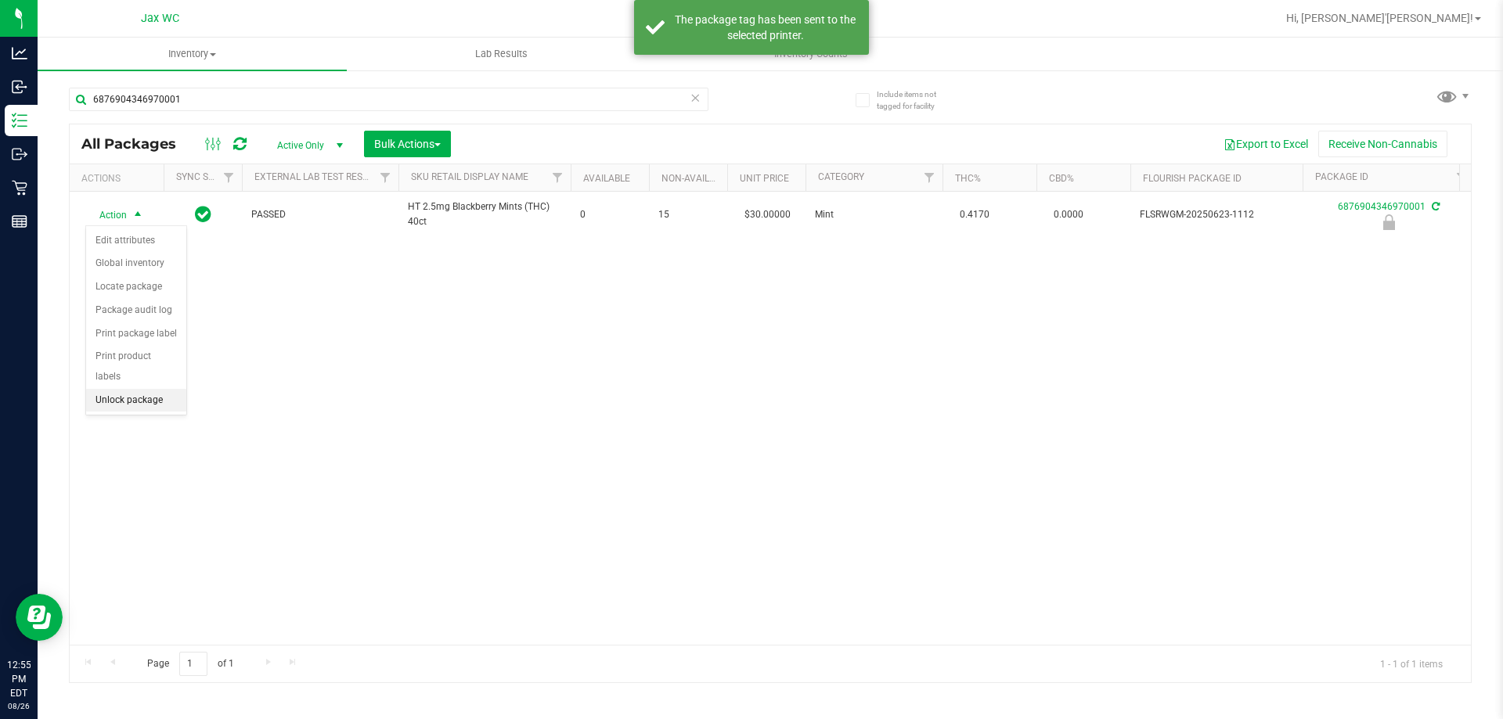
click at [163, 389] on li "Unlock package" at bounding box center [136, 400] width 100 height 23
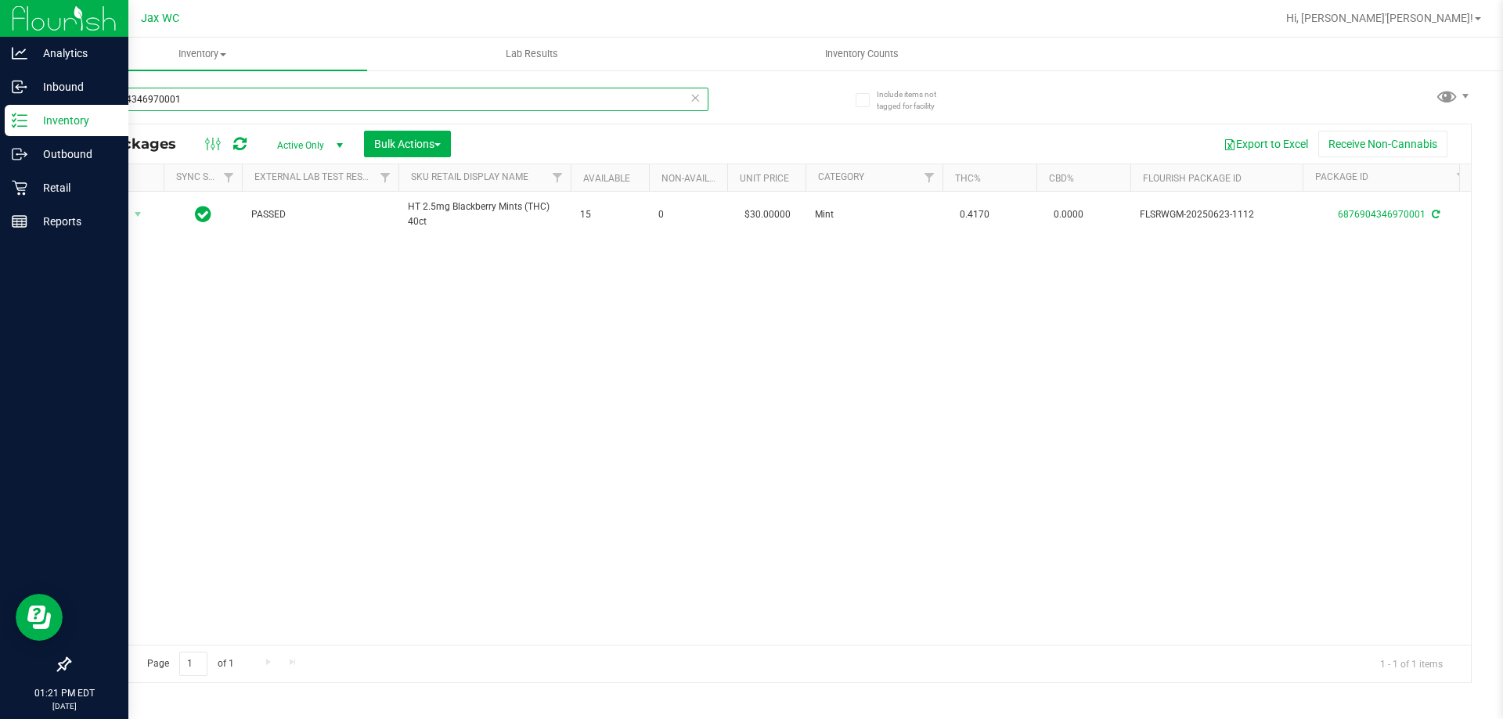
drag, startPoint x: 234, startPoint y: 98, endPoint x: 0, endPoint y: 110, distance: 234.3
click at [0, 110] on div "Analytics Inbound Inventory Outbound Retail Reports 01:21 PM EDT 08/26/2025 08/…" at bounding box center [751, 359] width 1503 height 719
type input "pbs"
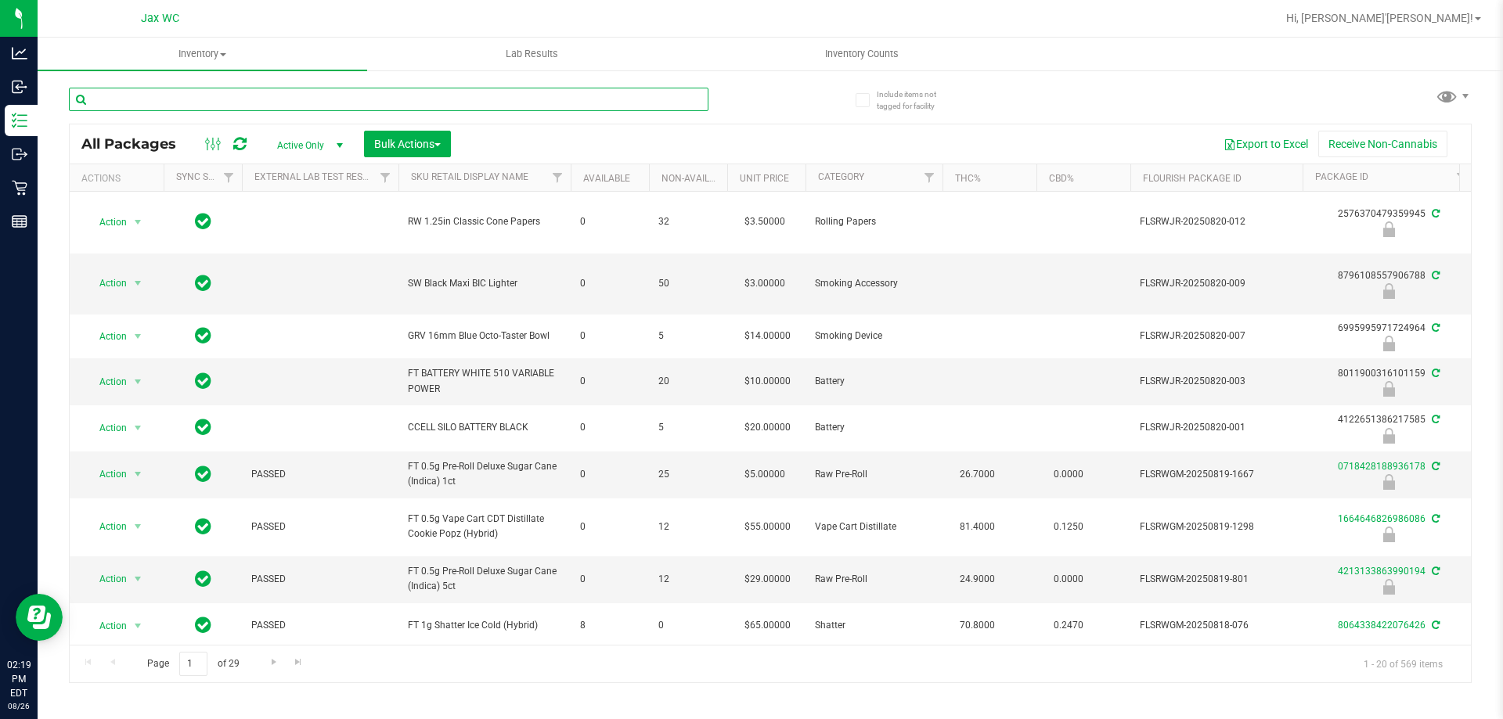
click at [303, 99] on input "text" at bounding box center [388, 99] width 639 height 23
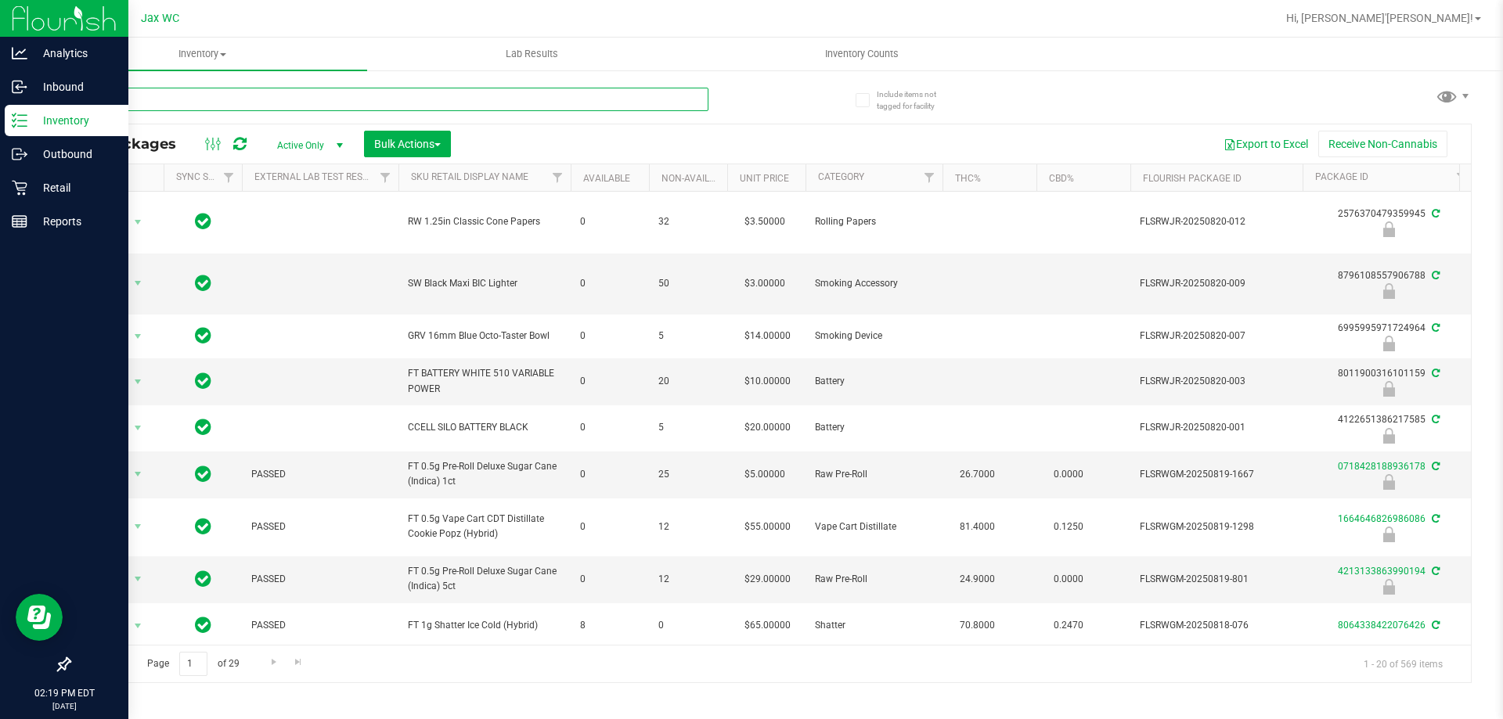
drag, startPoint x: 302, startPoint y: 106, endPoint x: 0, endPoint y: 108, distance: 302.1
click at [0, 108] on div "Analytics Inbound Inventory Outbound Retail Reports 02:19 PM EDT [DATE] 08/26 J…" at bounding box center [751, 359] width 1503 height 719
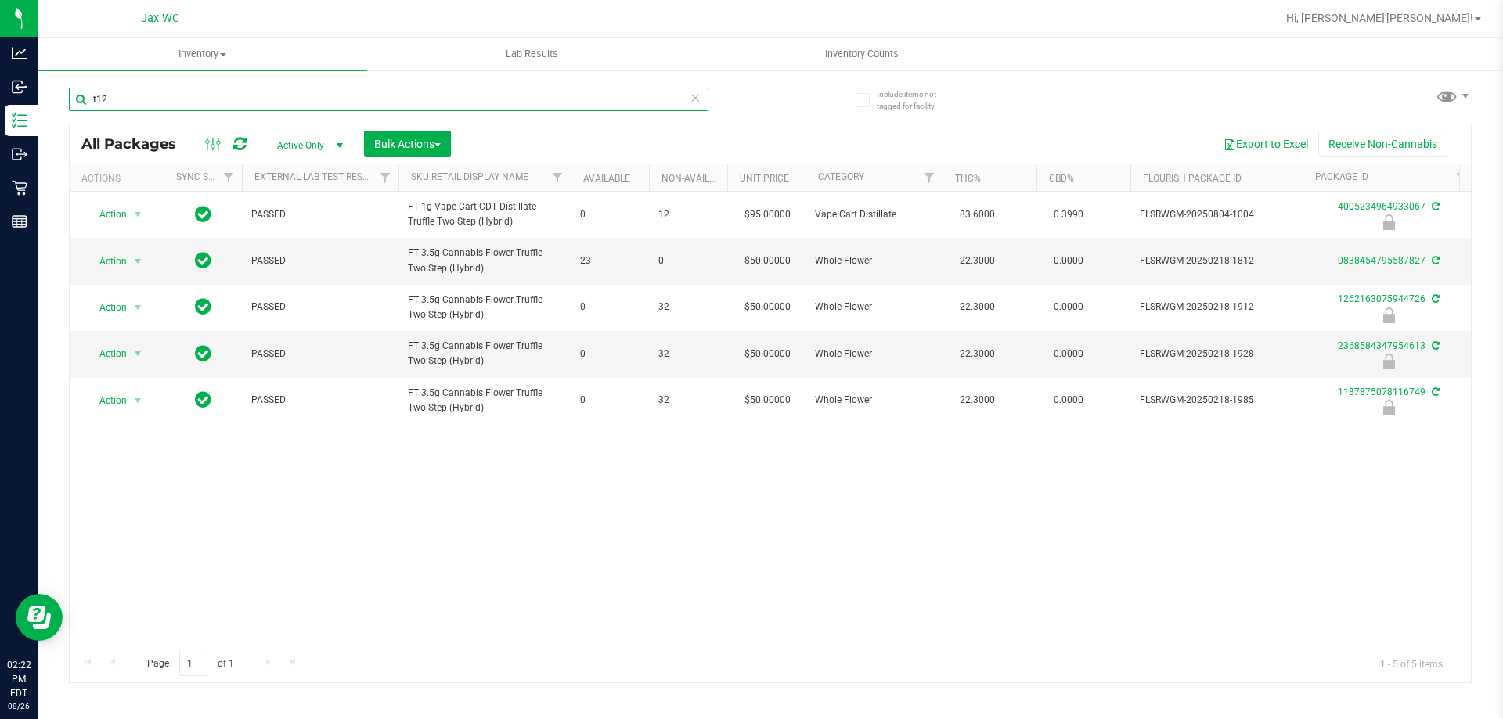
type input "t12"
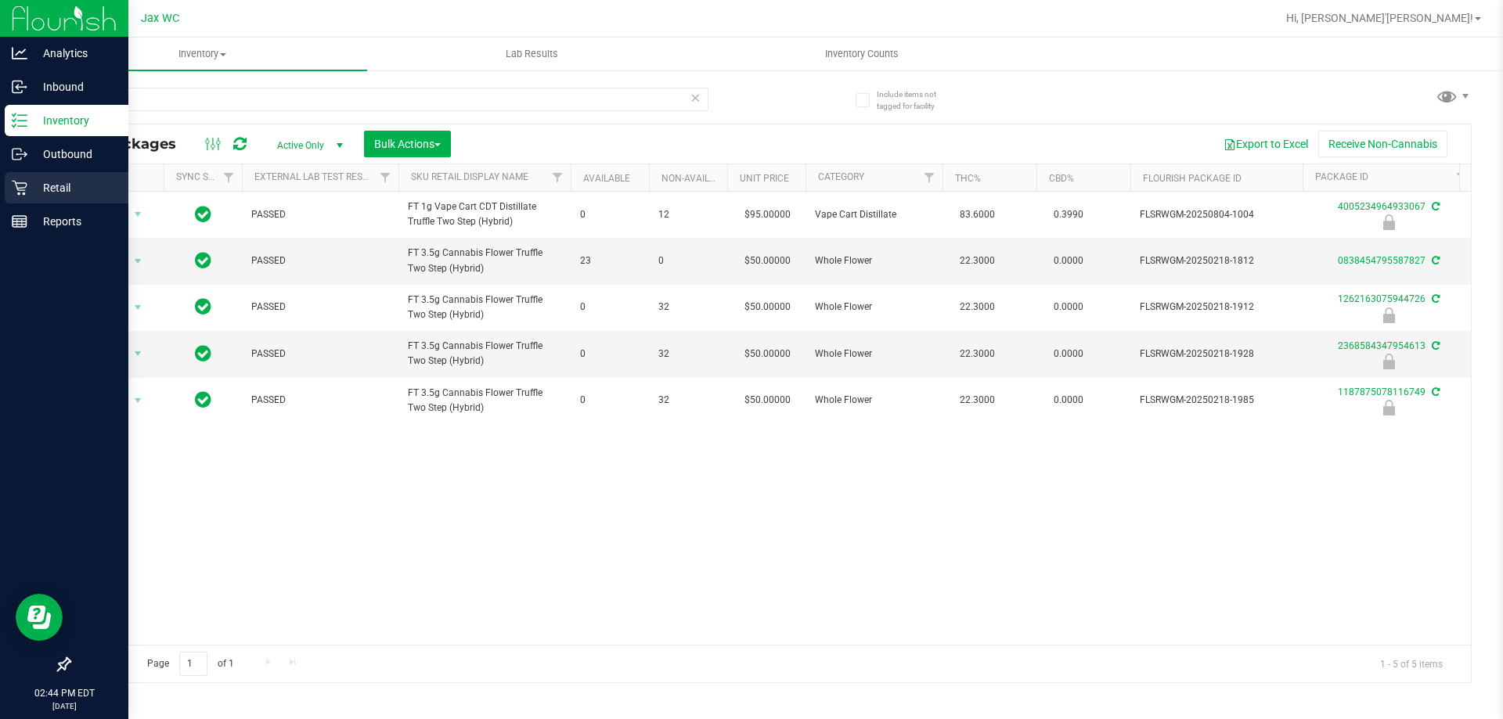
click at [55, 184] on p "Retail" at bounding box center [74, 187] width 94 height 19
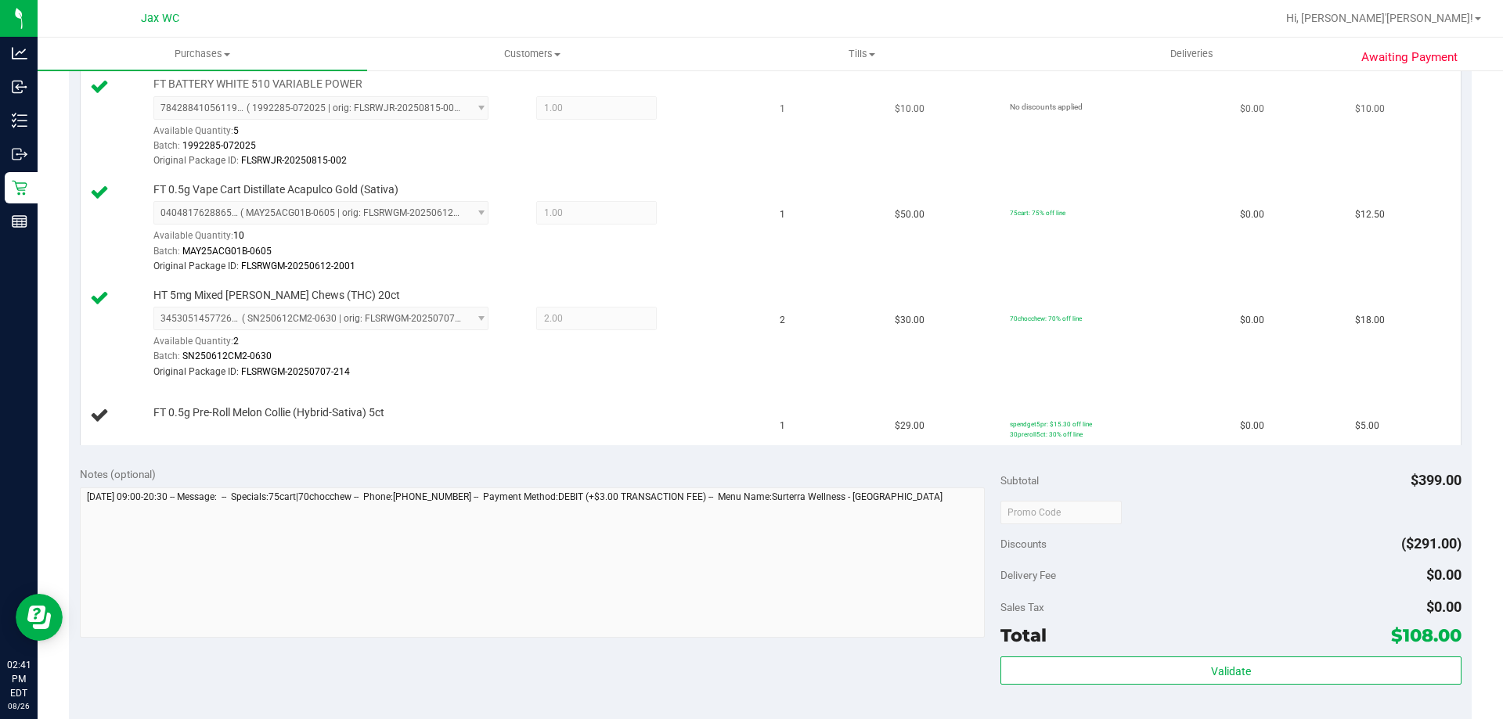
scroll to position [1252, 0]
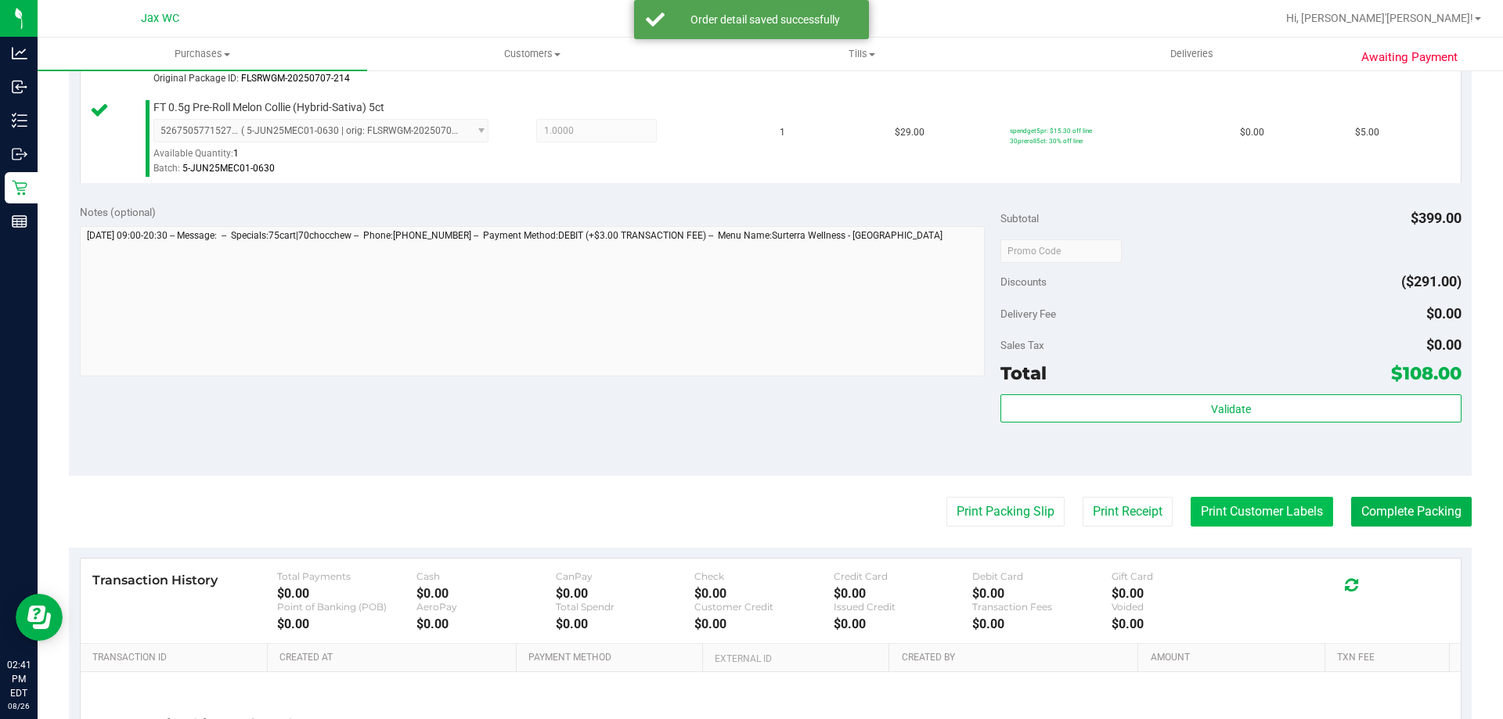
click at [1293, 520] on button "Print Customer Labels" at bounding box center [1261, 512] width 142 height 30
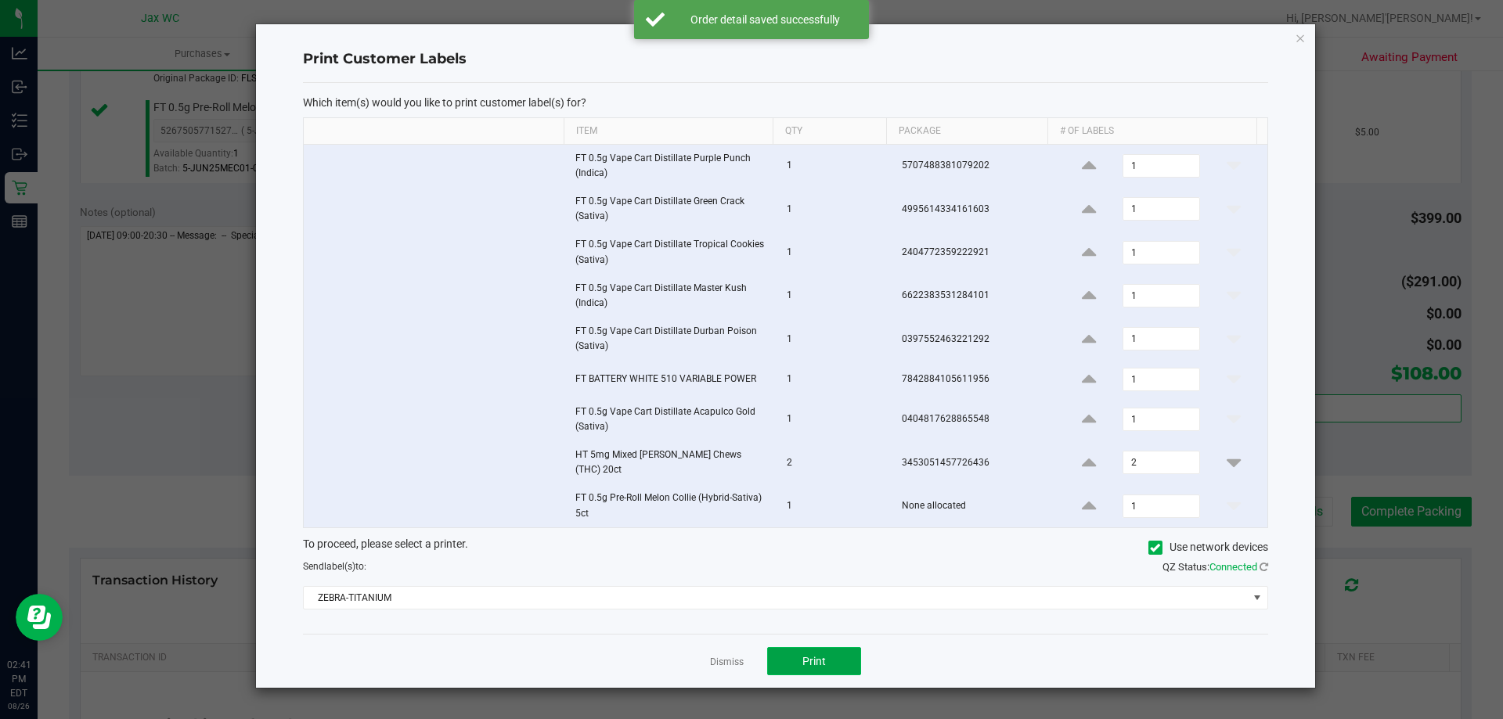
click at [815, 660] on span "Print" at bounding box center [813, 661] width 23 height 13
click at [1301, 44] on icon "button" at bounding box center [1299, 37] width 11 height 19
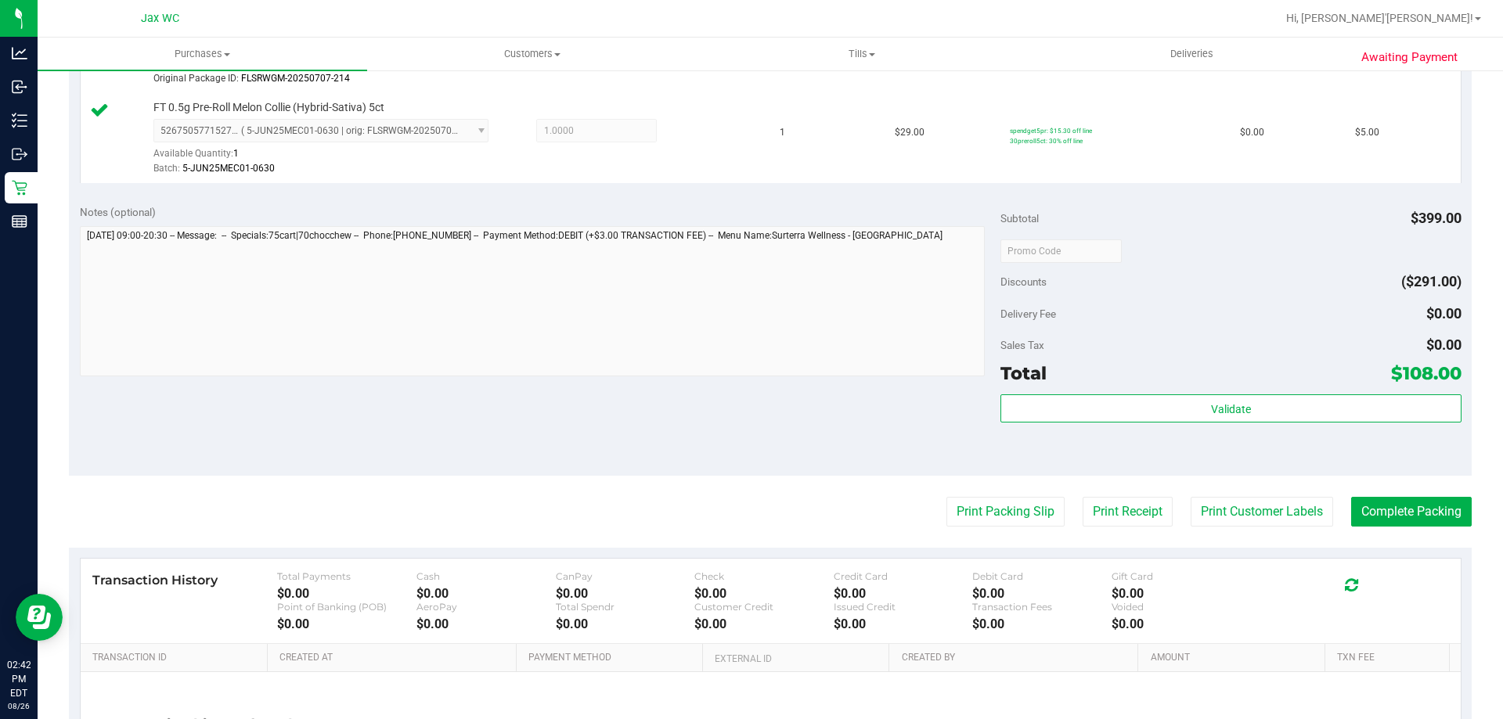
click at [1420, 513] on button "Complete Packing" at bounding box center [1411, 512] width 121 height 30
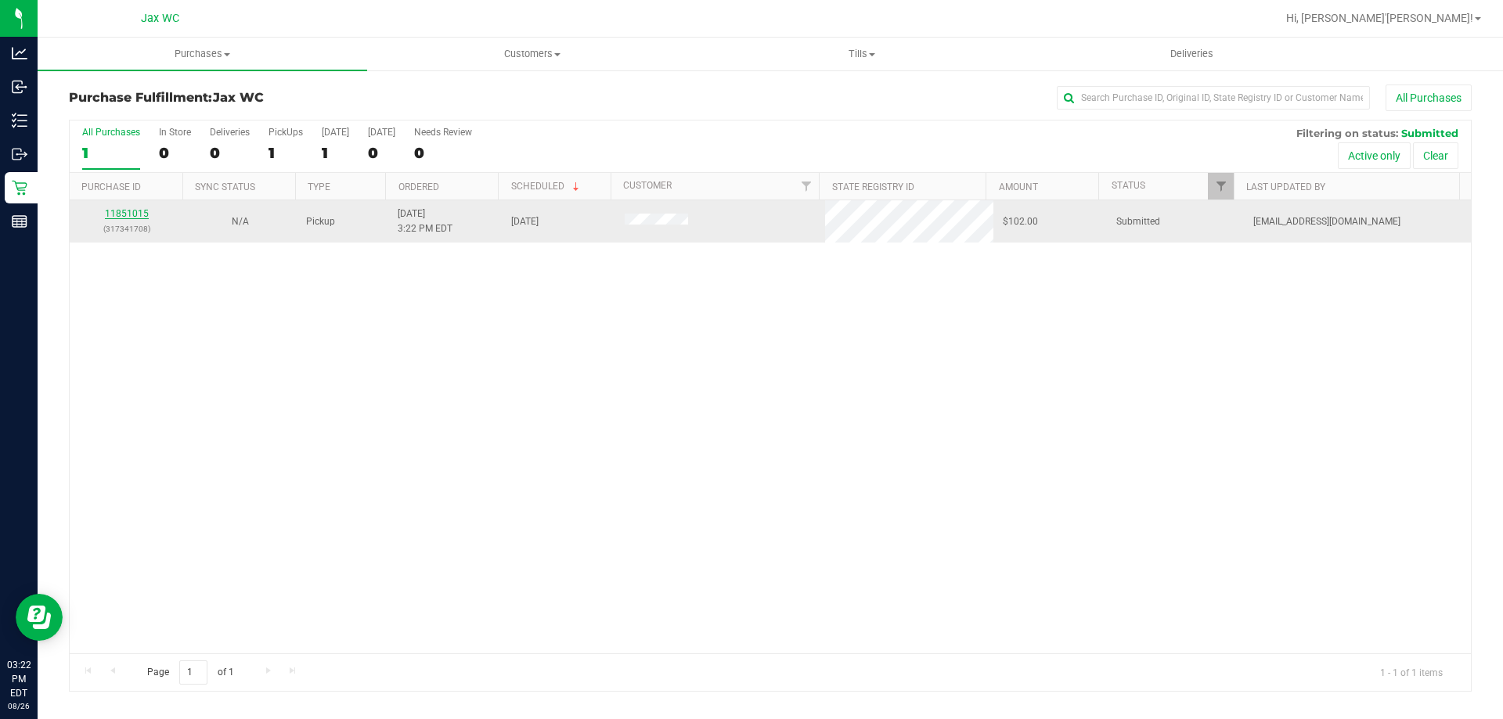
click at [120, 211] on link "11851015" at bounding box center [127, 213] width 44 height 11
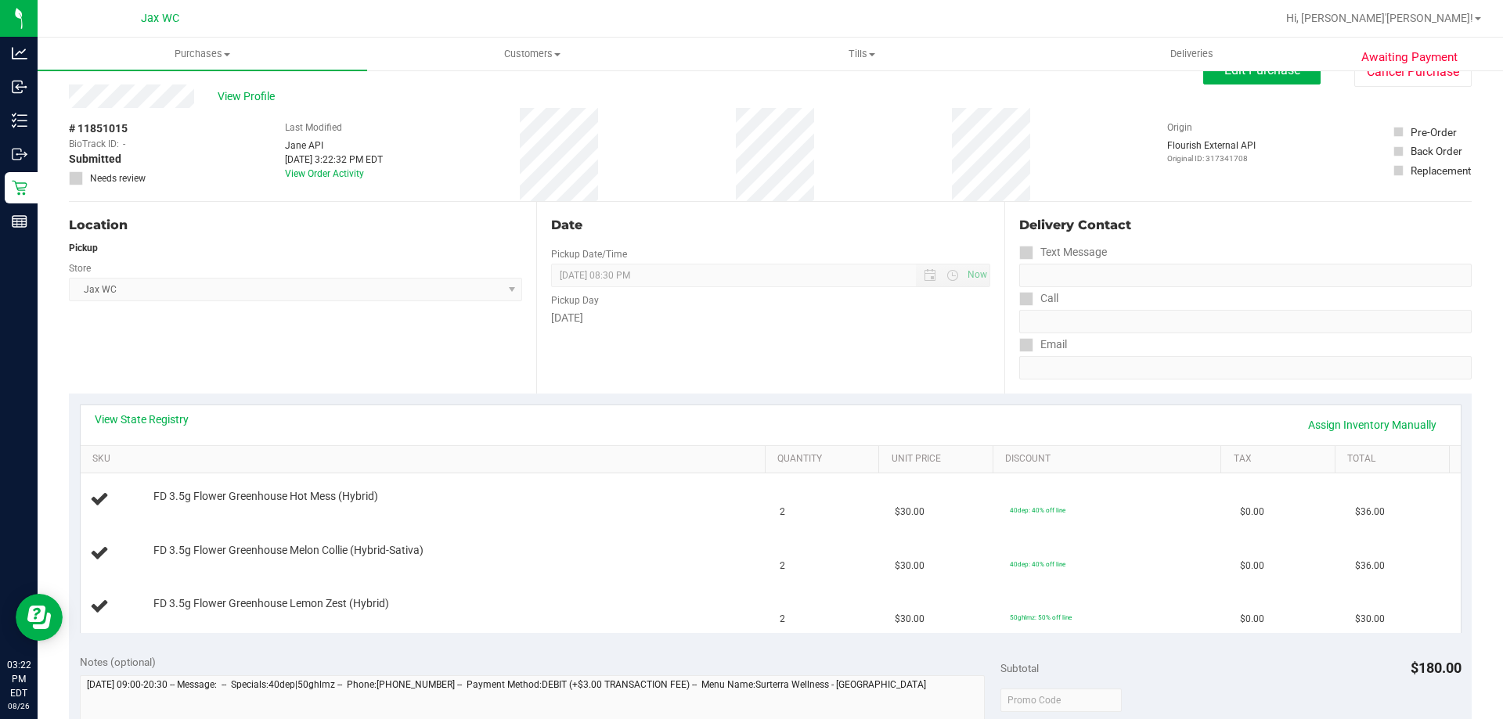
scroll to position [78, 0]
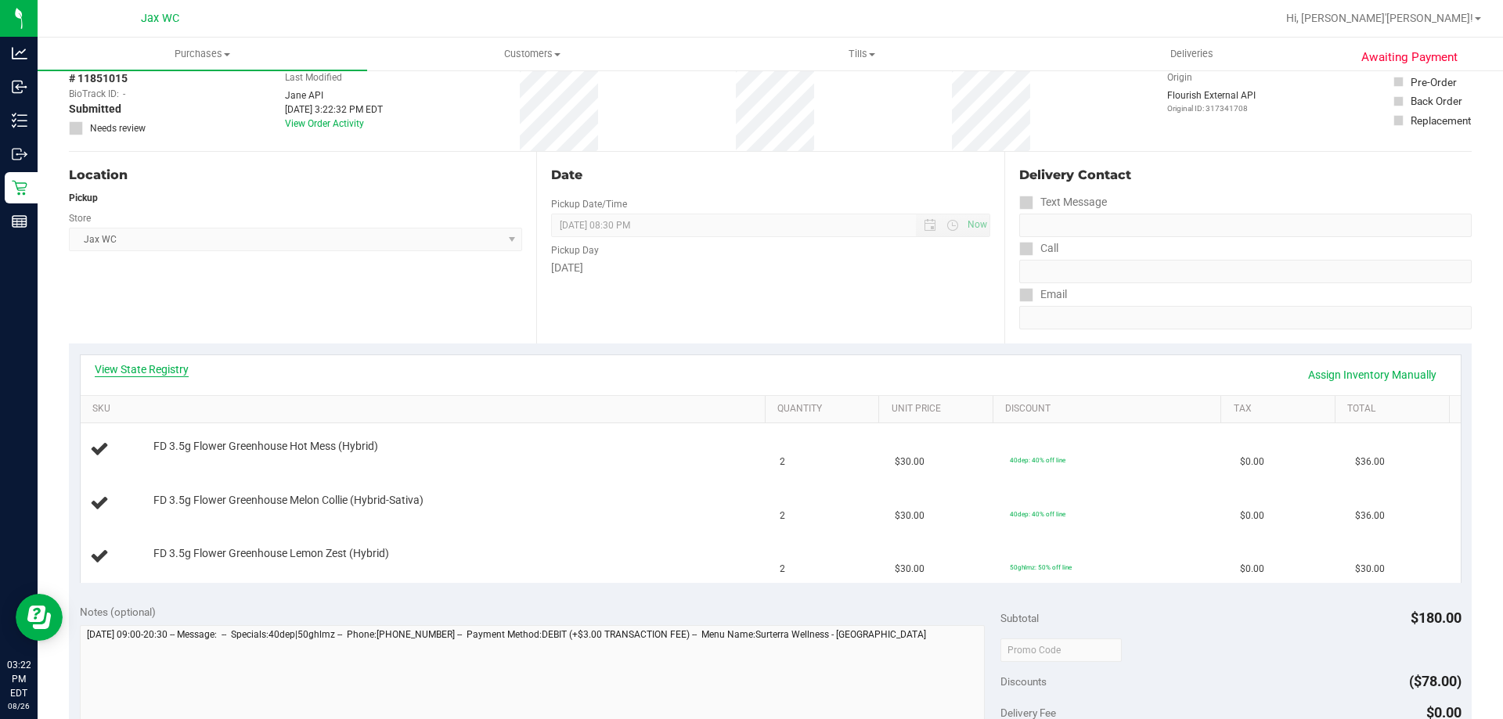
click at [146, 365] on link "View State Registry" at bounding box center [142, 370] width 94 height 16
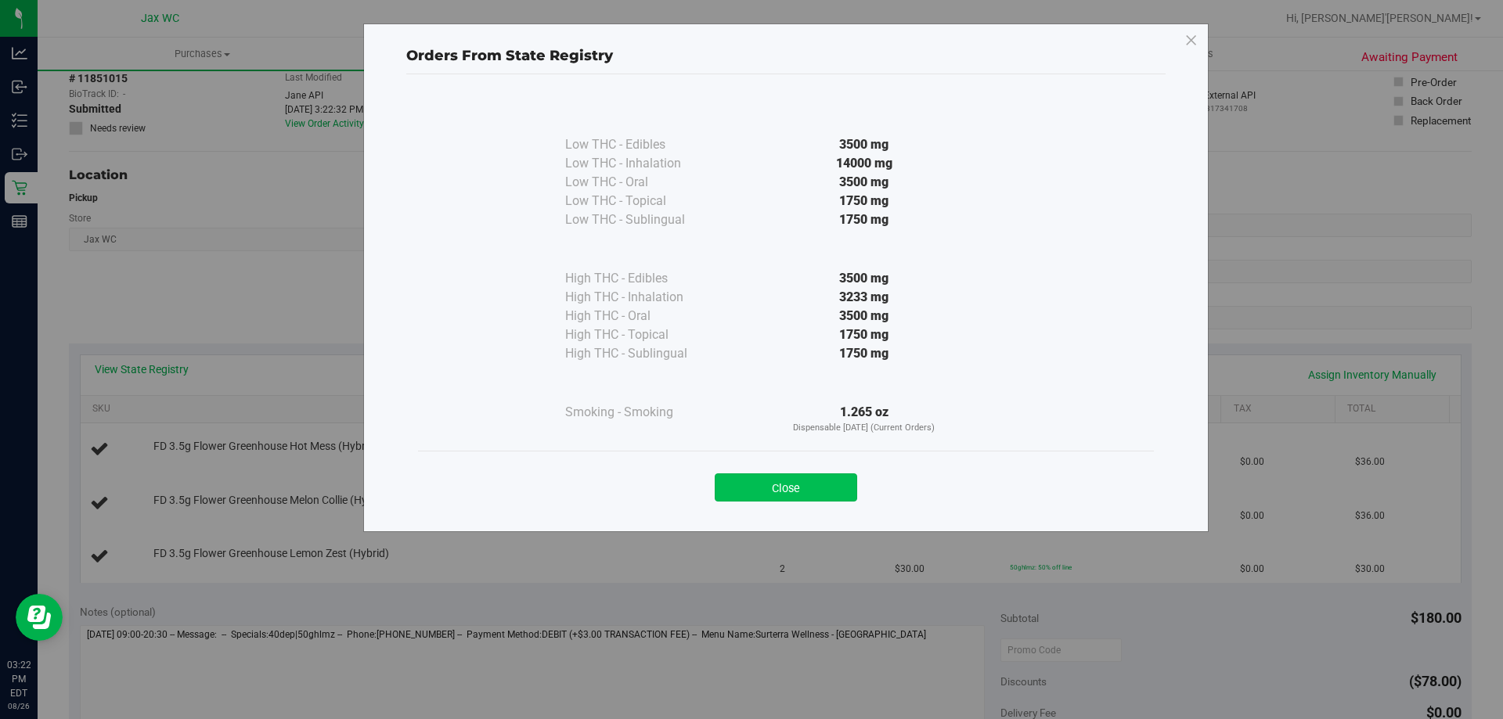
click at [778, 484] on button "Close" at bounding box center [786, 487] width 142 height 28
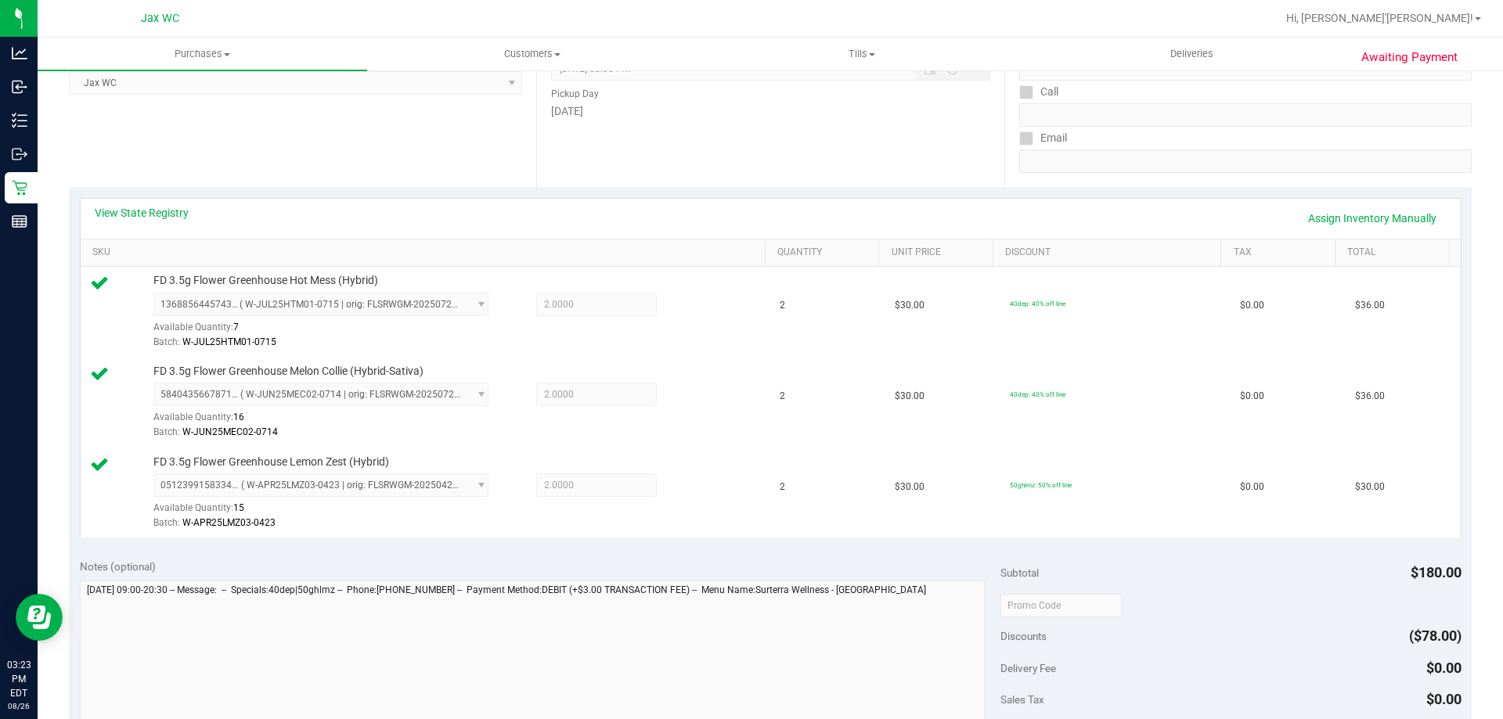
scroll to position [548, 0]
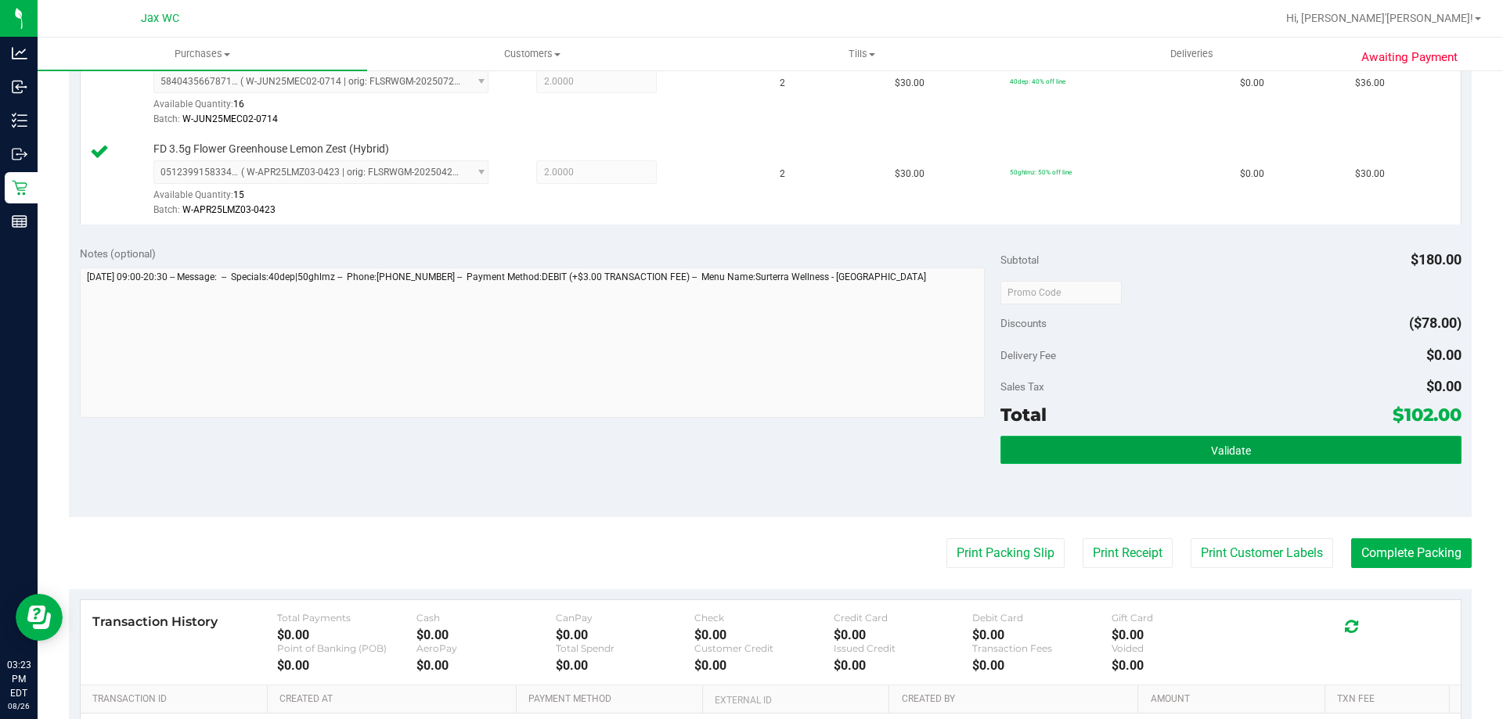
click at [1142, 451] on button "Validate" at bounding box center [1230, 450] width 460 height 28
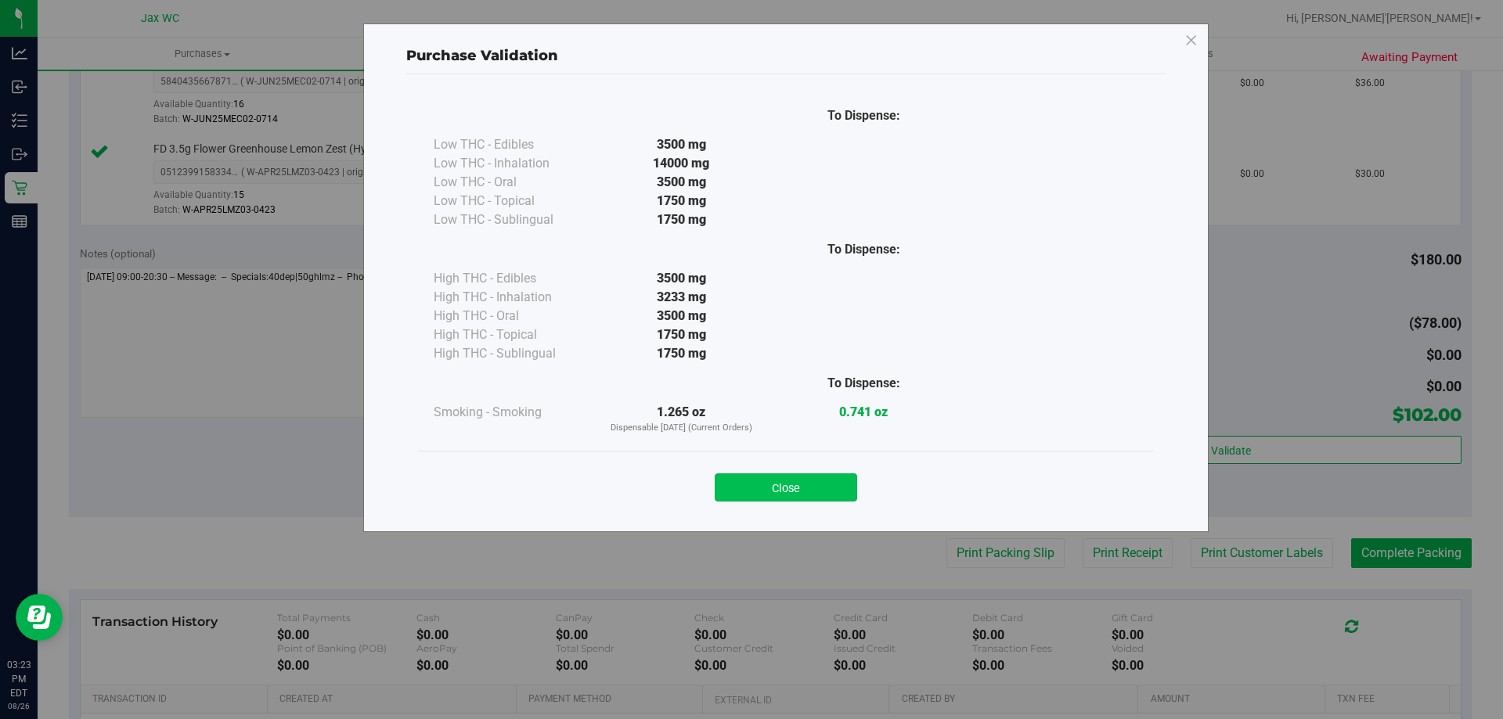
click at [797, 473] on button "Close" at bounding box center [786, 487] width 142 height 28
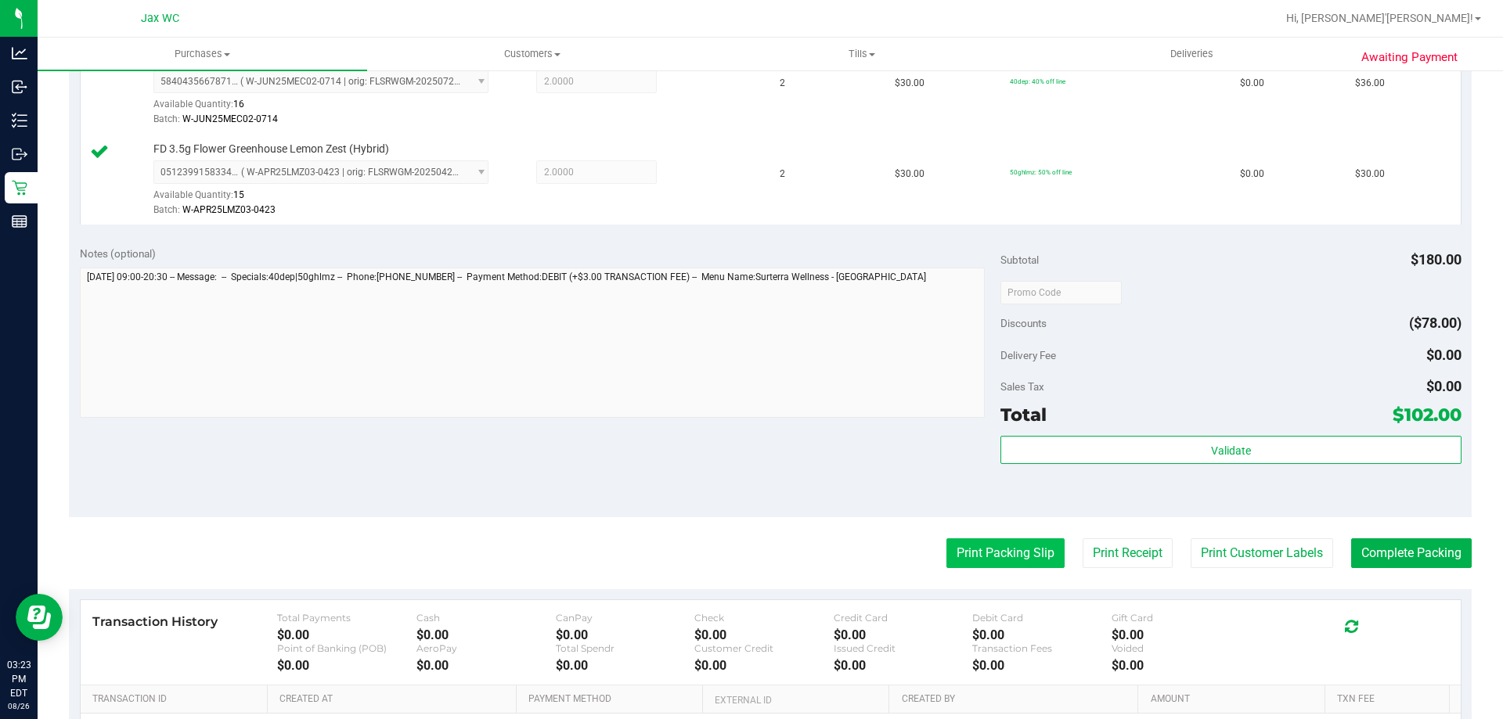
click at [995, 548] on button "Print Packing Slip" at bounding box center [1005, 553] width 118 height 30
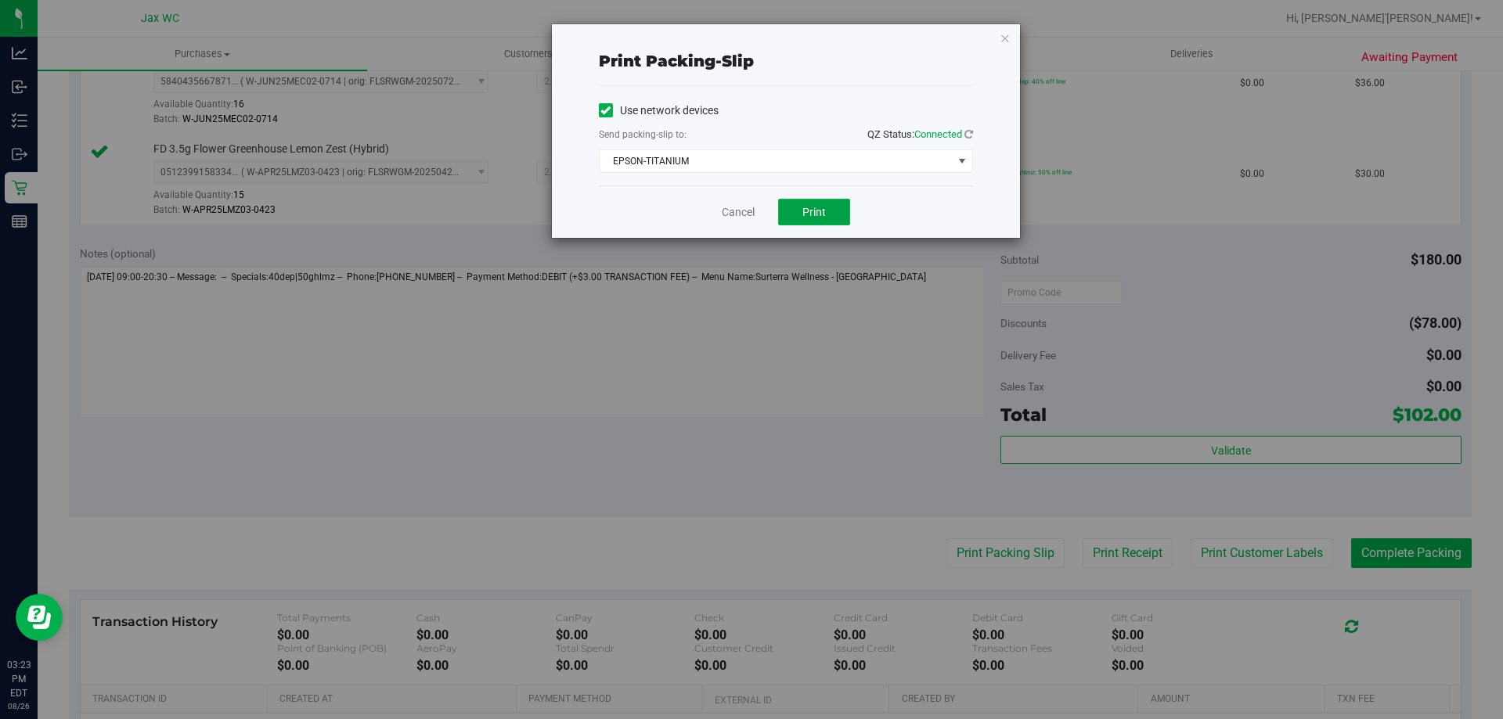
click at [808, 203] on button "Print" at bounding box center [814, 212] width 72 height 27
click at [1009, 37] on icon "button" at bounding box center [1004, 37] width 11 height 19
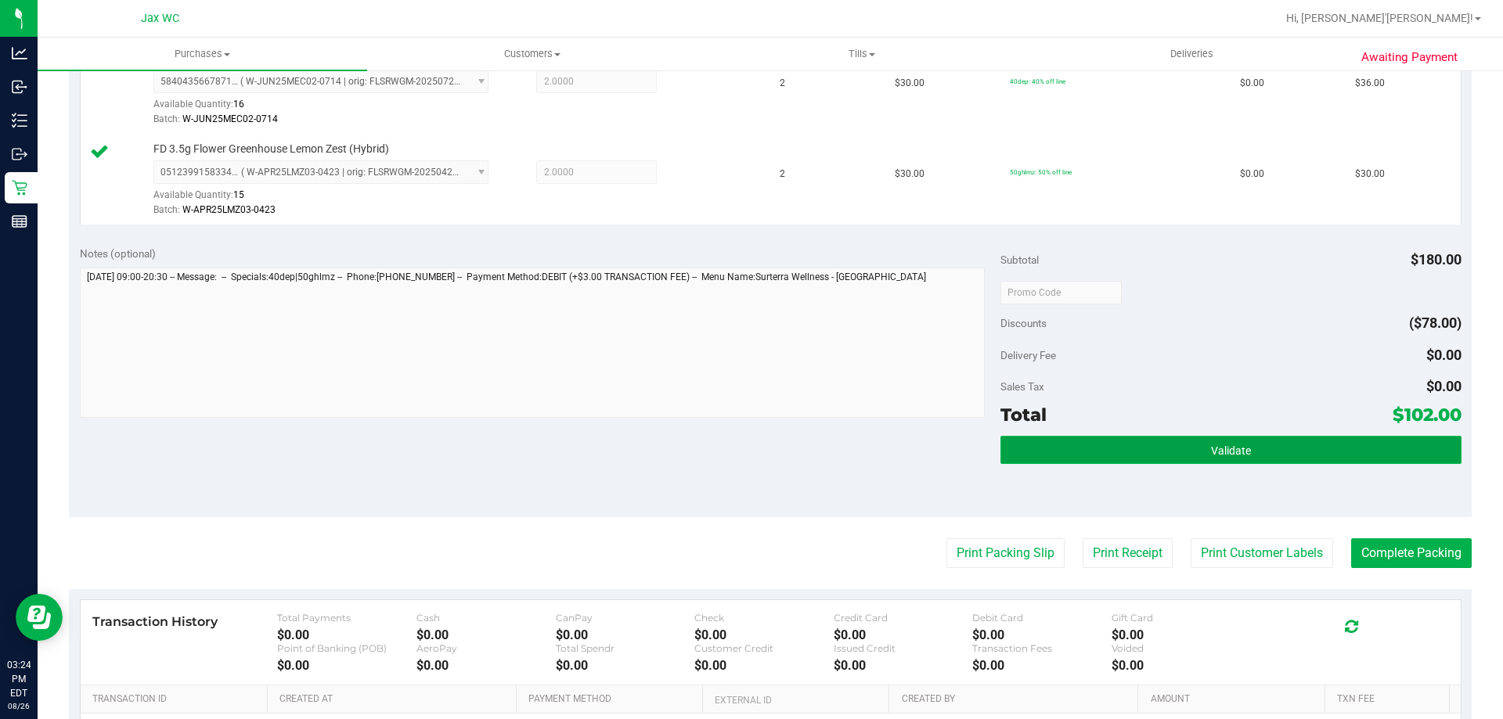
click at [1215, 460] on button "Validate" at bounding box center [1230, 450] width 460 height 28
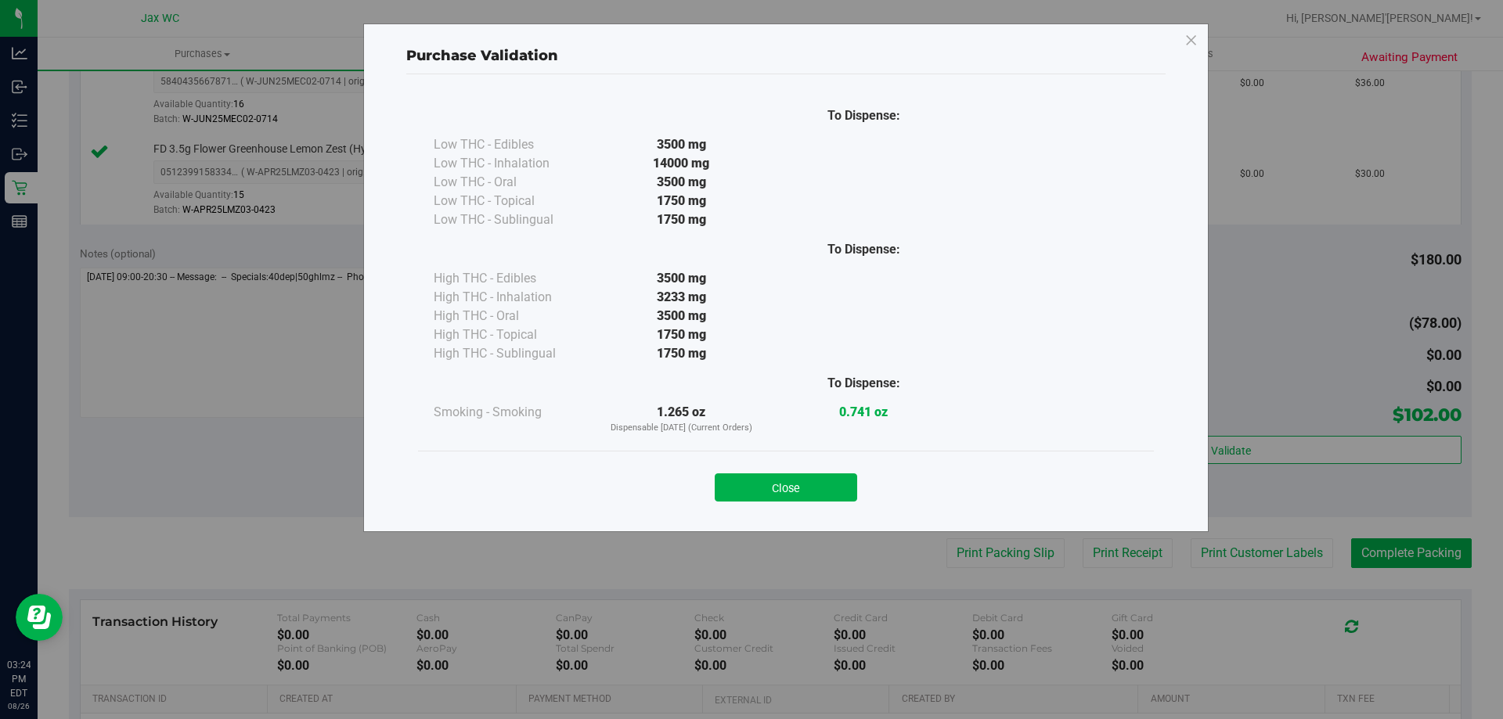
click at [781, 515] on div "To Dispense: Low THC - Edibles 3500 mg" at bounding box center [785, 295] width 759 height 443
click at [786, 503] on div "Close" at bounding box center [786, 482] width 736 height 63
click at [788, 496] on button "Close" at bounding box center [786, 487] width 142 height 28
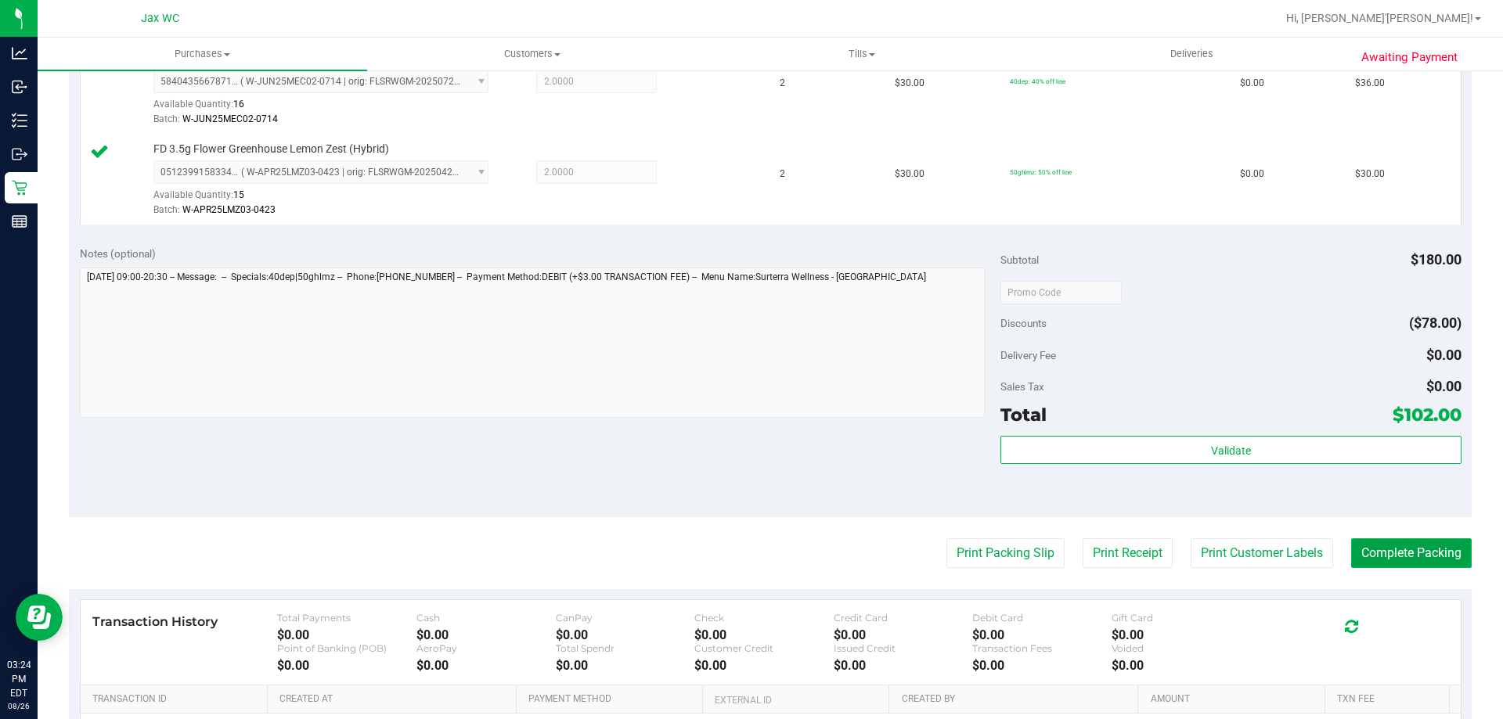
click at [1420, 556] on button "Complete Packing" at bounding box center [1411, 553] width 121 height 30
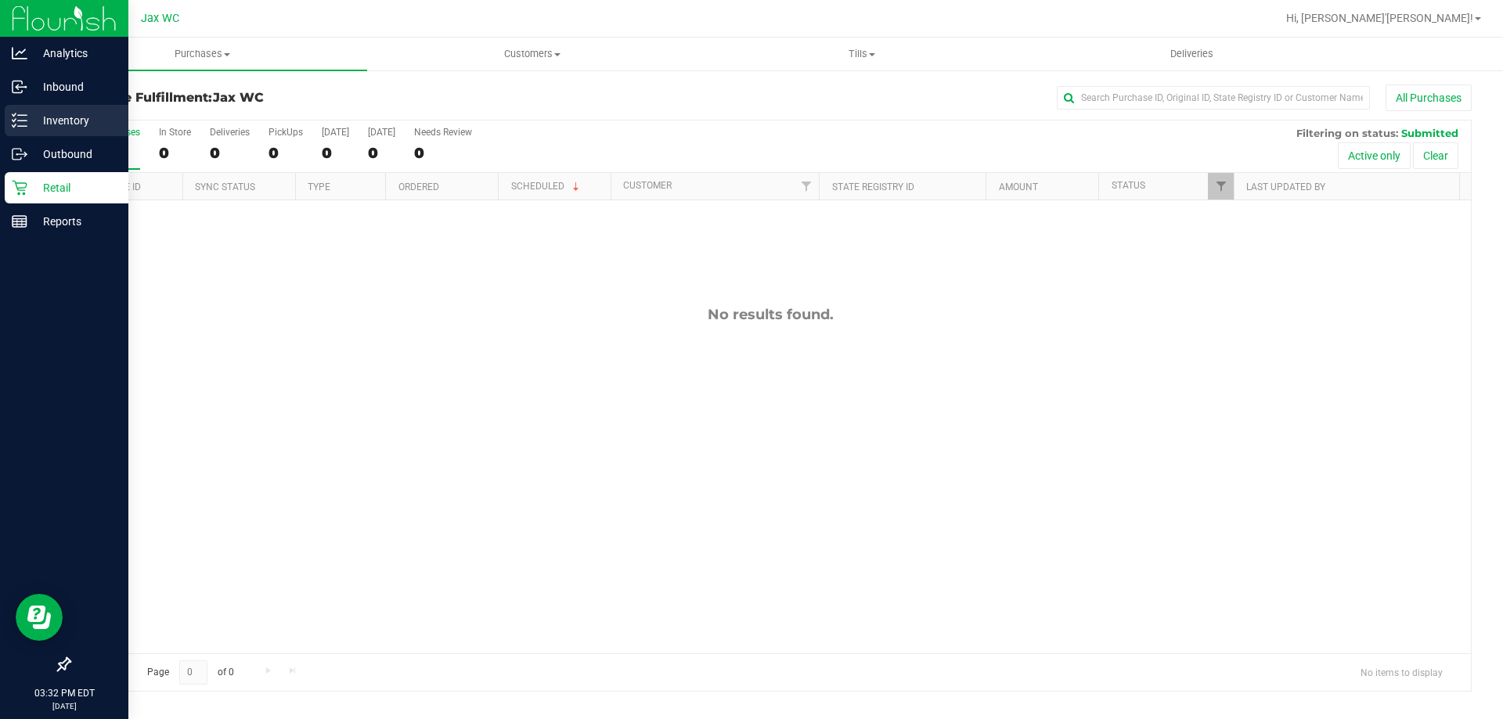
click at [70, 132] on div "Inventory" at bounding box center [67, 120] width 124 height 31
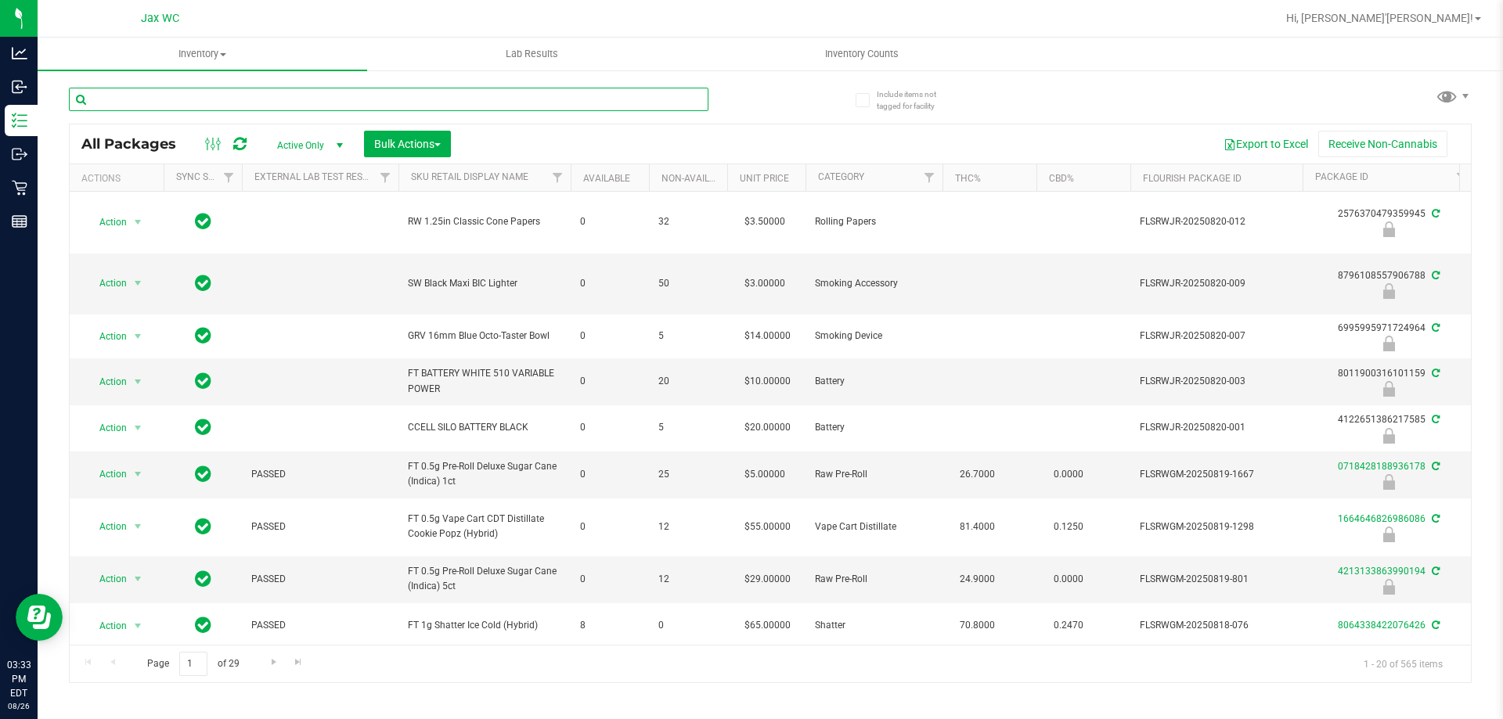
click at [247, 104] on input "text" at bounding box center [388, 99] width 639 height 23
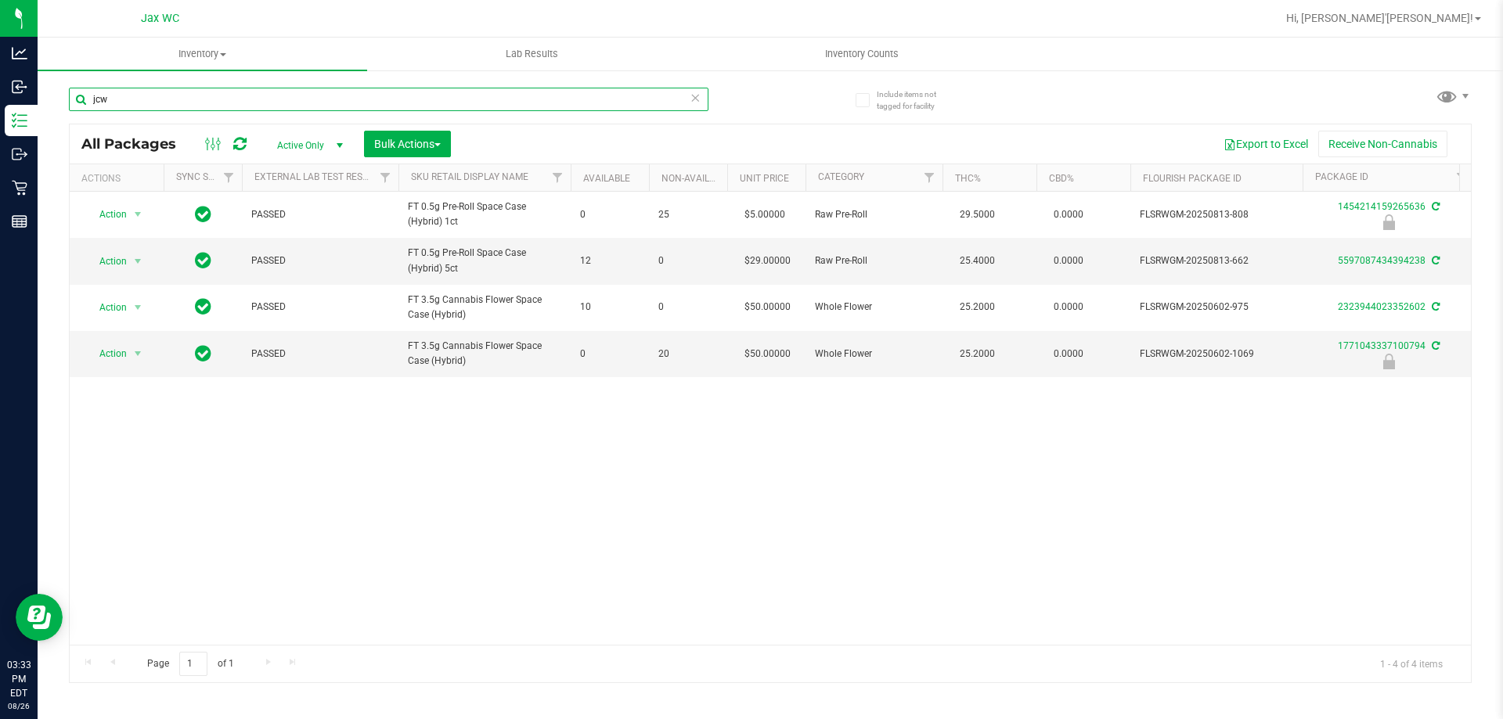
type input "jcw"
click at [171, 98] on input "jcw" at bounding box center [388, 99] width 639 height 23
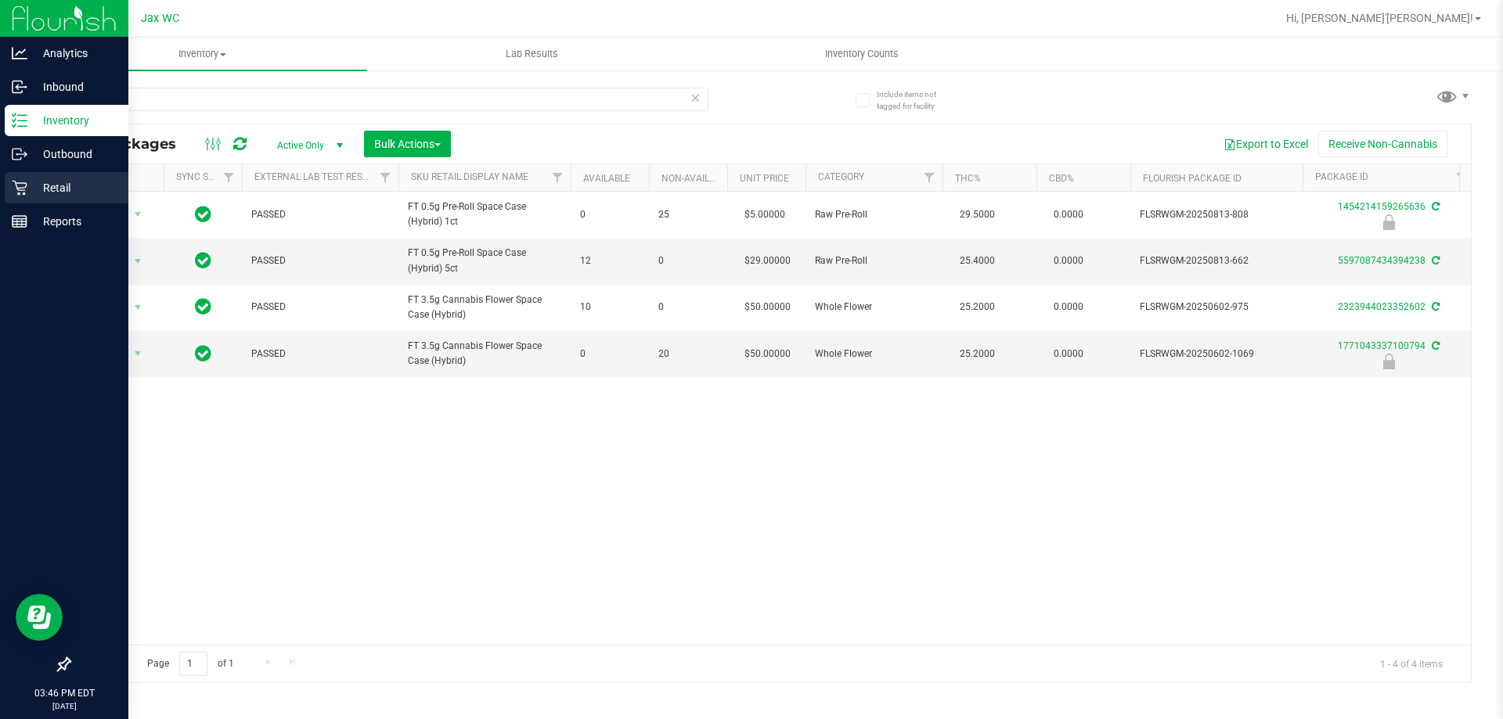
click at [30, 193] on p "Retail" at bounding box center [74, 187] width 94 height 19
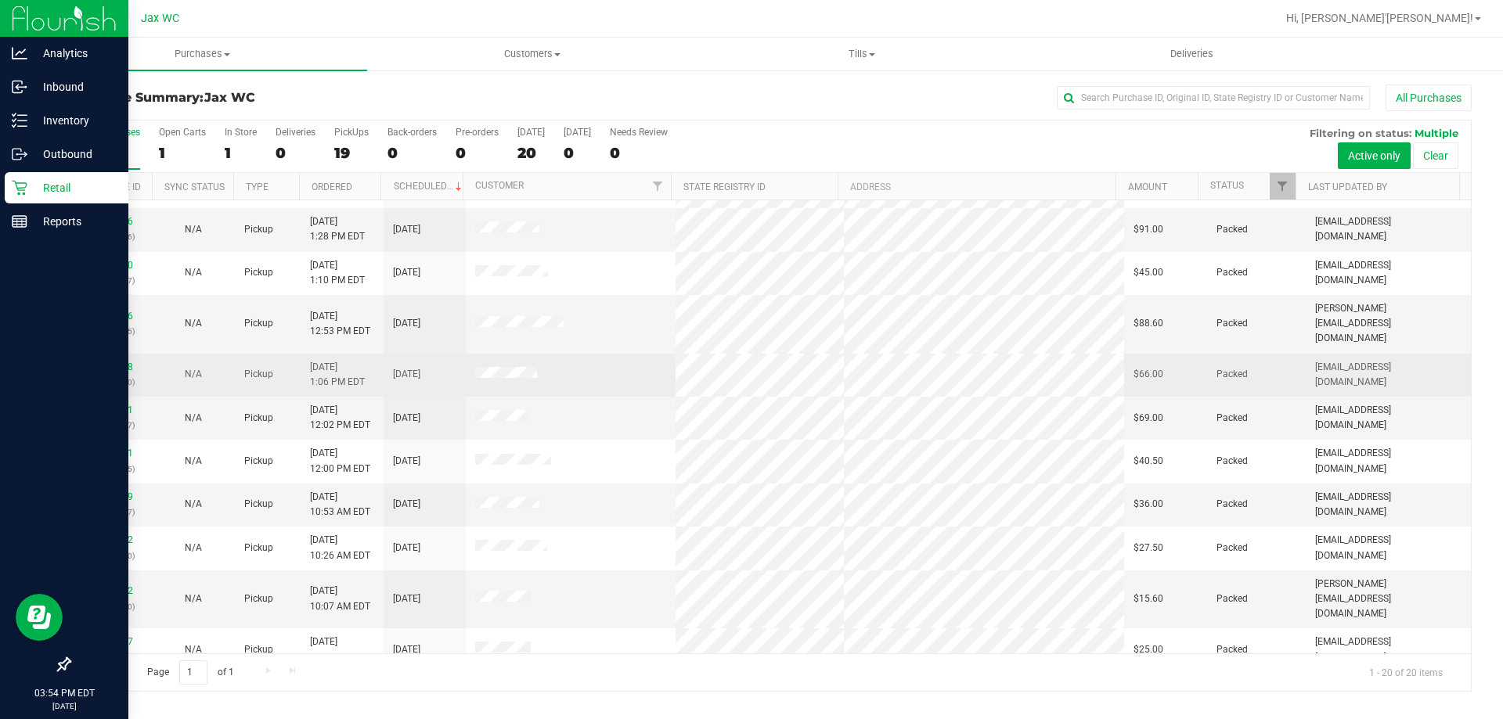
scroll to position [413, 0]
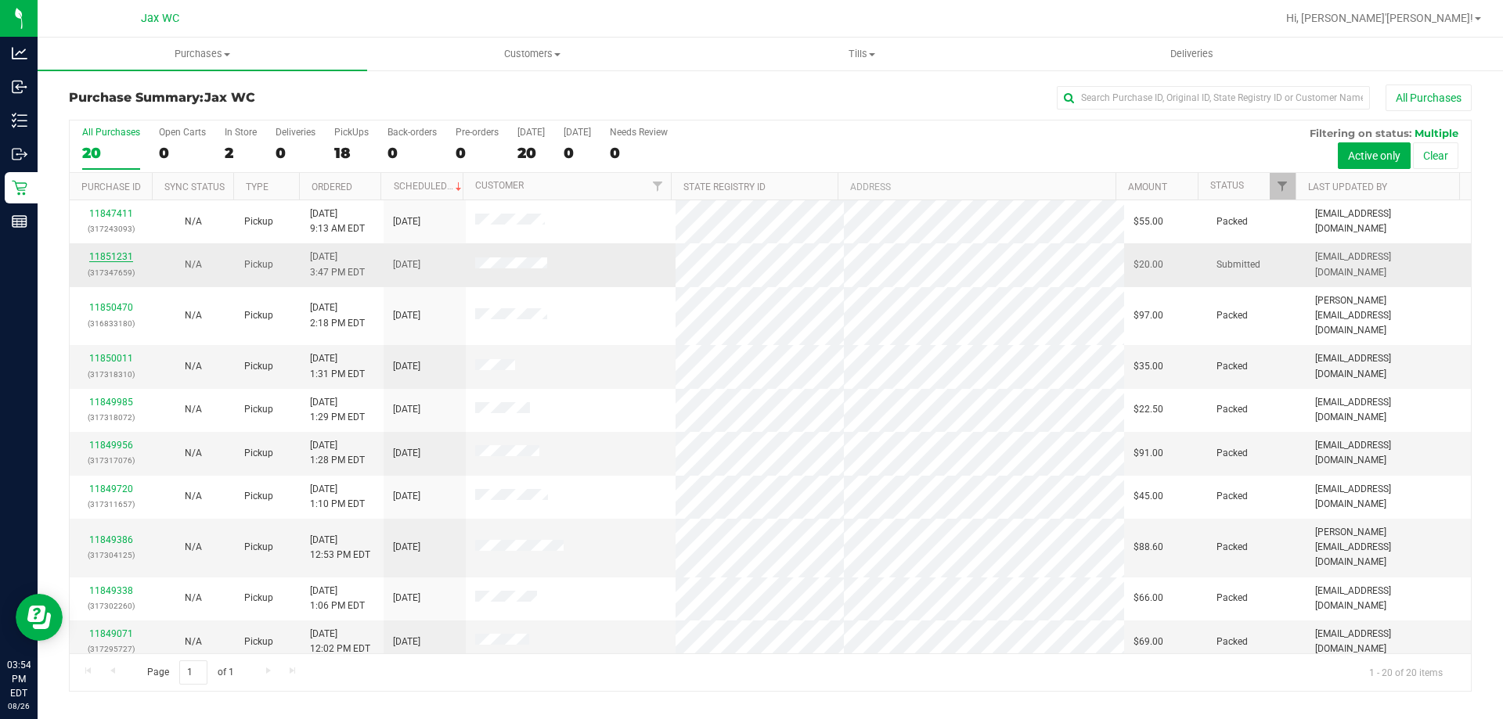
click at [122, 254] on link "11851231" at bounding box center [111, 256] width 44 height 11
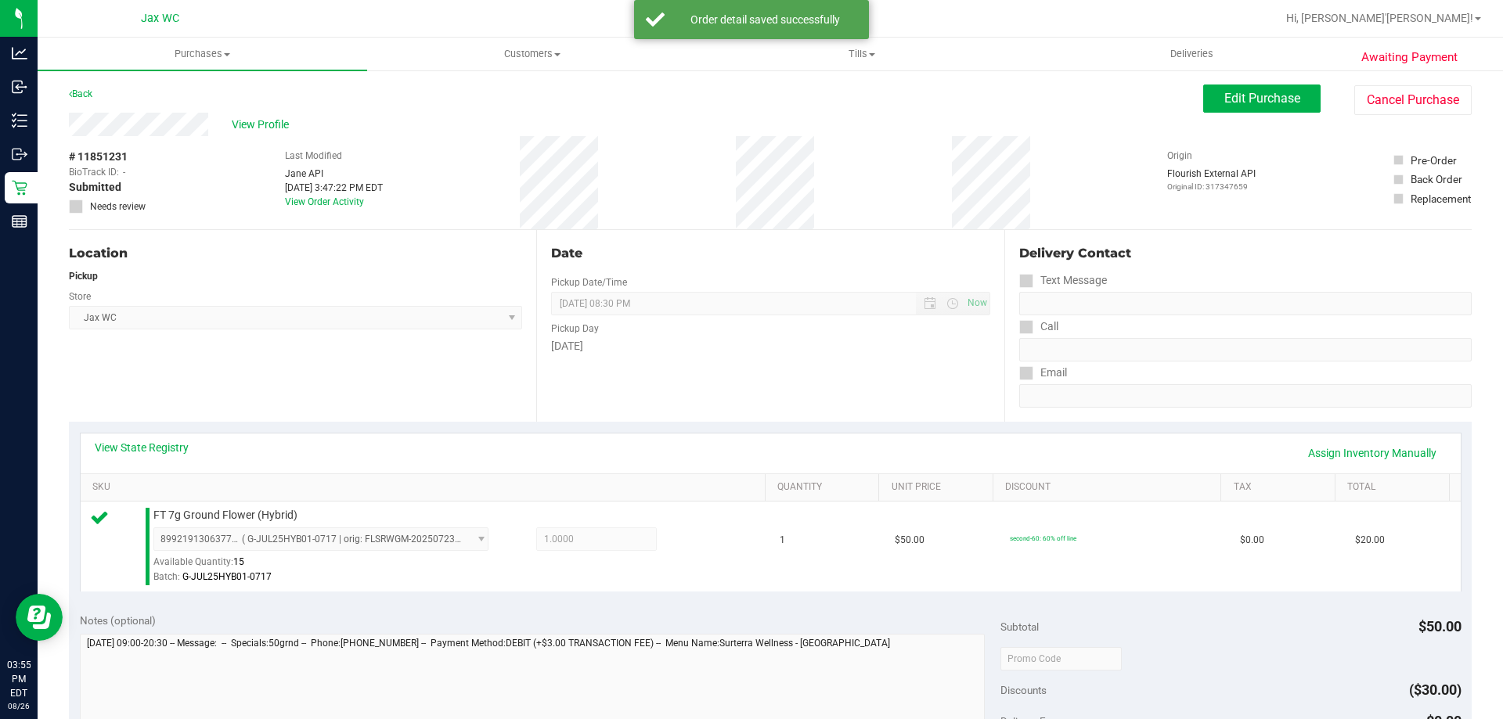
scroll to position [548, 0]
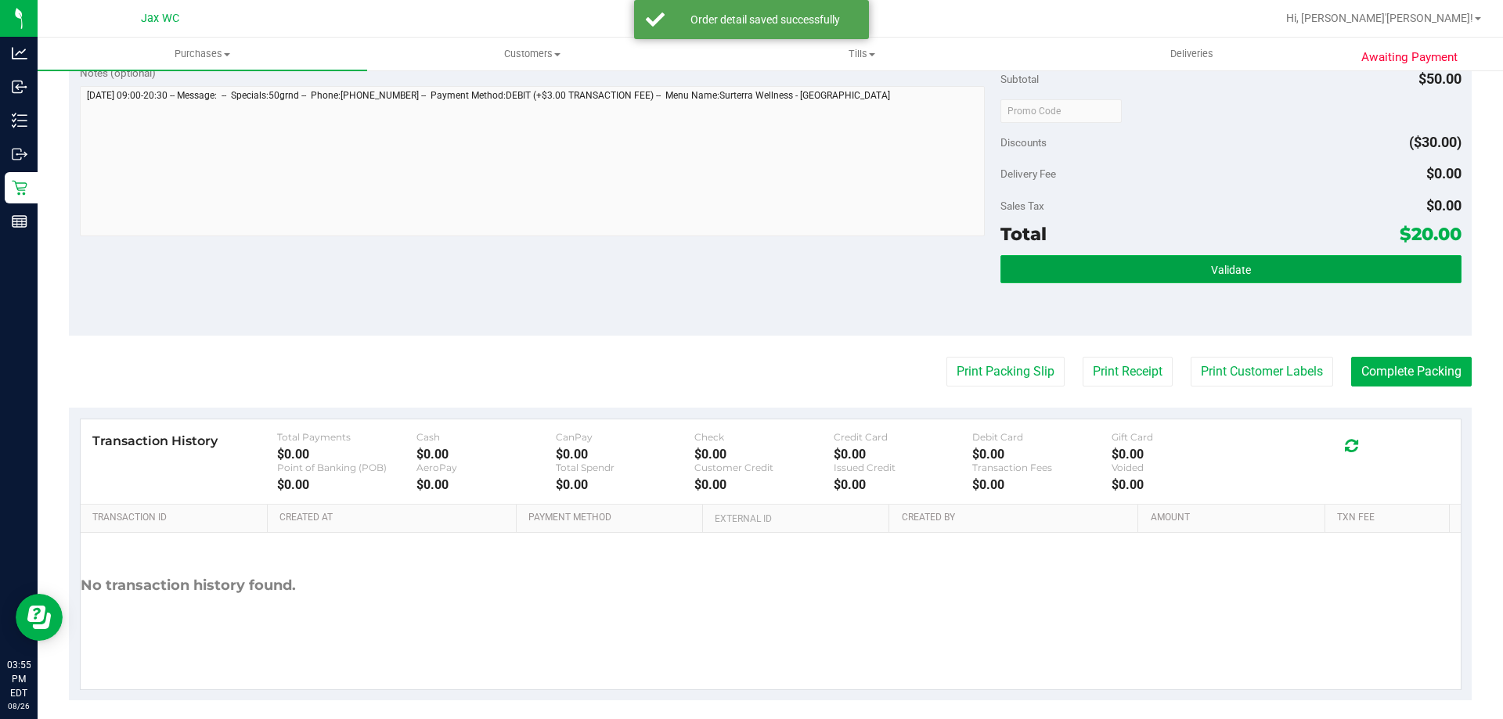
click at [1211, 273] on span "Validate" at bounding box center [1231, 270] width 40 height 13
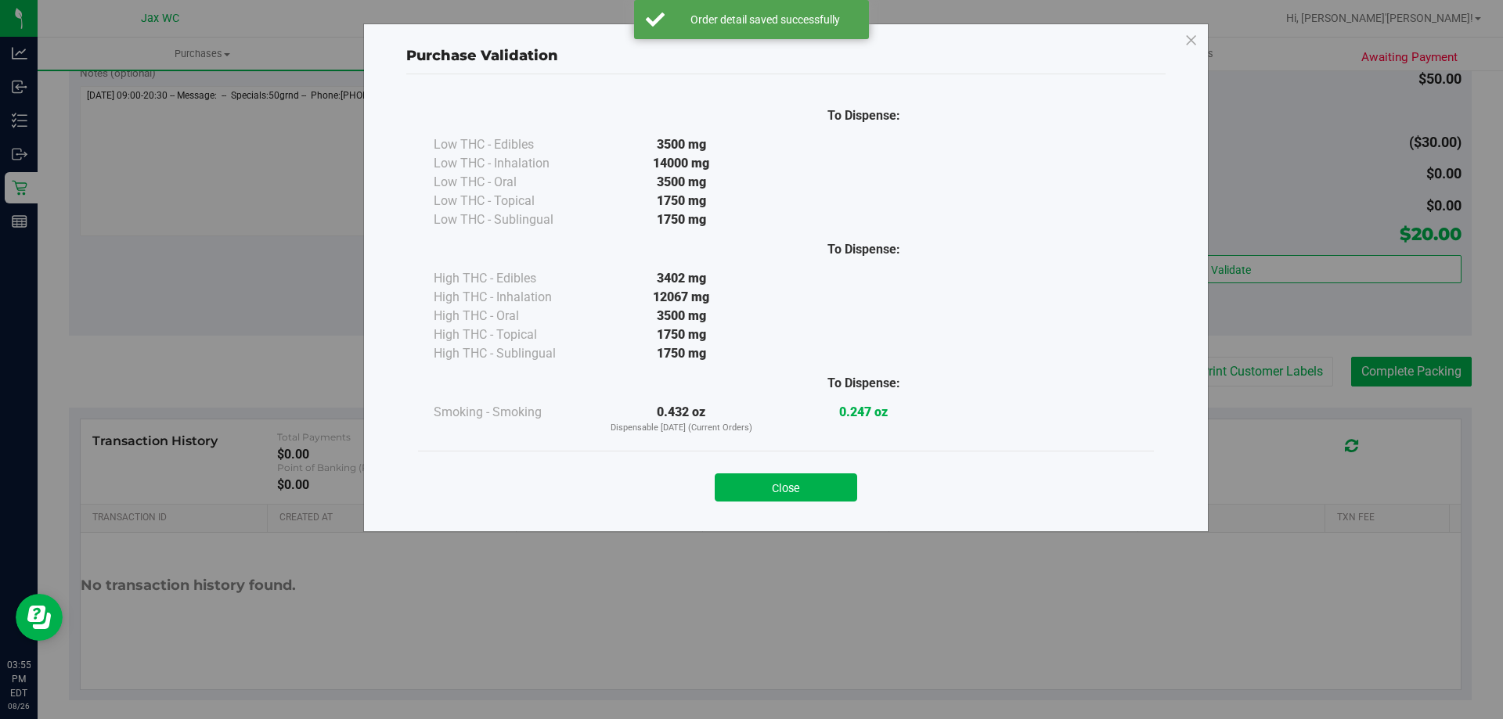
click at [774, 473] on div "Close" at bounding box center [786, 482] width 712 height 39
click at [805, 496] on button "Close" at bounding box center [786, 487] width 142 height 28
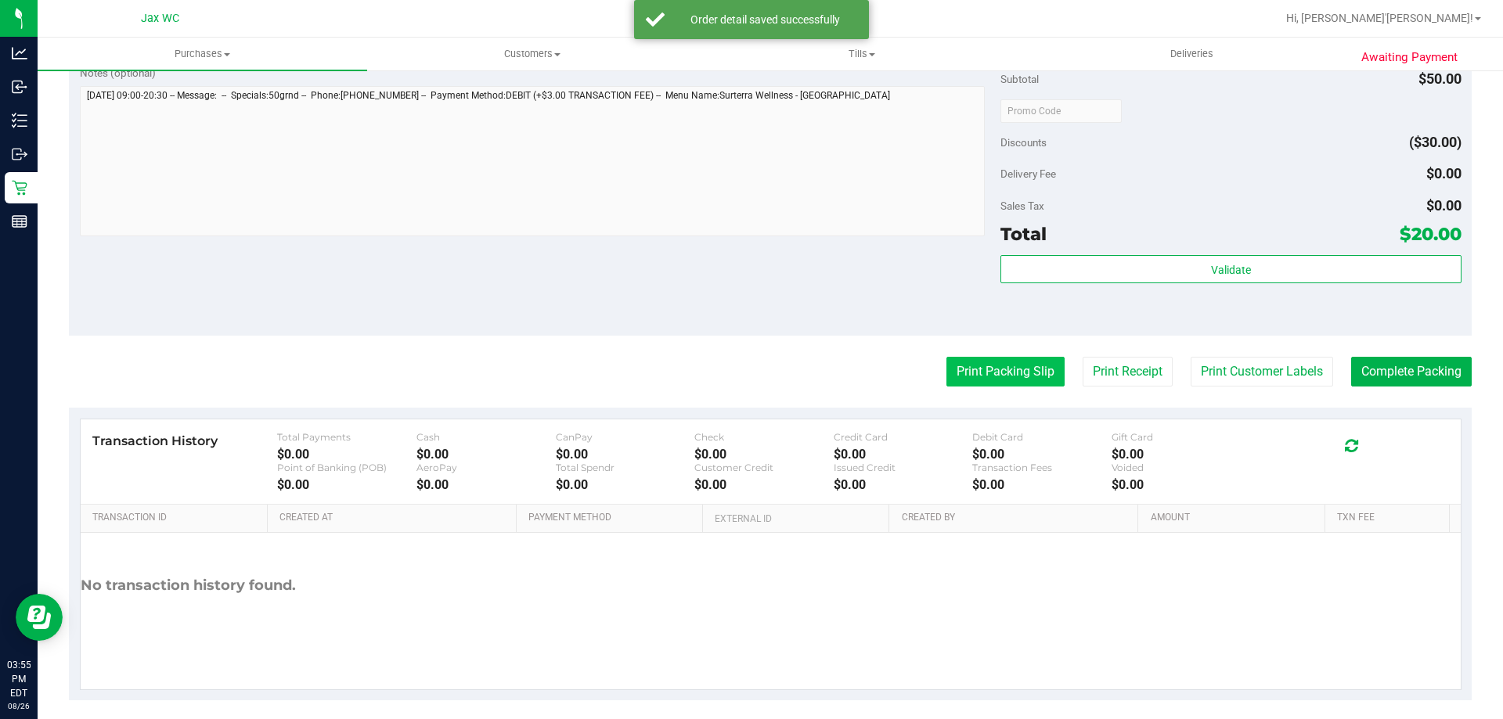
click at [971, 362] on button "Print Packing Slip" at bounding box center [1005, 372] width 118 height 30
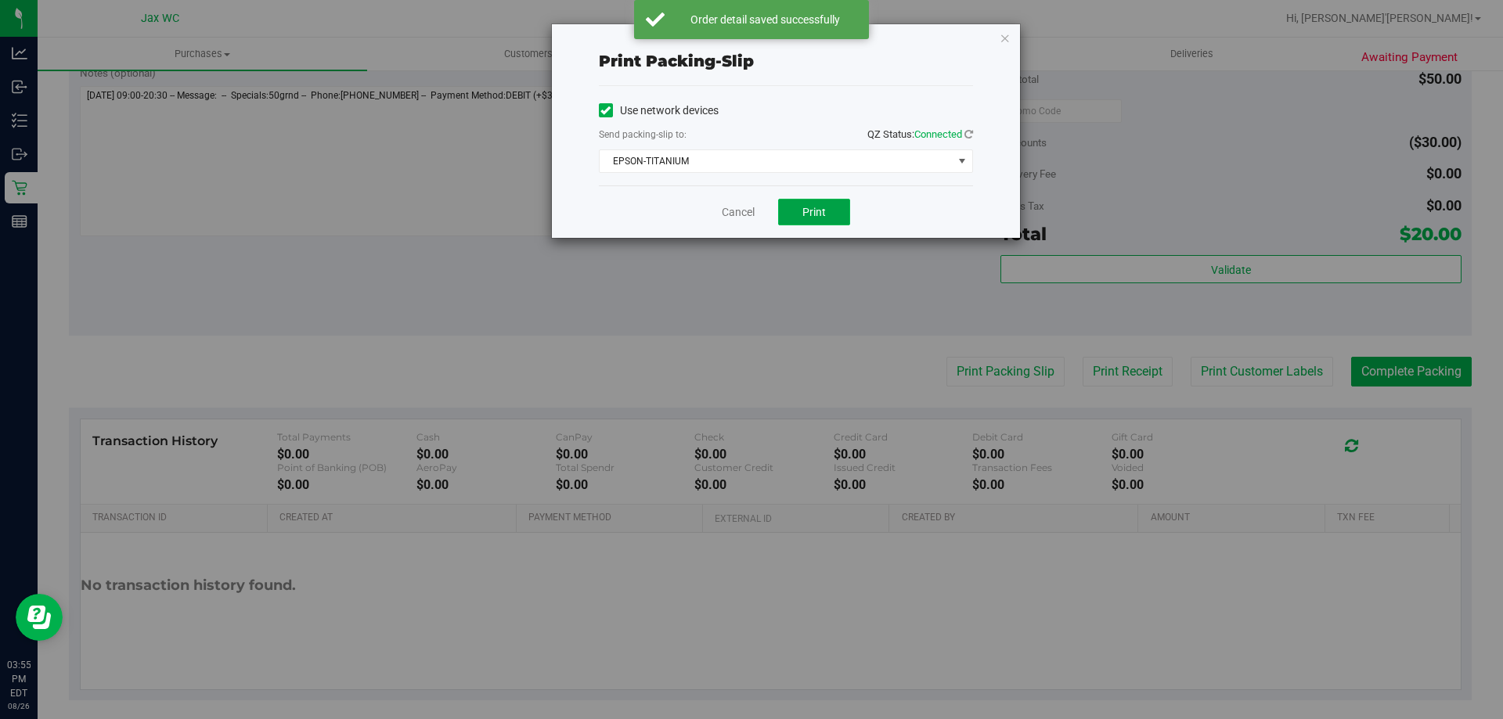
click at [787, 210] on button "Print" at bounding box center [814, 212] width 72 height 27
click at [1003, 40] on icon "button" at bounding box center [1004, 37] width 11 height 19
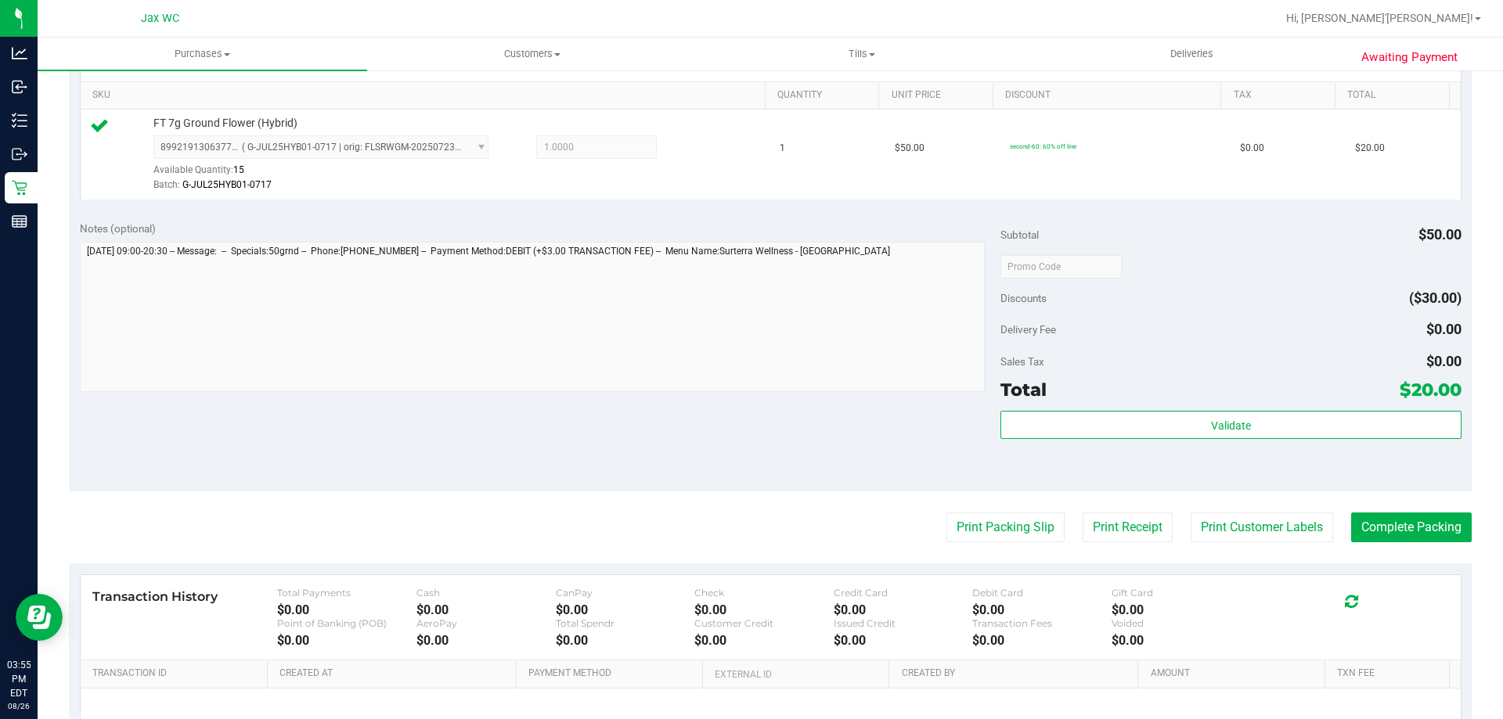
scroll to position [560, 0]
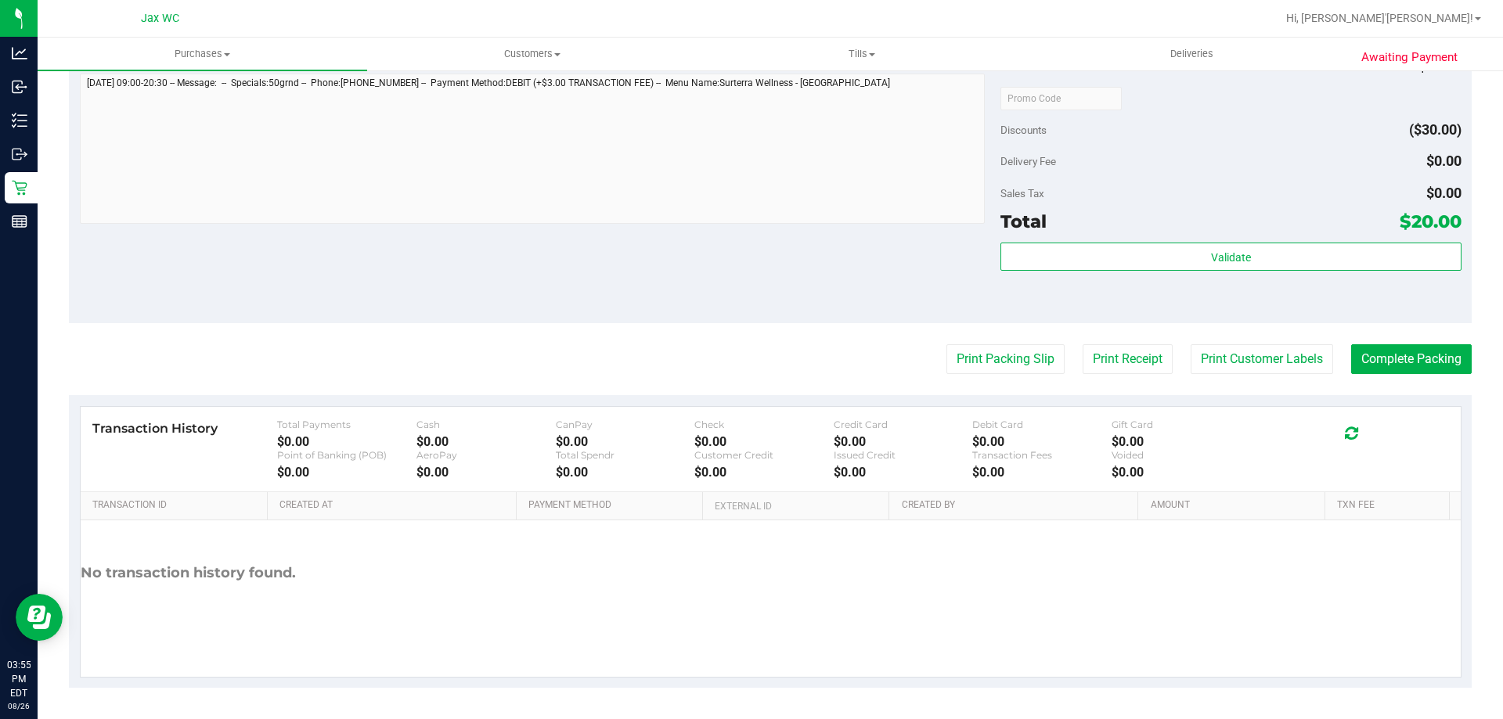
click at [1217, 273] on div "Validate" at bounding box center [1230, 278] width 460 height 70
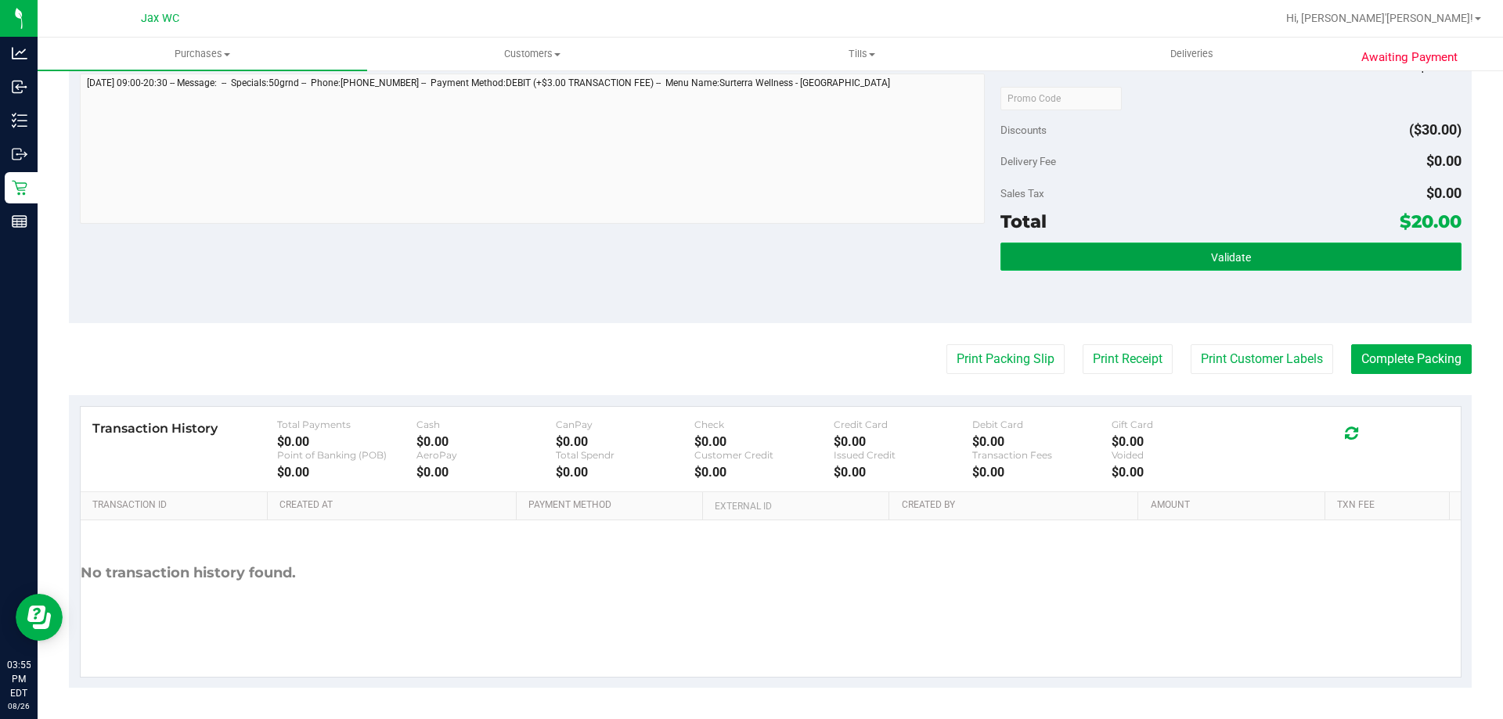
click at [1216, 270] on button "Validate" at bounding box center [1230, 257] width 460 height 28
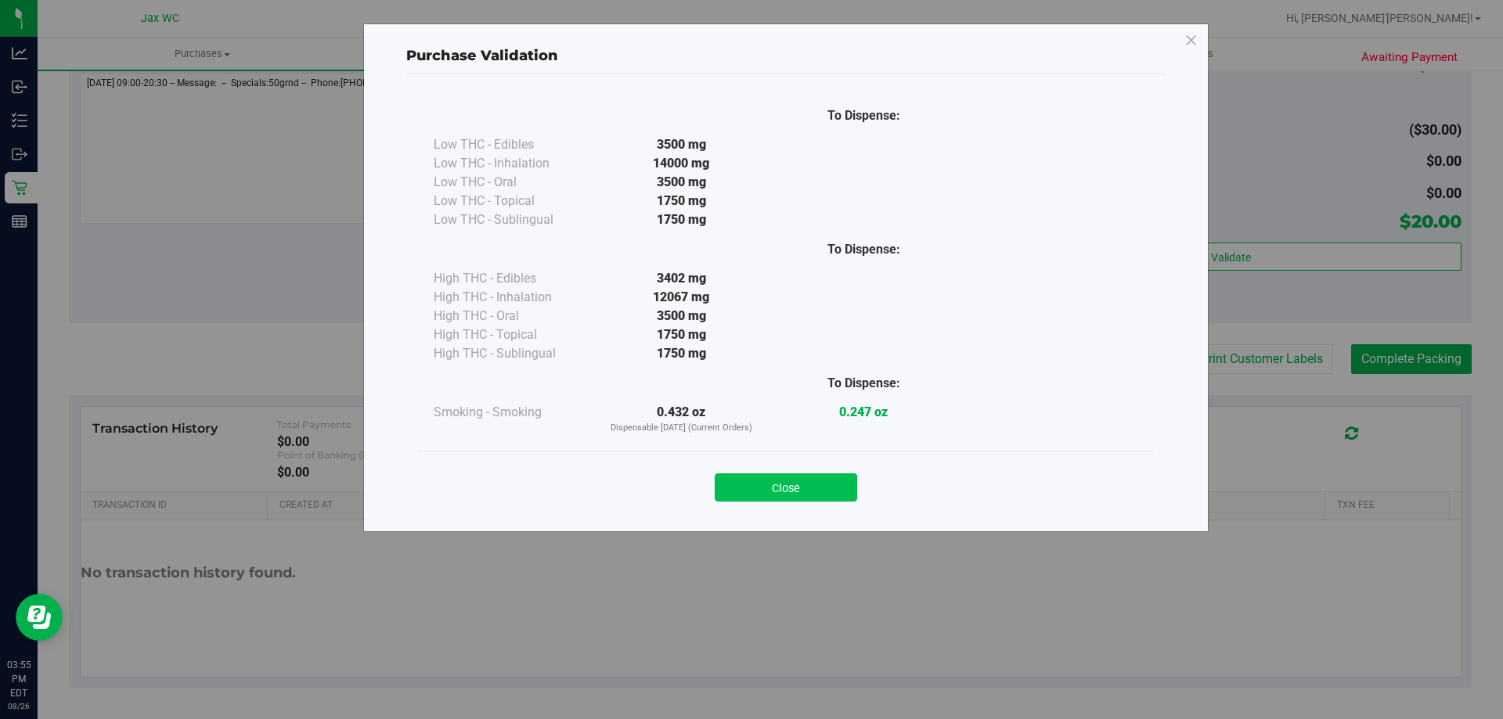
click at [769, 494] on button "Close" at bounding box center [786, 487] width 142 height 28
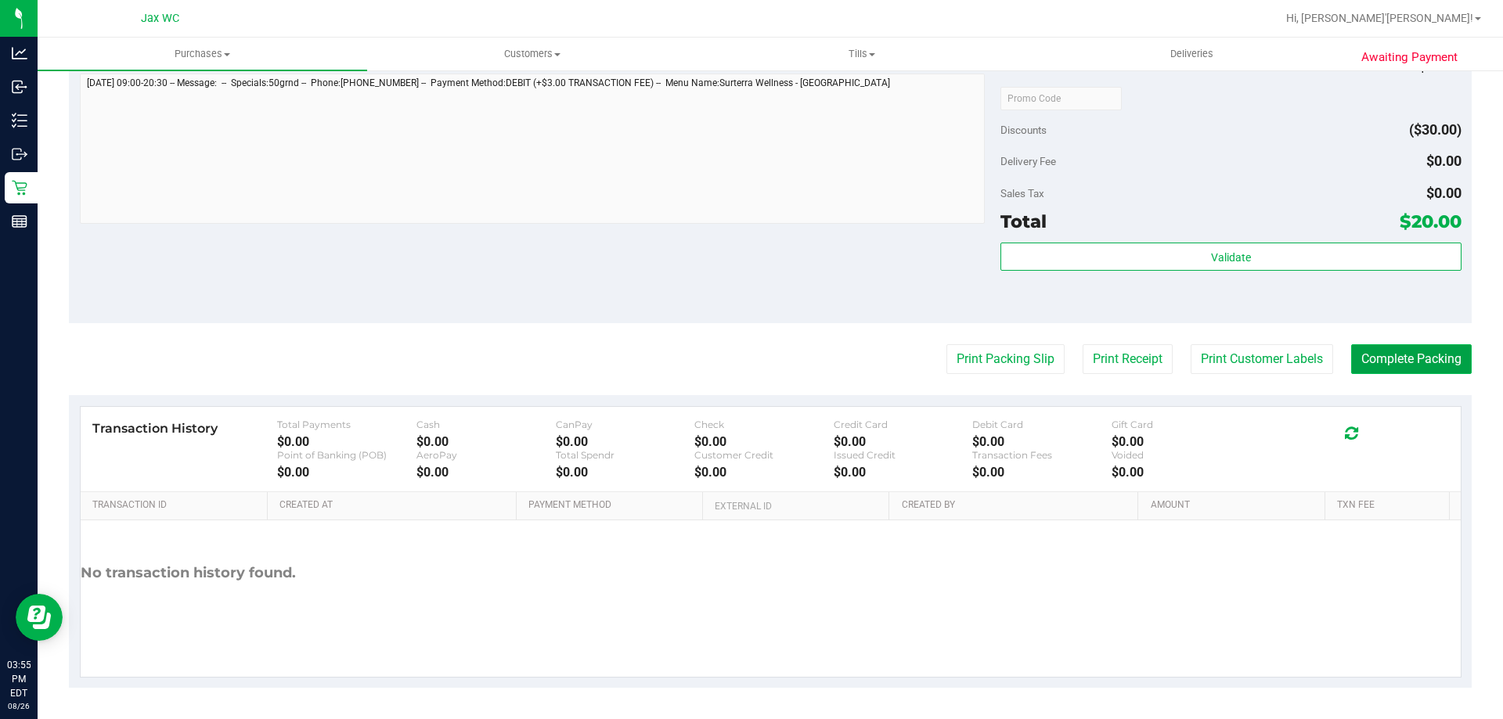
click at [1411, 355] on button "Complete Packing" at bounding box center [1411, 359] width 121 height 30
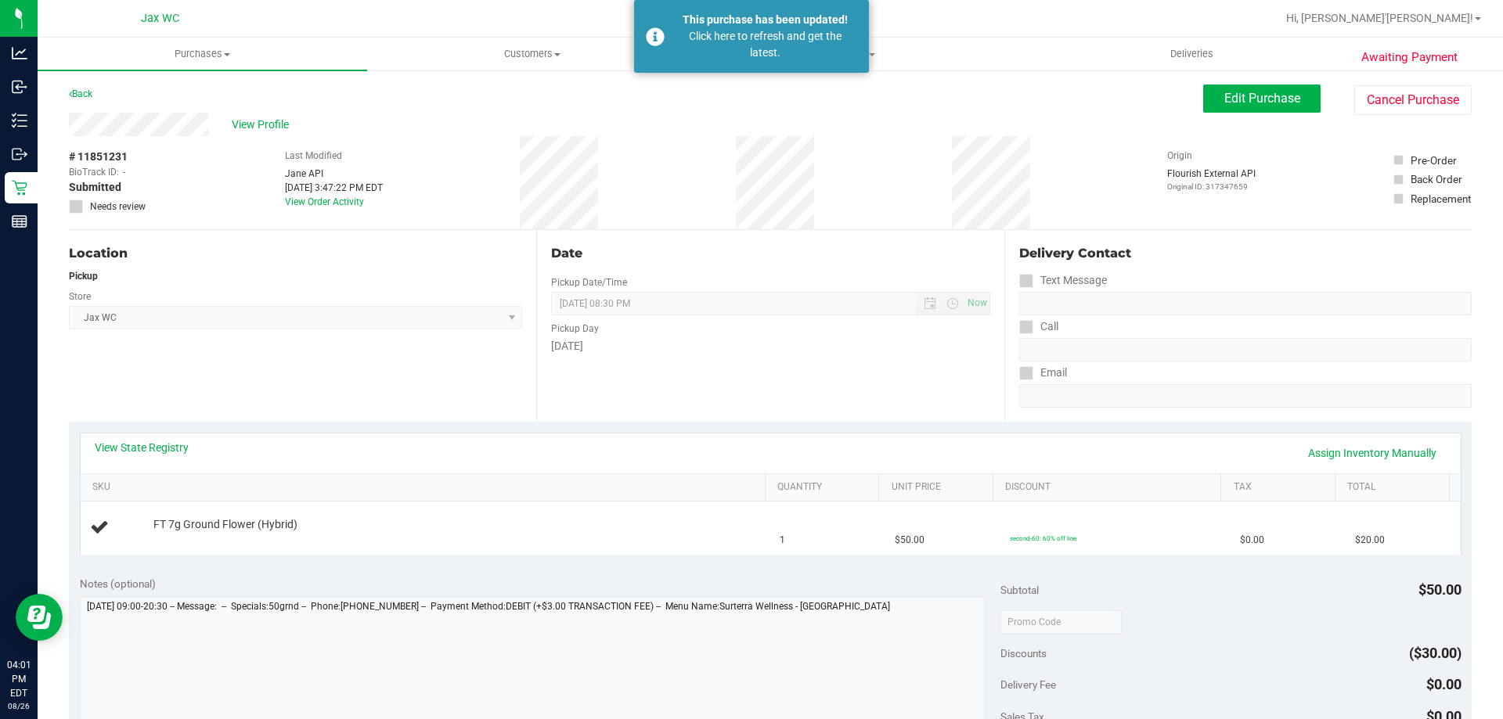
click at [225, 331] on div "Location Pickup Store Jax WC Select Store [PERSON_NAME][GEOGRAPHIC_DATA] [PERSO…" at bounding box center [302, 326] width 467 height 192
click at [39, 181] on div "Awaiting Payment Back Edit Purchase Cancel Purchase View Profile # 11851231 Bio…" at bounding box center [770, 656] width 1465 height 1174
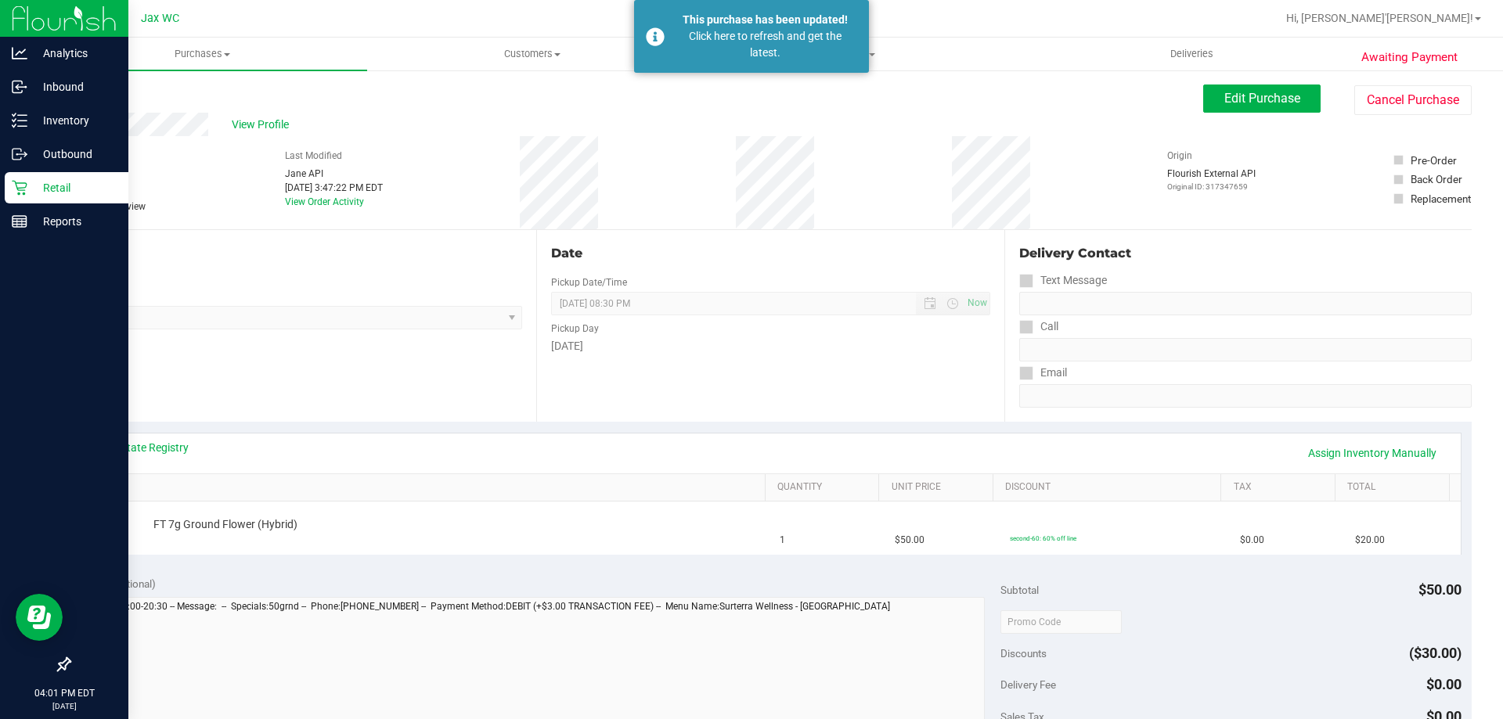
click at [11, 193] on div "Retail" at bounding box center [67, 187] width 124 height 31
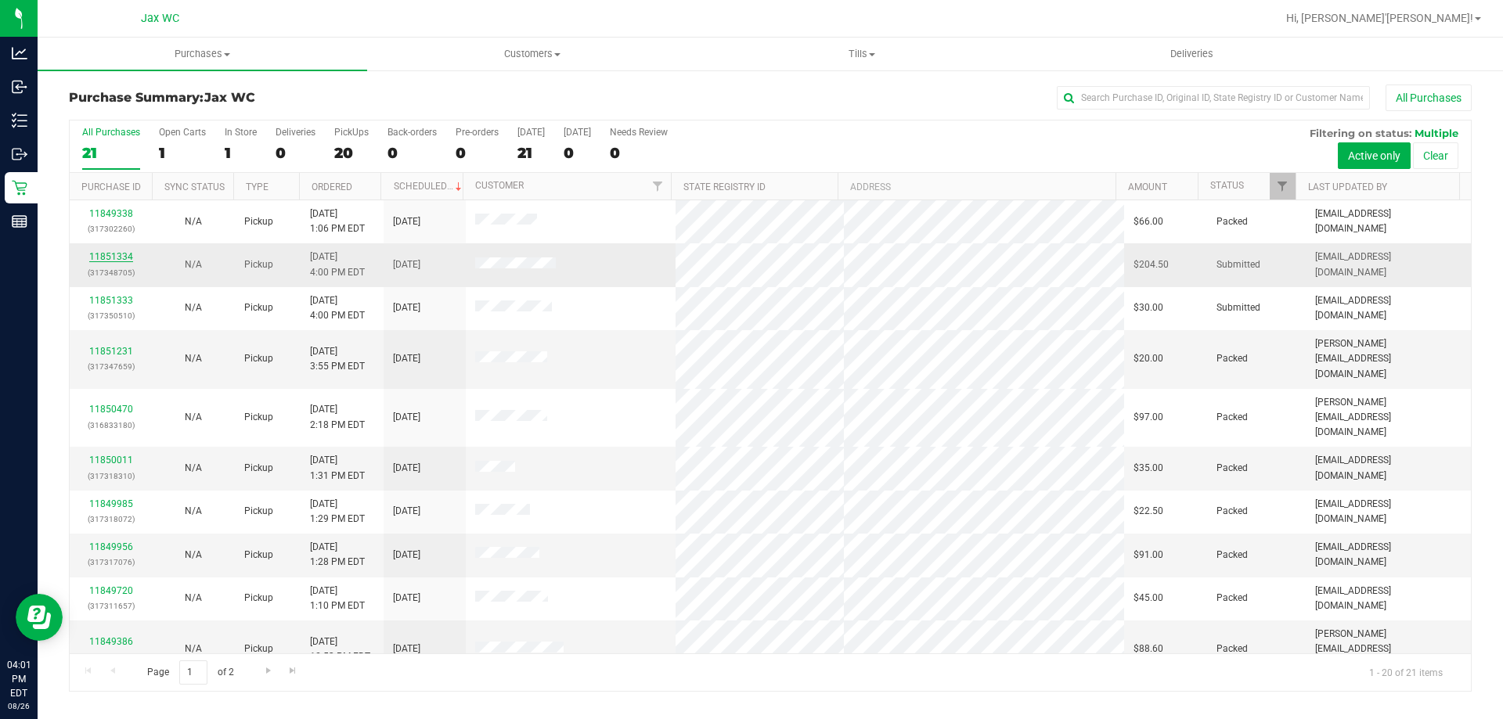
click at [112, 257] on link "11851334" at bounding box center [111, 256] width 44 height 11
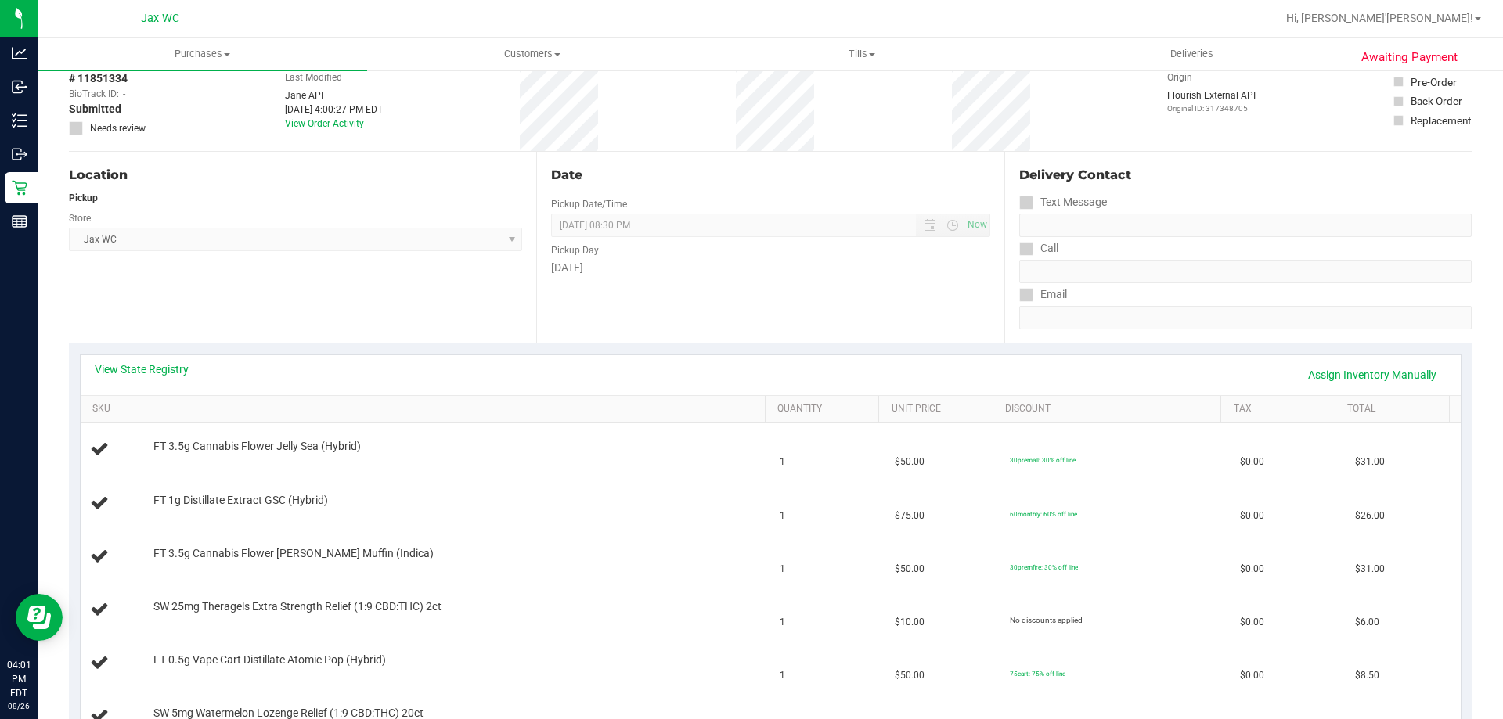
scroll to position [157, 0]
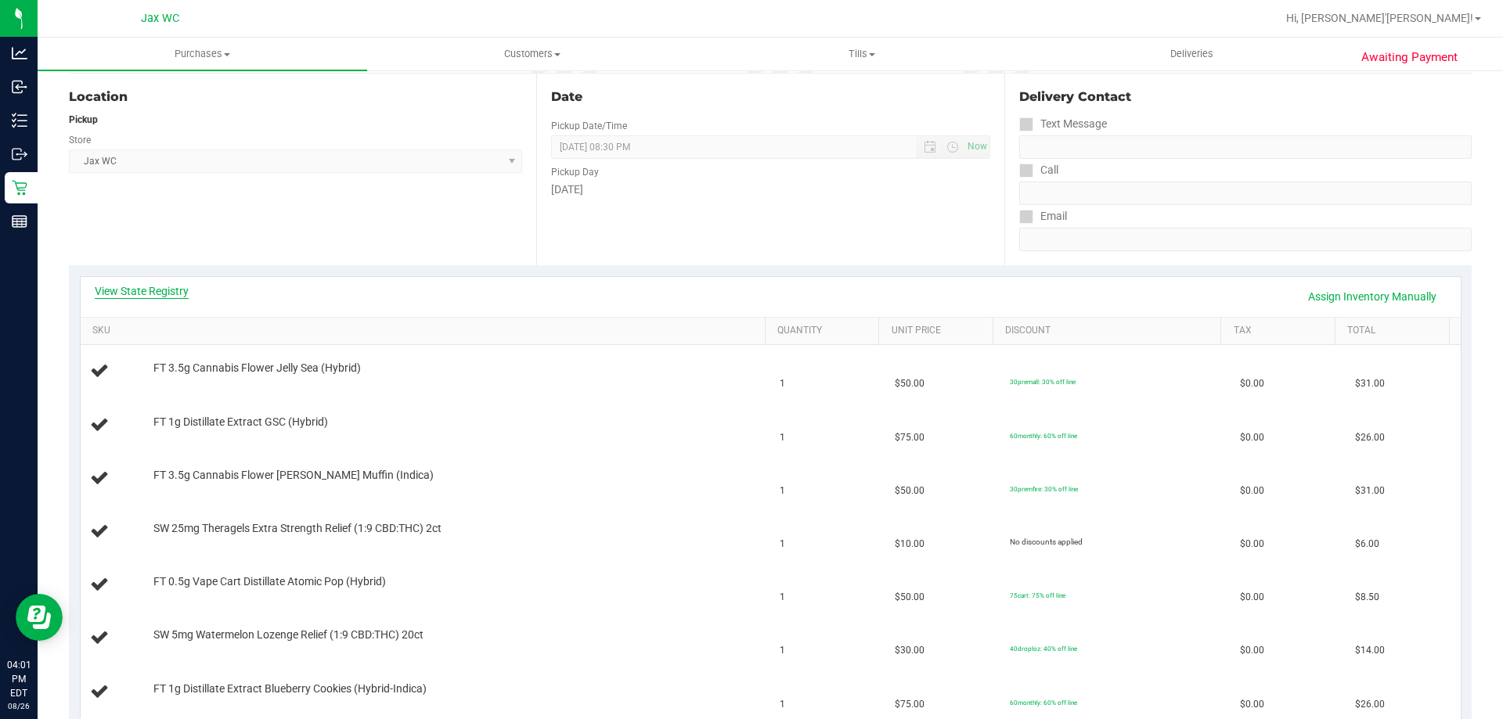
click at [167, 293] on link "View State Registry" at bounding box center [142, 291] width 94 height 16
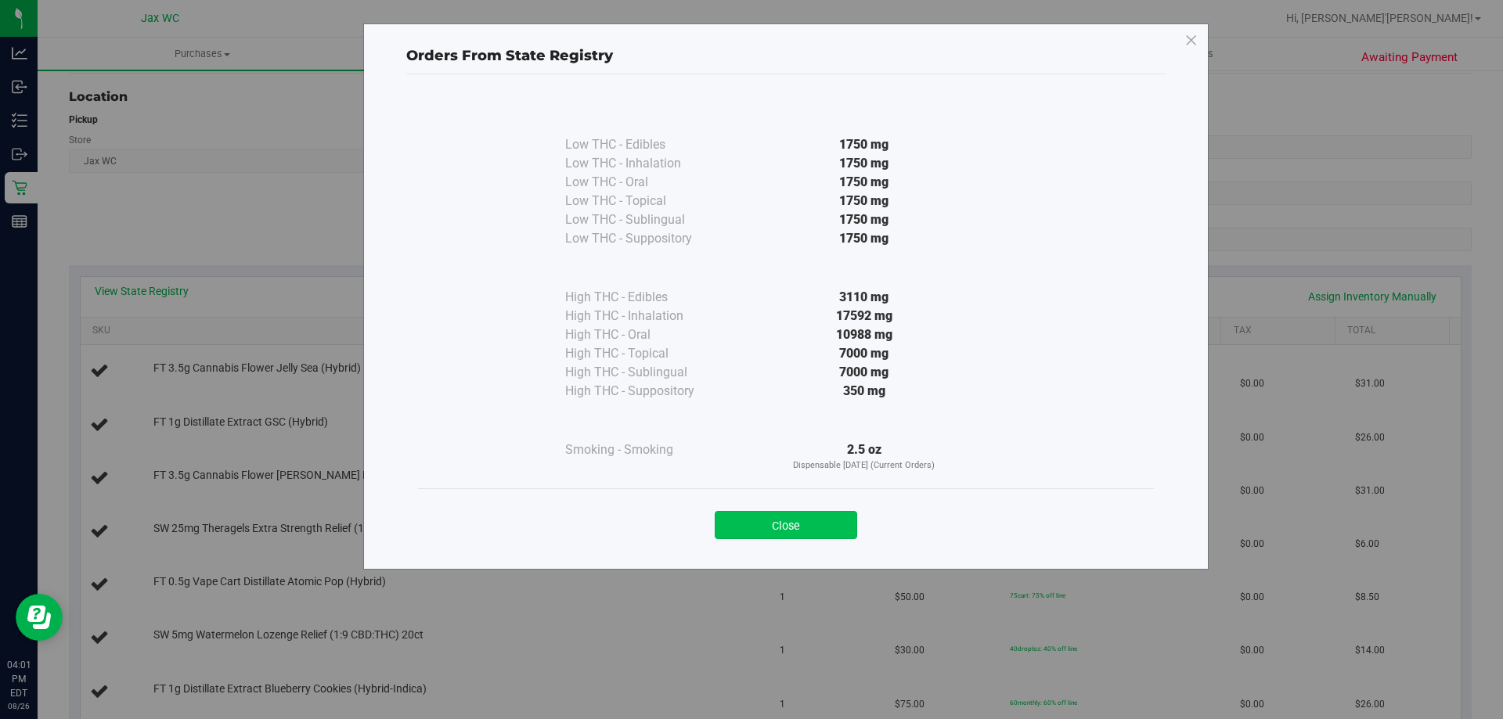
click at [806, 513] on button "Close" at bounding box center [786, 525] width 142 height 28
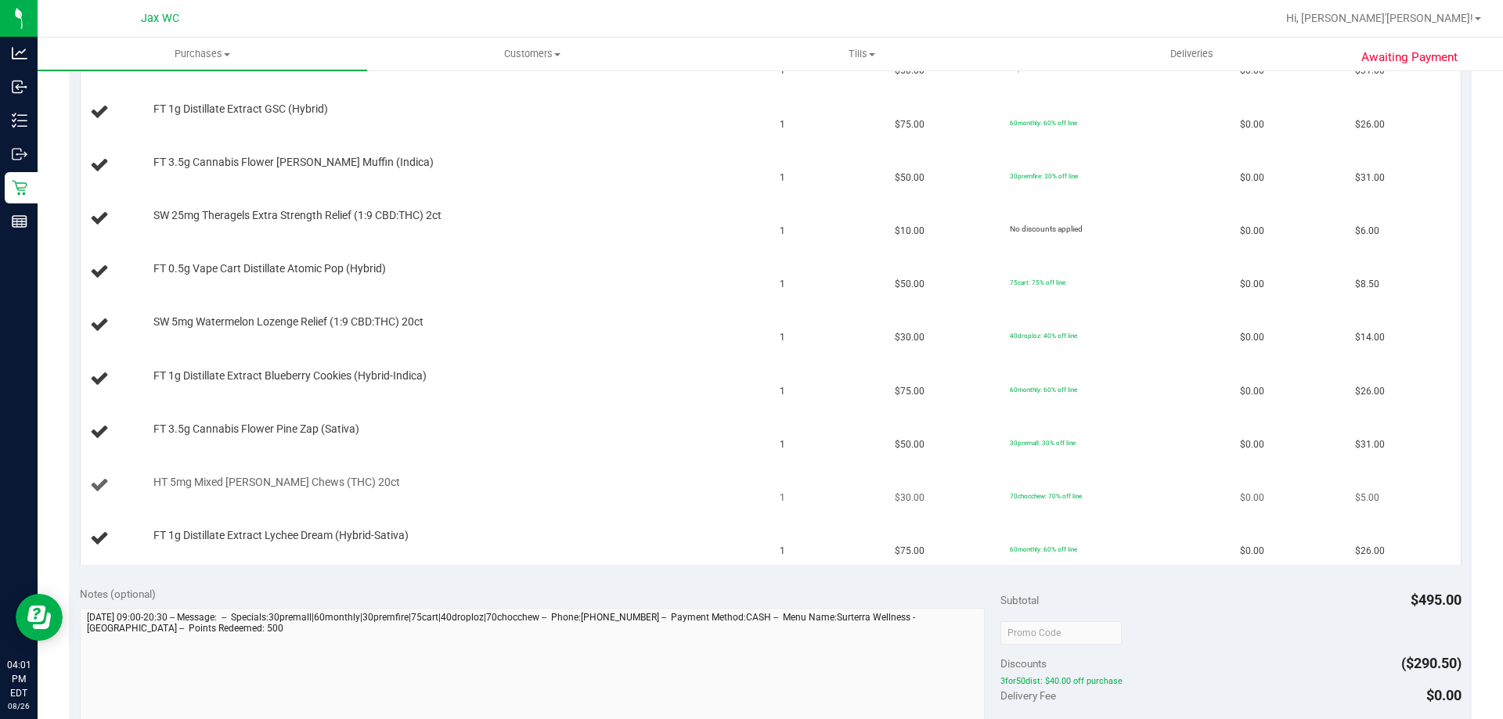
scroll to position [704, 0]
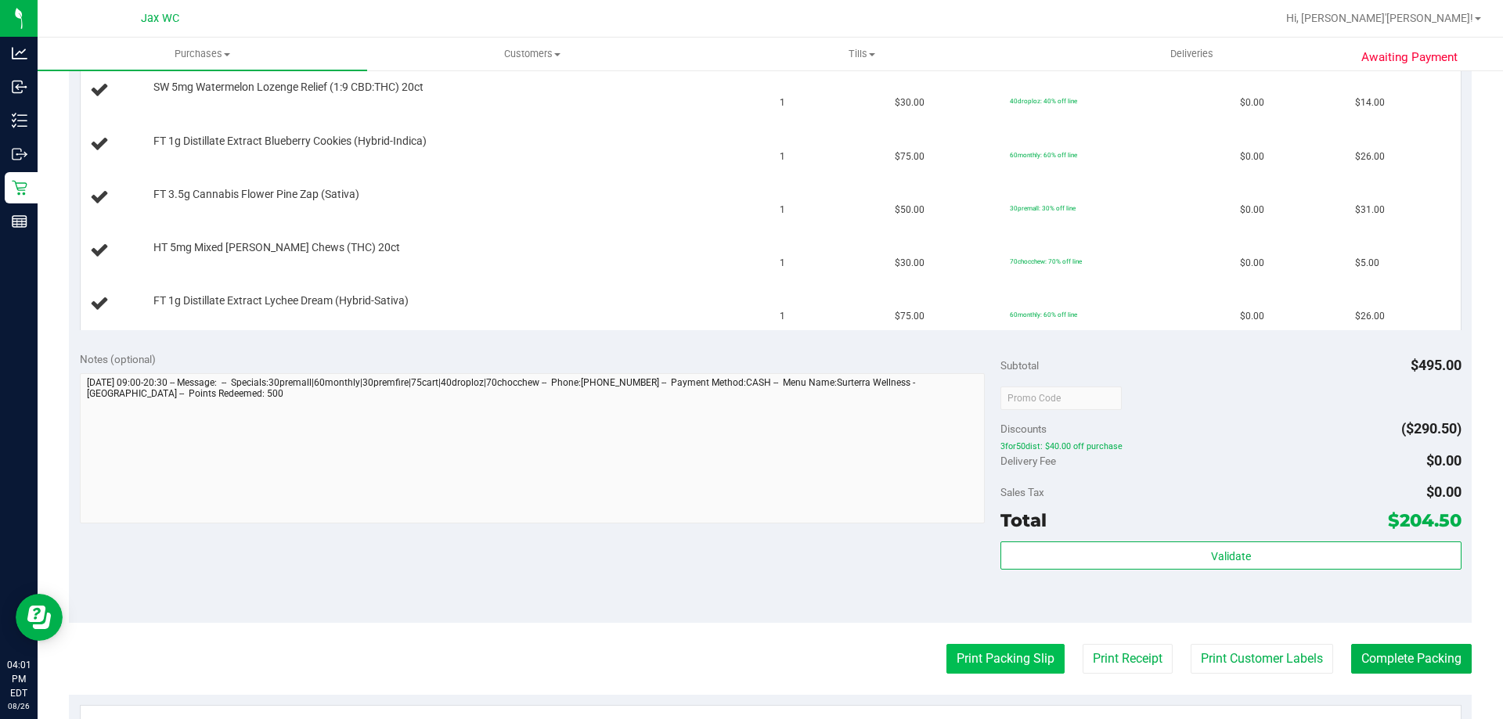
click at [981, 657] on button "Print Packing Slip" at bounding box center [1005, 659] width 118 height 30
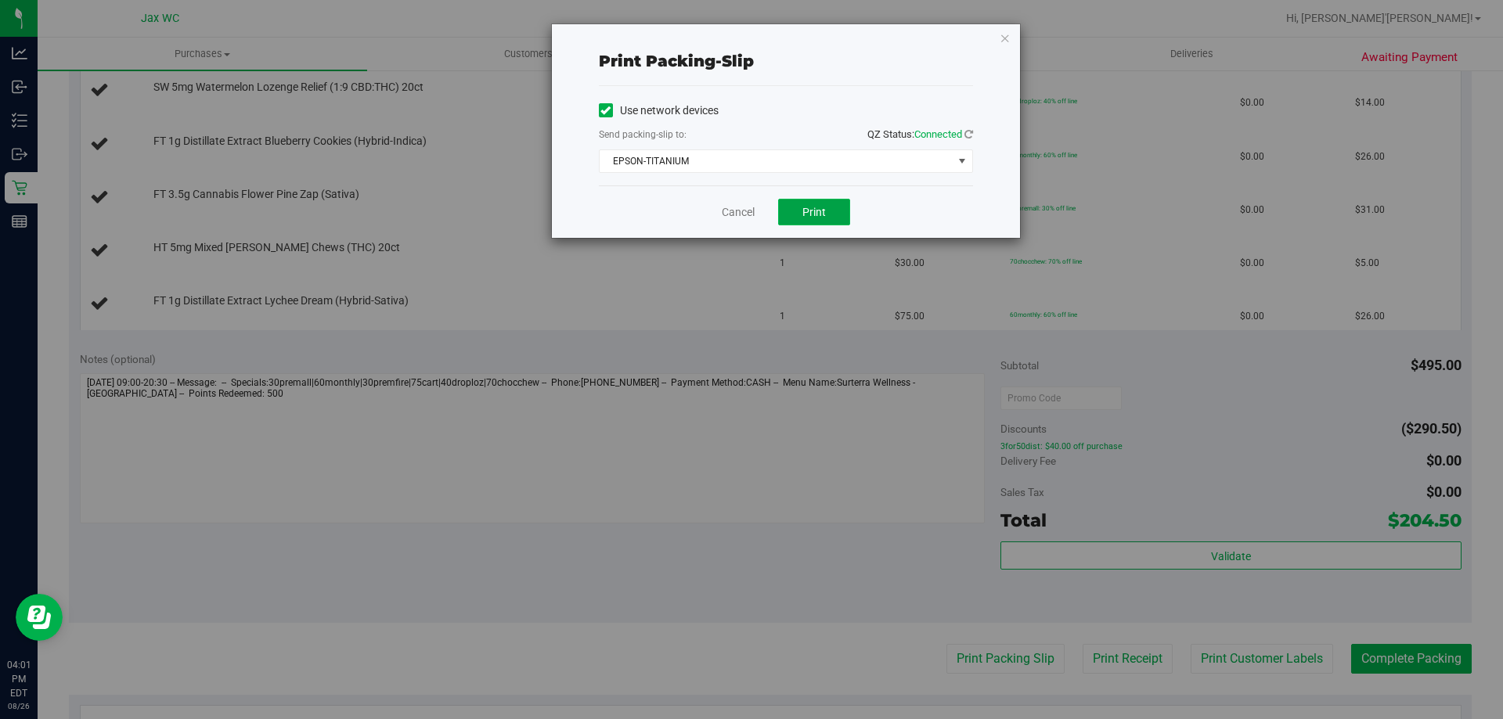
click at [828, 212] on button "Print" at bounding box center [814, 212] width 72 height 27
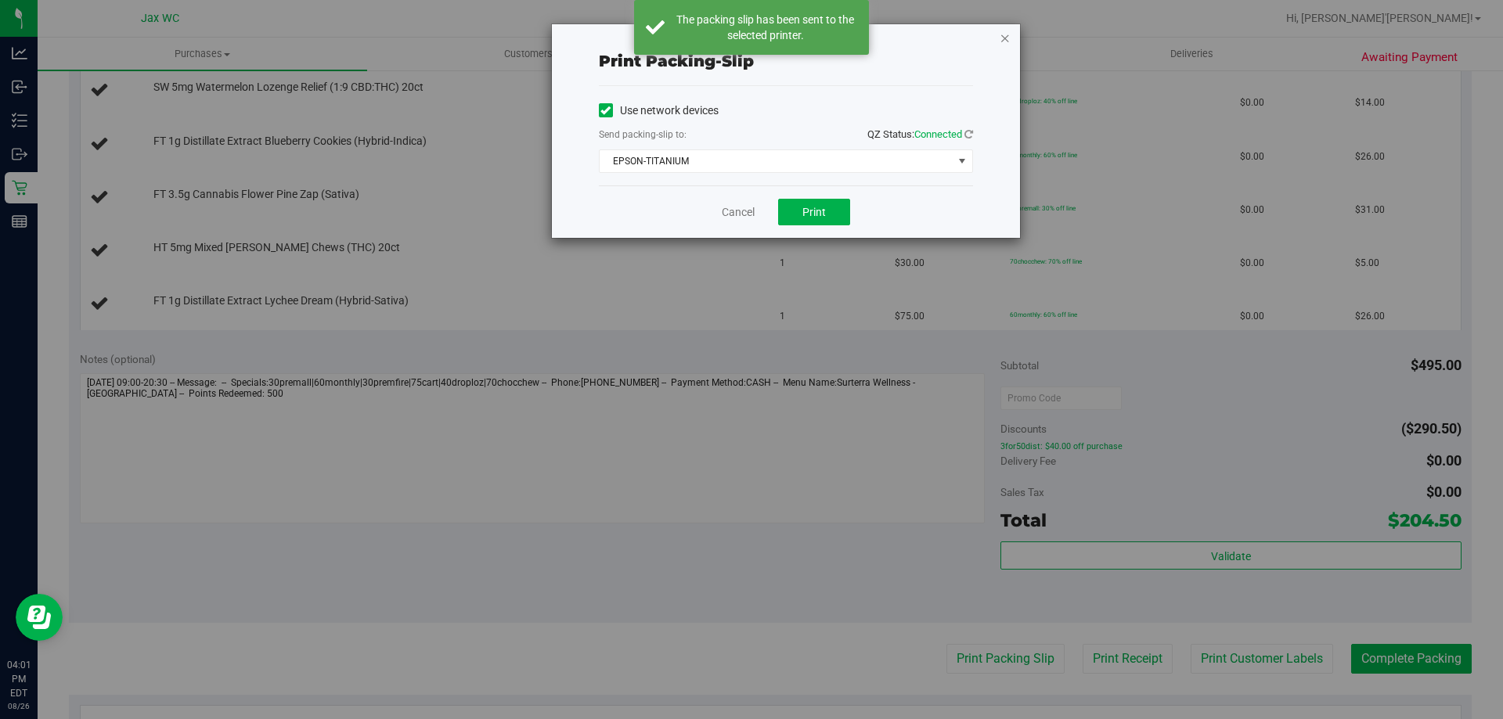
click at [1004, 42] on icon "button" at bounding box center [1004, 37] width 11 height 19
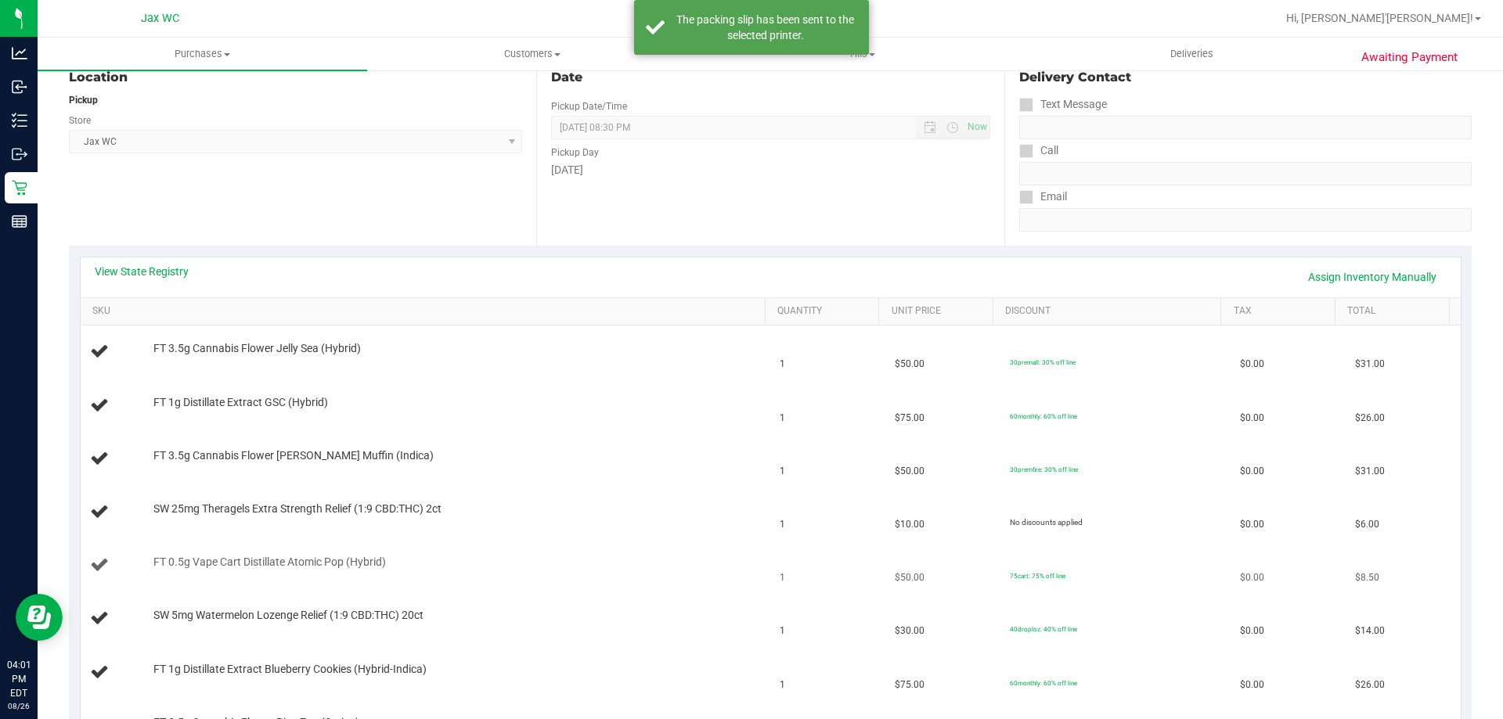
scroll to position [157, 0]
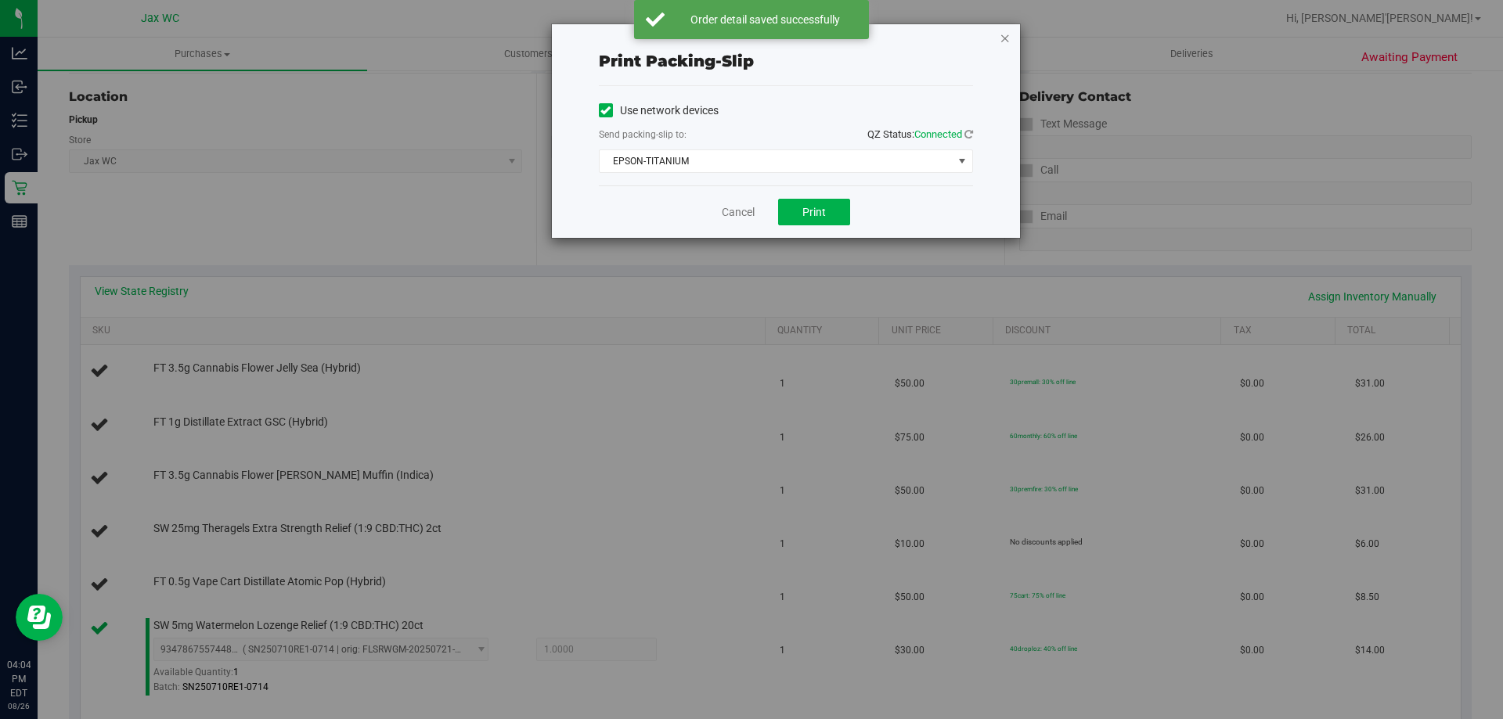
click at [1005, 40] on icon "button" at bounding box center [1004, 37] width 11 height 19
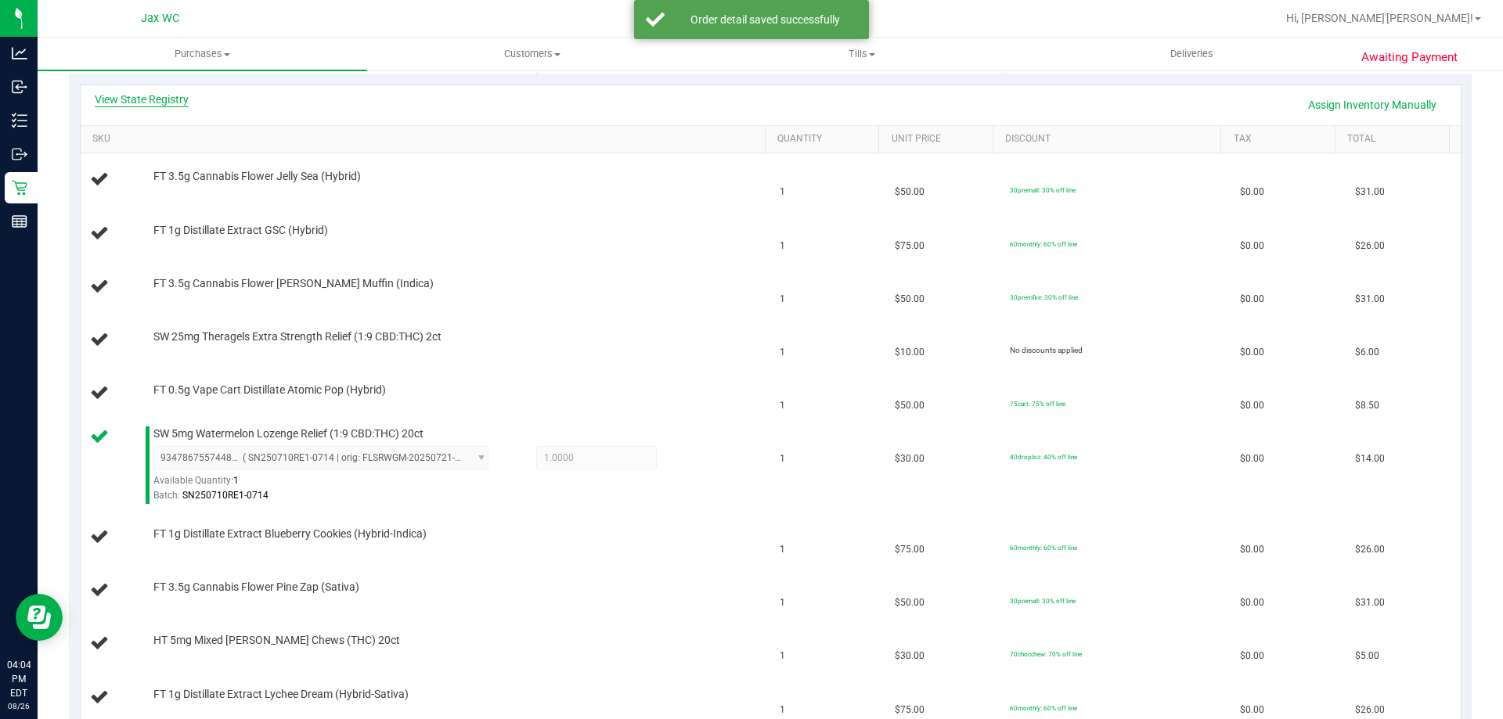
scroll to position [239, 0]
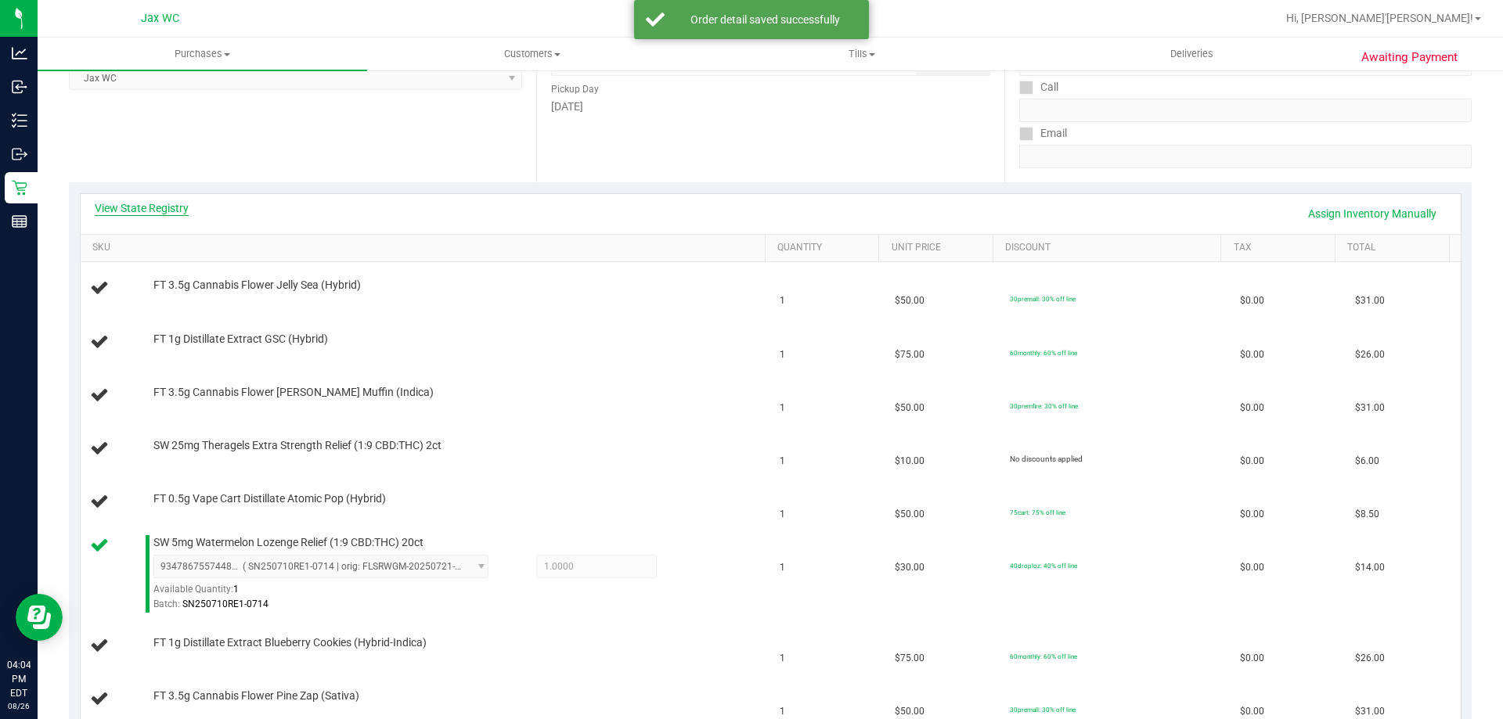
click at [164, 200] on link "View State Registry" at bounding box center [142, 208] width 94 height 16
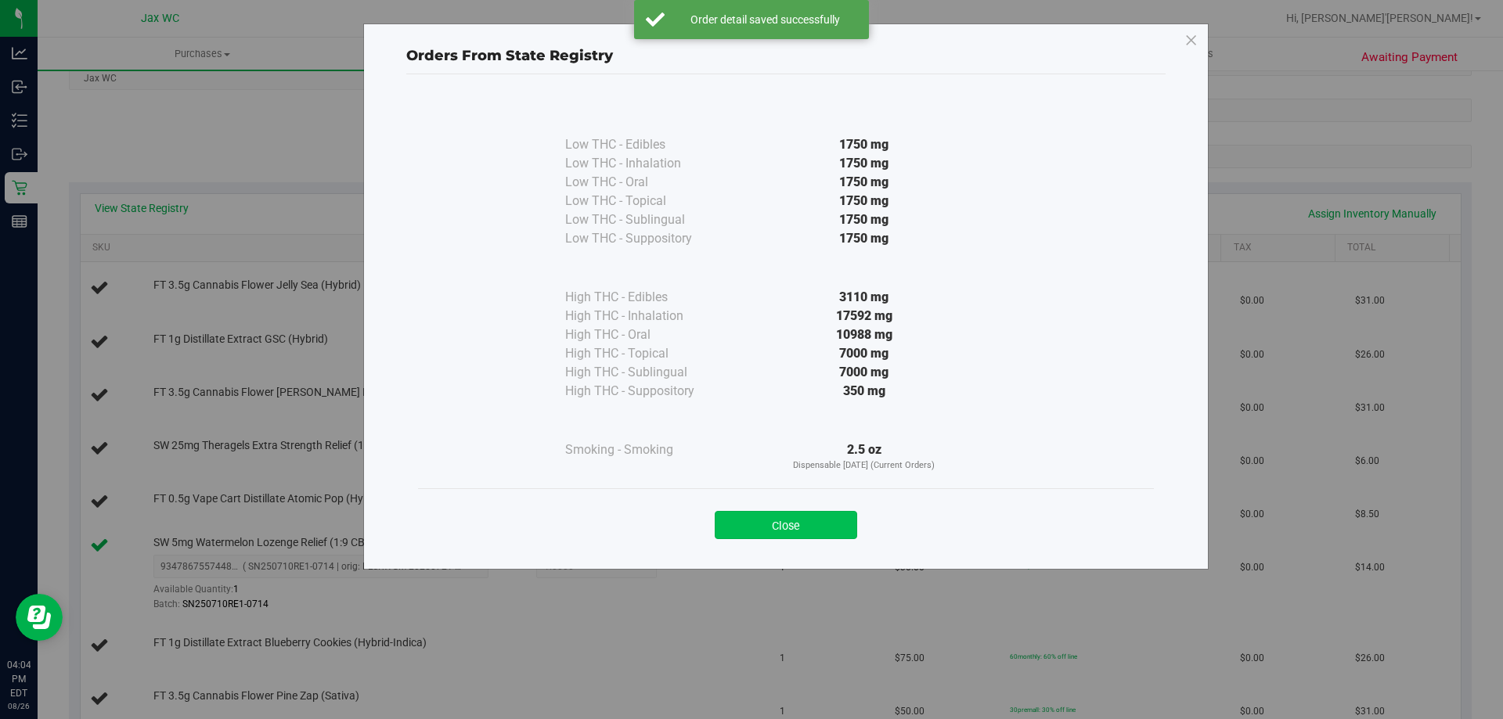
click at [805, 520] on button "Close" at bounding box center [786, 525] width 142 height 28
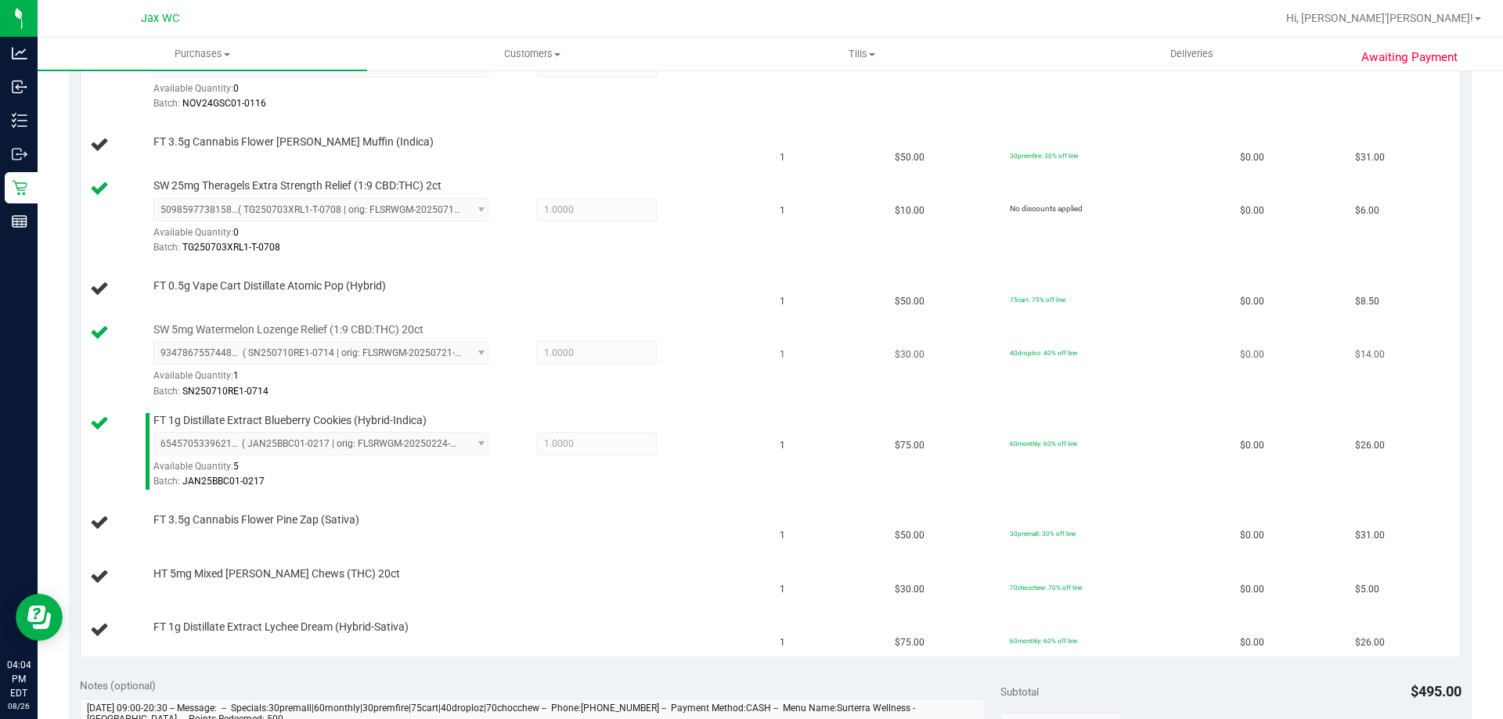
scroll to position [553, 0]
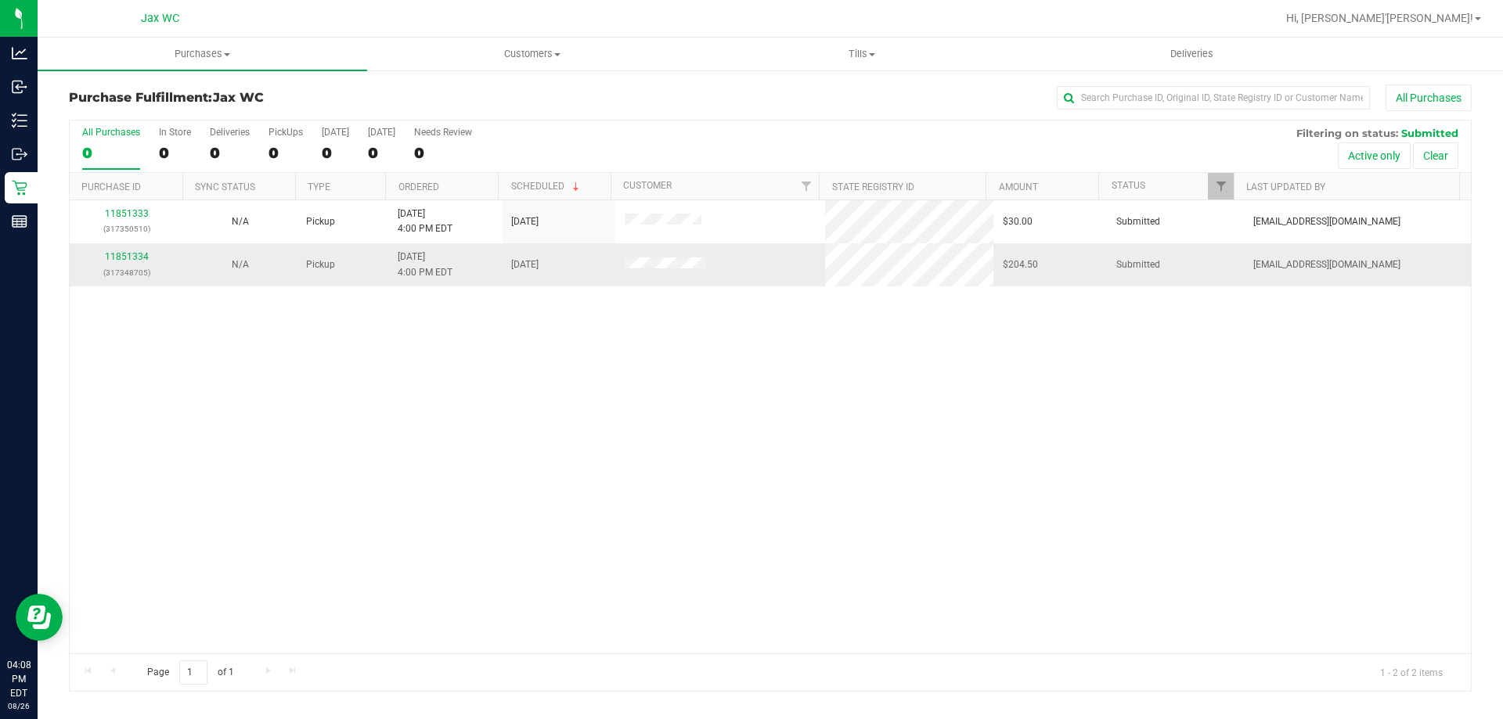
click at [120, 264] on div "11851334 (317348705)" at bounding box center [126, 265] width 95 height 30
click at [122, 252] on link "11851334" at bounding box center [127, 256] width 44 height 11
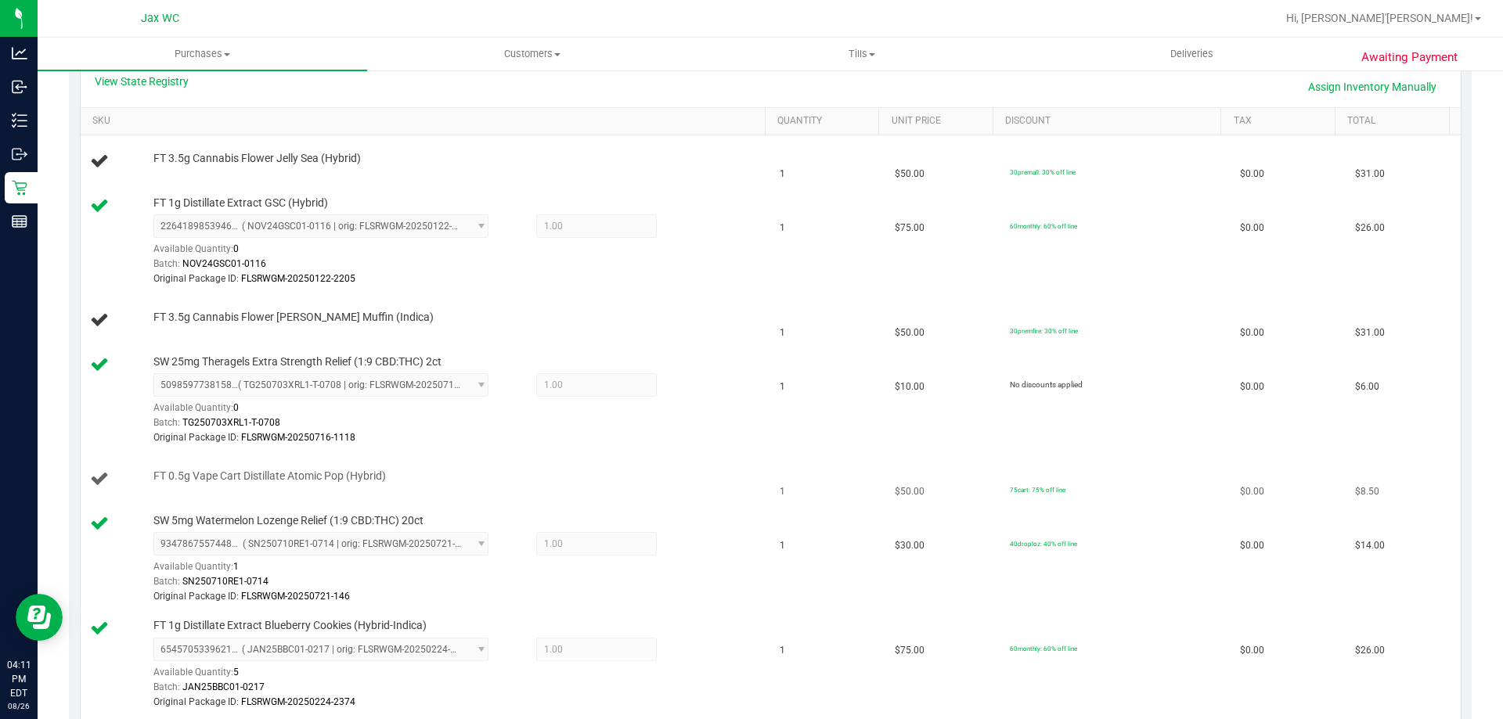
scroll to position [391, 0]
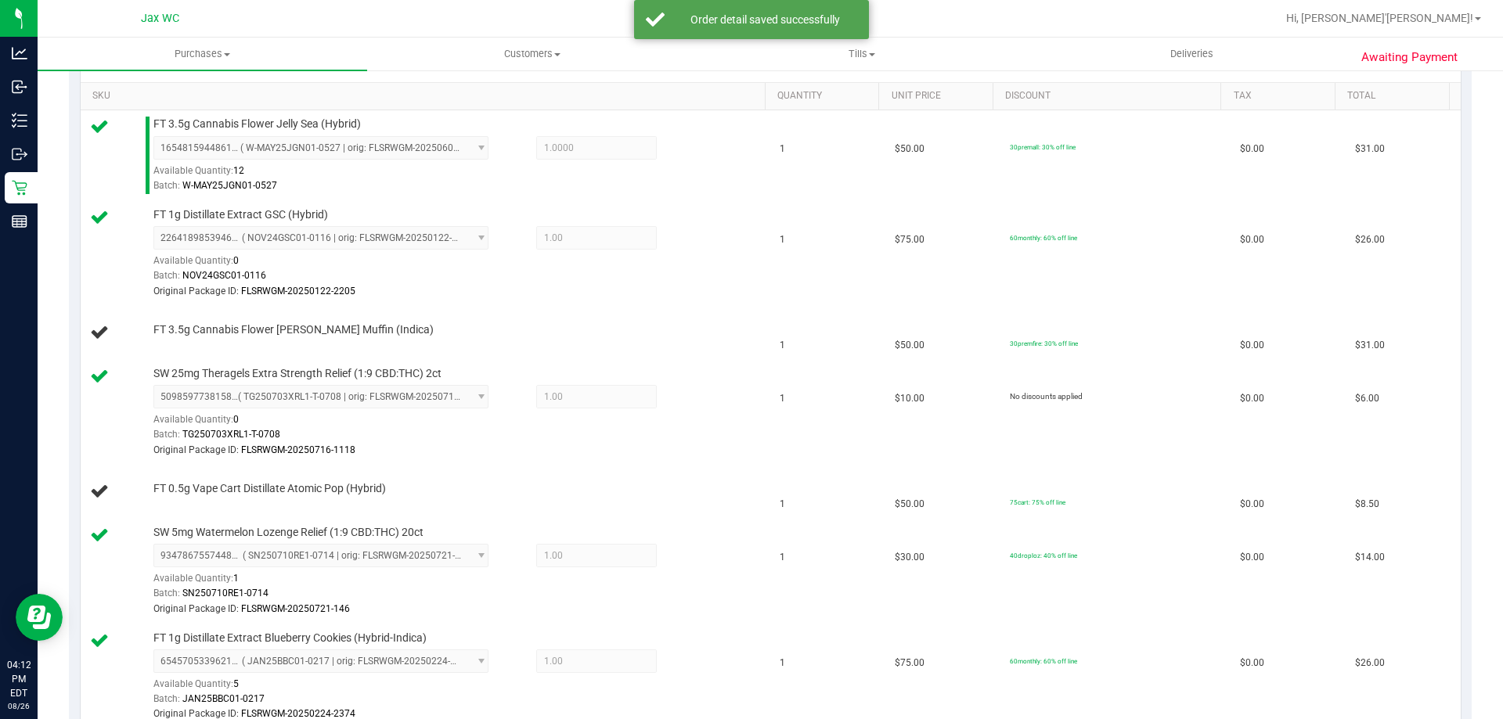
click at [536, 500] on div "FT 0.5g Vape Cart Distillate Atomic Pop (Hybrid)" at bounding box center [425, 491] width 671 height 21
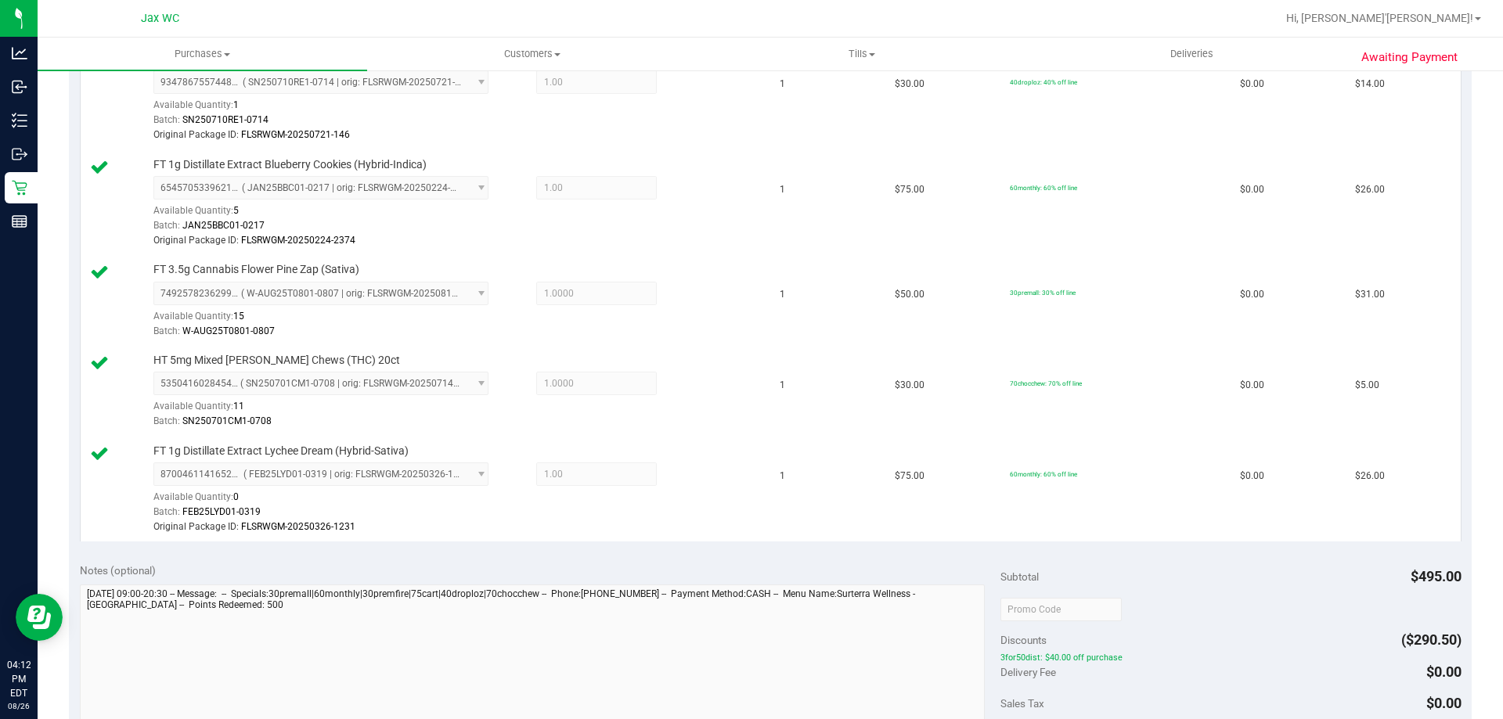
scroll to position [1096, 0]
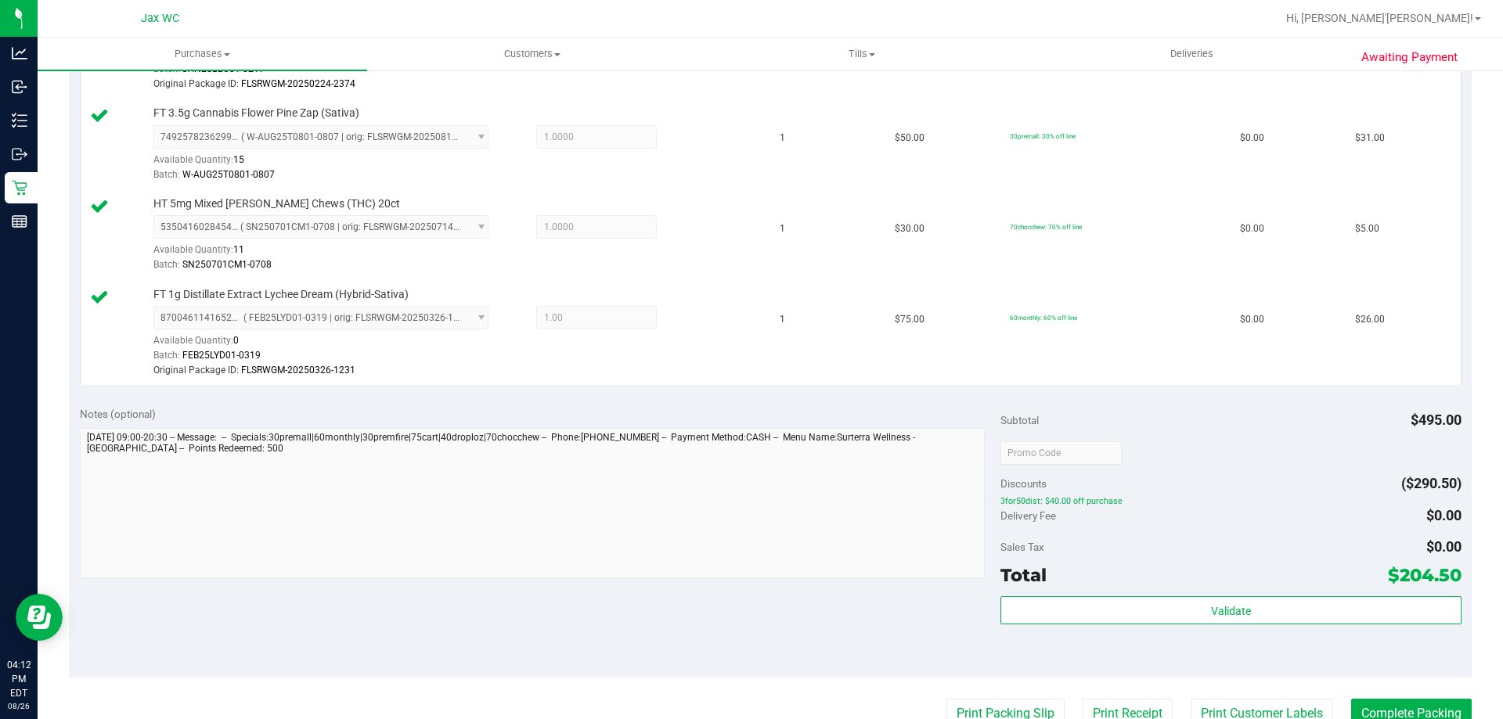
click at [1173, 583] on div "Total $204.50" at bounding box center [1230, 575] width 460 height 28
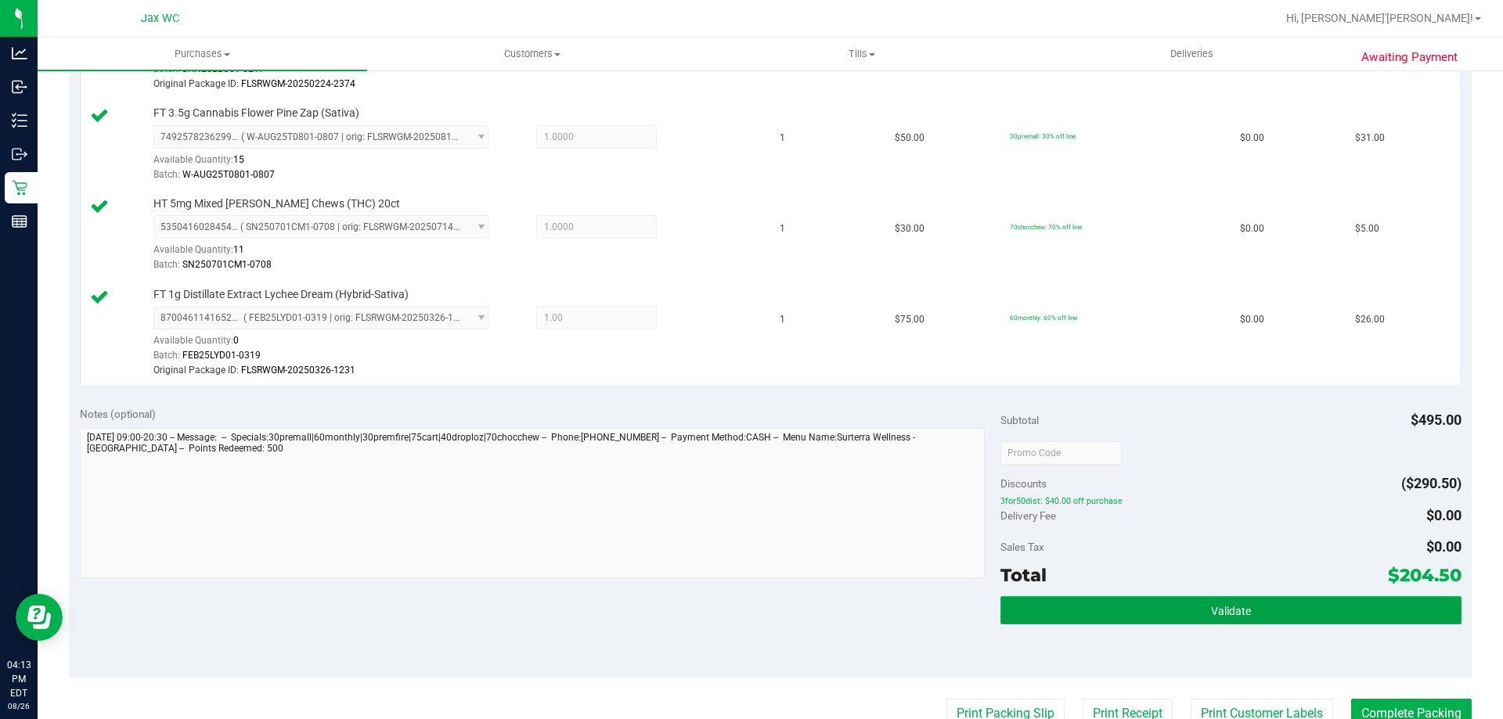
click at [1177, 607] on button "Validate" at bounding box center [1230, 610] width 460 height 28
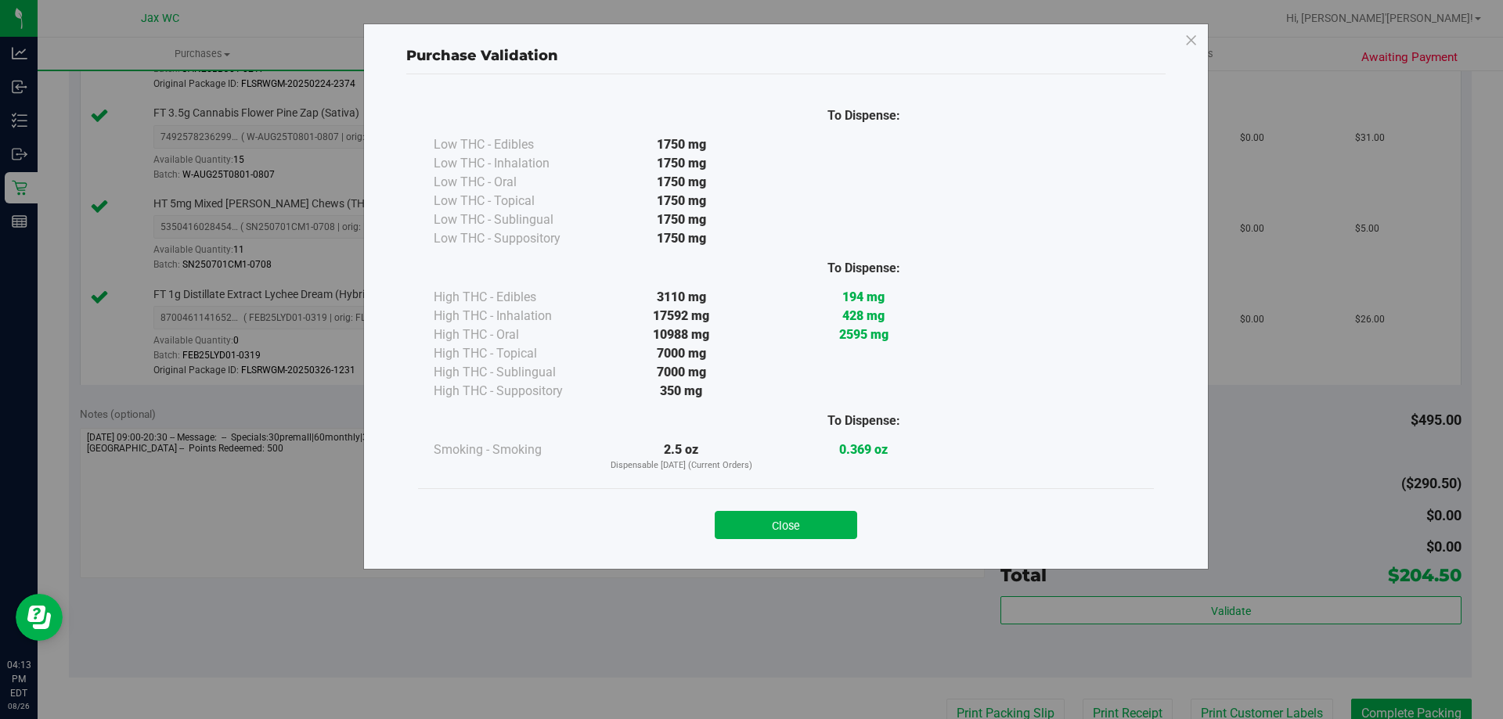
click at [787, 542] on div "Close" at bounding box center [786, 519] width 736 height 63
click at [790, 527] on button "Close" at bounding box center [786, 525] width 142 height 28
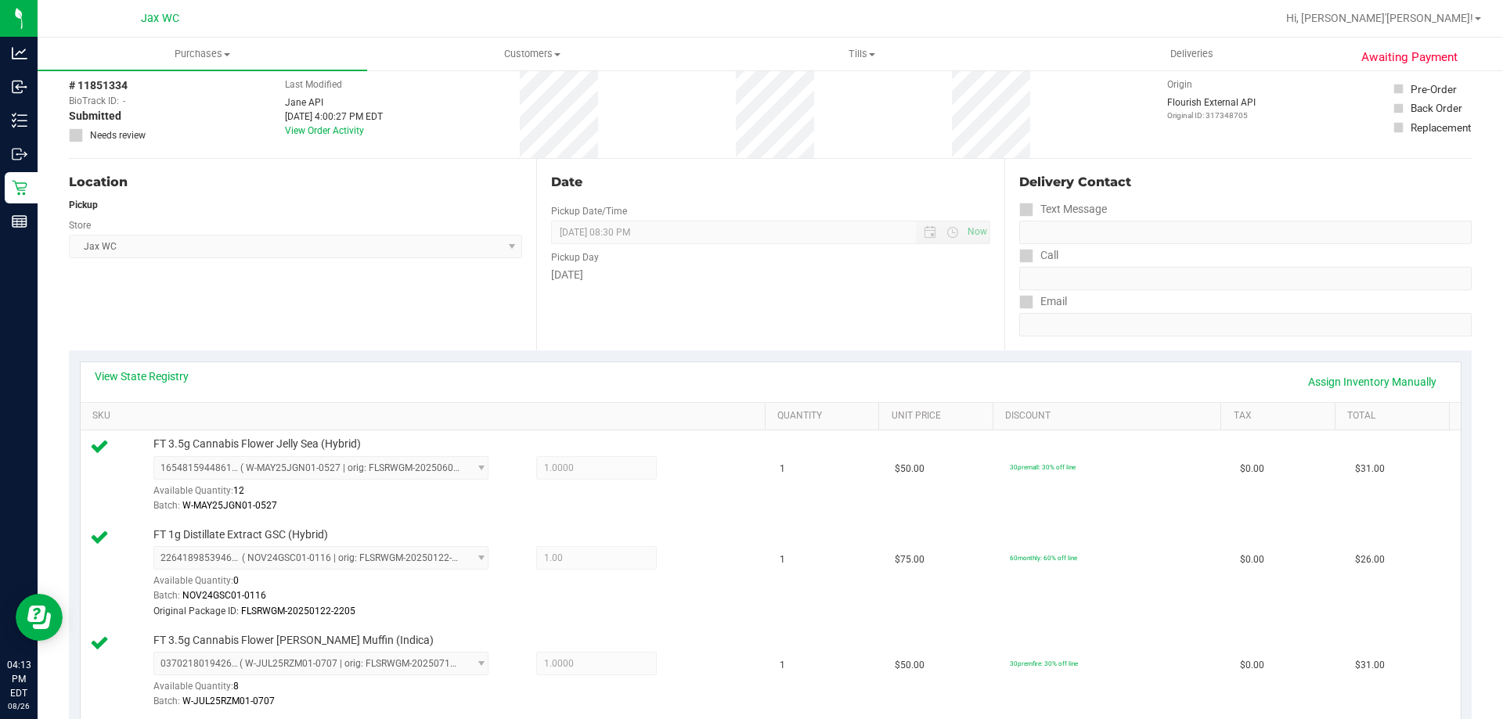
scroll to position [0, 0]
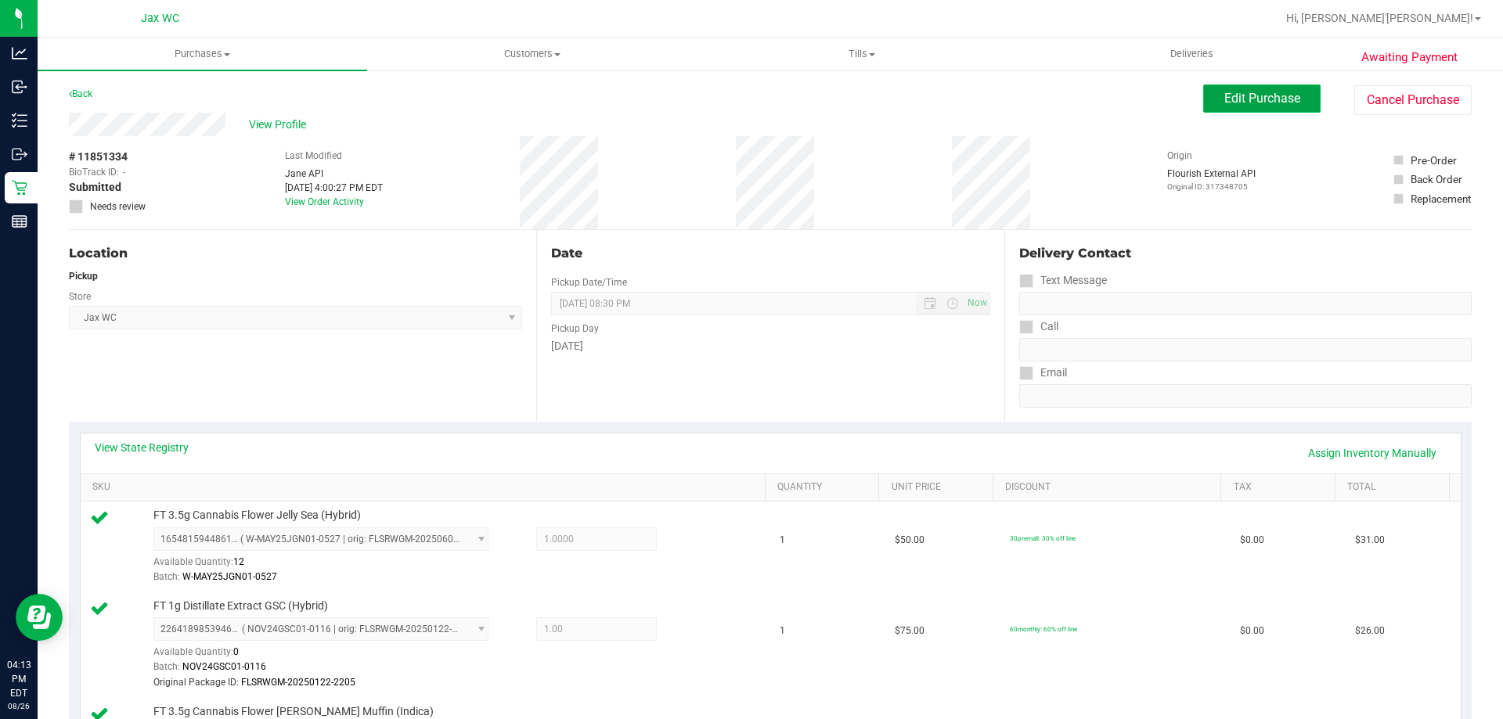
click at [1262, 96] on span "Edit Purchase" at bounding box center [1262, 98] width 76 height 15
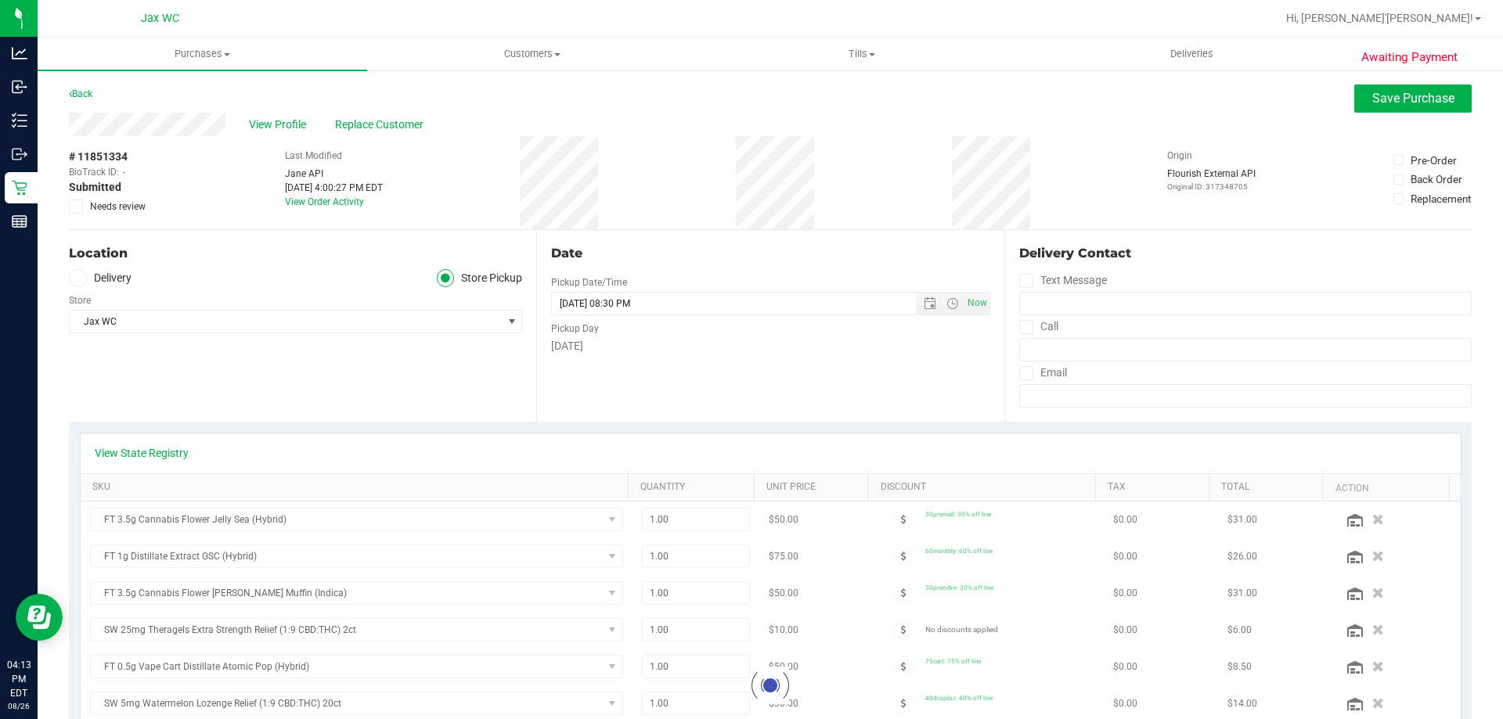
click at [77, 207] on icon at bounding box center [76, 207] width 10 height 0
click at [0, 0] on input "Needs review" at bounding box center [0, 0] width 0 height 0
click at [1387, 107] on button "Save Purchase" at bounding box center [1412, 99] width 117 height 28
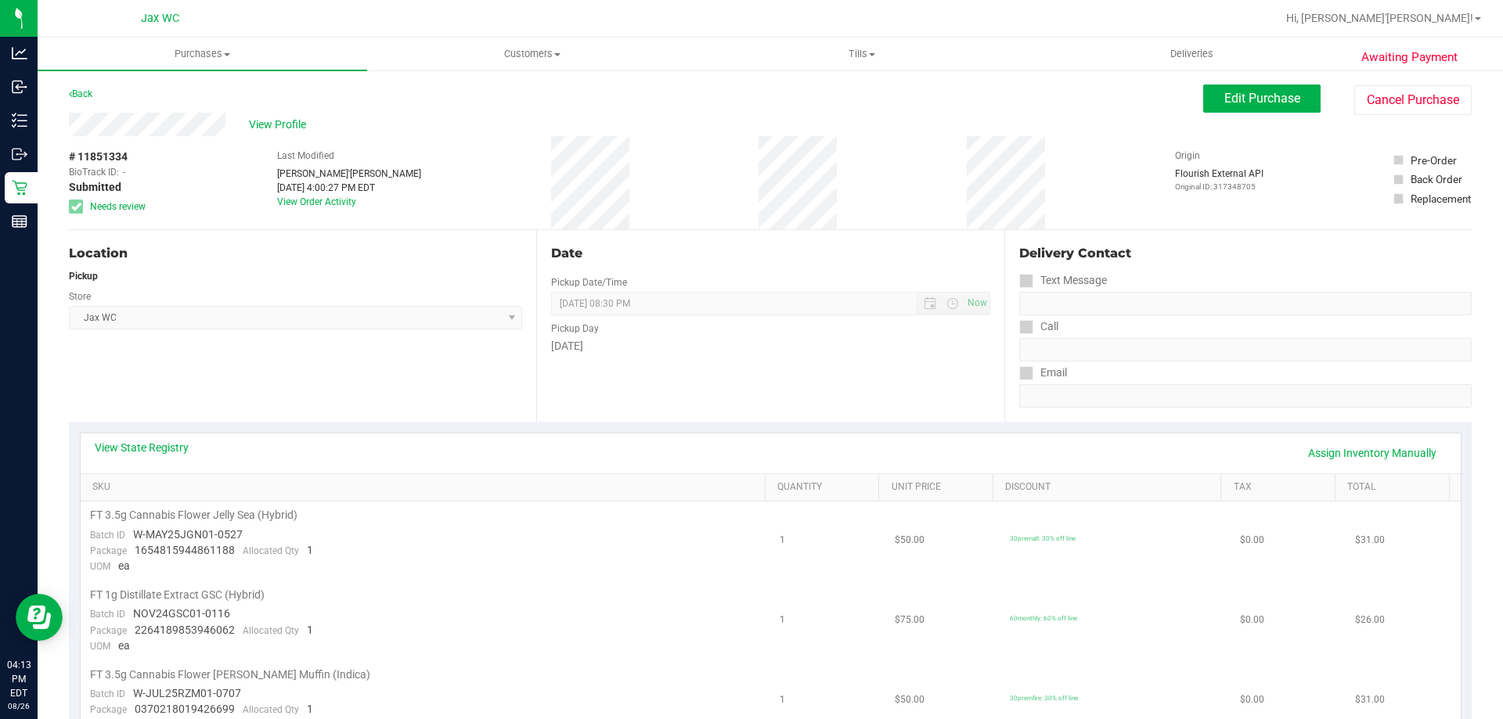
click at [277, 325] on span "Jax WC Select Store [PERSON_NAME][GEOGRAPHIC_DATA] [PERSON_NAME][GEOGRAPHIC_DAT…" at bounding box center [295, 317] width 453 height 23
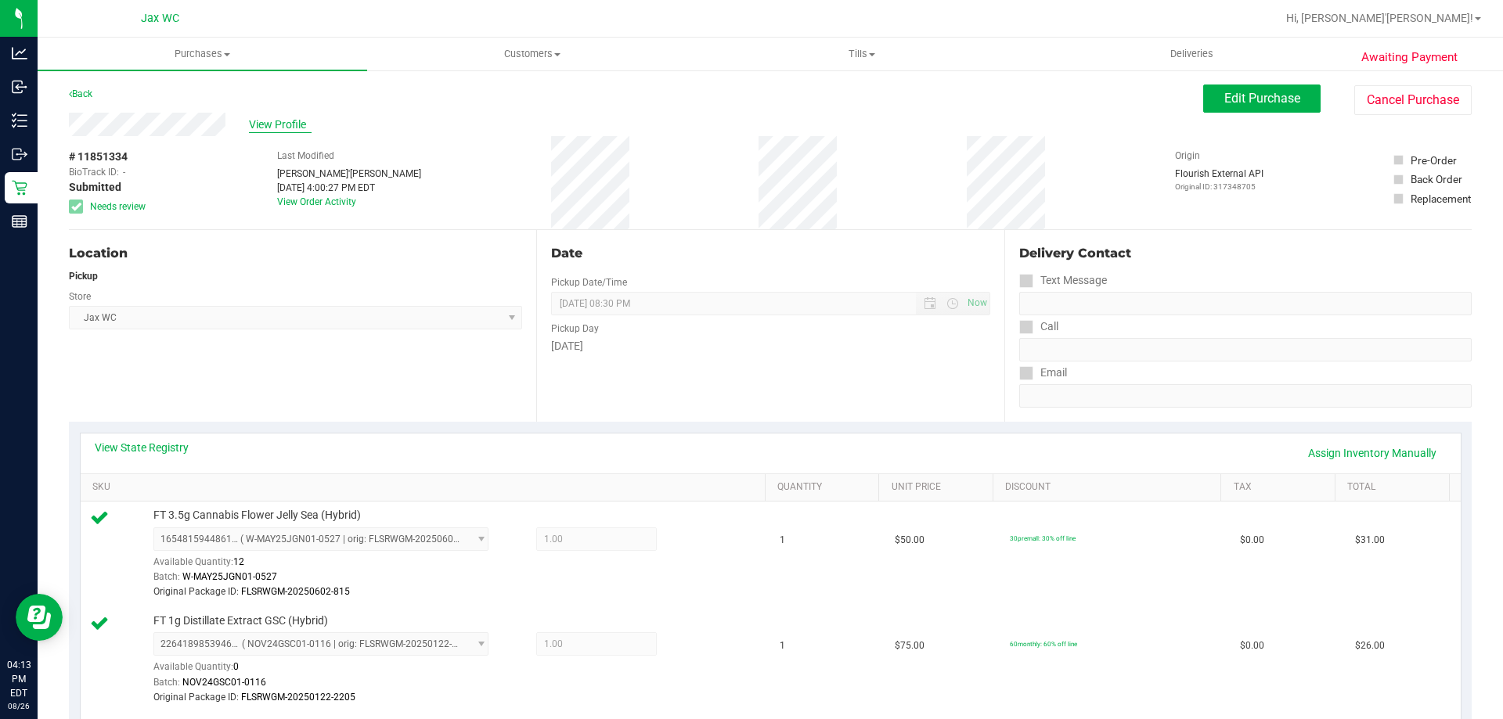
click at [253, 121] on span "View Profile" at bounding box center [280, 125] width 63 height 16
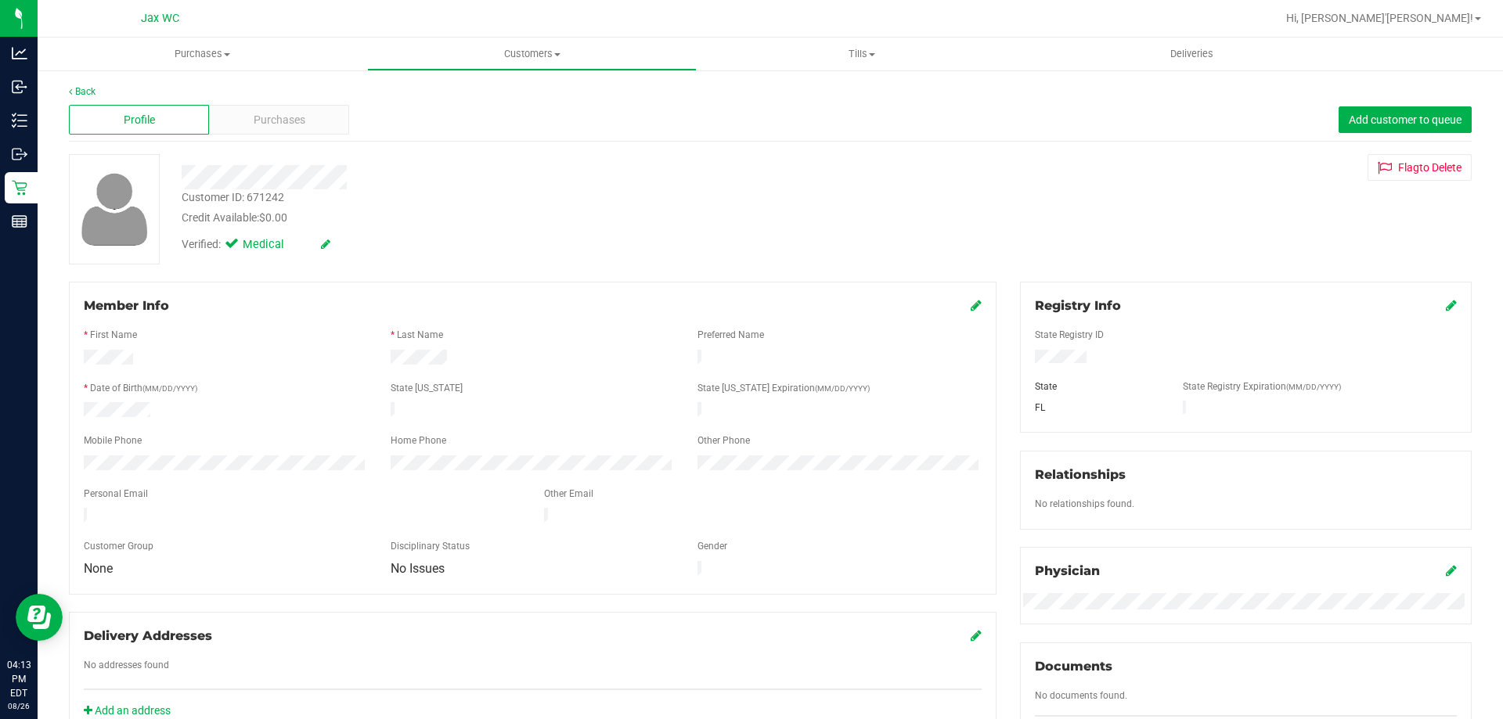
click at [271, 197] on div "Customer ID: 671242" at bounding box center [233, 197] width 103 height 16
copy div "671242"
click at [298, 399] on div at bounding box center [533, 401] width 898 height 4
click at [91, 95] on link "Back" at bounding box center [82, 91] width 27 height 11
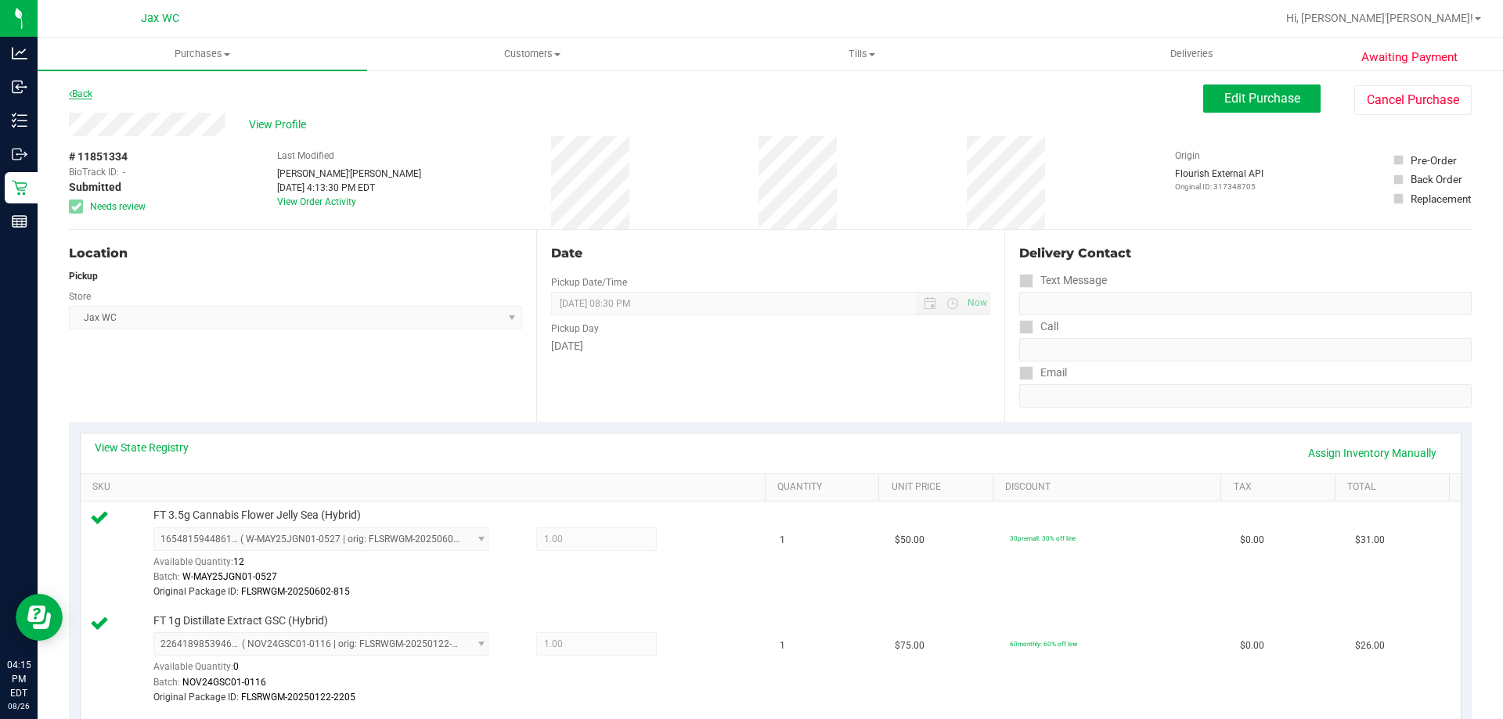
click at [92, 91] on link "Back" at bounding box center [80, 93] width 23 height 11
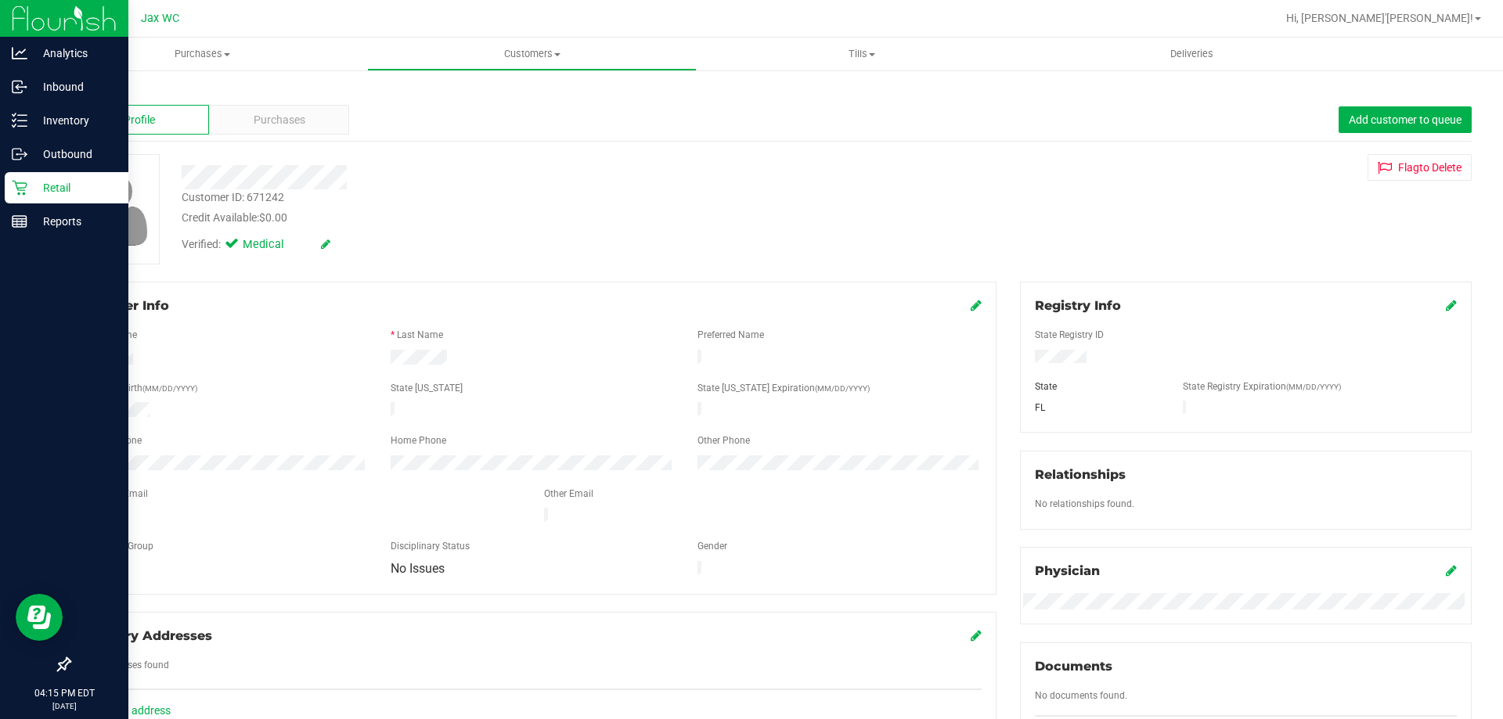
click at [10, 193] on div "Retail" at bounding box center [67, 187] width 124 height 31
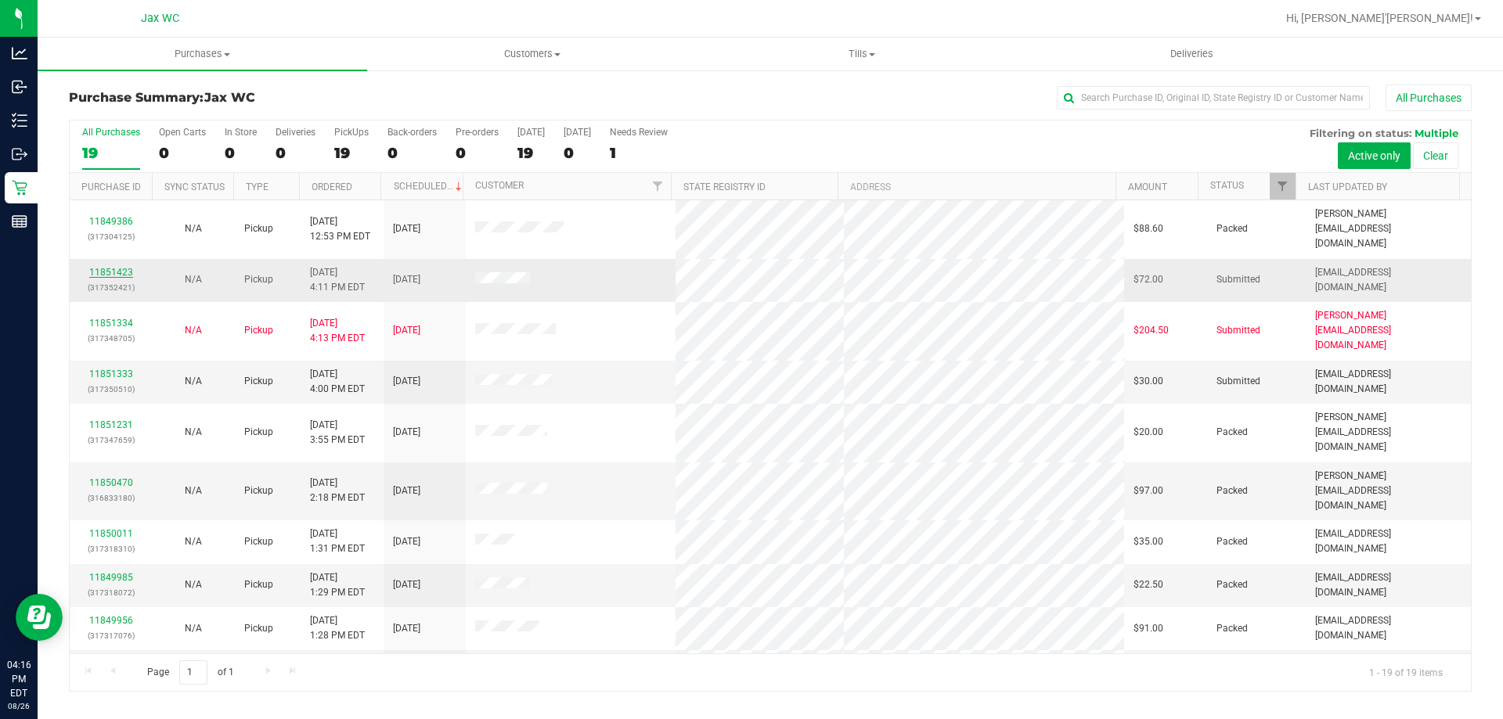
click at [106, 267] on link "11851423" at bounding box center [111, 272] width 44 height 11
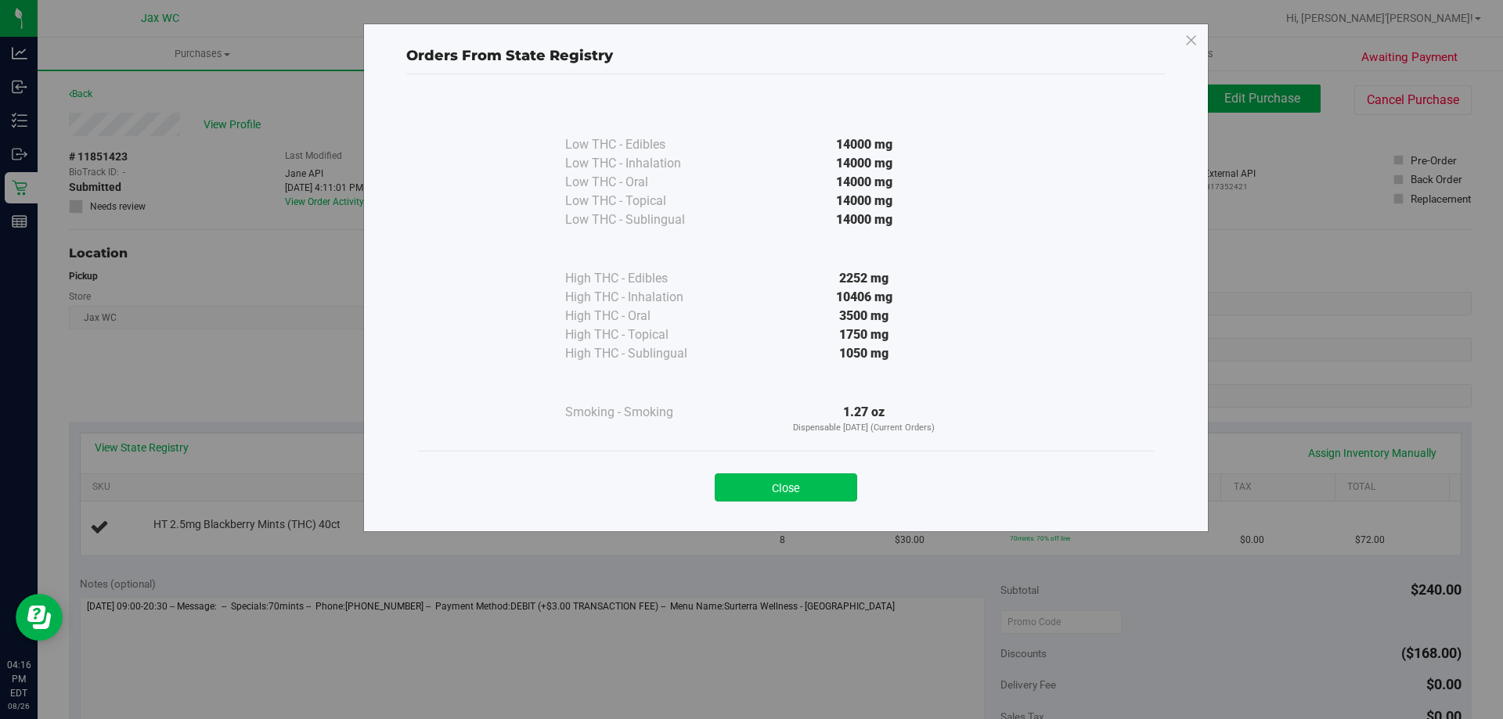
click at [783, 484] on button "Close" at bounding box center [786, 487] width 142 height 28
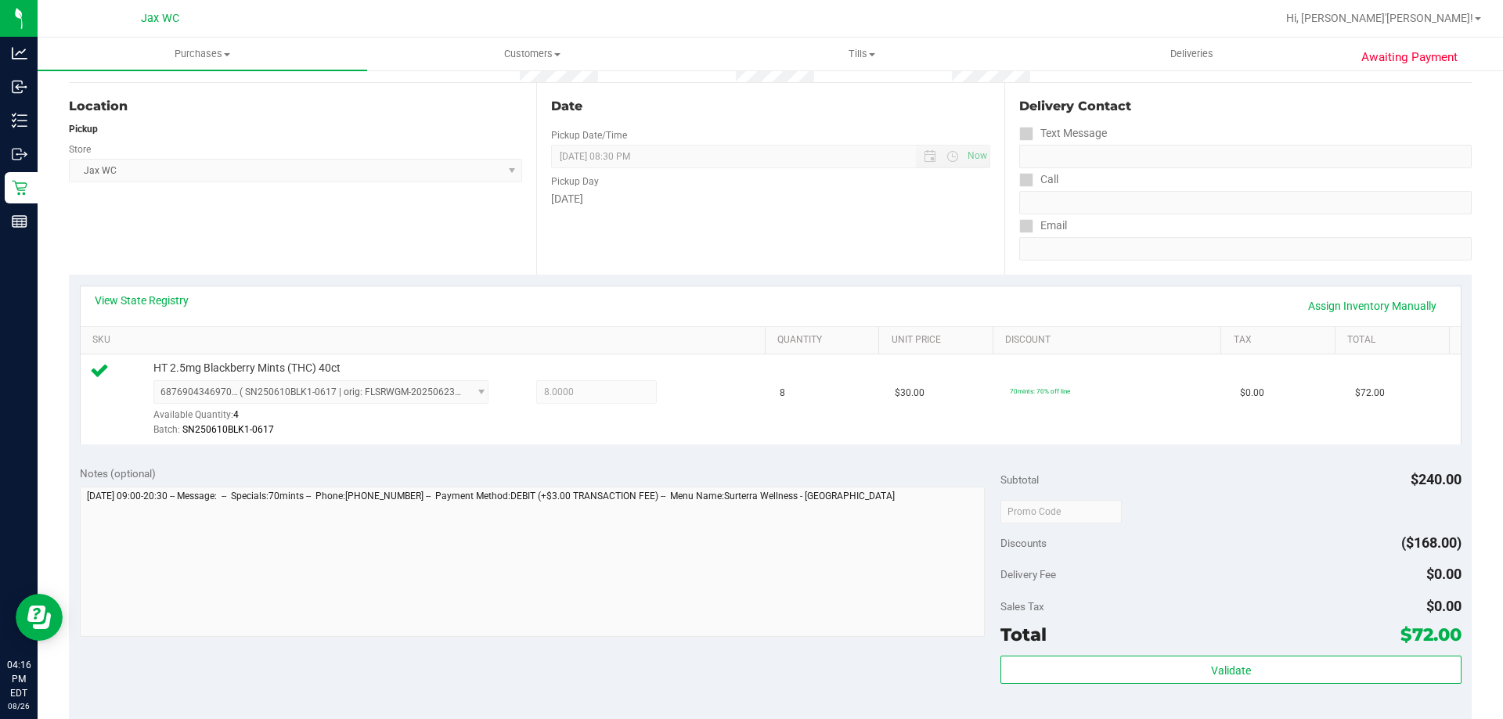
scroll to position [391, 0]
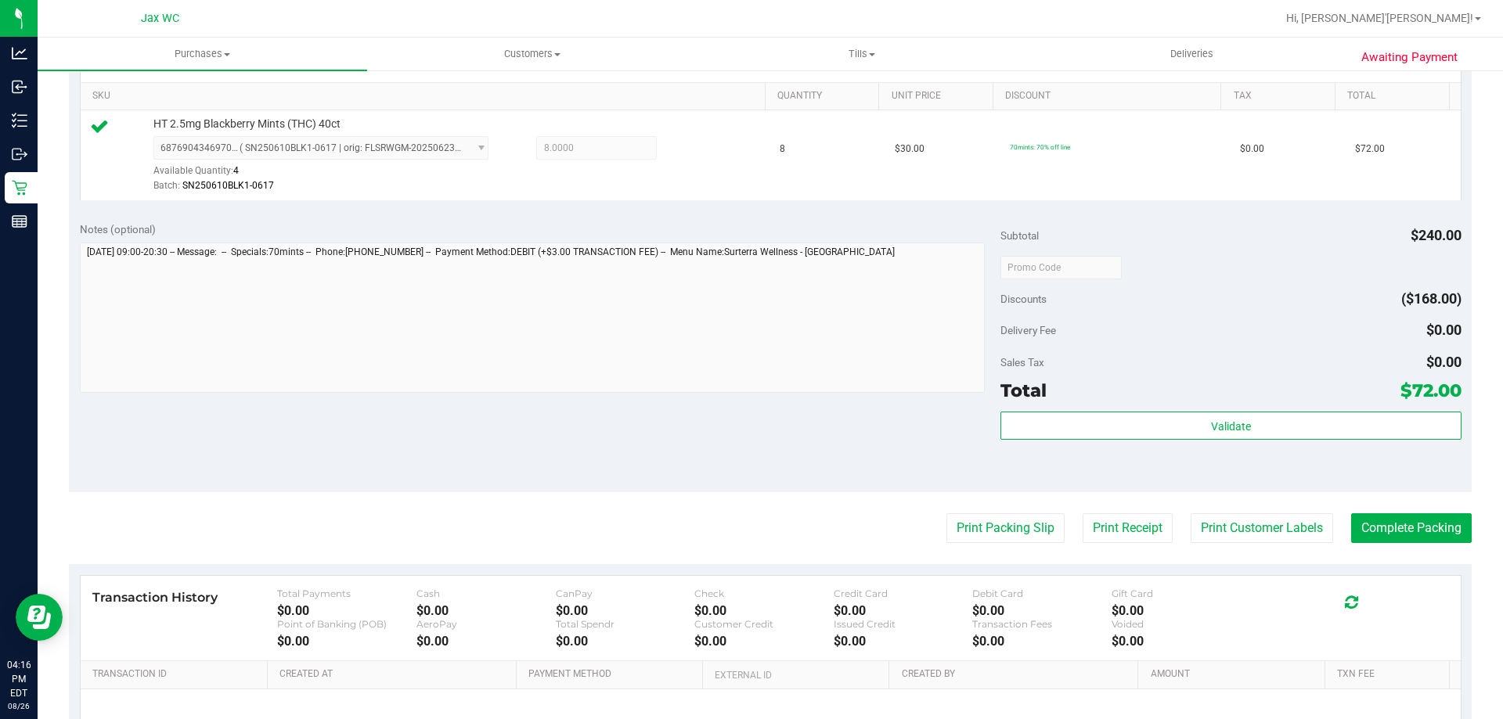
click at [1180, 470] on div "Validate" at bounding box center [1230, 447] width 460 height 70
click at [1187, 441] on div "Validate" at bounding box center [1230, 447] width 460 height 70
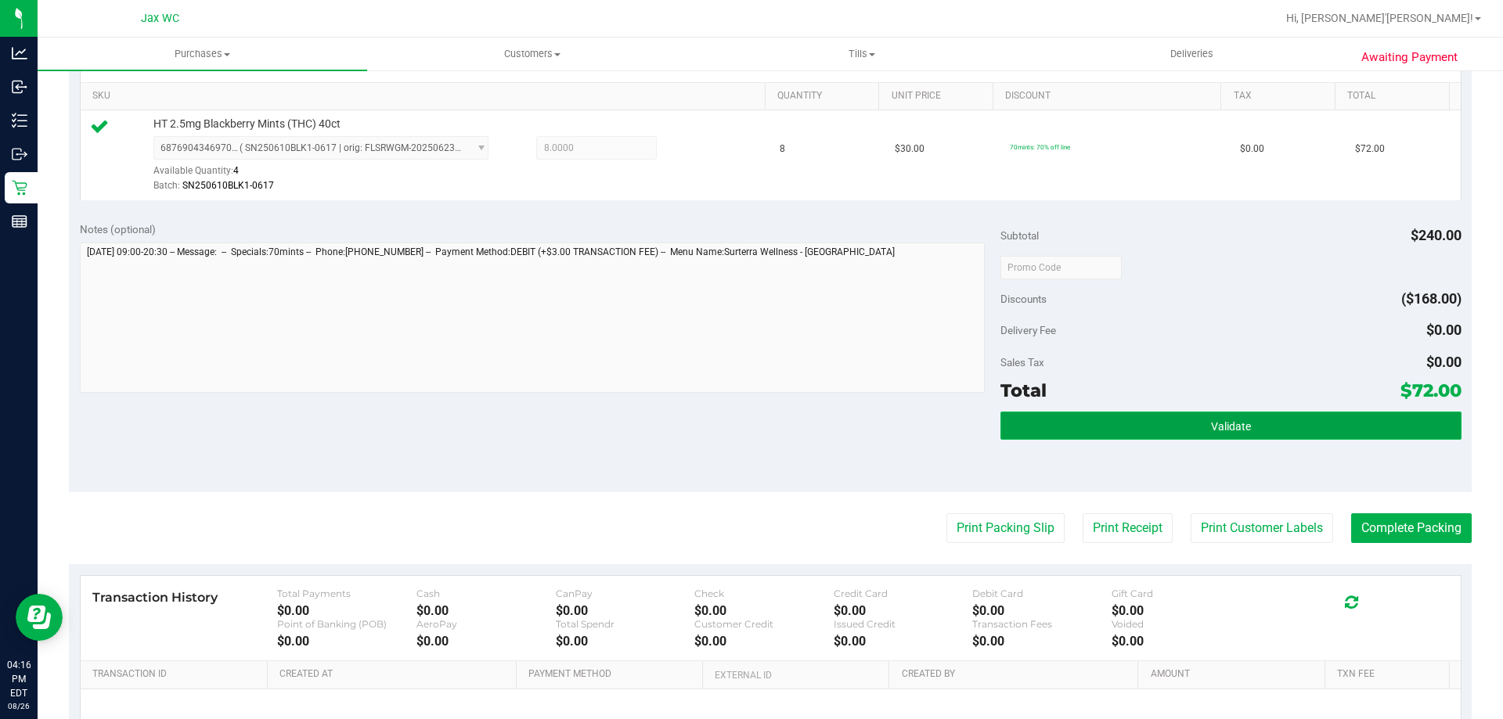
click at [1187, 430] on button "Validate" at bounding box center [1230, 426] width 460 height 28
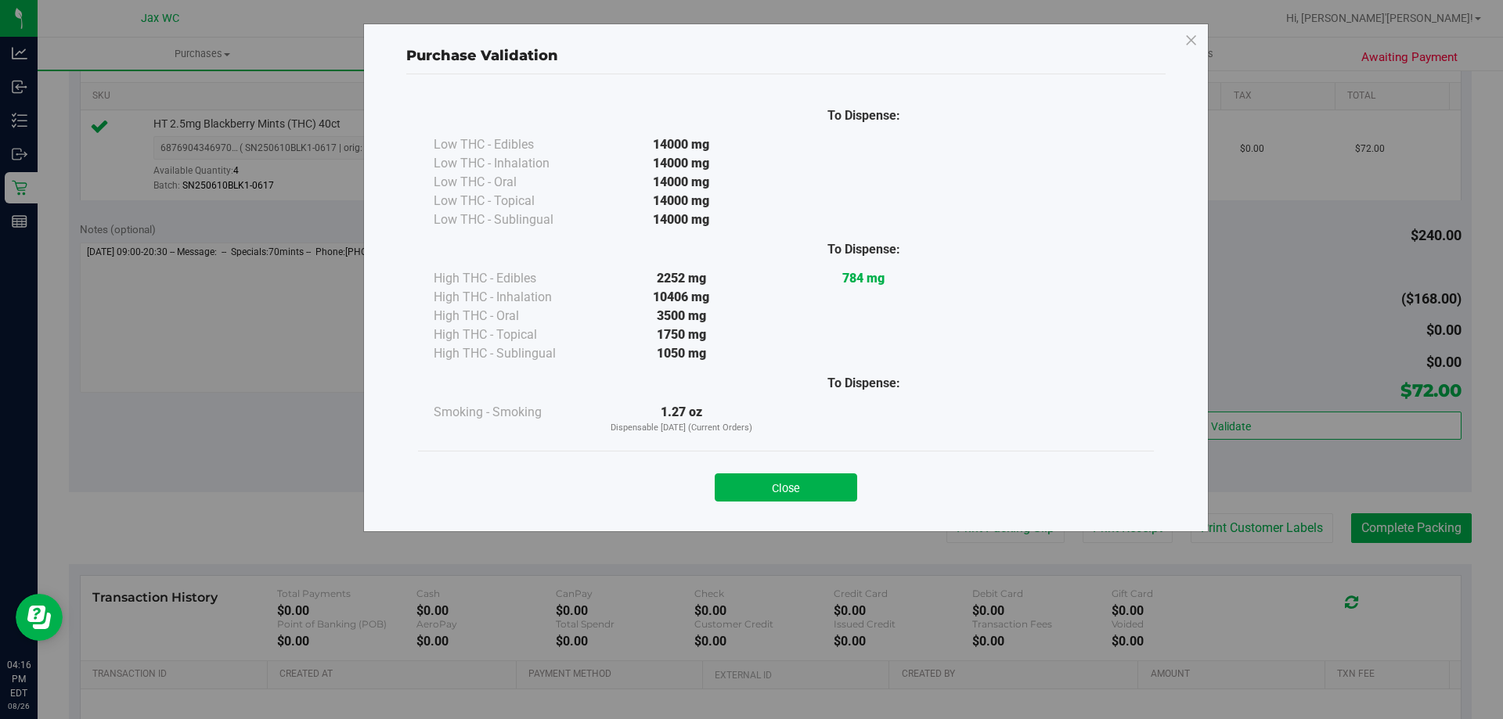
click at [804, 471] on div "Close" at bounding box center [786, 482] width 712 height 39
click at [800, 497] on button "Close" at bounding box center [786, 487] width 142 height 28
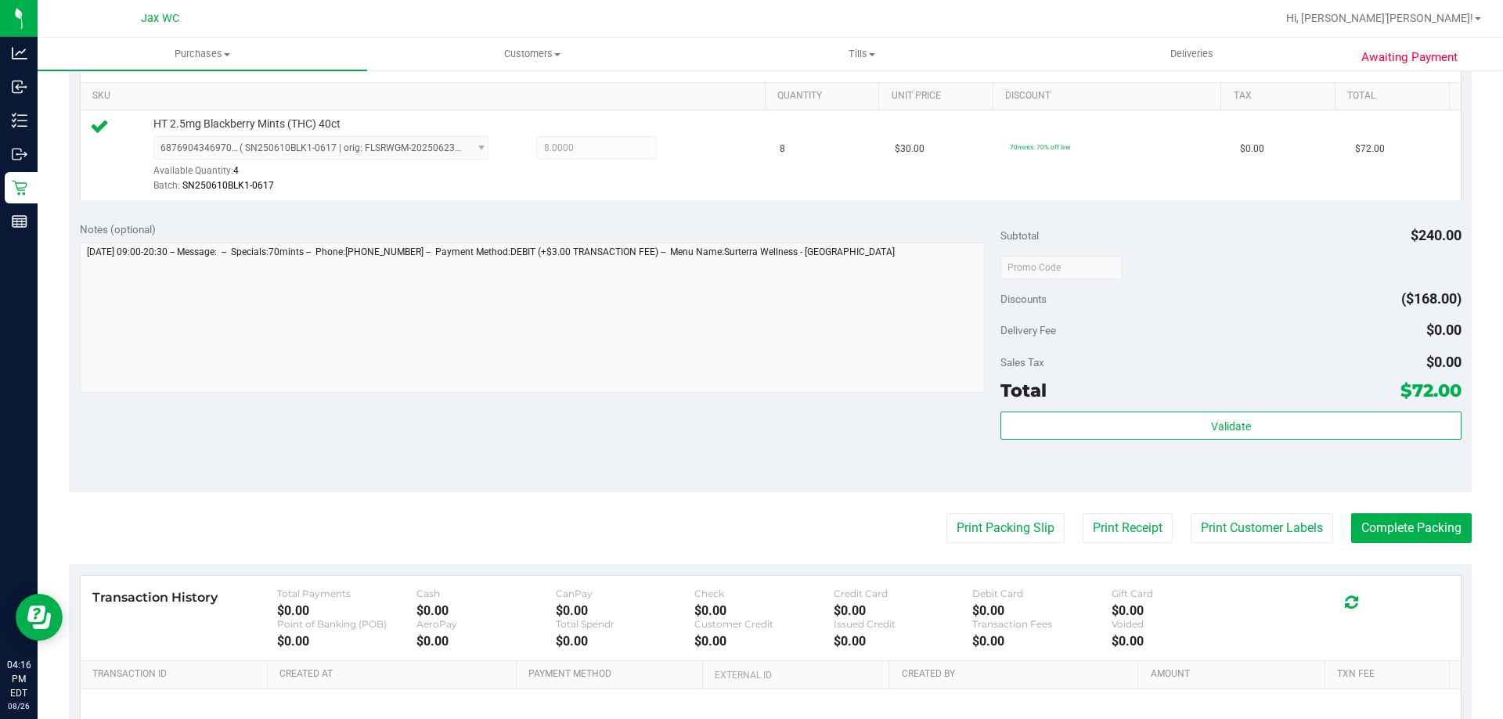
click at [967, 512] on purchase-details "Back Edit Purchase Cancel Purchase View Profile # 11851423 BioTrack ID: - Submi…" at bounding box center [770, 275] width 1402 height 1164
click at [958, 527] on button "Print Packing Slip" at bounding box center [1005, 528] width 118 height 30
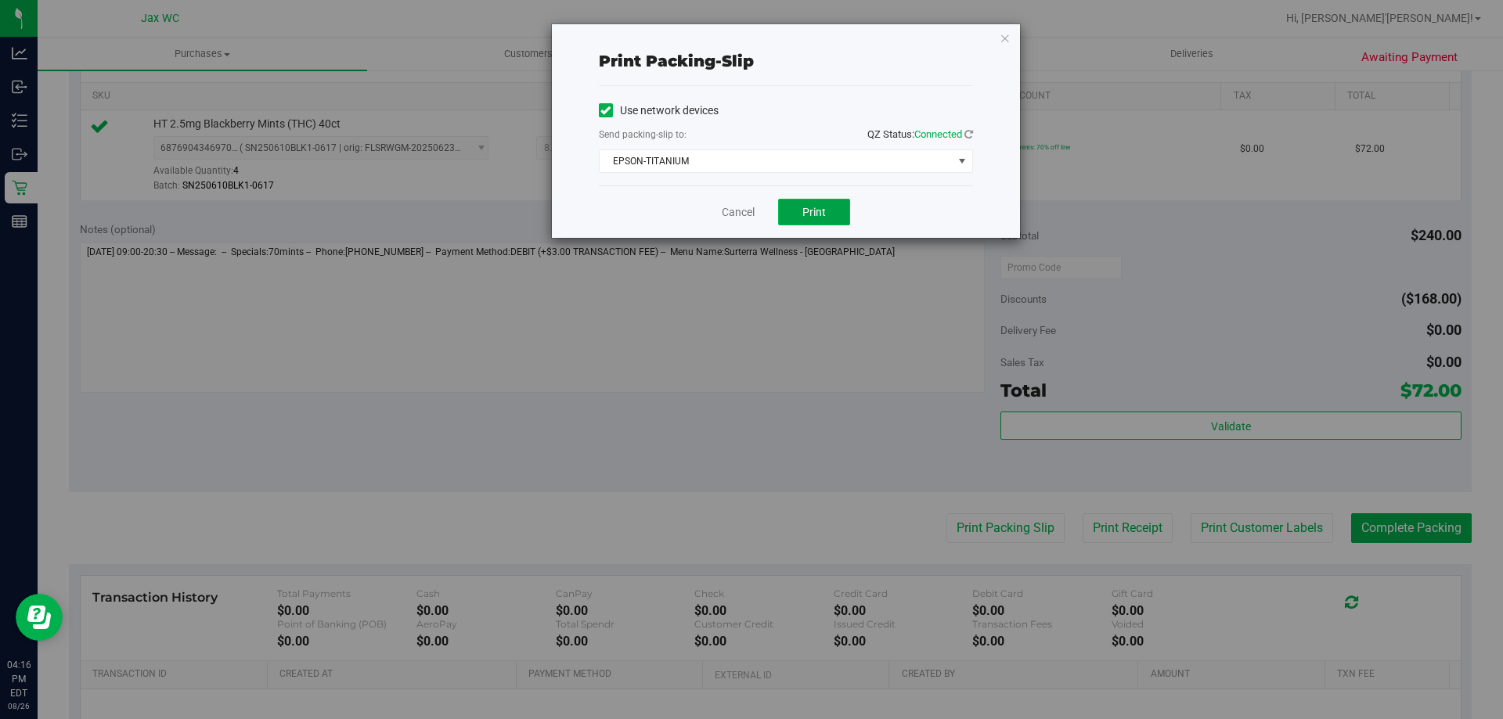
click at [804, 218] on button "Print" at bounding box center [814, 212] width 72 height 27
click at [1010, 35] on icon "button" at bounding box center [1004, 37] width 11 height 19
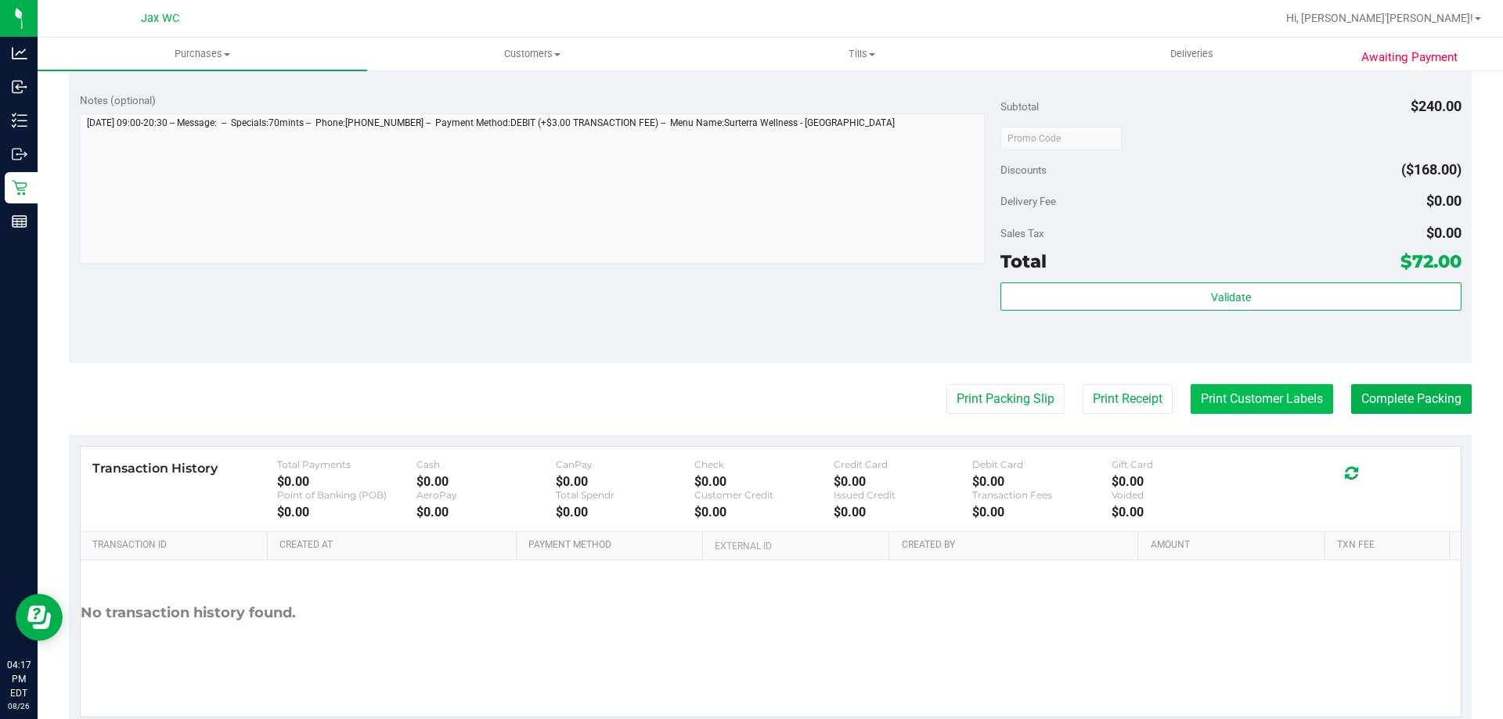
scroll to position [548, 0]
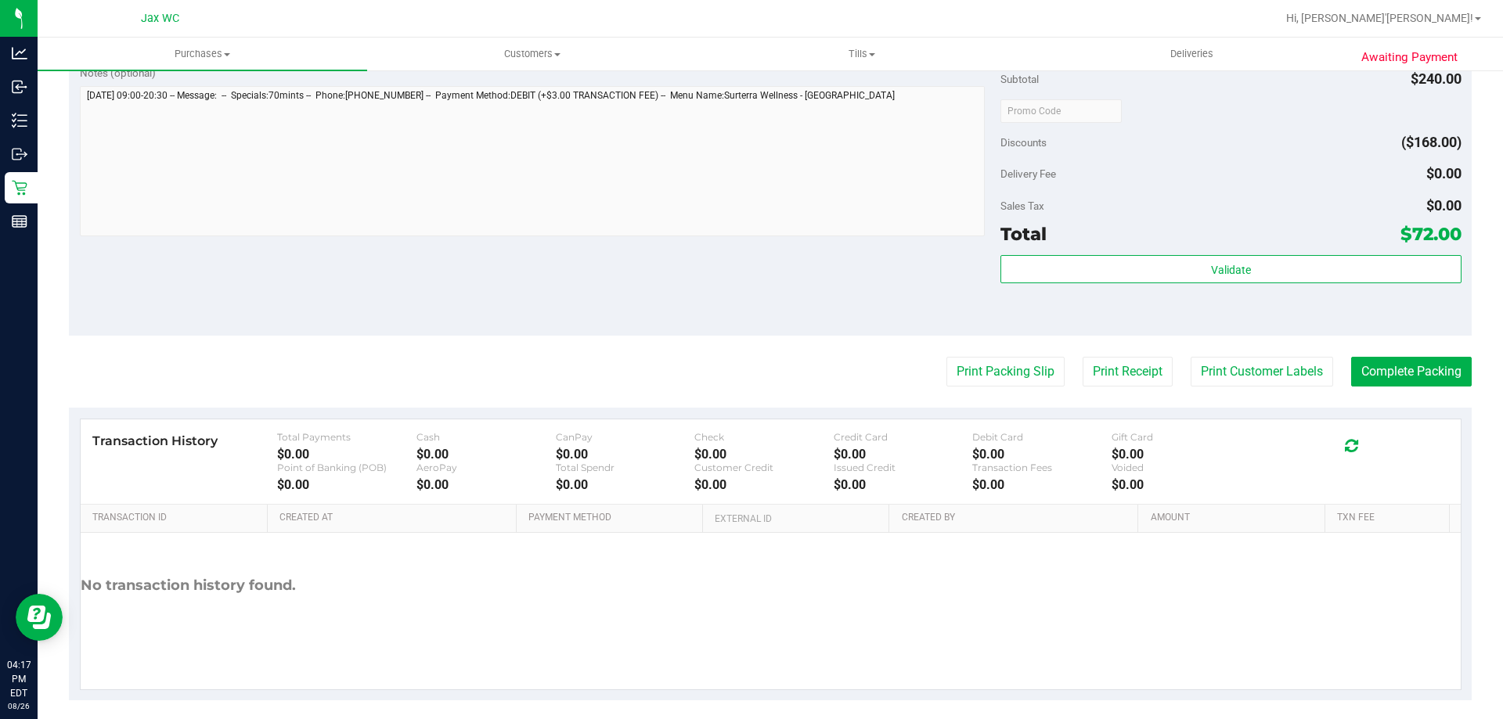
click at [1258, 292] on div "Validate" at bounding box center [1230, 290] width 460 height 70
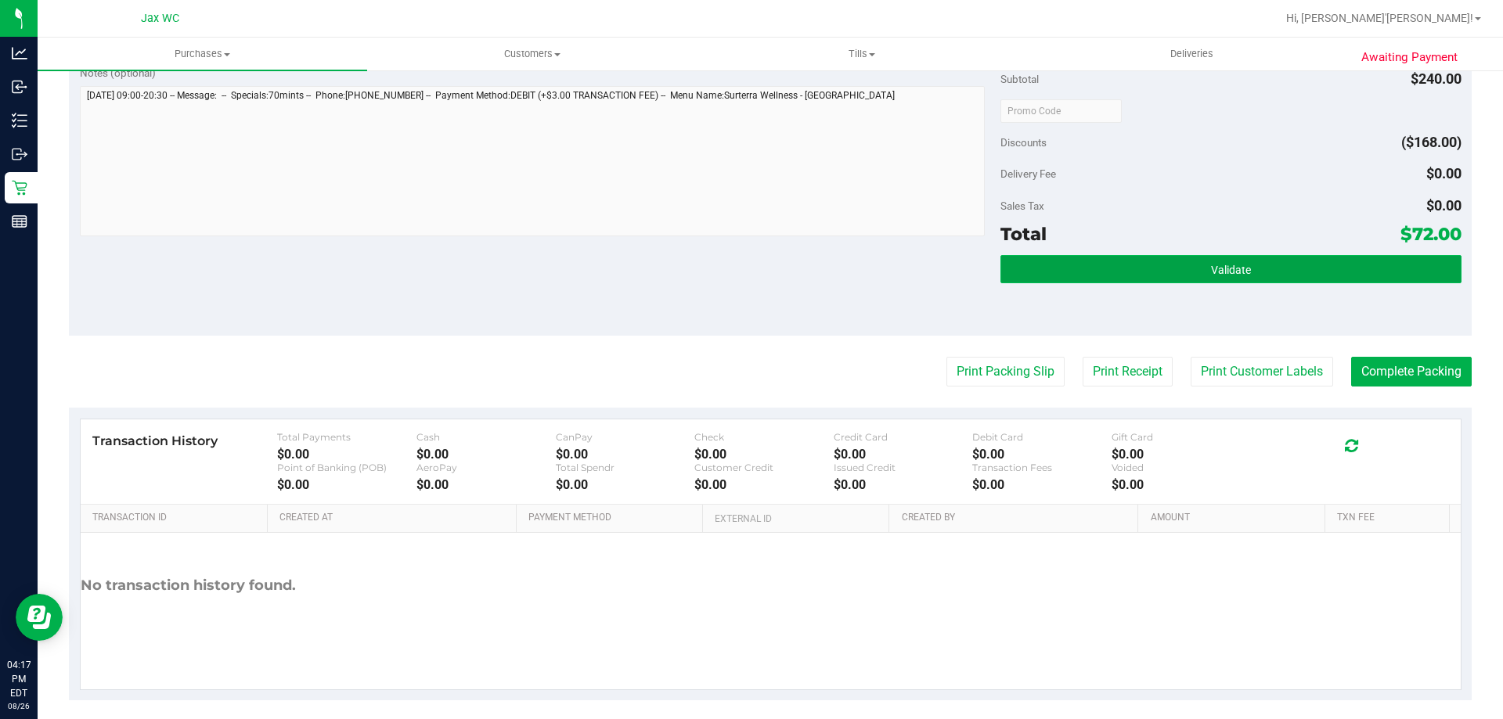
click at [1258, 279] on button "Validate" at bounding box center [1230, 269] width 460 height 28
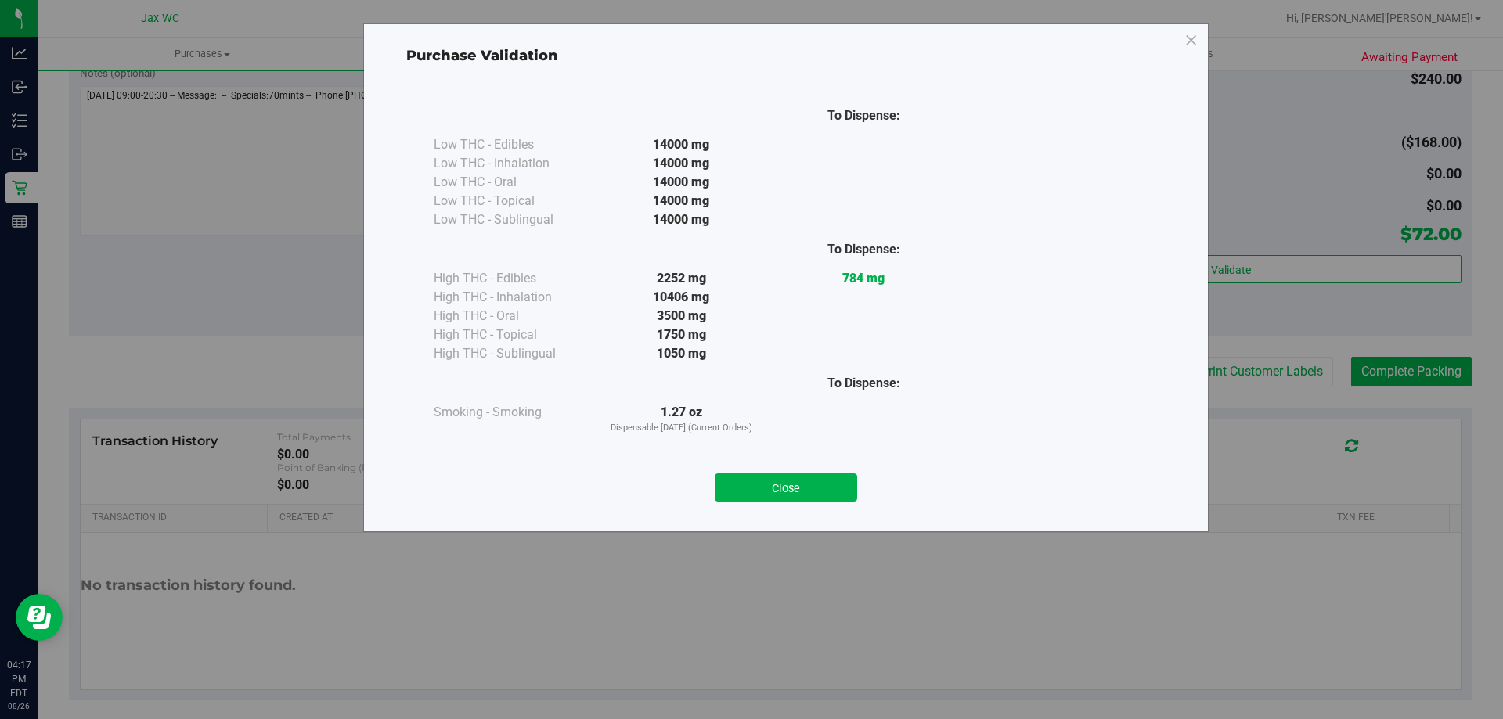
click at [839, 470] on div "Close" at bounding box center [786, 482] width 712 height 39
click at [838, 477] on button "Close" at bounding box center [786, 487] width 142 height 28
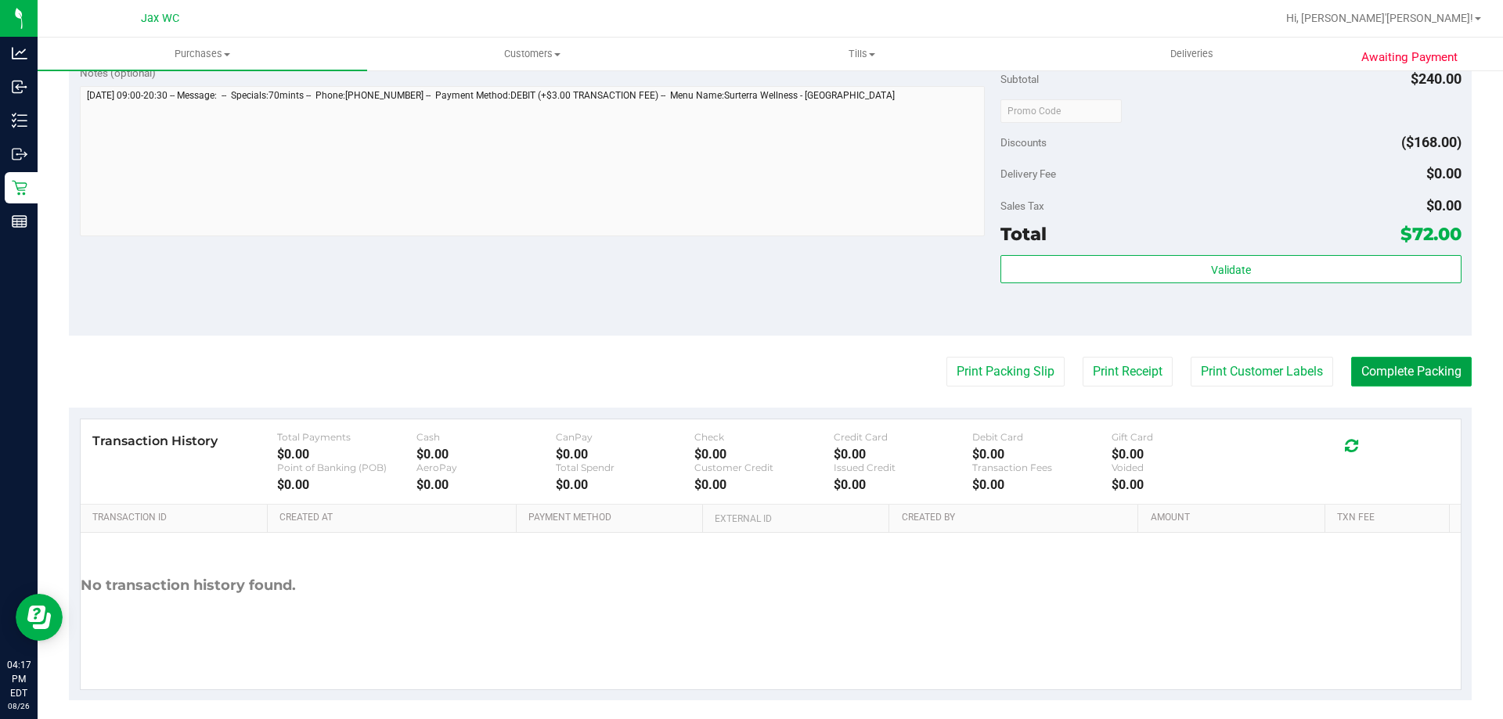
click at [1426, 368] on button "Complete Packing" at bounding box center [1411, 372] width 121 height 30
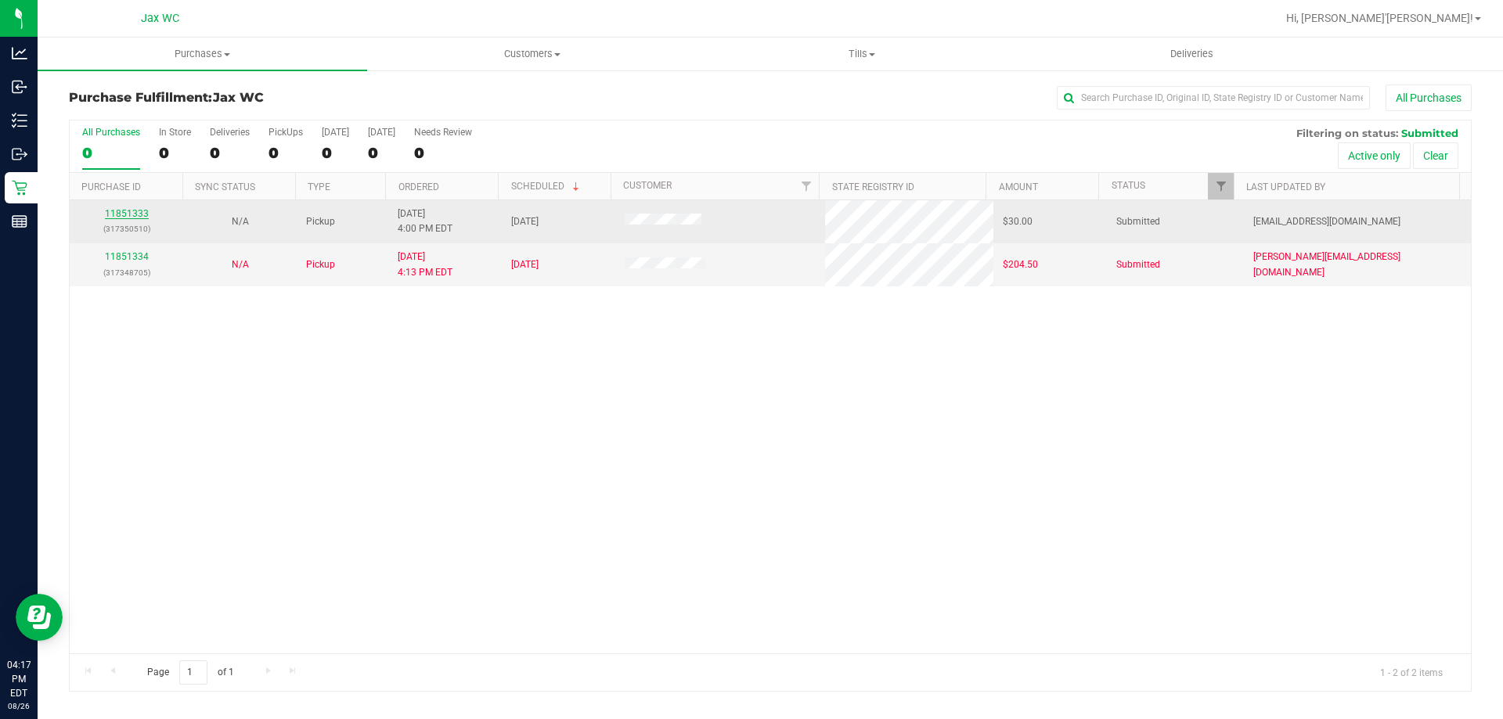
click at [146, 211] on link "11851333" at bounding box center [127, 213] width 44 height 11
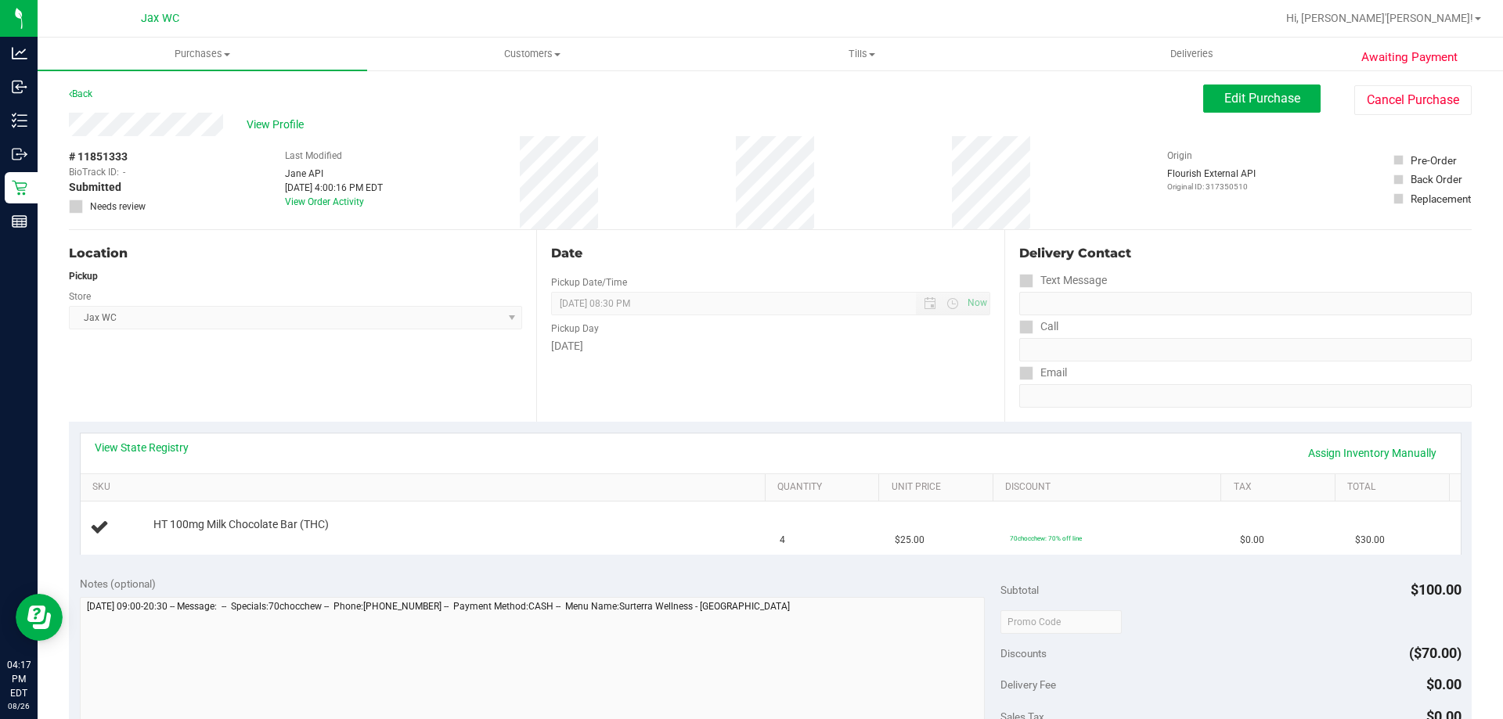
click at [147, 455] on div "View State Registry Assign Inventory Manually" at bounding box center [771, 453] width 1352 height 27
click at [156, 448] on link "View State Registry" at bounding box center [142, 448] width 94 height 16
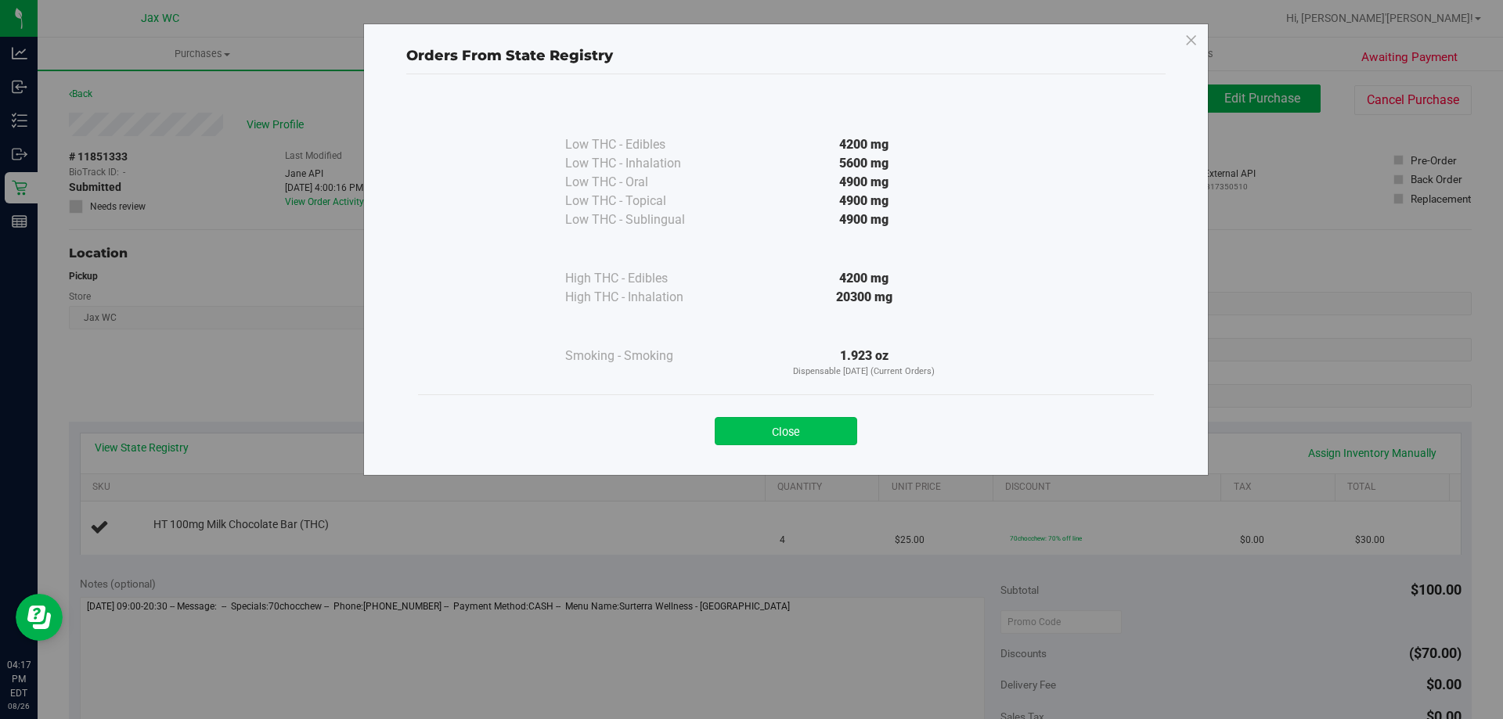
click at [758, 428] on button "Close" at bounding box center [786, 431] width 142 height 28
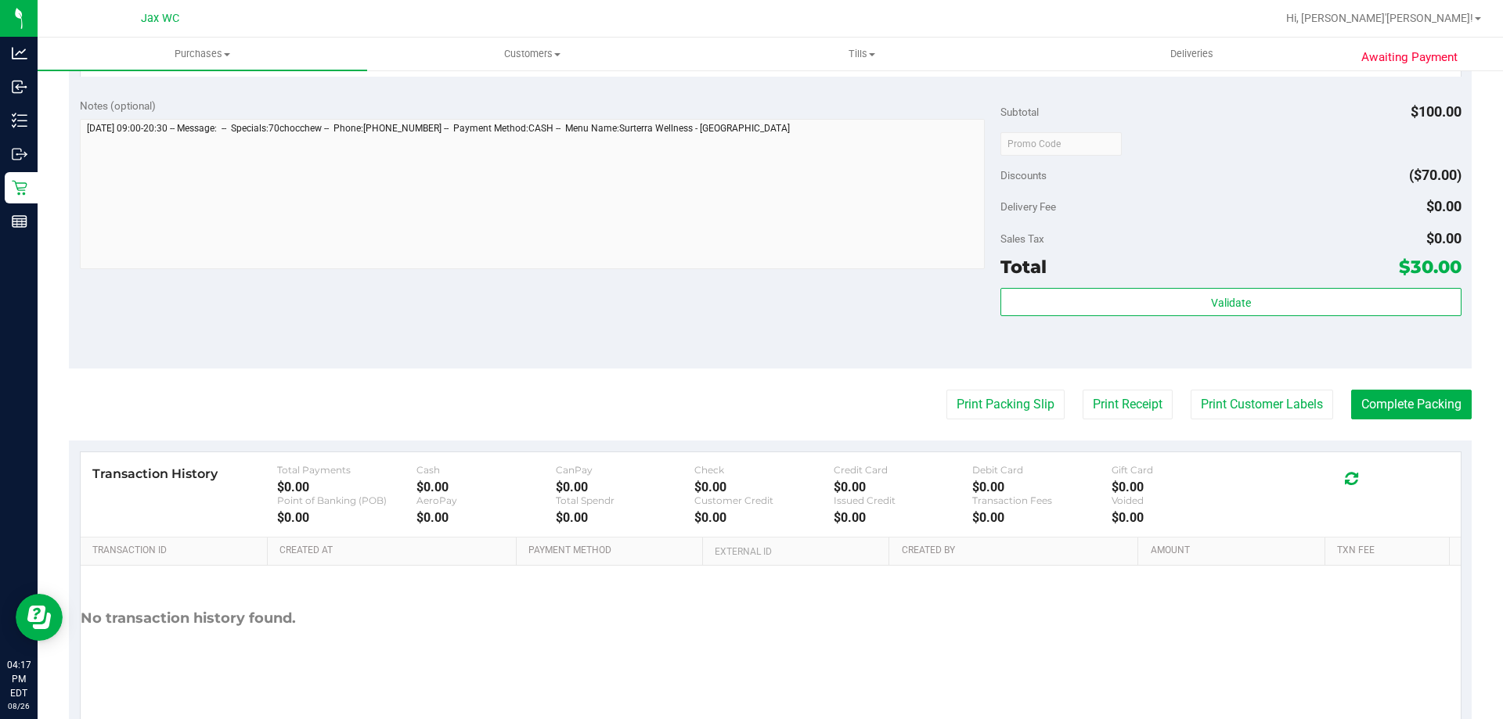
scroll to position [560, 0]
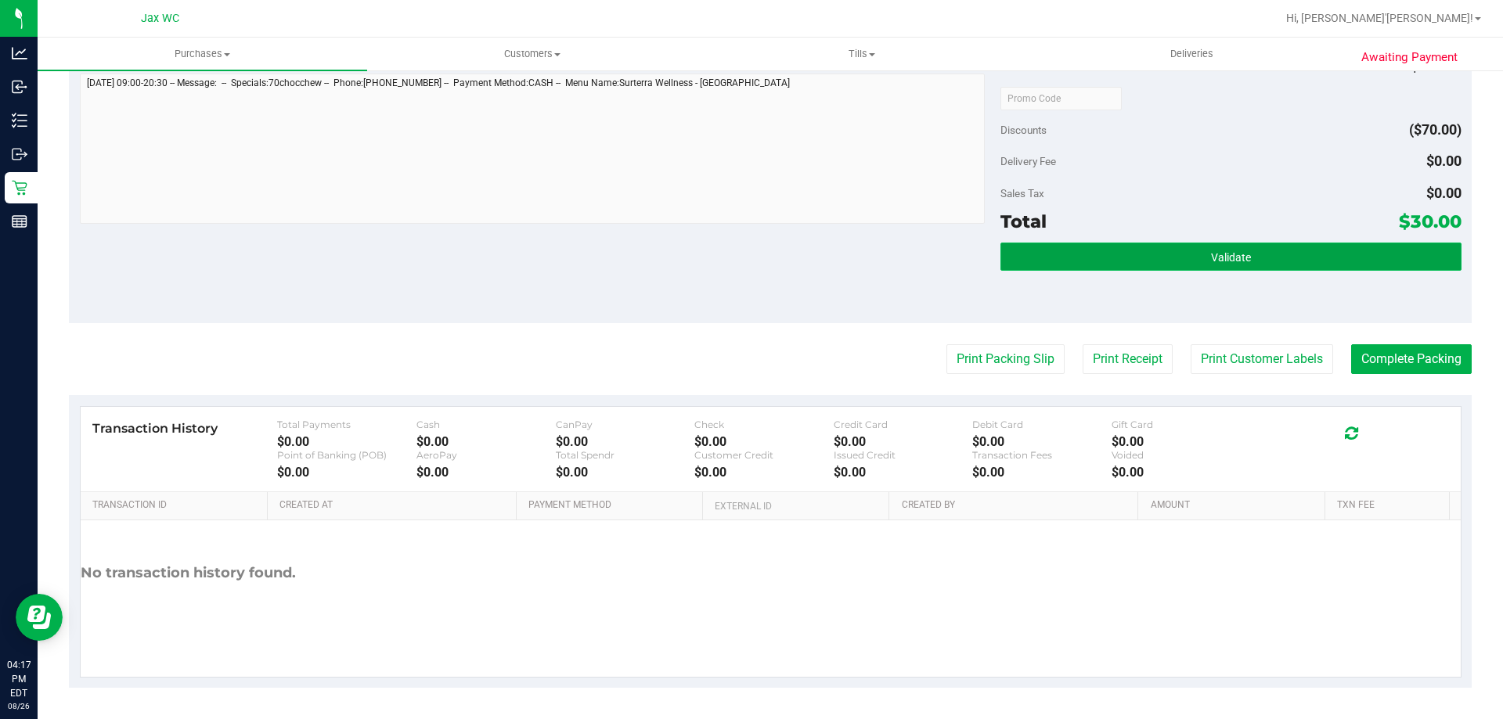
click at [1139, 268] on button "Validate" at bounding box center [1230, 257] width 460 height 28
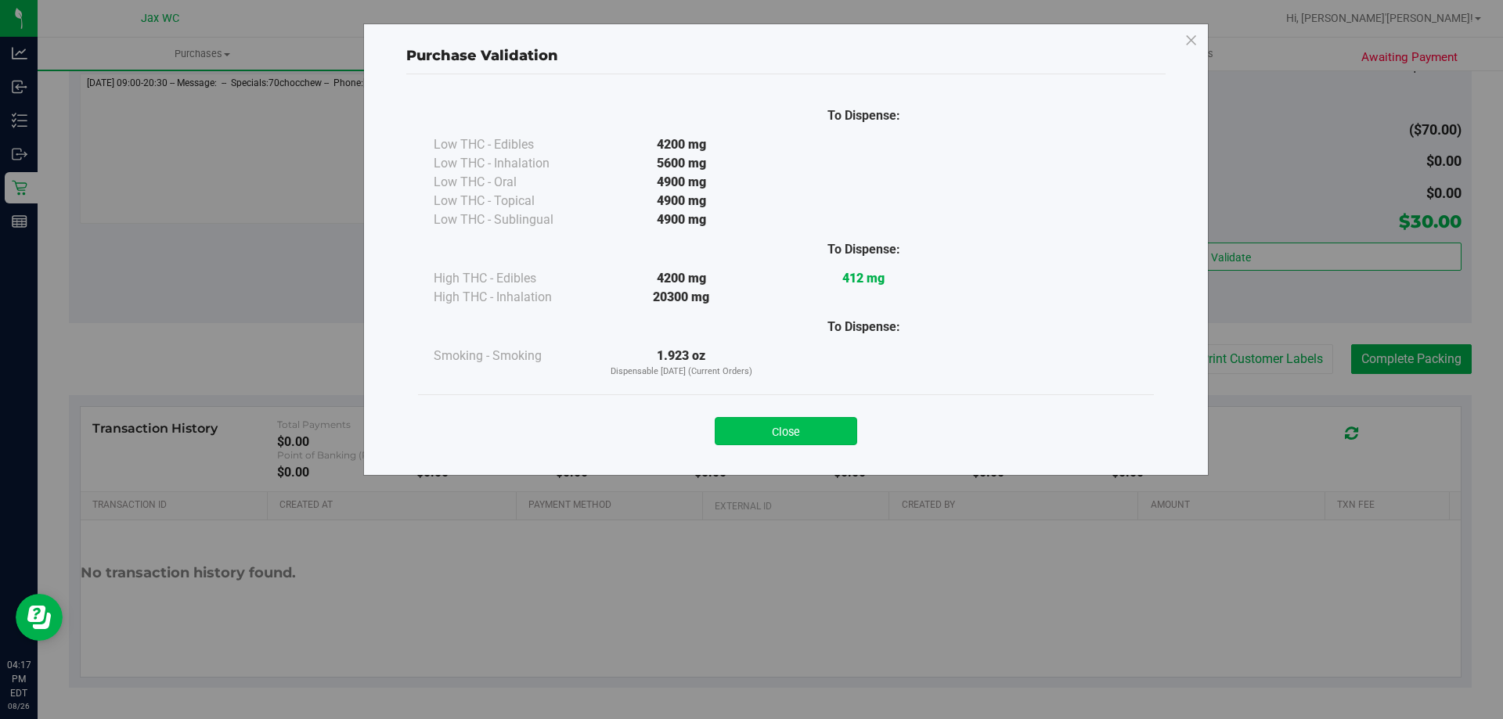
click at [831, 423] on button "Close" at bounding box center [786, 431] width 142 height 28
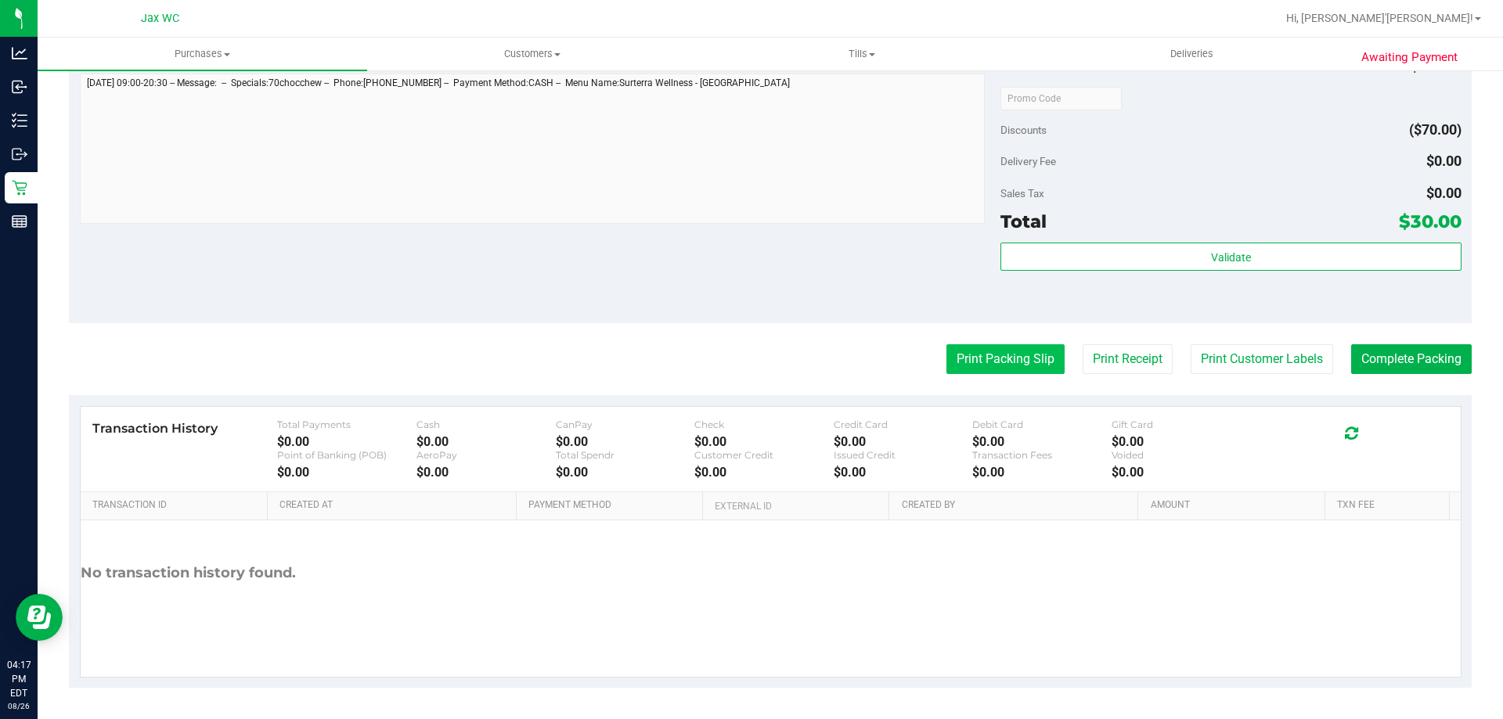
click at [1006, 356] on button "Print Packing Slip" at bounding box center [1005, 359] width 118 height 30
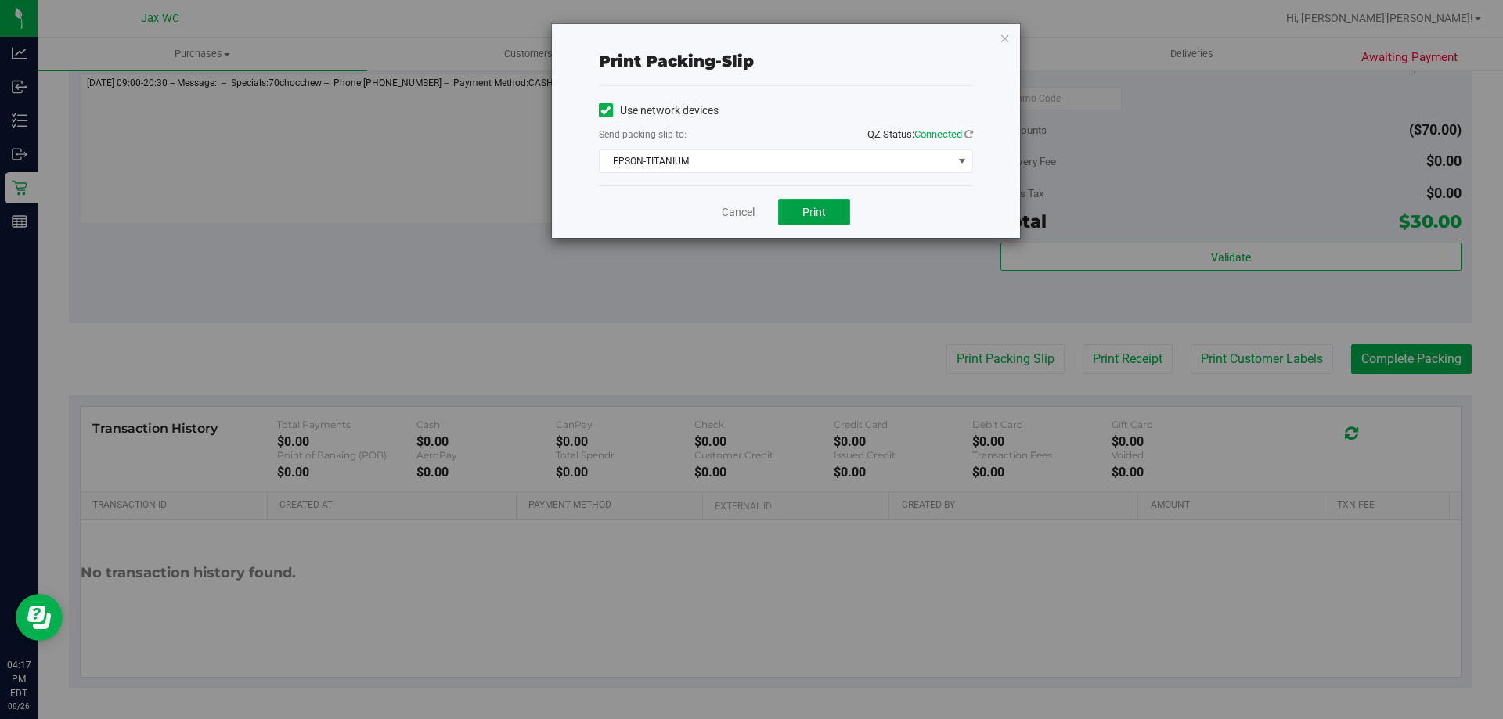
click at [796, 210] on button "Print" at bounding box center [814, 212] width 72 height 27
click at [1000, 38] on icon "button" at bounding box center [1004, 37] width 11 height 19
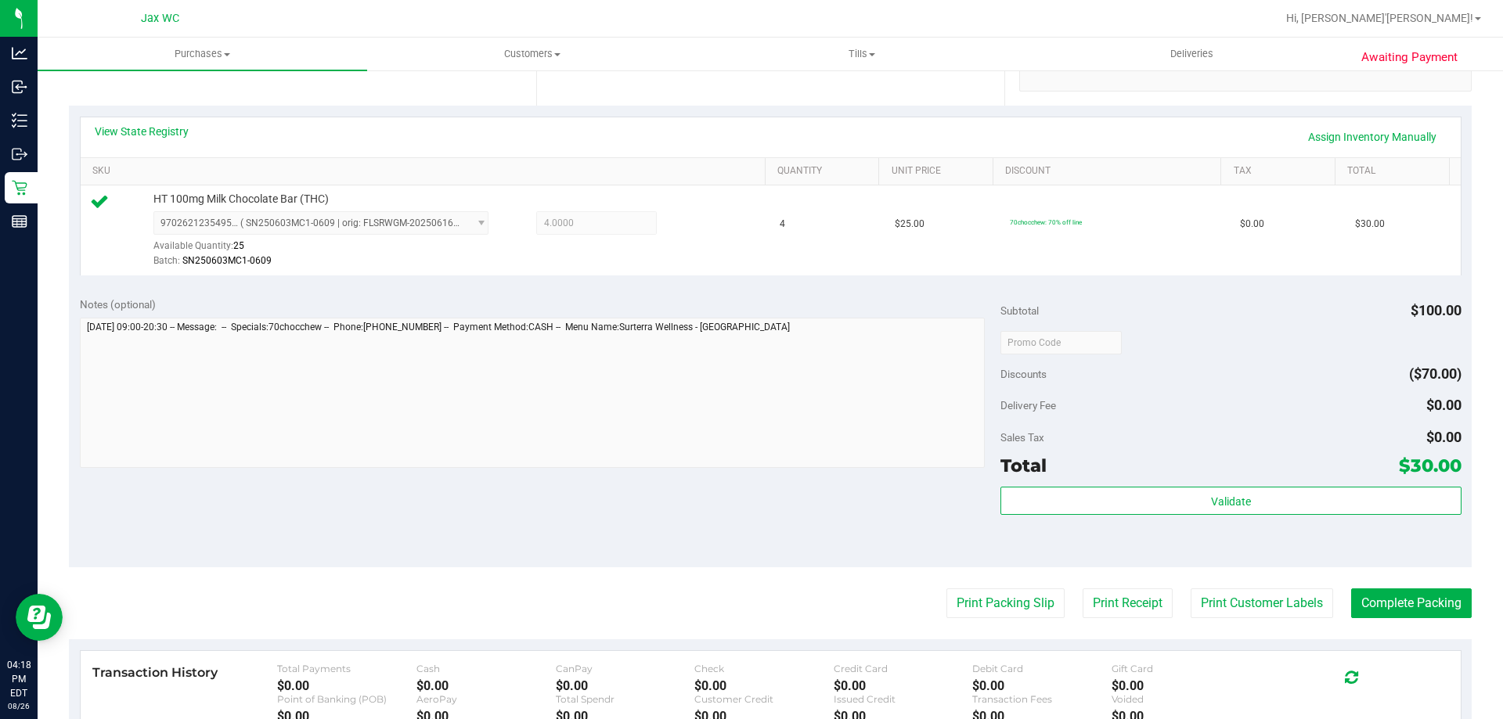
scroll to position [391, 0]
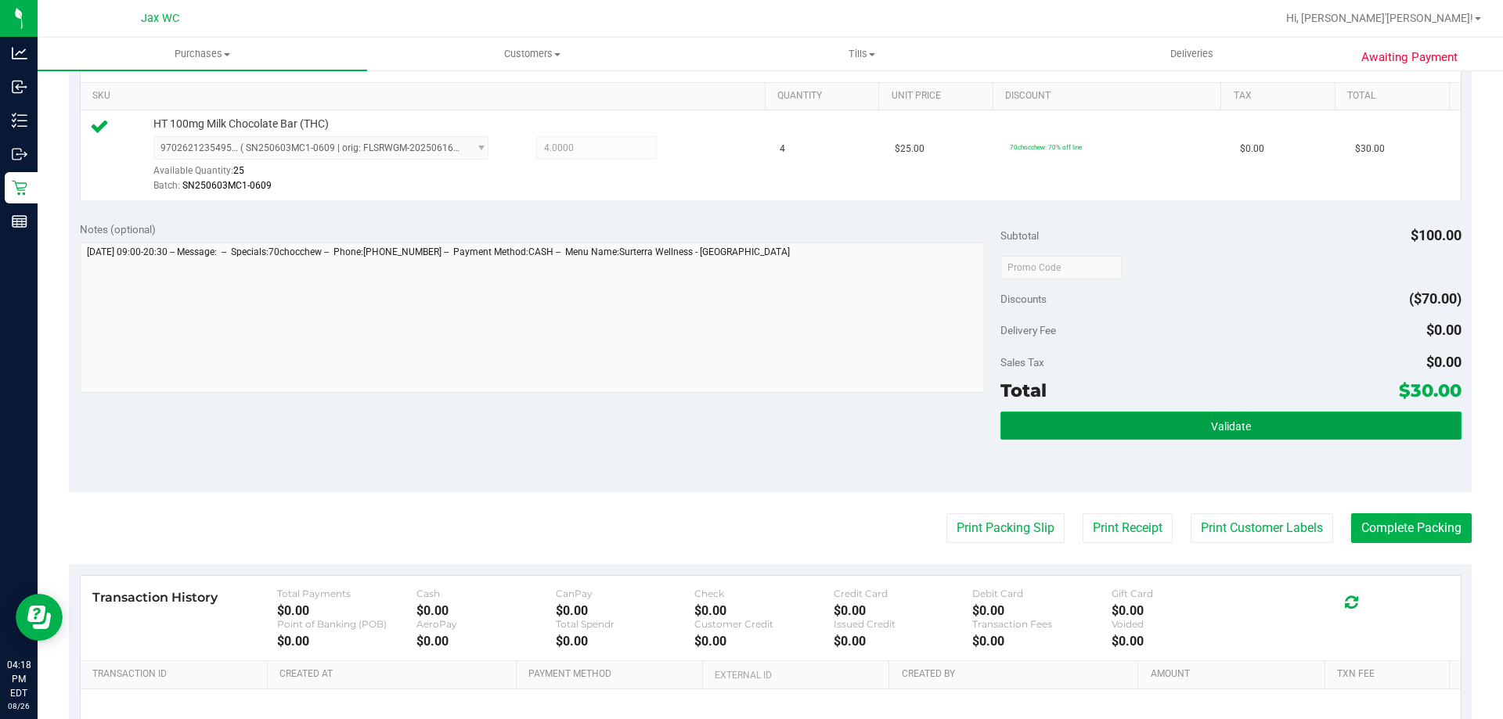
click at [1176, 425] on button "Validate" at bounding box center [1230, 426] width 460 height 28
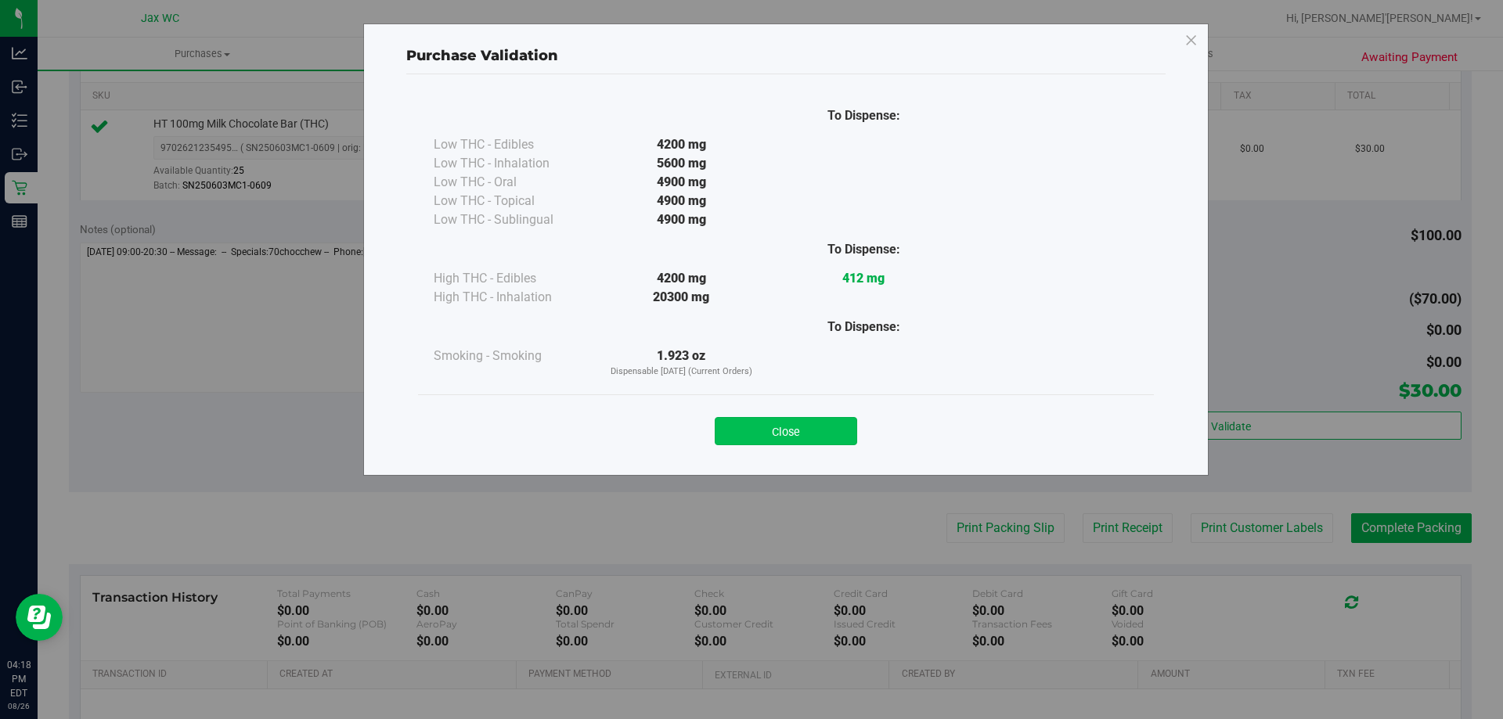
click at [804, 427] on button "Close" at bounding box center [786, 431] width 142 height 28
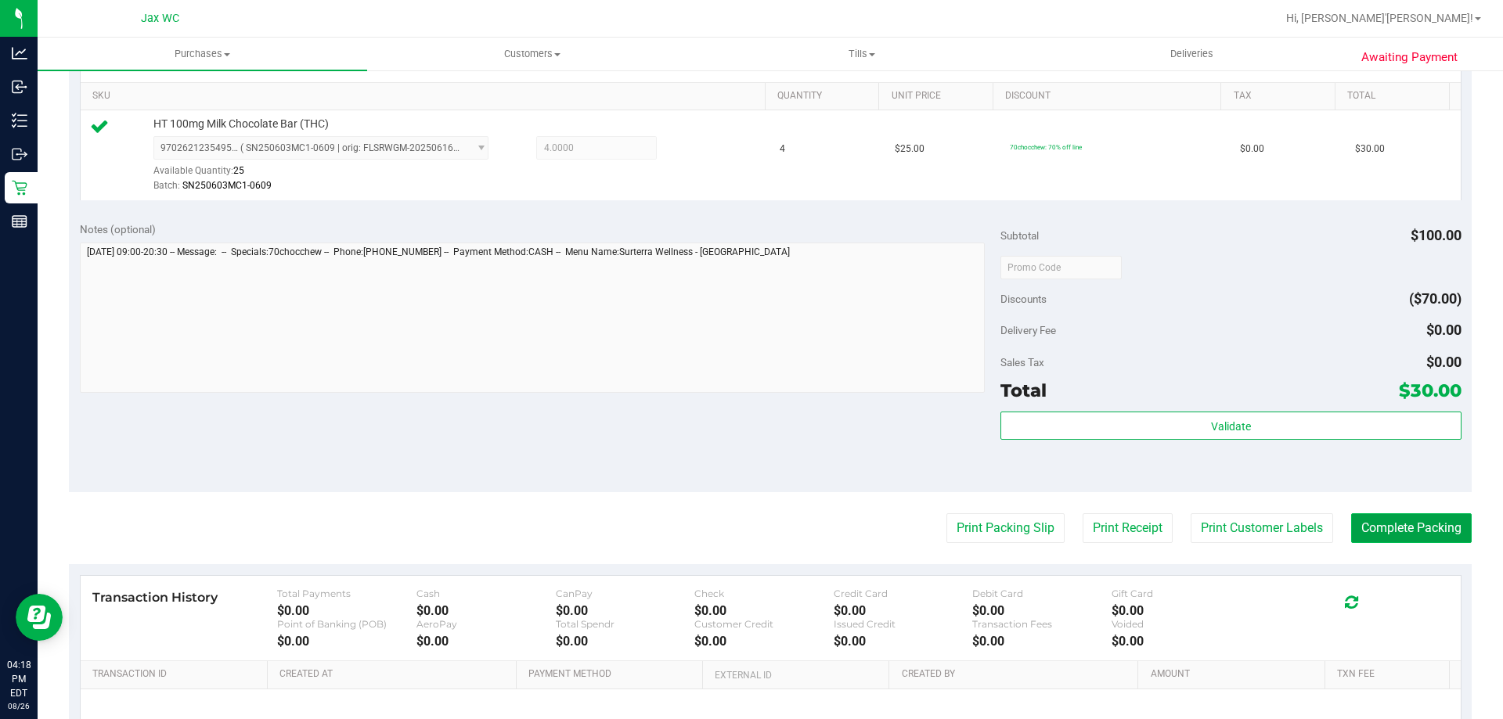
click at [1411, 531] on button "Complete Packing" at bounding box center [1411, 528] width 121 height 30
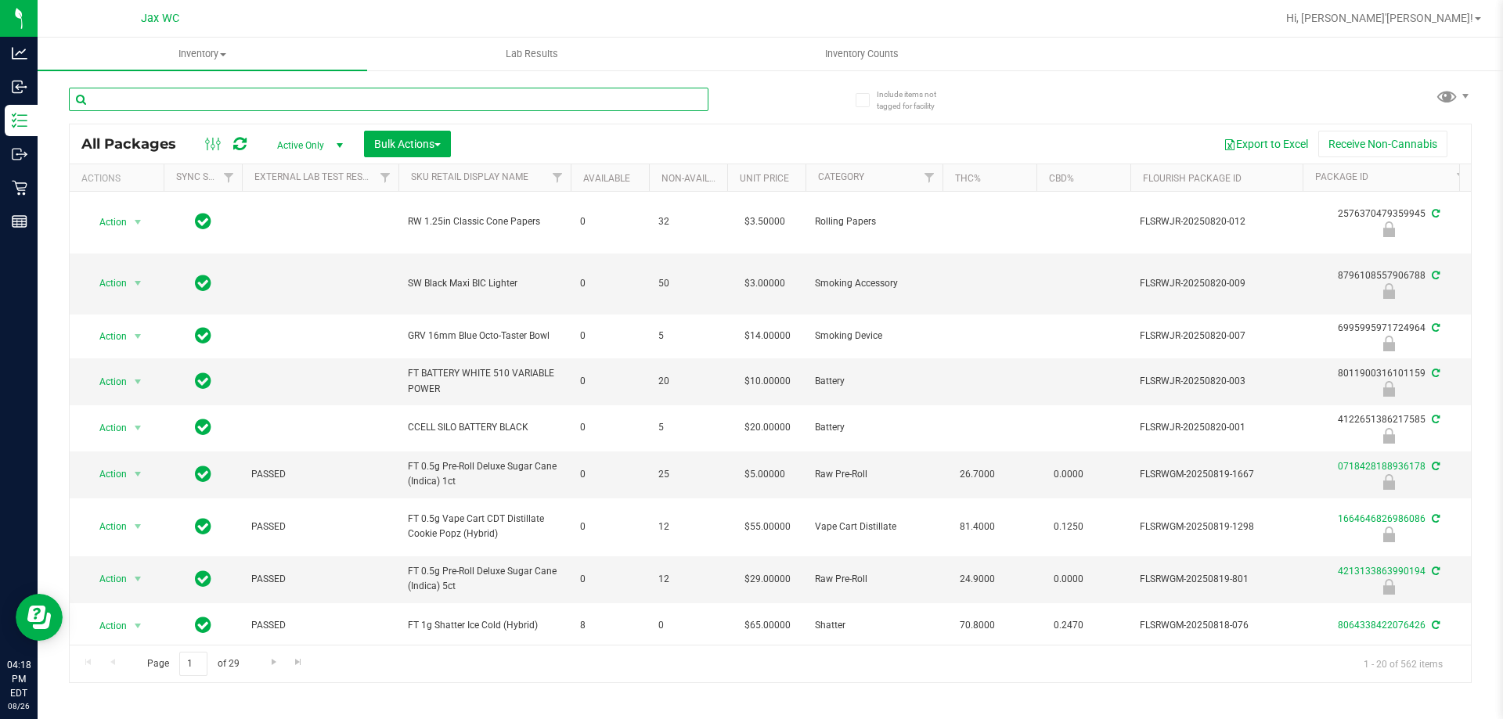
click at [271, 103] on input "text" at bounding box center [388, 99] width 639 height 23
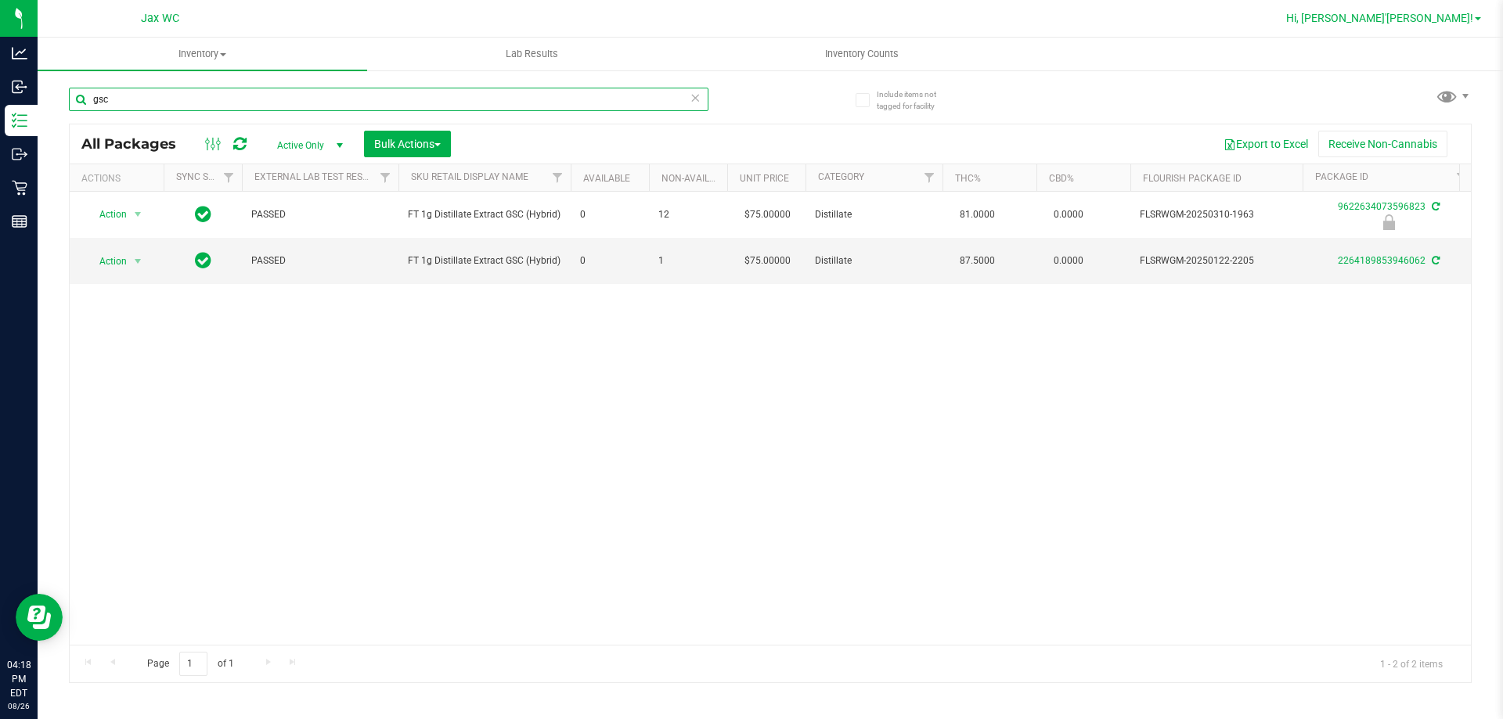
type input "gsc"
click at [1461, 11] on link "Hi, [PERSON_NAME]'[PERSON_NAME]!" at bounding box center [1383, 18] width 207 height 16
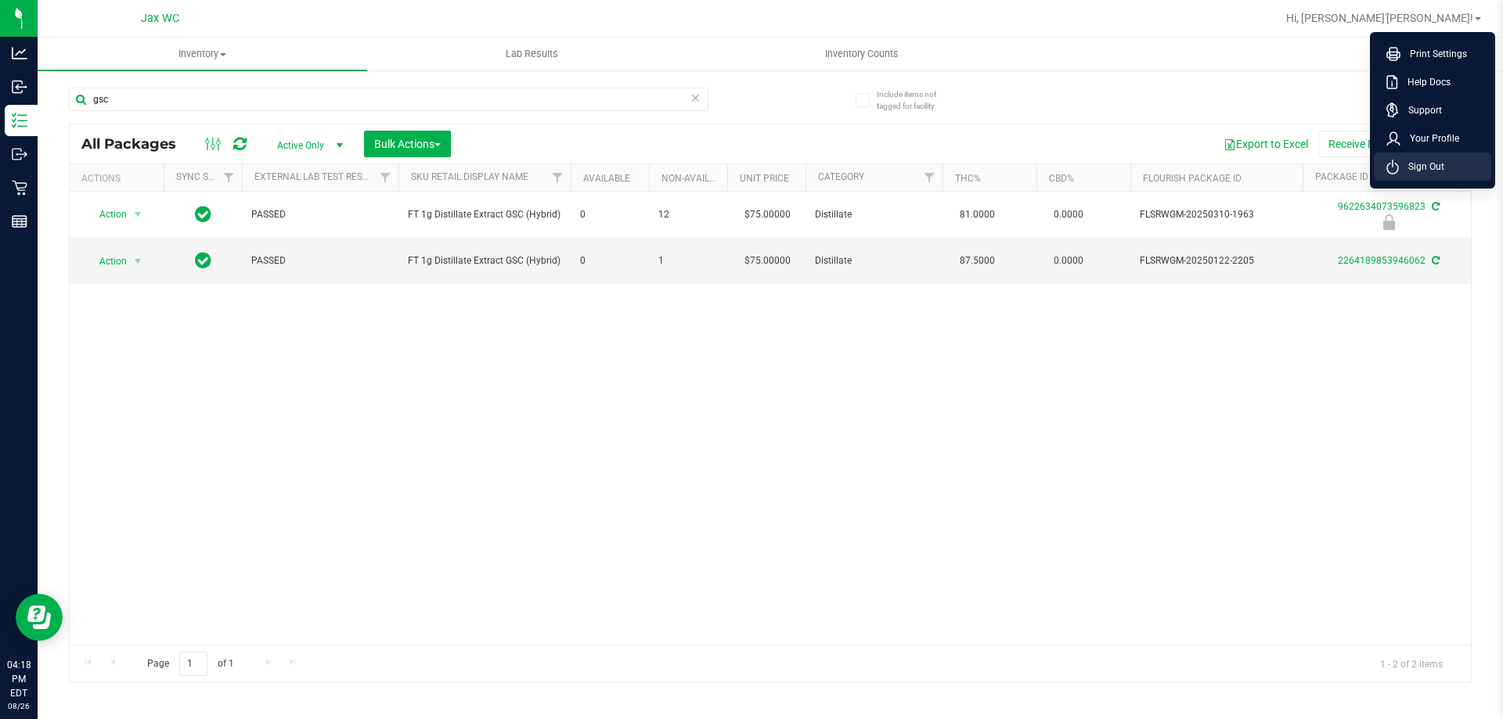
click at [1435, 153] on li "Sign Out" at bounding box center [1431, 167] width 117 height 28
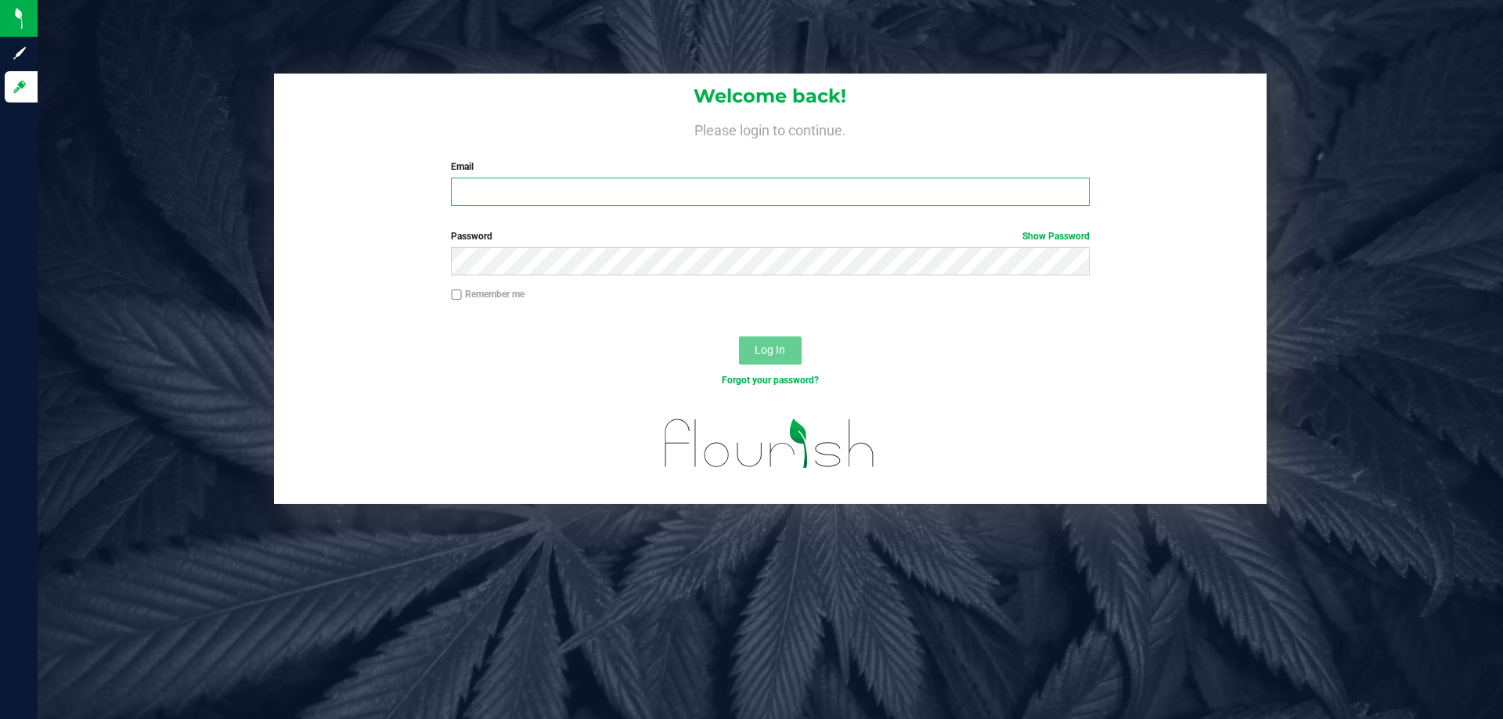
click at [639, 204] on input "Email" at bounding box center [770, 192] width 638 height 28
type input "[EMAIL_ADDRESS][DOMAIN_NAME]"
click at [739, 337] on button "Log In" at bounding box center [770, 351] width 63 height 28
